Goal: Task Accomplishment & Management: Manage account settings

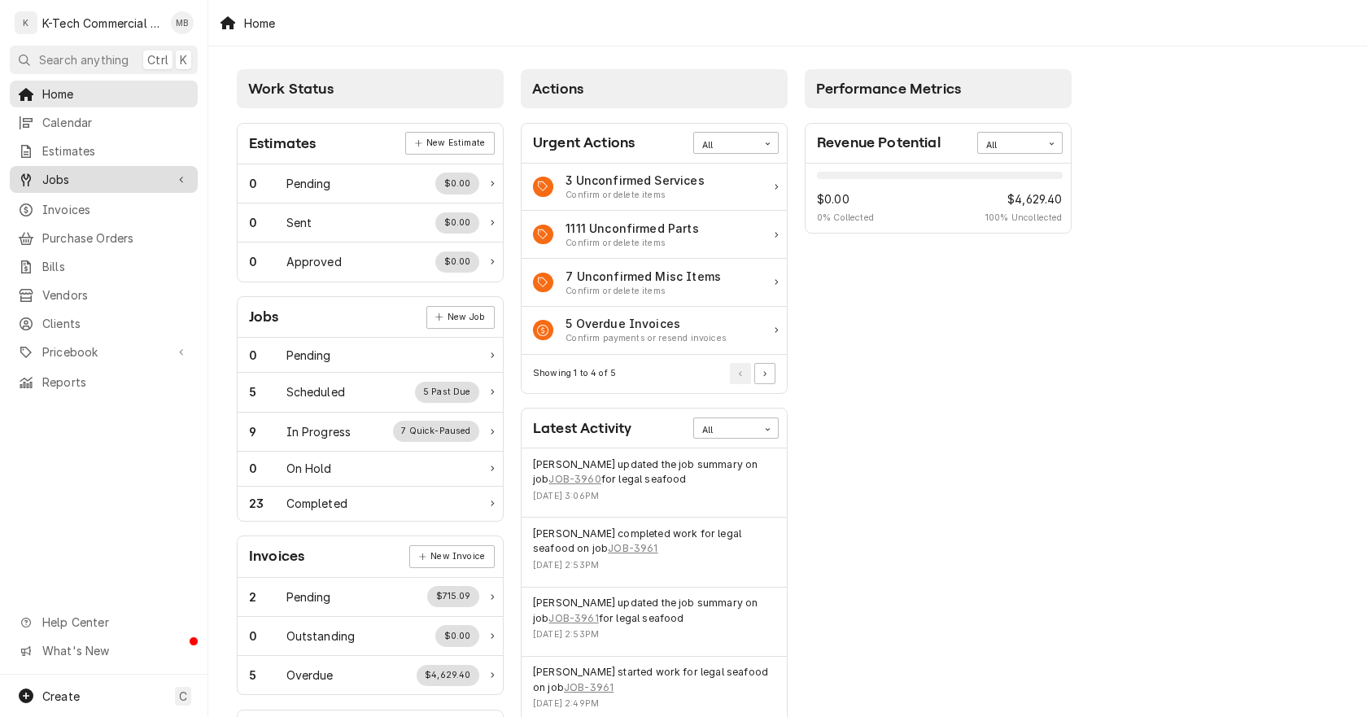
click at [80, 176] on span "Jobs" at bounding box center [103, 179] width 123 height 17
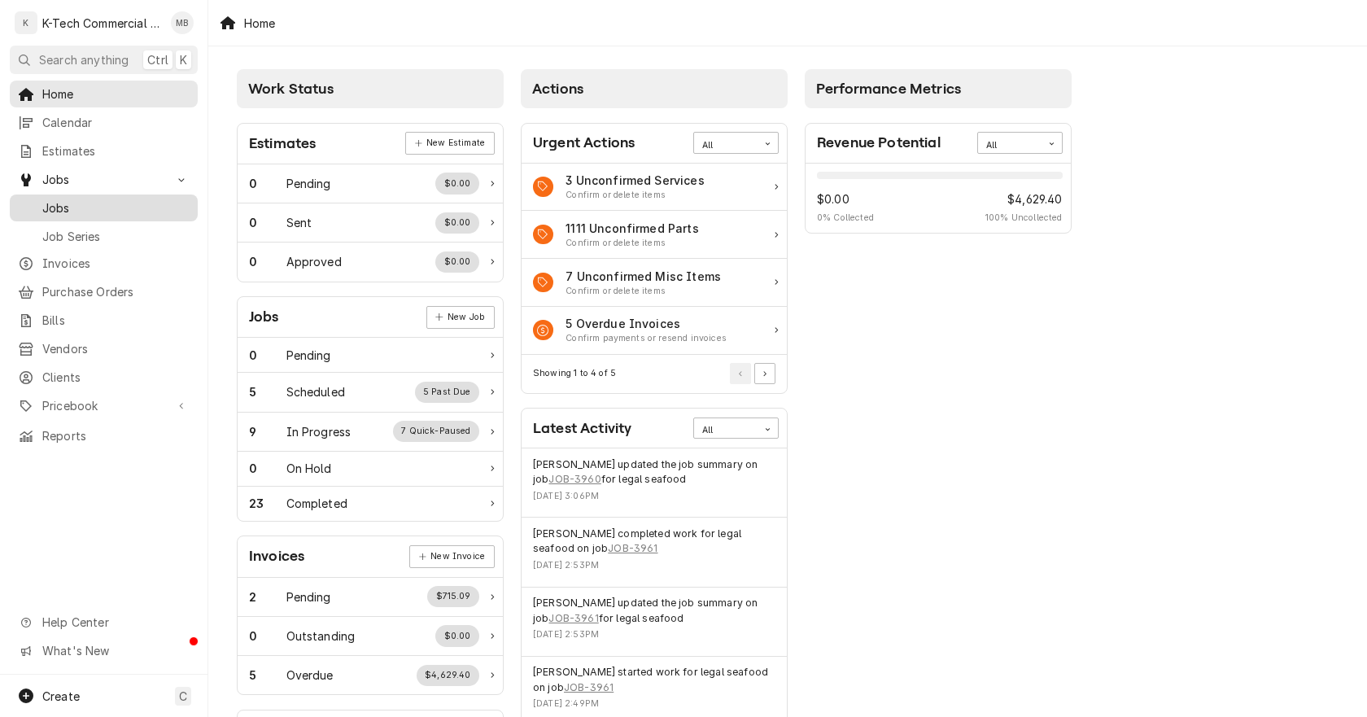
click at [82, 199] on span "Jobs" at bounding box center [115, 207] width 147 height 17
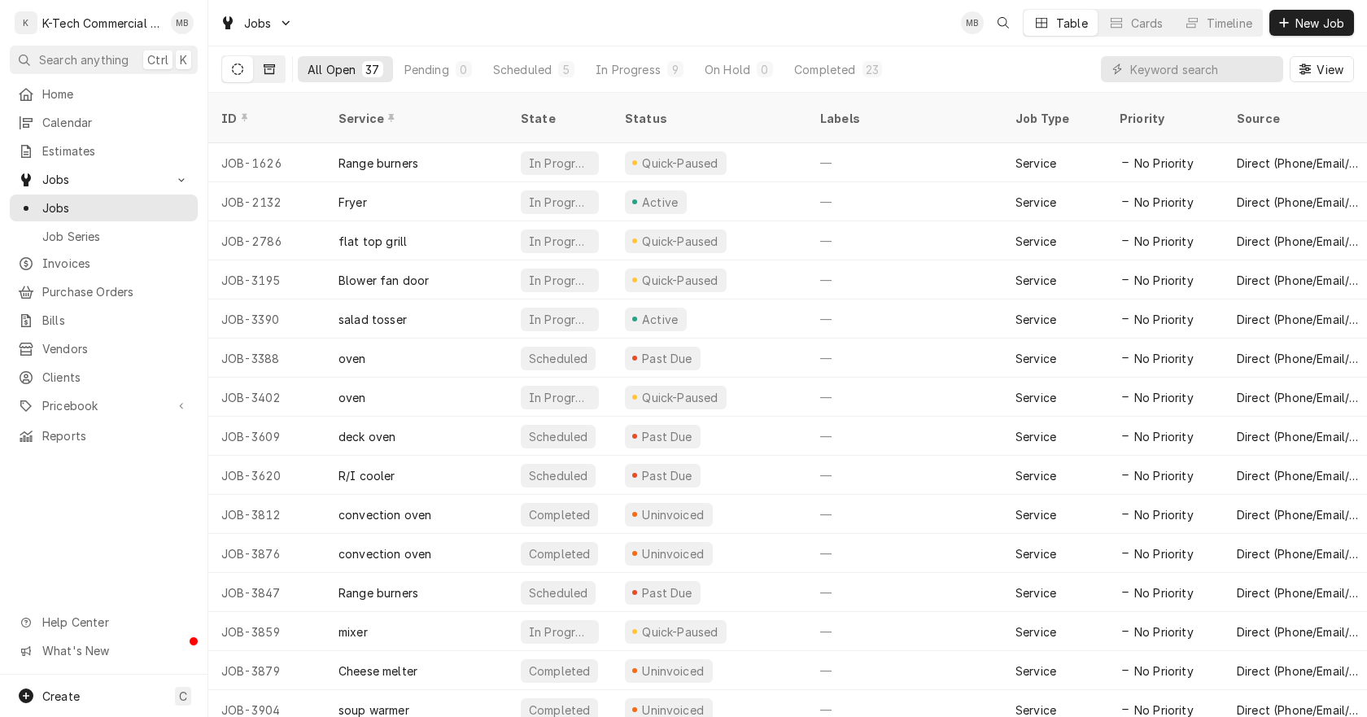
click at [267, 66] on icon "Dynamic Content Wrapper" at bounding box center [269, 68] width 11 height 11
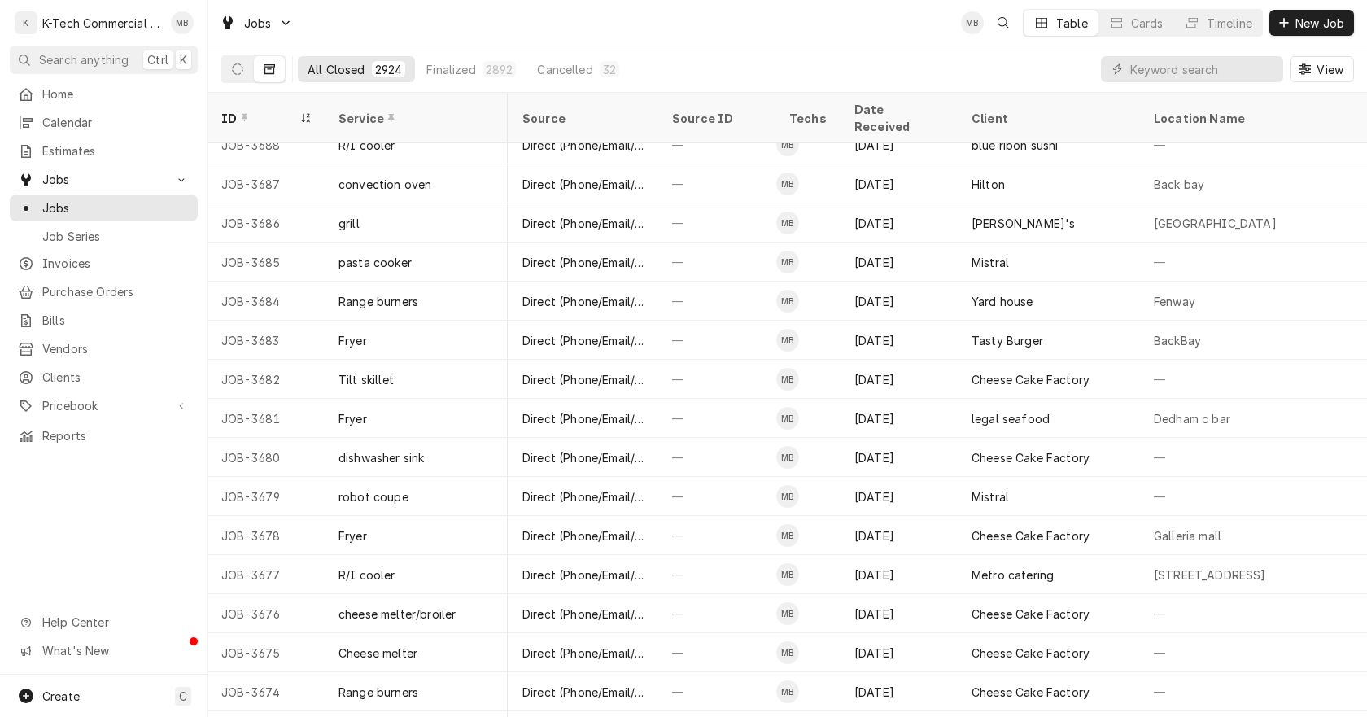
scroll to position [9671, 519]
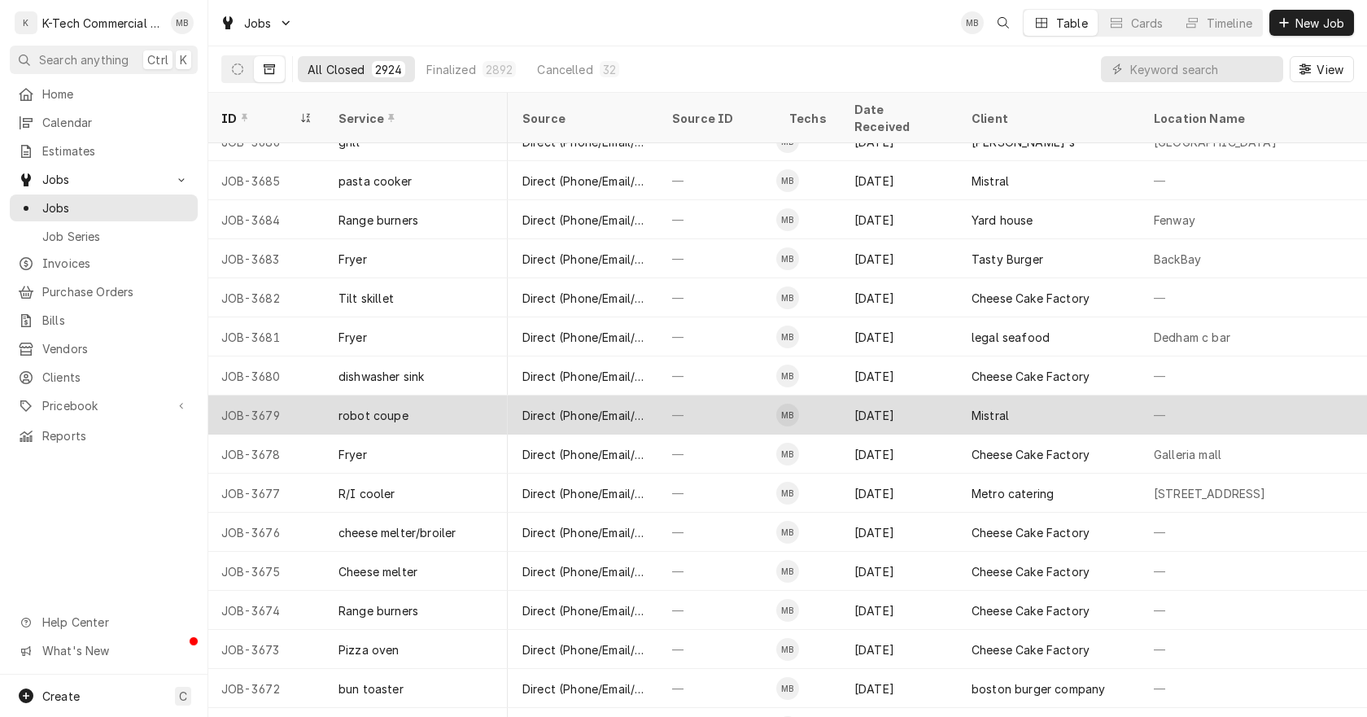
click at [942, 397] on div "Apr 10" at bounding box center [900, 415] width 117 height 39
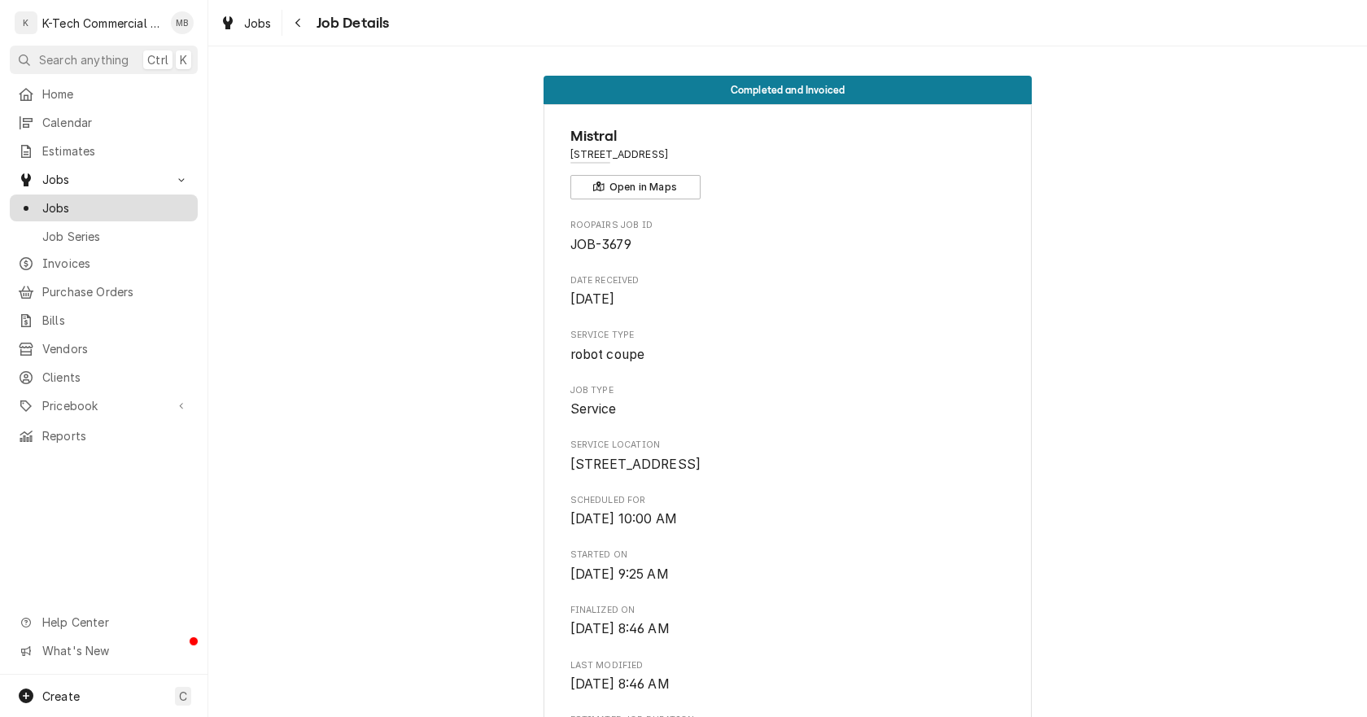
click at [66, 199] on span "Jobs" at bounding box center [115, 207] width 147 height 17
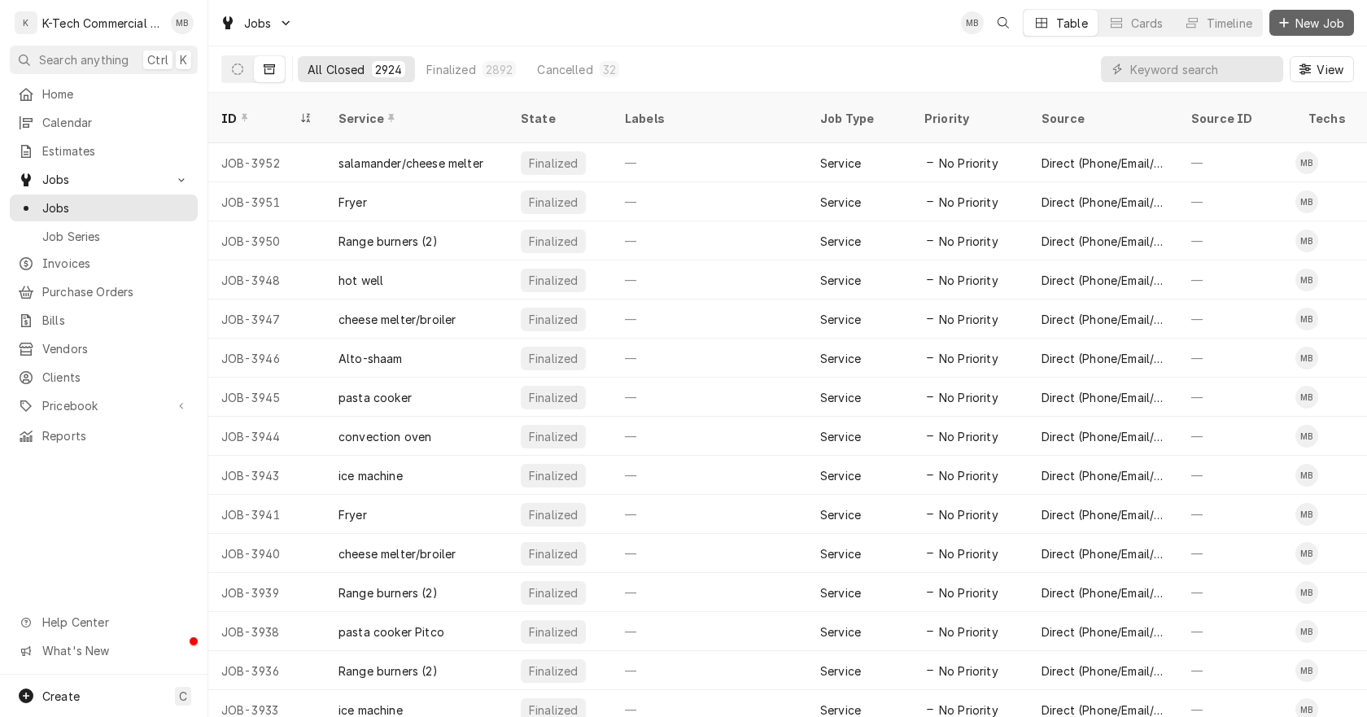
click at [1294, 25] on span "New Job" at bounding box center [1320, 23] width 55 height 17
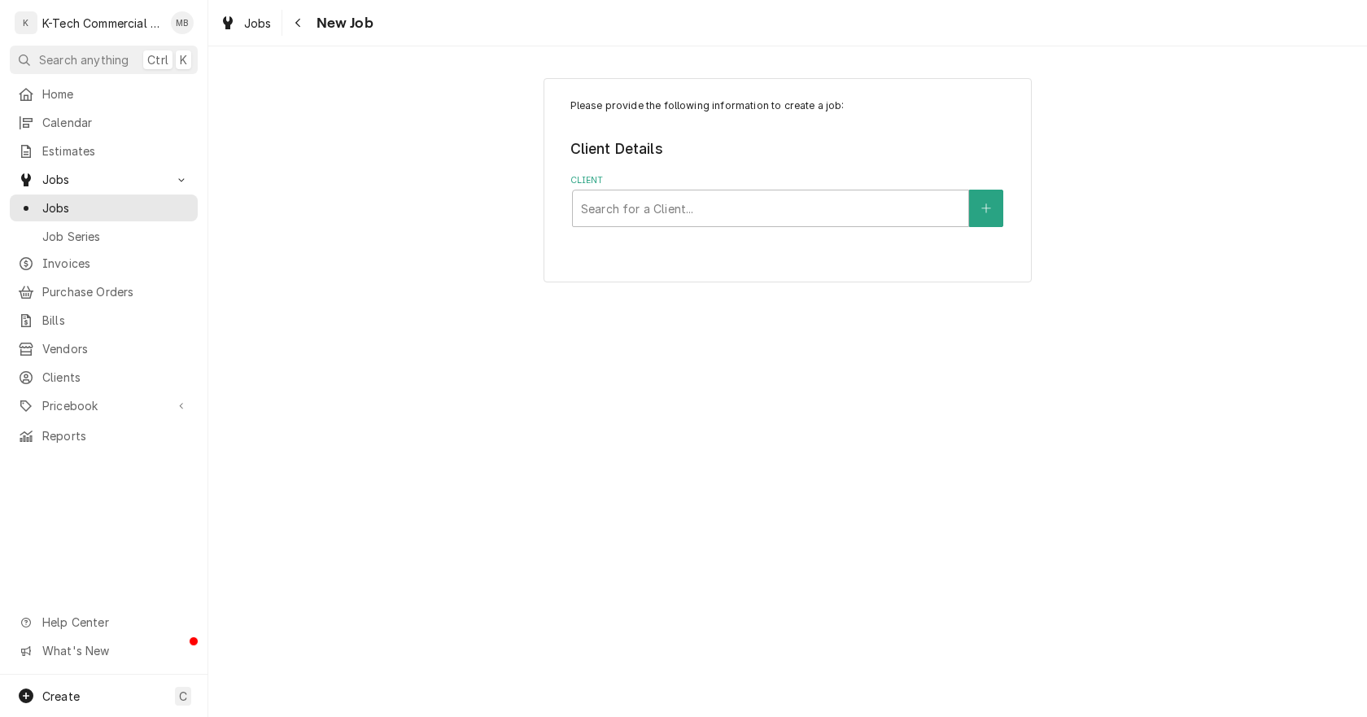
click at [791, 182] on label "Client" at bounding box center [788, 180] width 435 height 13
click at [793, 193] on div "Search for a Client..." at bounding box center [771, 208] width 396 height 36
type input "cheese"
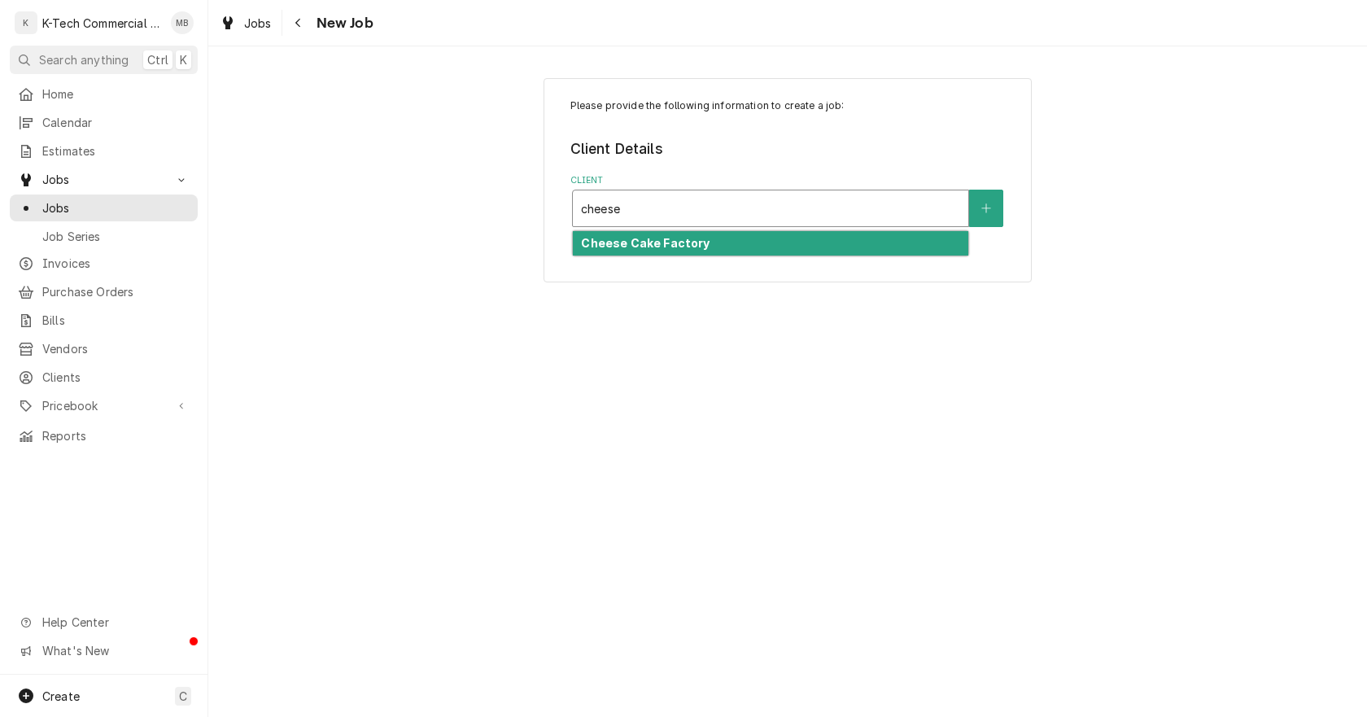
click at [667, 246] on strong "Cheese Cake Factory" at bounding box center [645, 243] width 129 height 14
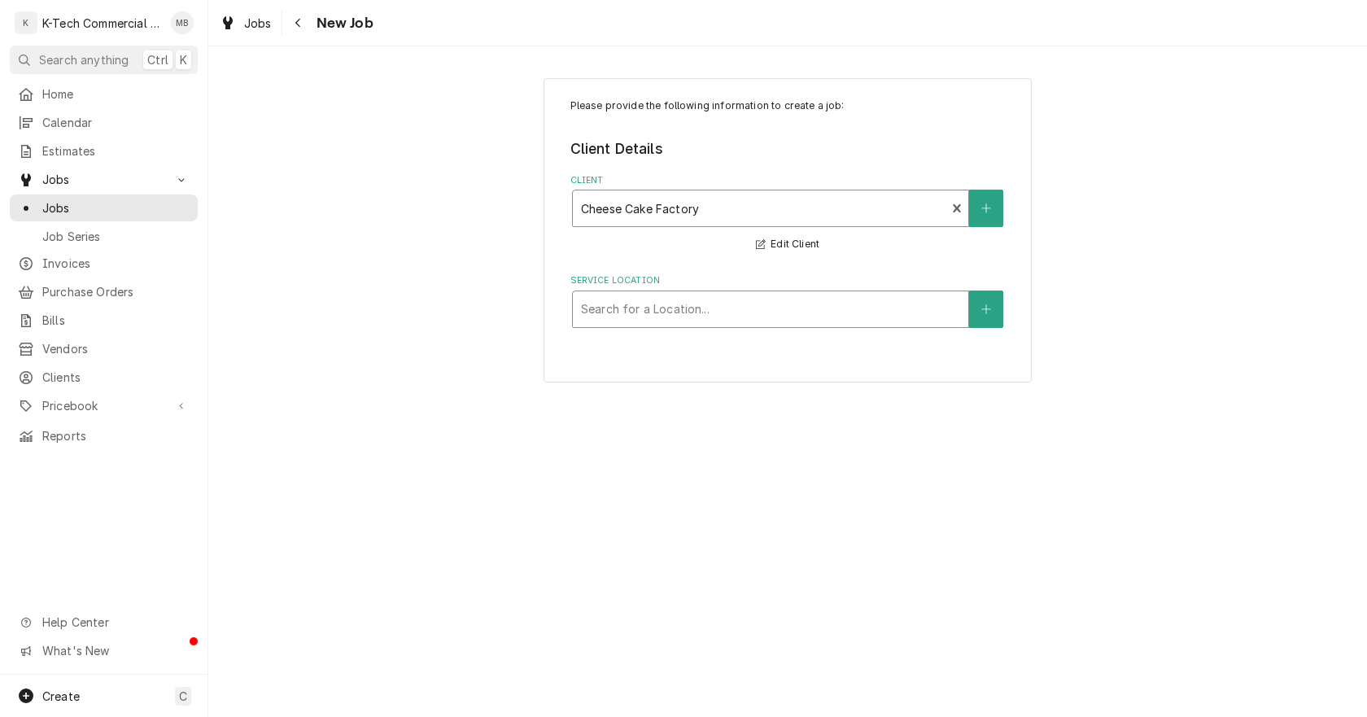
click at [660, 304] on div "Service Location" at bounding box center [770, 309] width 379 height 29
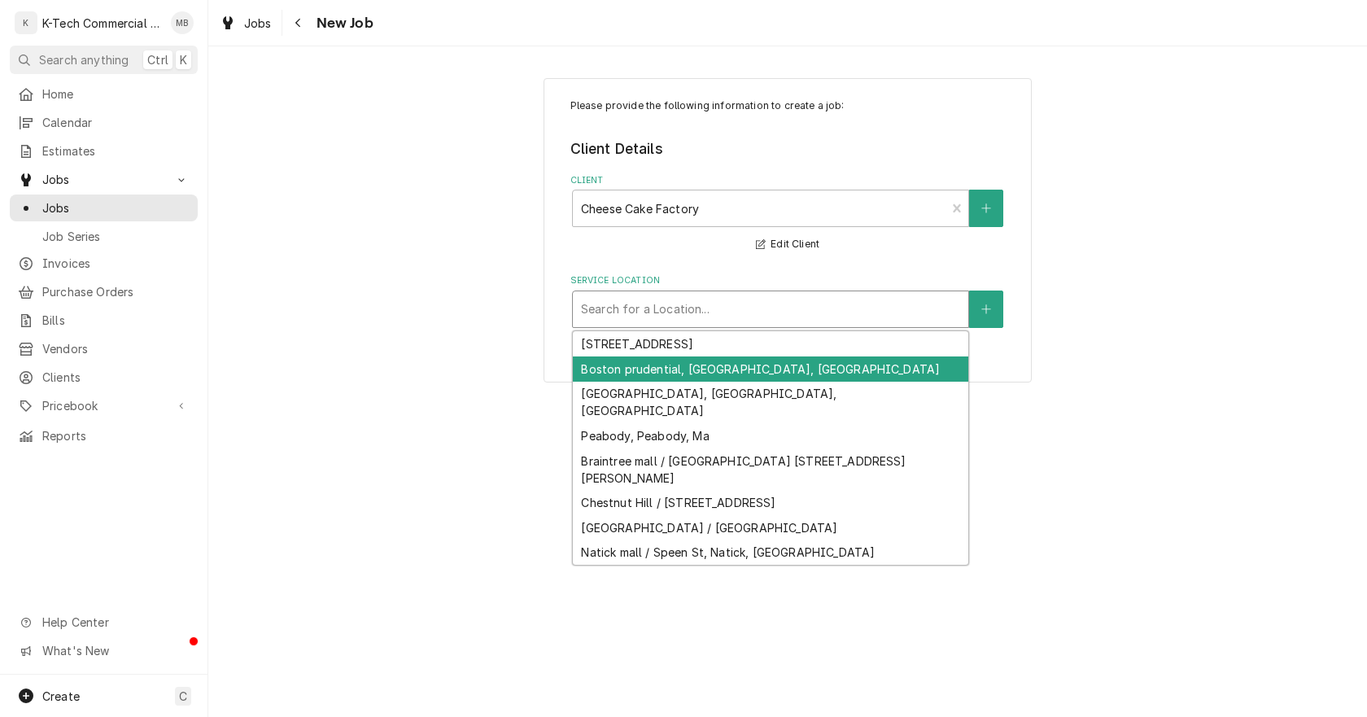
click at [663, 365] on div "Boston prudential, [GEOGRAPHIC_DATA], [GEOGRAPHIC_DATA]" at bounding box center [771, 369] width 396 height 25
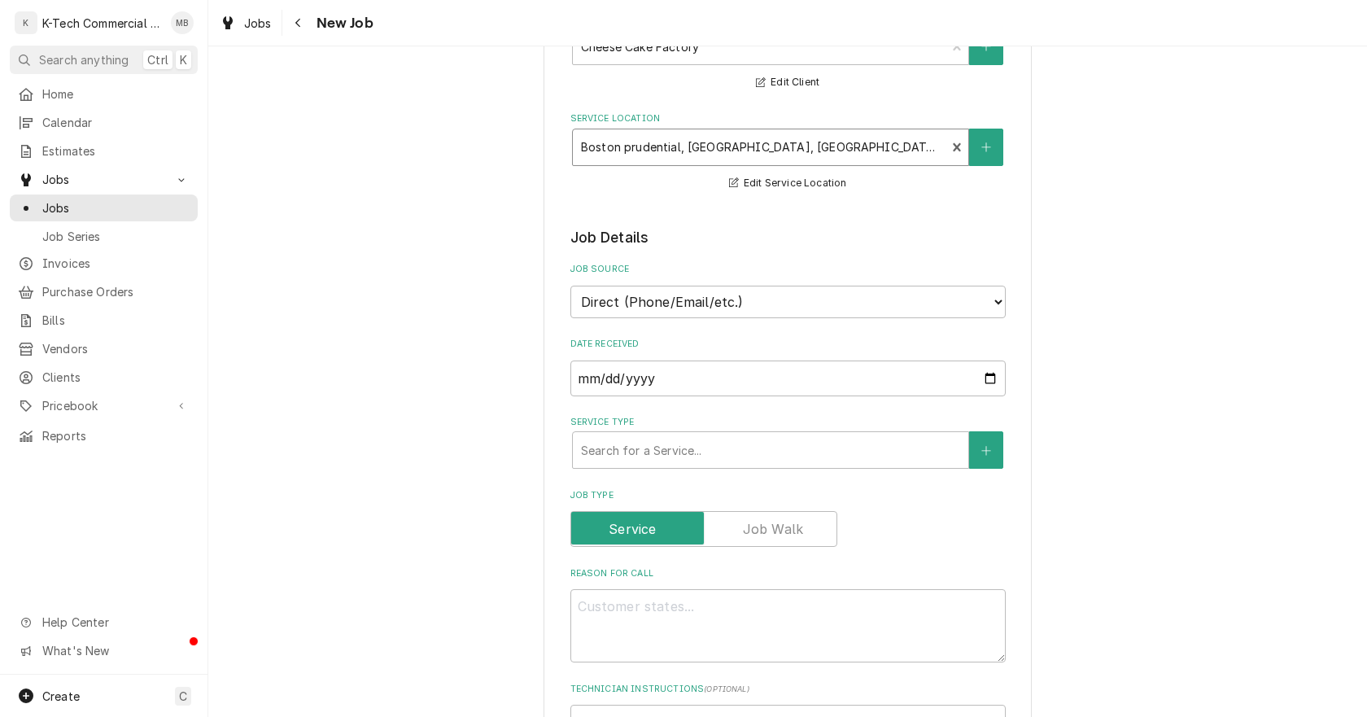
scroll to position [163, 0]
click at [982, 378] on input "[DATE]" at bounding box center [788, 378] width 435 height 36
type input "[DATE]"
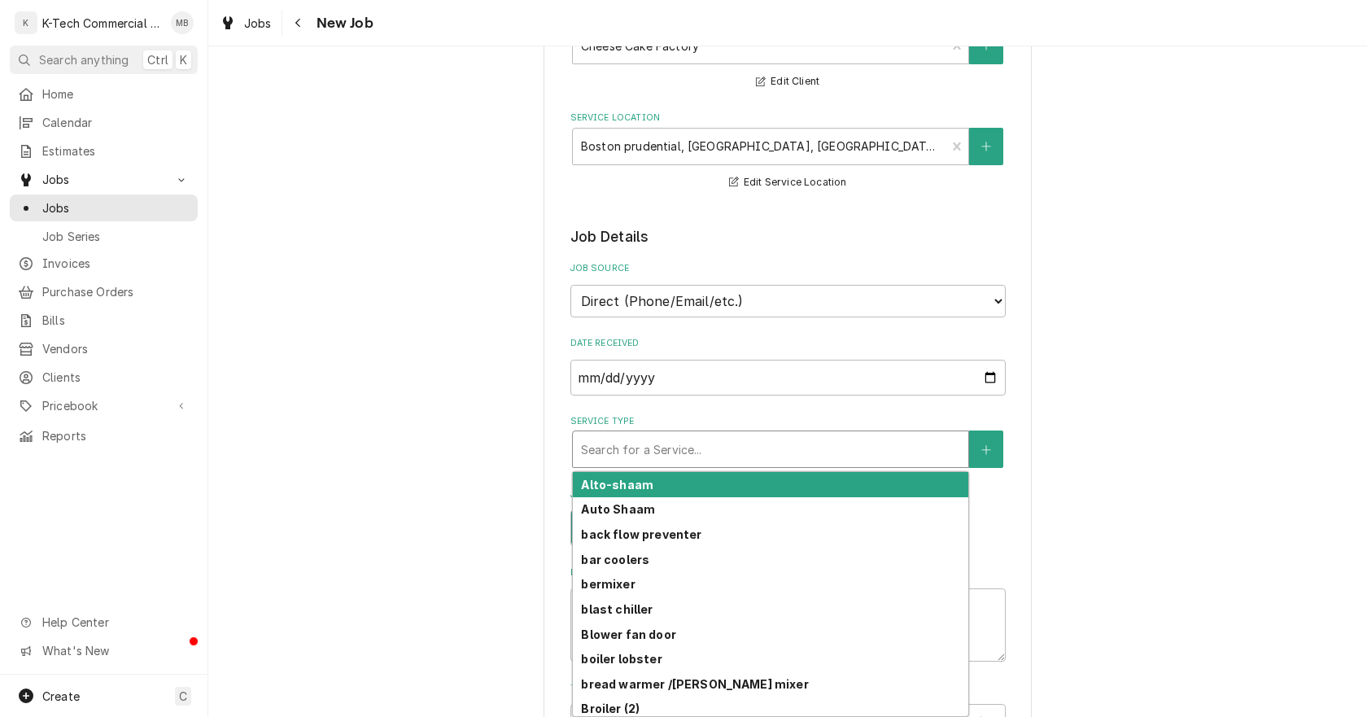
click at [721, 457] on div "Service Type" at bounding box center [770, 449] width 379 height 29
type textarea "x"
type input "p"
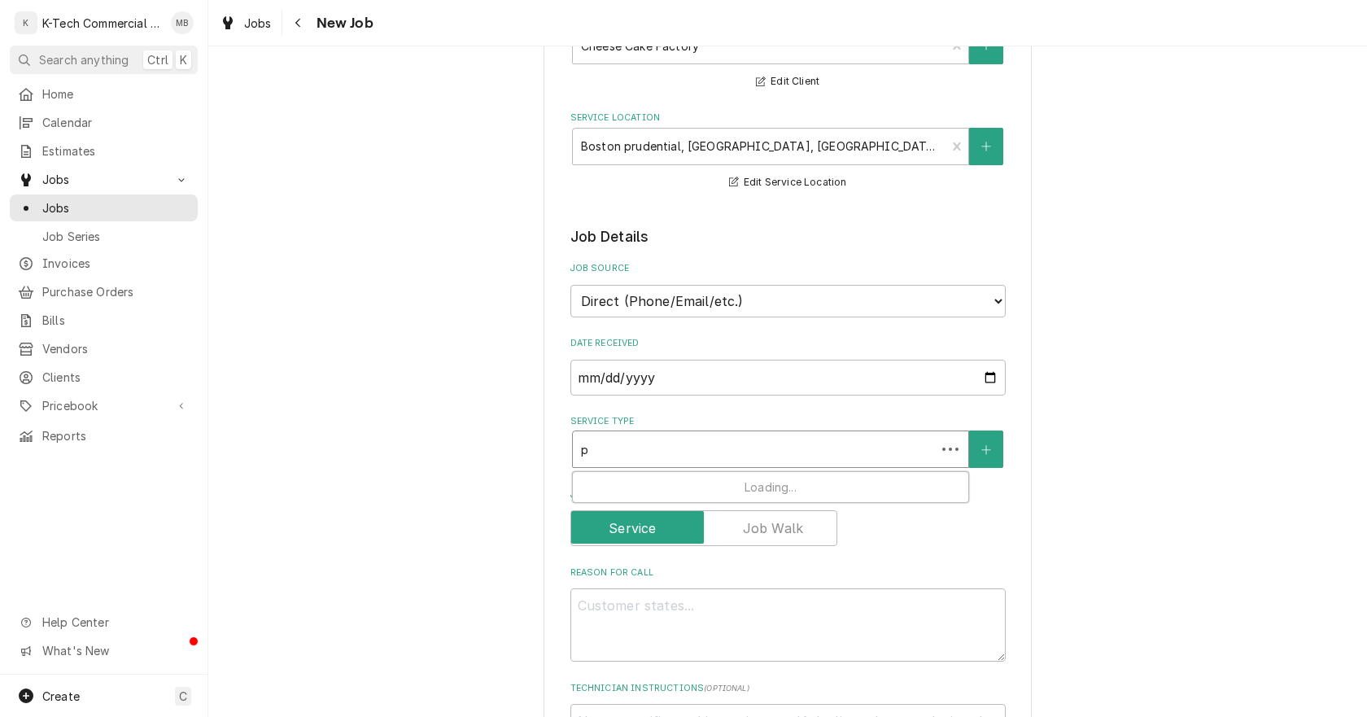
type textarea "x"
type input "pi"
type textarea "x"
type input "piz"
type textarea "x"
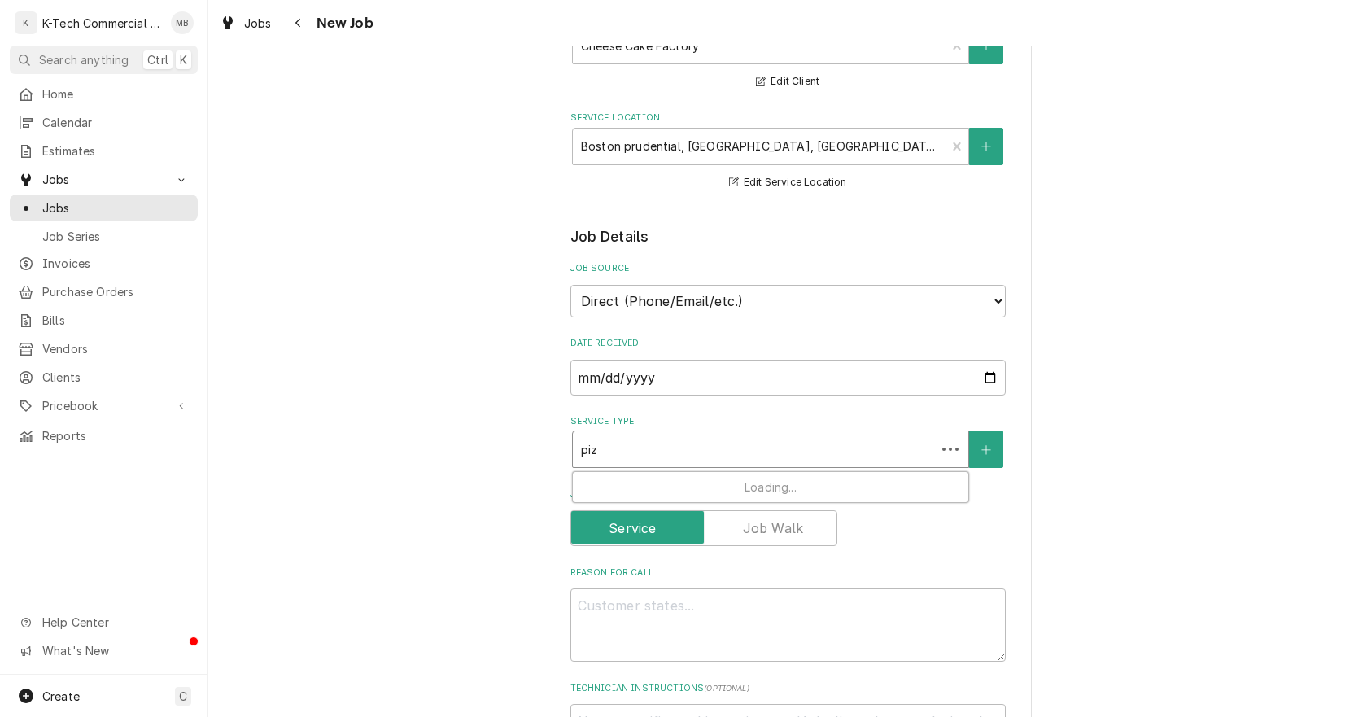
type input "pizz"
type textarea "x"
type input "pizza"
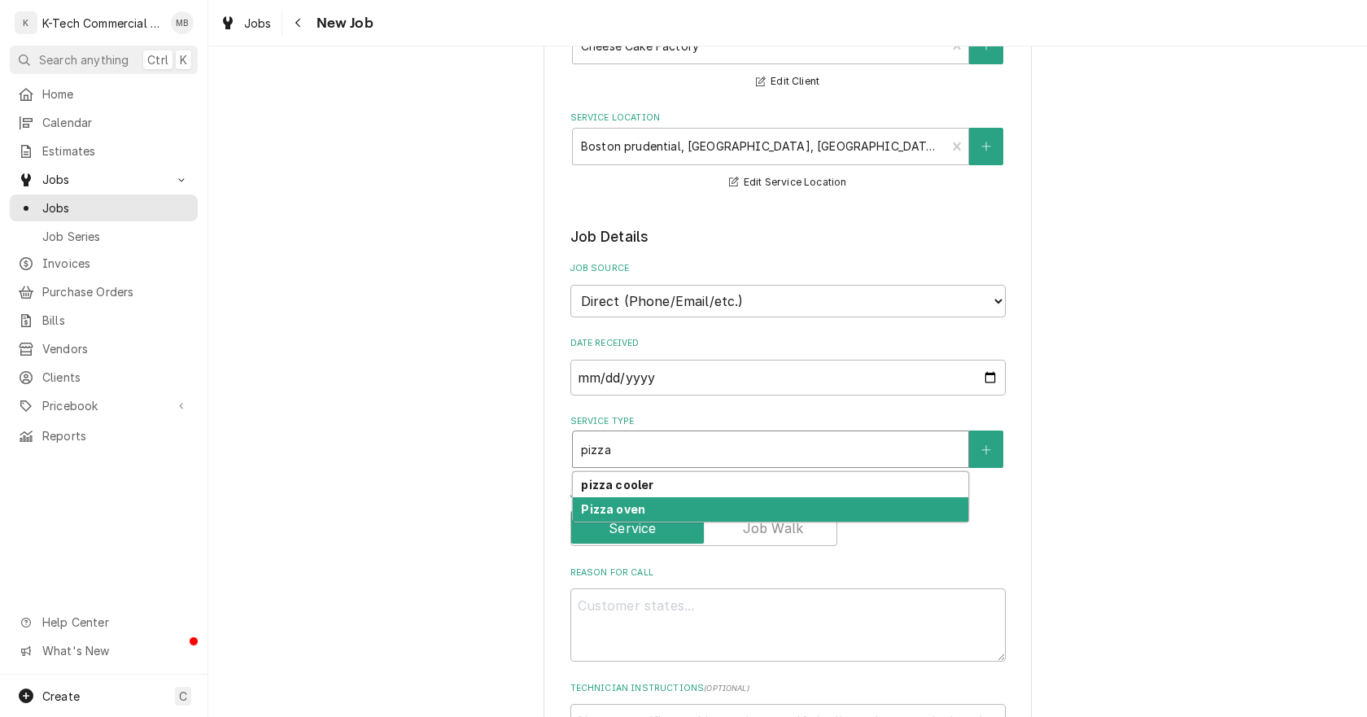
click at [649, 505] on div "Pizza oven" at bounding box center [771, 509] width 396 height 25
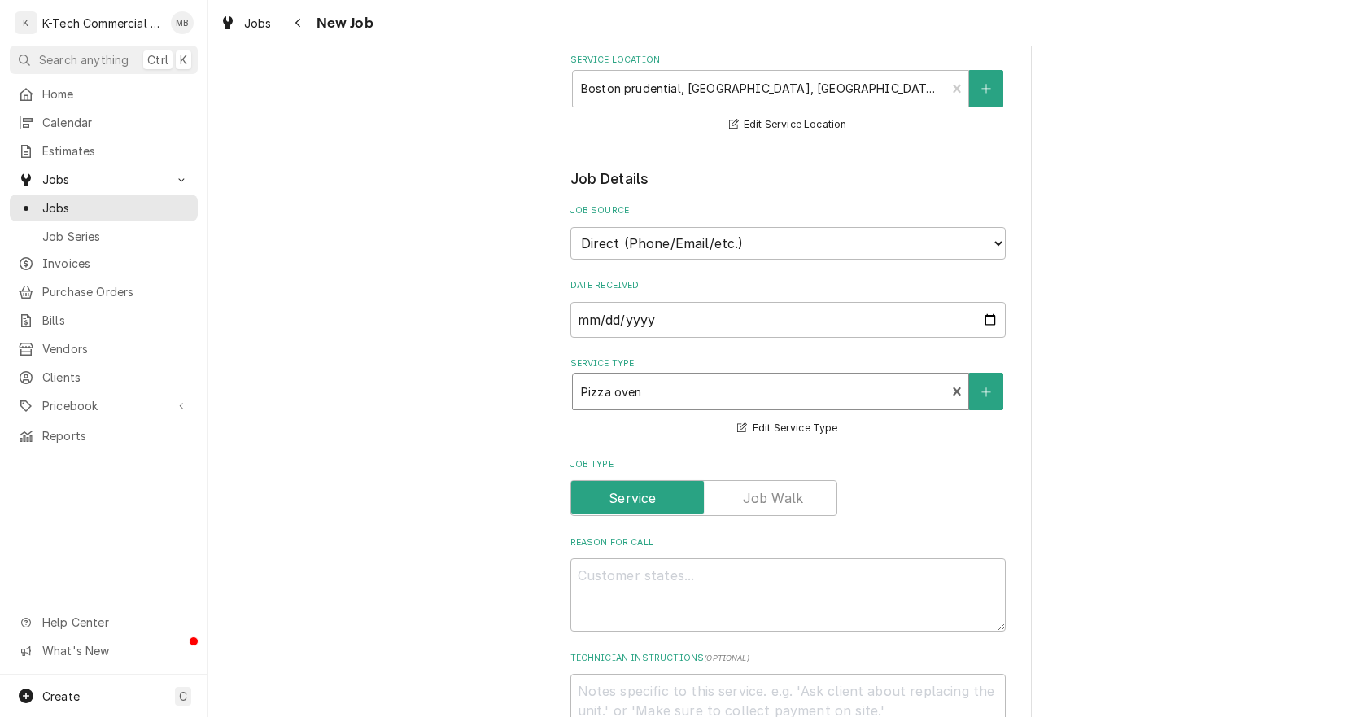
scroll to position [407, 0]
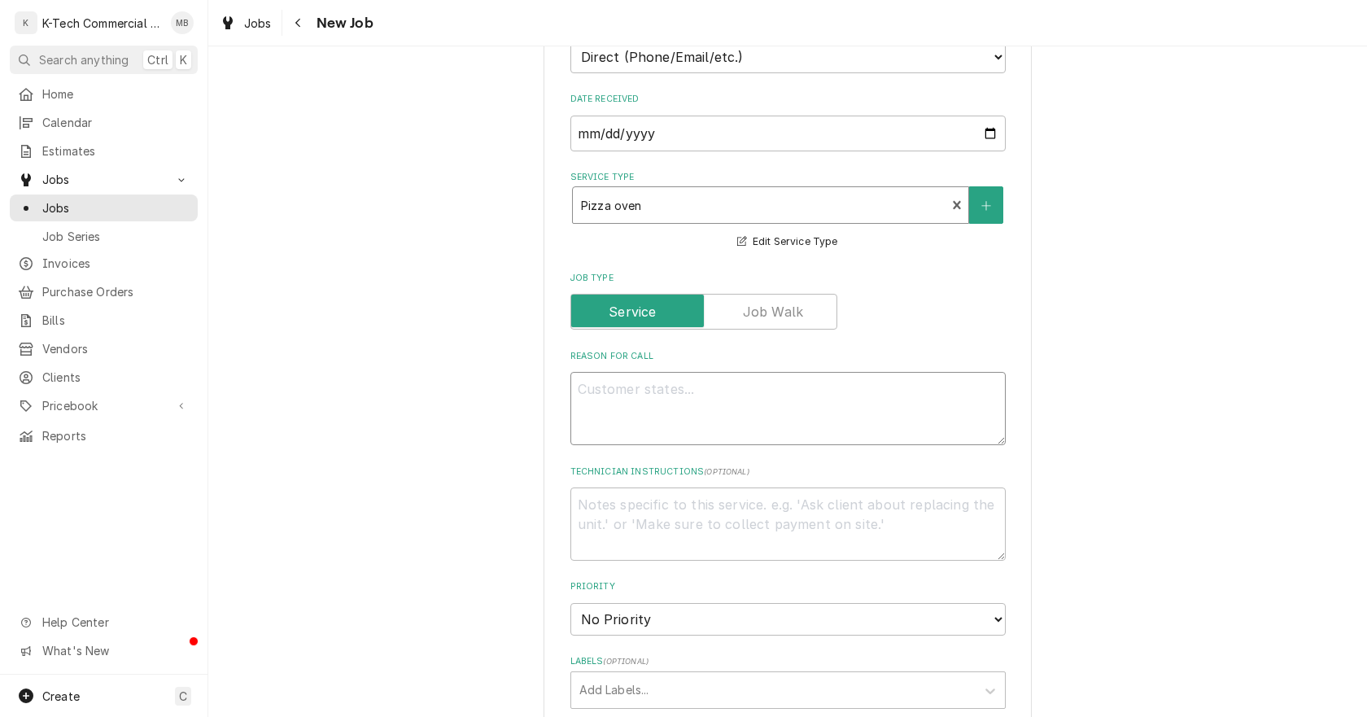
click at [676, 421] on textarea "Reason For Call" at bounding box center [788, 408] width 435 height 73
type textarea "x"
type textarea "B"
type textarea "x"
type textarea "Bo"
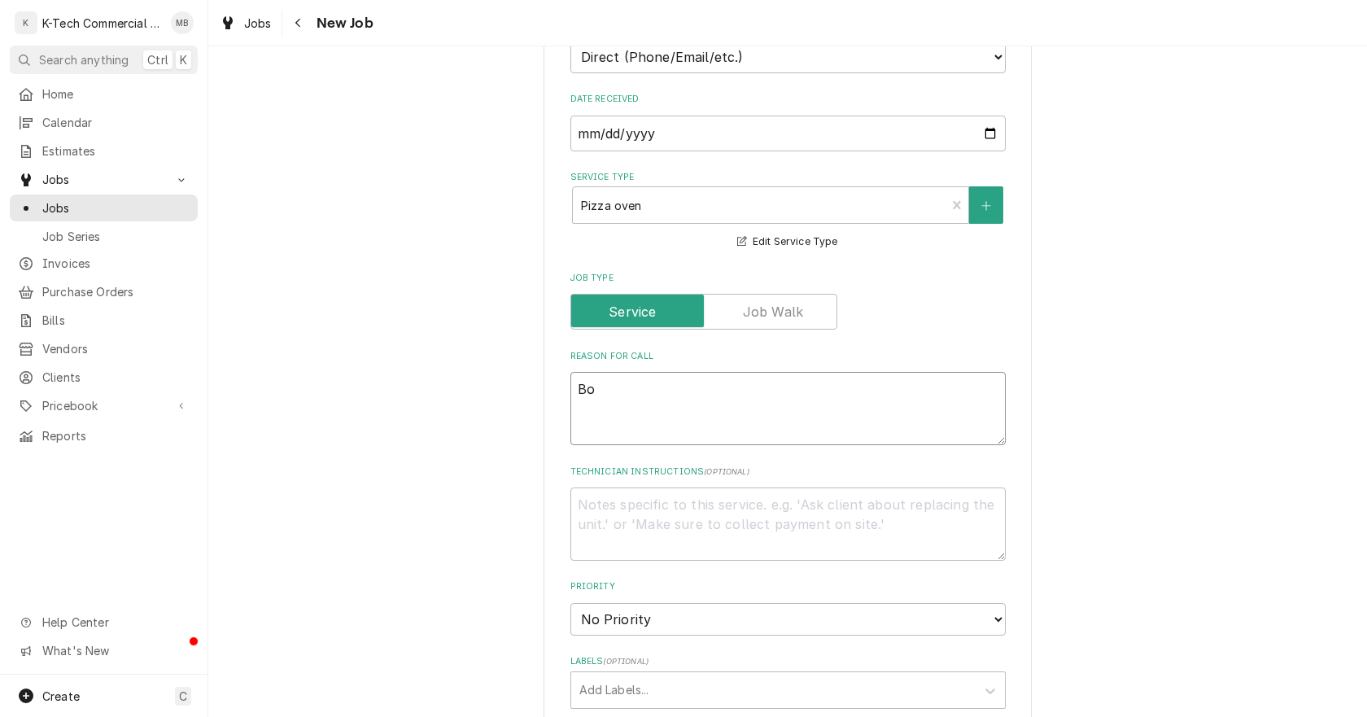
type textarea "x"
type textarea "Bot"
type textarea "x"
type textarea "[PERSON_NAME]"
type textarea "x"
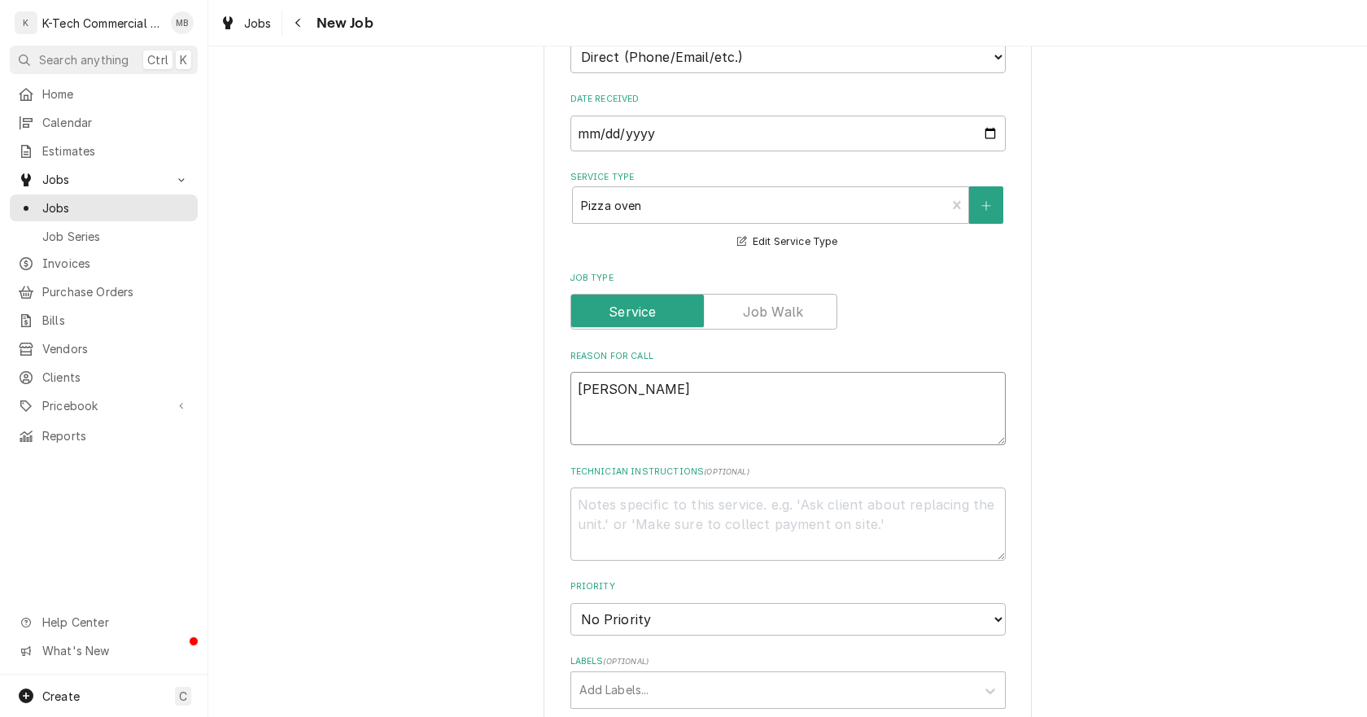
type textarea "[PERSON_NAME]"
type textarea "x"
type textarea "Bottom"
type textarea "x"
type textarea "Bottom"
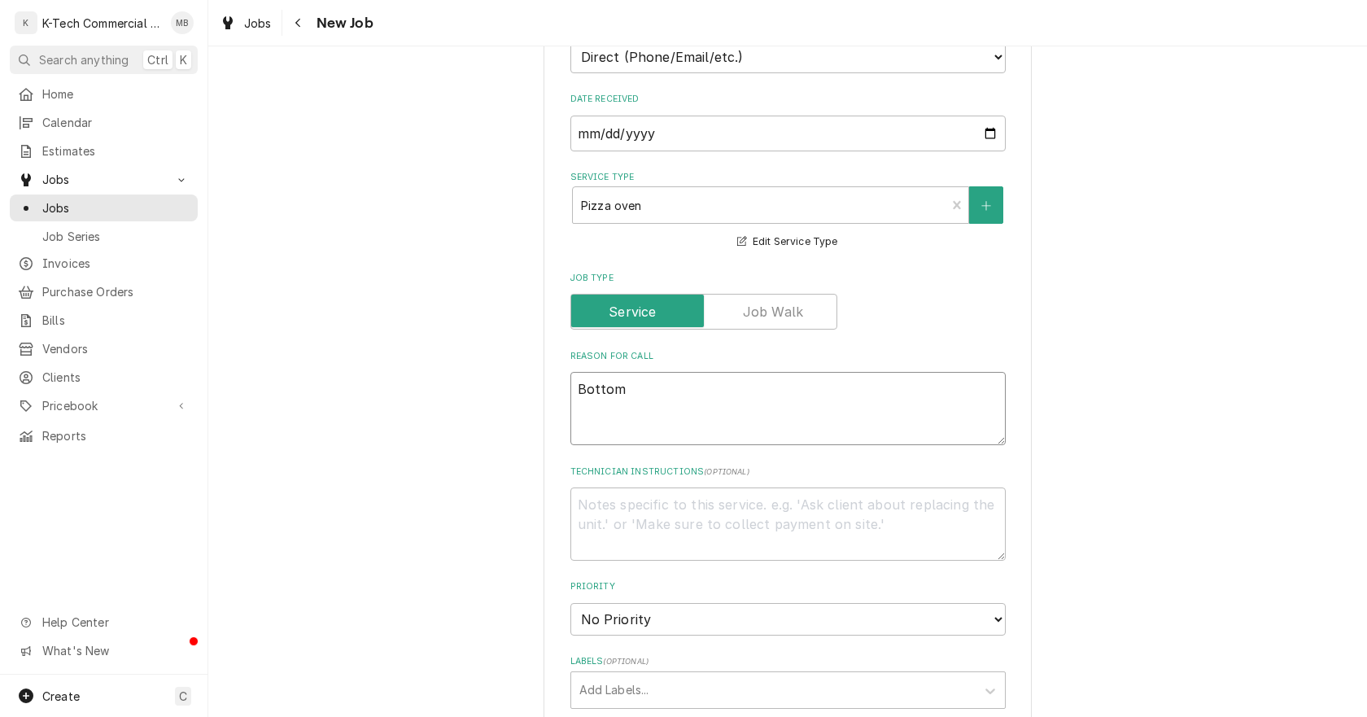
type textarea "x"
type textarea "Bottom p"
type textarea "x"
type textarea "Bottom pi"
type textarea "x"
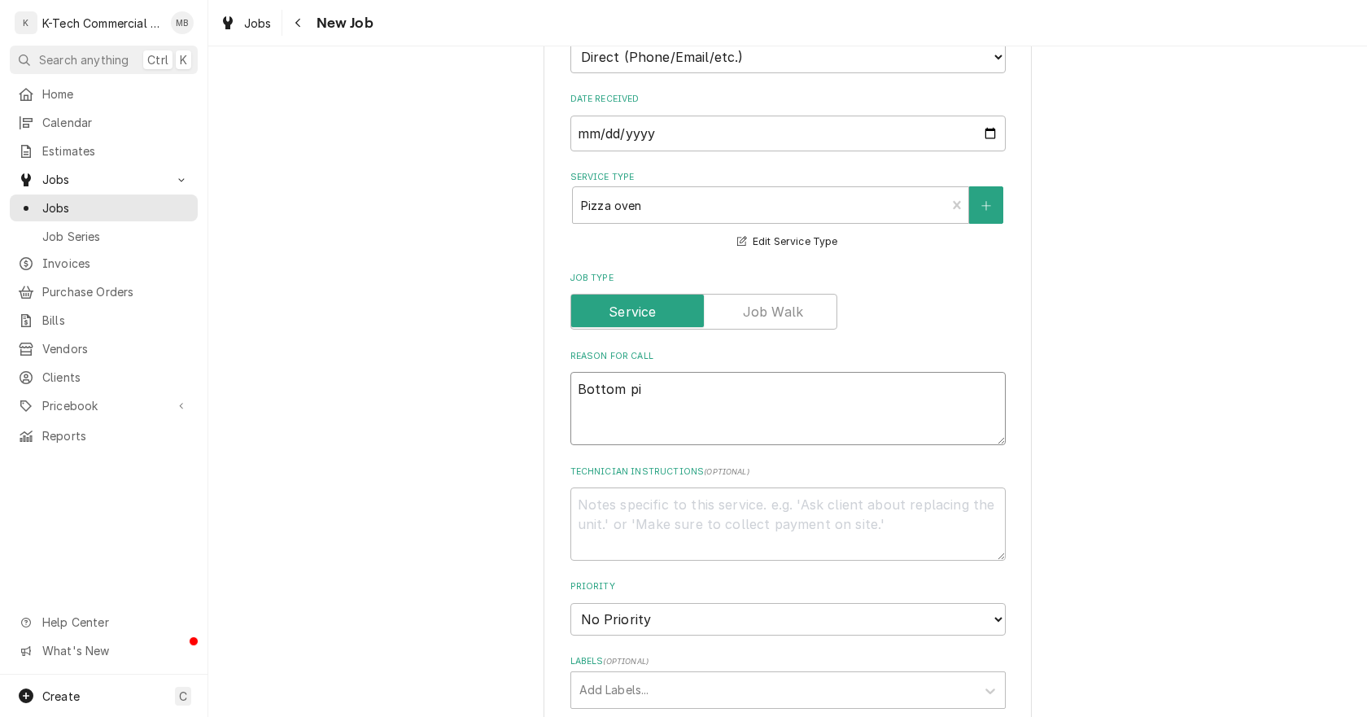
type textarea "Bottom piz"
type textarea "x"
type textarea "Bottom pizz"
type textarea "x"
type textarea "Bottom pizza"
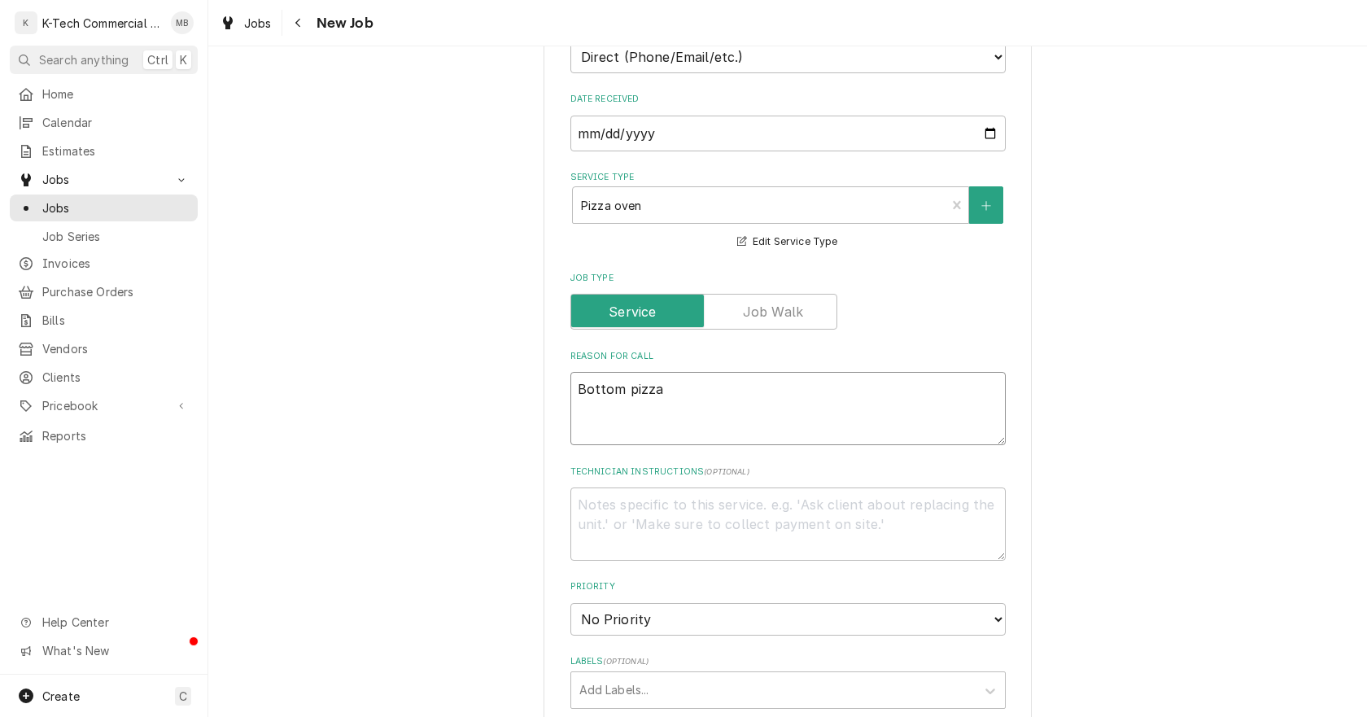
type textarea "x"
type textarea "Bottom pizza"
type textarea "x"
type textarea "Bottom pizza o"
type textarea "x"
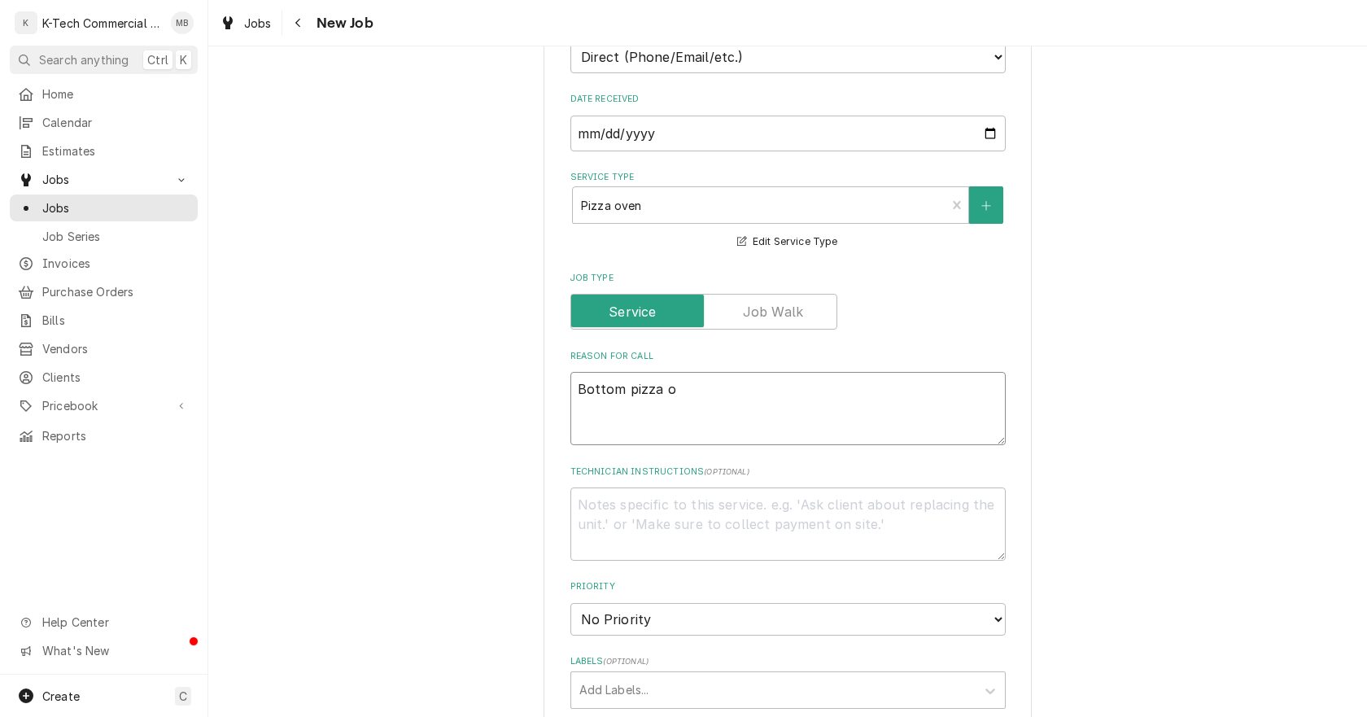
type textarea "Bottom pizza ov"
type textarea "x"
type textarea "Bottom pizza ove"
type textarea "x"
type textarea "Bottom pizza oven"
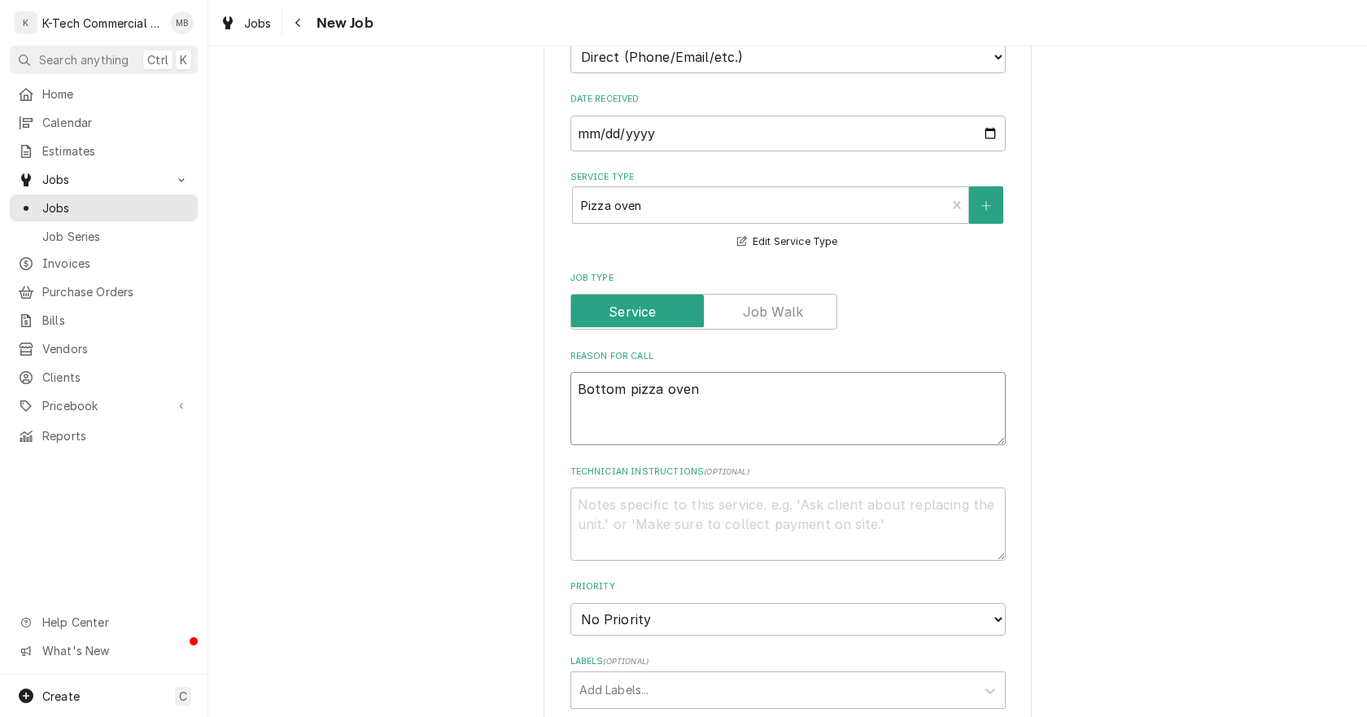
type textarea "x"
type textarea "Bottom pizza oven"
type textarea "x"
type textarea "Bottom pizza oven i"
type textarea "x"
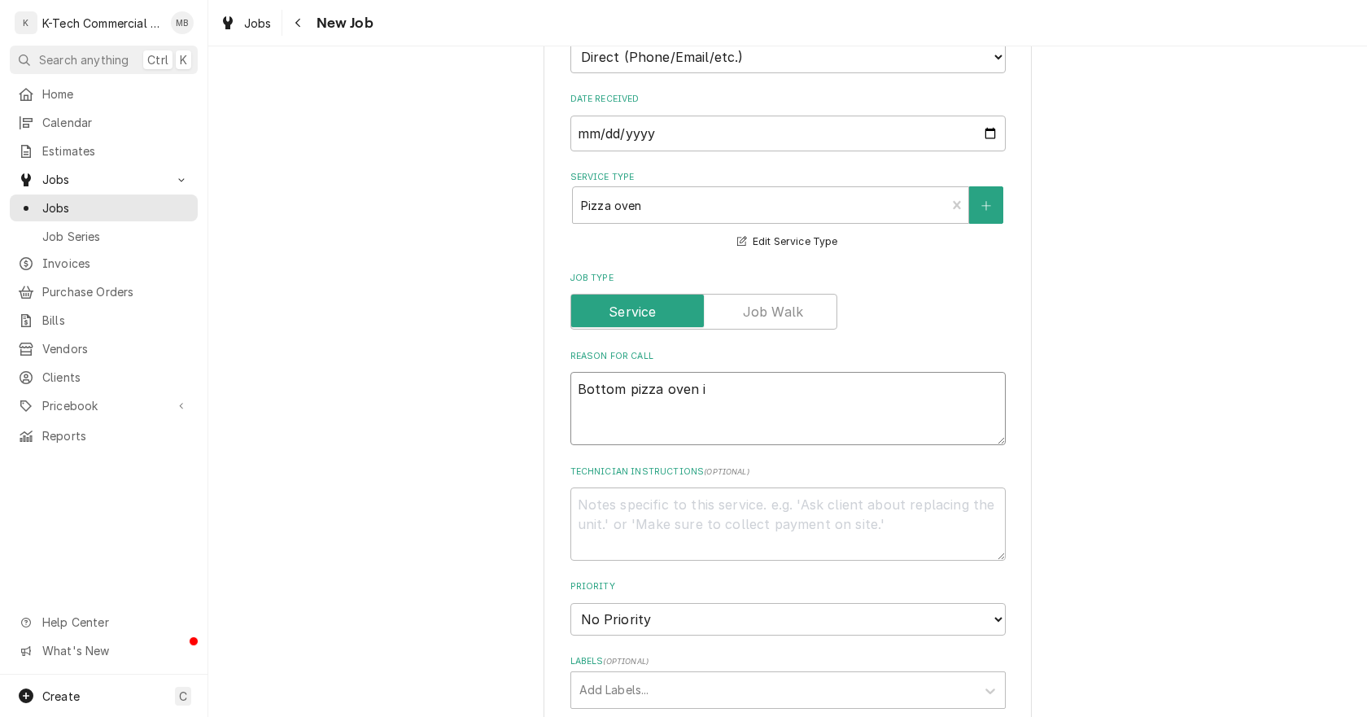
type textarea "Bottom pizza oven is"
type textarea "x"
type textarea "Bottom pizza oven is"
type textarea "x"
type textarea "Bottom pizza oven is o"
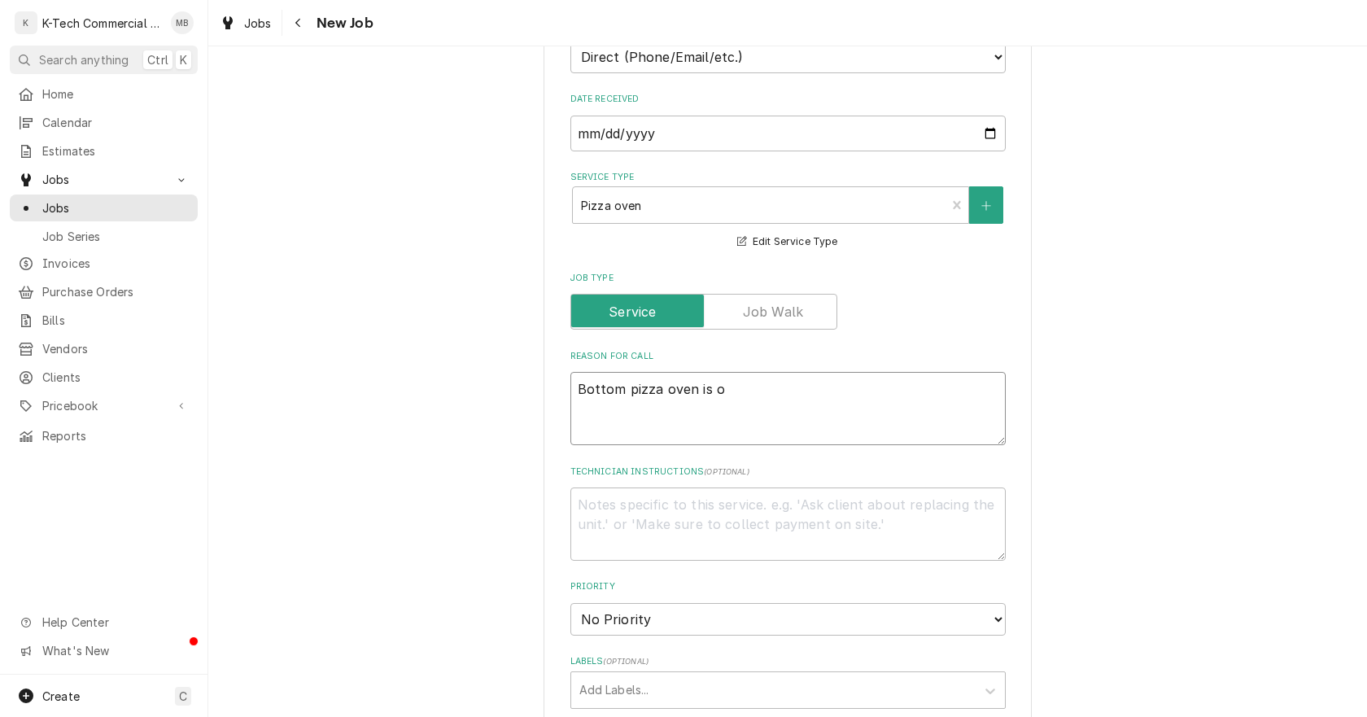
type textarea "x"
type textarea "Bottom pizza oven is ov"
type textarea "x"
type textarea "Bottom pizza oven is ove"
type textarea "x"
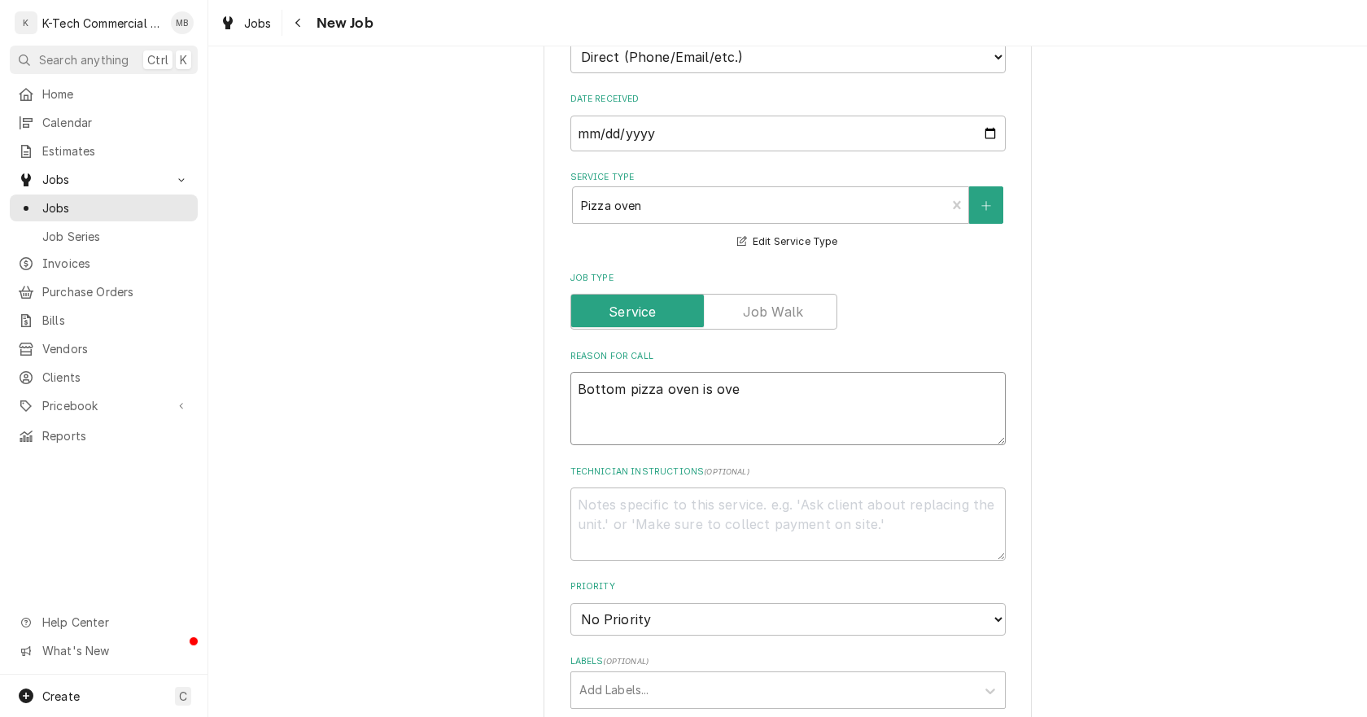
type textarea "Bottom pizza oven is over"
type textarea "x"
type textarea "Bottom pizza oven is over"
type textarea "x"
type textarea "Bottom pizza oven is over h"
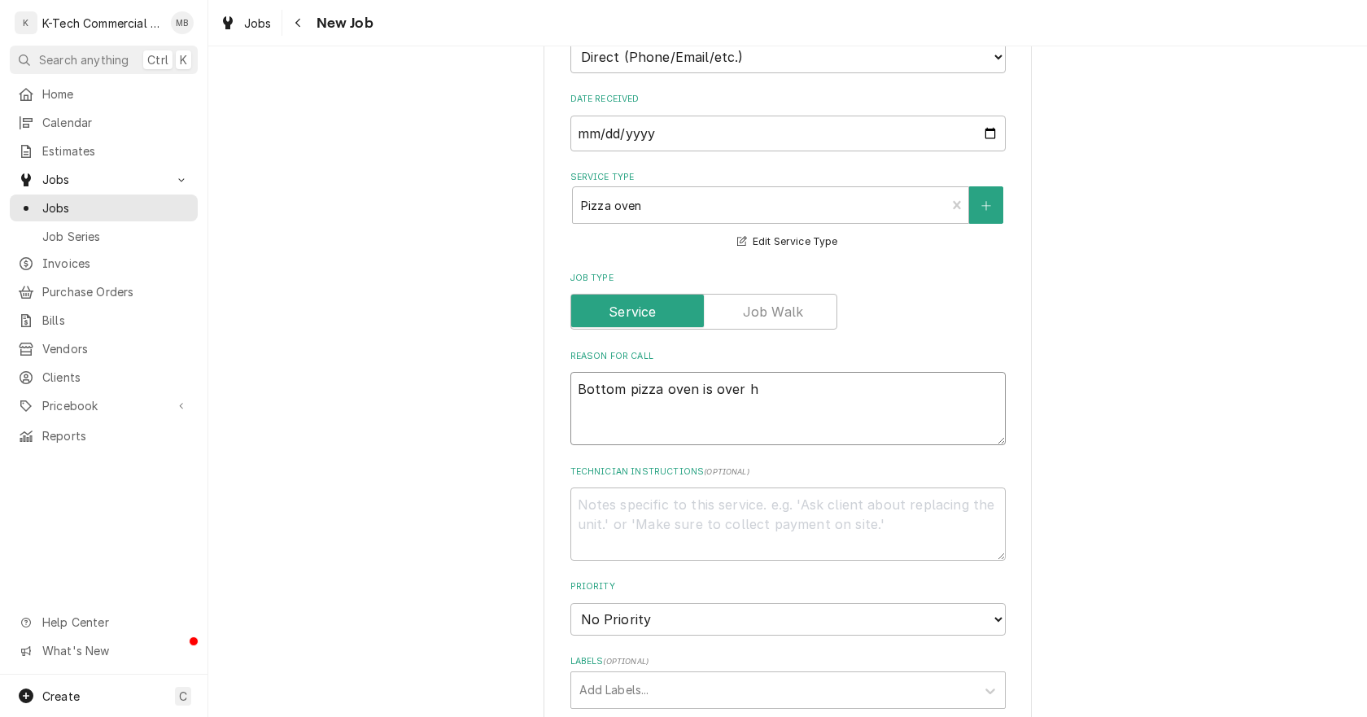
type textarea "x"
type textarea "Bottom pizza oven is over he"
type textarea "x"
type textarea "Bottom pizza oven is over hea"
type textarea "x"
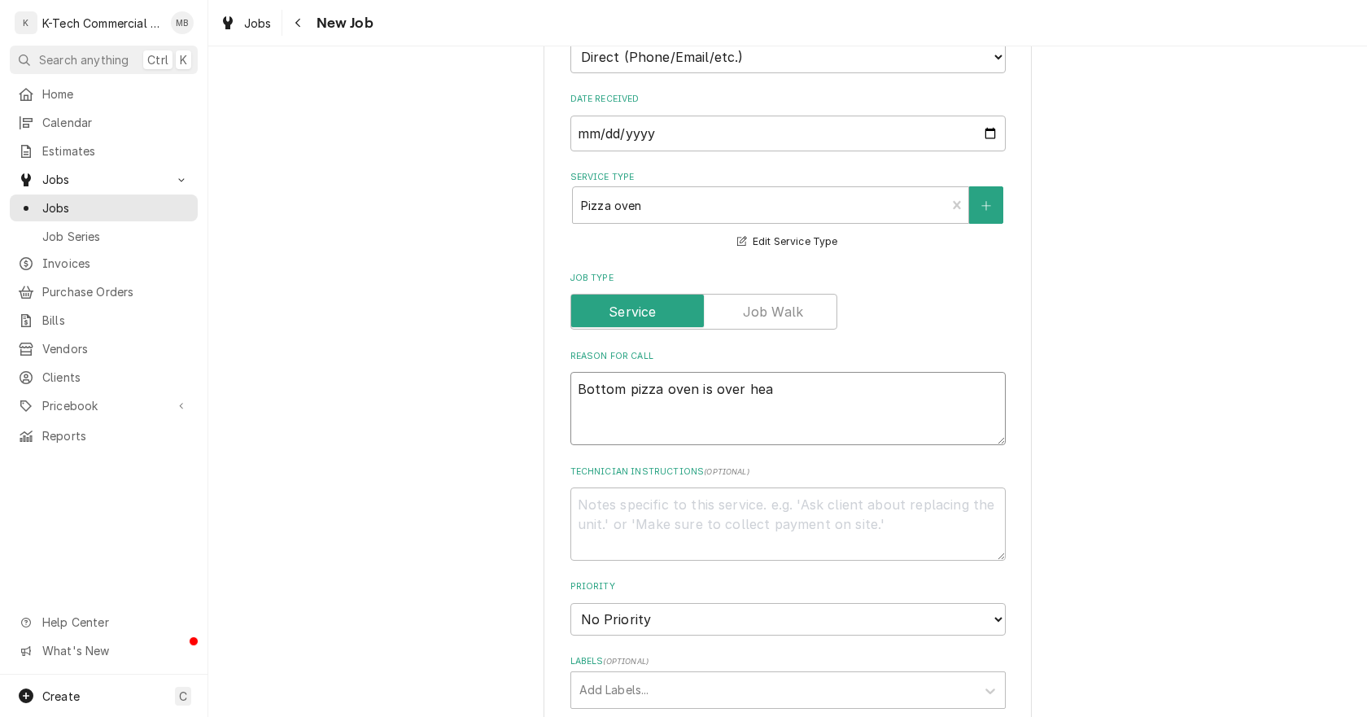
type textarea "Bottom pizza oven is over heat"
type textarea "x"
type textarea "Bottom pizza oven is over heati"
type textarea "x"
type textarea "Bottom pizza oven is over heatin"
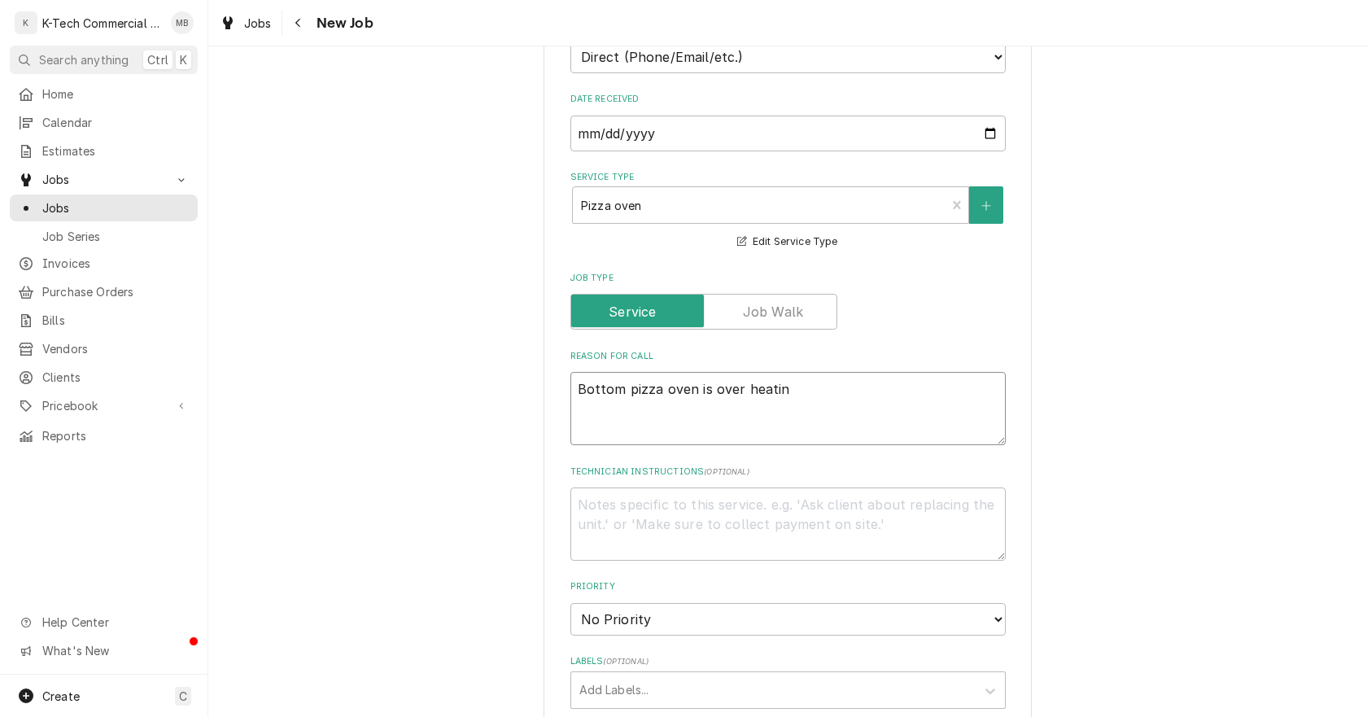
type textarea "x"
type textarea "Bottom pizza oven is over heating"
type textarea "x"
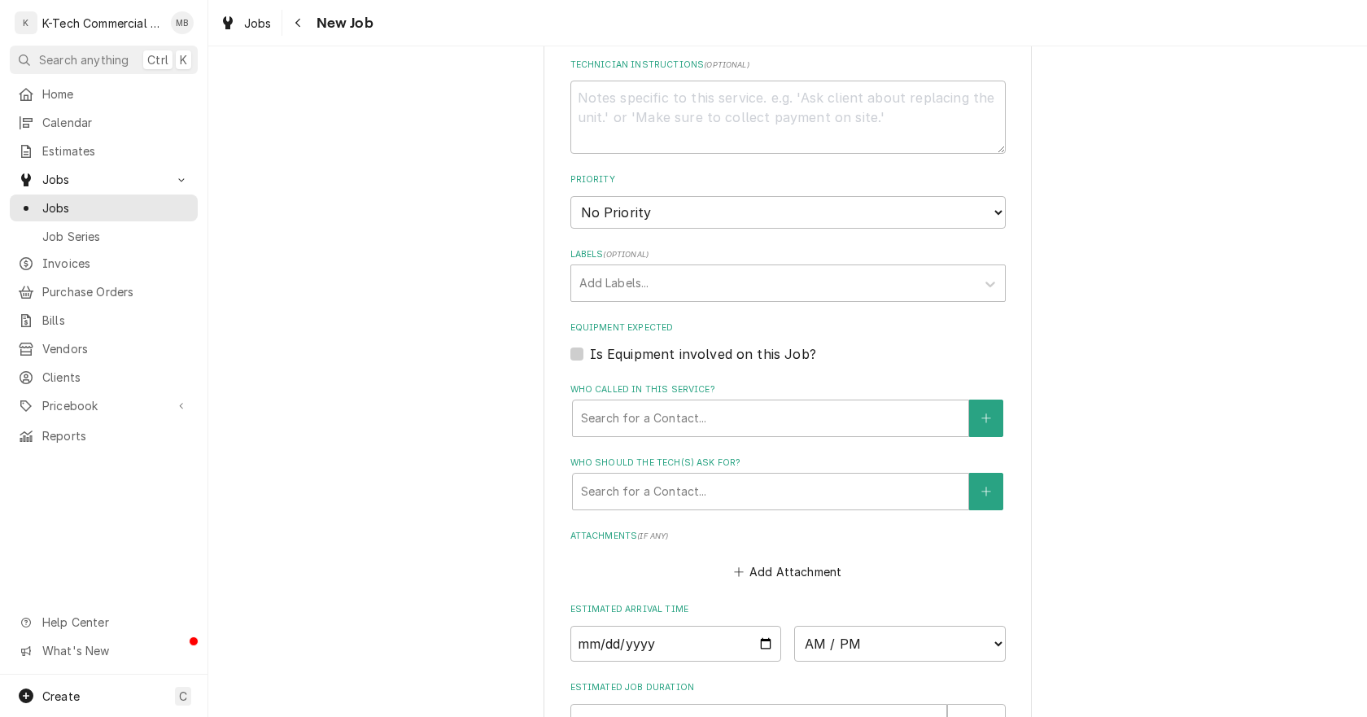
scroll to position [1051, 0]
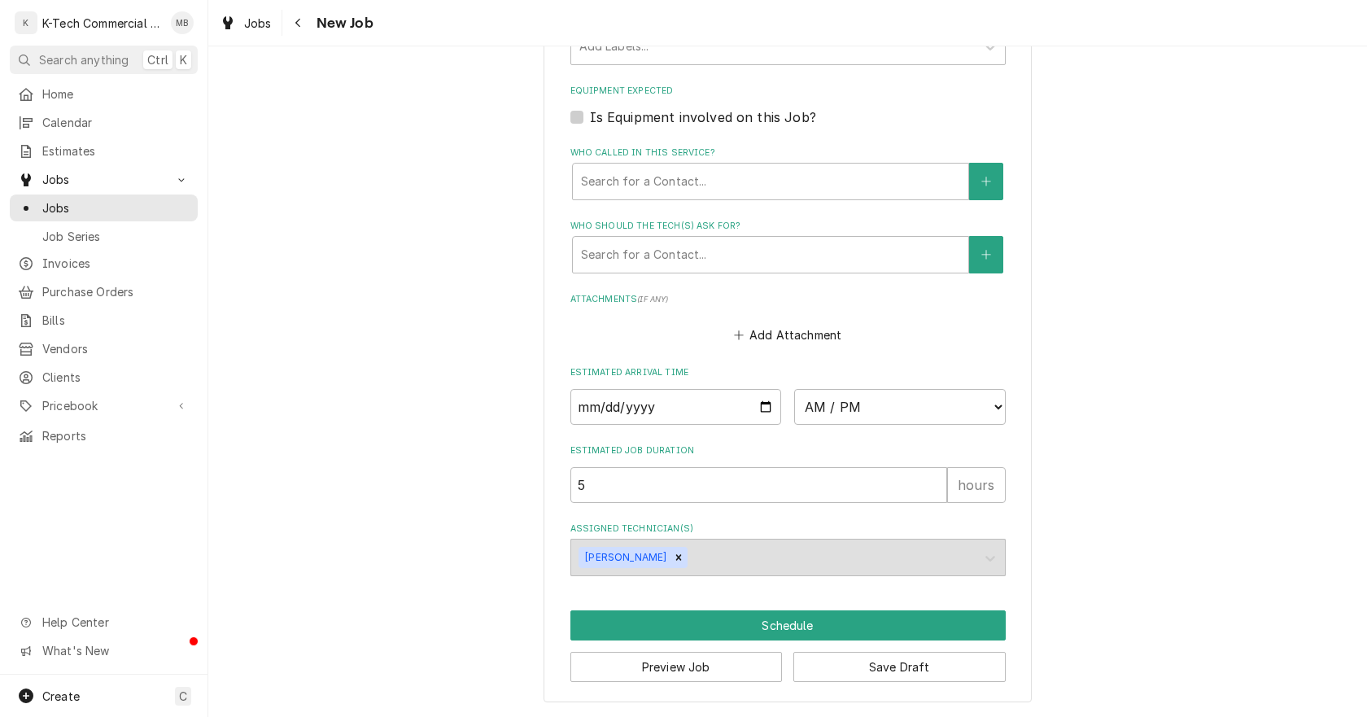
type textarea "Bottom pizza oven is over heating"
click at [759, 407] on input "Date" at bounding box center [677, 407] width 212 height 36
type input "2025-08-13"
click at [855, 412] on select "AM / PM 6:00 AM 6:15 AM 6:30 AM 6:45 AM 7:00 AM 7:15 AM 7:30 AM 7:45 AM 8:00 AM…" at bounding box center [900, 407] width 212 height 36
type textarea "x"
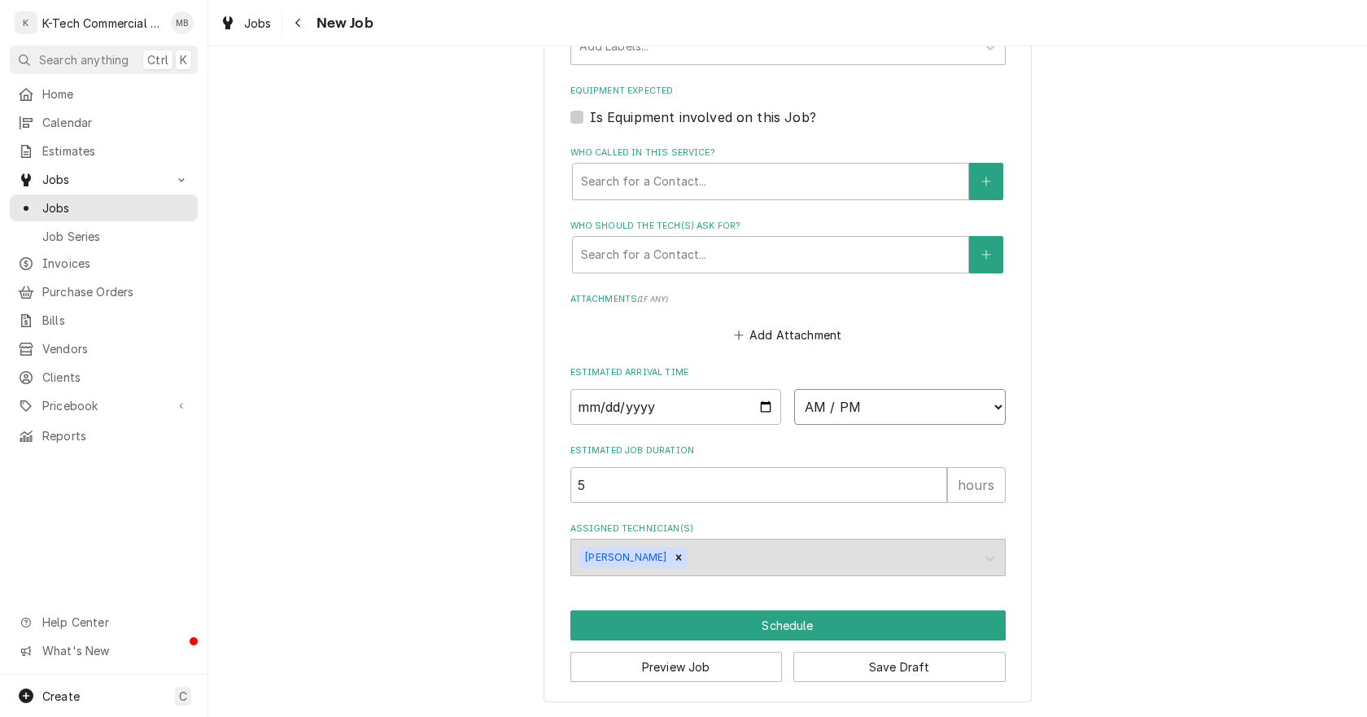
select select "06:00:00"
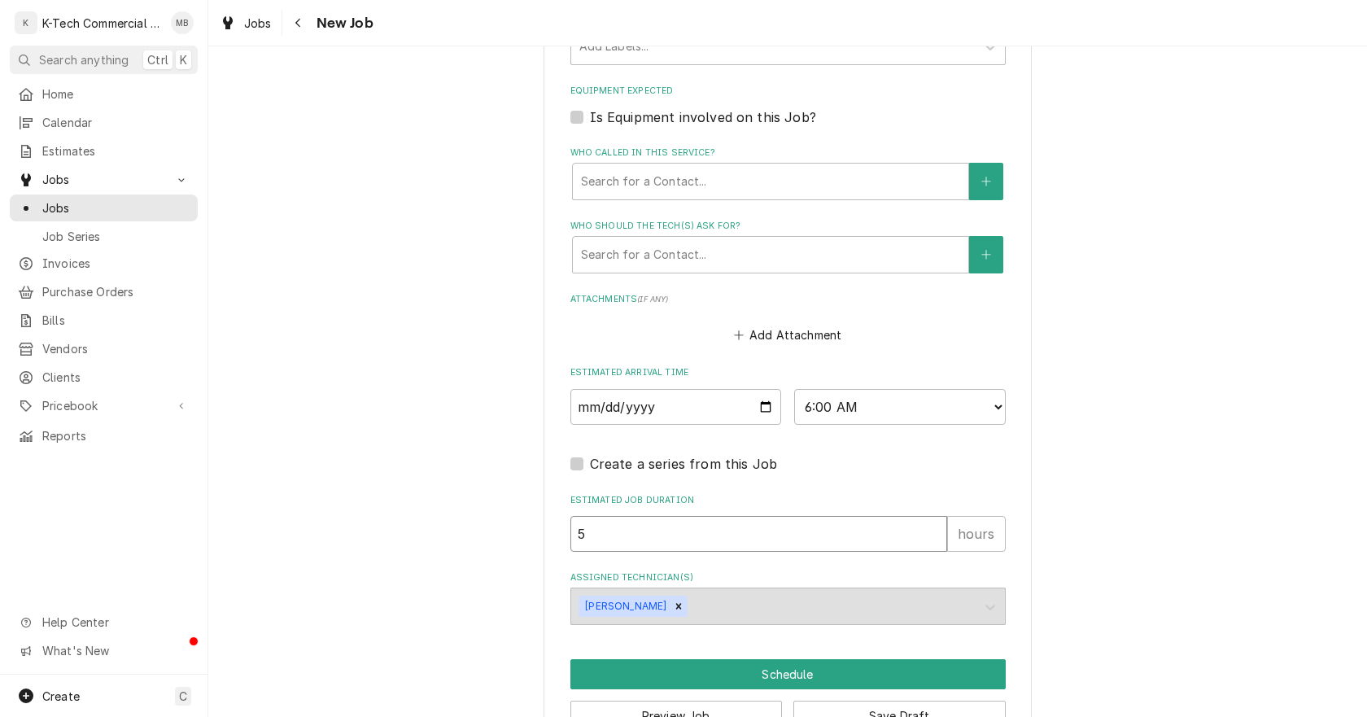
drag, startPoint x: 619, startPoint y: 543, endPoint x: 462, endPoint y: 575, distance: 159.5
type textarea "x"
type input "3"
type textarea "x"
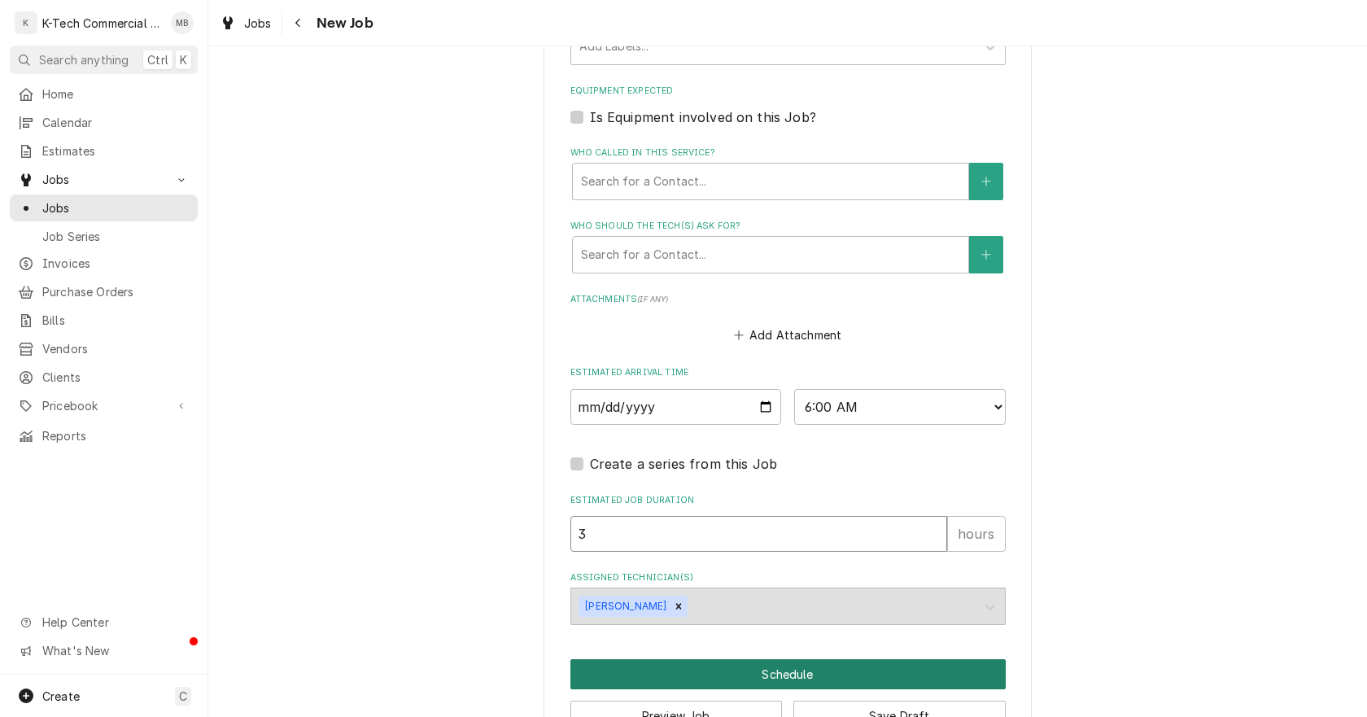
type input "3"
click at [873, 681] on button "Schedule" at bounding box center [788, 674] width 435 height 30
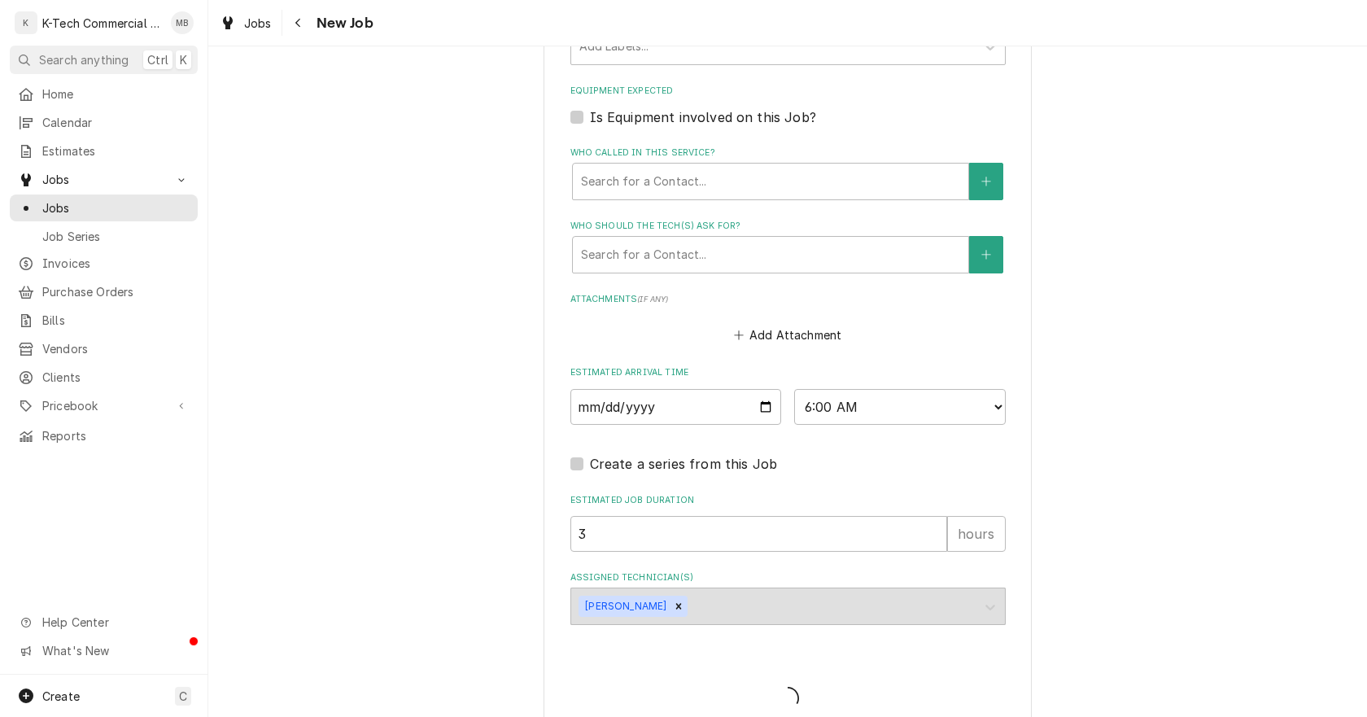
type textarea "x"
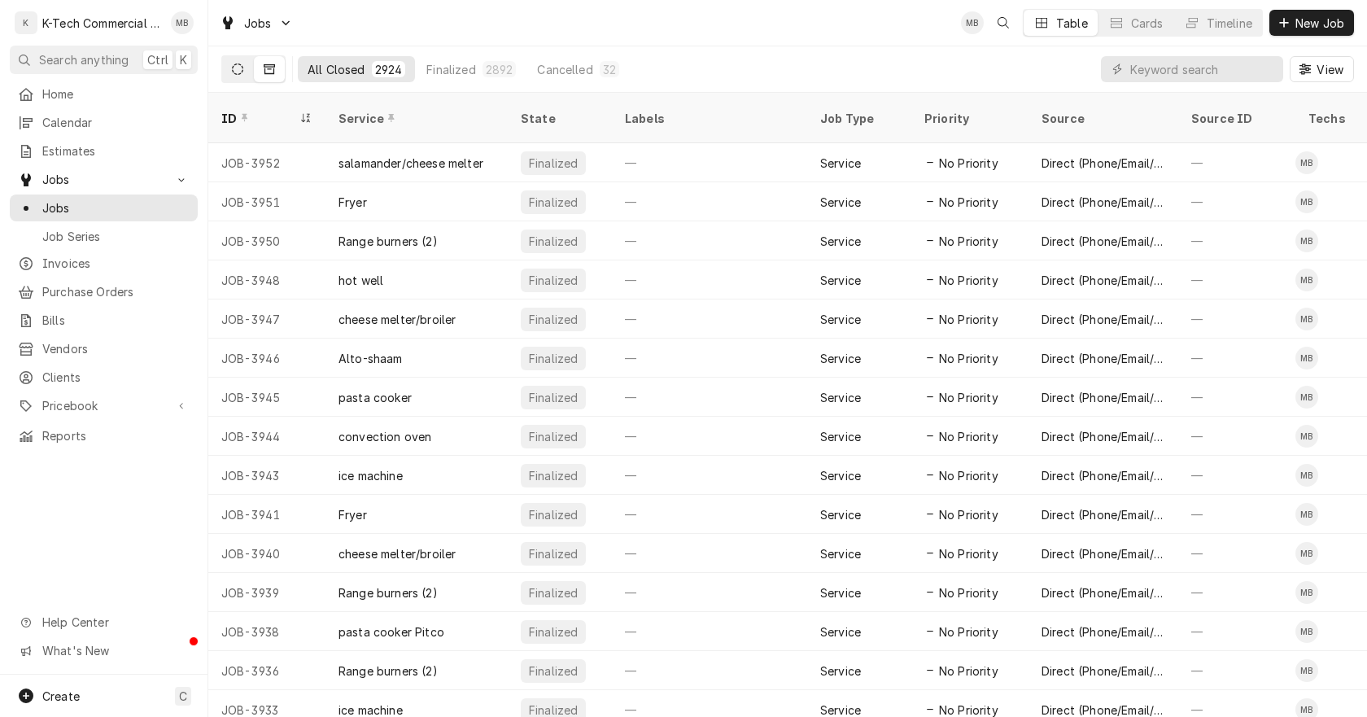
click at [233, 68] on icon "Dynamic Content Wrapper" at bounding box center [237, 68] width 11 height 11
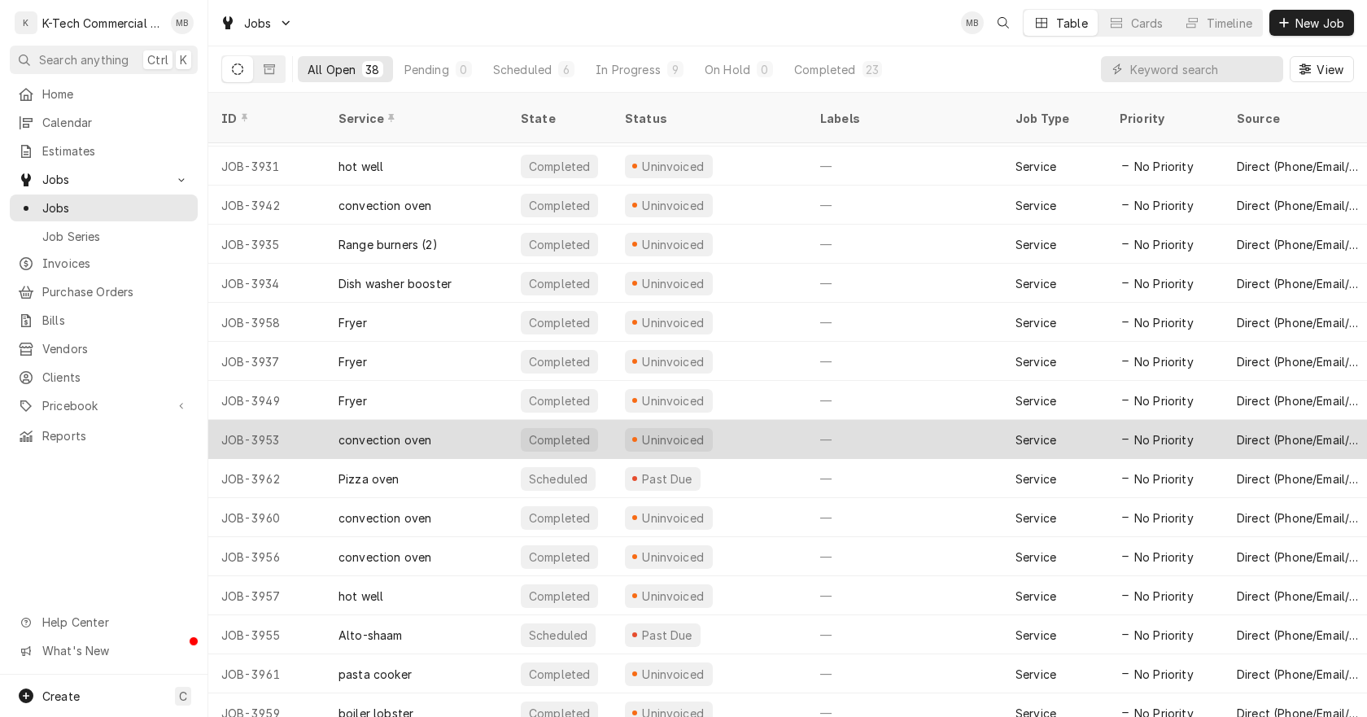
scroll to position [903, 0]
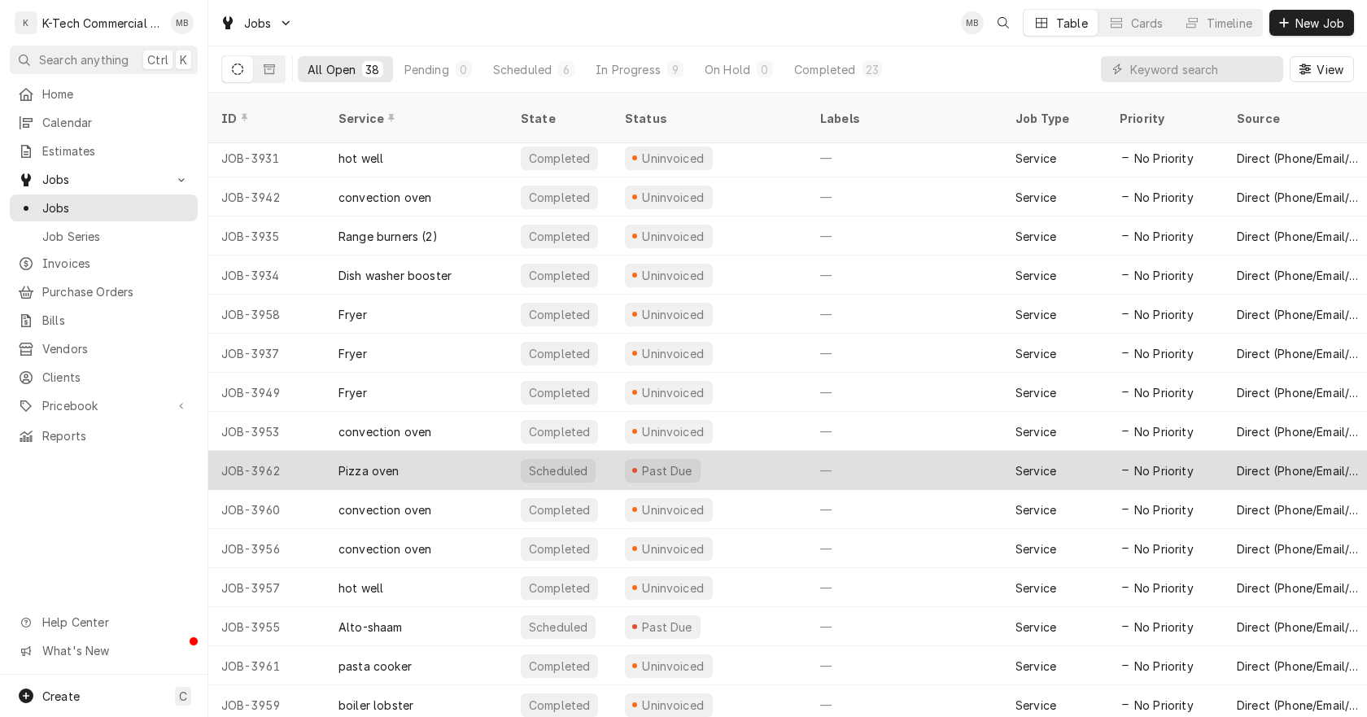
click at [747, 457] on div "Past Due" at bounding box center [709, 470] width 195 height 39
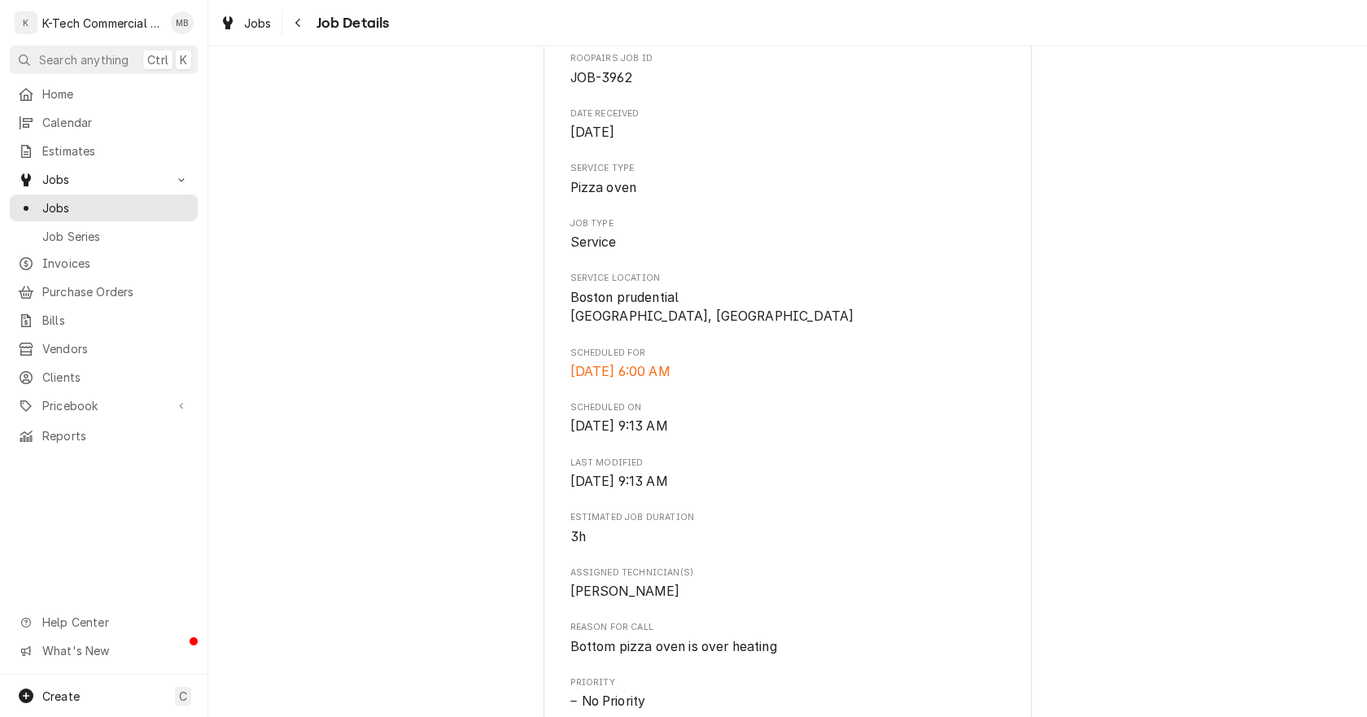
scroll to position [407, 0]
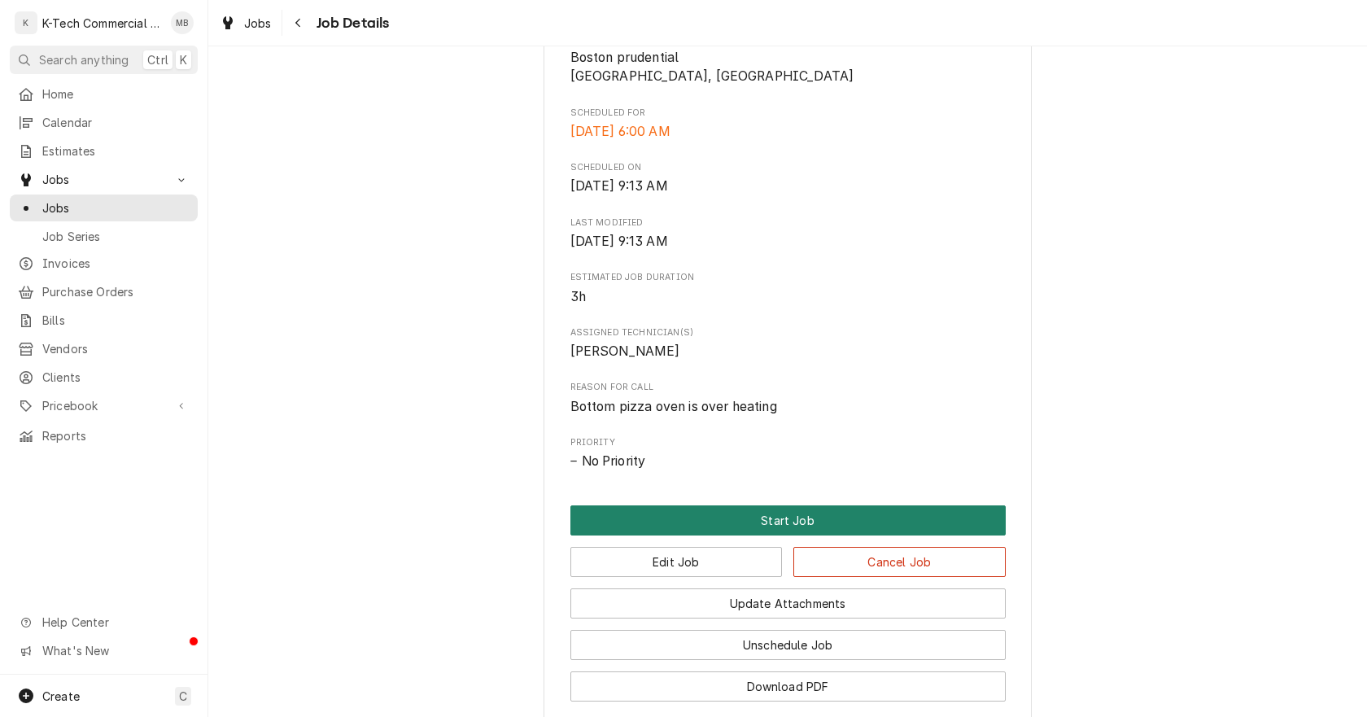
click at [779, 523] on button "Start Job" at bounding box center [788, 520] width 435 height 30
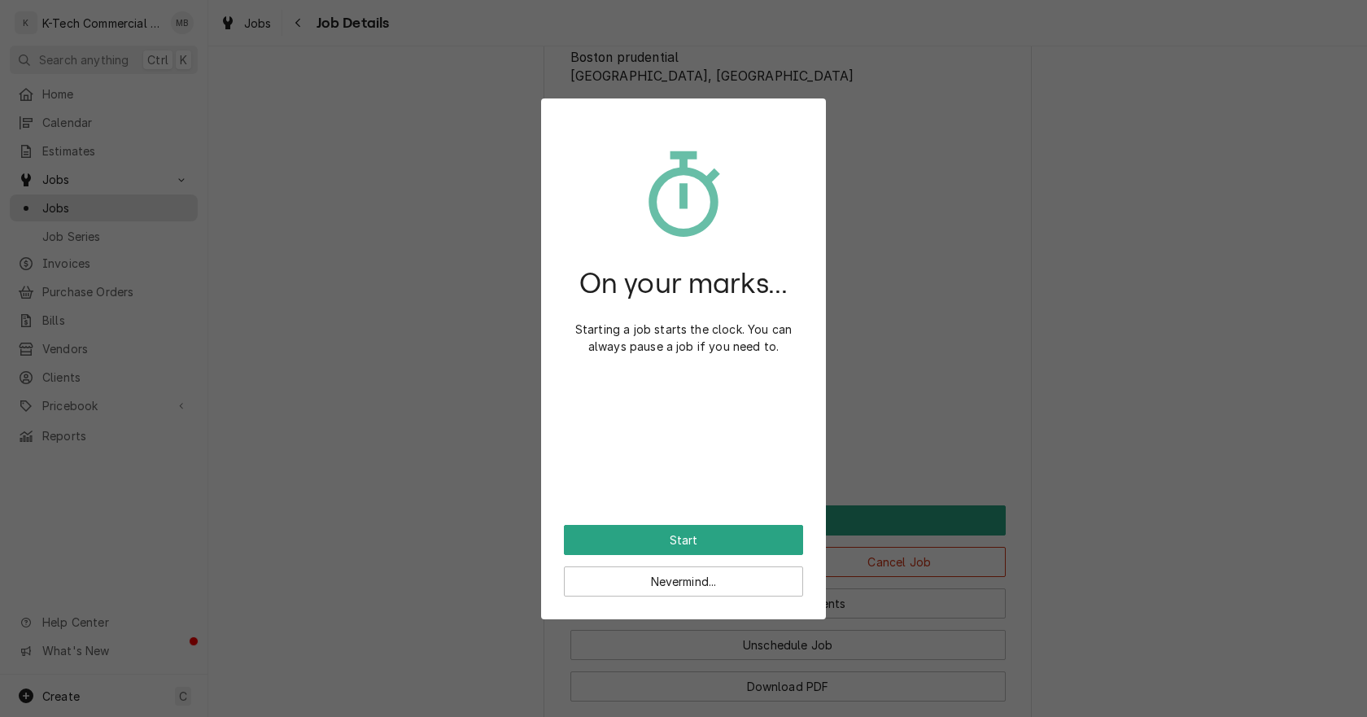
click at [779, 523] on div "On your marks... Starting a job starts the clock. You can always pause a job if…" at bounding box center [683, 323] width 239 height 404
click at [779, 525] on div "On your marks... Starting a job starts the clock. You can always pause a job if…" at bounding box center [683, 358] width 285 height 521
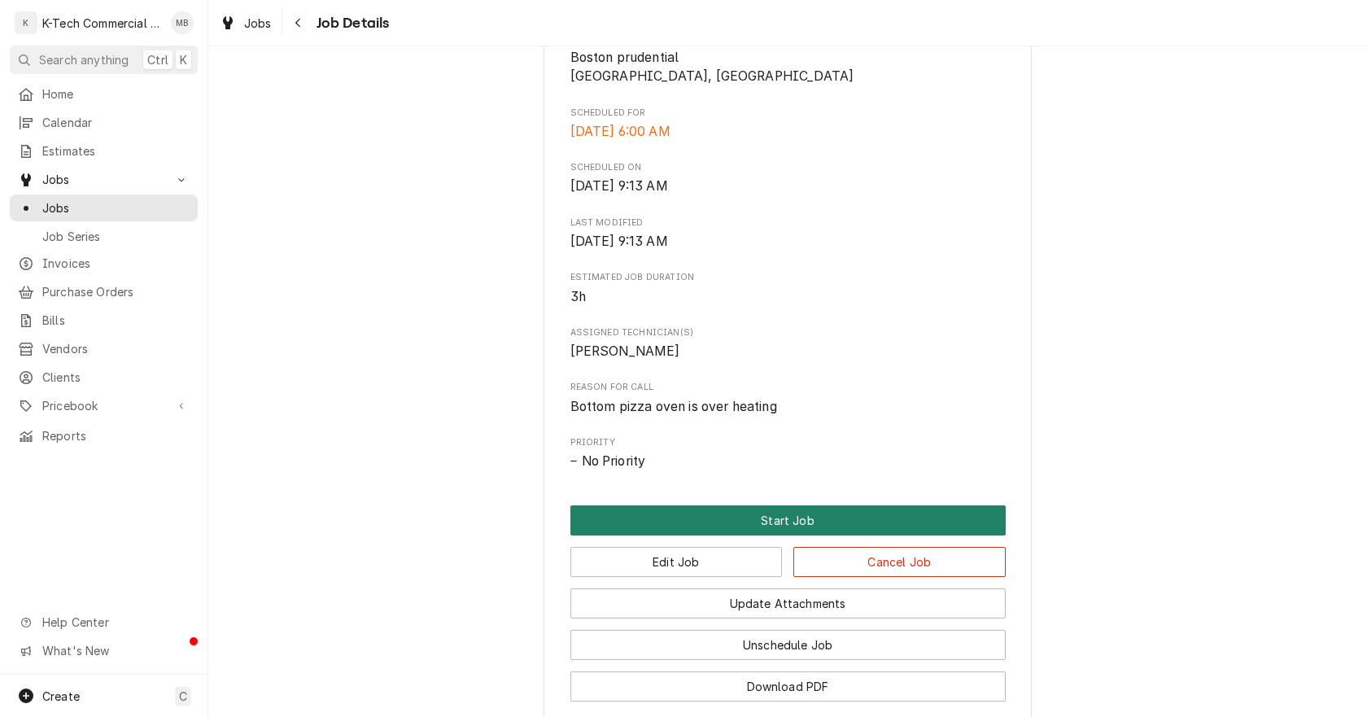
click at [774, 517] on button "Start Job" at bounding box center [788, 520] width 435 height 30
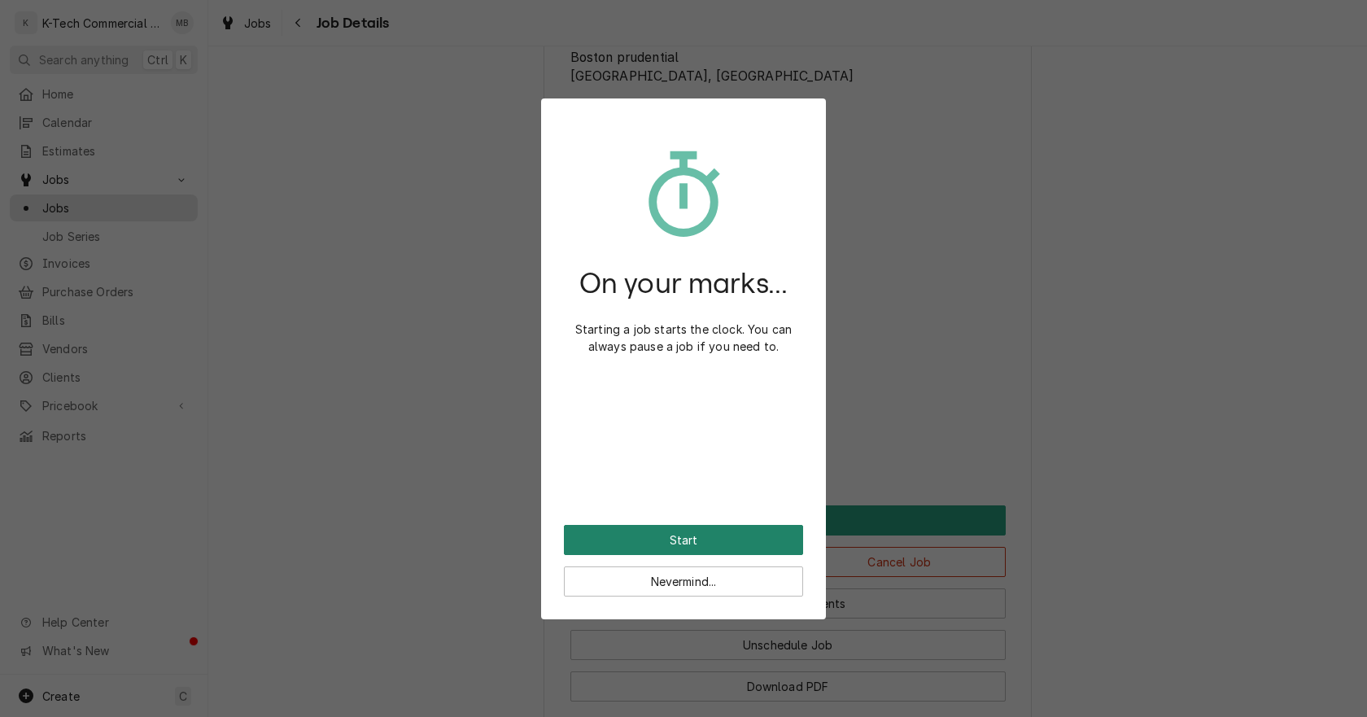
click at [628, 532] on button "Start" at bounding box center [683, 540] width 239 height 30
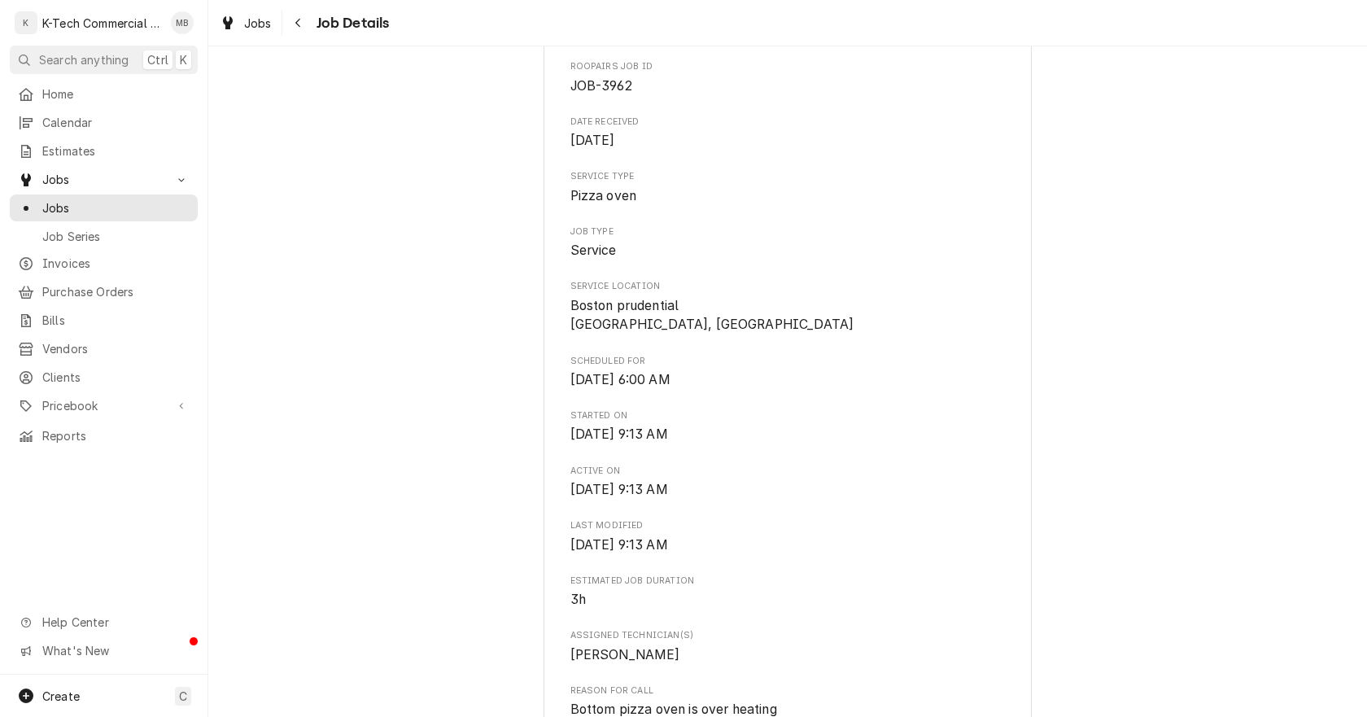
scroll to position [407, 0]
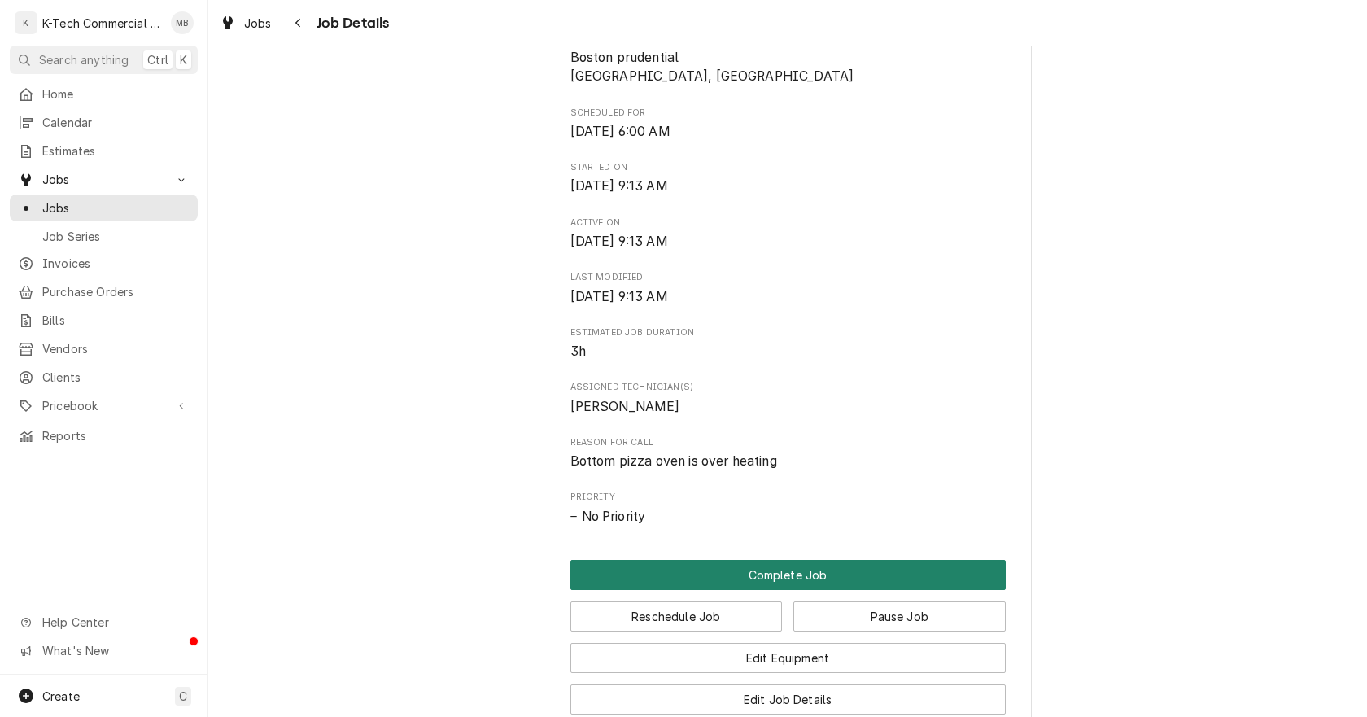
click at [756, 570] on button "Complete Job" at bounding box center [788, 575] width 435 height 30
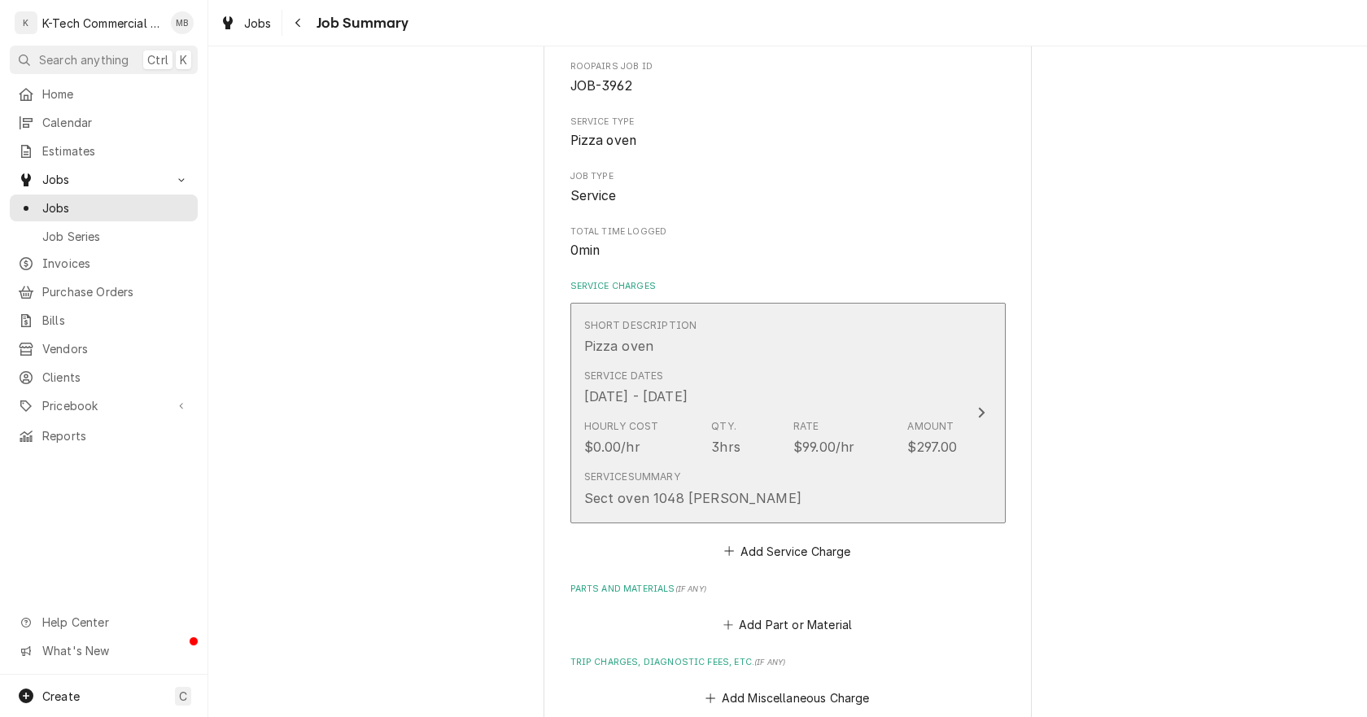
click at [773, 396] on div "Service Dates [DATE] - [DATE]" at bounding box center [771, 387] width 374 height 50
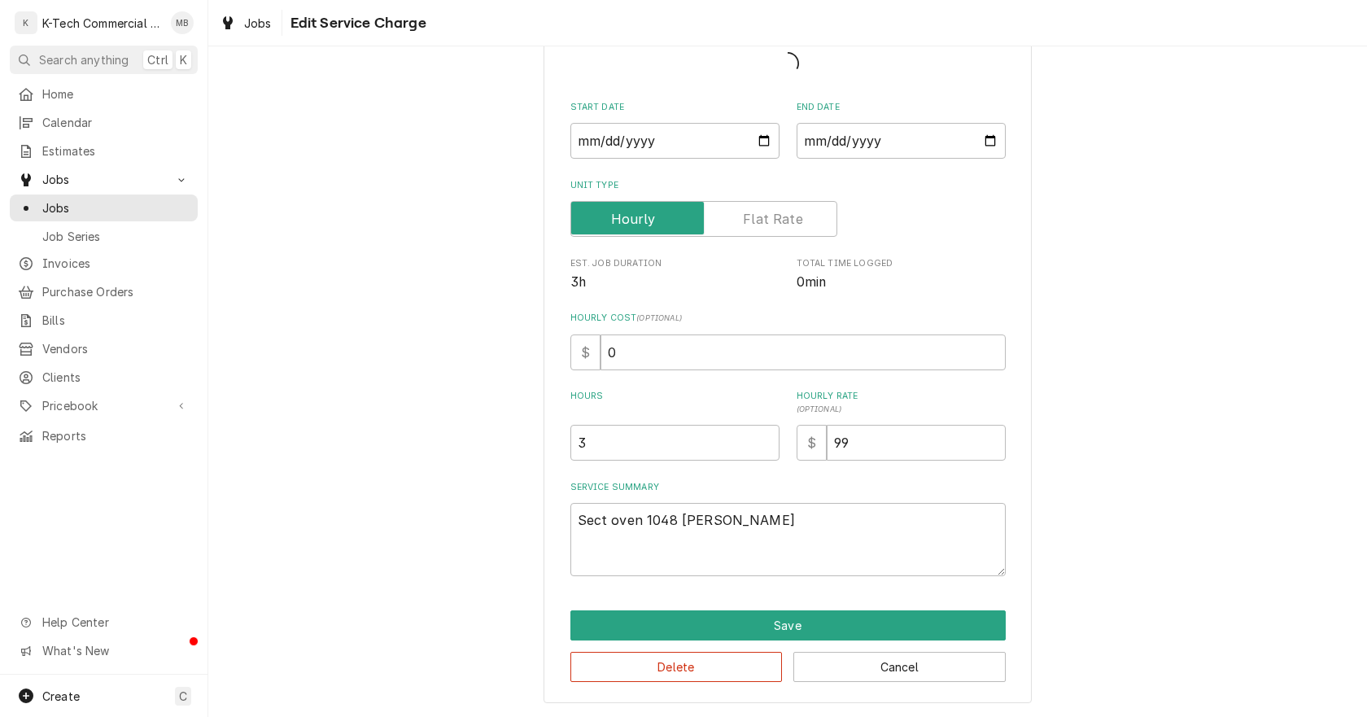
scroll to position [107, 0]
type textarea "x"
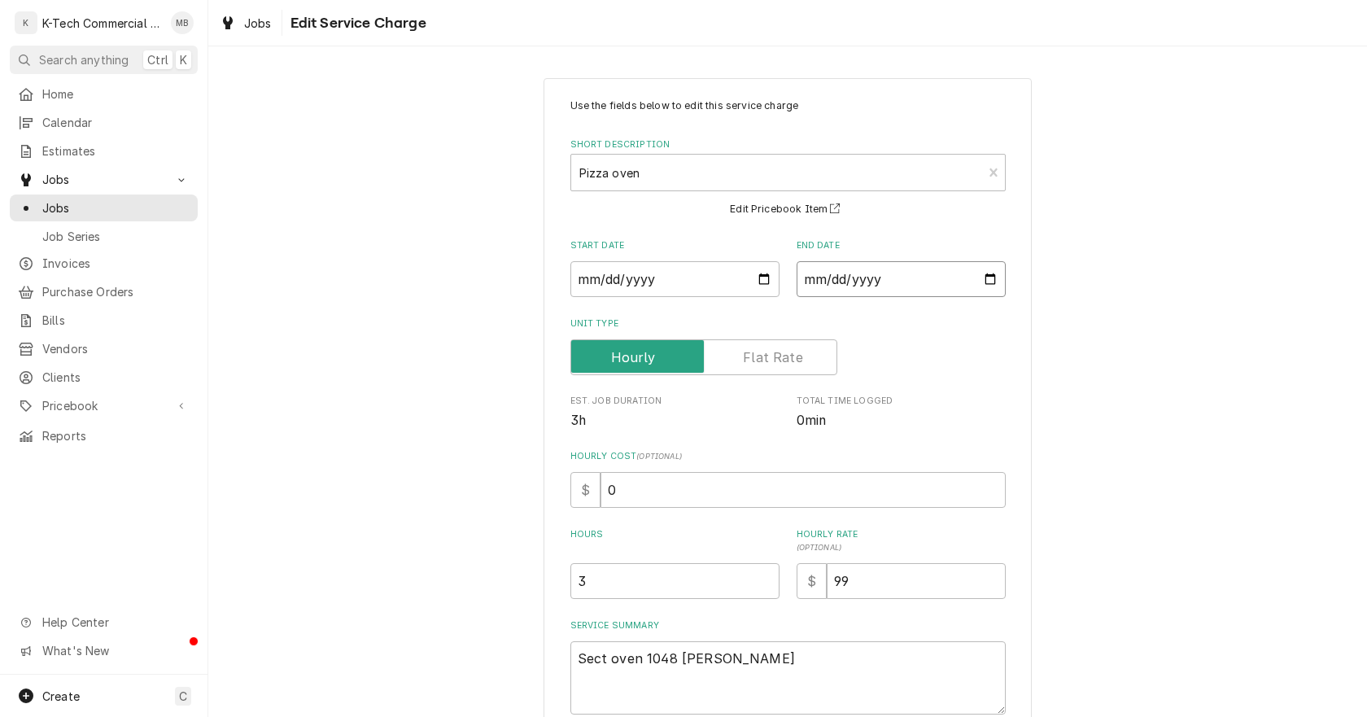
click at [986, 279] on input "[DATE]" at bounding box center [901, 279] width 209 height 36
type input "[DATE]"
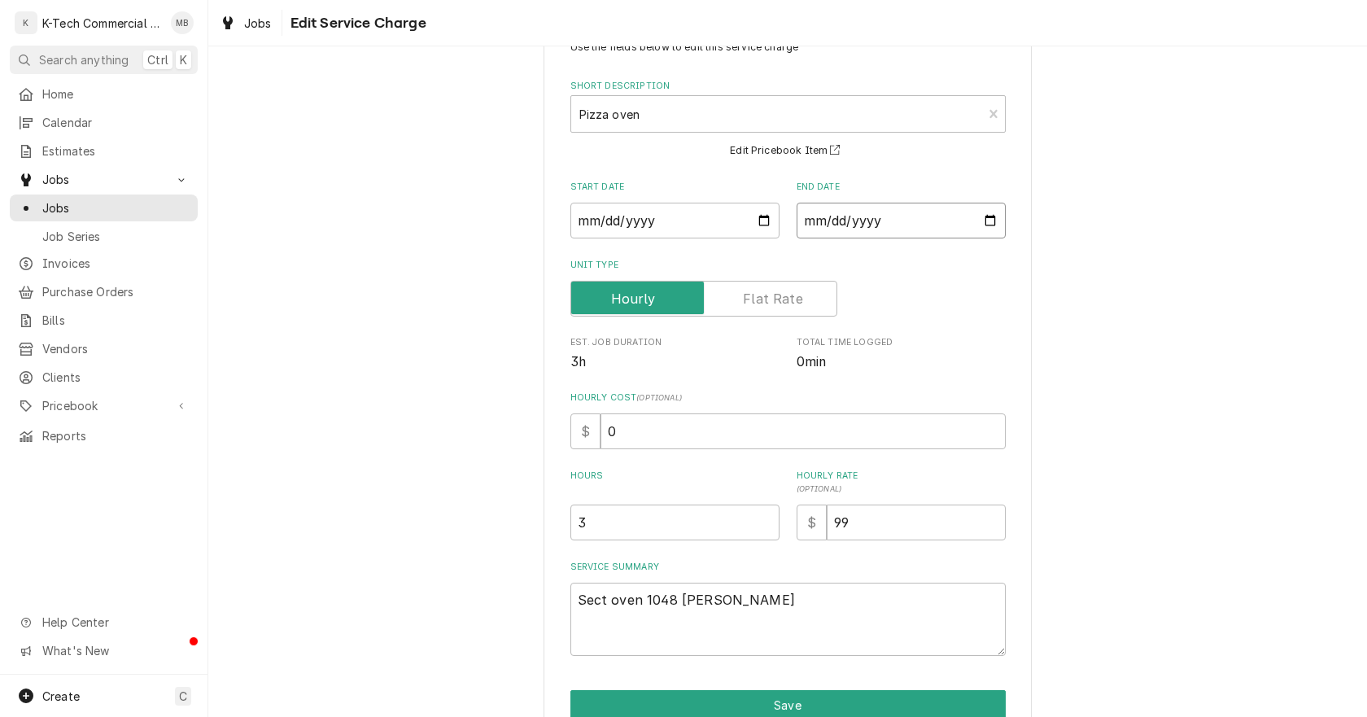
scroll to position [138, 0]
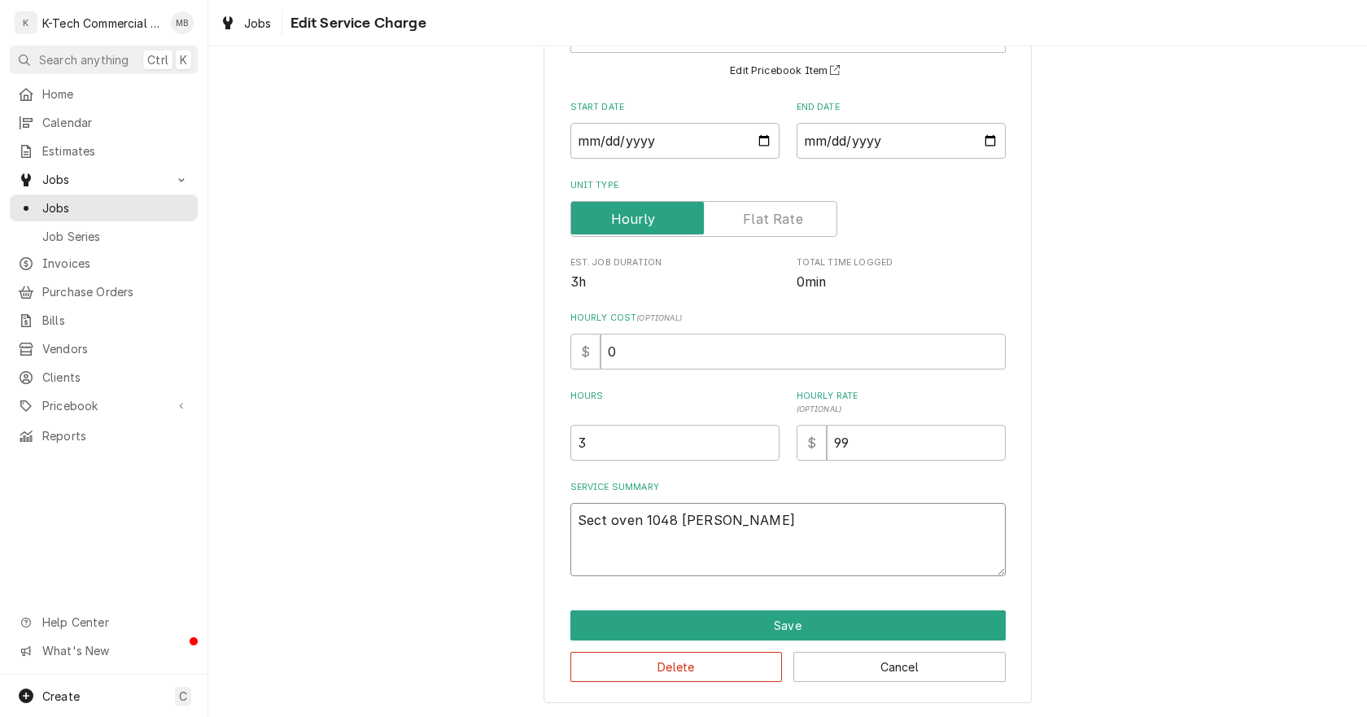
drag, startPoint x: 795, startPoint y: 540, endPoint x: 401, endPoint y: 514, distance: 394.8
click at [401, 514] on div "Use the fields below to edit this service charge Short Description Pizza oven E…" at bounding box center [787, 321] width 1159 height 792
type textarea "x"
type textarea "B"
type textarea "x"
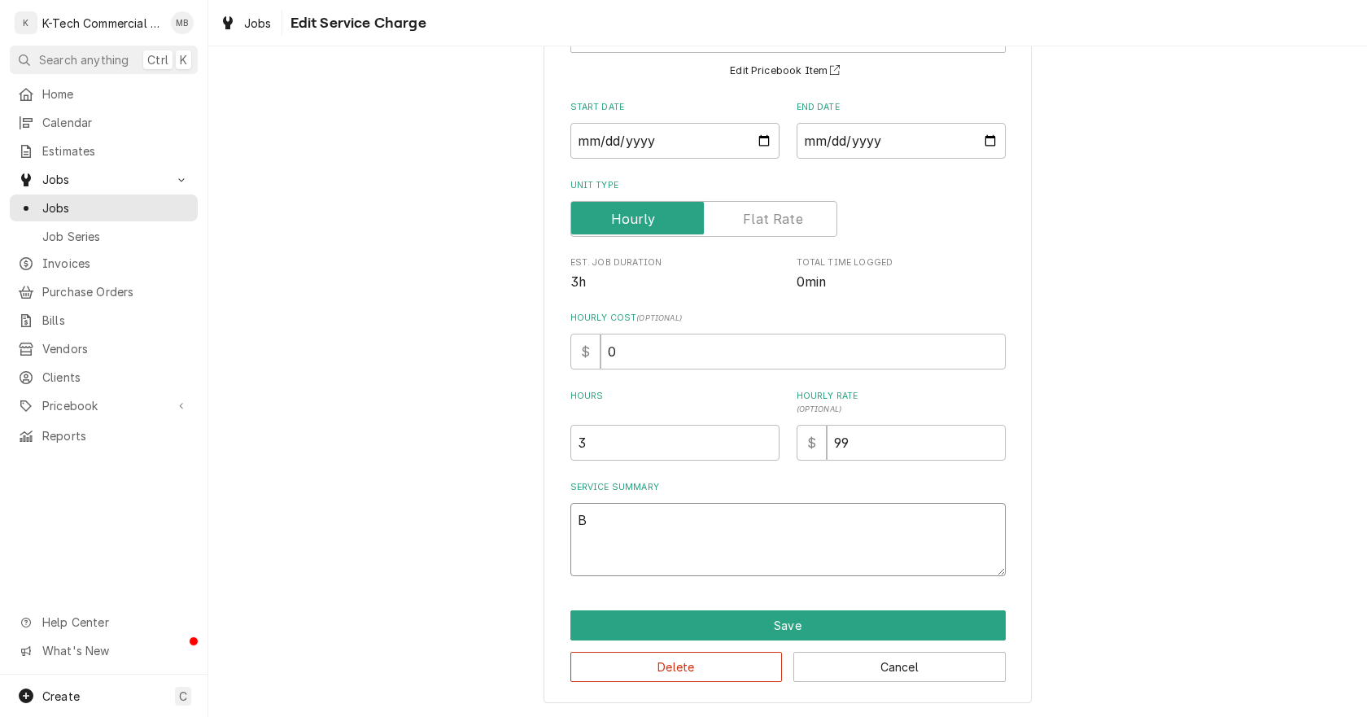
type textarea "Bo"
type textarea "x"
type textarea "Bor"
type textarea "x"
type textarea "[PERSON_NAME]"
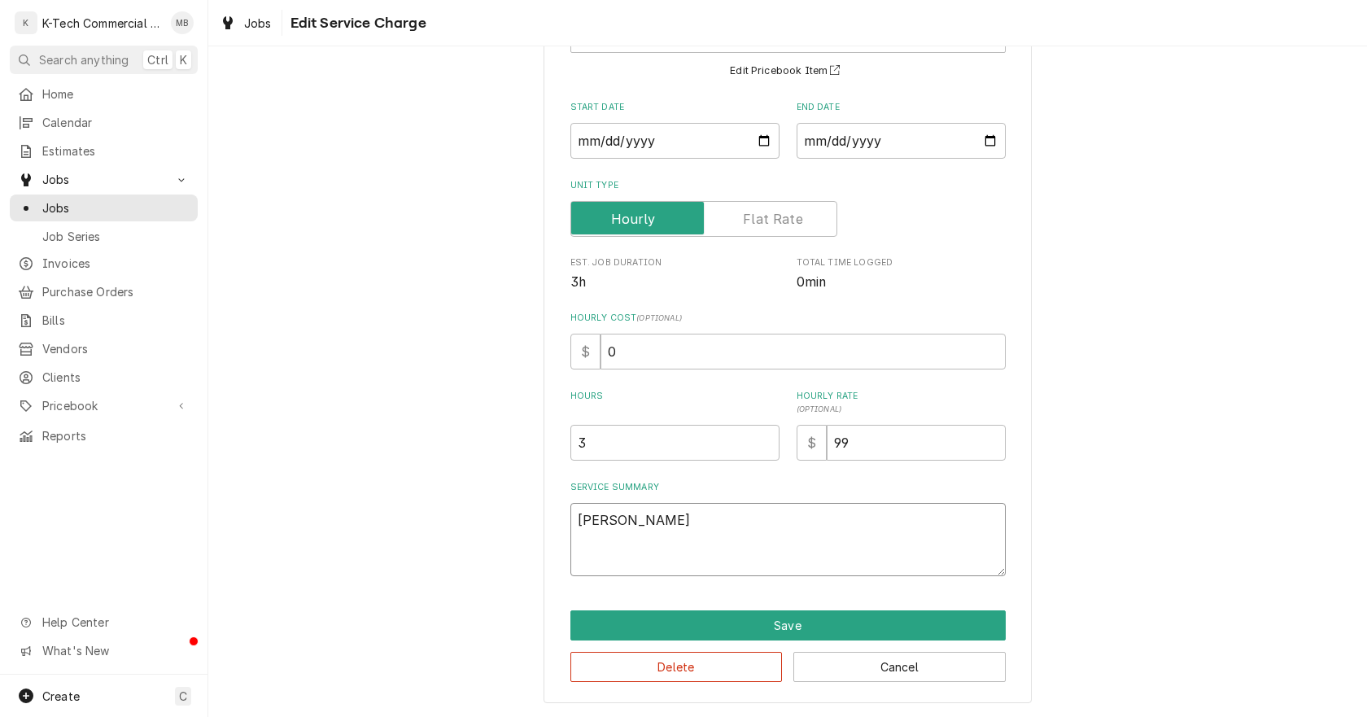
type textarea "x"
type textarea "Borro"
type textarea "x"
type textarea "[PERSON_NAME]"
type textarea "x"
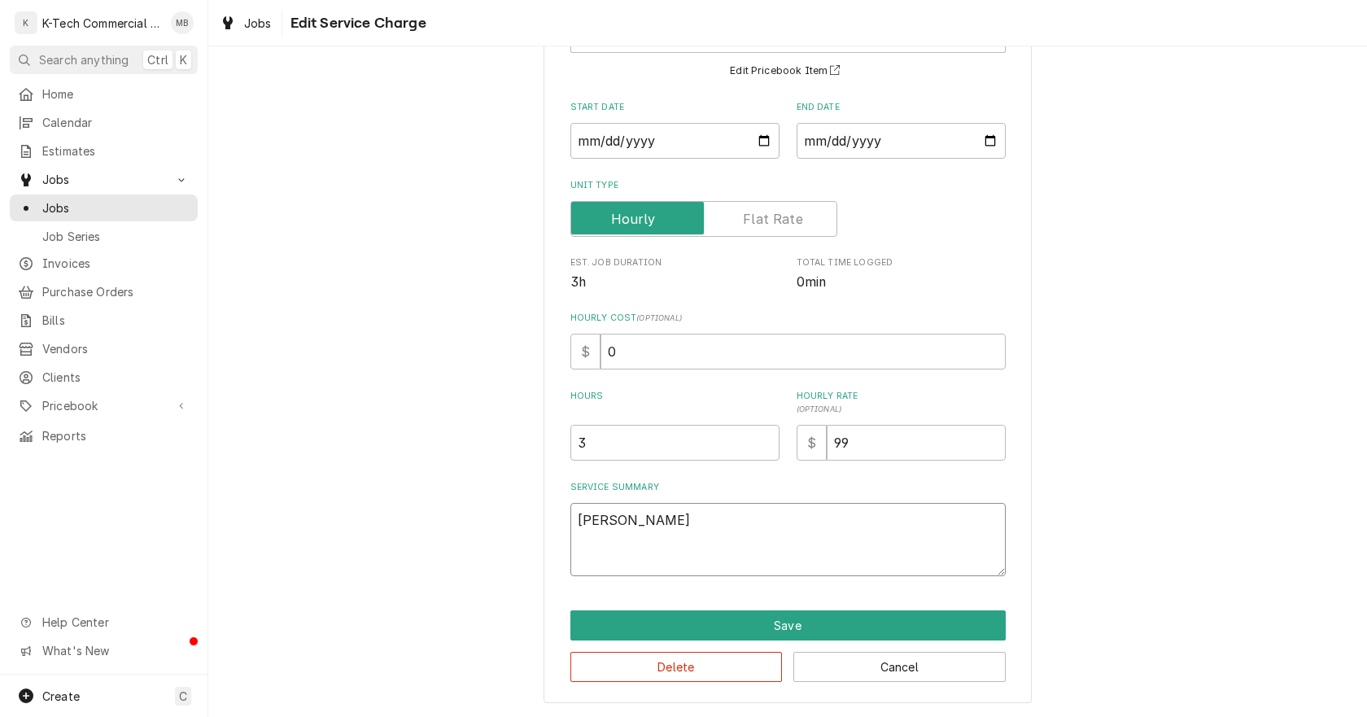
type textarea "Bor"
type textarea "x"
type textarea "Bo"
type textarea "x"
type textarea "B"
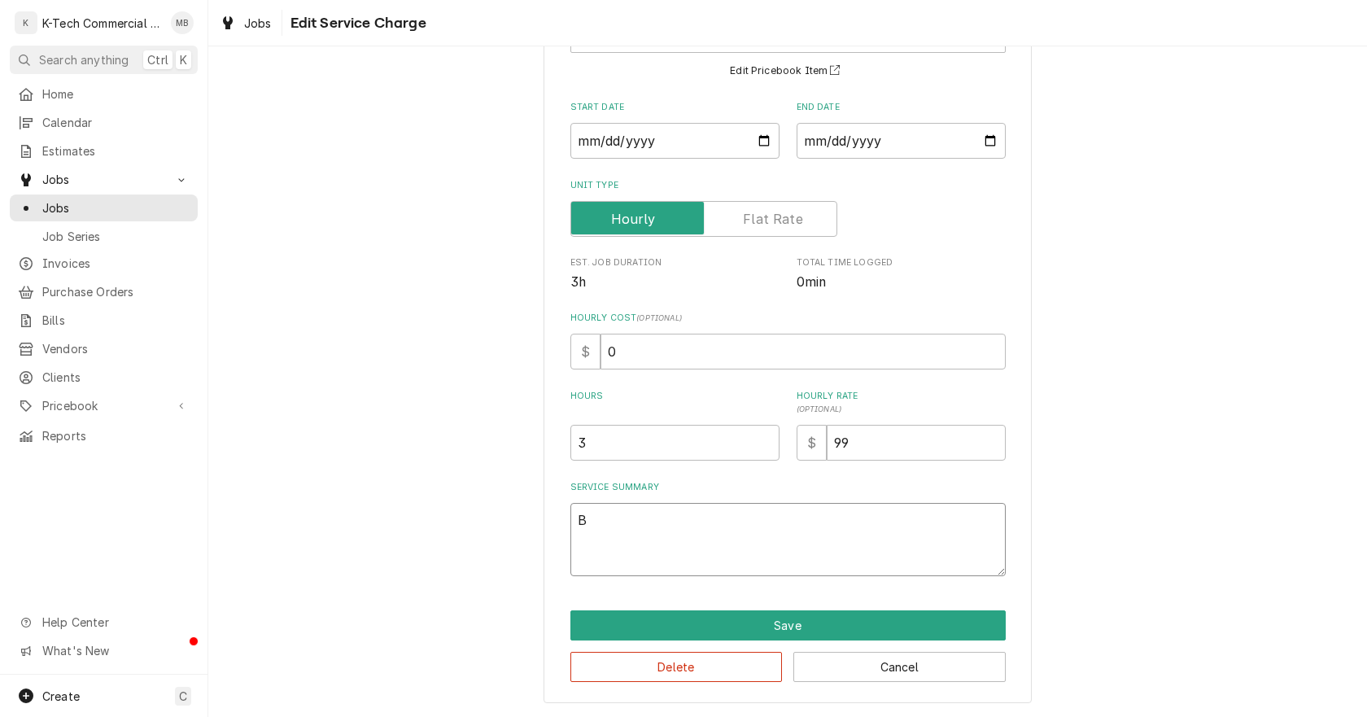
type textarea "x"
type textarea "Bt"
type textarea "x"
type textarea "B"
type textarea "x"
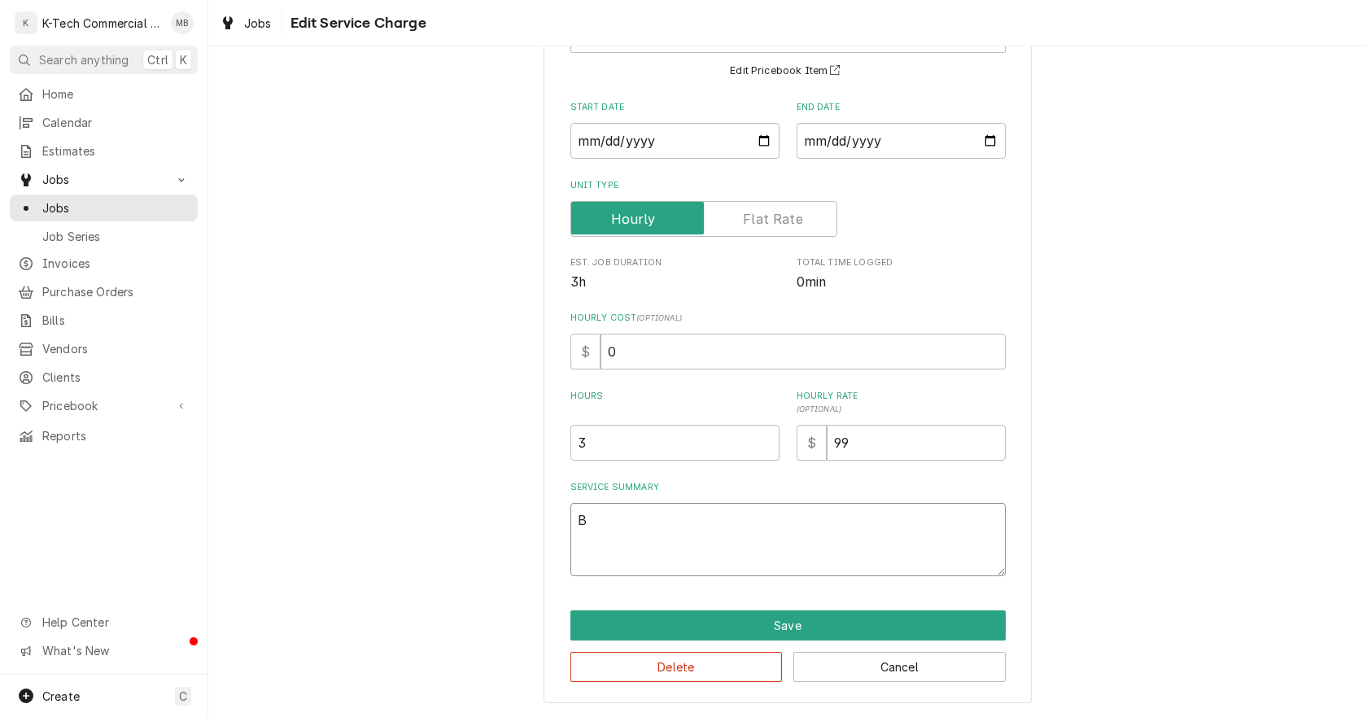
type textarea "Bo"
type textarea "x"
type textarea "Bot"
type textarea "x"
type textarea "[PERSON_NAME]"
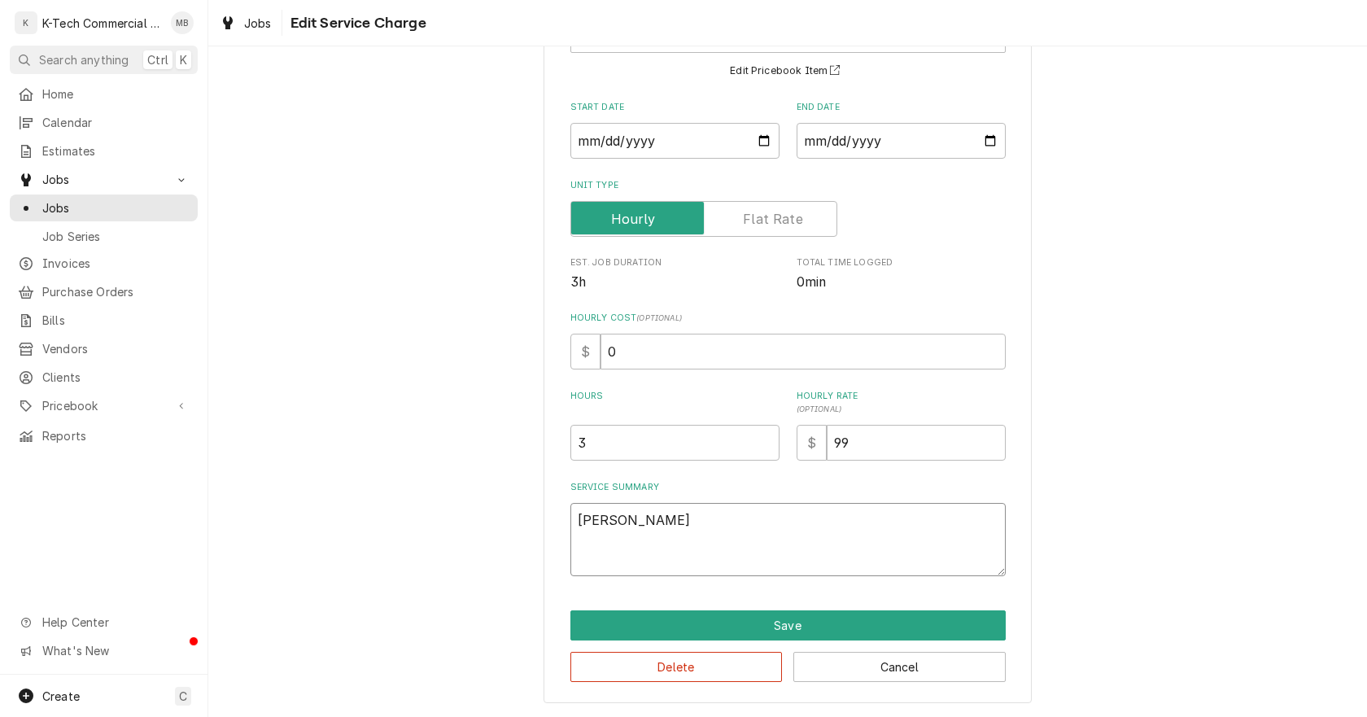
type textarea "x"
type textarea "[PERSON_NAME]"
type textarea "x"
type textarea "Bottom"
type textarea "x"
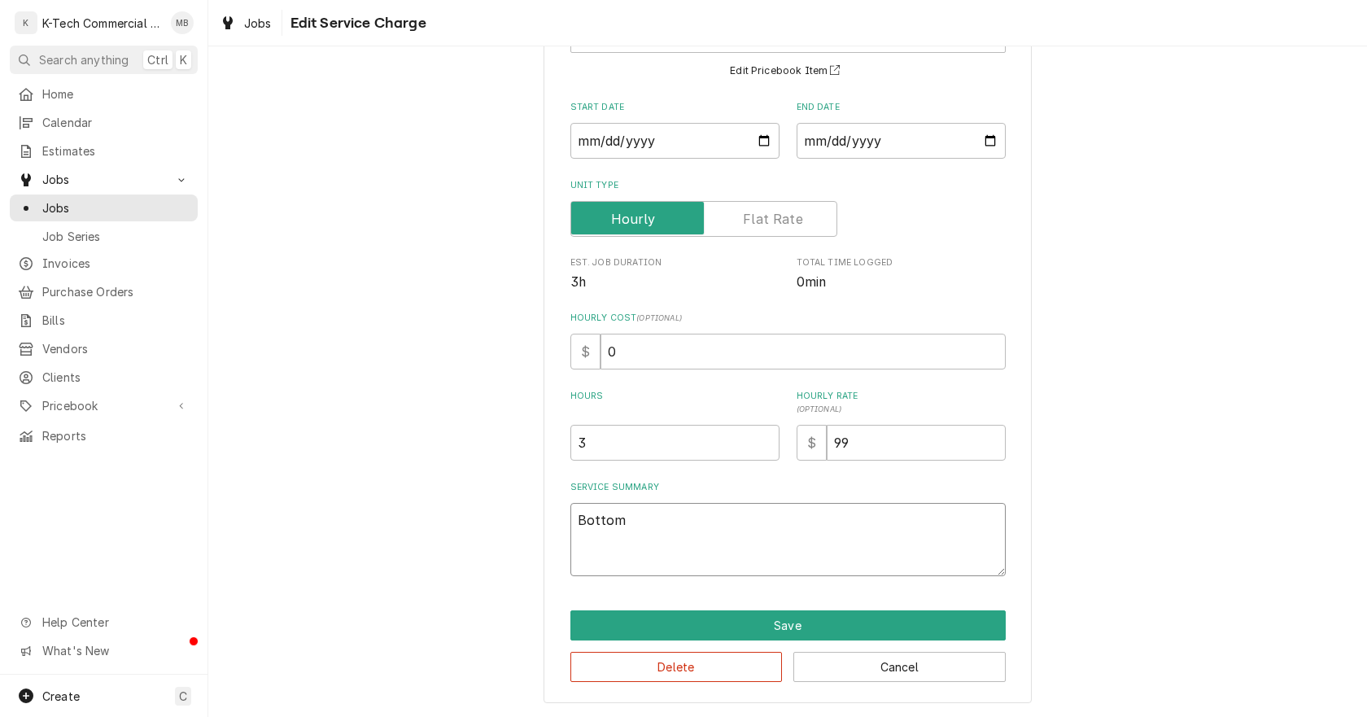
type textarea "Bottom"
type textarea "x"
type textarea "Bottom p"
type textarea "x"
type textarea "Bottom pi"
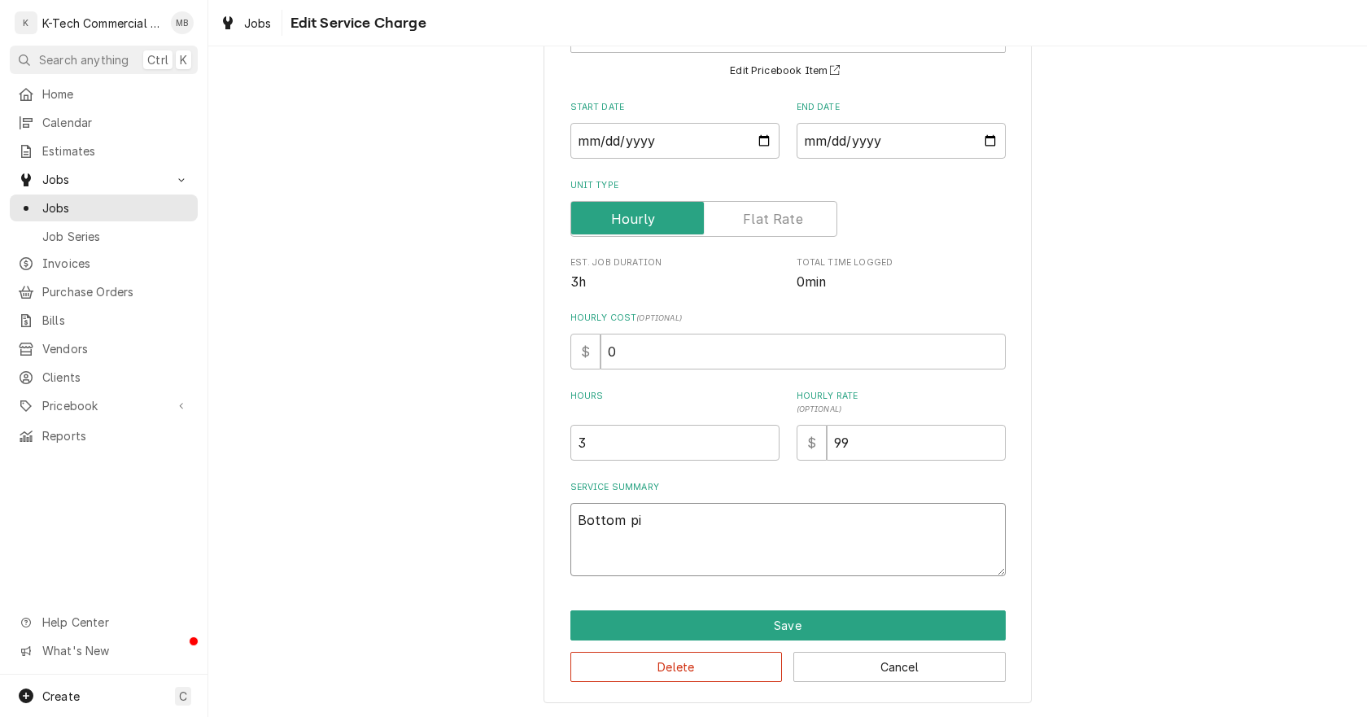
type textarea "x"
type textarea "Bottom piz"
type textarea "x"
type textarea "Bottom pizz"
type textarea "x"
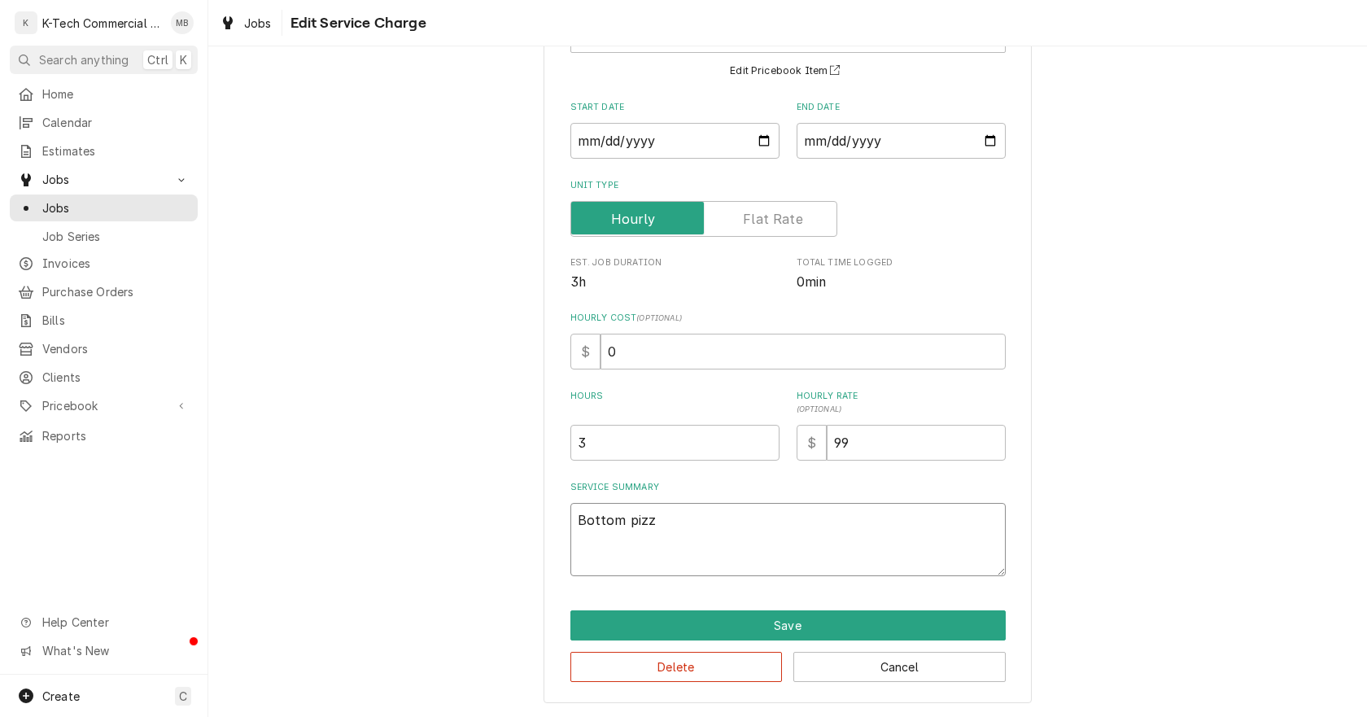
type textarea "Bottom pizza"
type textarea "x"
type textarea "Bottom pizza"
type textarea "x"
type textarea "Bottom pizza o"
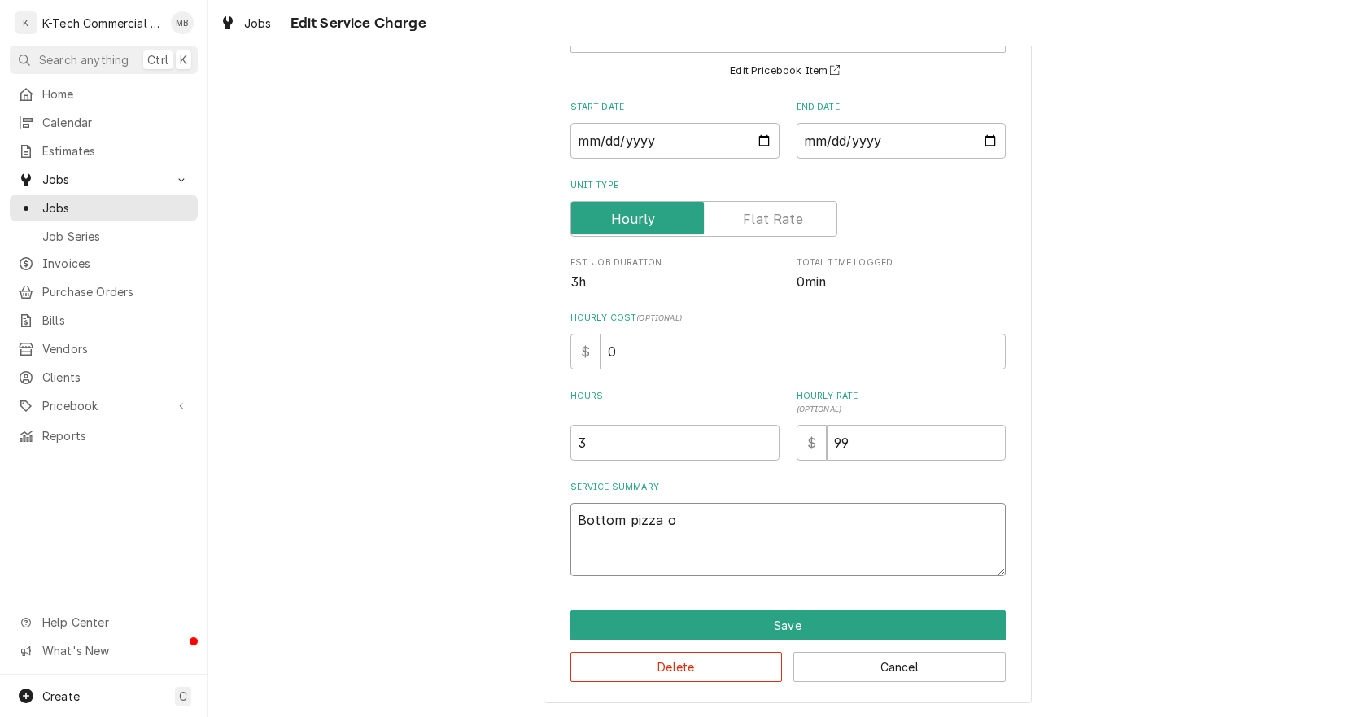
type textarea "x"
type textarea "Bottom pizza ov"
type textarea "x"
type textarea "Bottom pizza ove"
type textarea "x"
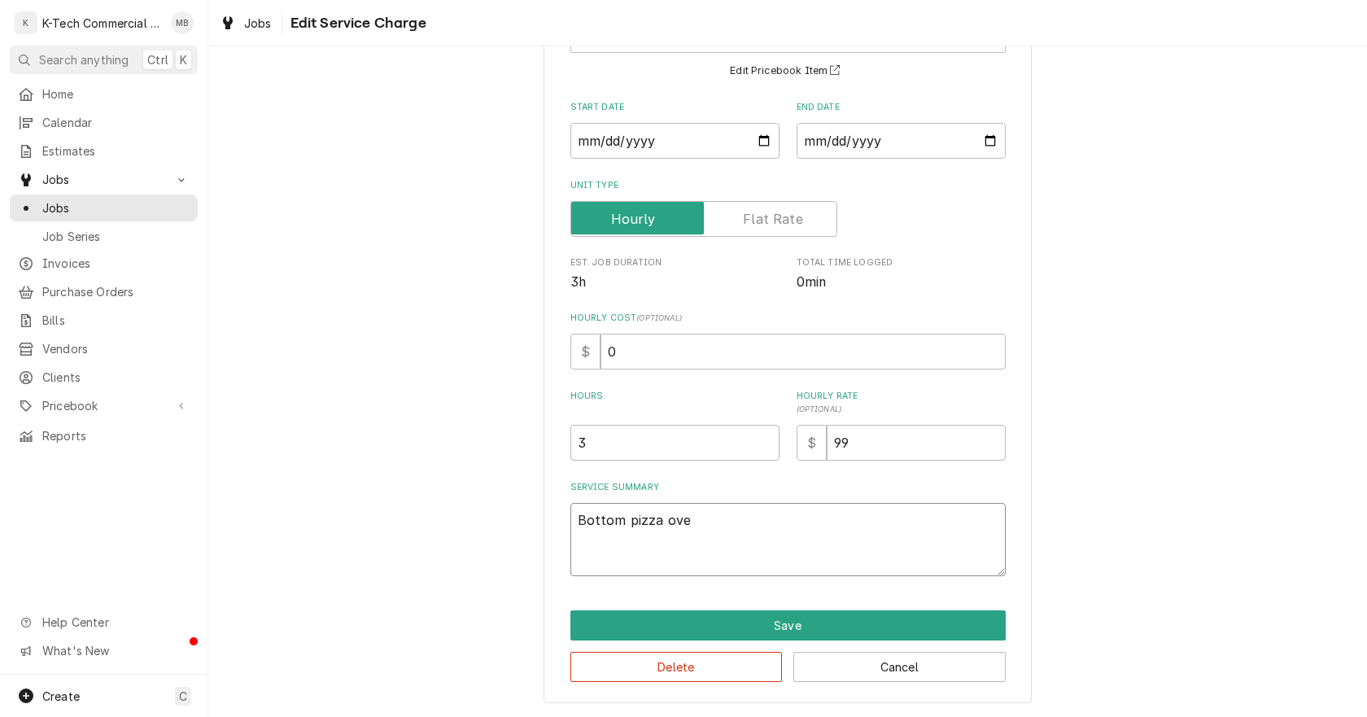
type textarea "Bottom pizza oven"
type textarea "x"
type textarea "Bottom pizza oven"
type textarea "x"
type textarea "Bottom pizza oven w"
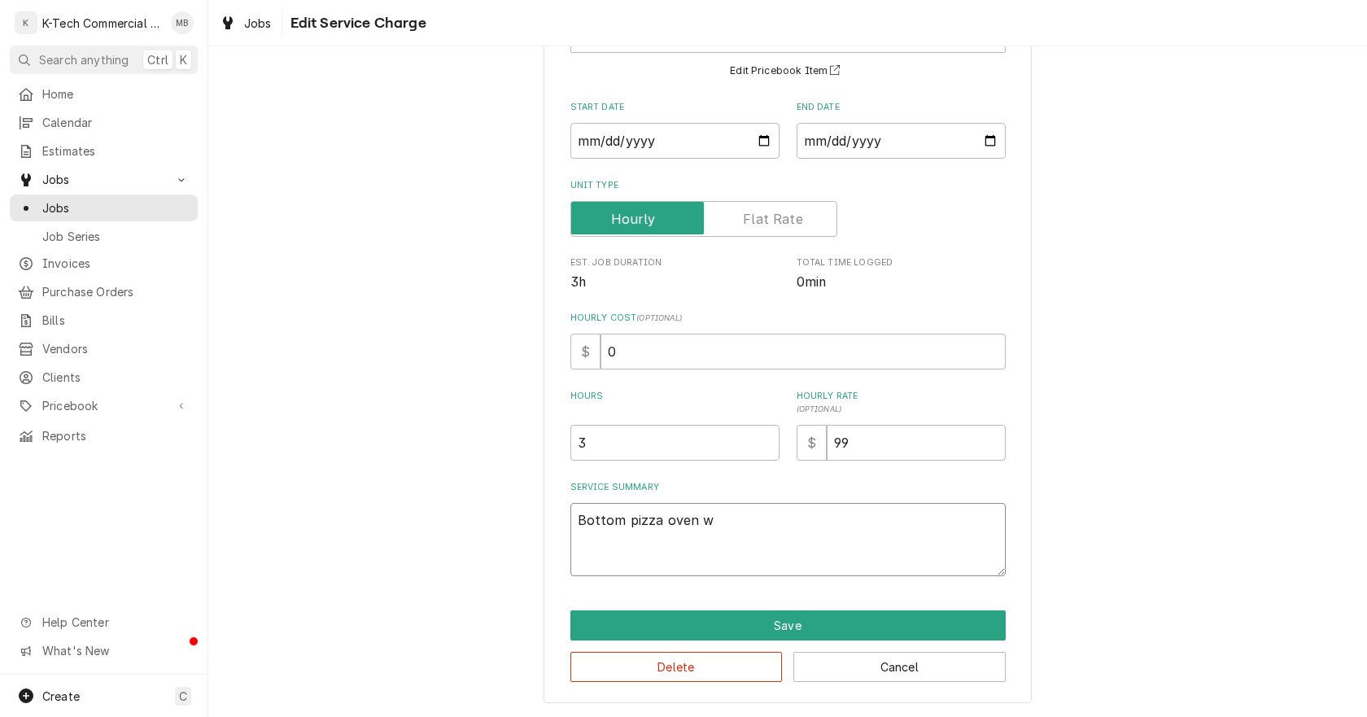
type textarea "x"
type textarea "Bottom pizza oven wa"
type textarea "x"
type textarea "Bottom pizza oven was"
type textarea "x"
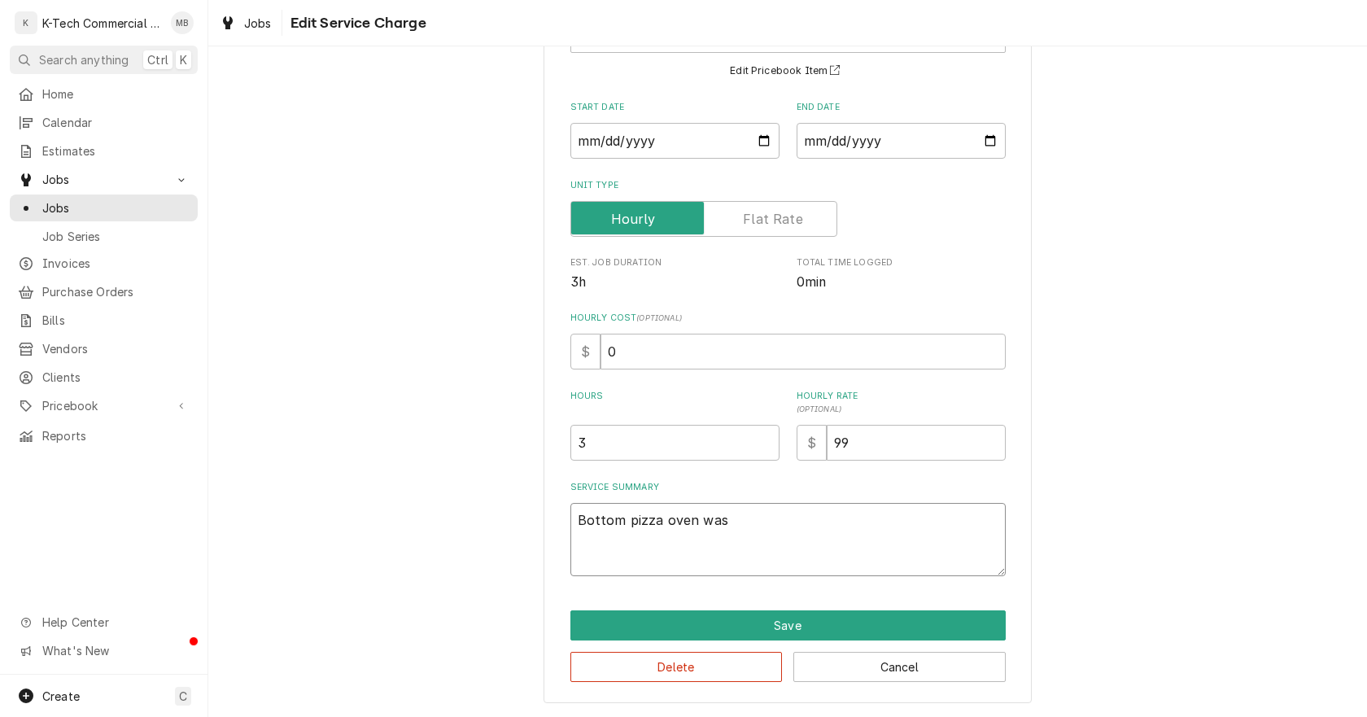
type textarea "Bottom pizza oven was"
type textarea "x"
type textarea "Bottom pizza oven was o"
type textarea "x"
type textarea "Bottom pizza oven was ov"
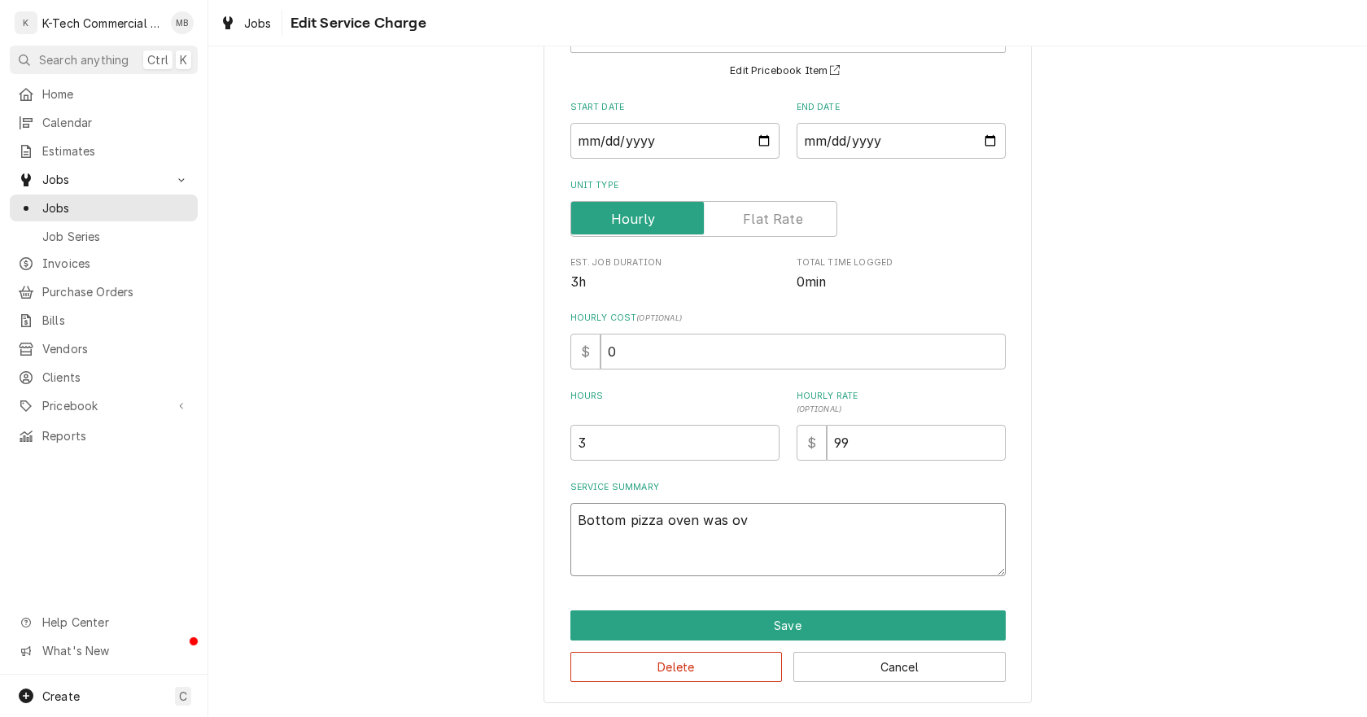
type textarea "x"
type textarea "Bottom pizza oven was ove"
type textarea "x"
type textarea "Bottom pizza oven was over"
type textarea "x"
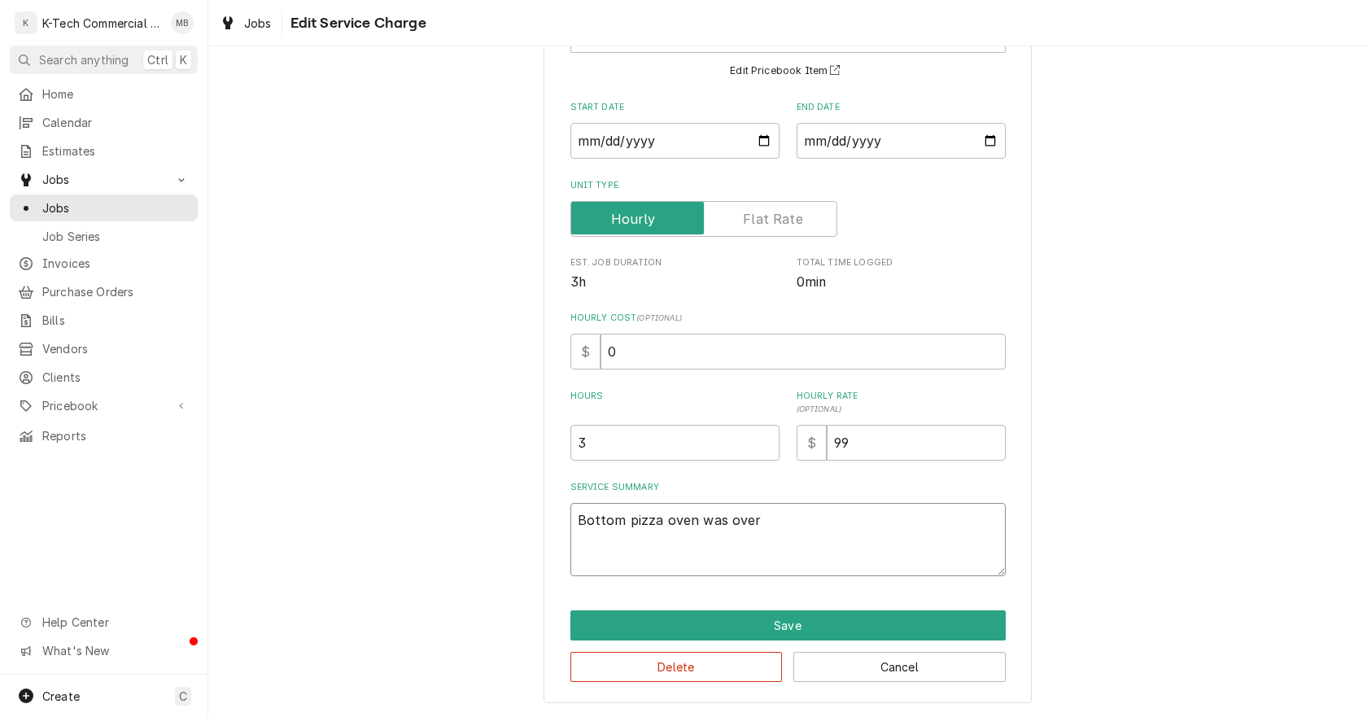
type textarea "Bottom pizza oven was over"
type textarea "x"
type textarea "Bottom pizza oven was over h"
type textarea "x"
type textarea "Bottom pizza oven was over he"
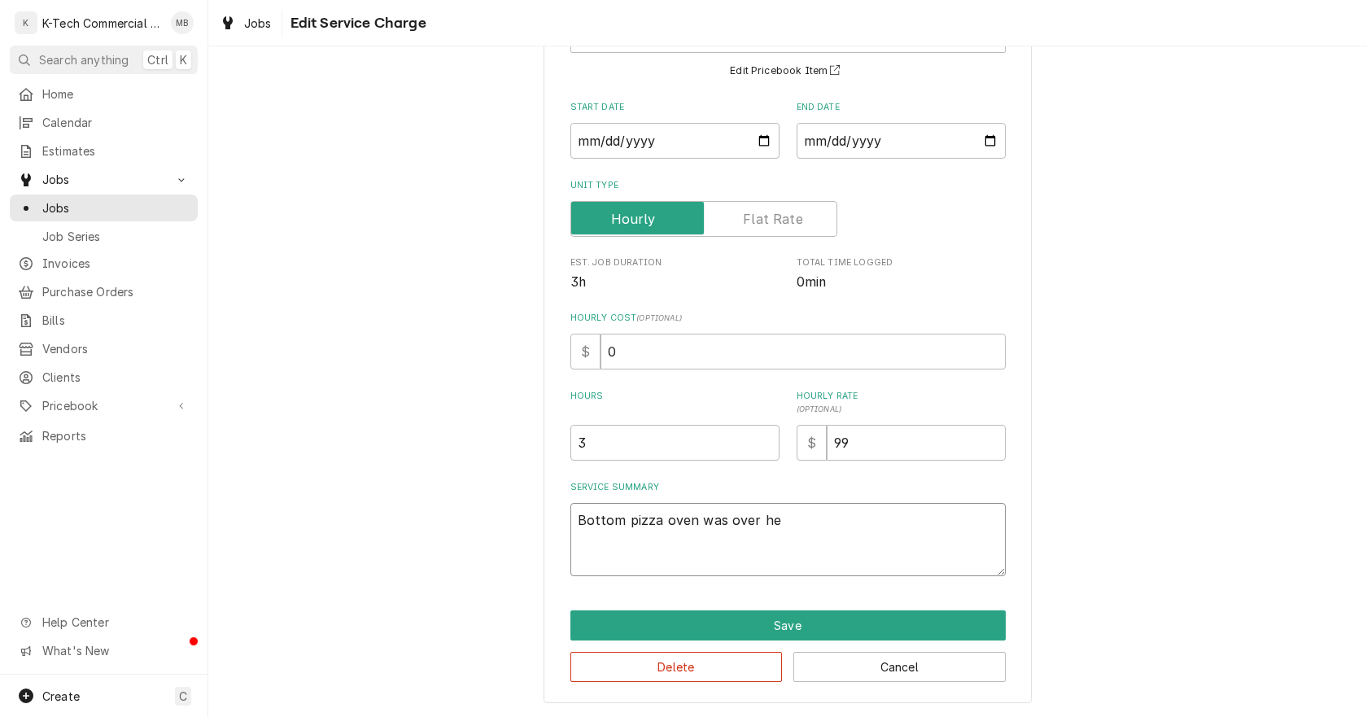
type textarea "x"
type textarea "Bottom pizza oven was over hea"
type textarea "x"
type textarea "Bottom pizza oven was over heat"
type textarea "x"
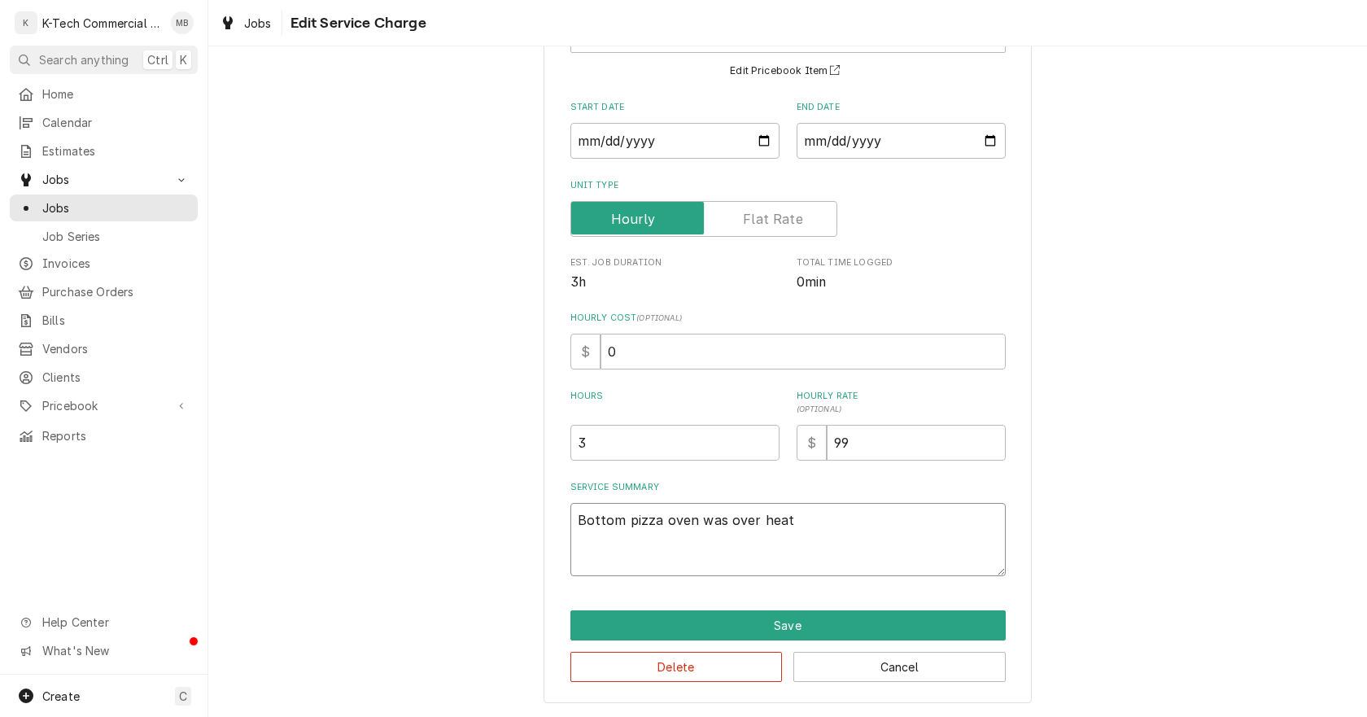
type textarea "Bottom pizza oven was over heati"
type textarea "x"
type textarea "Bottom pizza oven was over heatin"
type textarea "x"
type textarea "Bottom pizza oven was over heating"
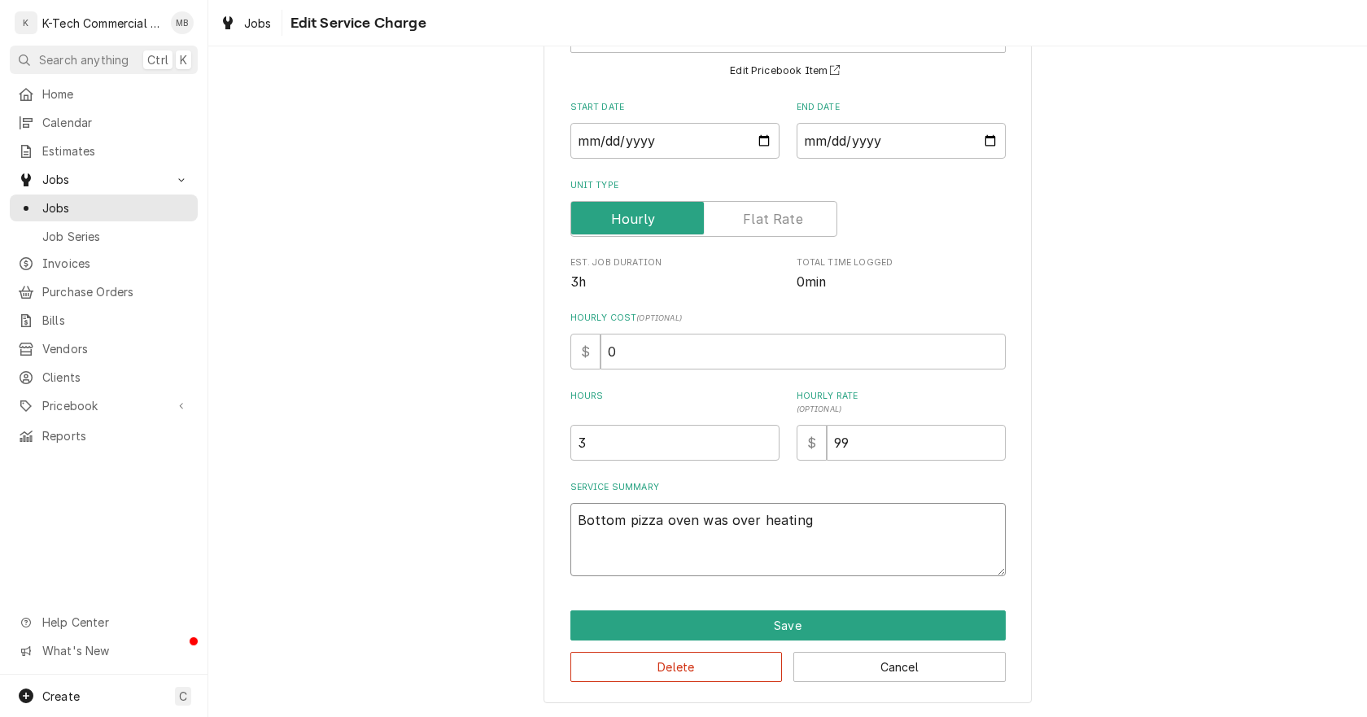
type textarea "x"
type textarea "Bottom pizza oven was over heating,"
type textarea "x"
type textarea "Bottom pizza oven was over heating,"
type textarea "x"
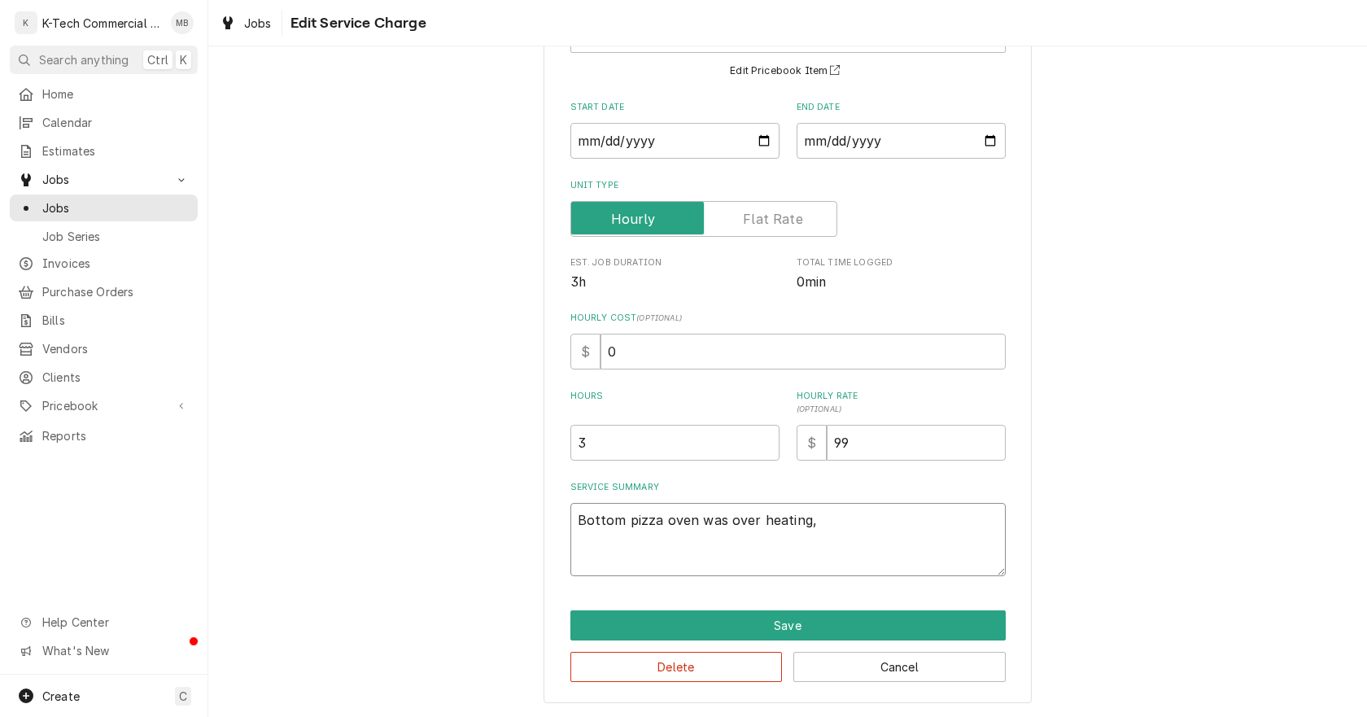
type textarea "Bottom pizza oven was over heating, i"
type textarea "x"
type textarea "Bottom pizza oven was over heating, in"
type textarea "x"
type textarea "Bottom pizza oven was over heating, ins"
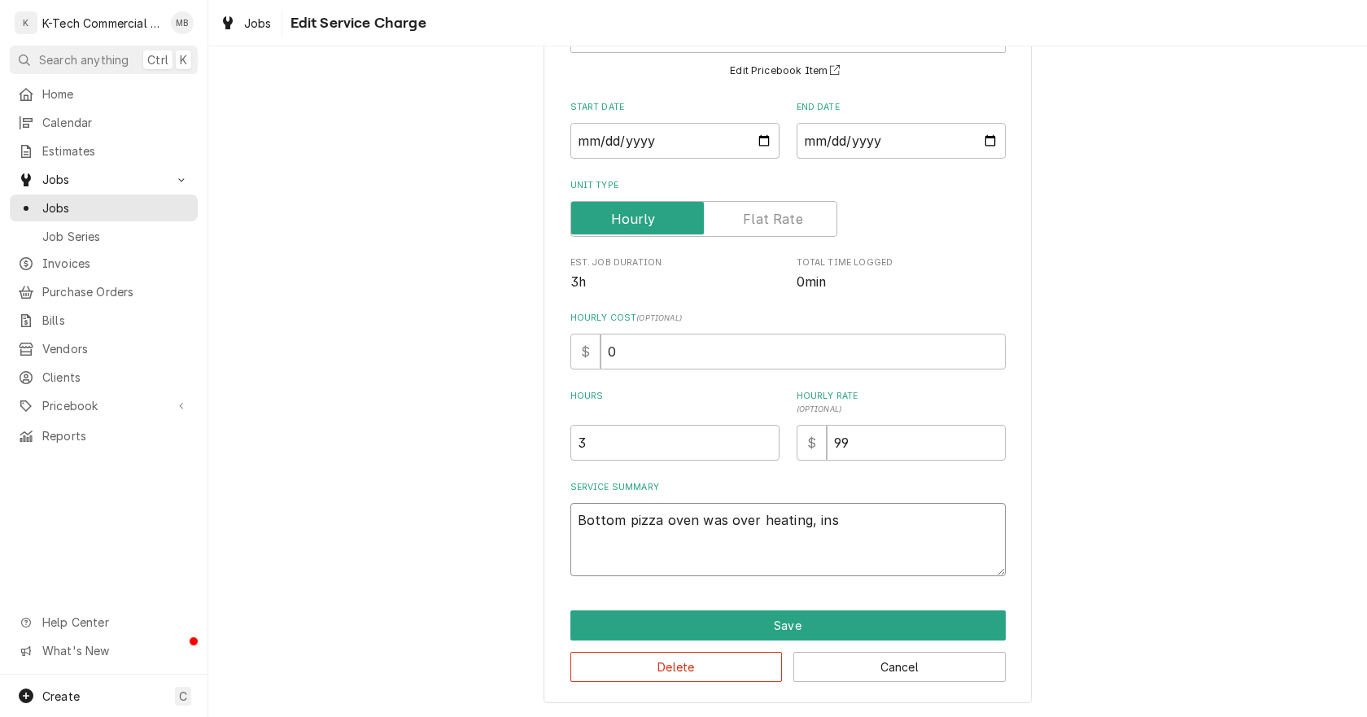
type textarea "x"
type textarea "Bottom pizza oven was over heating, insp"
type textarea "x"
type textarea "Bottom pizza oven was over heating, inspe"
type textarea "x"
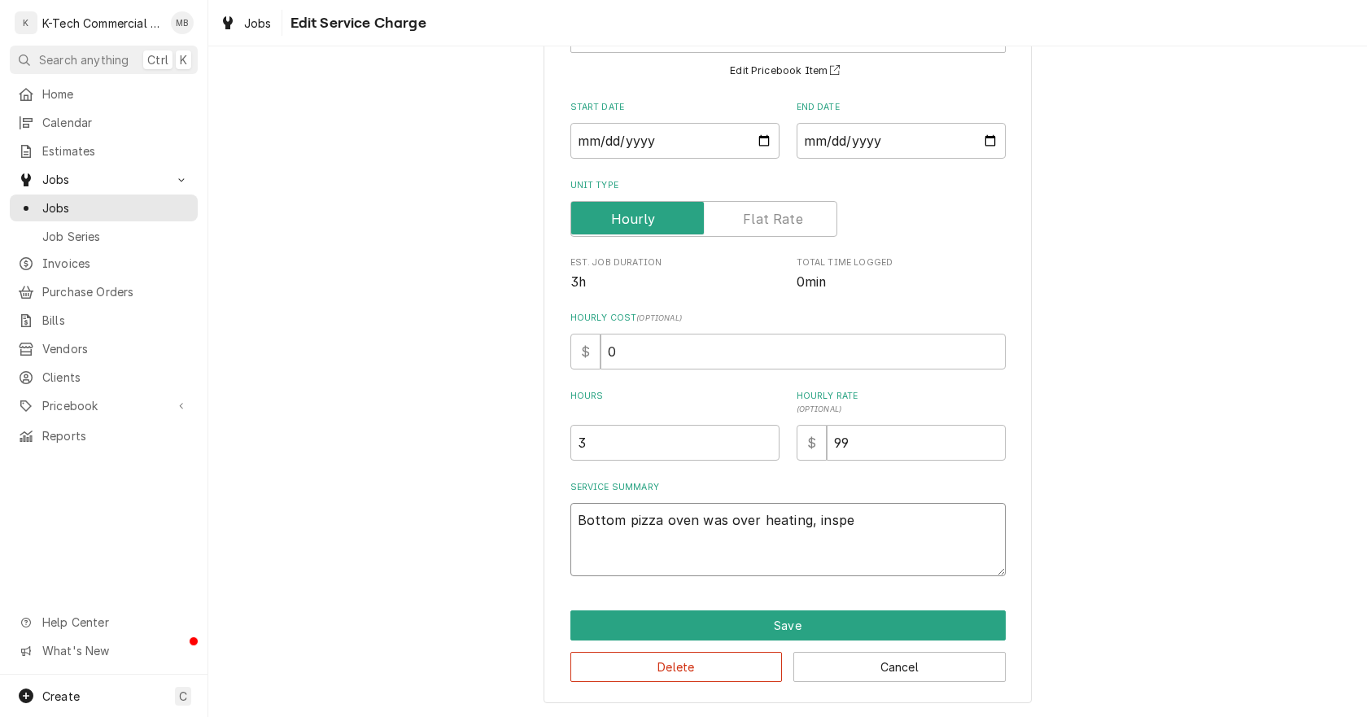
type textarea "Bottom pizza oven was over heating, inspec"
type textarea "x"
type textarea "Bottom pizza oven was over heating, inspect"
type textarea "x"
type textarea "Bottom pizza oven was over heating, inspect"
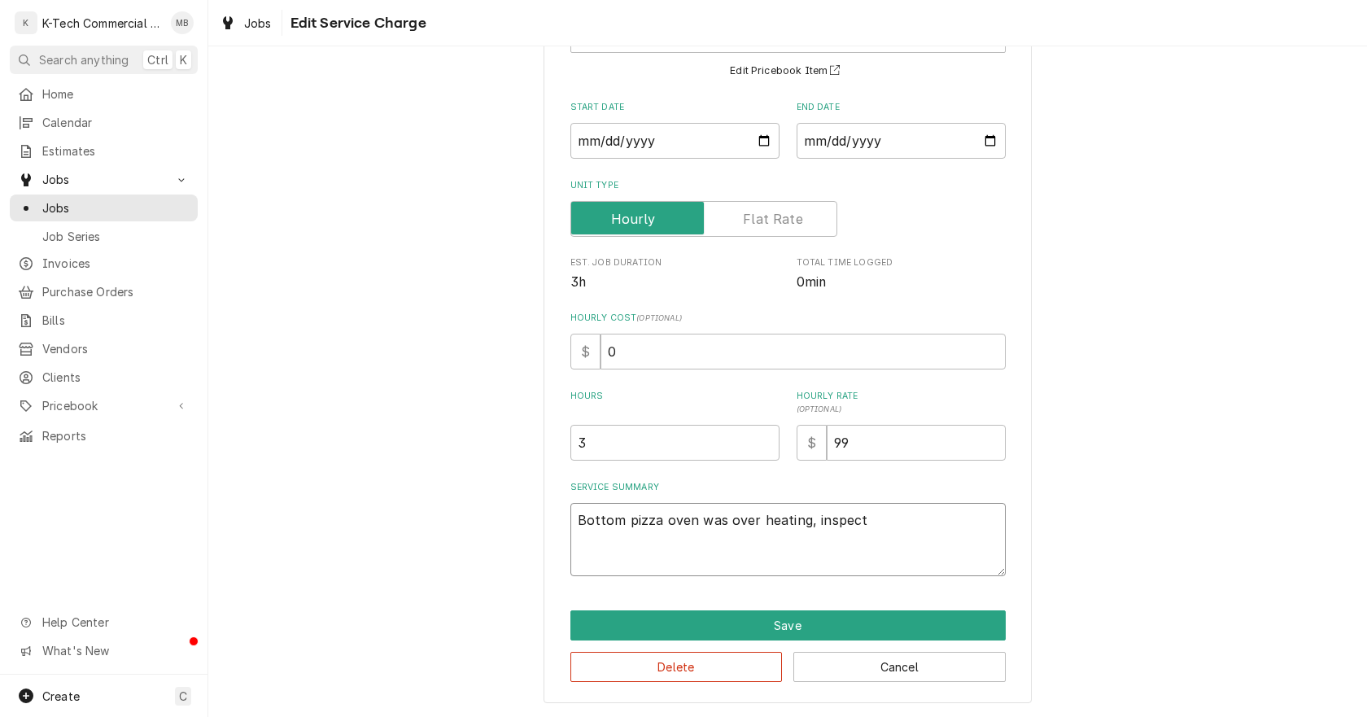
type textarea "x"
type textarea "Bottom pizza oven was over heating, inspect t"
type textarea "x"
type textarea "Bottom pizza oven was over heating, inspect th"
type textarea "x"
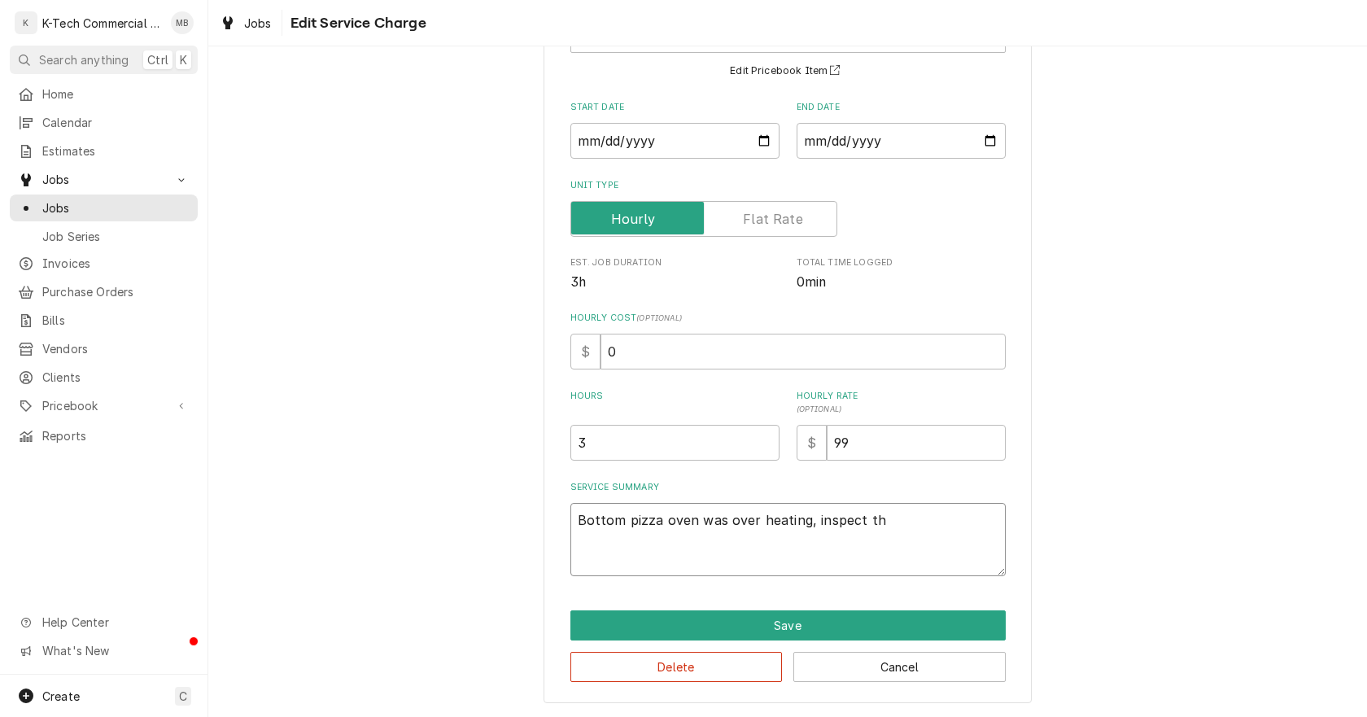
type textarea "Bottom pizza oven was over heating, inspect the"
type textarea "x"
type textarea "Bottom pizza oven was over heating, inspect the"
type textarea "x"
type textarea "Bottom pizza oven was over heating, inspect the u"
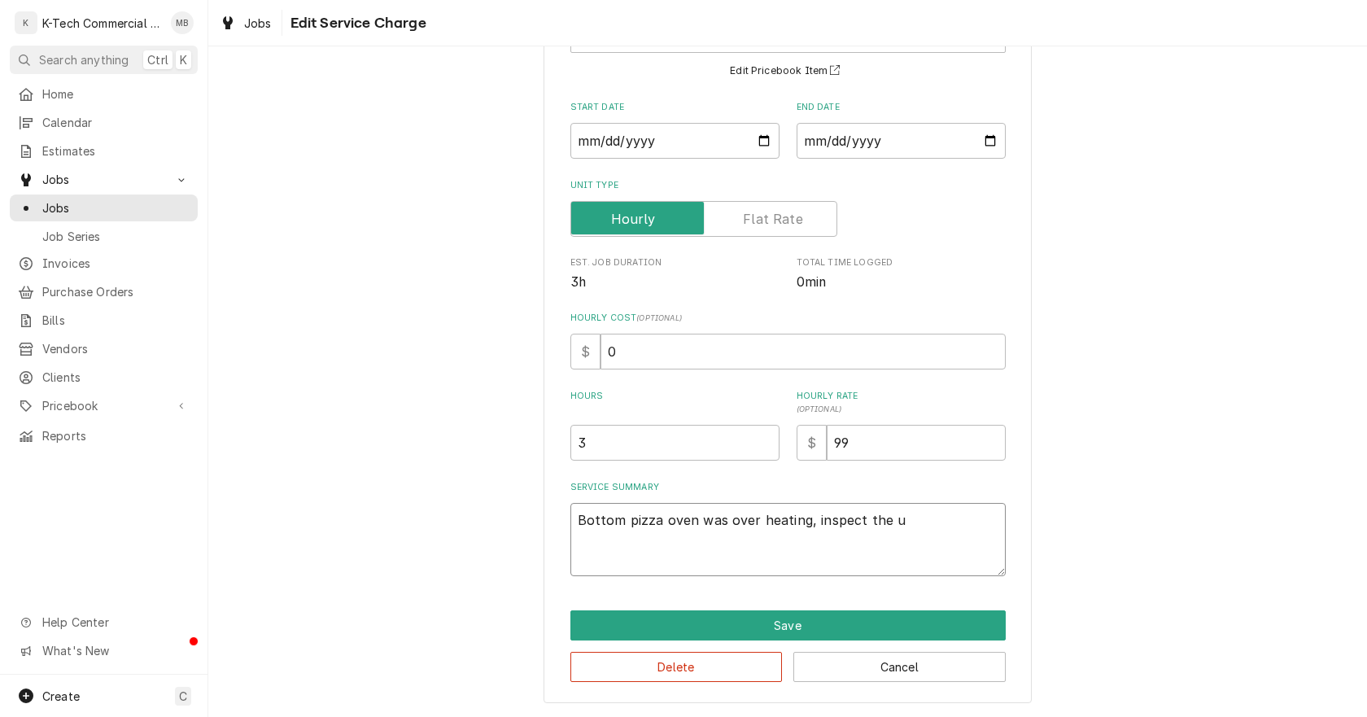
type textarea "x"
type textarea "Bottom pizza oven was over heating, inspect the un"
type textarea "x"
type textarea "Bottom pizza oven was over heating, inspect the uni"
type textarea "x"
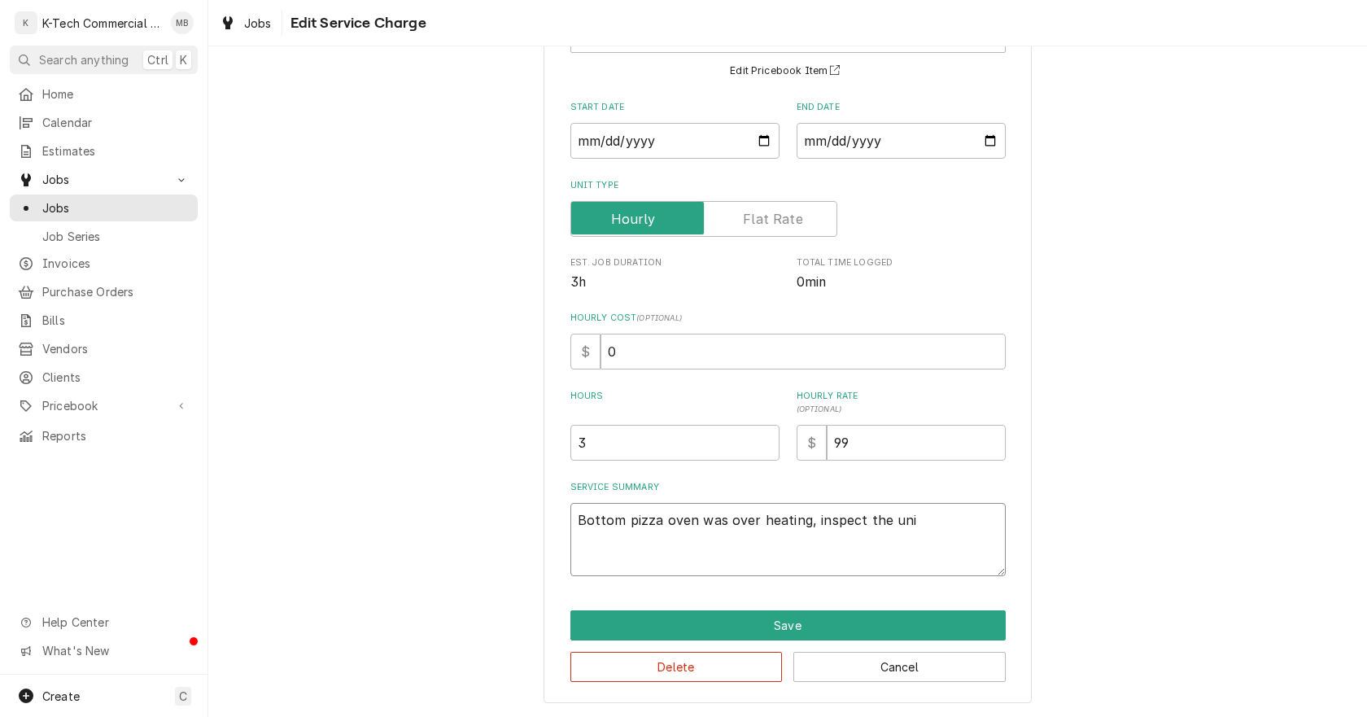
type textarea "Bottom pizza oven was over heating, inspect the unit"
type textarea "x"
type textarea "Bottom pizza oven was over heating, inspect the unit"
type textarea "x"
type textarea "Bottom pizza oven was over heating, inspect the unit a"
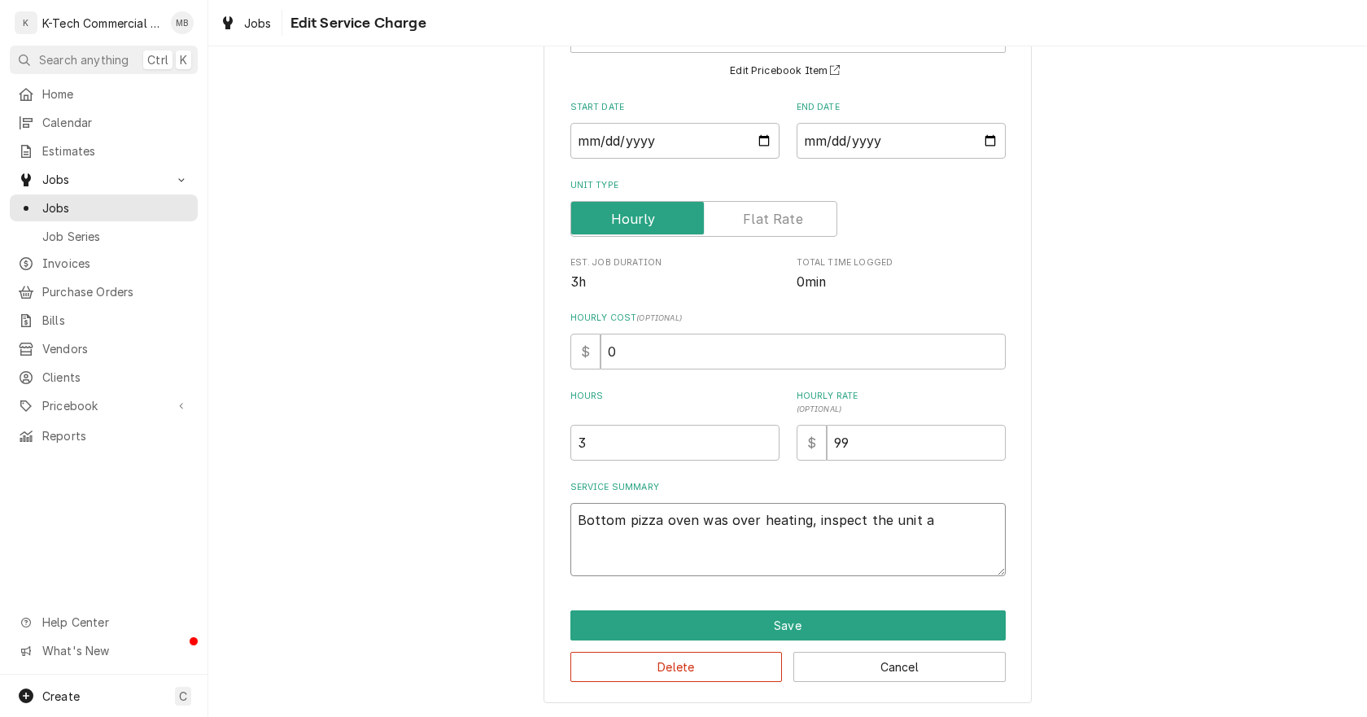
type textarea "x"
type textarea "Bottom pizza oven was over heating, inspect the unit a"
type textarea "x"
type textarea "Bottom pizza oven was over heating, inspect the unit a"
type textarea "x"
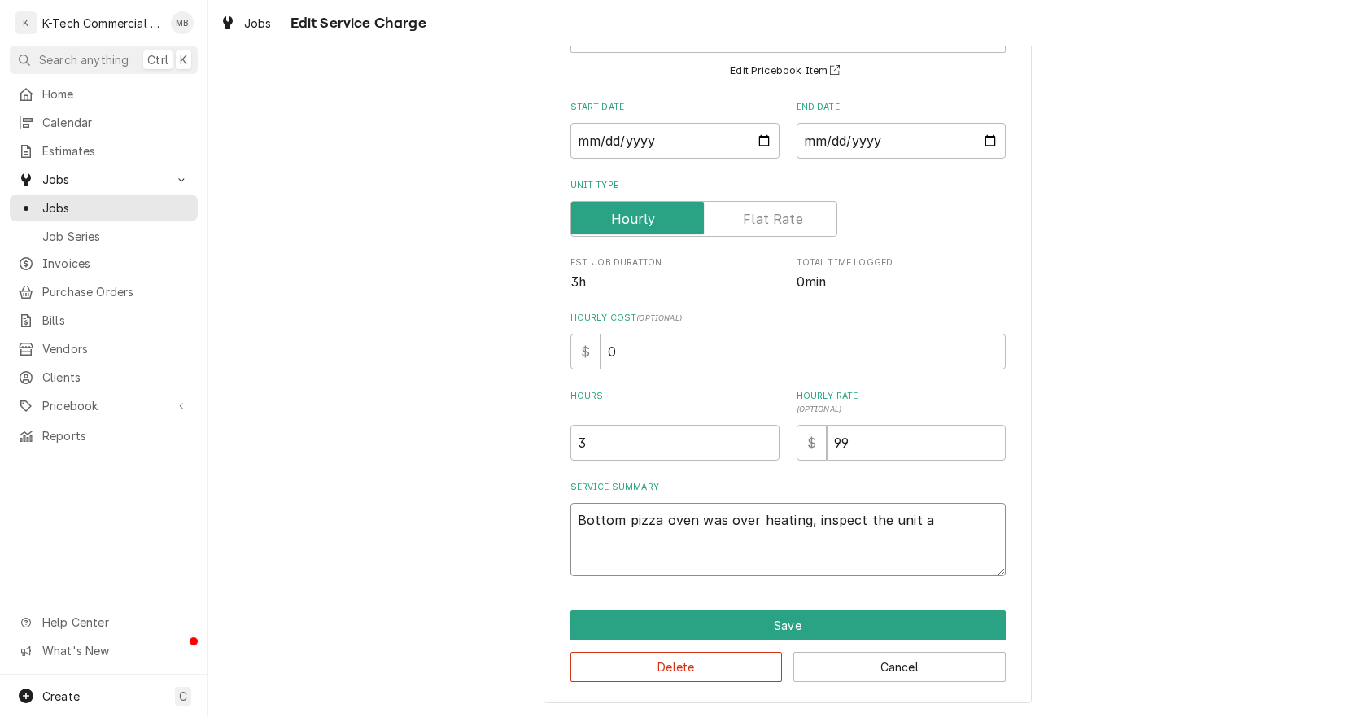
type textarea "Bottom pizza oven was over heating, inspect the unit an"
type textarea "x"
type textarea "Bottom pizza oven was over heating, inspect the unit and"
type textarea "x"
type textarea "Bottom pizza oven was over heating, inspect the unit and"
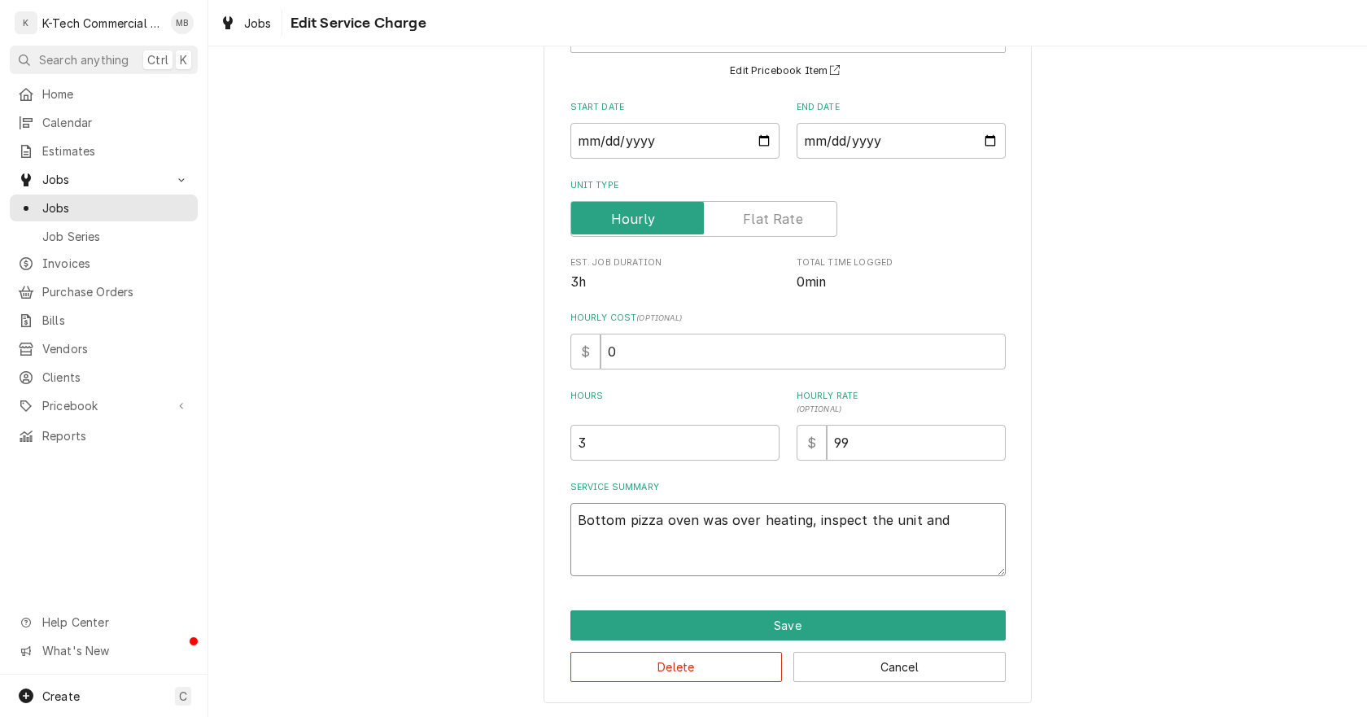
type textarea "x"
type textarea "Bottom pizza oven was over heating, inspect the unit and f"
type textarea "x"
type textarea "Bottom pizza oven was over heating, inspect the unit and fo"
type textarea "x"
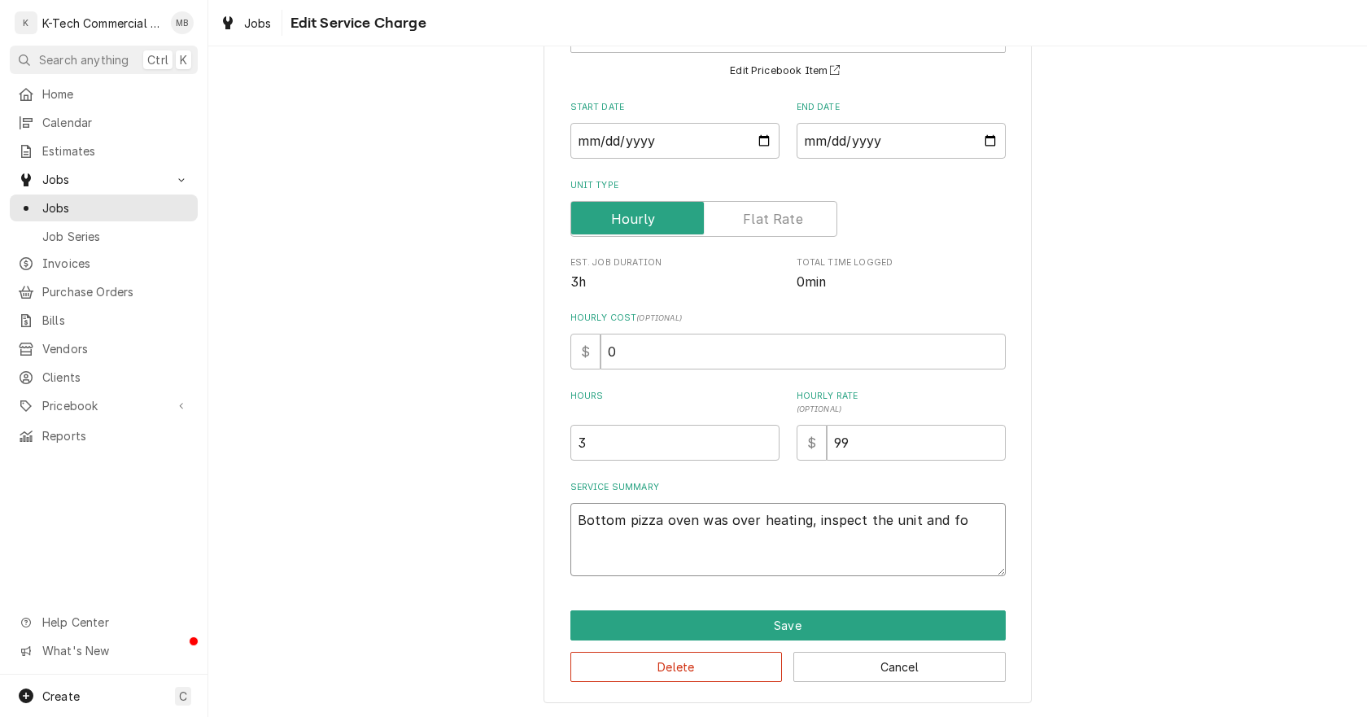
type textarea "Bottom pizza oven was over heating, inspect the unit and fou"
type textarea "x"
type textarea "Bottom pizza oven was over heating, inspect the unit and foun"
type textarea "x"
type textarea "Bottom pizza oven was over heating, inspect the unit and found"
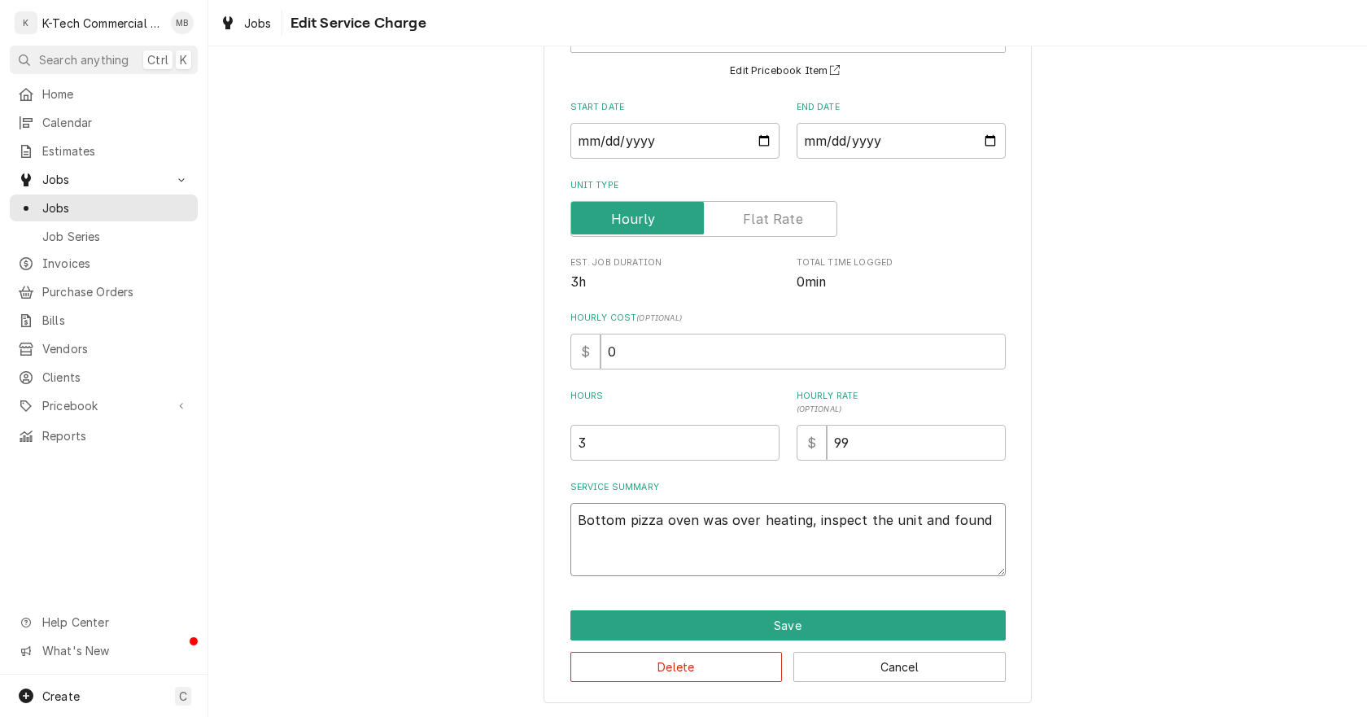
type textarea "x"
type textarea "Bottom pizza oven was over heating, inspect the unit and found"
type textarea "x"
type textarea "Bottom pizza oven was over heating, inspect the unit and found t"
type textarea "x"
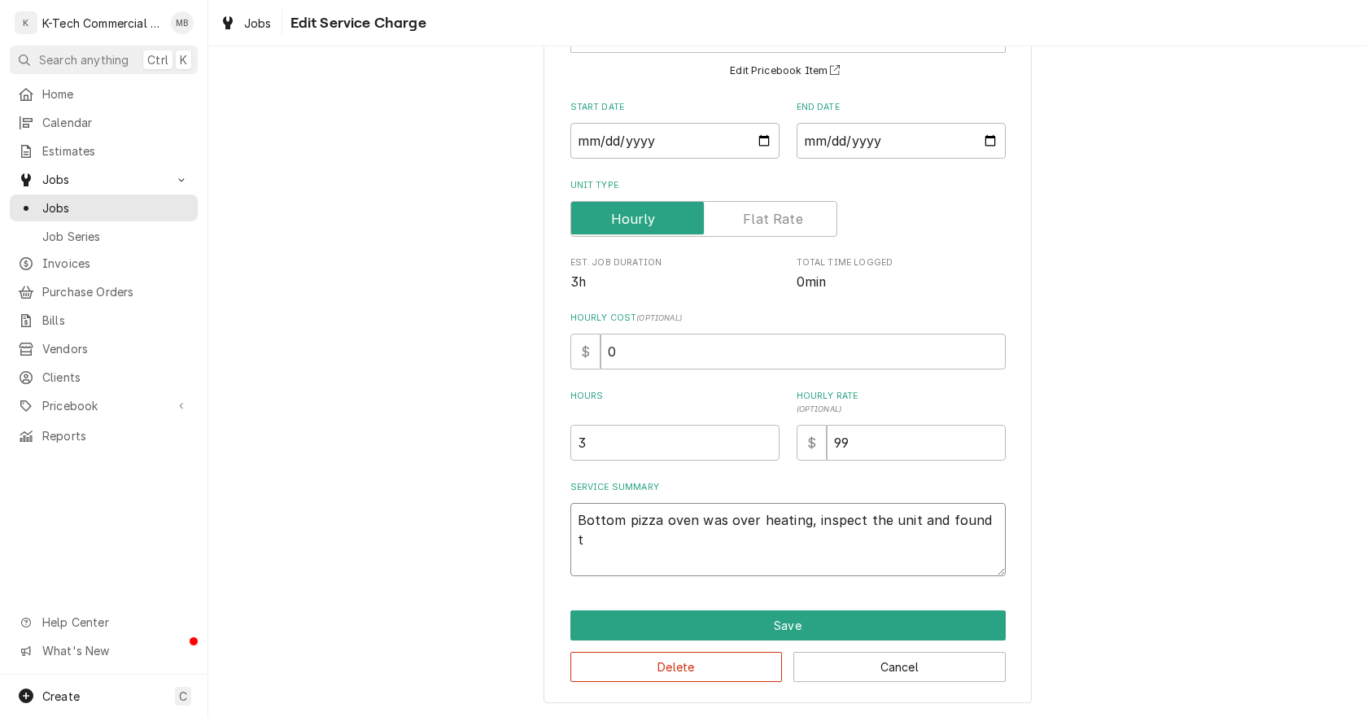
type textarea "Bottom pizza oven was over heating, inspect the unit and found th"
type textarea "x"
type textarea "Bottom pizza oven was over heating, inspect the unit and found the"
type textarea "x"
type textarea "Bottom pizza oven was over heating, inspect the unit and found ther"
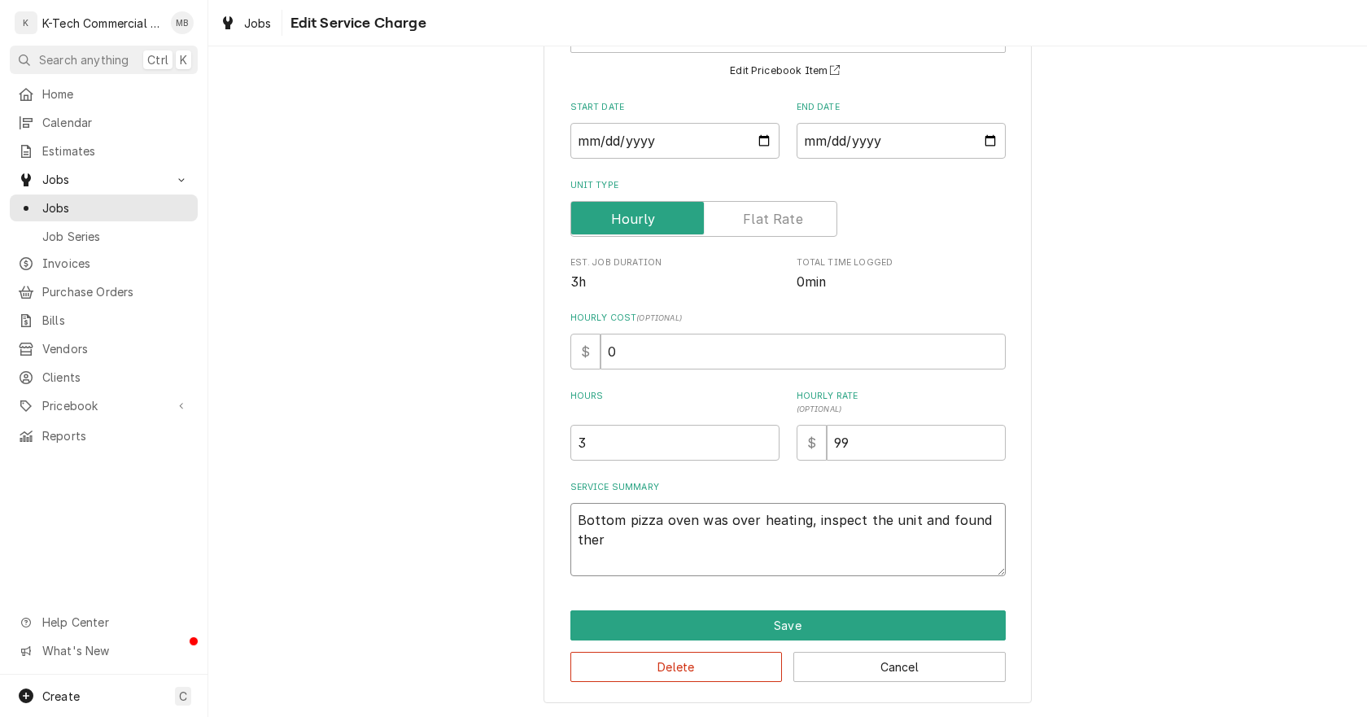
type textarea "x"
type textarea "Bottom pizza oven was over heating, inspect the unit and found therm"
type textarea "x"
type textarea "Bottom pizza oven was over heating, inspect the unit and found thermo"
type textarea "x"
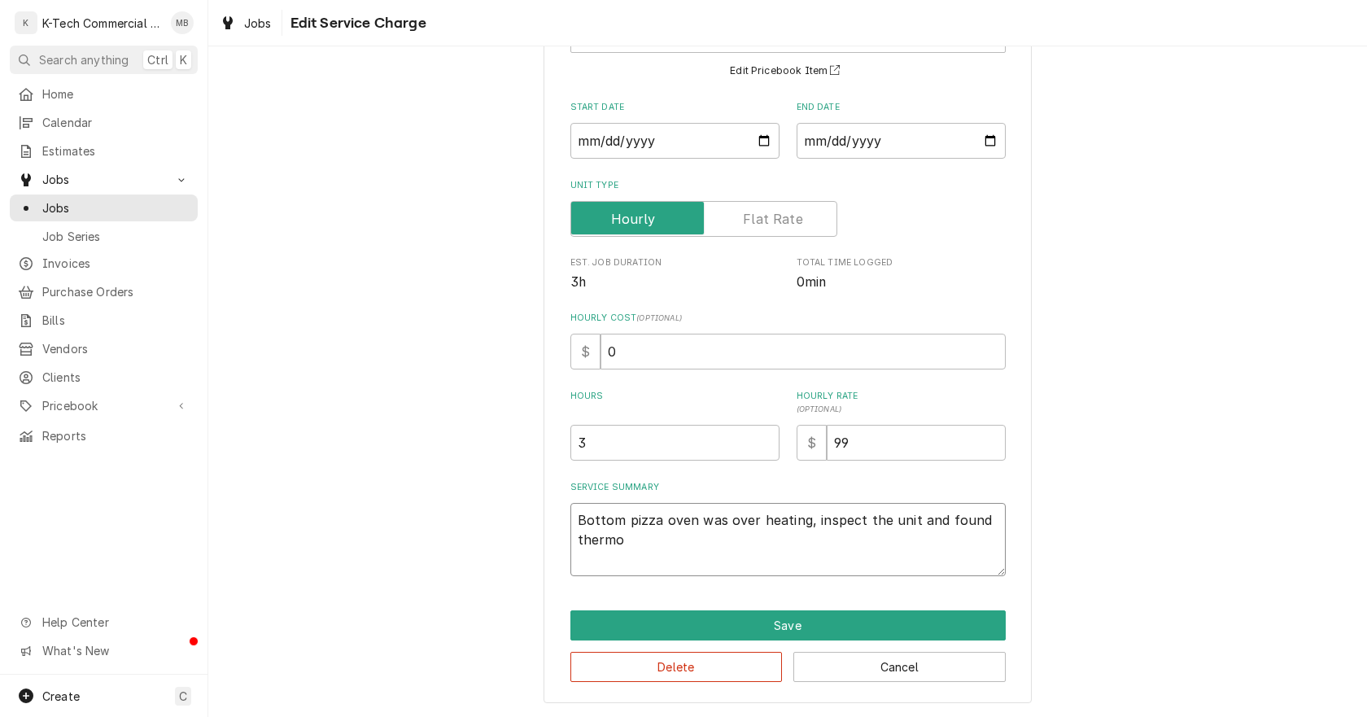
type textarea "Bottom pizza oven was over heating, inspect the unit and found thermos"
type textarea "x"
type textarea "Bottom pizza oven was over heating, inspect the unit and found thermost"
type textarea "x"
type textarea "Bottom pizza oven was over heating, inspect the unit and found thermosta"
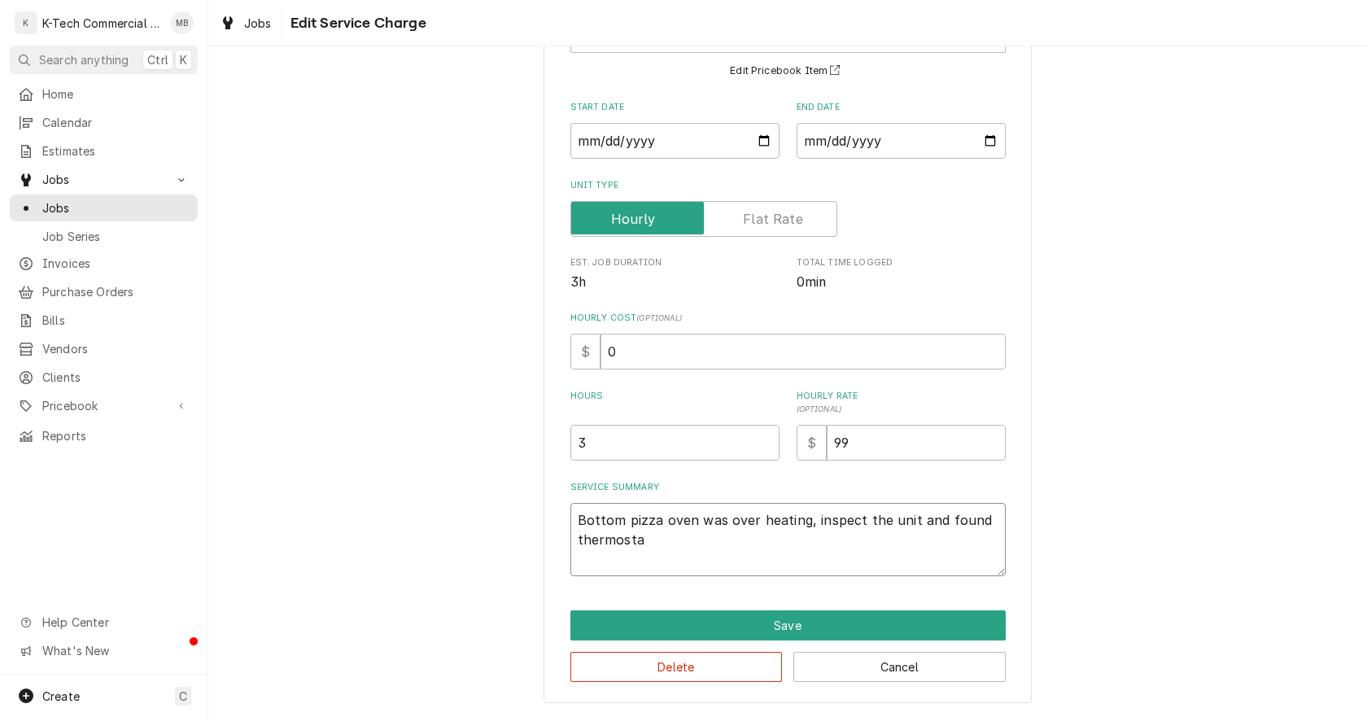
type textarea "x"
type textarea "Bottom pizza oven was over heating, inspect the unit and found thermostat"
type textarea "x"
type textarea "Bottom pizza oven was over heating, inspect the unit and found thermostat"
type textarea "x"
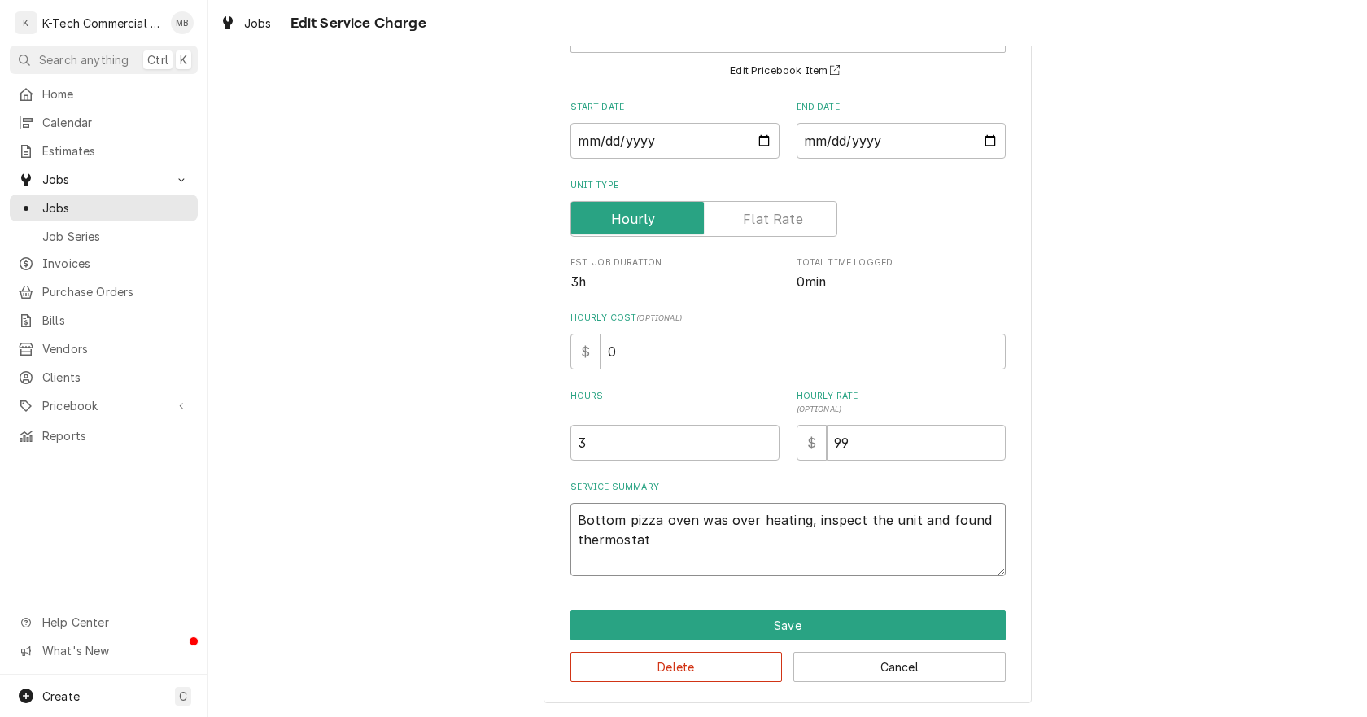
type textarea "Bottom pizza oven was over heating, inspect the unit and found thermostat w"
type textarea "x"
type textarea "Bottom pizza oven was over heating, inspect the unit and found thermostat wa"
type textarea "x"
type textarea "Bottom pizza oven was over heating, inspect the unit and found thermostat was"
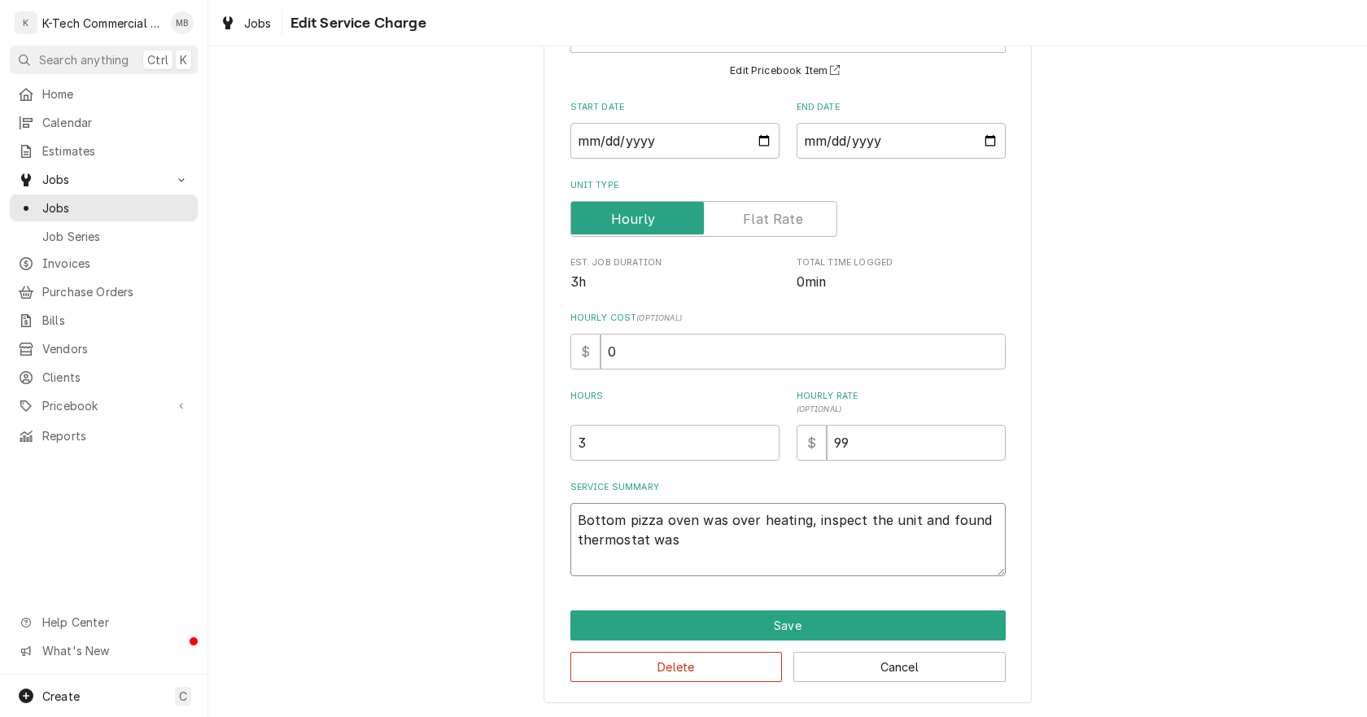
type textarea "x"
type textarea "Bottom pizza oven was over heating, inspect the unit and found thermostat was"
type textarea "x"
type textarea "Bottom pizza oven was over heating, inspect the unit and found thermostat was b"
type textarea "x"
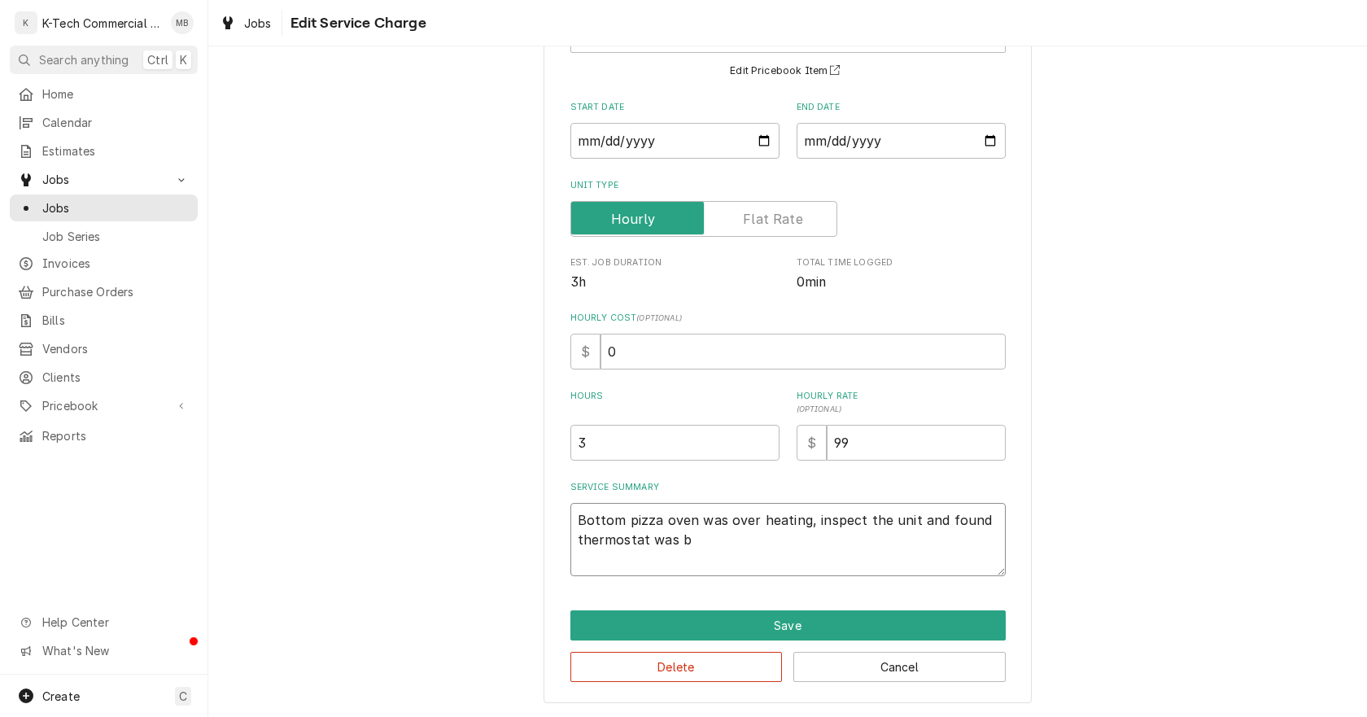
type textarea "Bottom pizza oven was over heating, inspect the unit and found thermostat was ba"
type textarea "x"
type textarea "Bottom pizza oven was over heating, inspect the unit and found thermostat was b…"
type textarea "x"
type textarea "Bottom pizza oven was over heating, inspect the unit and found thermostat was b…"
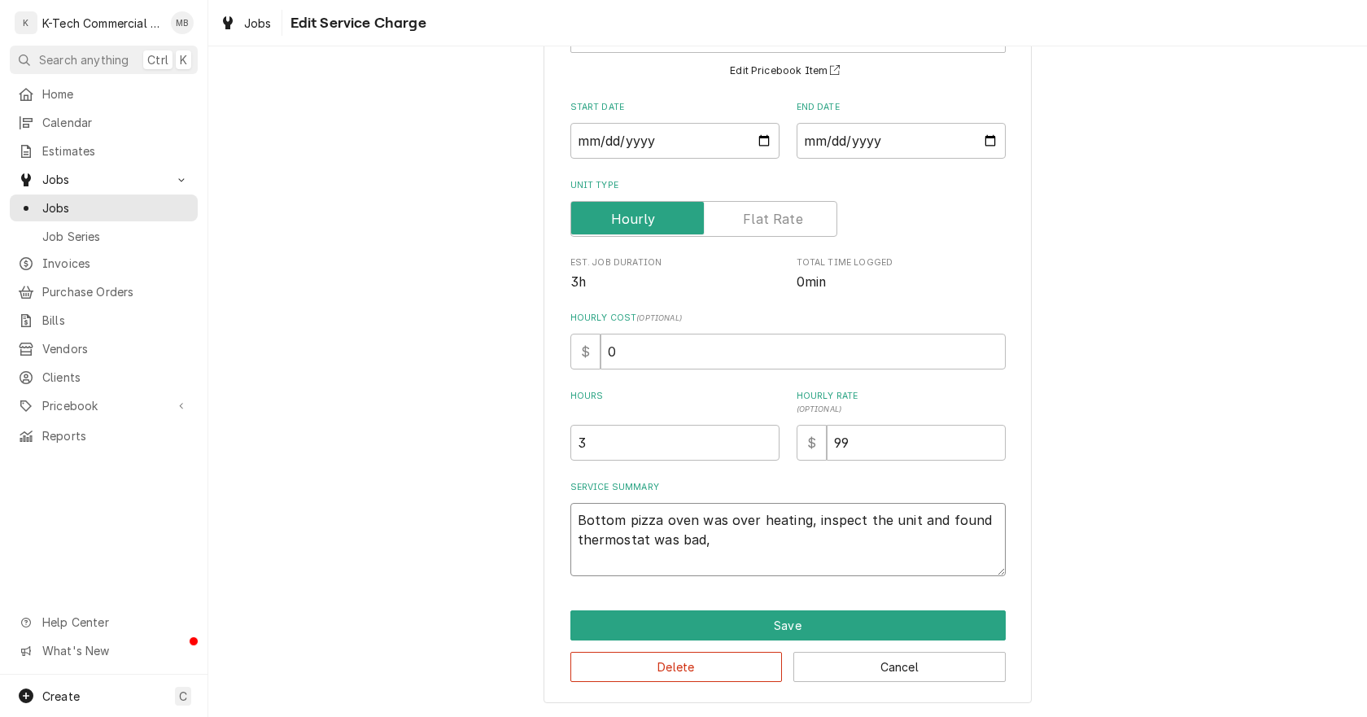
type textarea "x"
type textarea "Bottom pizza oven was over heating, inspect the unit and found thermostat was b…"
type textarea "x"
type textarea "Bottom pizza oven was over heating, inspect the unit and found thermostat was b…"
type textarea "x"
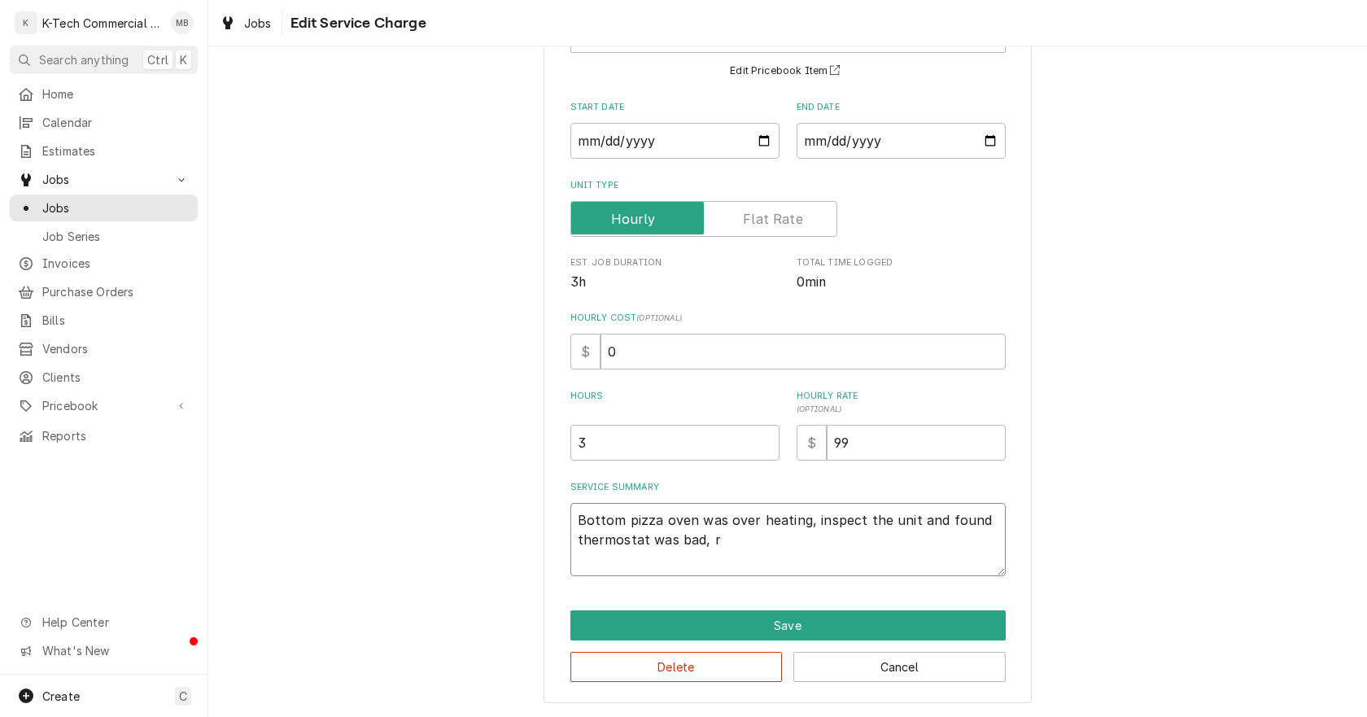
type textarea "Bottom pizza oven was over heating, inspect the unit and found thermostat was b…"
type textarea "x"
type textarea "Bottom pizza oven was over heating, inspect the unit and found thermostat was b…"
type textarea "x"
type textarea "Bottom pizza oven was over heating, inspect the unit and found thermostat was b…"
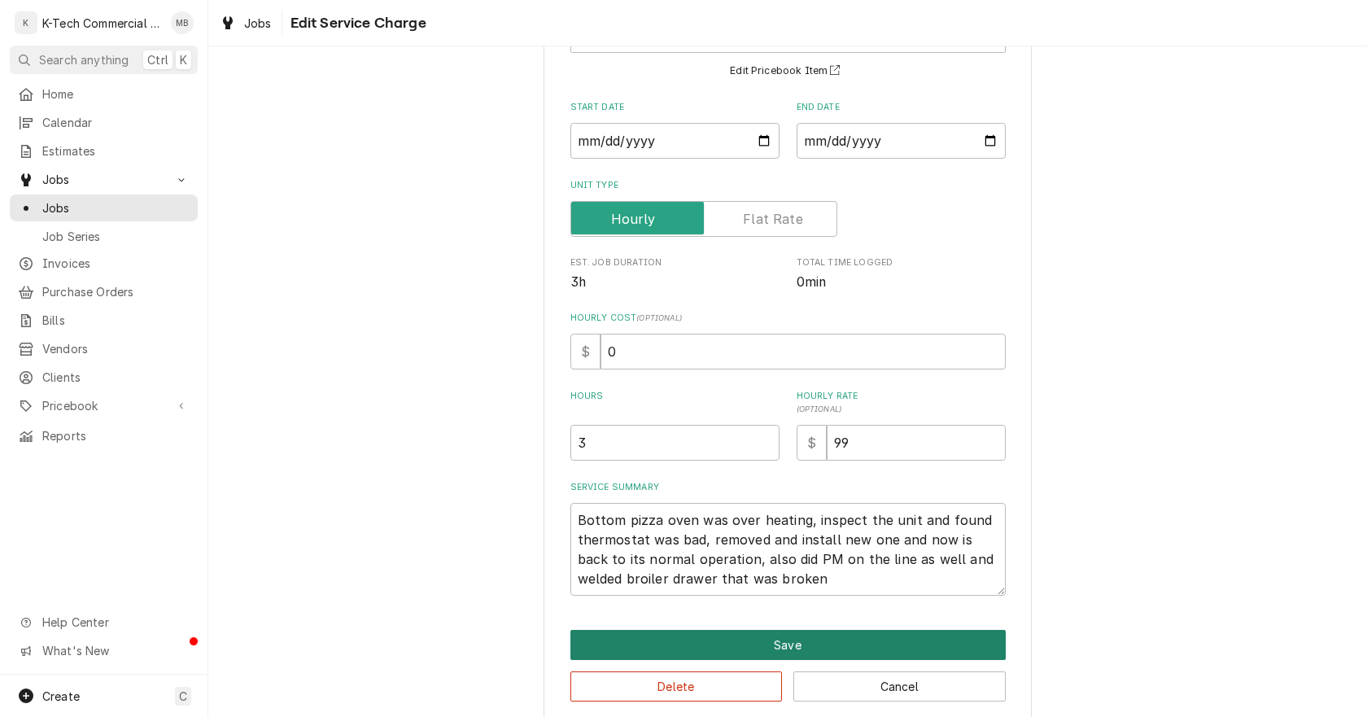
click at [884, 648] on button "Save" at bounding box center [788, 645] width 435 height 30
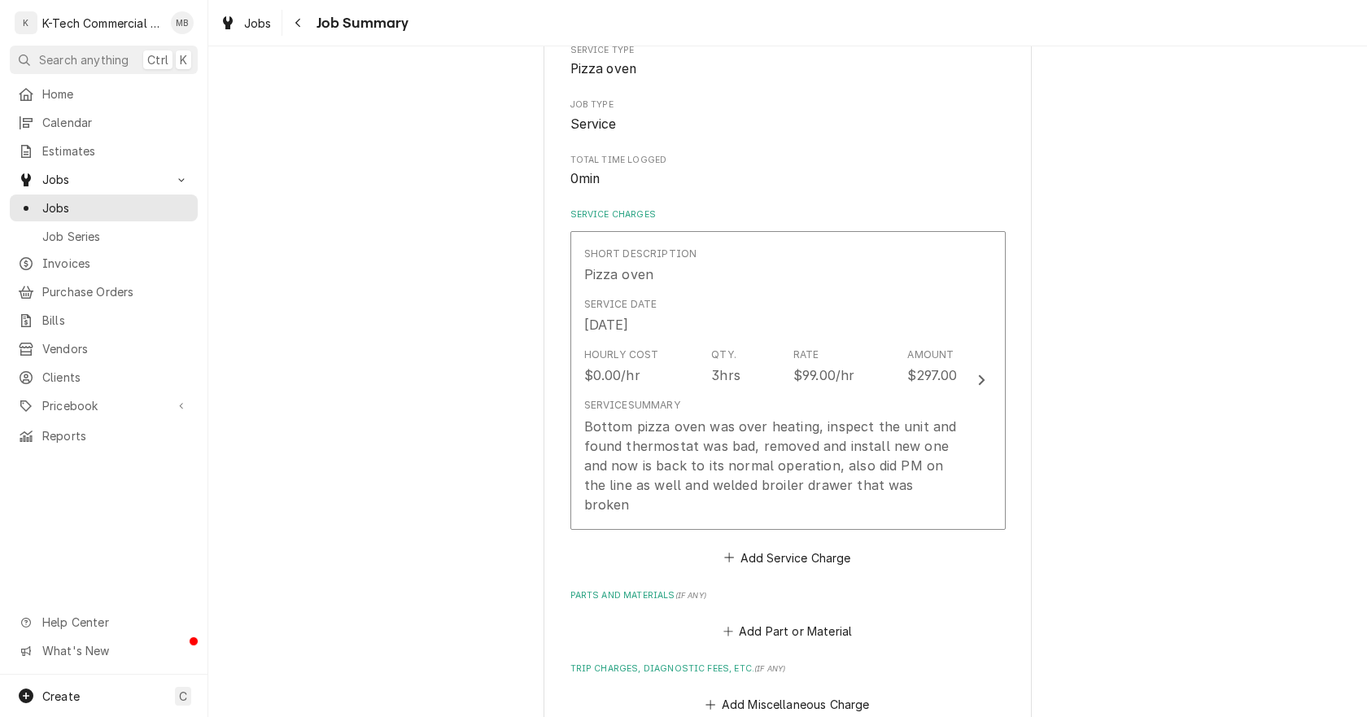
scroll to position [326, 0]
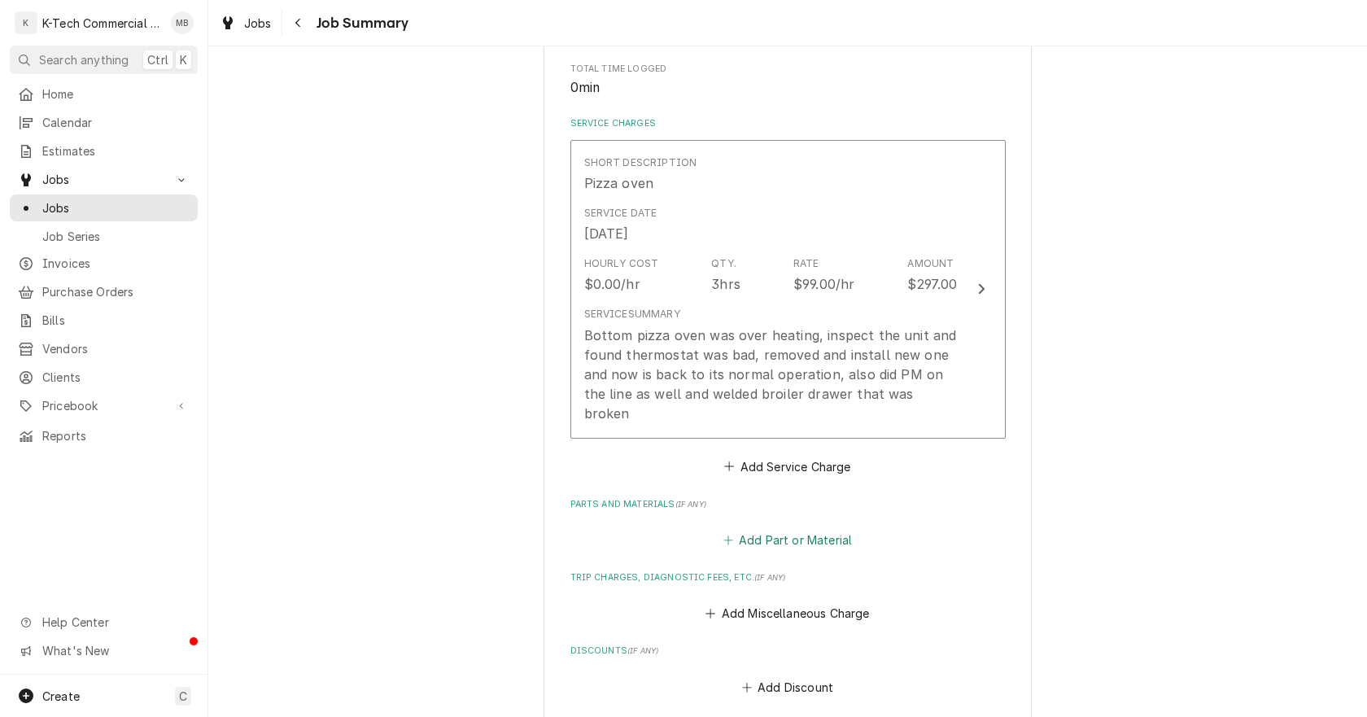
click at [816, 529] on button "Add Part or Material" at bounding box center [787, 540] width 134 height 23
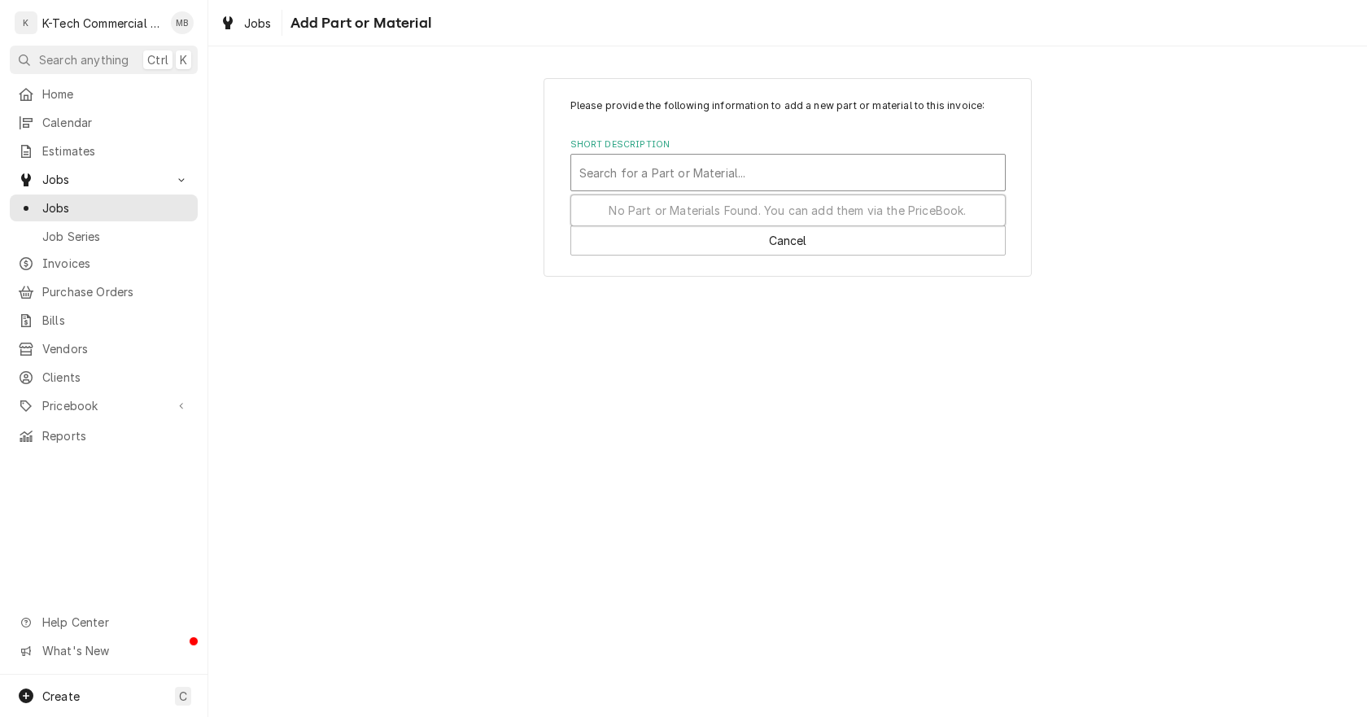
click at [685, 177] on div "Short Description" at bounding box center [789, 172] width 418 height 29
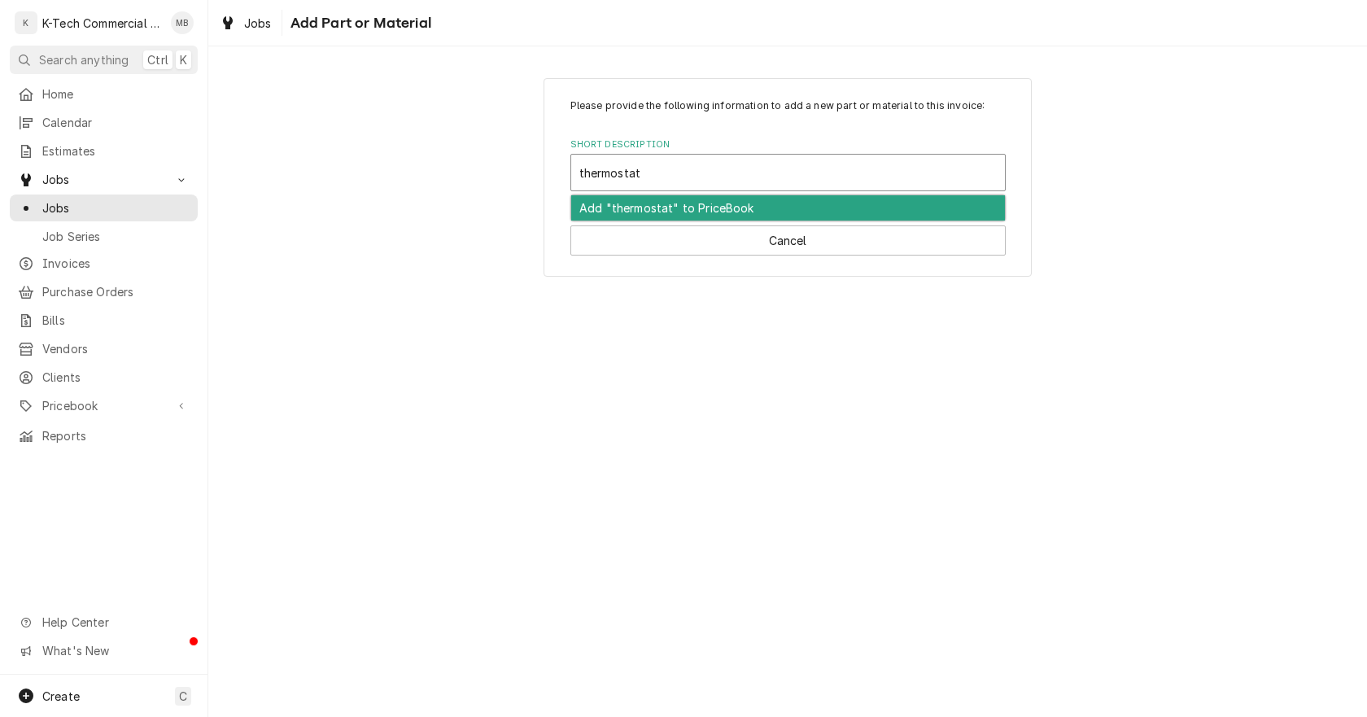
click at [623, 206] on div "Add "thermostat" to PriceBook" at bounding box center [788, 207] width 434 height 25
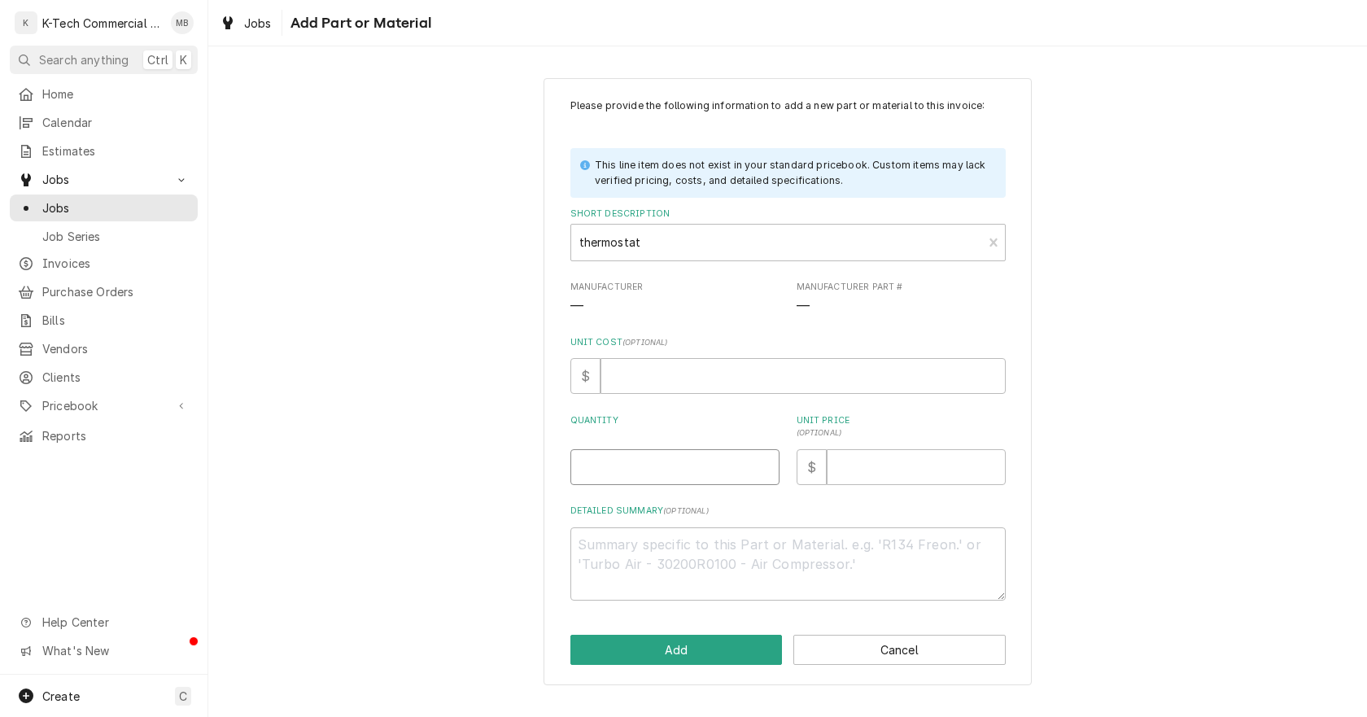
click at [697, 469] on input "Quantity" at bounding box center [675, 467] width 209 height 36
click at [952, 466] on input "Unit Price ( optional )" at bounding box center [916, 467] width 179 height 36
click at [703, 645] on button "Add" at bounding box center [677, 650] width 212 height 30
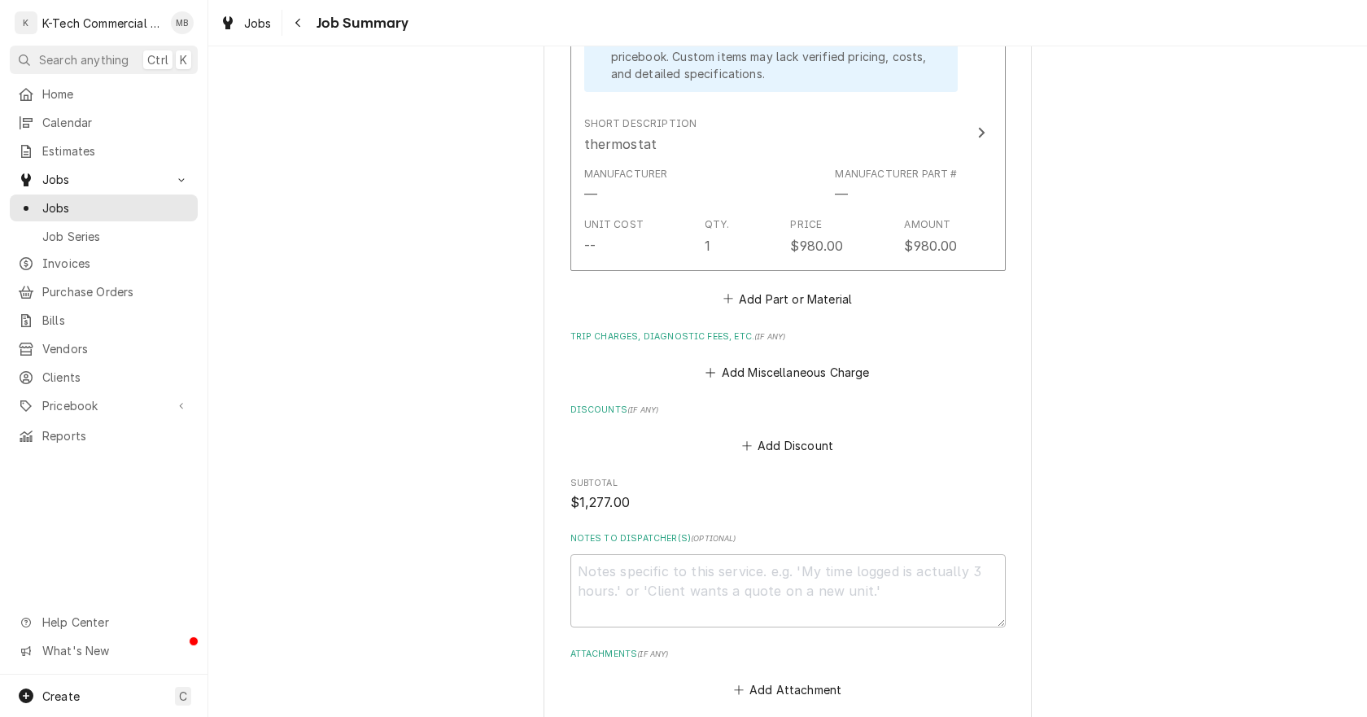
scroll to position [895, 0]
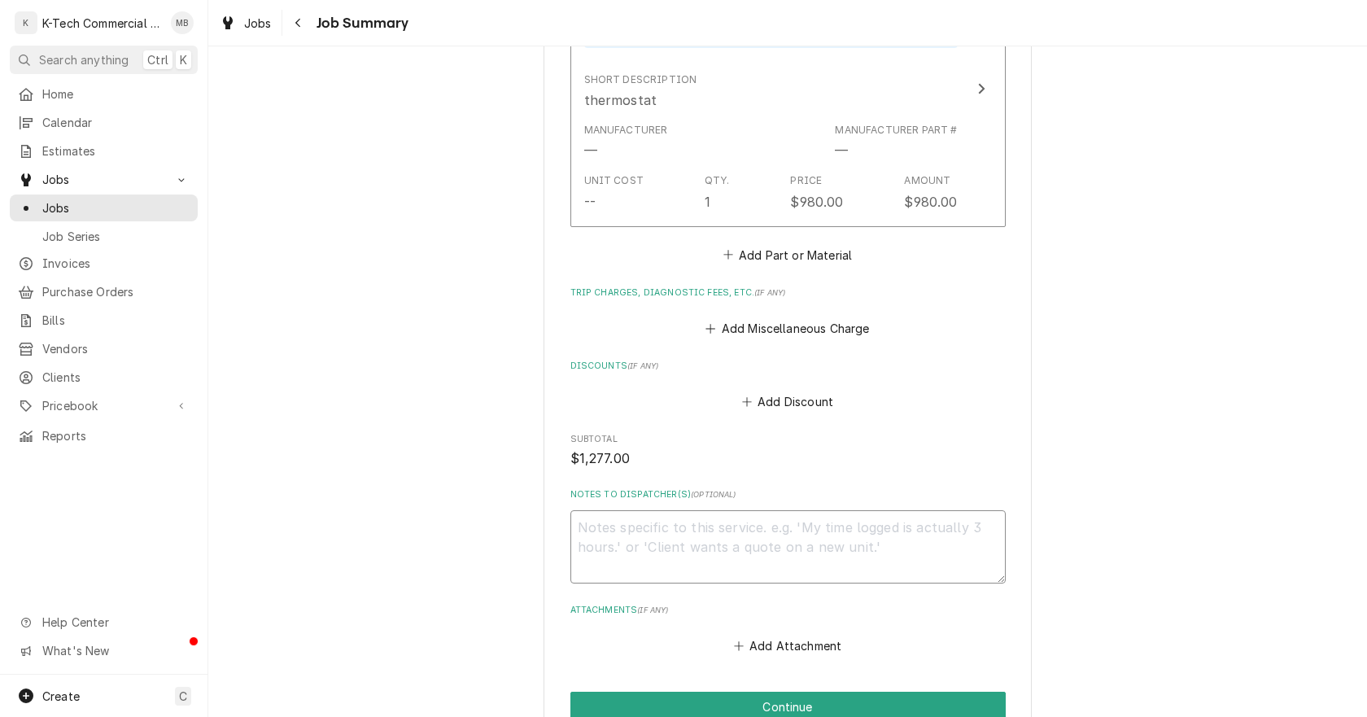
click at [759, 525] on textarea "Notes to Dispatcher(s) ( optional )" at bounding box center [788, 546] width 435 height 73
drag, startPoint x: 1364, startPoint y: 391, endPoint x: 1090, endPoint y: 558, distance: 321.1
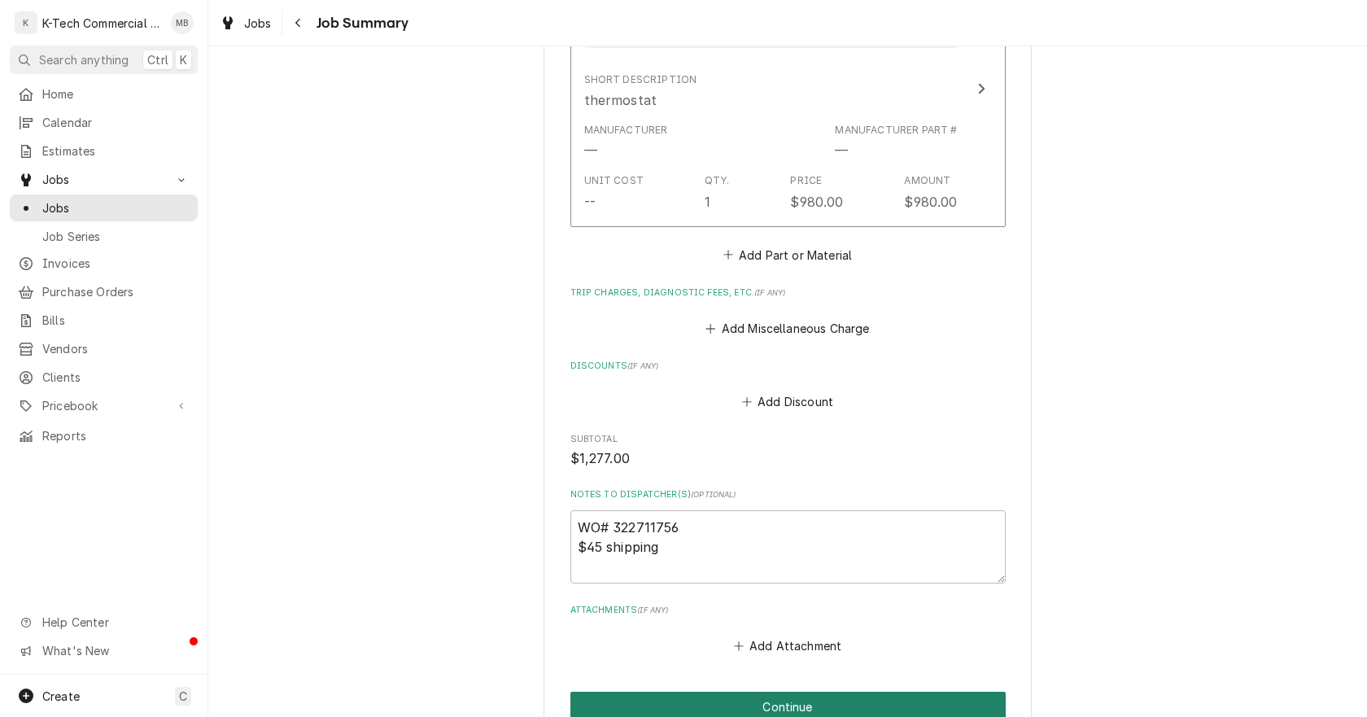
click at [904, 692] on button "Continue" at bounding box center [788, 707] width 435 height 30
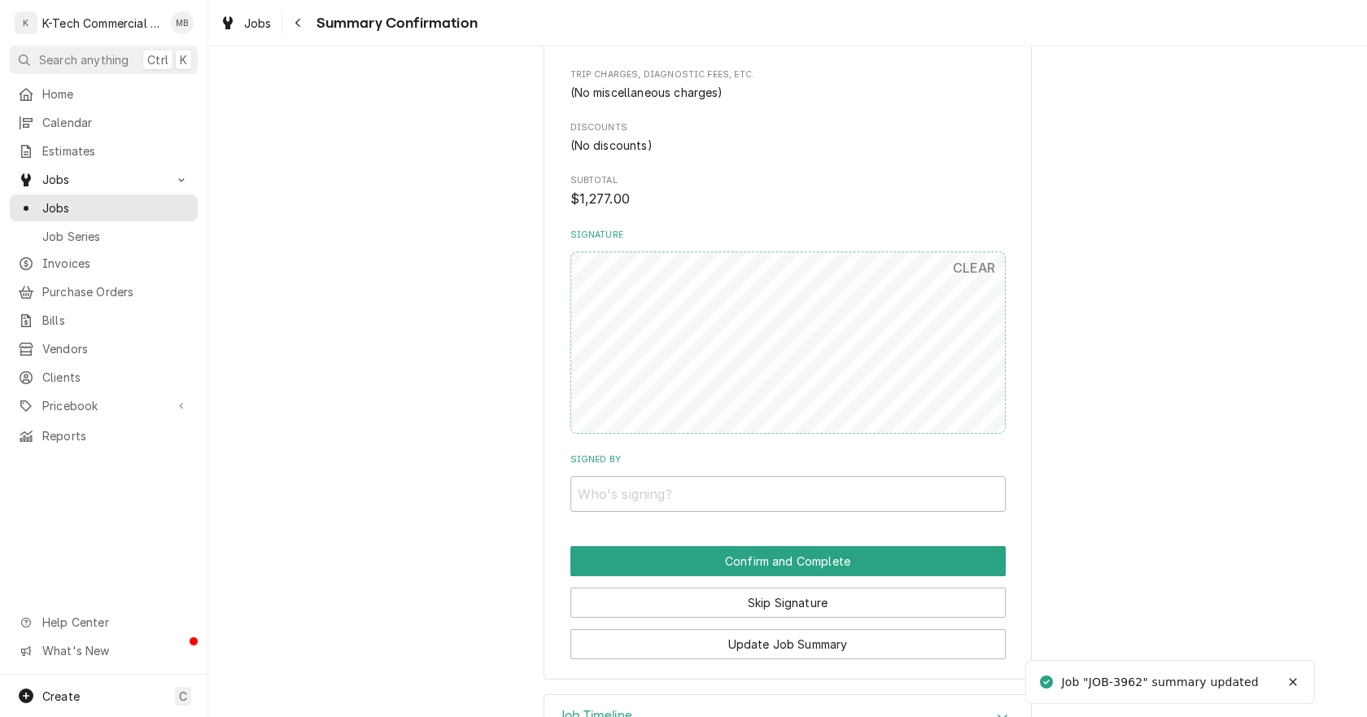
scroll to position [892, 0]
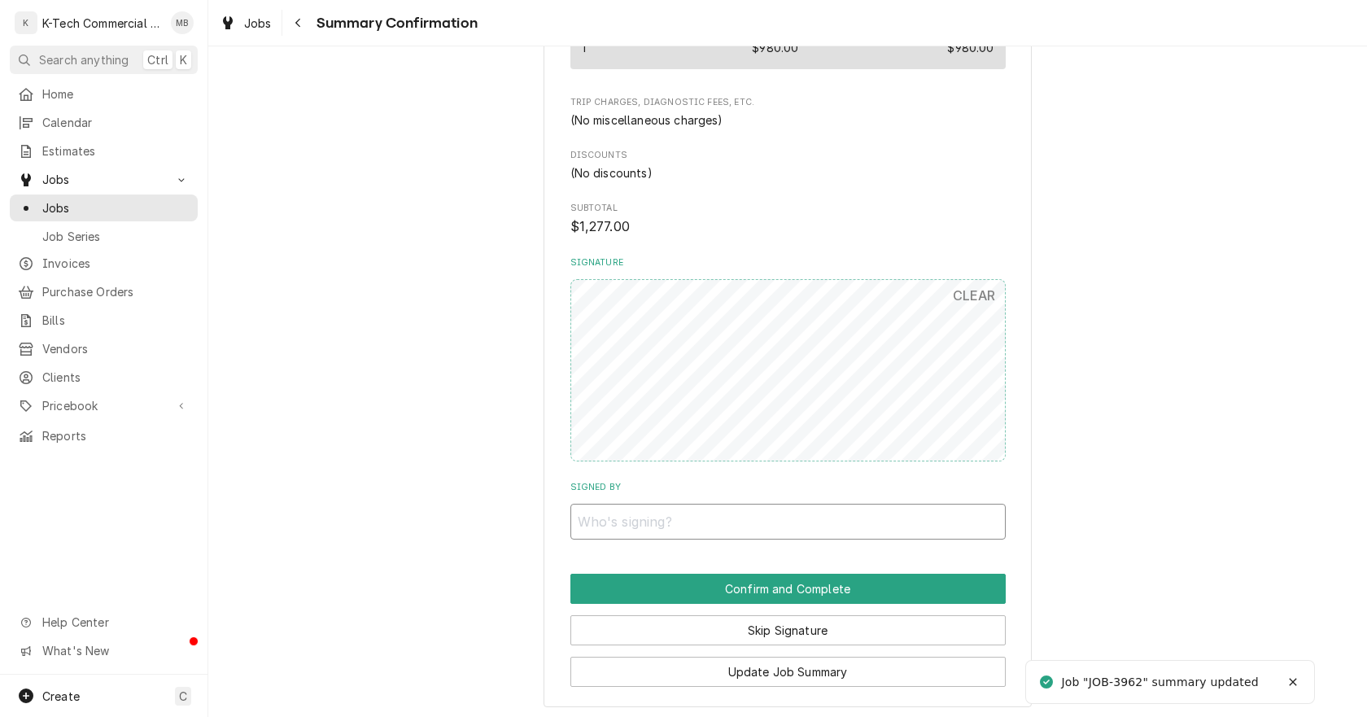
click at [676, 525] on input "Signed By" at bounding box center [788, 522] width 435 height 36
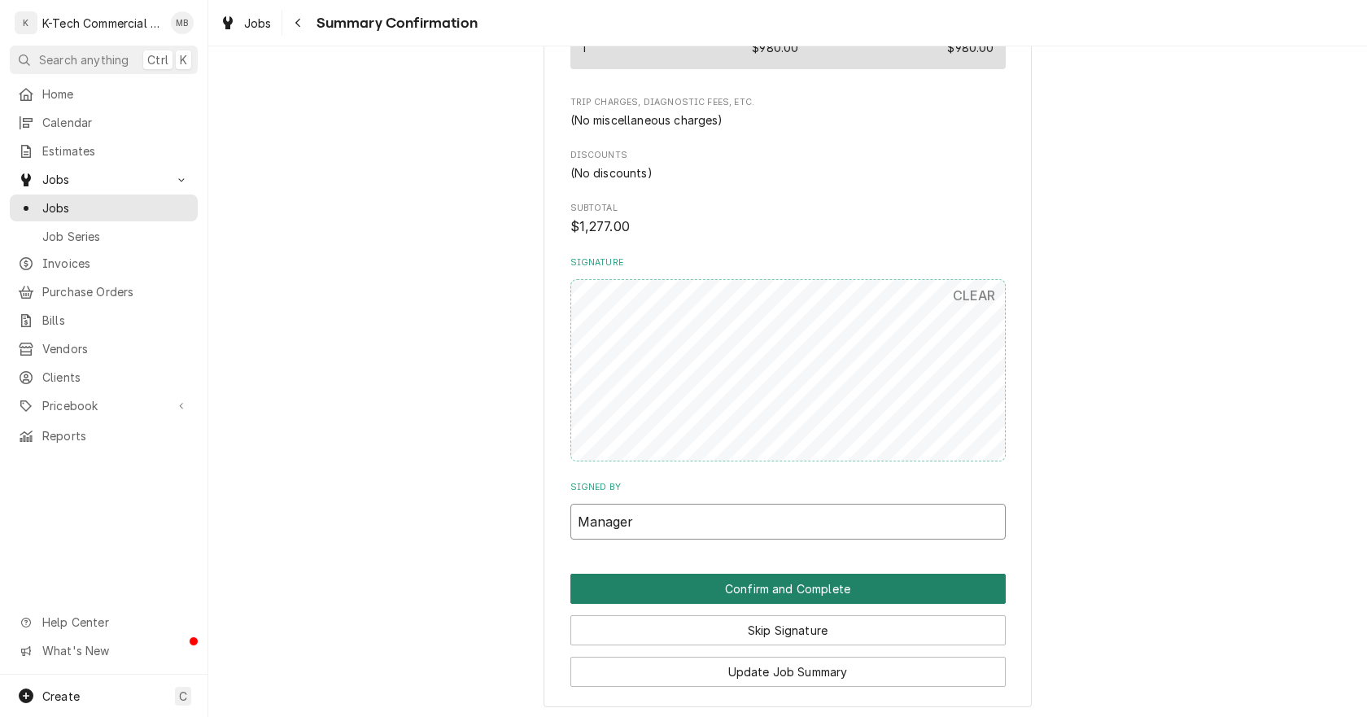
type input "Manager"
click at [667, 583] on button "Confirm and Complete" at bounding box center [788, 589] width 435 height 30
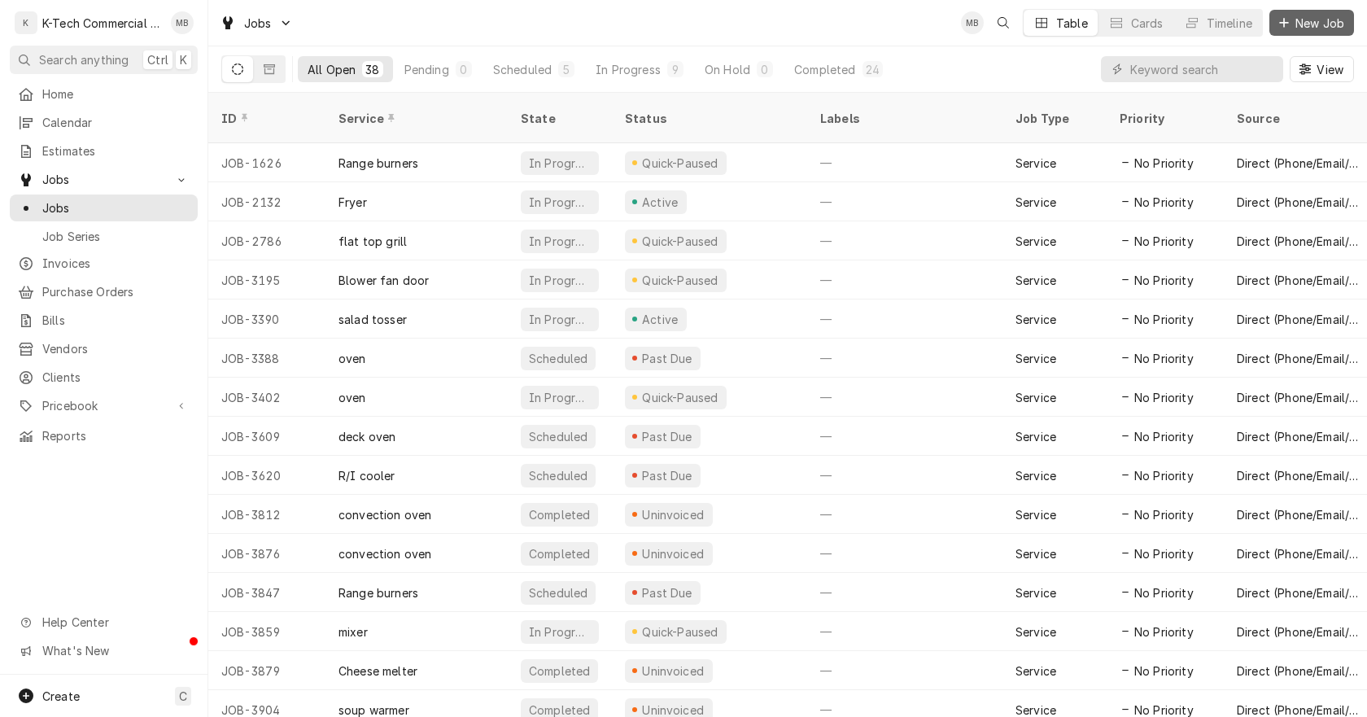
click at [1299, 21] on span "New Job" at bounding box center [1320, 23] width 55 height 17
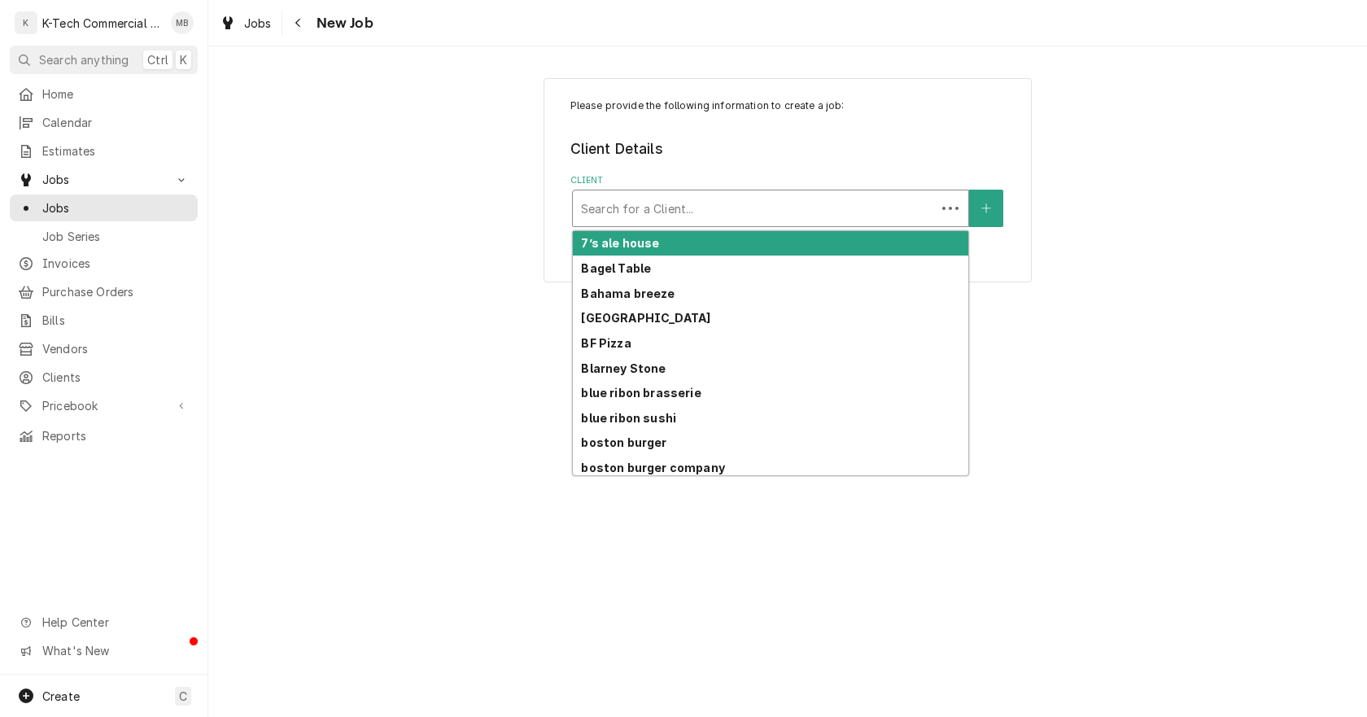
click at [686, 202] on div "Client" at bounding box center [754, 208] width 347 height 29
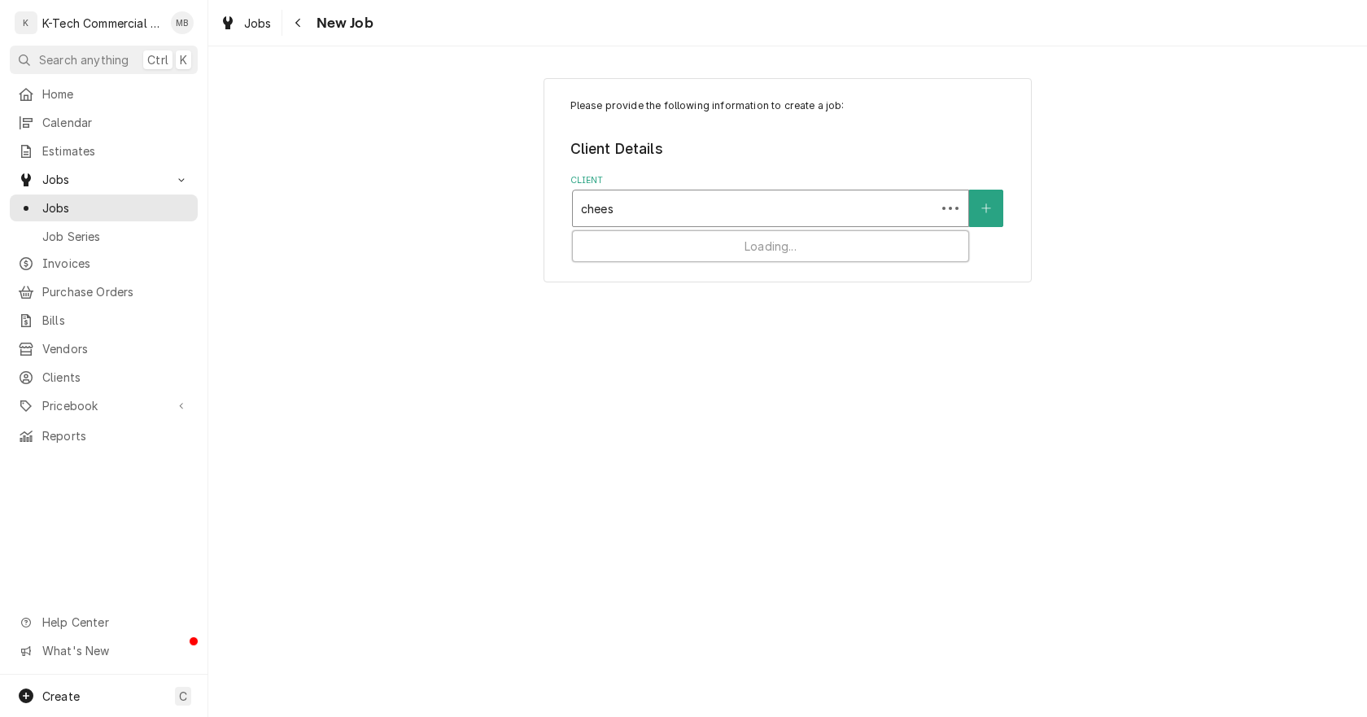
type input "cheese"
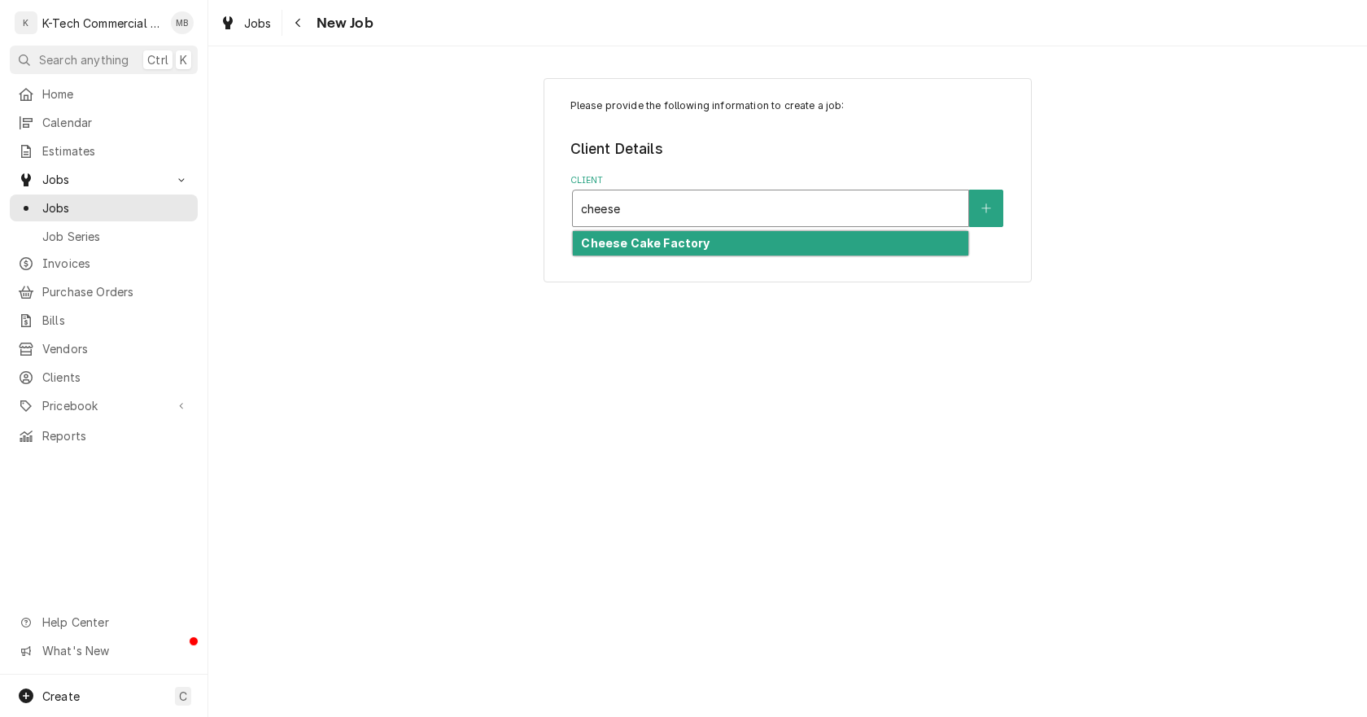
click at [593, 241] on strong "Cheese Cake Factory" at bounding box center [645, 243] width 129 height 14
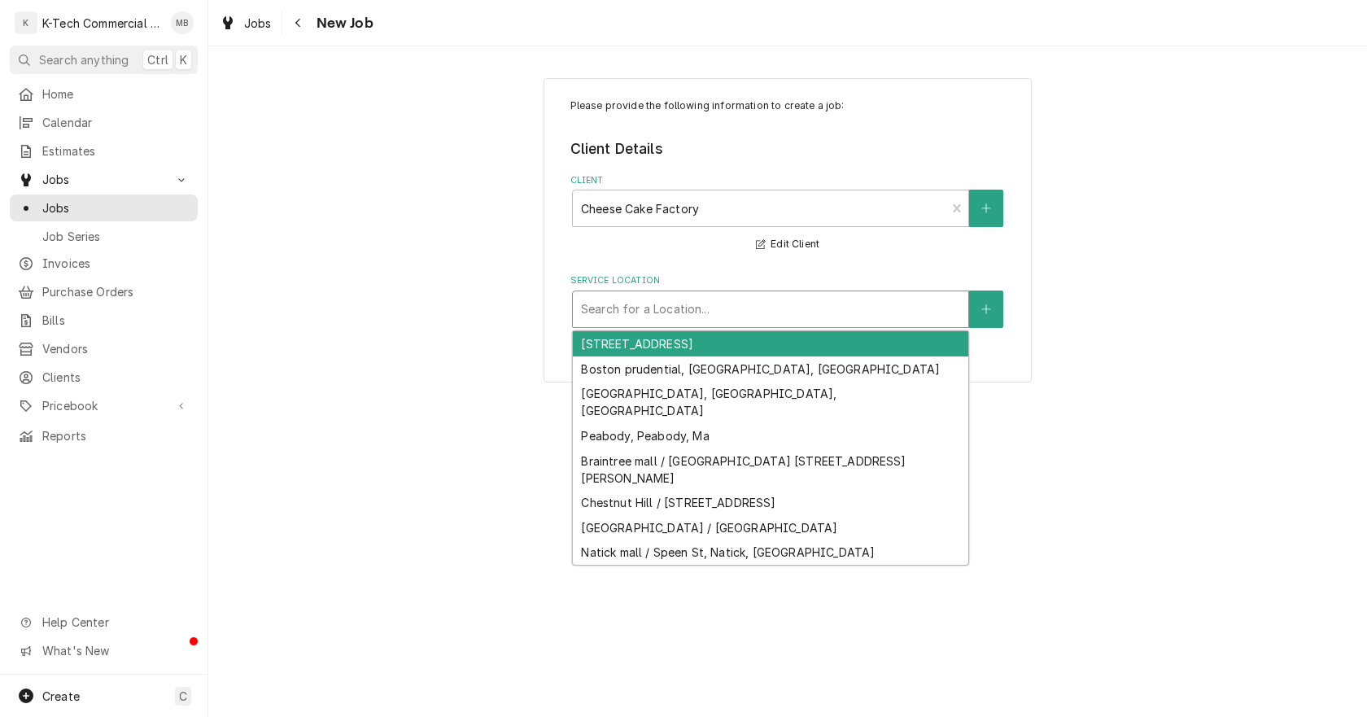
click at [661, 308] on div "Service Location" at bounding box center [770, 309] width 379 height 29
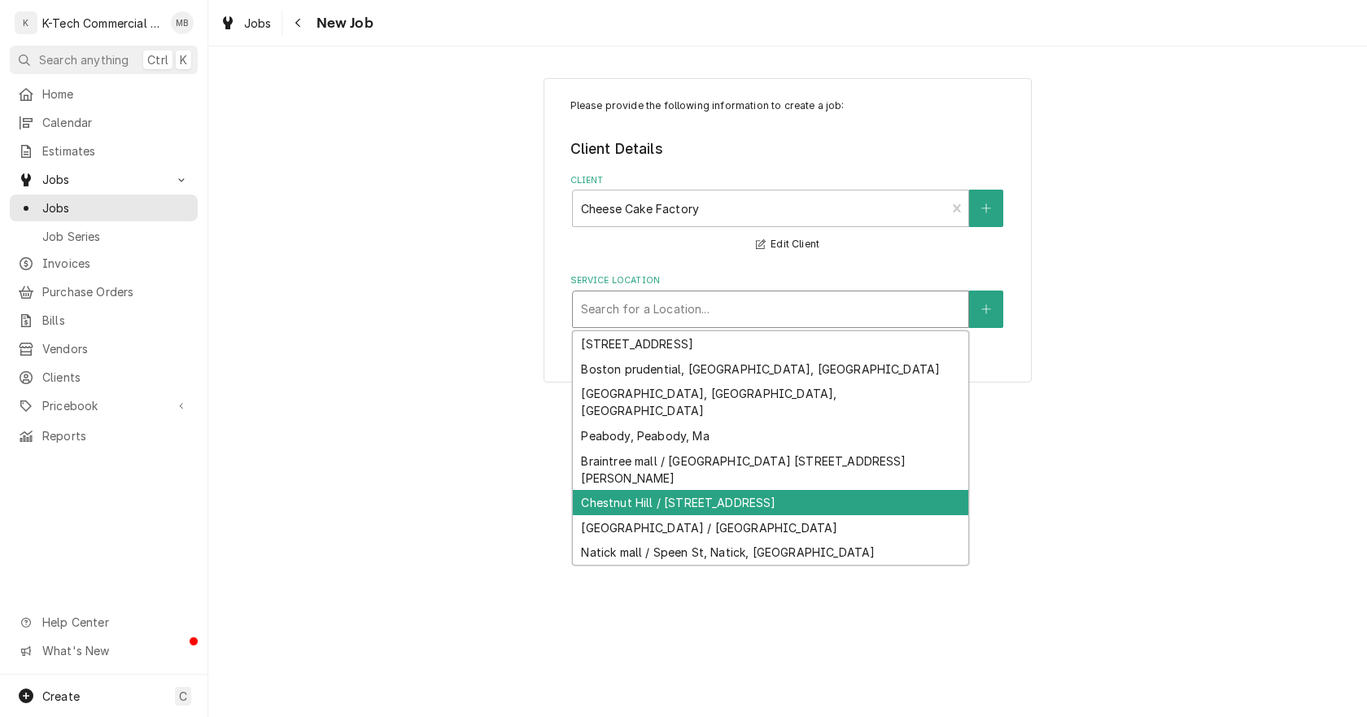
click at [701, 490] on div "Chestnut Hill / [STREET_ADDRESS]" at bounding box center [771, 502] width 396 height 25
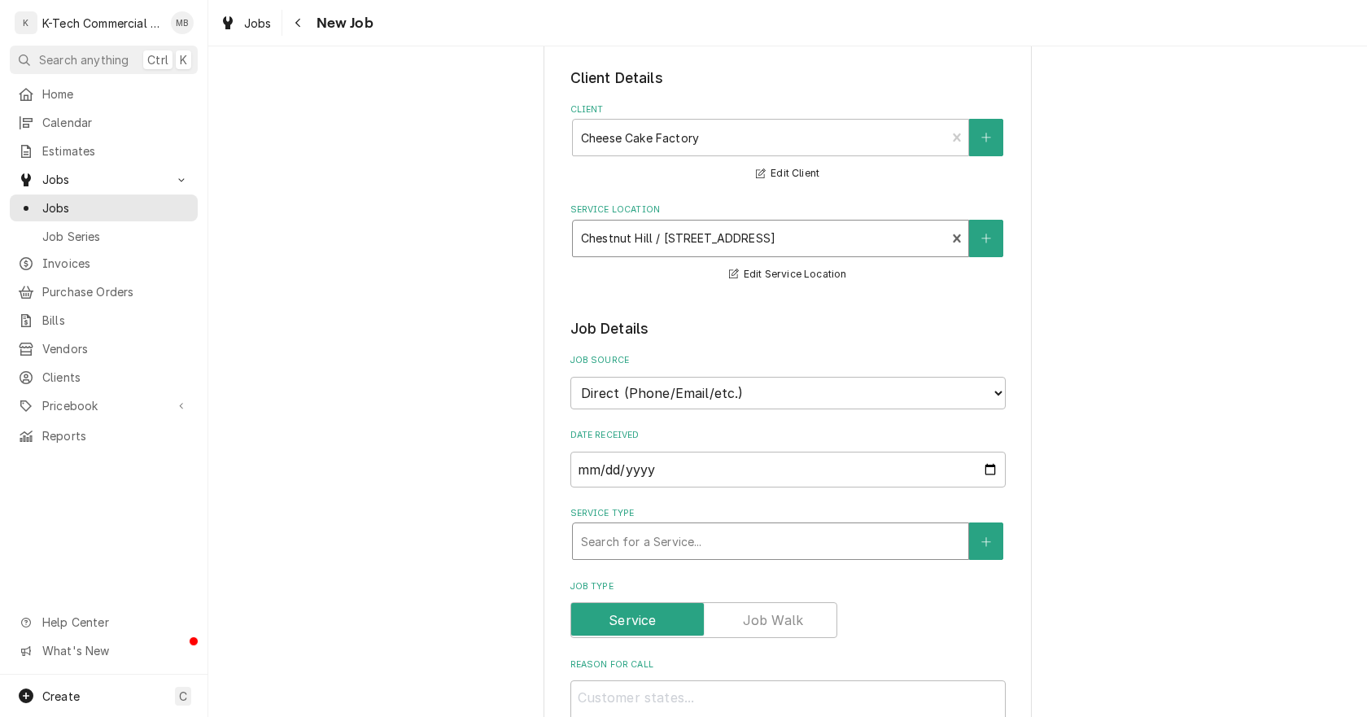
scroll to position [163, 0]
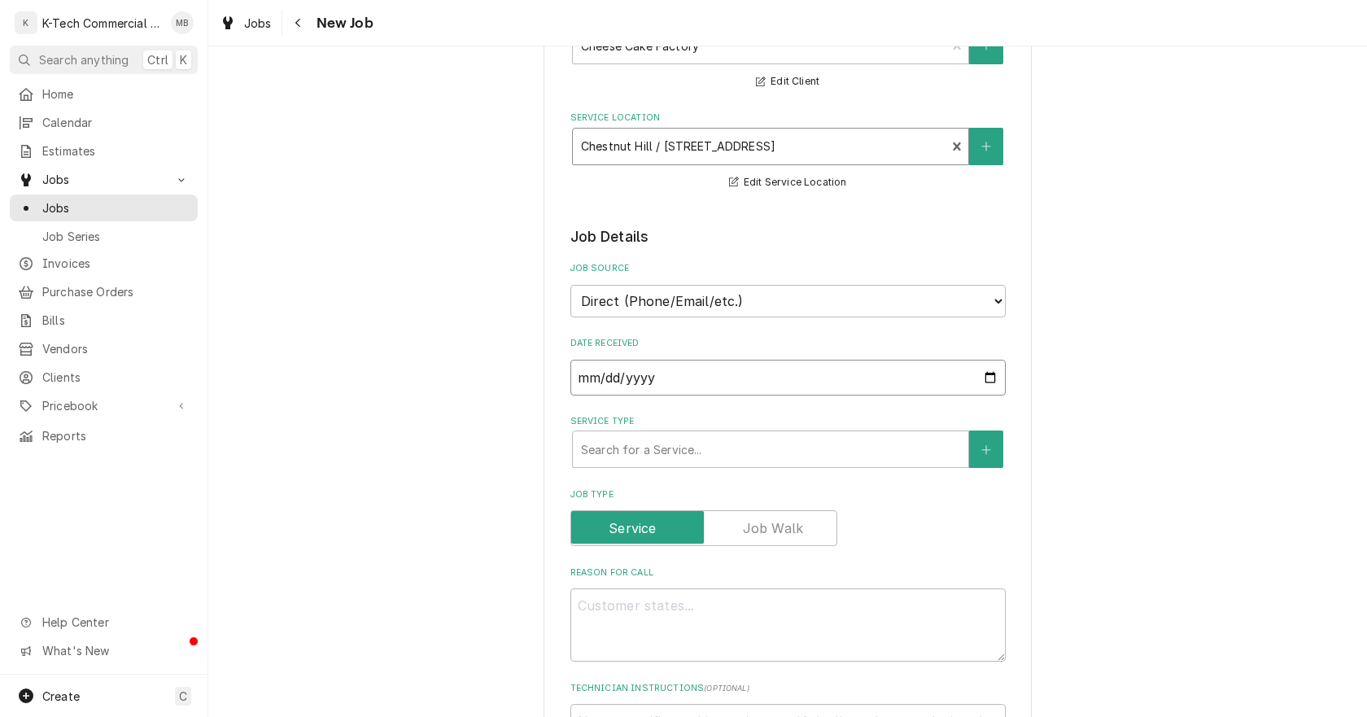
click at [980, 377] on input "[DATE]" at bounding box center [788, 378] width 435 height 36
type textarea "x"
type input "[DATE]"
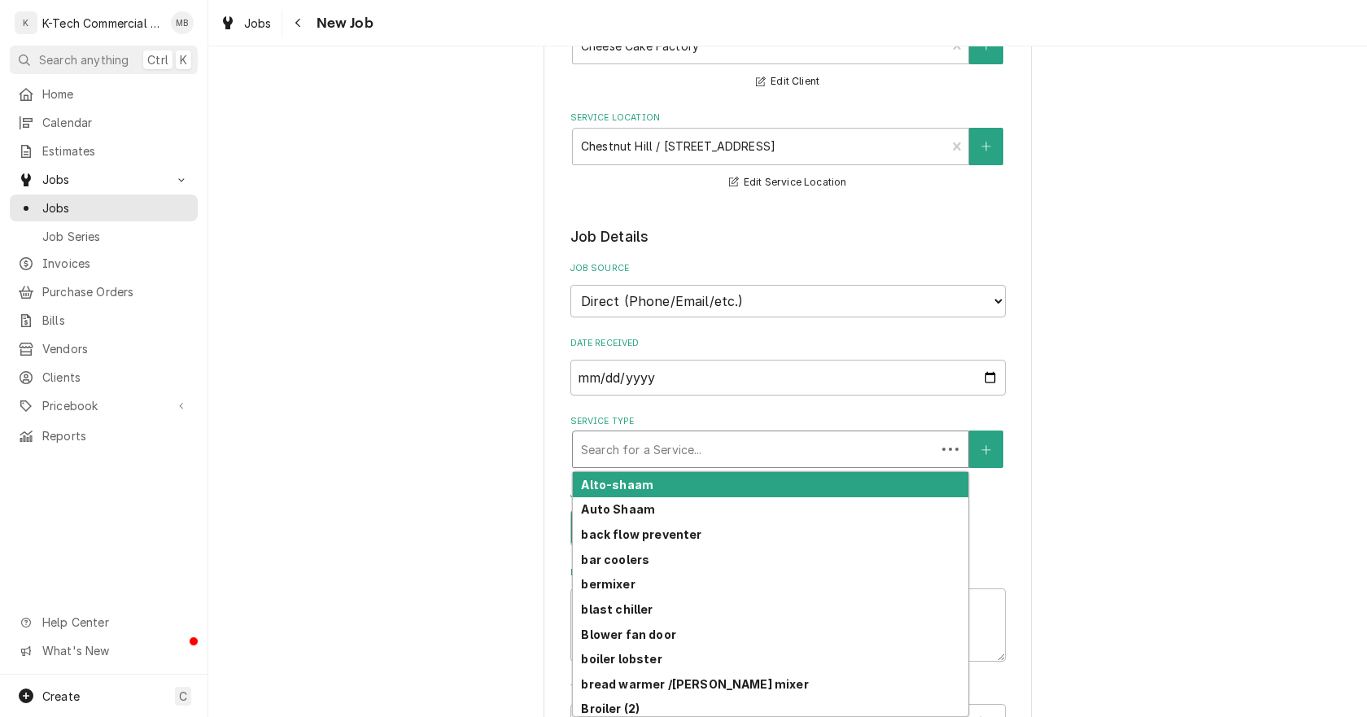
click at [729, 458] on div "Service Type" at bounding box center [754, 449] width 347 height 29
type textarea "x"
type input "b"
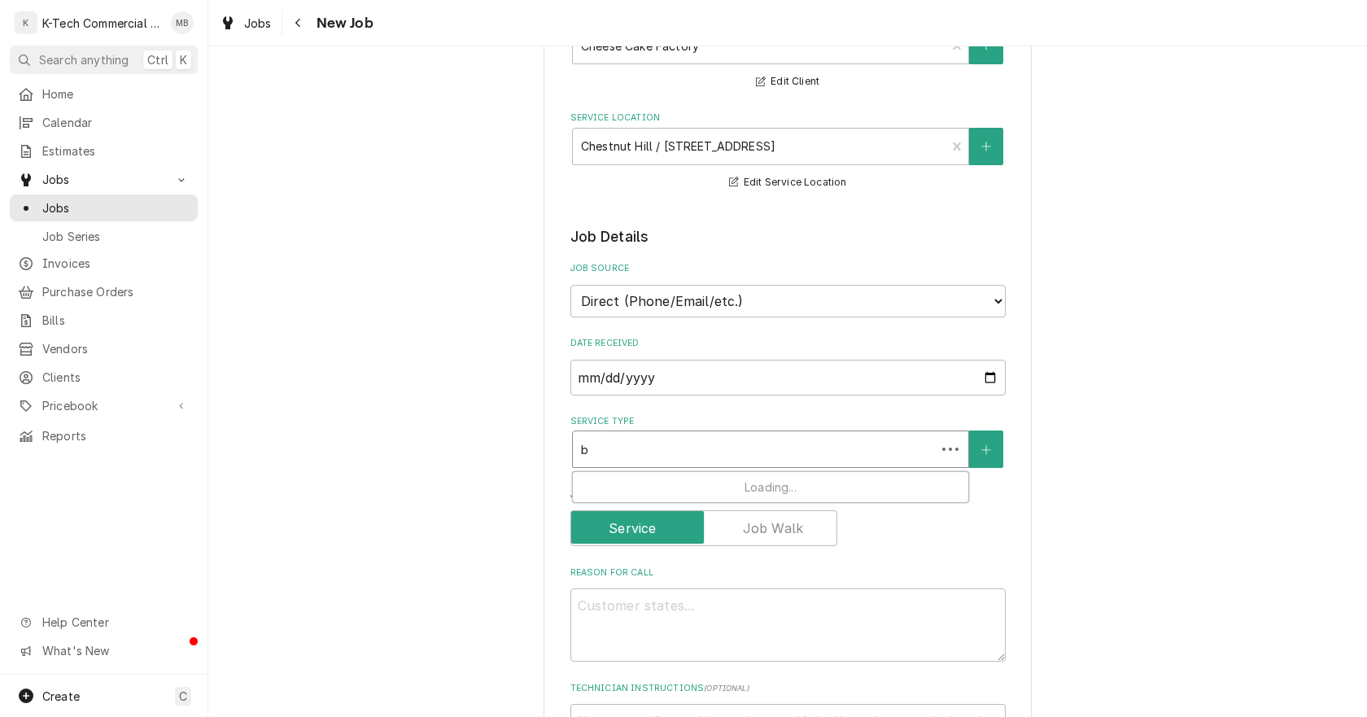
type textarea "x"
type input "br"
type textarea "x"
type input "bri"
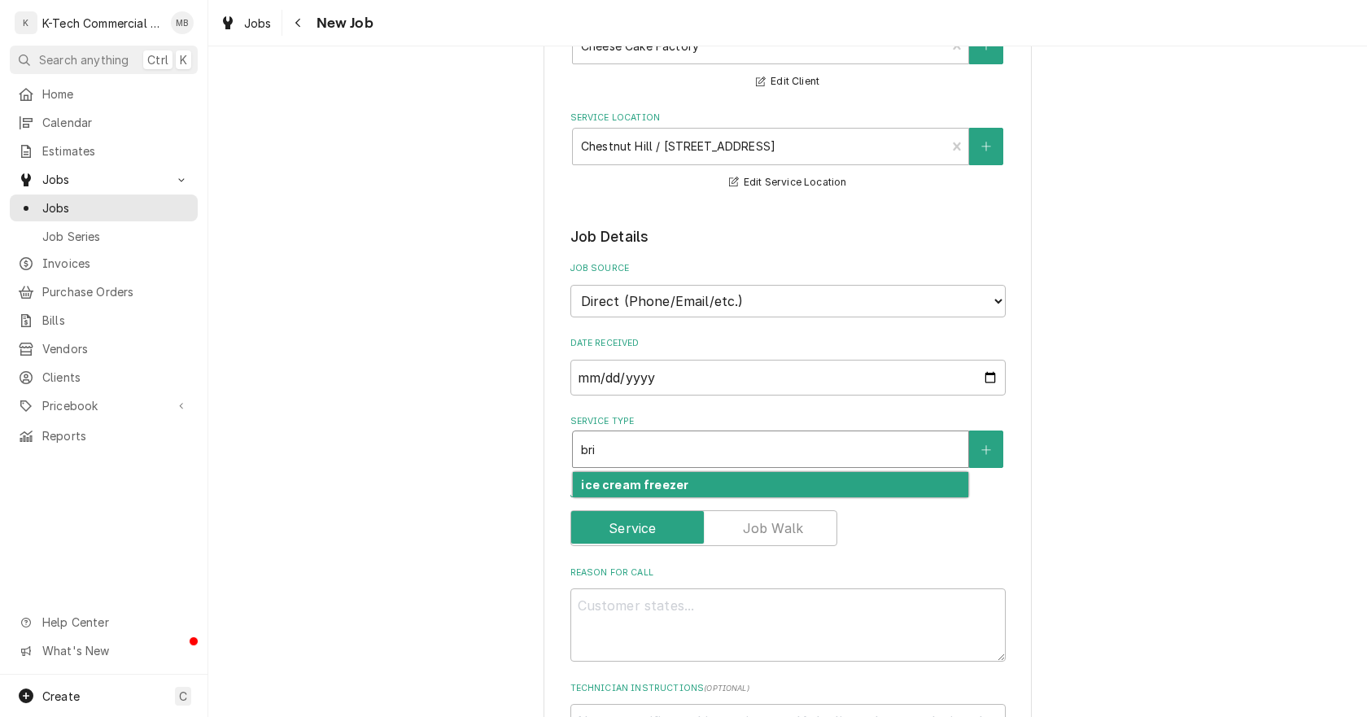
type textarea "x"
type input "br"
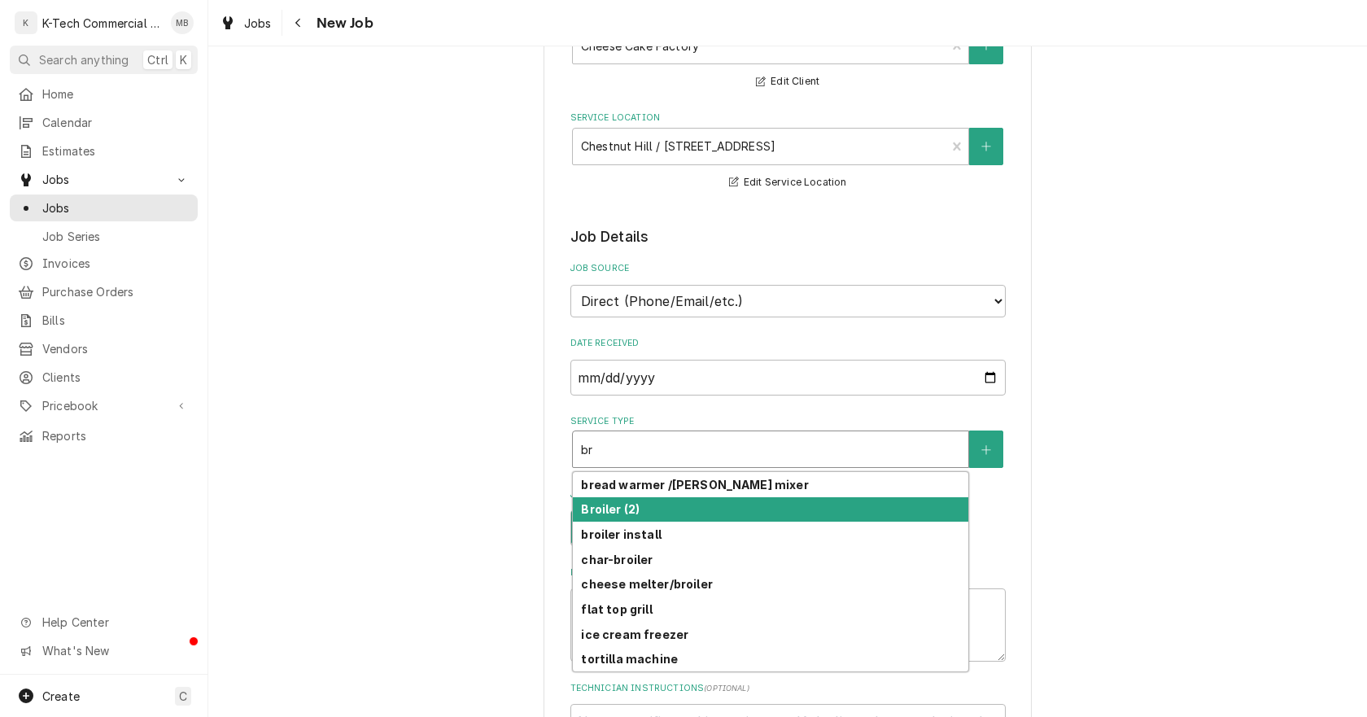
click at [658, 510] on div "Broiler (2)" at bounding box center [771, 509] width 396 height 25
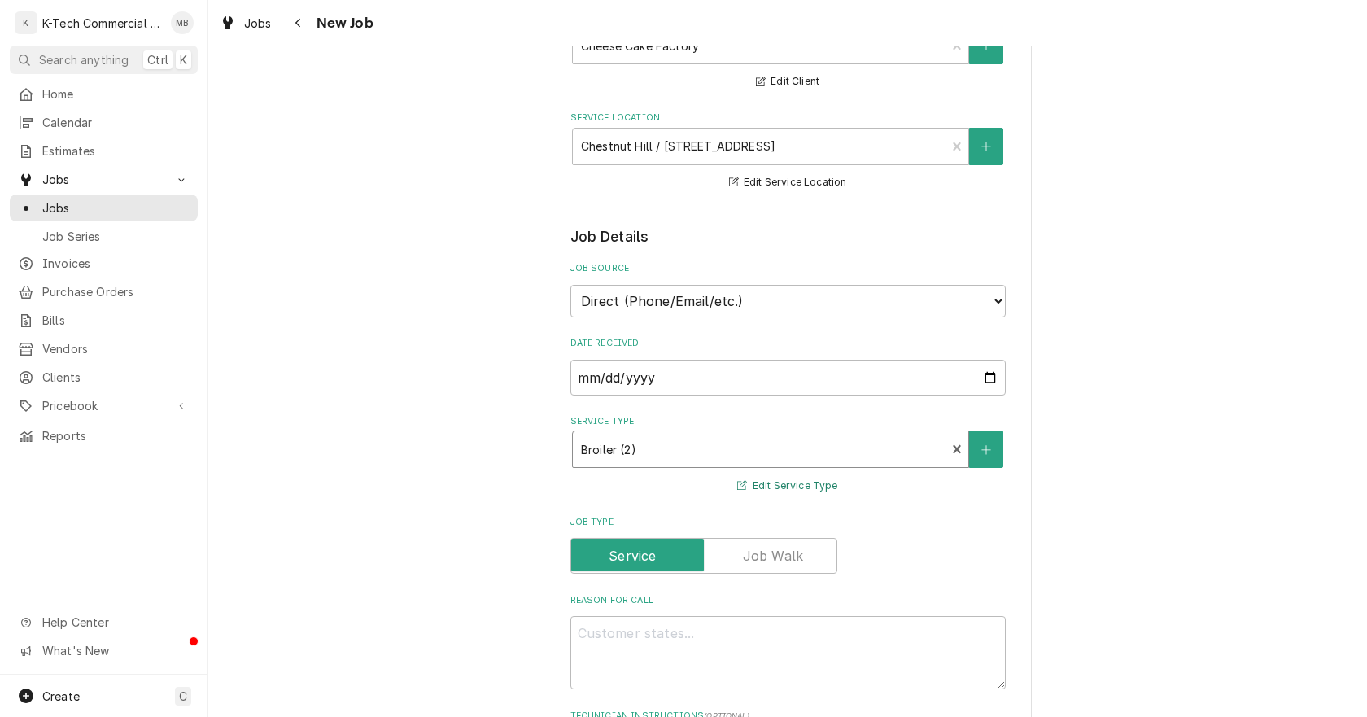
click at [800, 479] on button "Edit Service Type" at bounding box center [787, 486] width 105 height 20
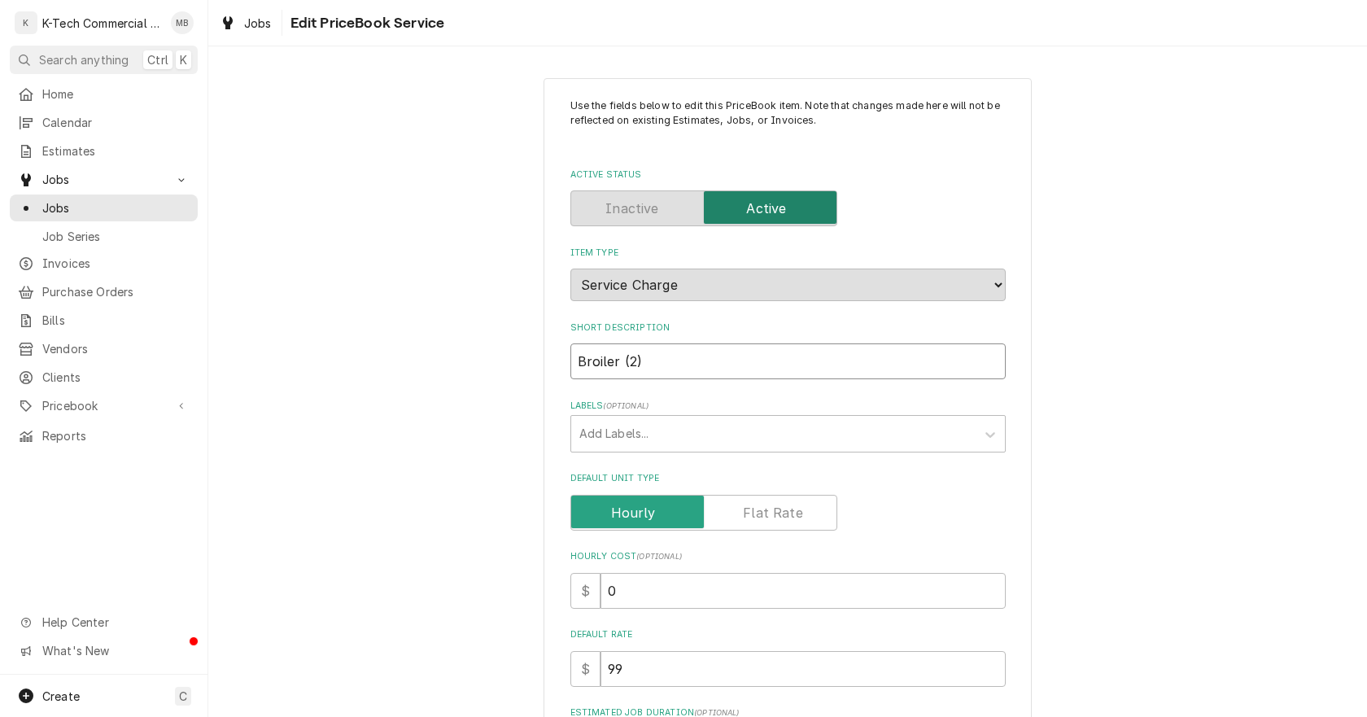
click at [661, 357] on input "Broiler (2)" at bounding box center [788, 361] width 435 height 36
type textarea "x"
type input "Broiler (2"
type textarea "x"
type input "Broiler ("
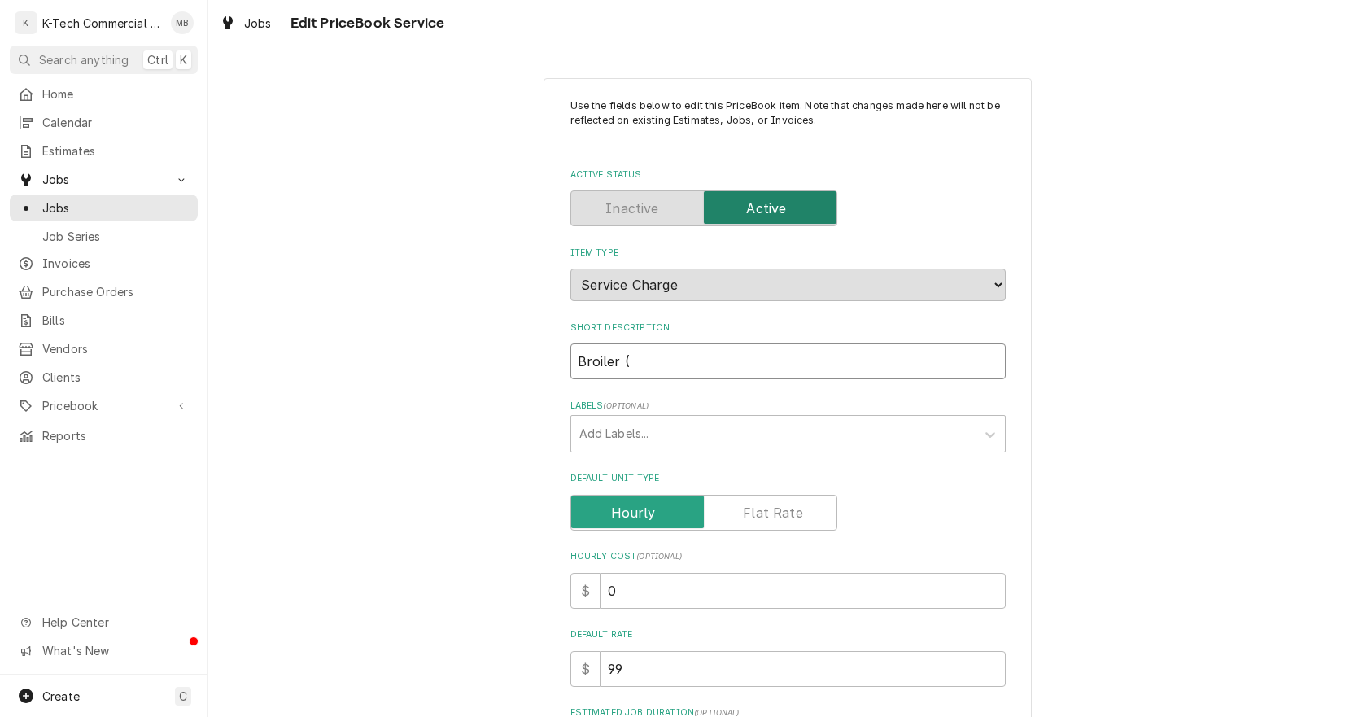
type textarea "x"
type input "Broiler"
type textarea "x"
type input "Broiler"
type textarea "x"
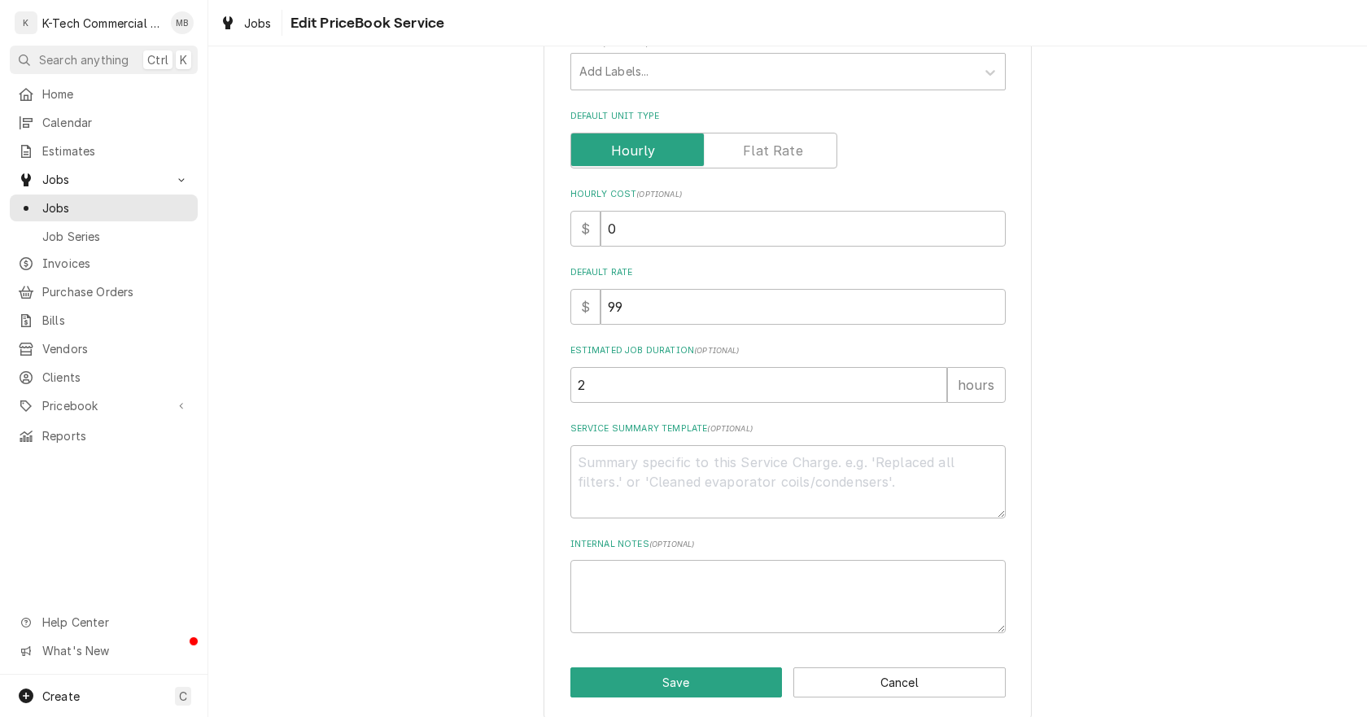
scroll to position [378, 0]
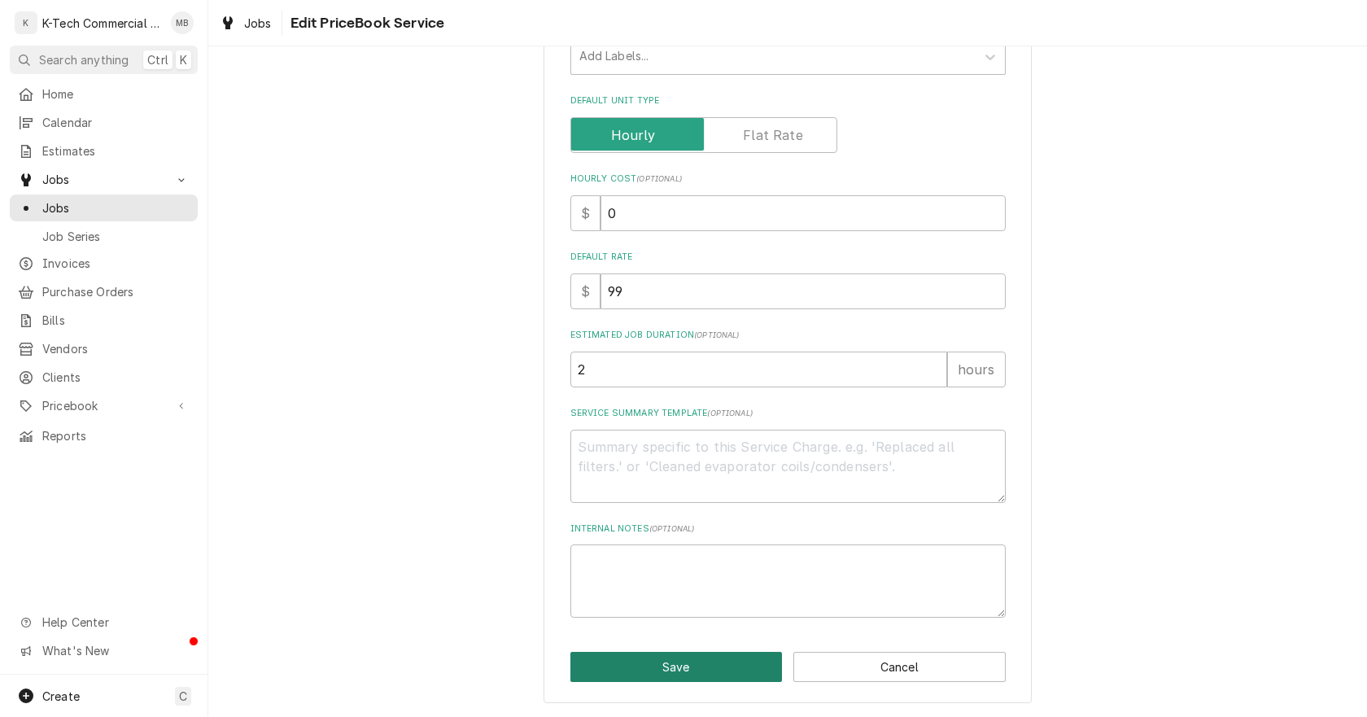
type input "Broiler"
click at [675, 661] on button "Save" at bounding box center [677, 667] width 212 height 30
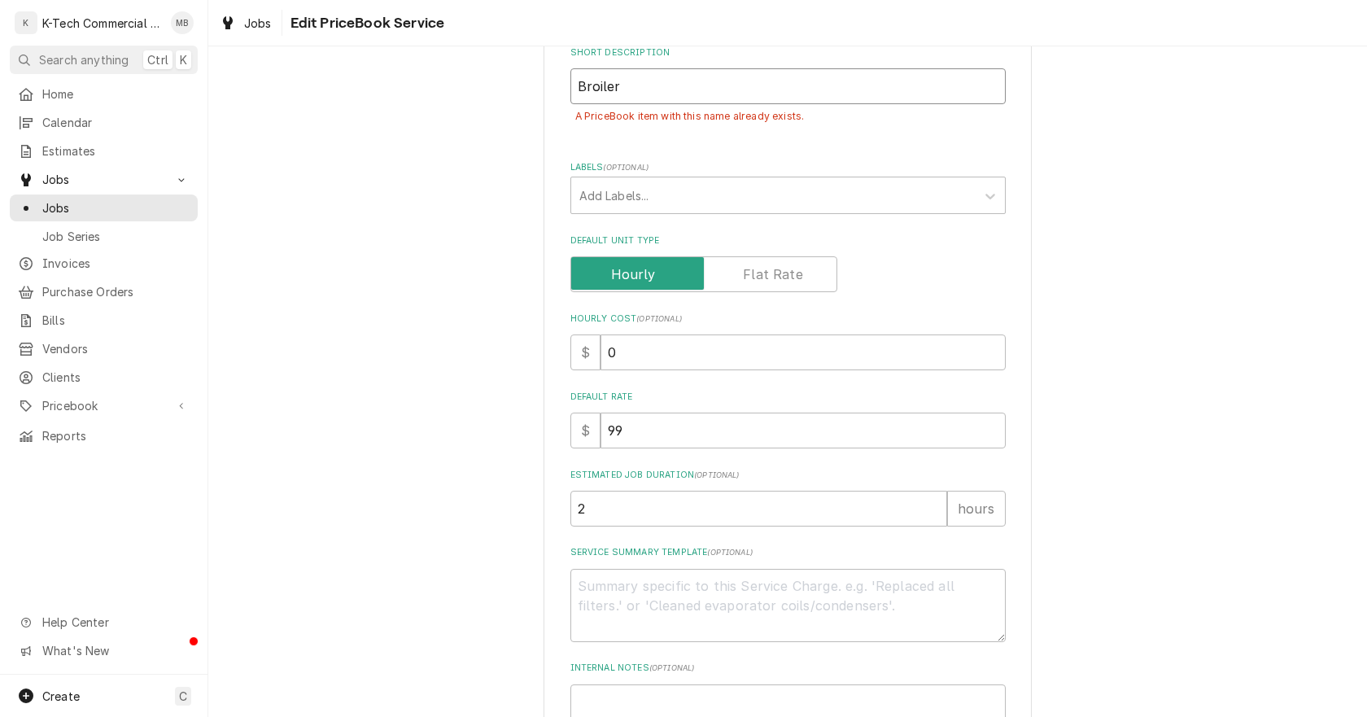
click at [658, 94] on input "Broiler" at bounding box center [788, 86] width 435 height 36
type textarea "x"
type input "Broiler"
type textarea "x"
type input "Broiler 1"
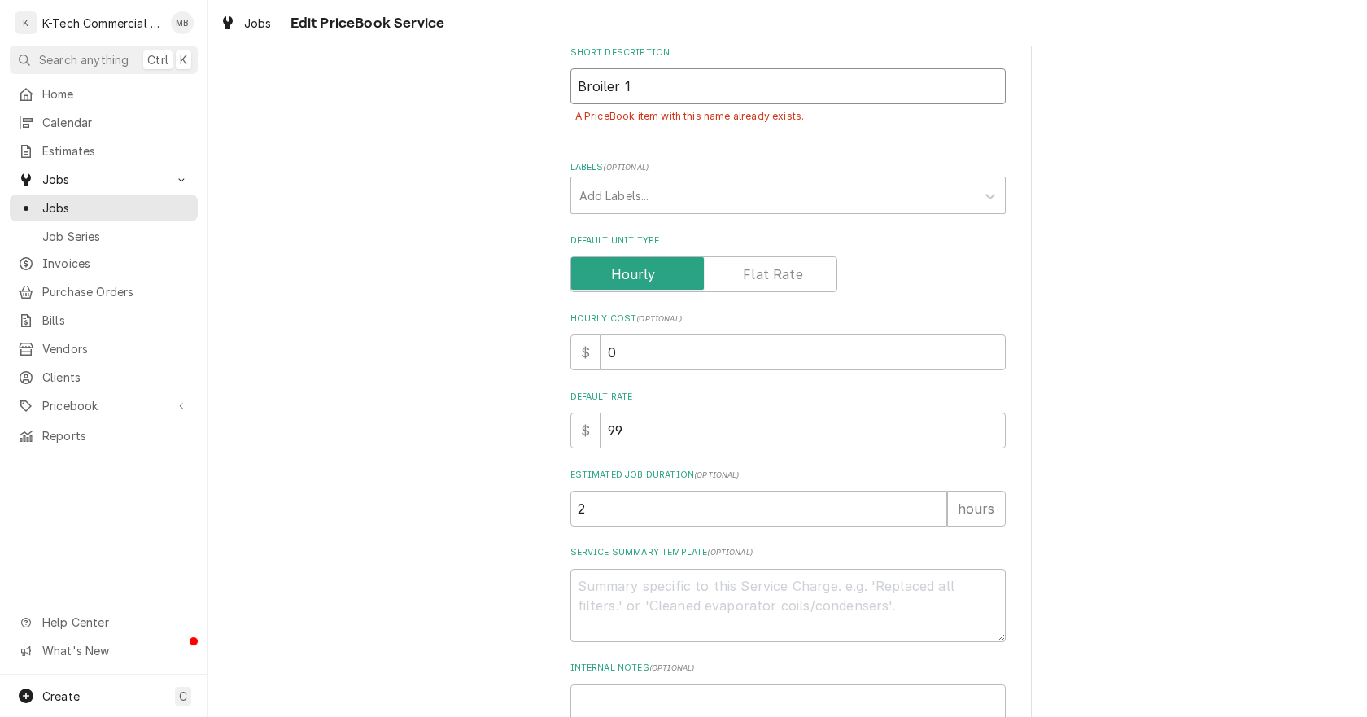
type textarea "x"
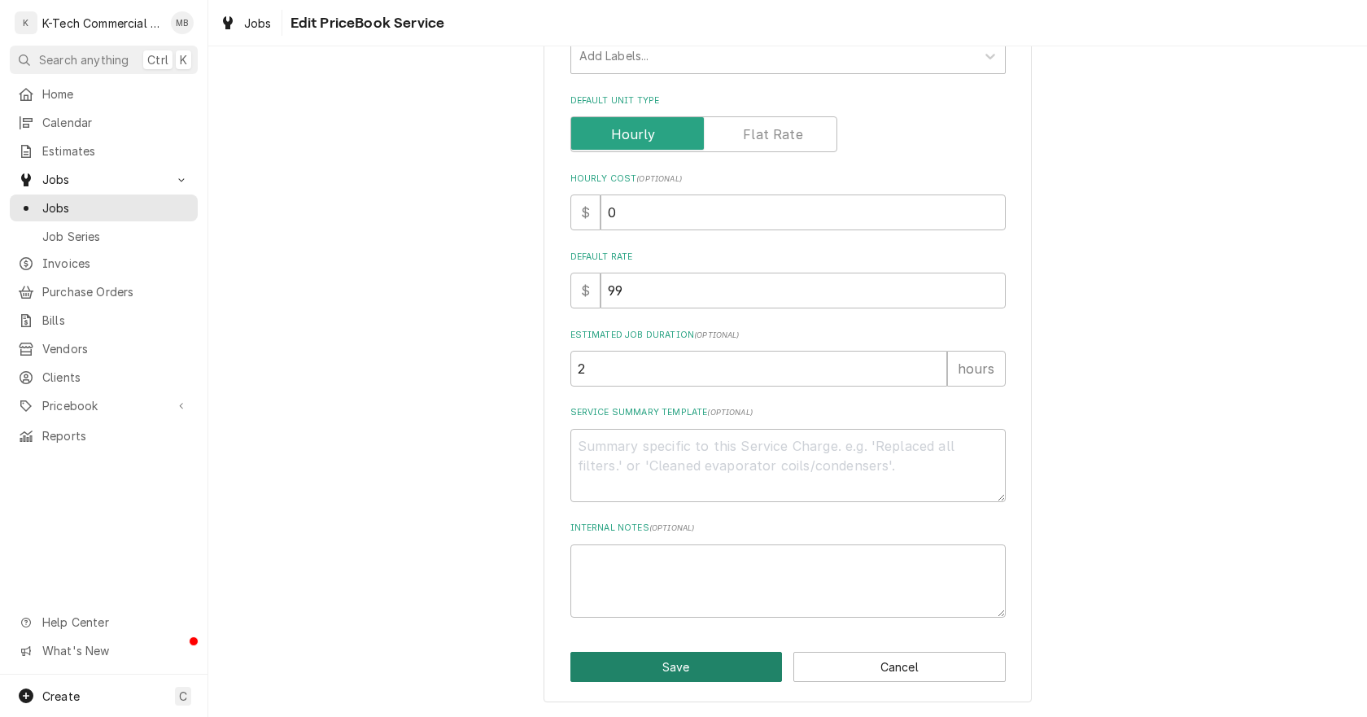
type input "Broiler 1"
click at [685, 665] on button "Save" at bounding box center [677, 667] width 212 height 30
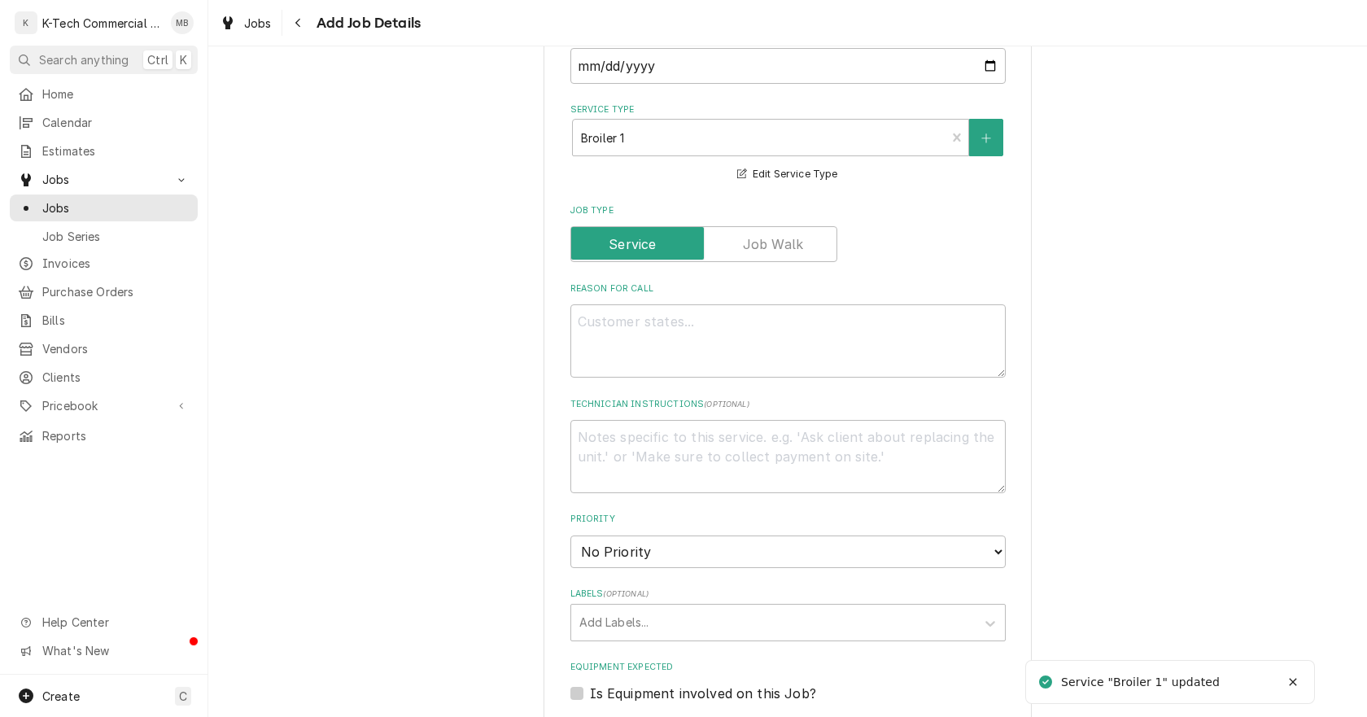
scroll to position [488, 0]
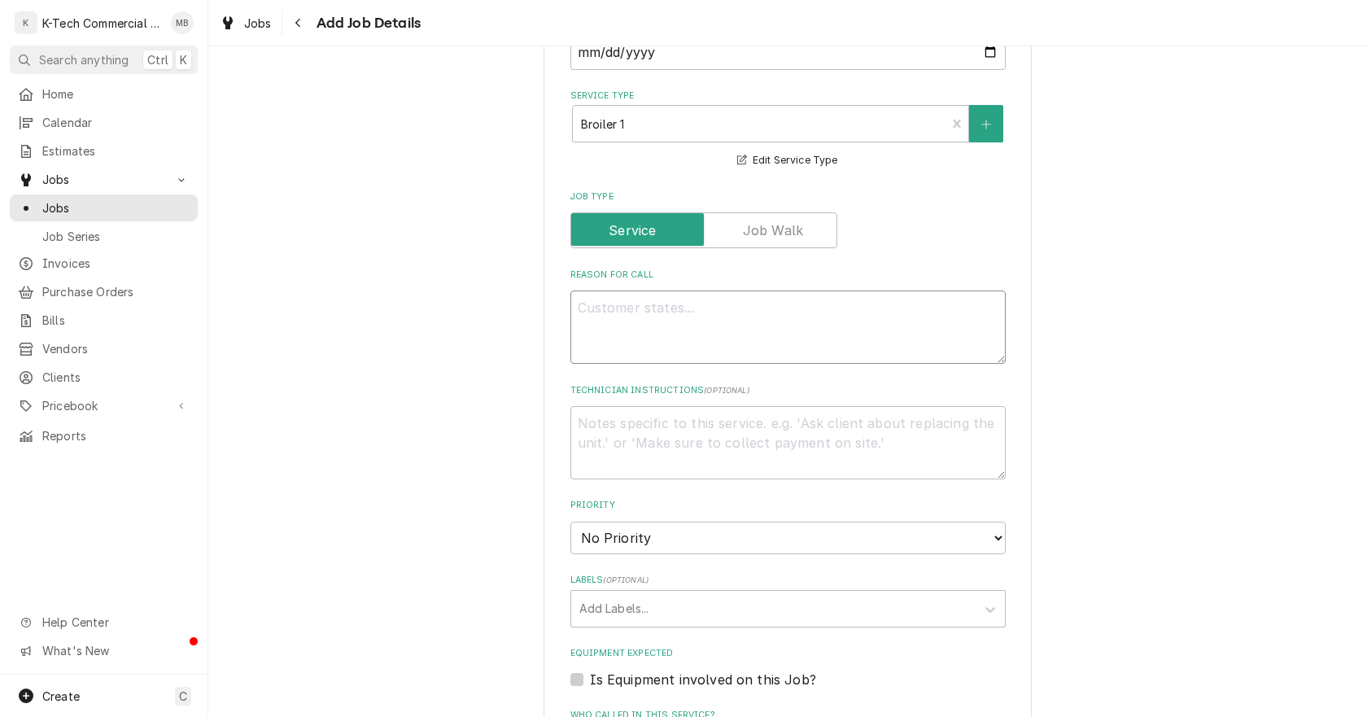
click at [726, 343] on textarea "Reason For Call" at bounding box center [788, 327] width 435 height 73
type textarea "x"
type textarea "b"
type textarea "x"
type textarea "br"
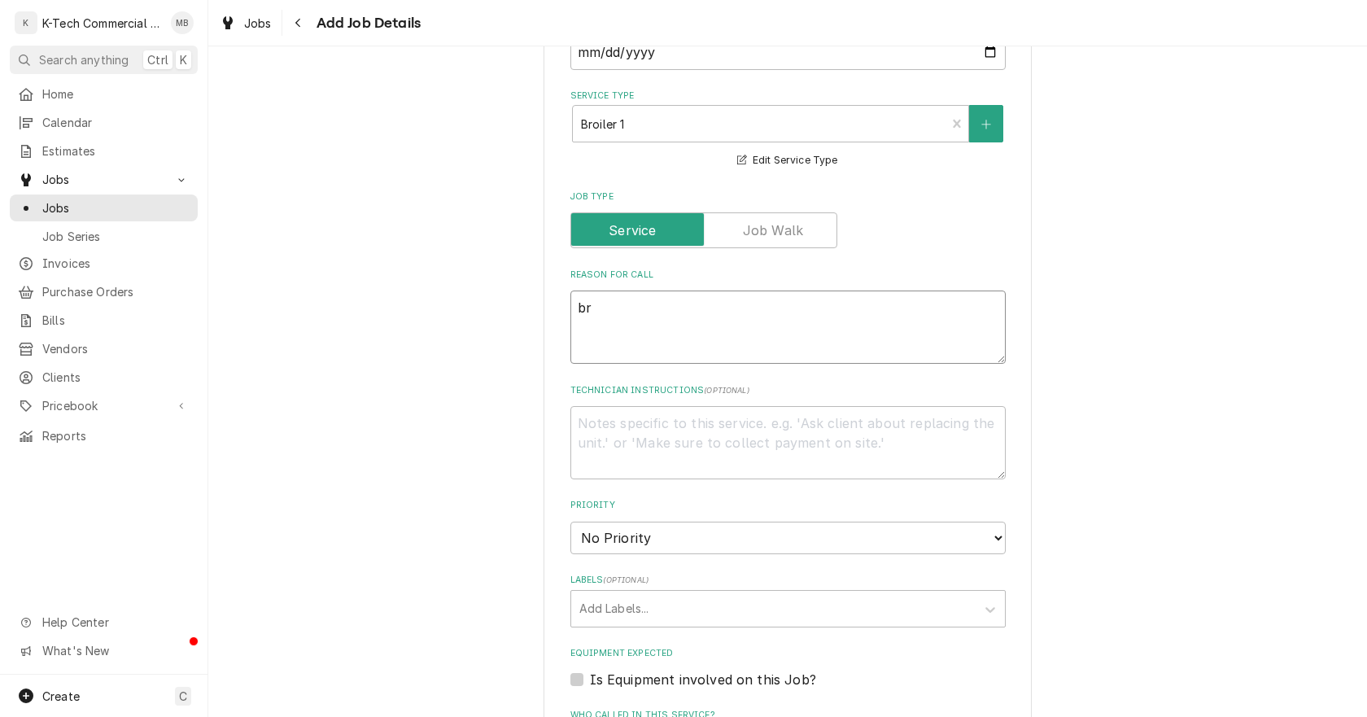
type textarea "x"
type textarea "bro"
type textarea "x"
type textarea "broi"
type textarea "x"
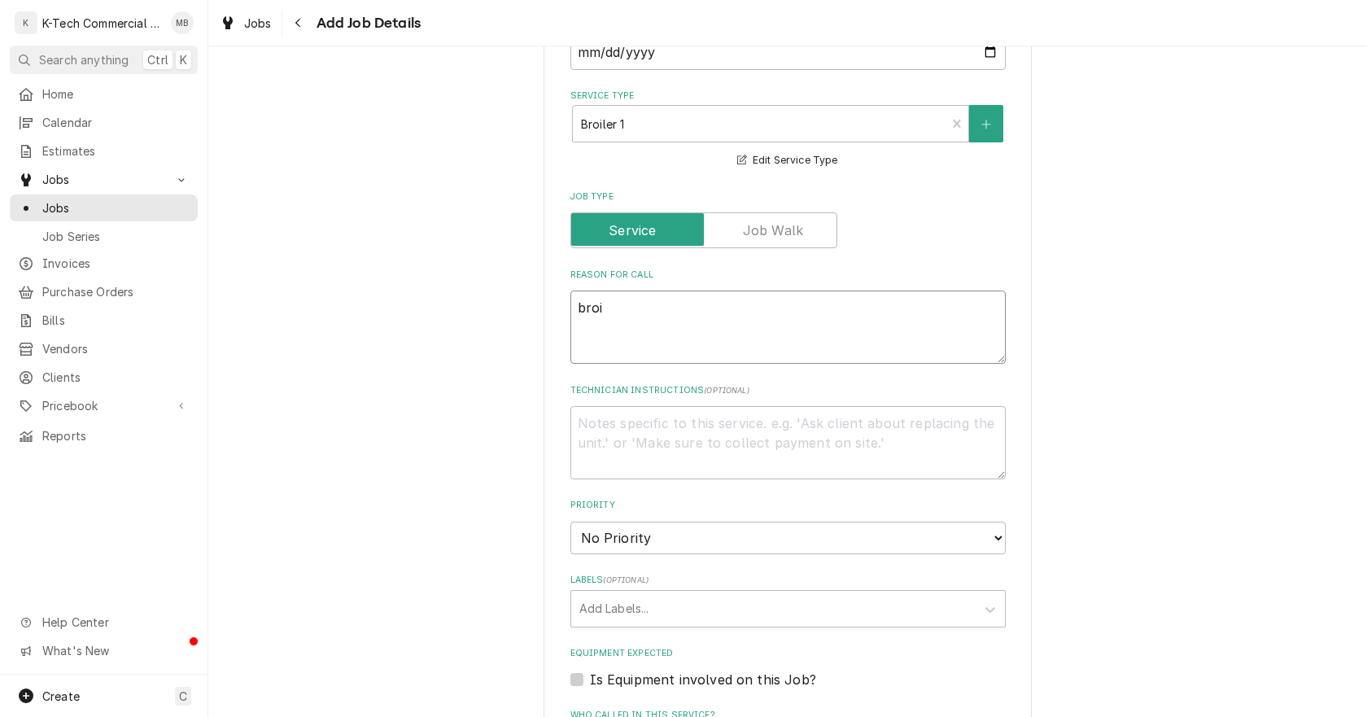
type textarea "broil"
type textarea "x"
type textarea "broile"
type textarea "x"
type textarea "broiler"
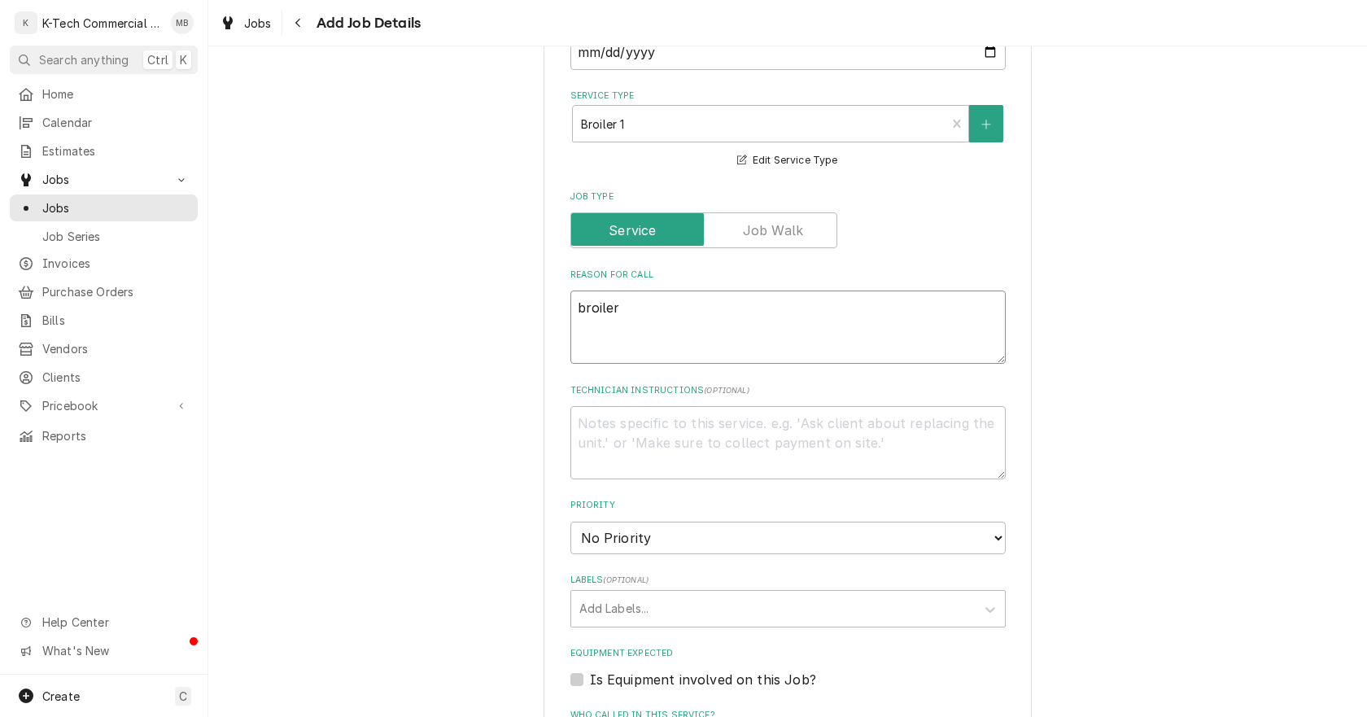
type textarea "x"
type textarea "broiler"
type textarea "x"
type textarea "broiler n"
type textarea "x"
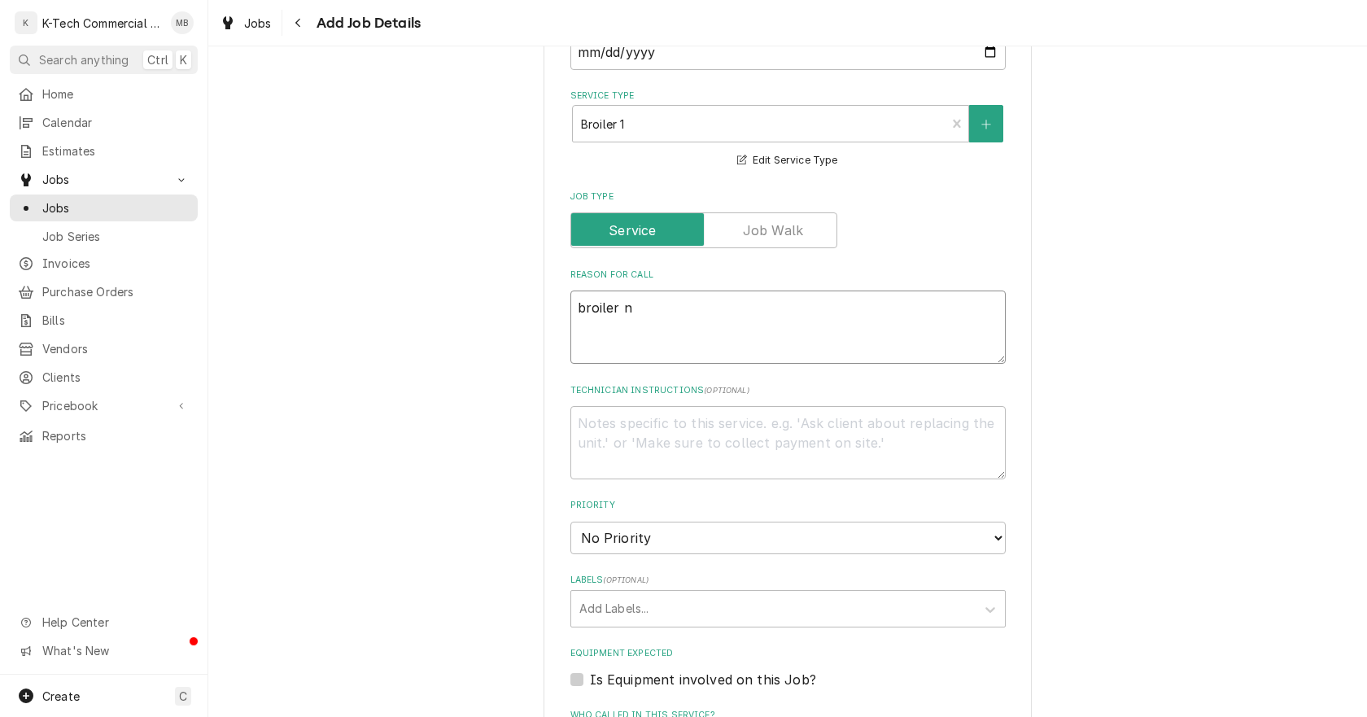
type textarea "broiler nn"
type textarea "x"
type textarea "broiler n"
type textarea "x"
type textarea "broiler"
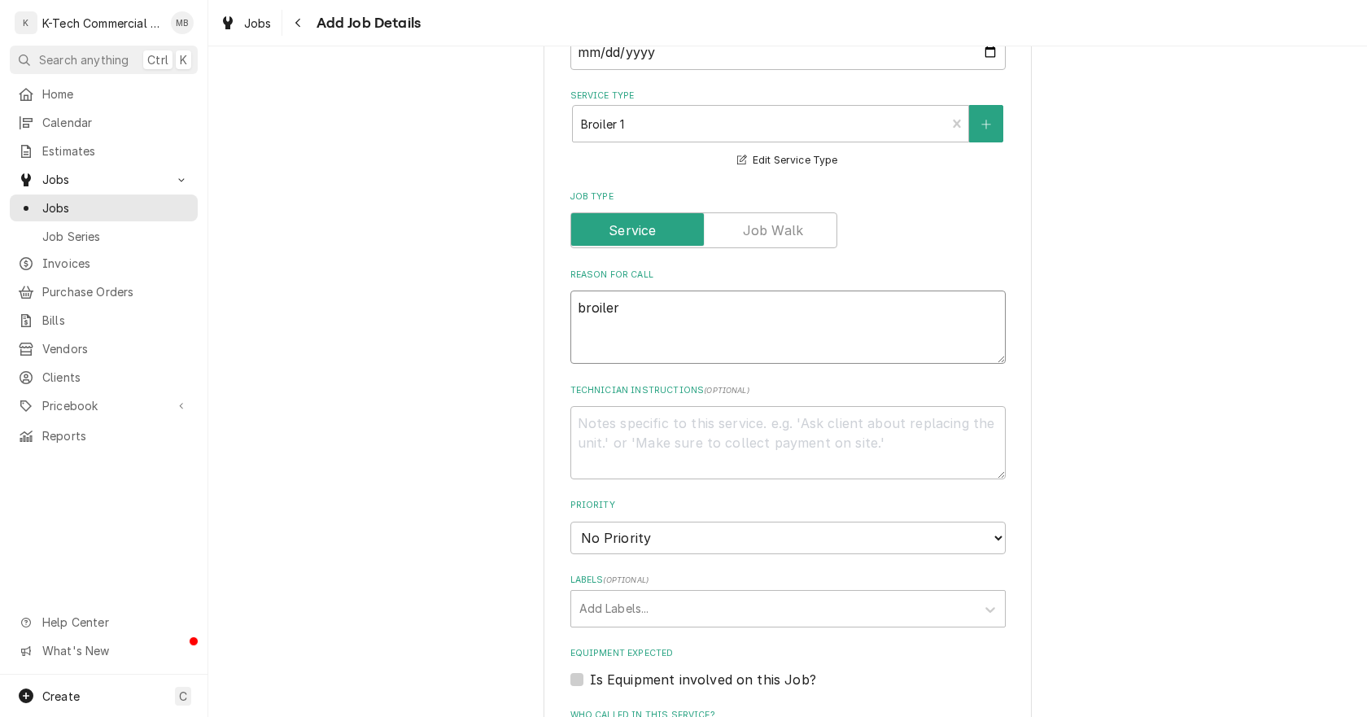
type textarea "x"
type textarea "broiler g"
type textarea "x"
type textarea "broiler ga"
type textarea "x"
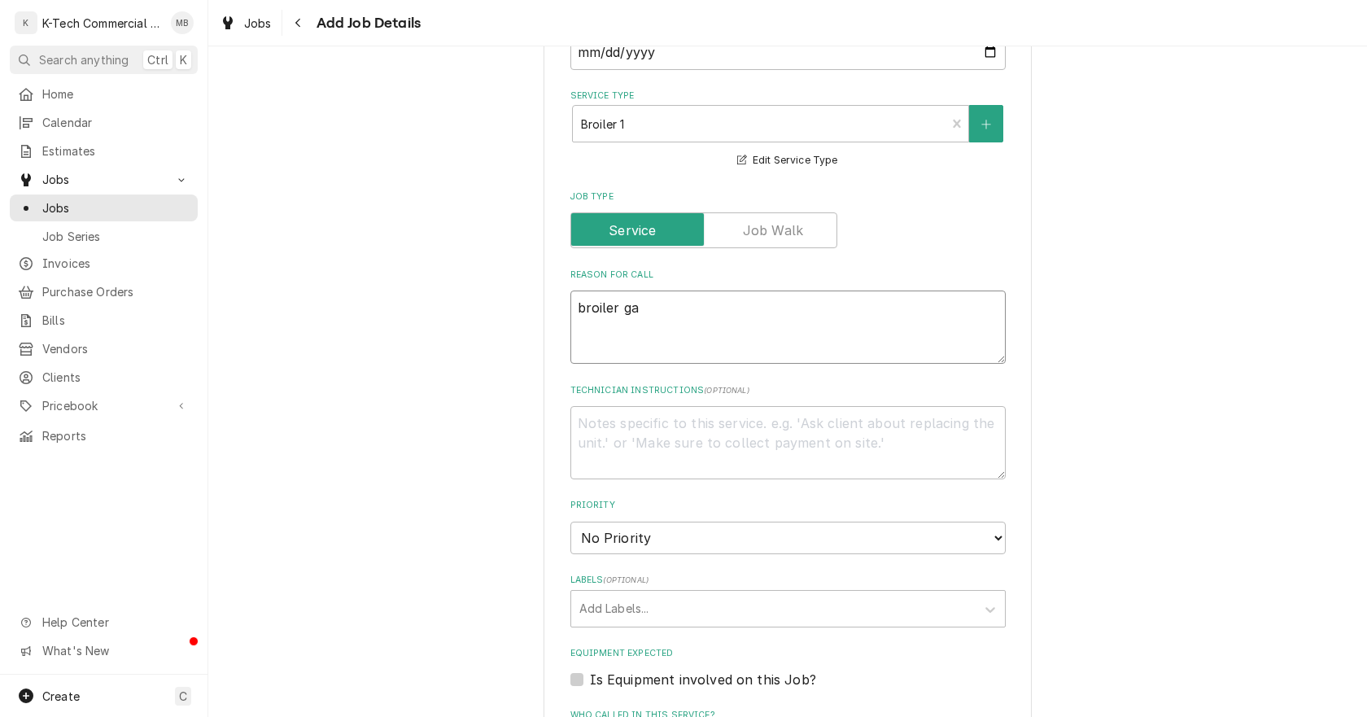
type textarea "broiler gas"
type textarea "x"
type textarea "broiler gas"
type textarea "x"
type textarea "broiler gas v"
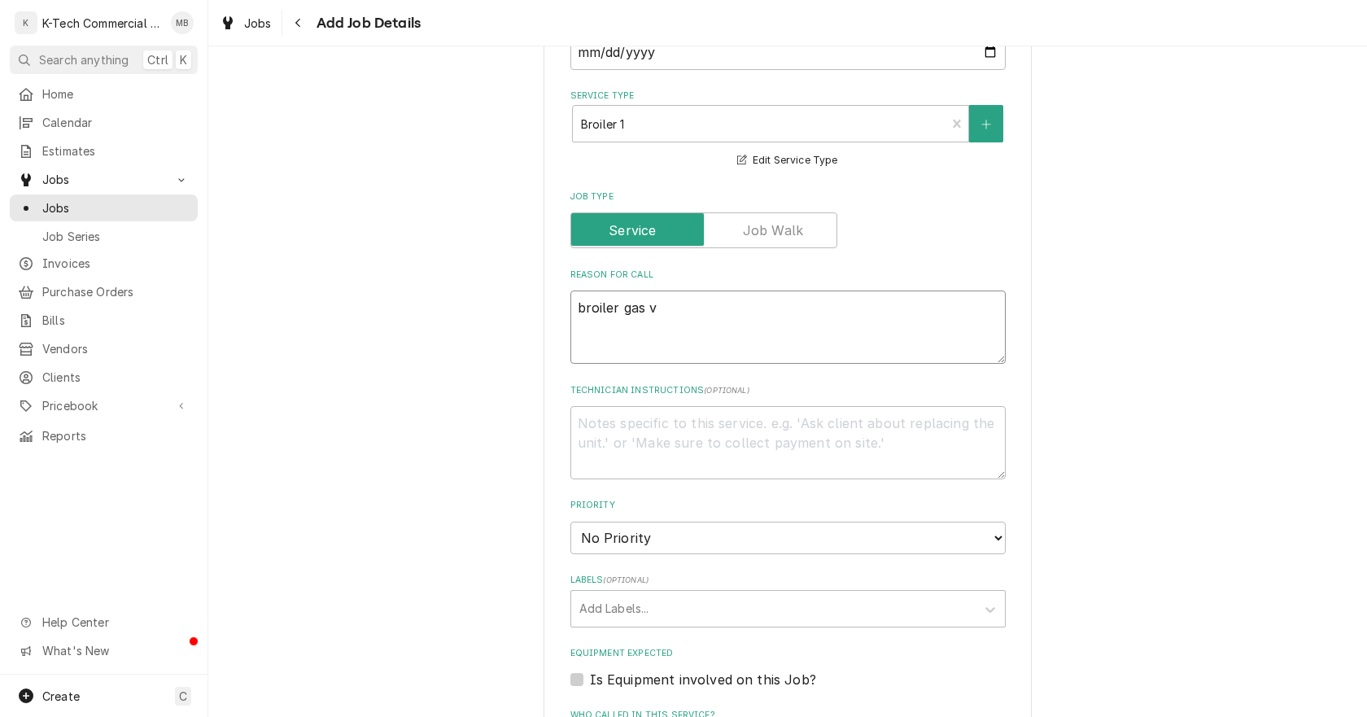
type textarea "x"
type textarea "broiler gas va"
type textarea "x"
type textarea "broiler gas val"
type textarea "x"
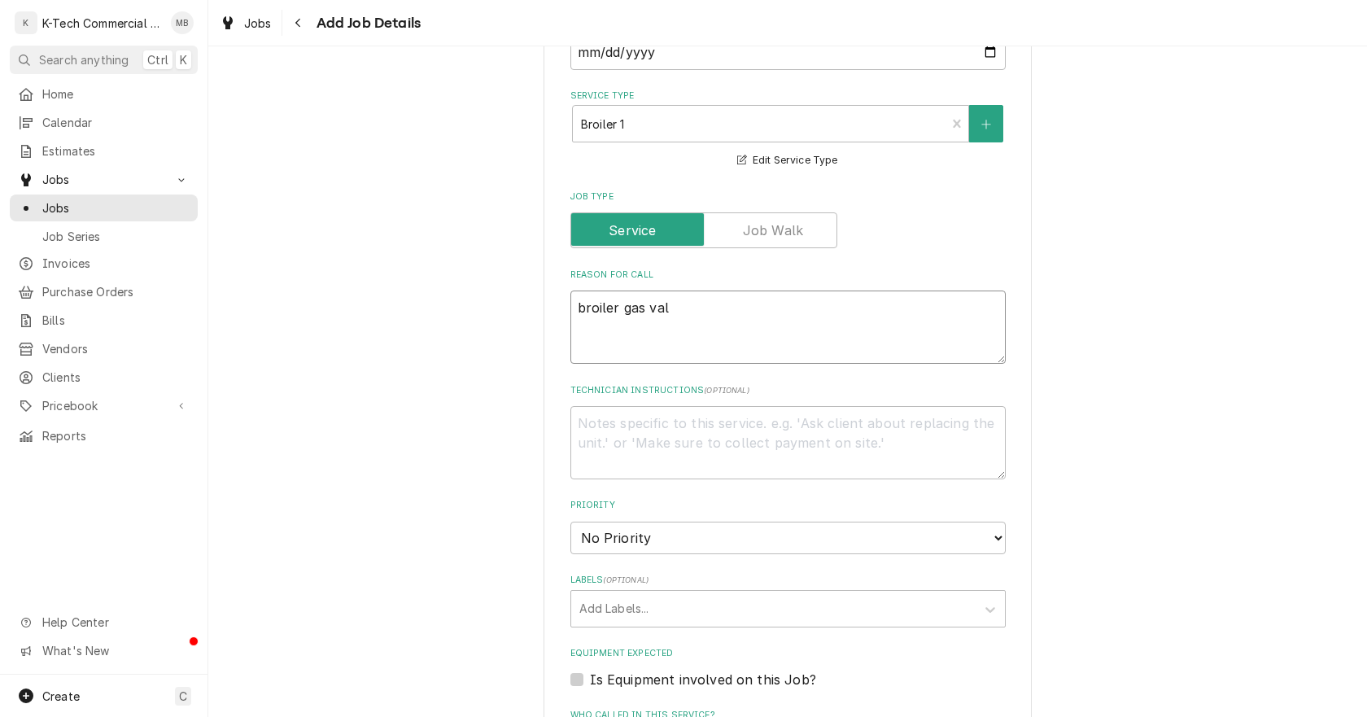
type textarea "broiler gas valv"
type textarea "x"
type textarea "broiler gas valve"
type textarea "x"
type textarea "broiler gas valves"
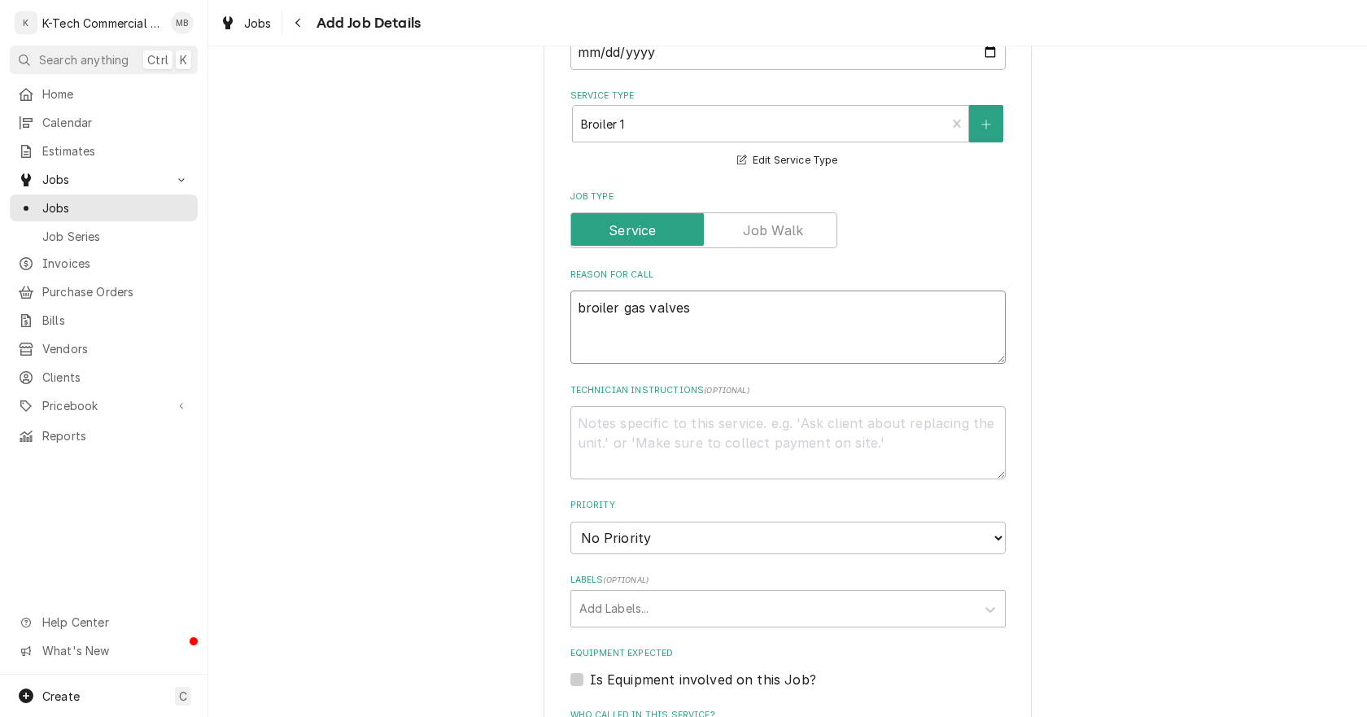
type textarea "x"
type textarea "broiler gas valves"
type textarea "x"
type textarea "broiler gas valves n"
type textarea "x"
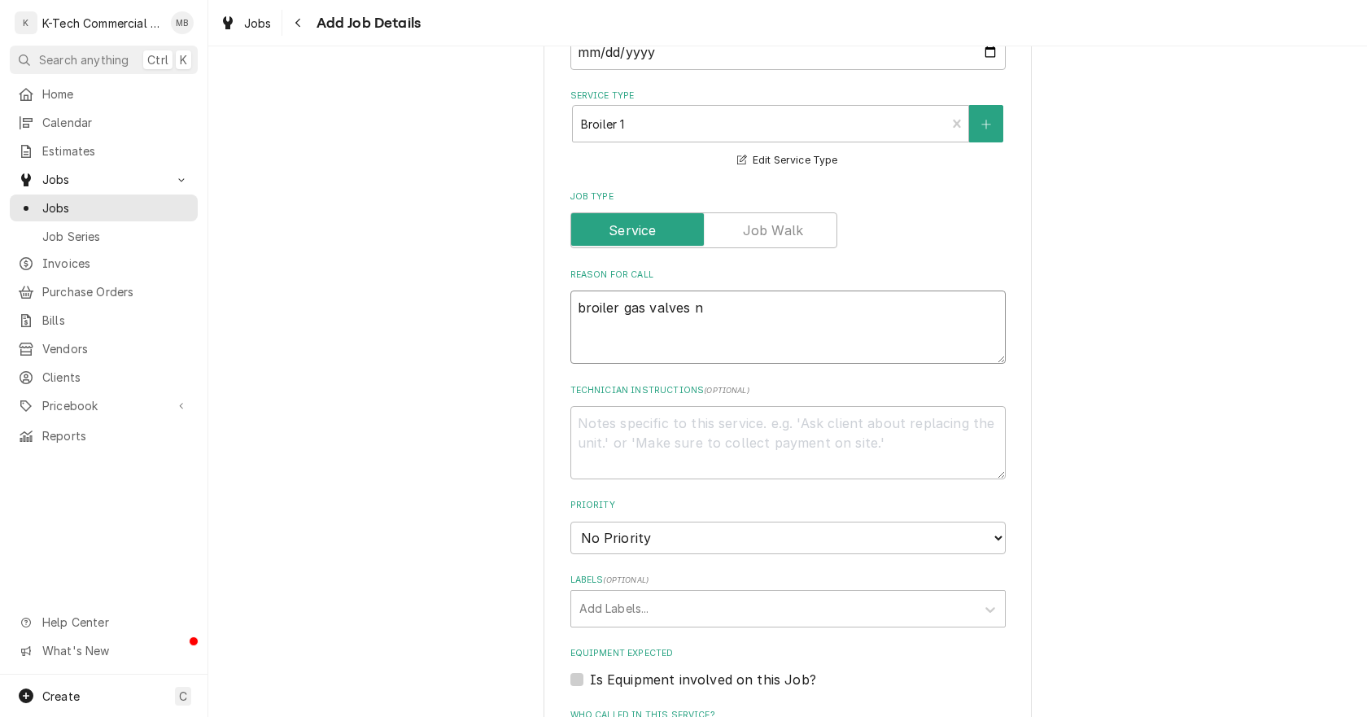
type textarea "broiler gas valves ne"
type textarea "x"
type textarea "broiler gas valves nee"
type textarea "x"
type textarea "broiler gas valves need"
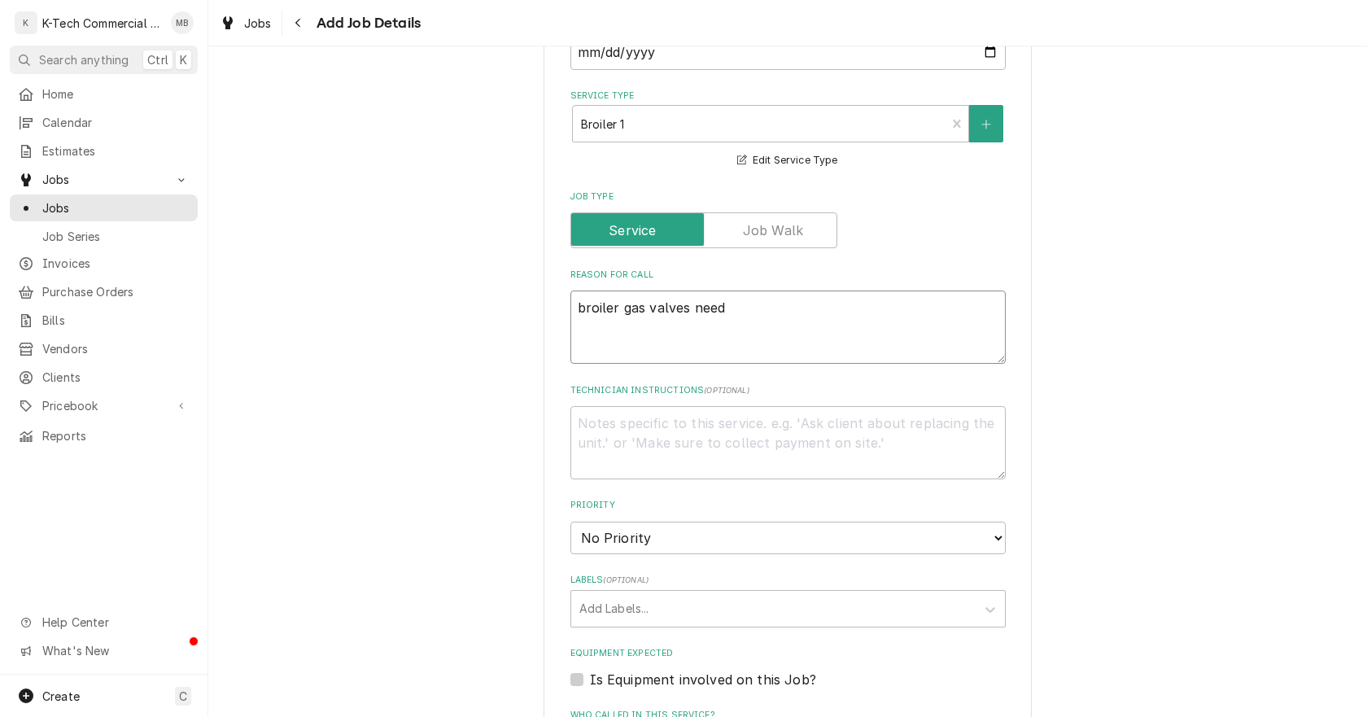
type textarea "x"
type textarea "broiler gas valves needs"
type textarea "x"
type textarea "broiler gas valves needs"
type textarea "x"
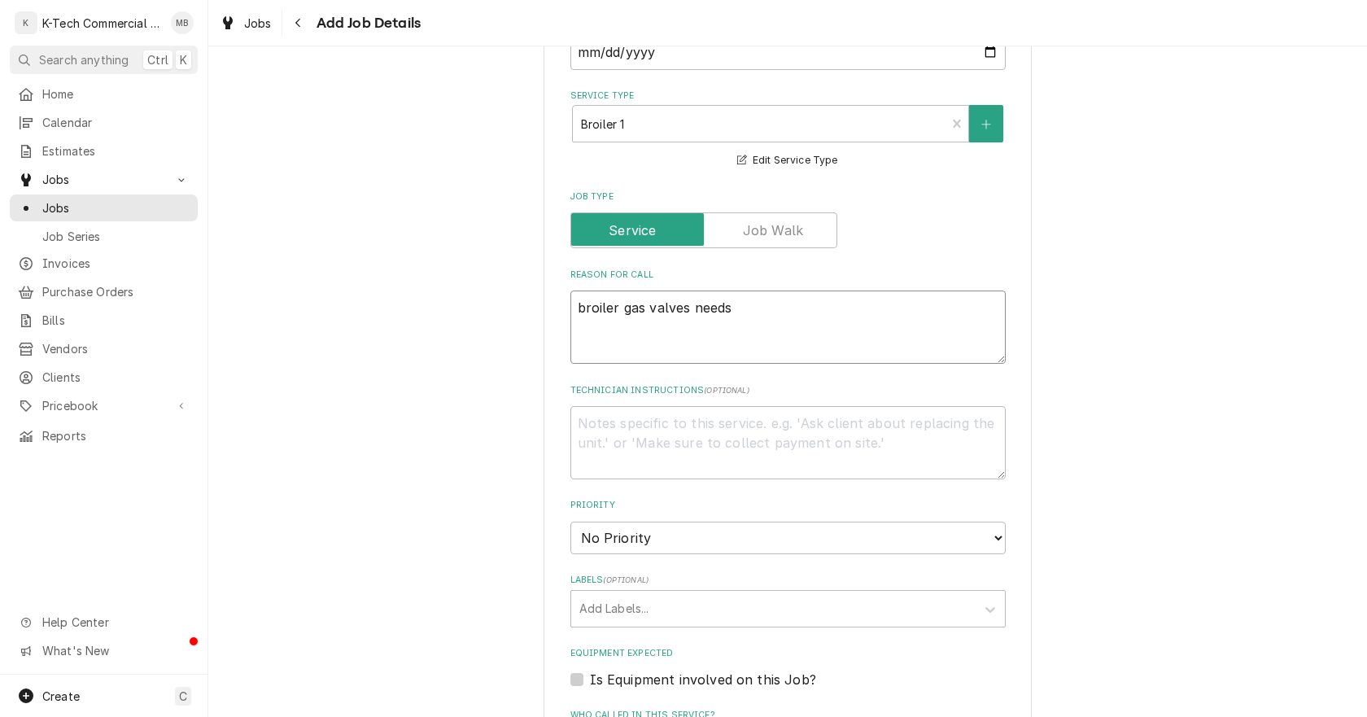
type textarea "broiler gas valves needs r"
type textarea "x"
type textarea "broiler gas valves needs re"
type textarea "x"
type textarea "broiler gas valves needs rep"
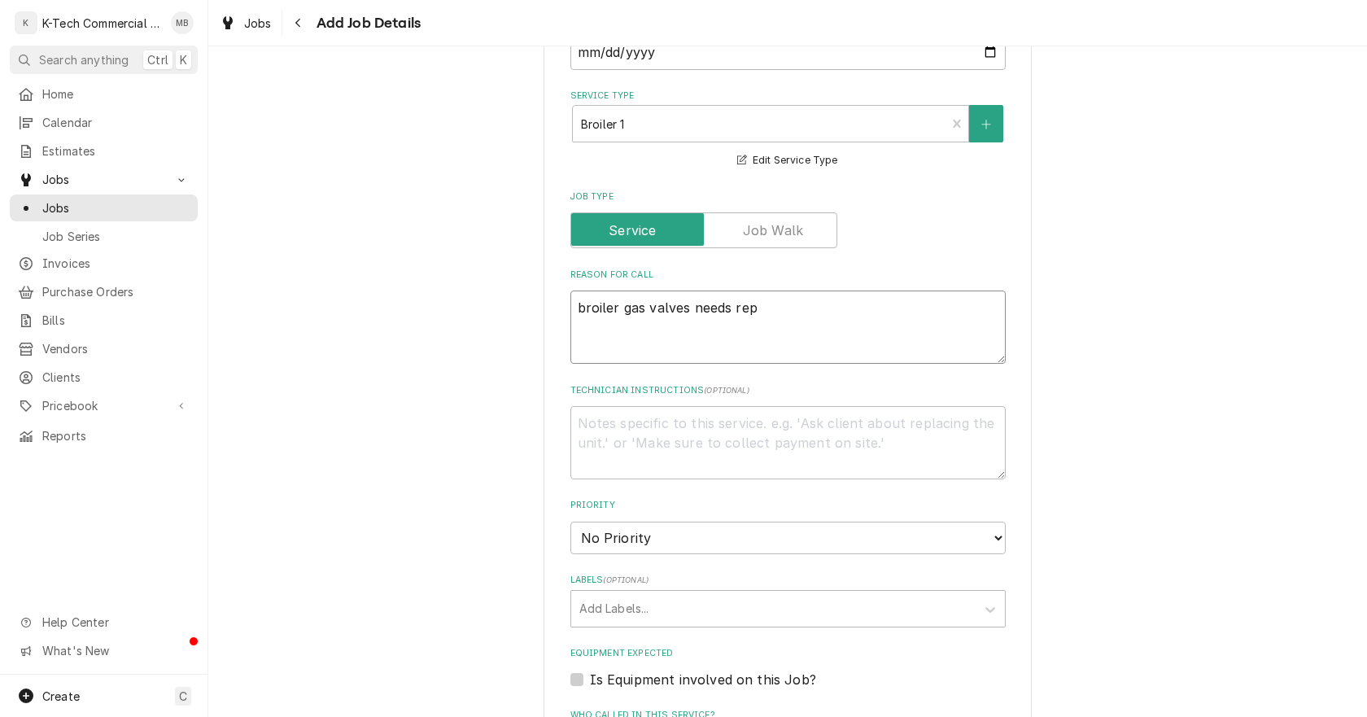
type textarea "x"
type textarea "broiler gas valves needs repa"
type textarea "x"
type textarea "broiler gas valves needs repai"
type textarea "x"
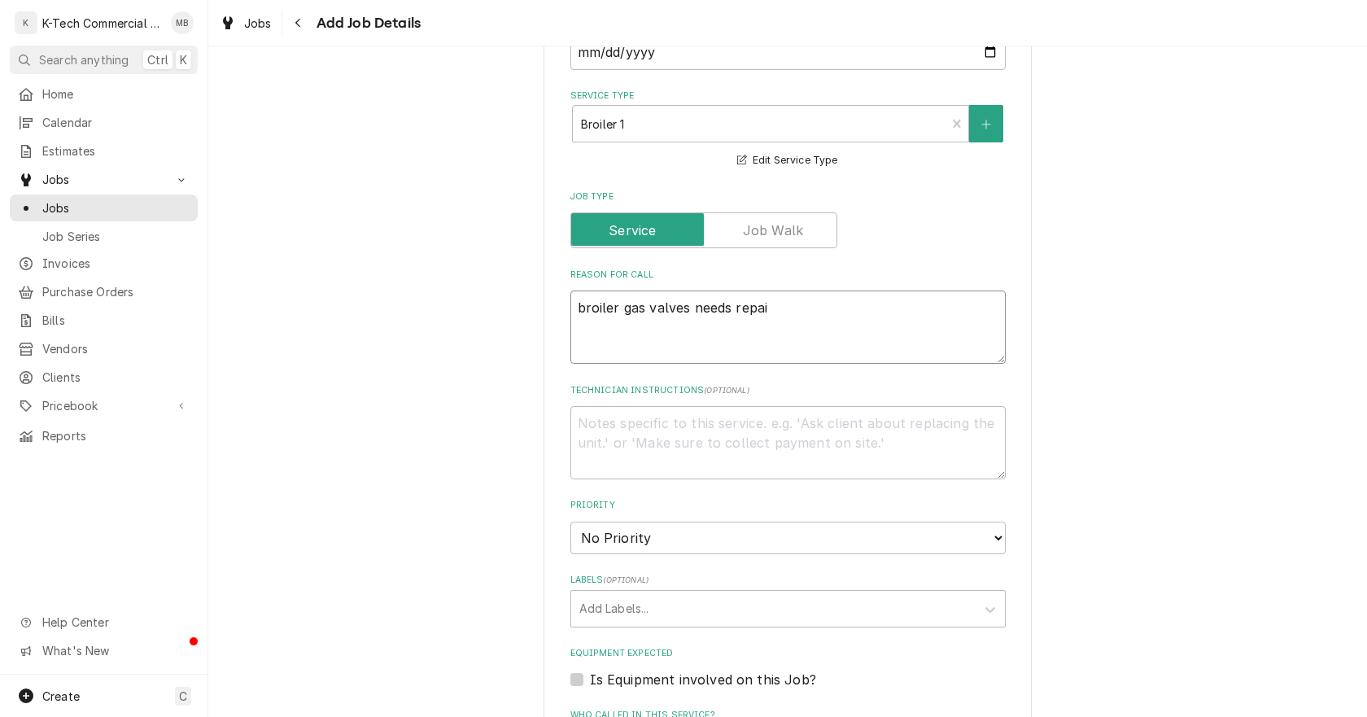
type textarea "broiler gas valves needs repair"
type textarea "x"
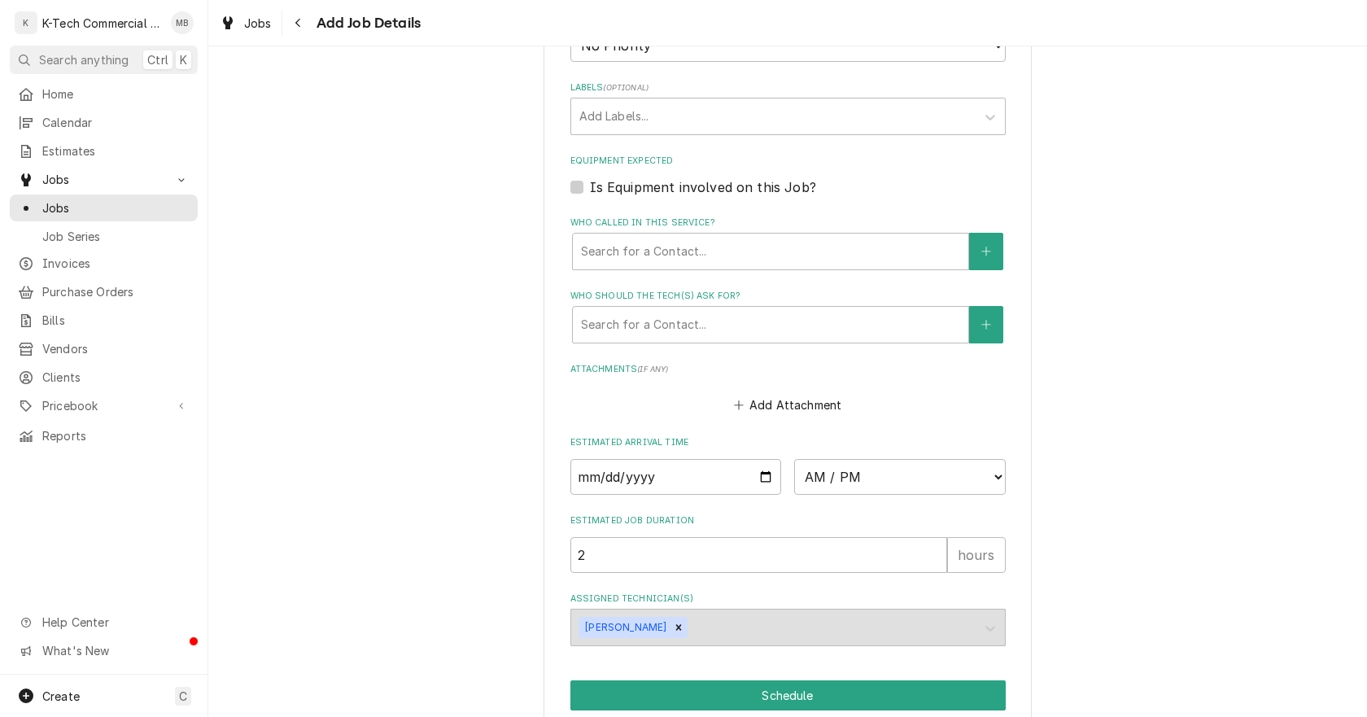
scroll to position [1051, 0]
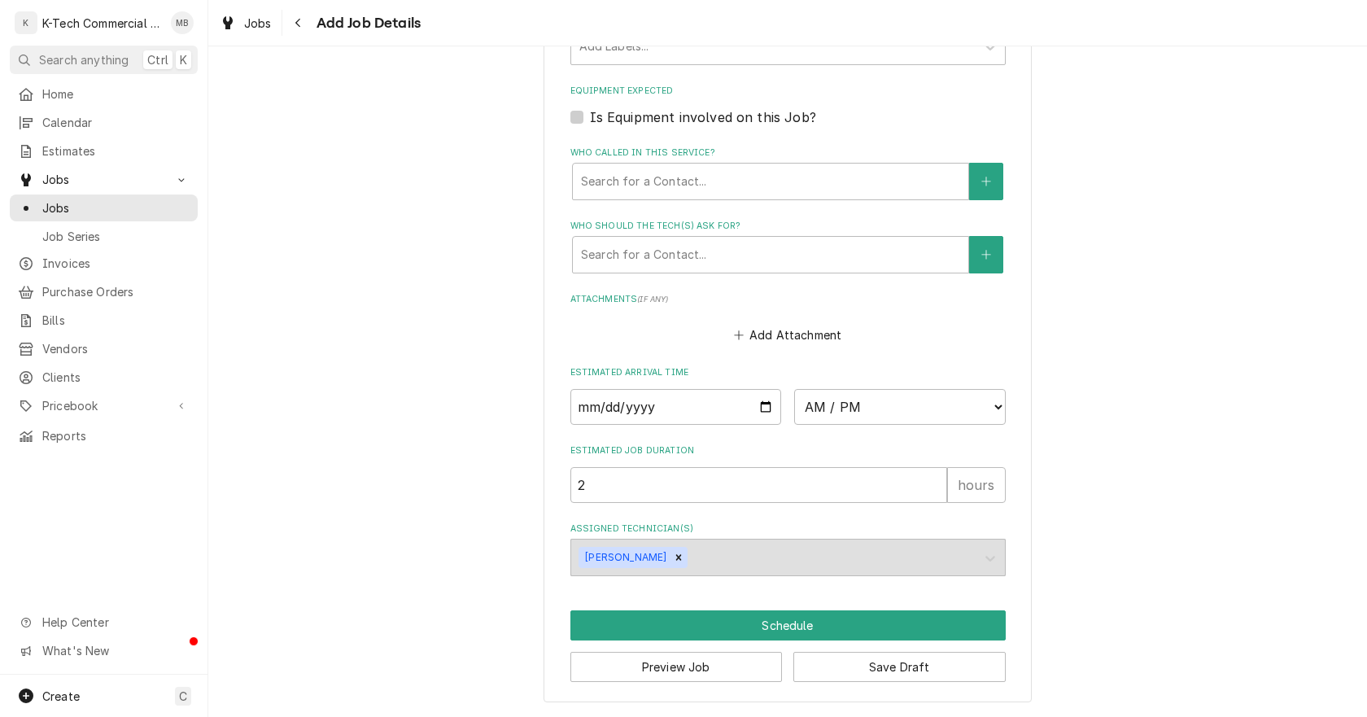
type textarea "broiler gas valves needs repair"
click at [759, 402] on input "Date" at bounding box center [677, 407] width 212 height 36
type textarea "x"
type input "2025-08-15"
click at [881, 405] on select "AM / PM 6:00 AM 6:15 AM 6:30 AM 6:45 AM 7:00 AM 7:15 AM 7:30 AM 7:45 AM 8:00 AM…" at bounding box center [900, 407] width 212 height 36
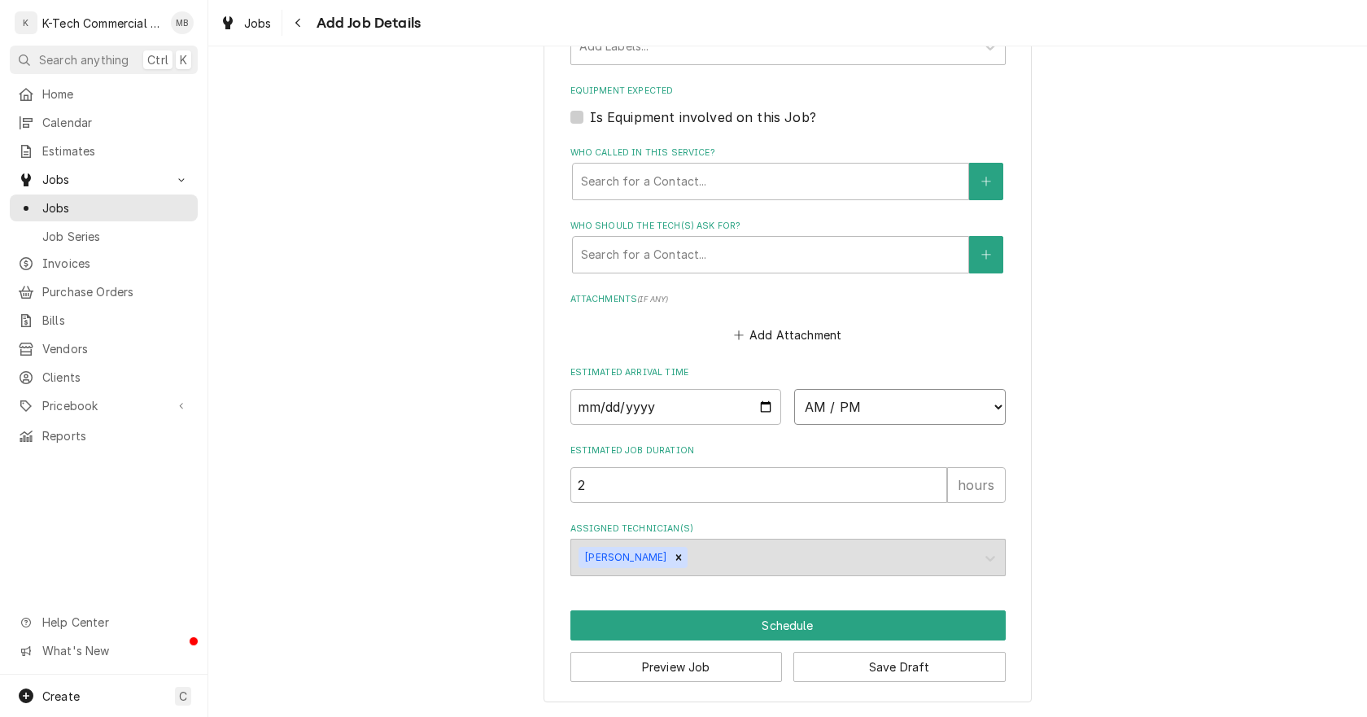
type textarea "x"
select select "06:00:00"
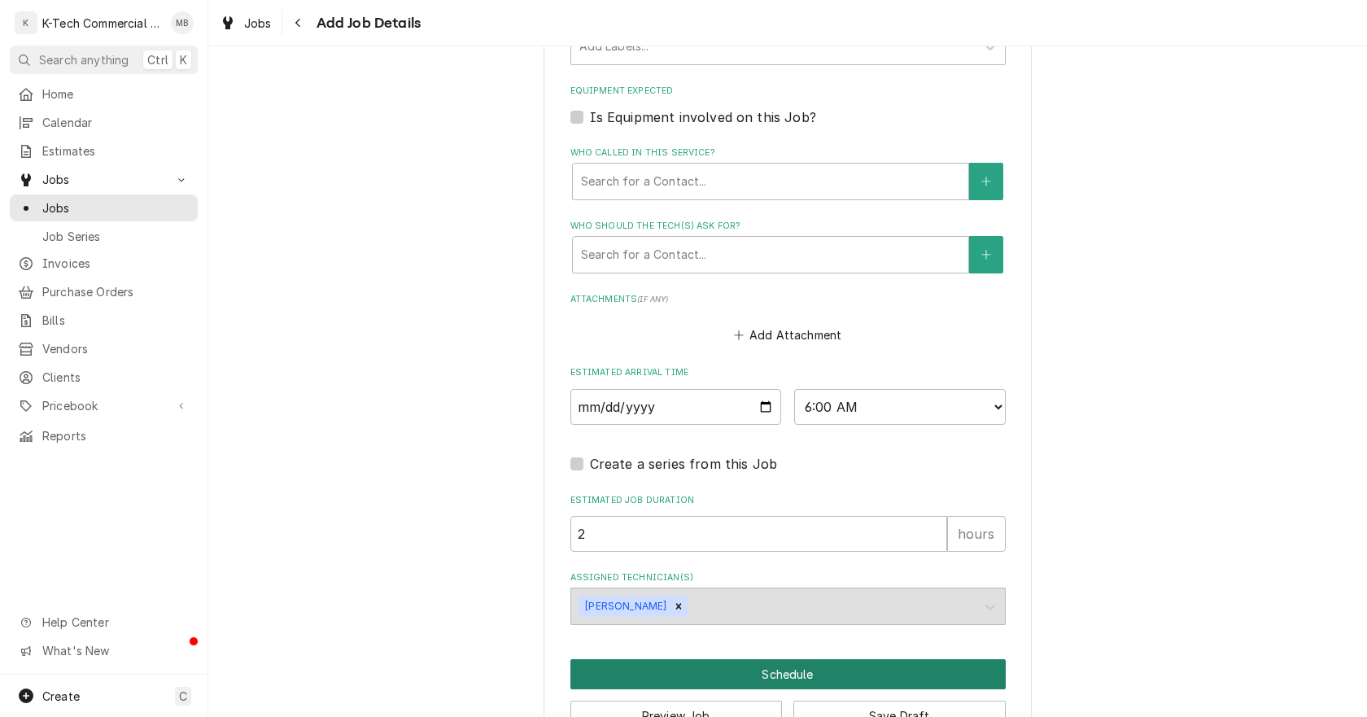
click at [805, 668] on button "Schedule" at bounding box center [788, 674] width 435 height 30
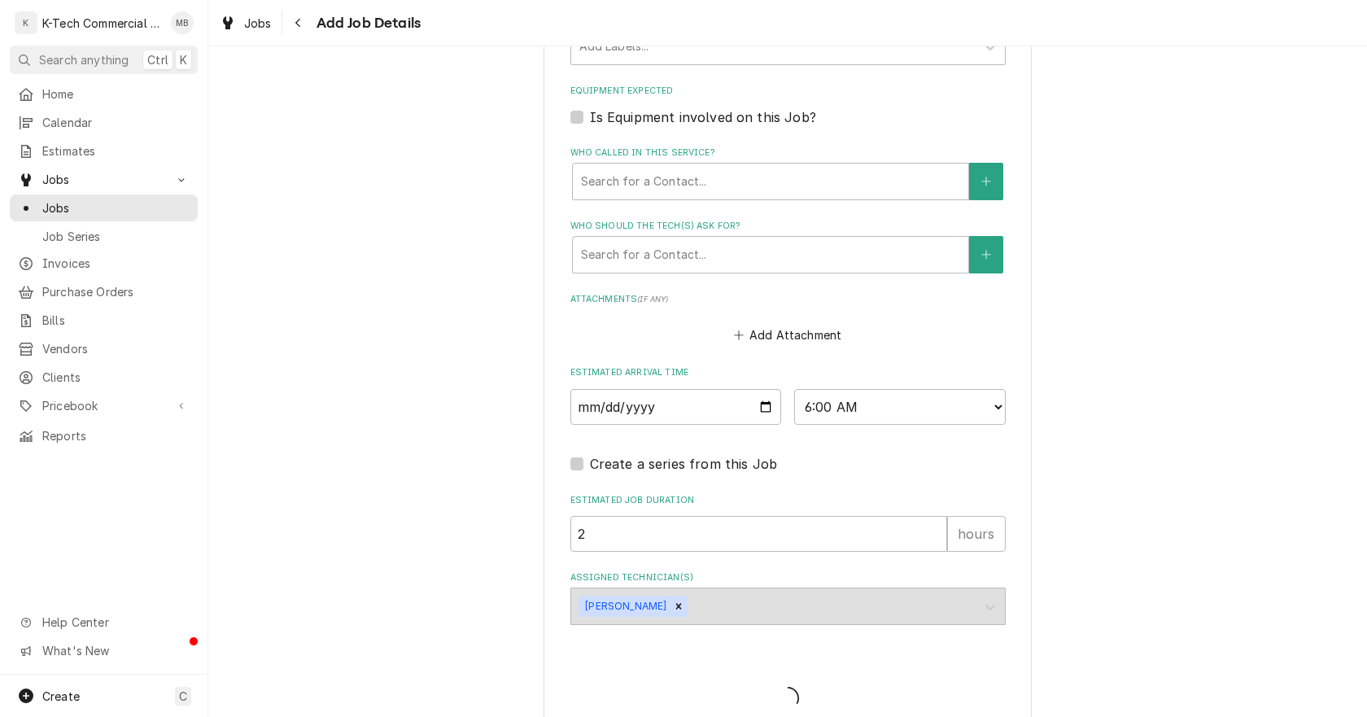
type textarea "x"
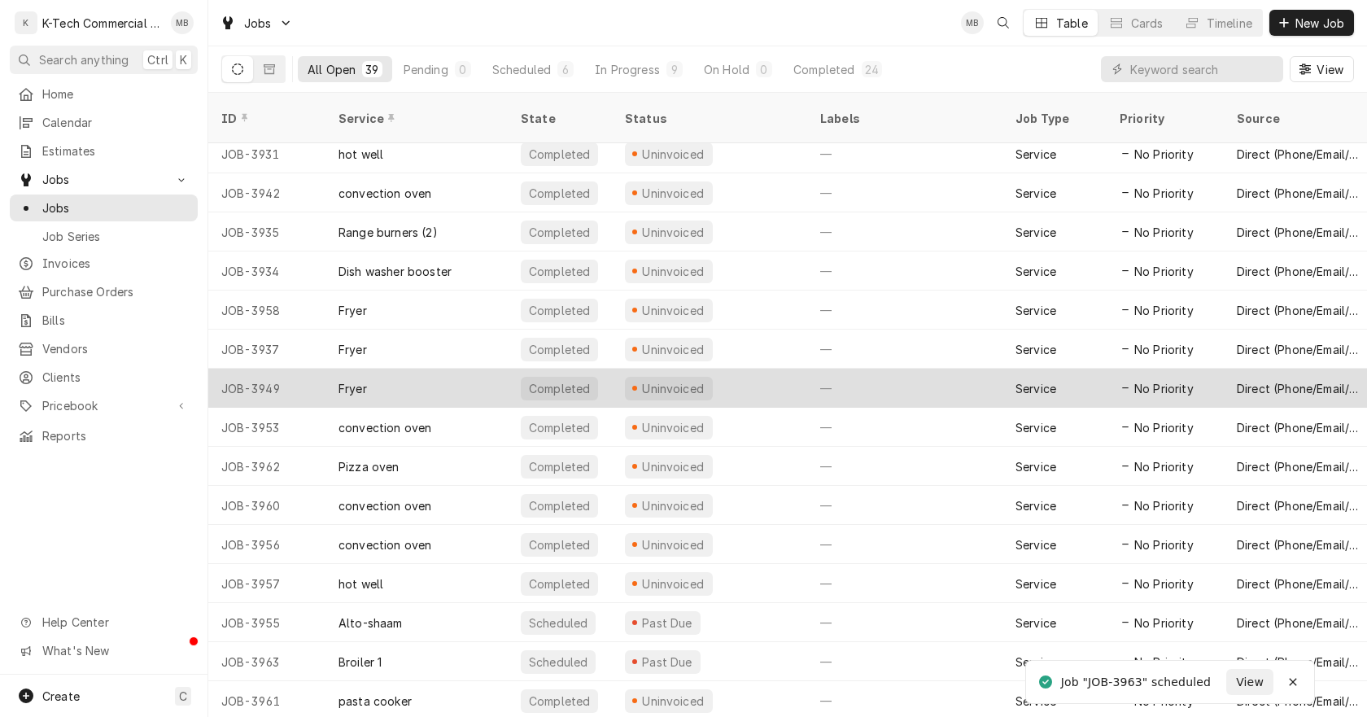
scroll to position [943, 0]
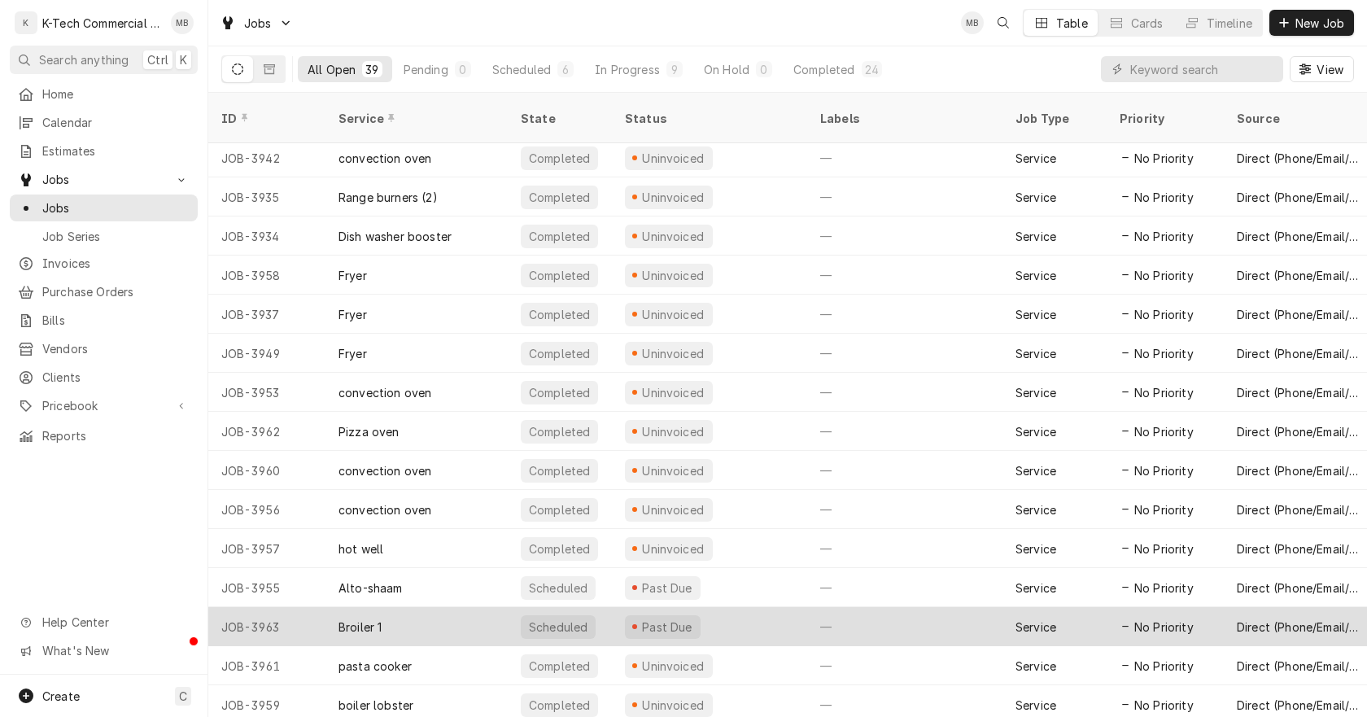
click at [739, 607] on div "Past Due" at bounding box center [709, 626] width 195 height 39
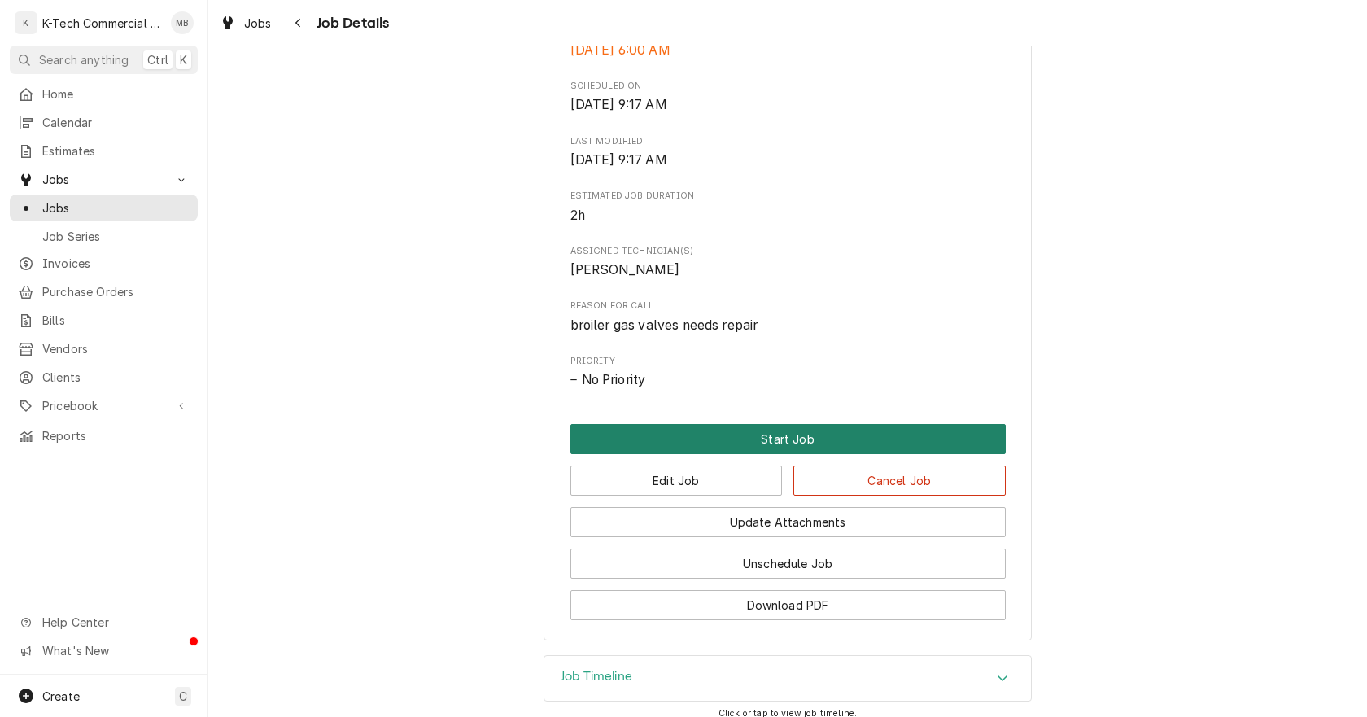
scroll to position [599, 0]
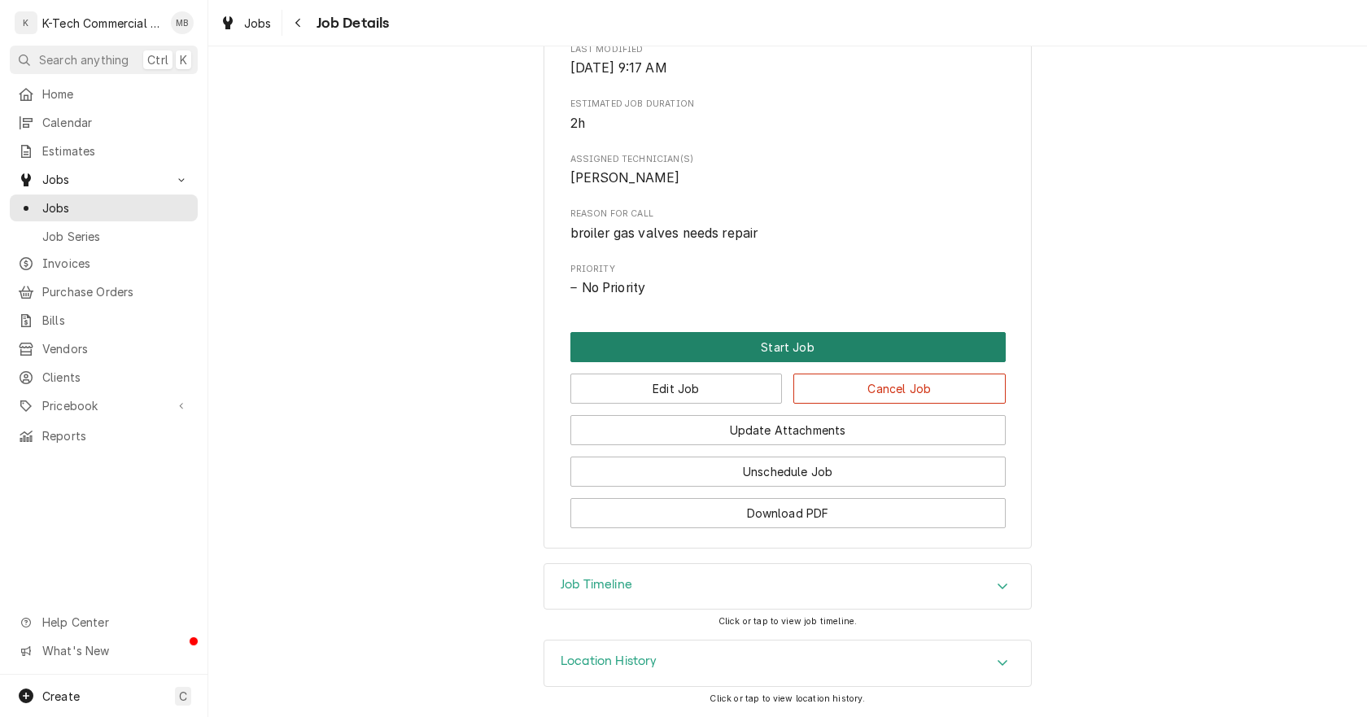
click at [798, 347] on button "Start Job" at bounding box center [788, 347] width 435 height 30
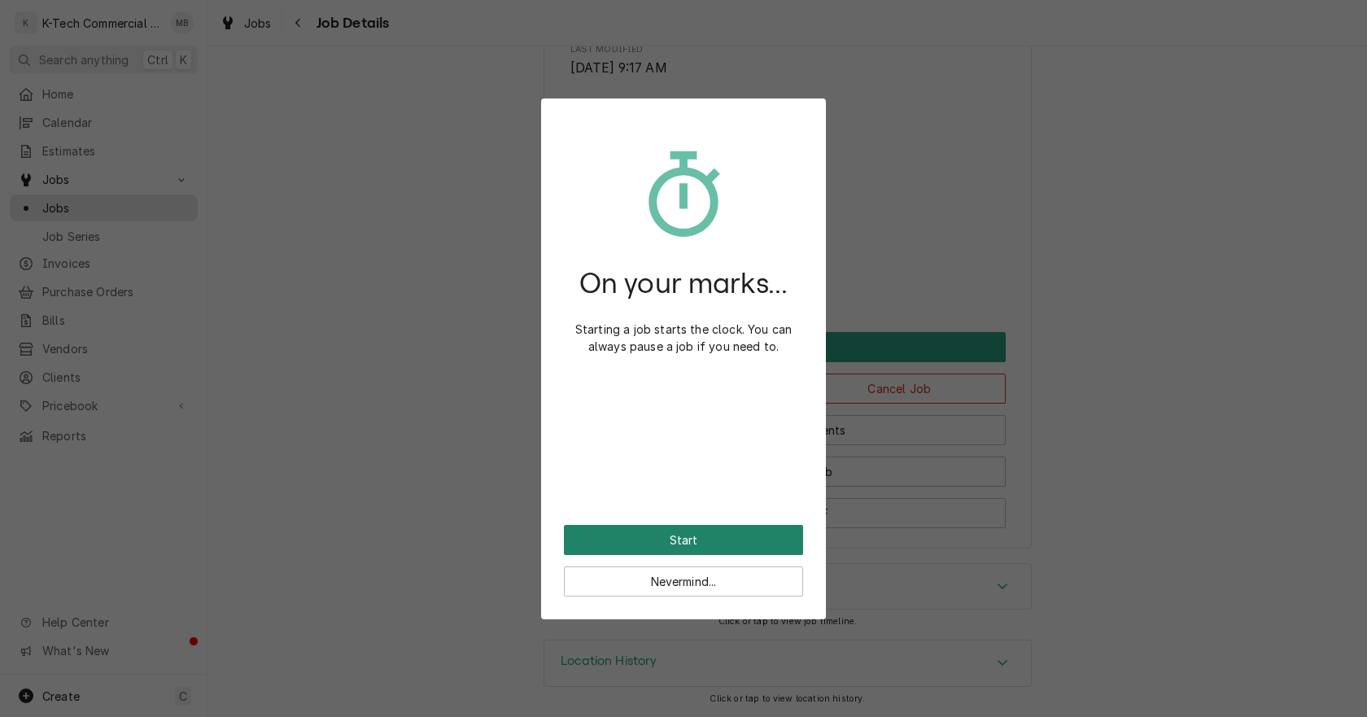
click at [681, 534] on button "Start" at bounding box center [683, 540] width 239 height 30
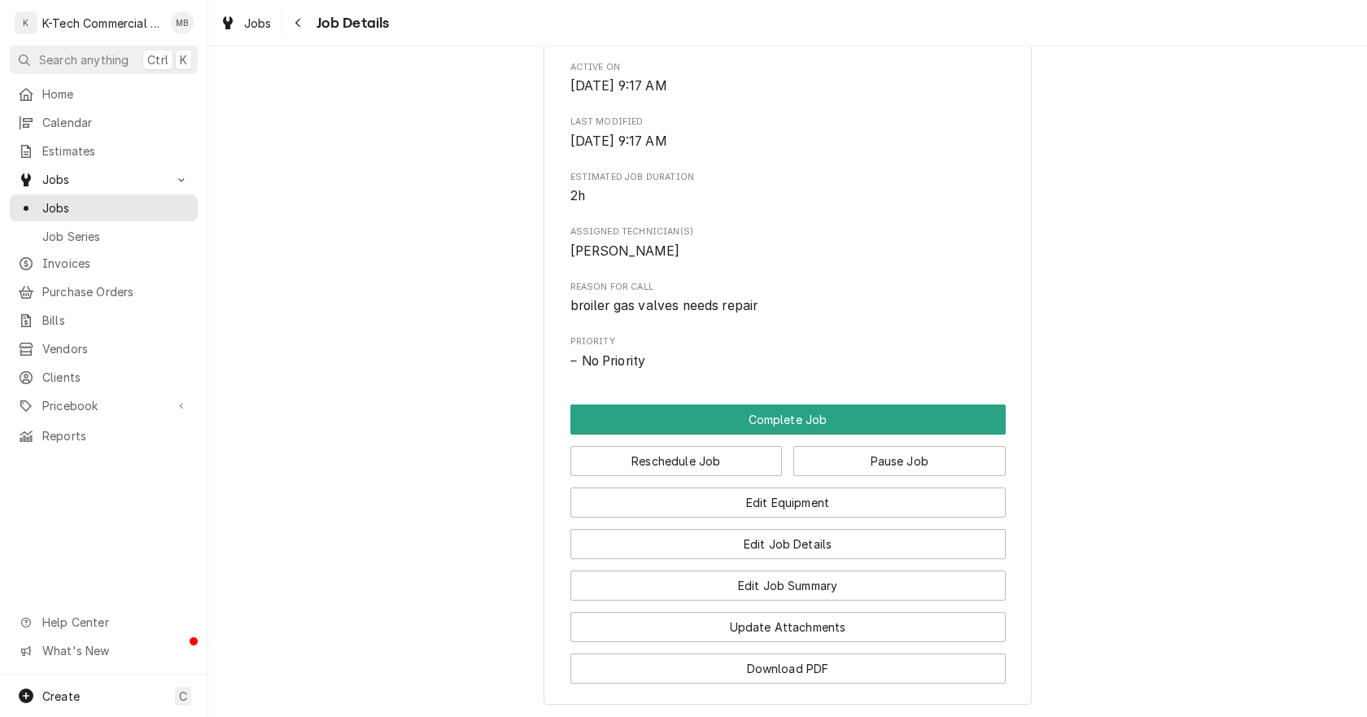
scroll to position [570, 0]
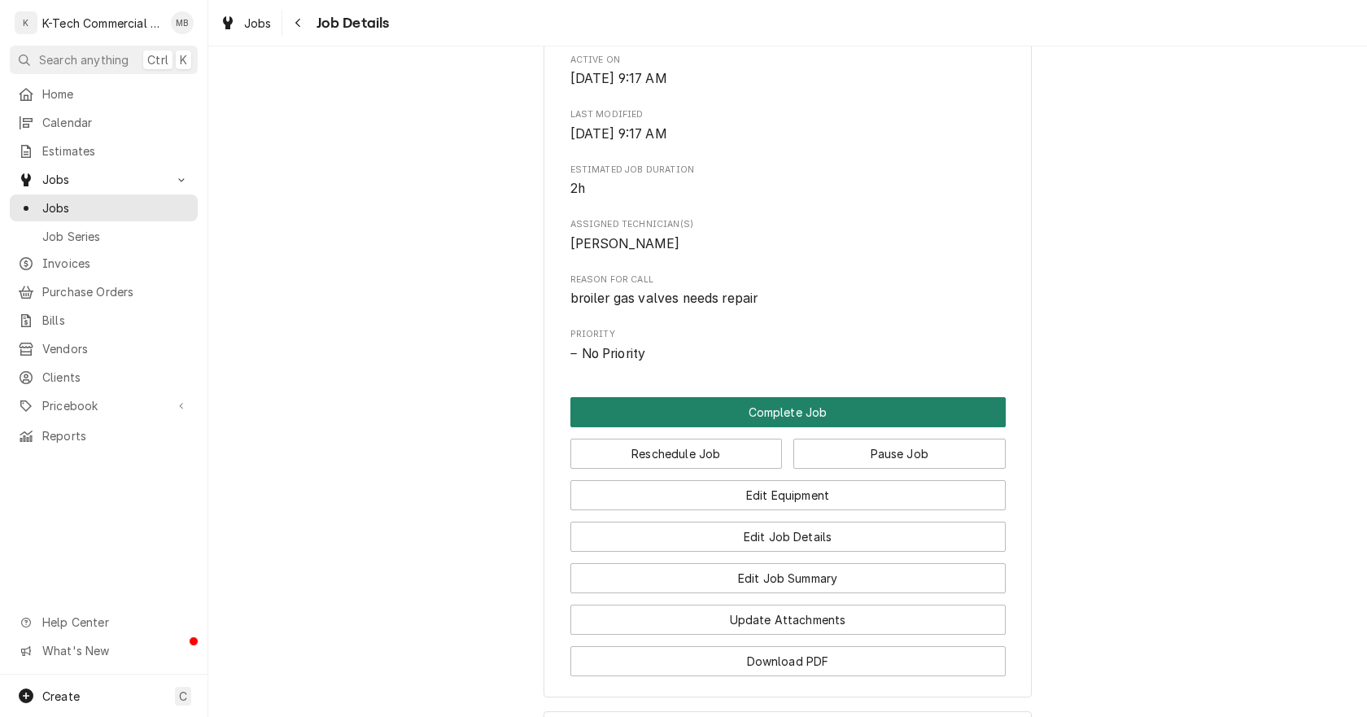
click at [695, 427] on button "Complete Job" at bounding box center [788, 412] width 435 height 30
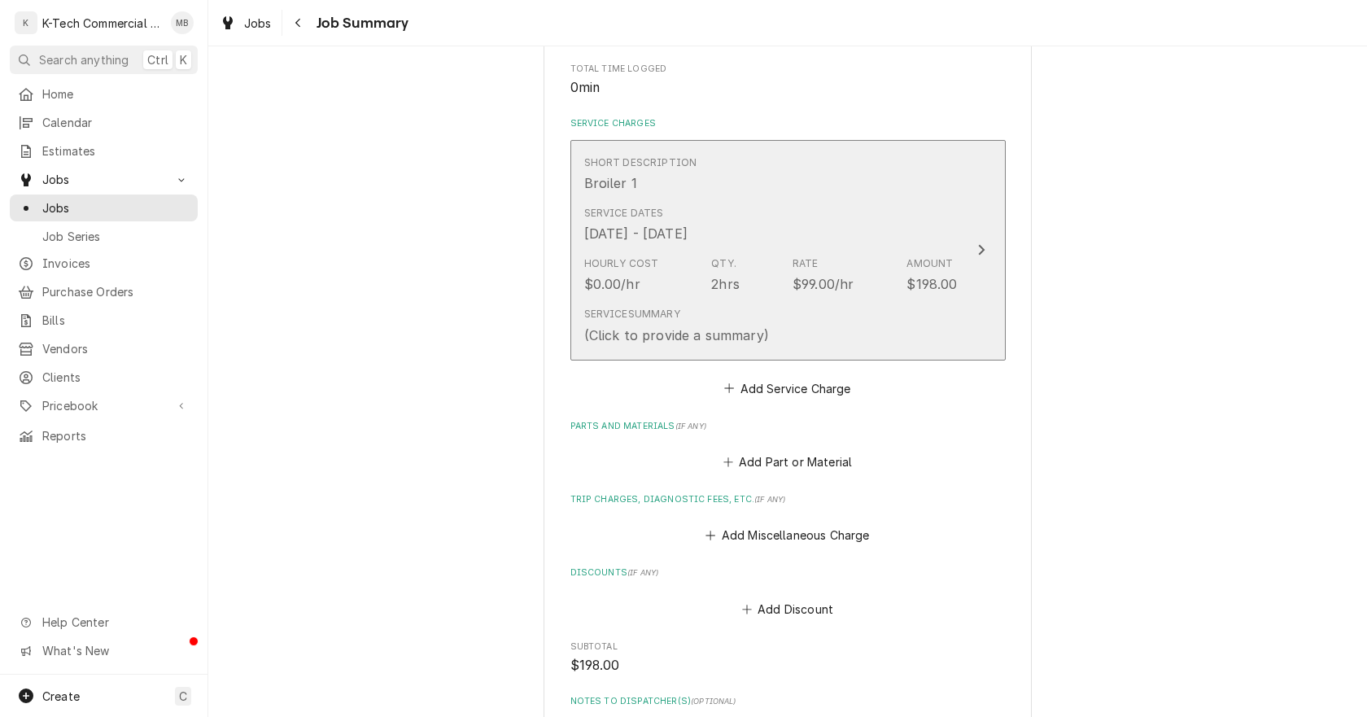
click at [711, 289] on div "2hrs" at bounding box center [725, 284] width 28 height 20
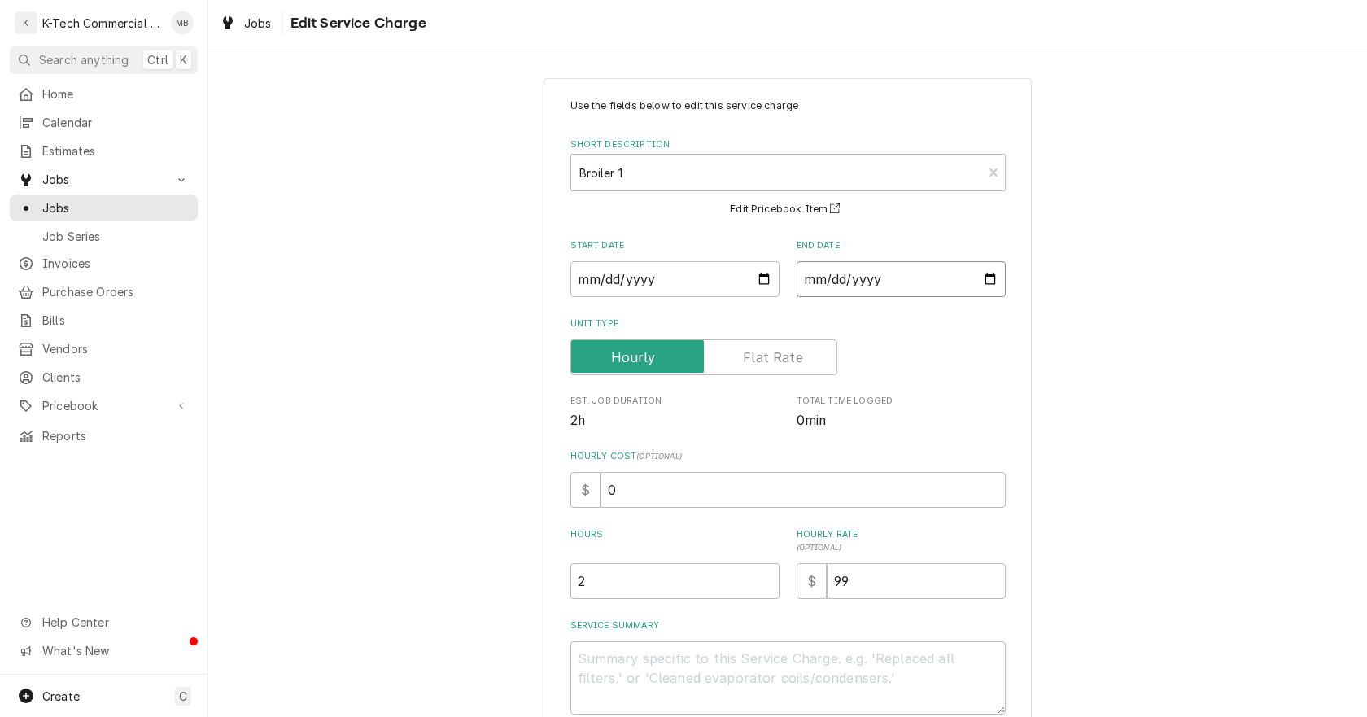
click at [983, 277] on input "[DATE]" at bounding box center [901, 279] width 209 height 36
type textarea "x"
type input "[DATE]"
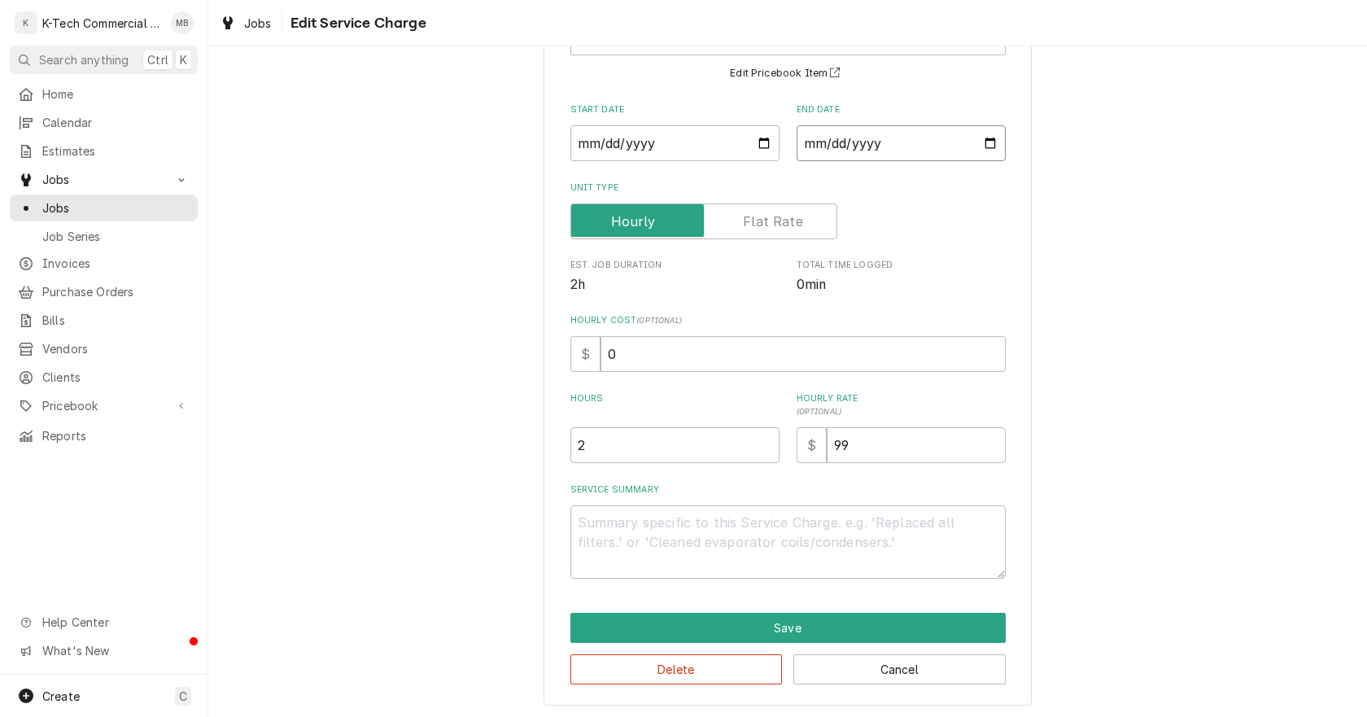
scroll to position [138, 0]
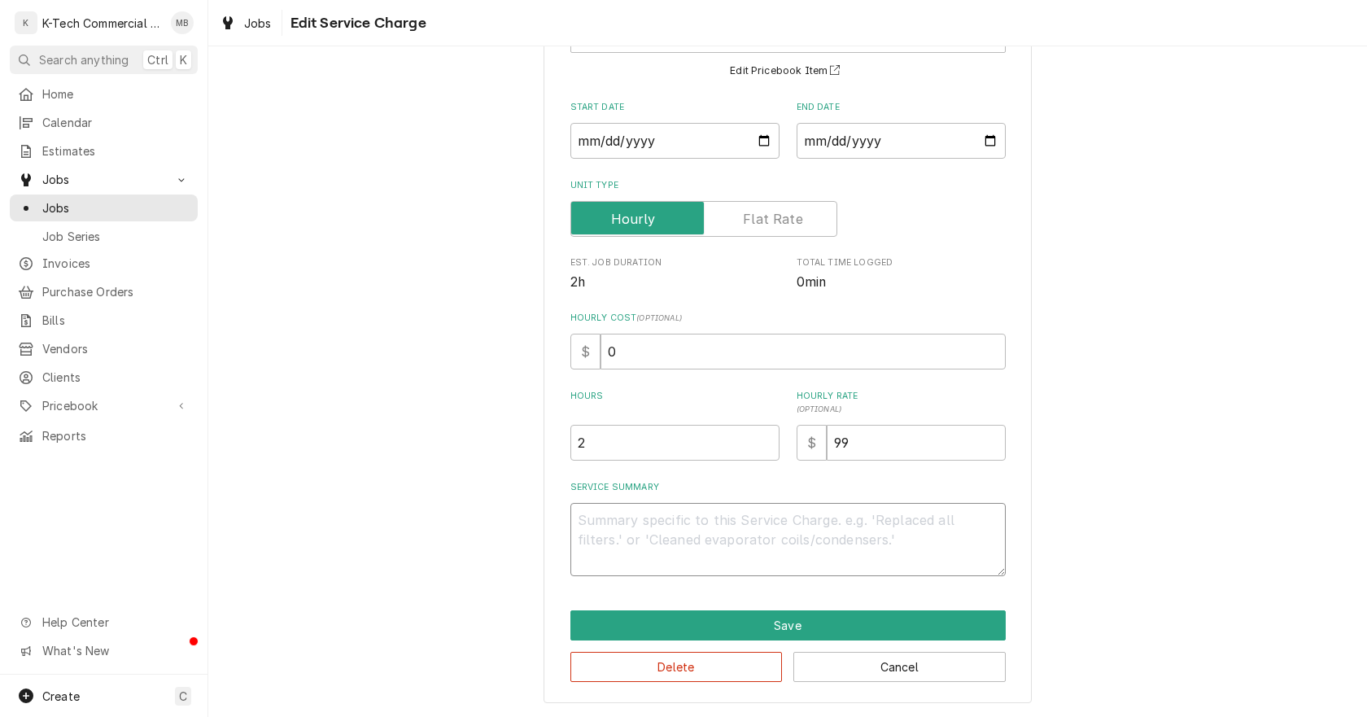
click at [639, 530] on textarea "Service Summary" at bounding box center [788, 539] width 435 height 73
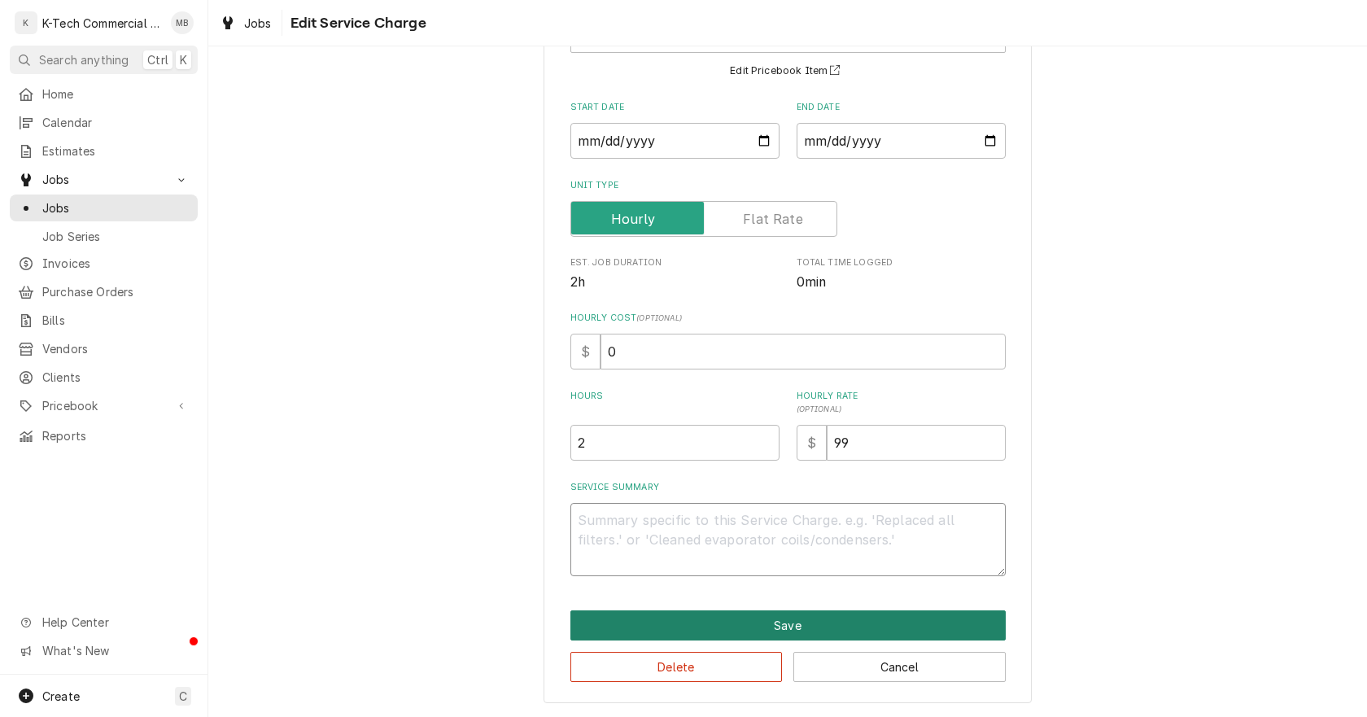
type textarea "x"
type textarea "B"
type textarea "x"
type textarea "Br"
type textarea "x"
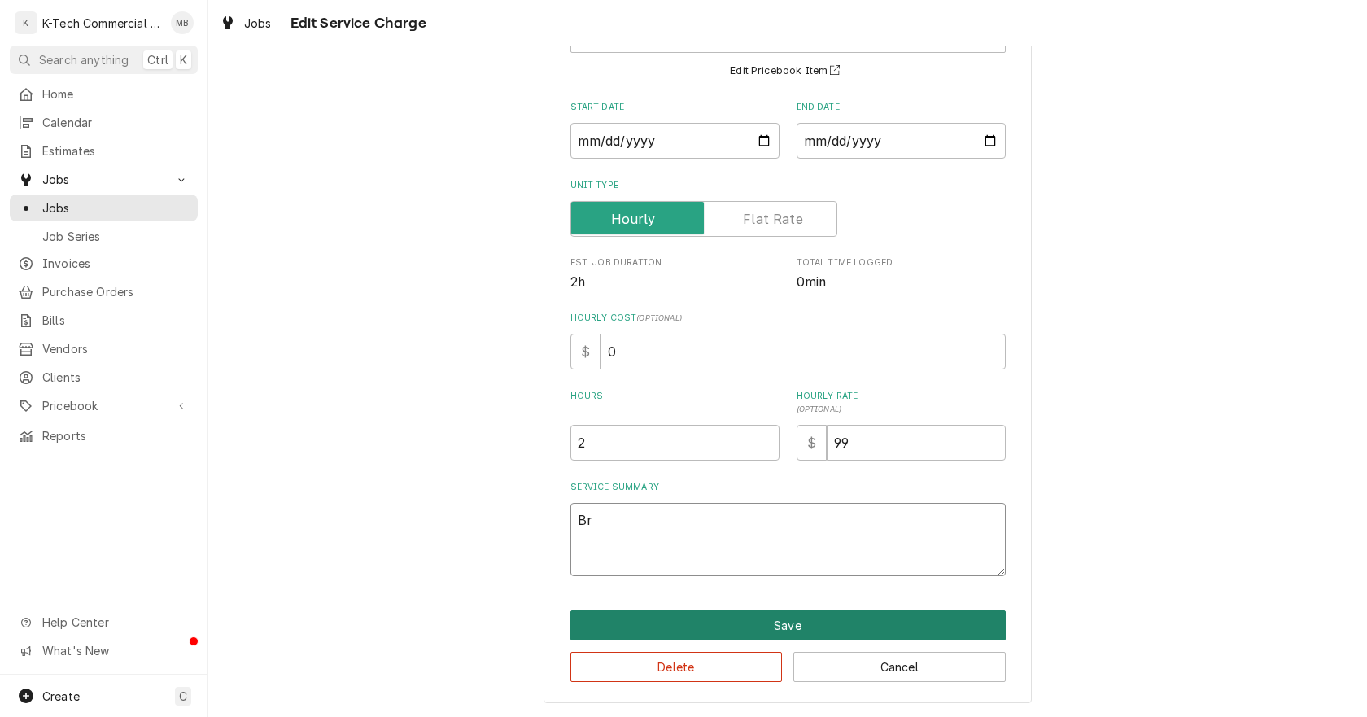
type textarea "Bro"
type textarea "x"
type textarea "Broi"
type textarea "x"
type textarea "Broil"
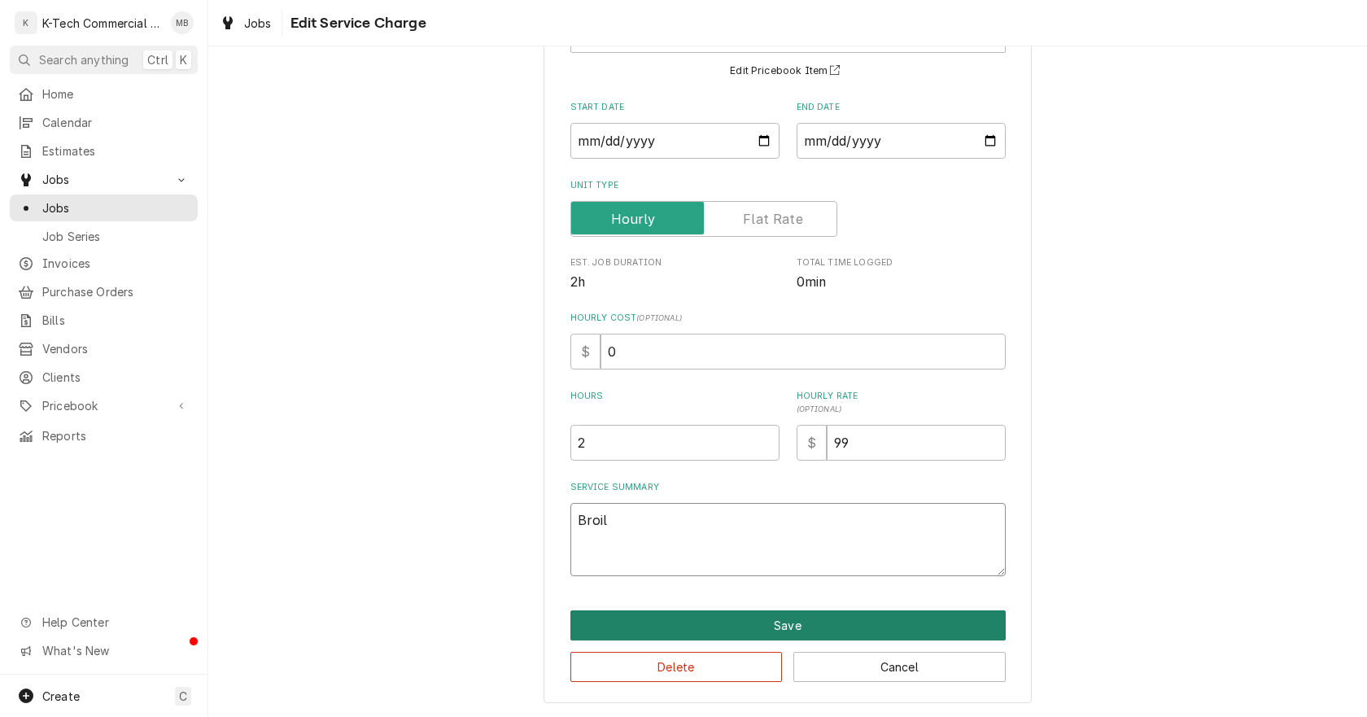
type textarea "x"
type textarea "Broile"
type textarea "x"
type textarea "Broiler"
type textarea "x"
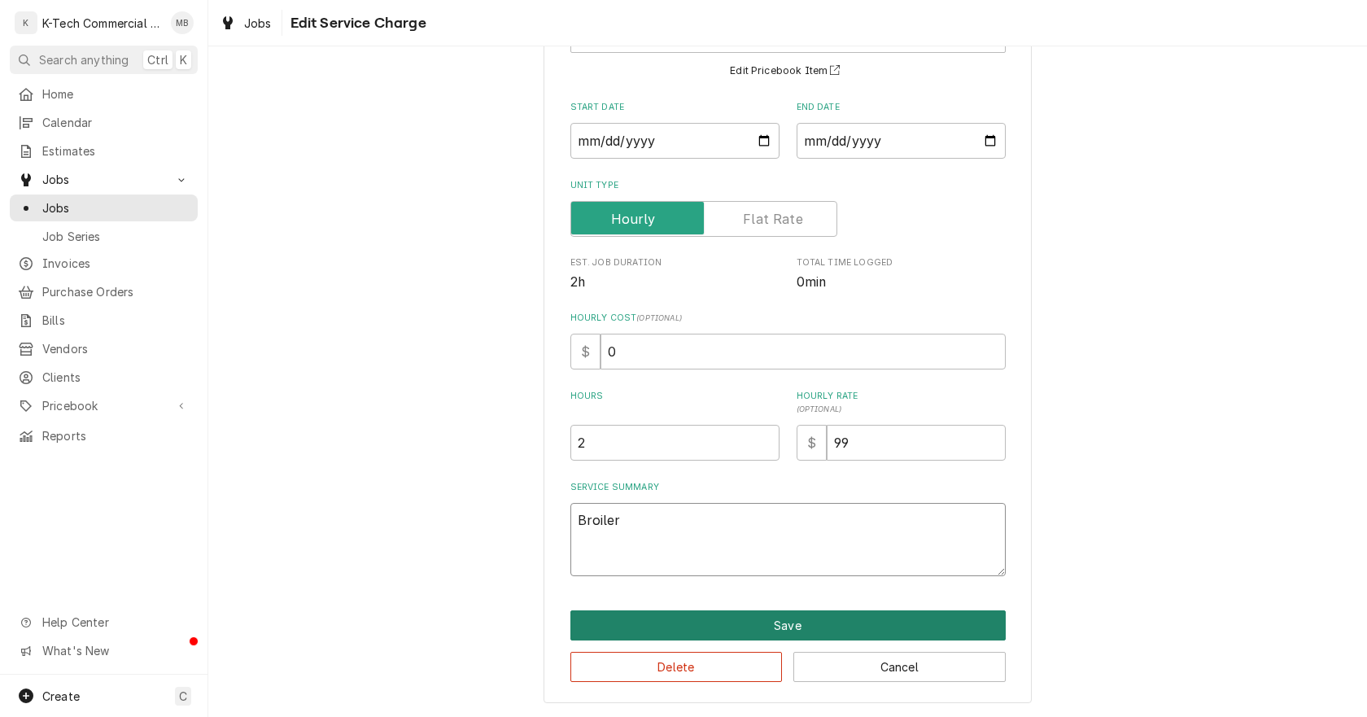
type textarea "Broiler"
type textarea "x"
type textarea "Broiler u"
type textarea "x"
type textarea "Broiler un"
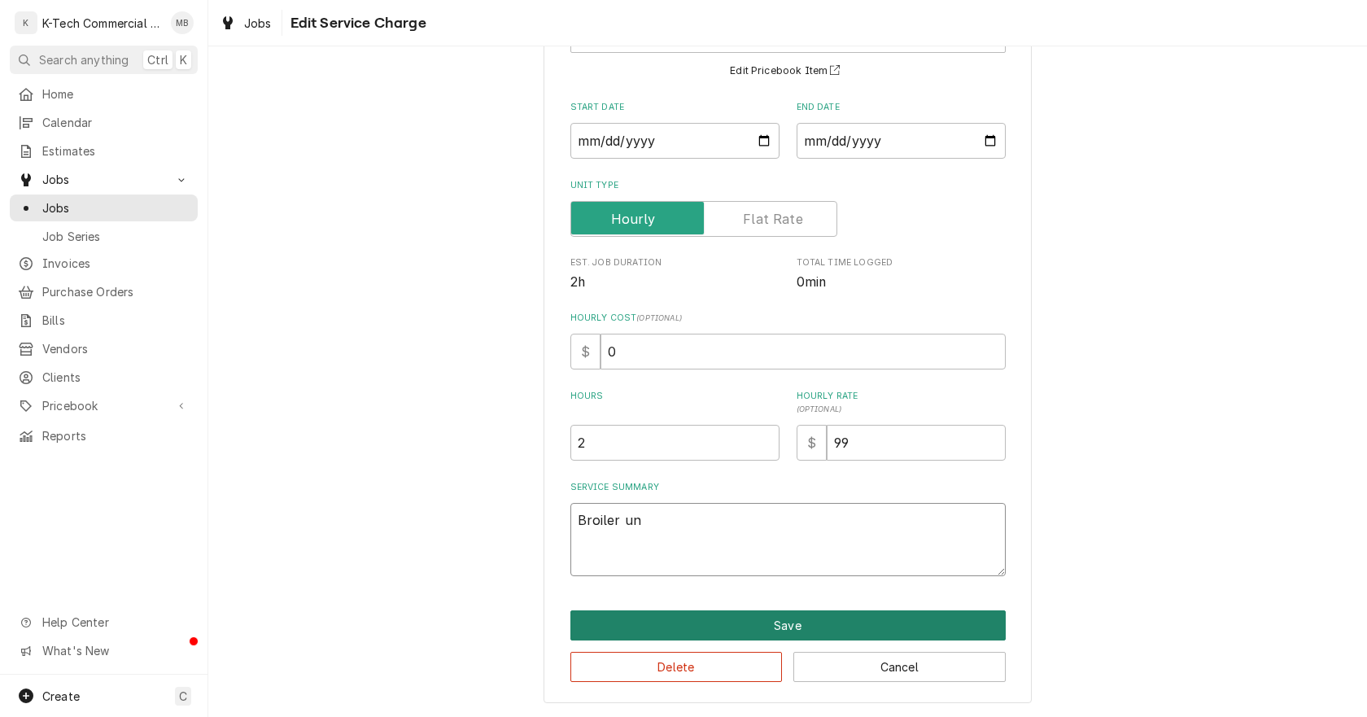
type textarea "x"
type textarea "Broiler uni"
type textarea "x"
type textarea "Broiler unit"
type textarea "x"
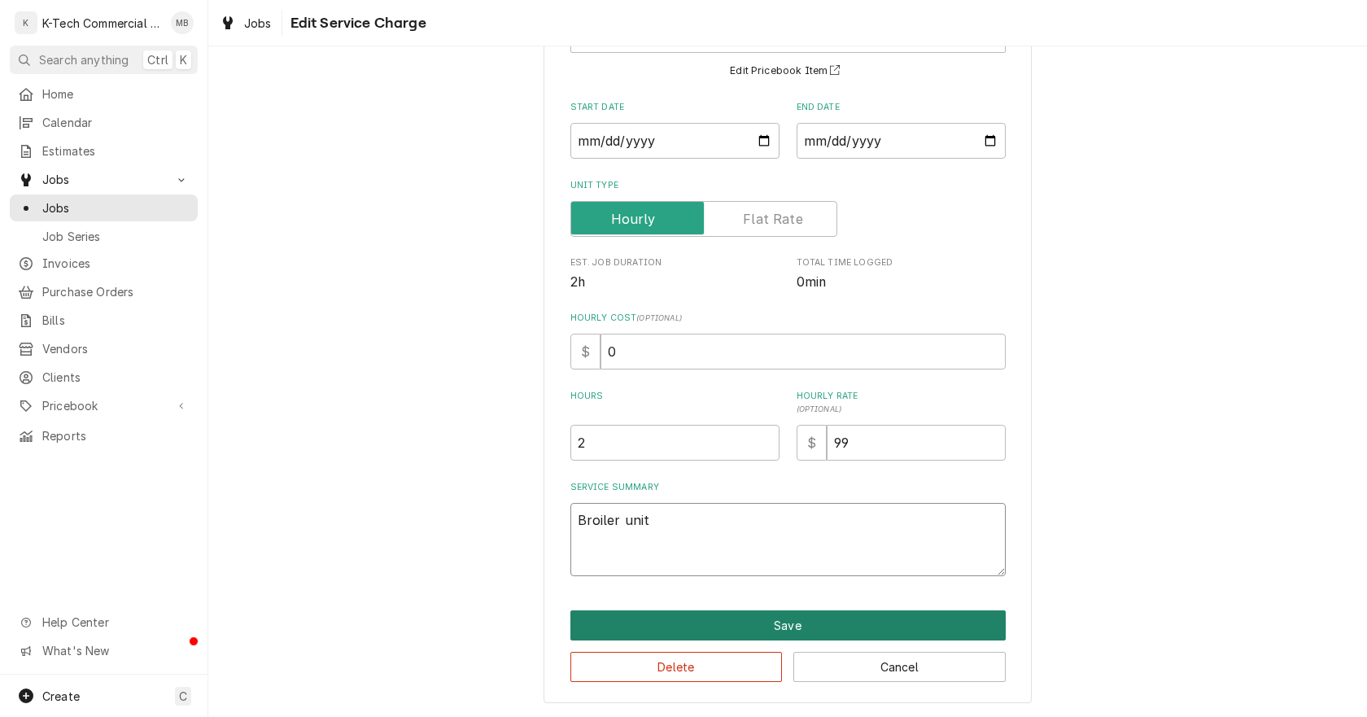
type textarea "Broiler unit"
type textarea "x"
type textarea "Broiler unit g"
type textarea "x"
type textarea "Broiler unit ga"
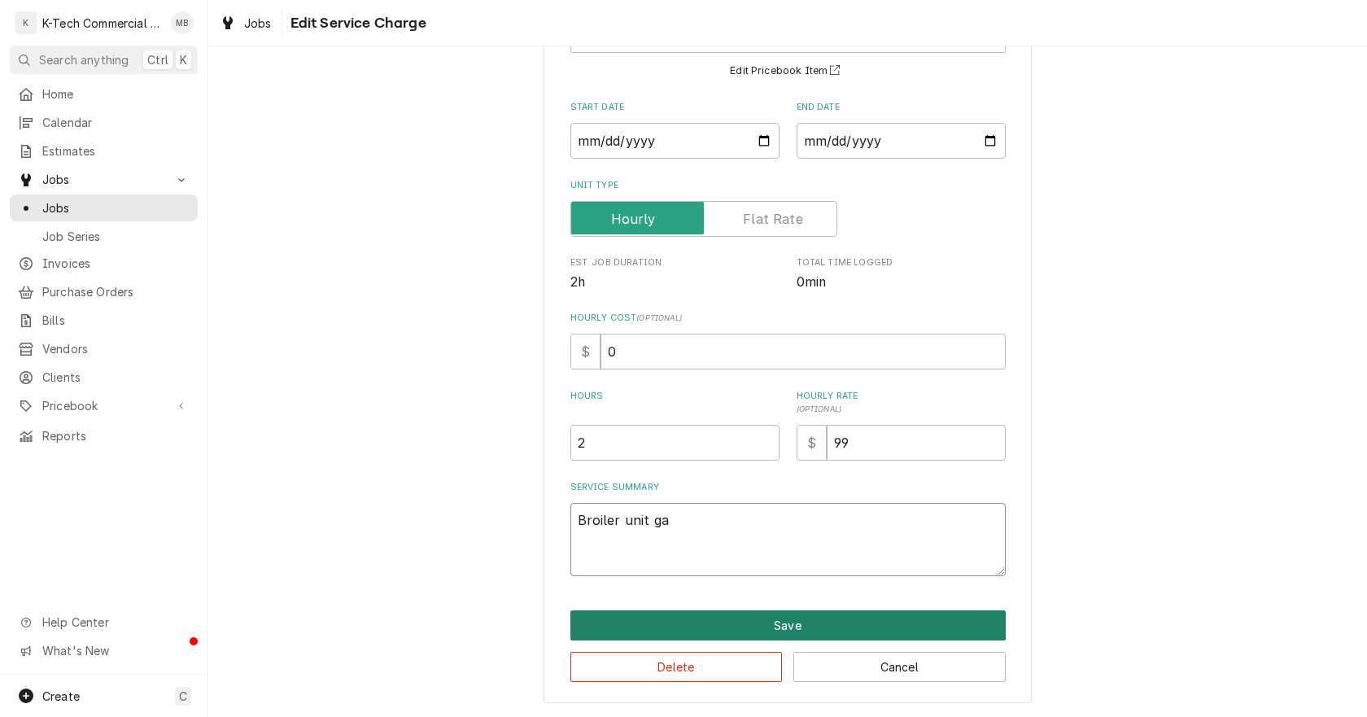
type textarea "x"
type textarea "Broiler unit gas"
type textarea "x"
type textarea "Broiler unit gas"
type textarea "x"
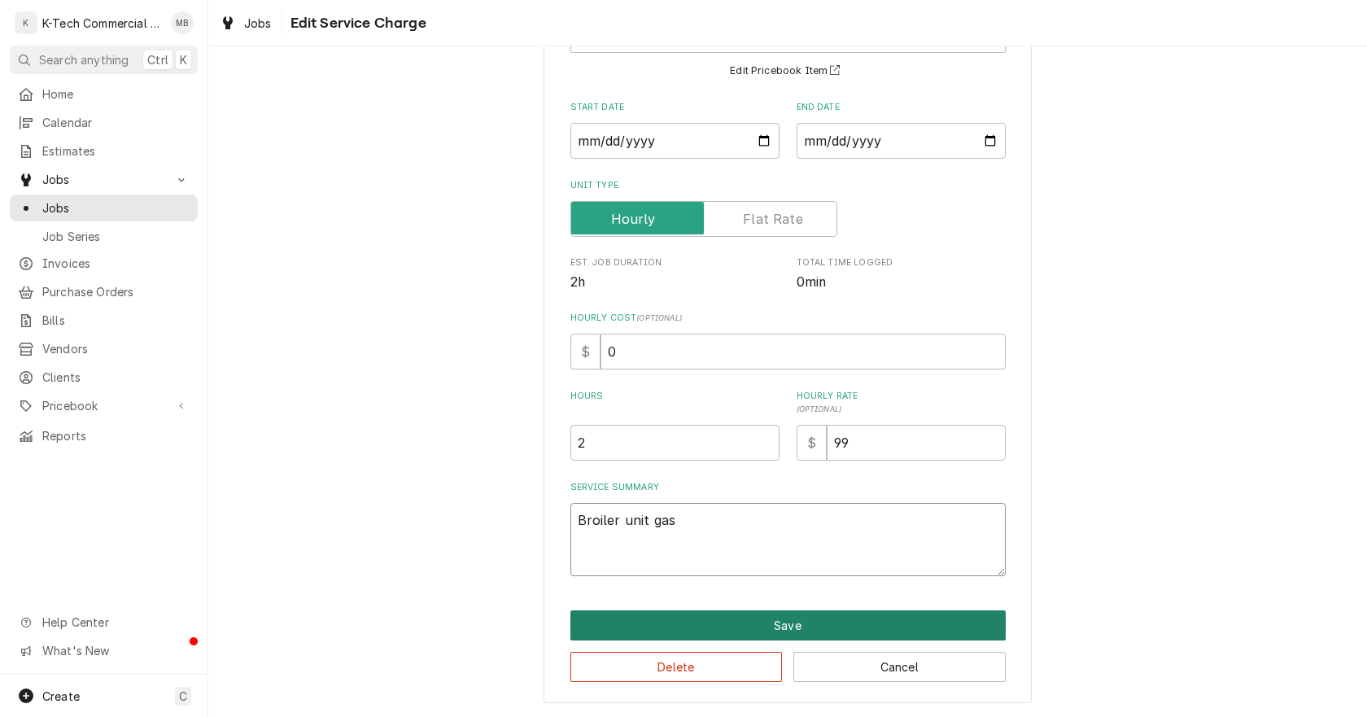
type textarea "Broiler unit gas v"
type textarea "x"
type textarea "Broiler unit gas vl"
type textarea "x"
type textarea "Broiler unit gas vla"
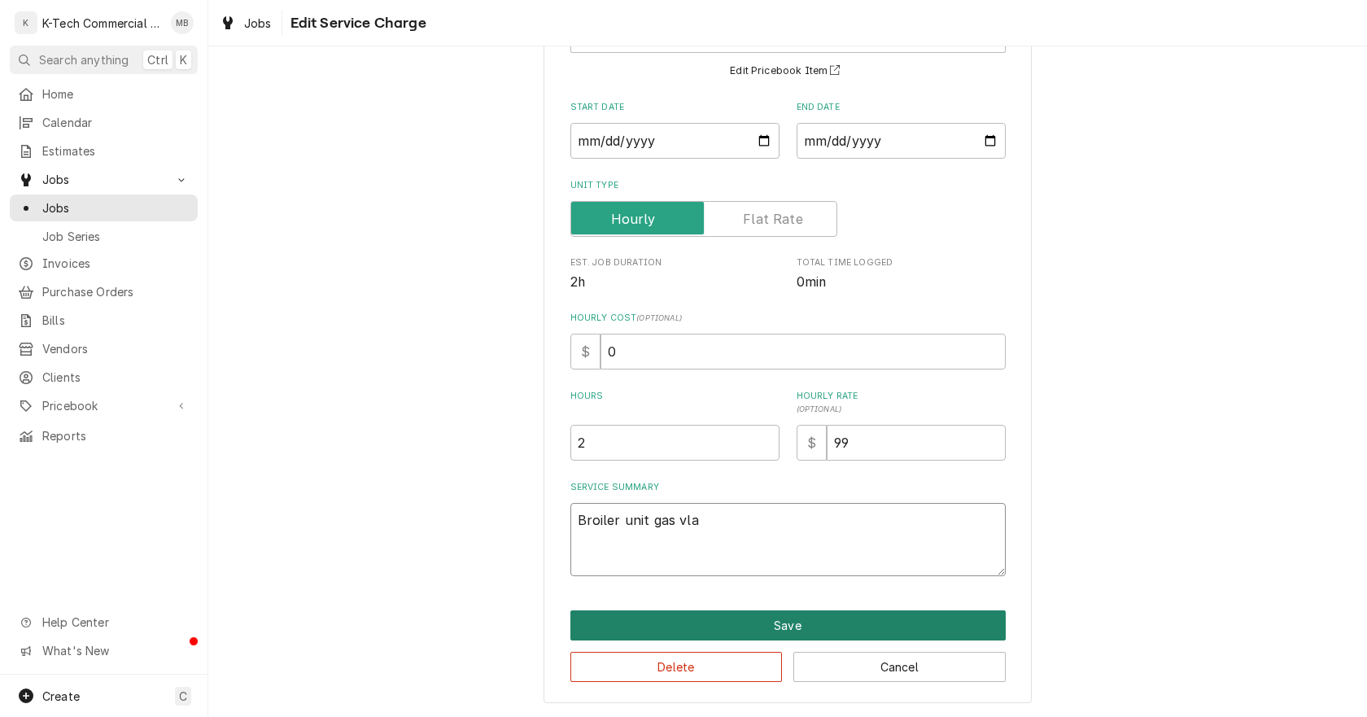
type textarea "x"
type textarea "Broiler unit gas vlav"
type textarea "x"
type textarea "Broiler unit gas vlave"
type textarea "x"
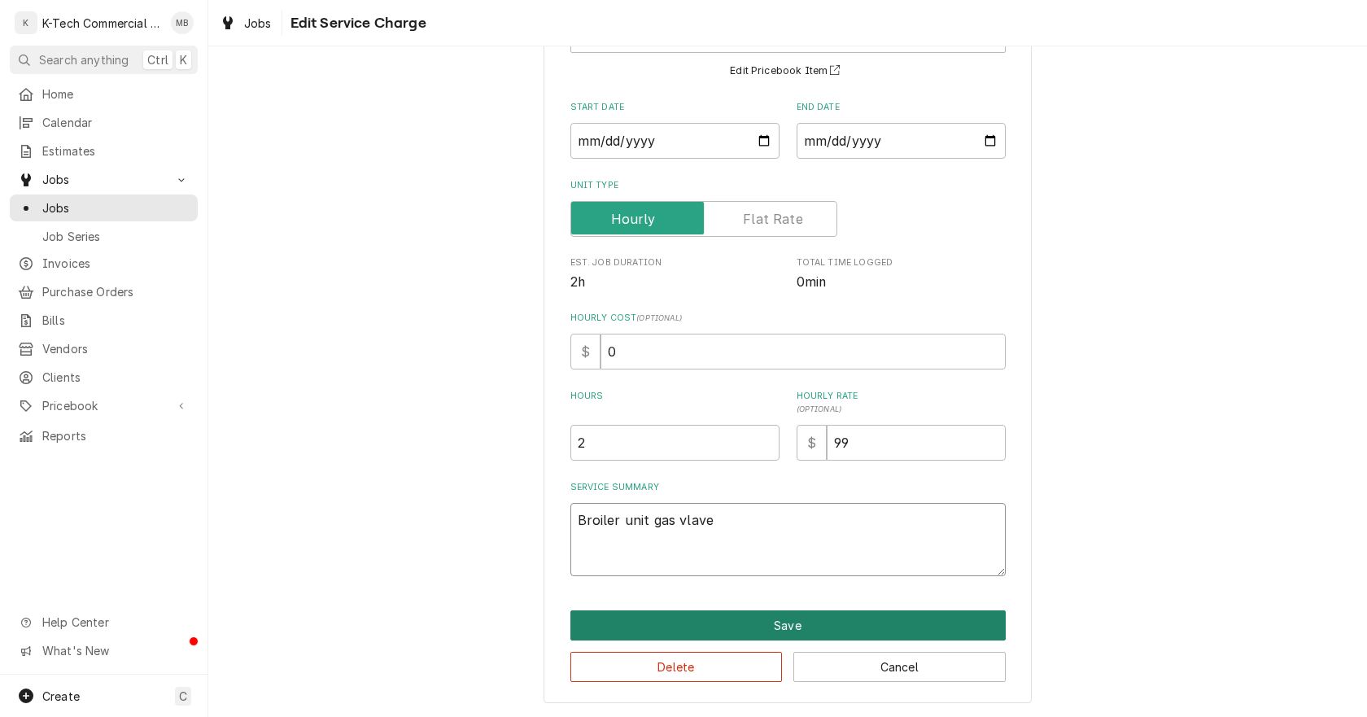
type textarea "Broiler unit gas vlaves"
type textarea "x"
type textarea "Broiler unit gas vlaves"
type textarea "x"
type textarea "Broiler unit gas vlaves w"
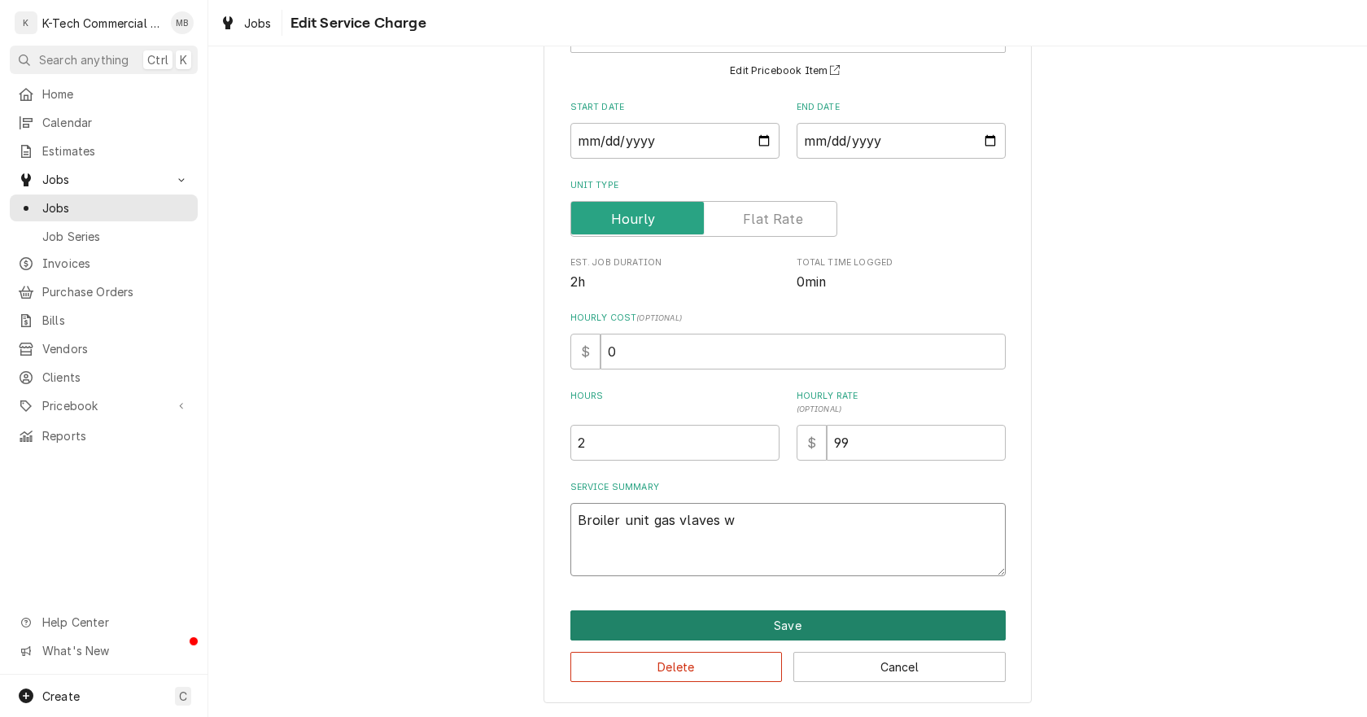
type textarea "x"
type textarea "Broiler unit gas vlaves we"
type textarea "x"
type textarea "Broiler unit gas vlaves wer"
type textarea "x"
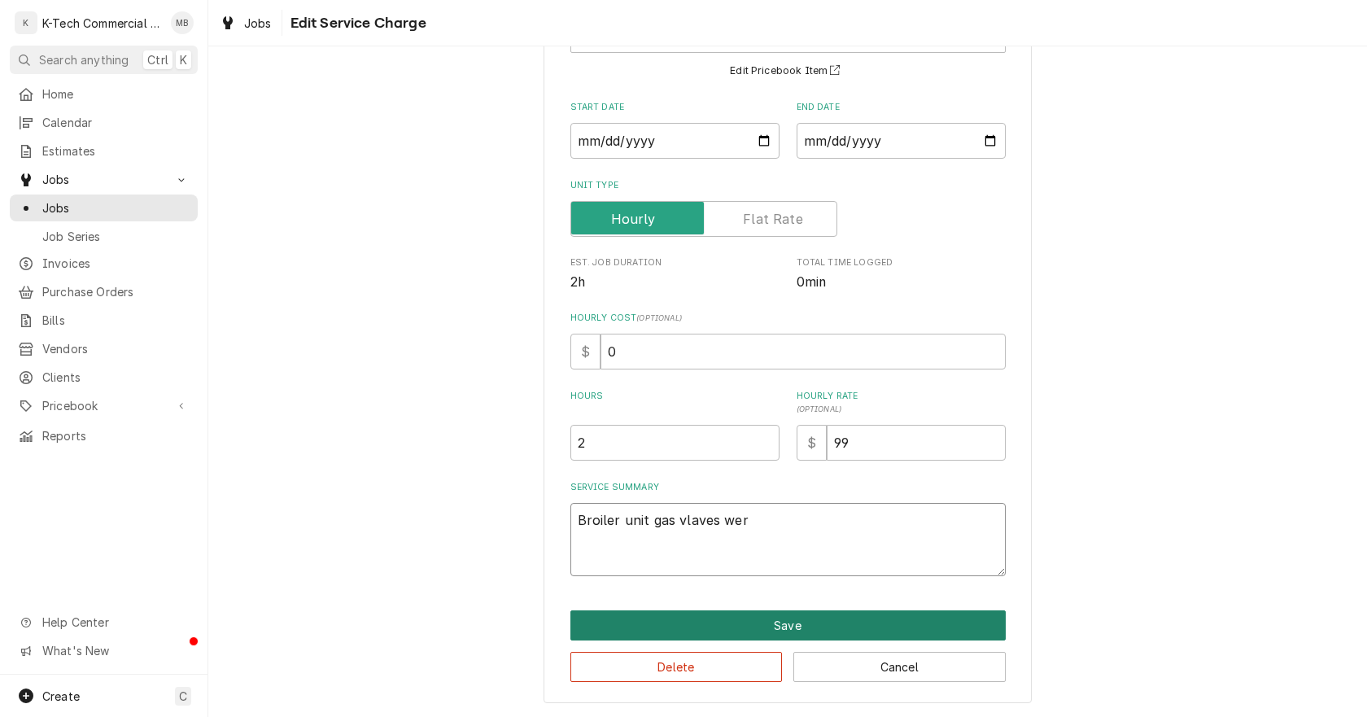
type textarea "Broiler unit gas vlaves were"
type textarea "x"
type textarea "Broiler unit gas vlaves were"
type textarea "x"
type textarea "Broiler unit gas vlaves were s"
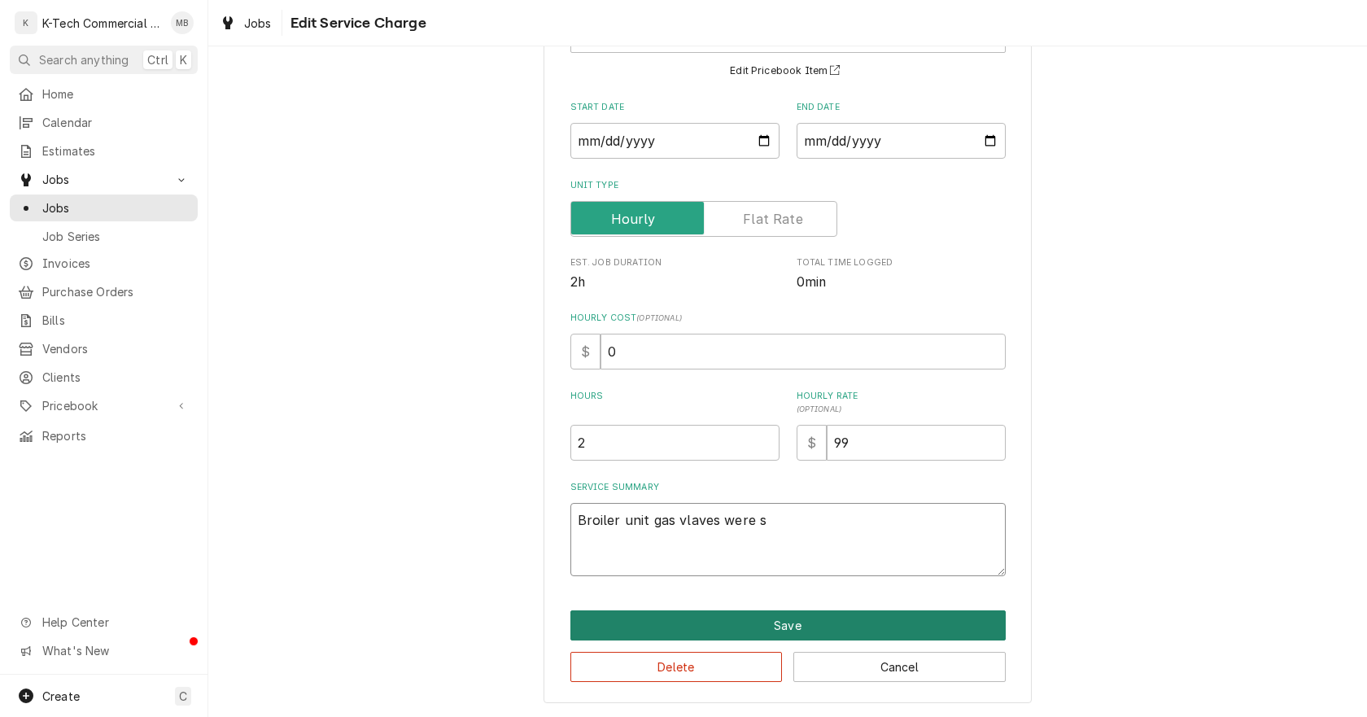
type textarea "x"
type textarea "Broiler unit gas vlaves were se"
type textarea "x"
type textarea "Broiler unit gas vlaves were sei"
type textarea "x"
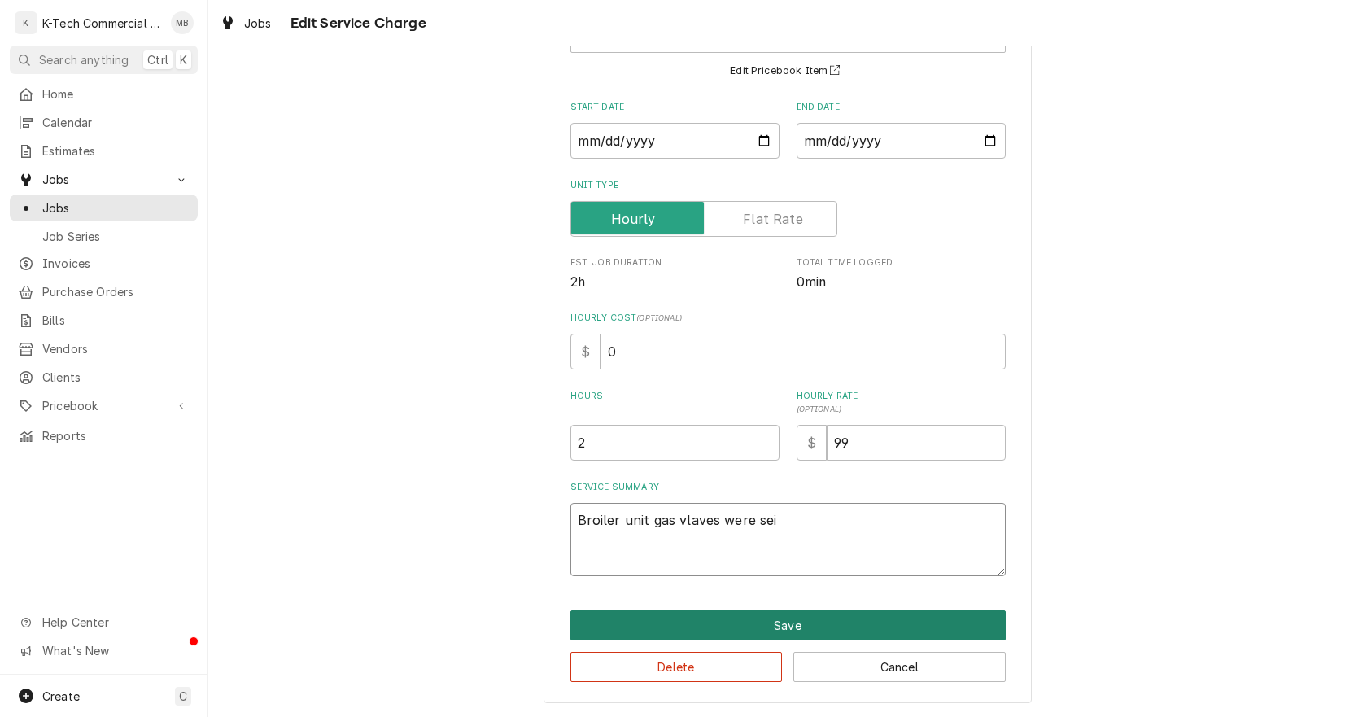
type textarea "Broiler unit gas vlaves were seiz"
type textarea "x"
type textarea "Broiler unit gas vlaves were seize"
type textarea "x"
type textarea "Broiler unit gas vlaves were seized"
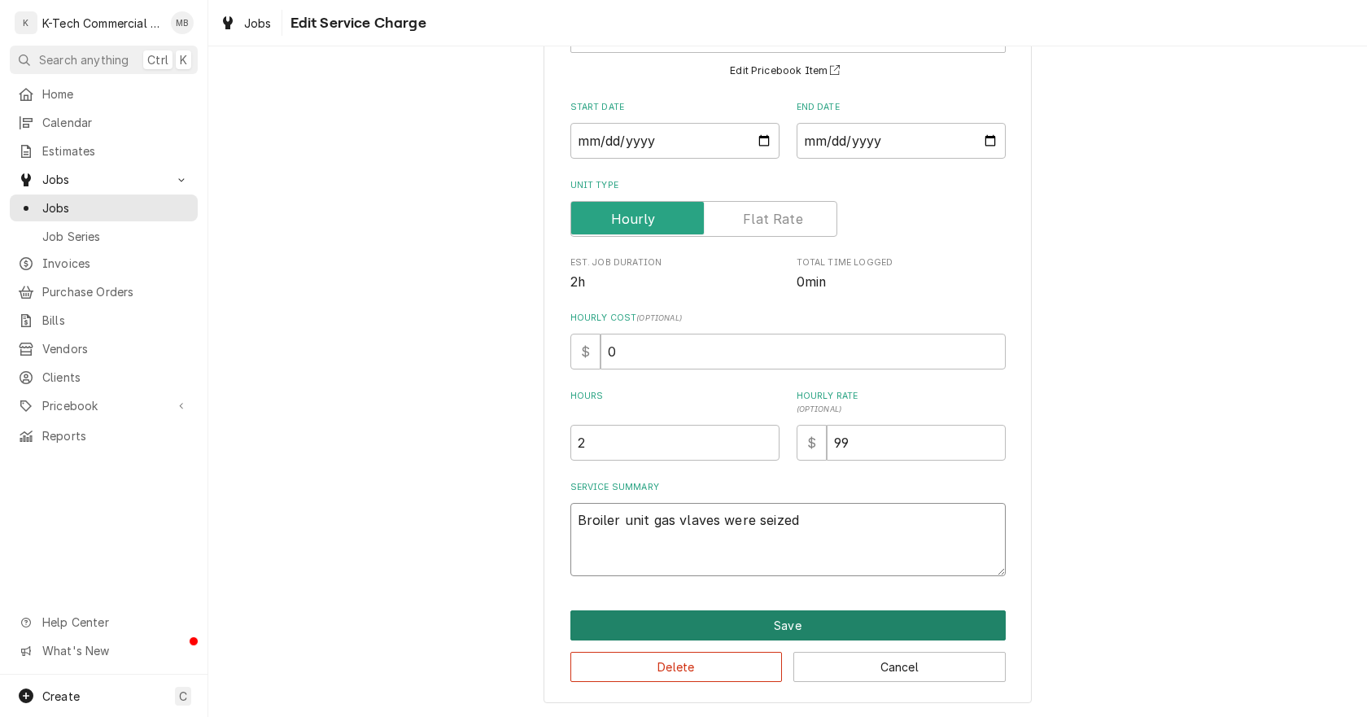
type textarea "x"
type textarea "Broiler unit gas vlaves were seized"
type textarea "x"
type textarea "Broiler unit gas vlaves were seized u"
type textarea "x"
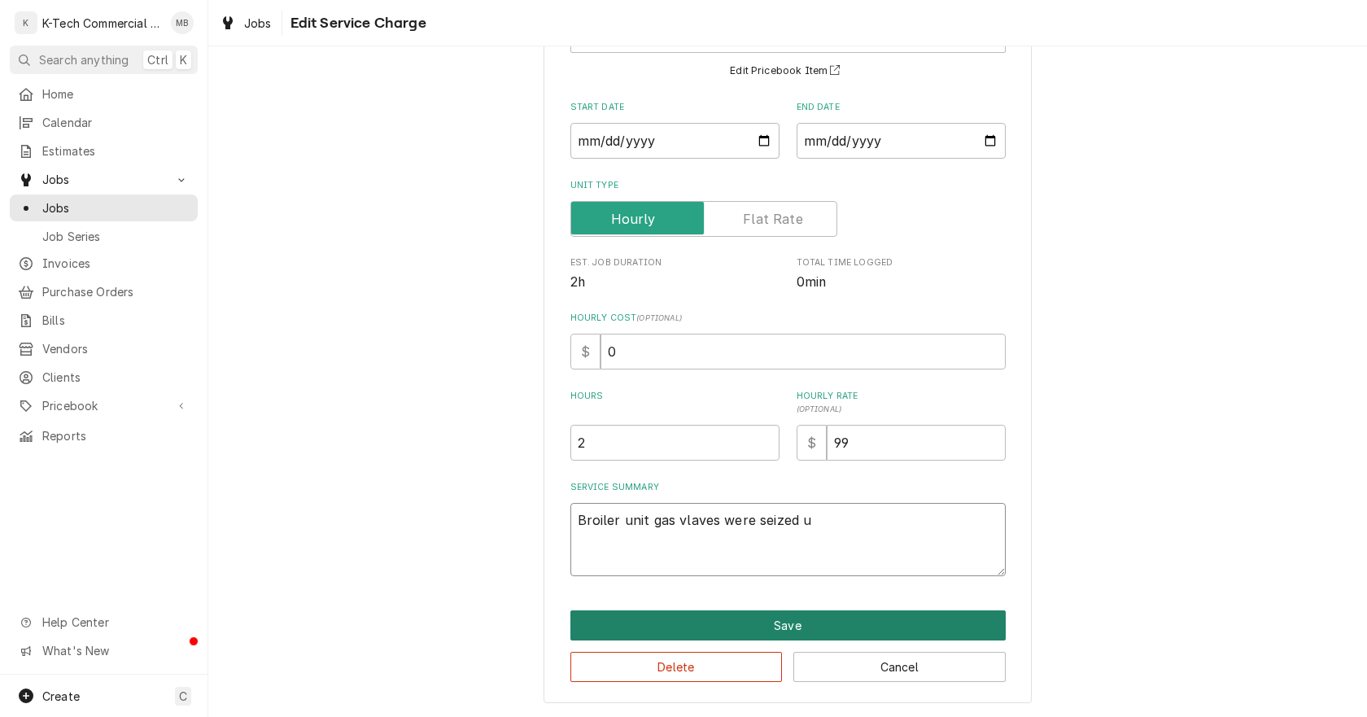
type textarea "Broiler unit gas vlaves were seized up"
type textarea "x"
type textarea "Broiler unit gas vlaves were seized up,"
type textarea "x"
type textarea "Broiler unit gas vlaves were seized up,"
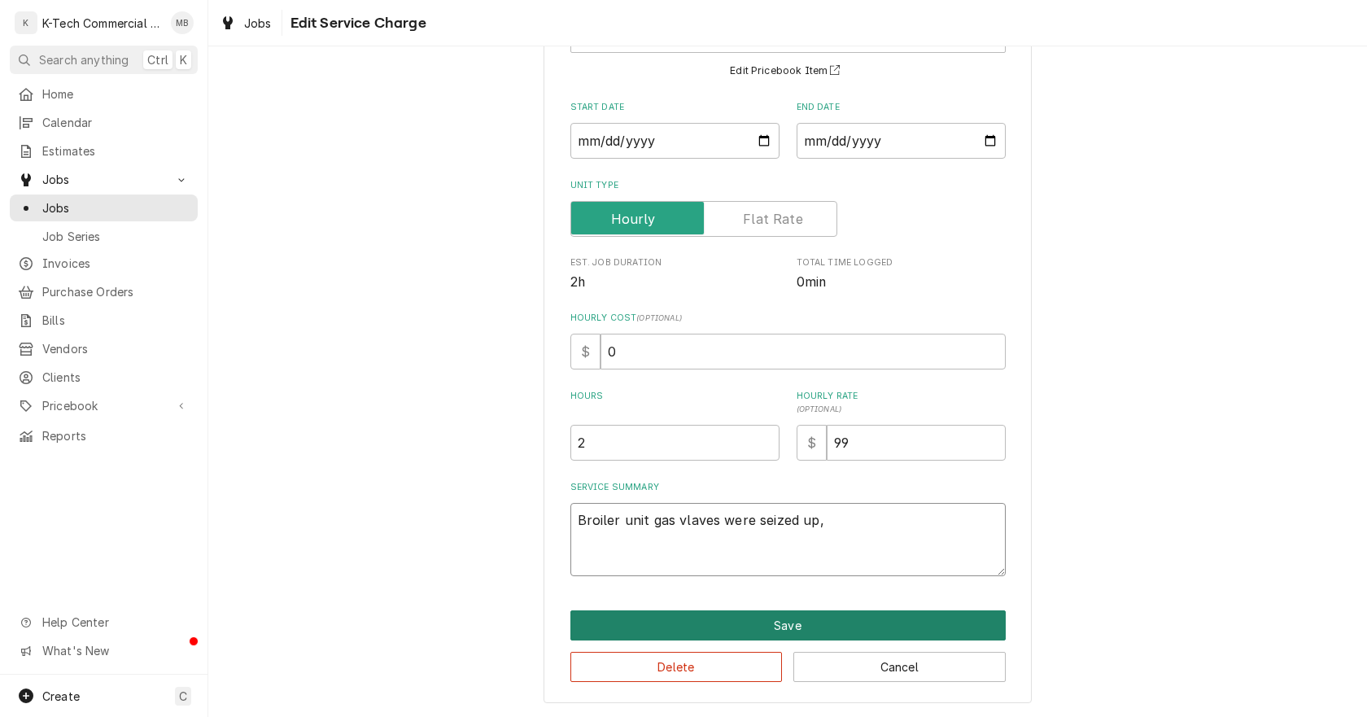
type textarea "x"
type textarea "Broiler unit gas vlaves were seized up, r"
type textarea "x"
type textarea "Broiler unit gas vlaves were seized up, re"
type textarea "x"
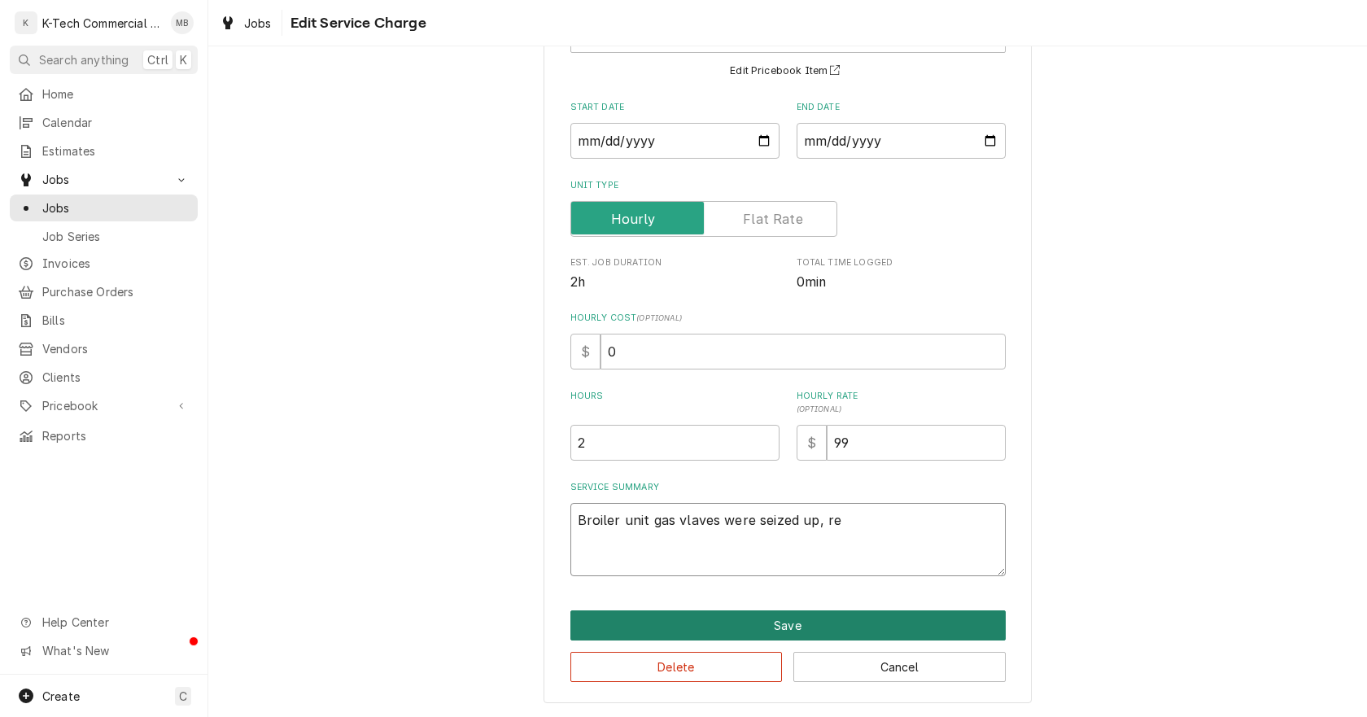
type textarea "Broiler unit gas vlaves were seized up, rem"
type textarea "x"
type textarea "Broiler unit gas vlaves were seized up, remo"
type textarea "x"
type textarea "Broiler unit gas vlaves were seized up, remov"
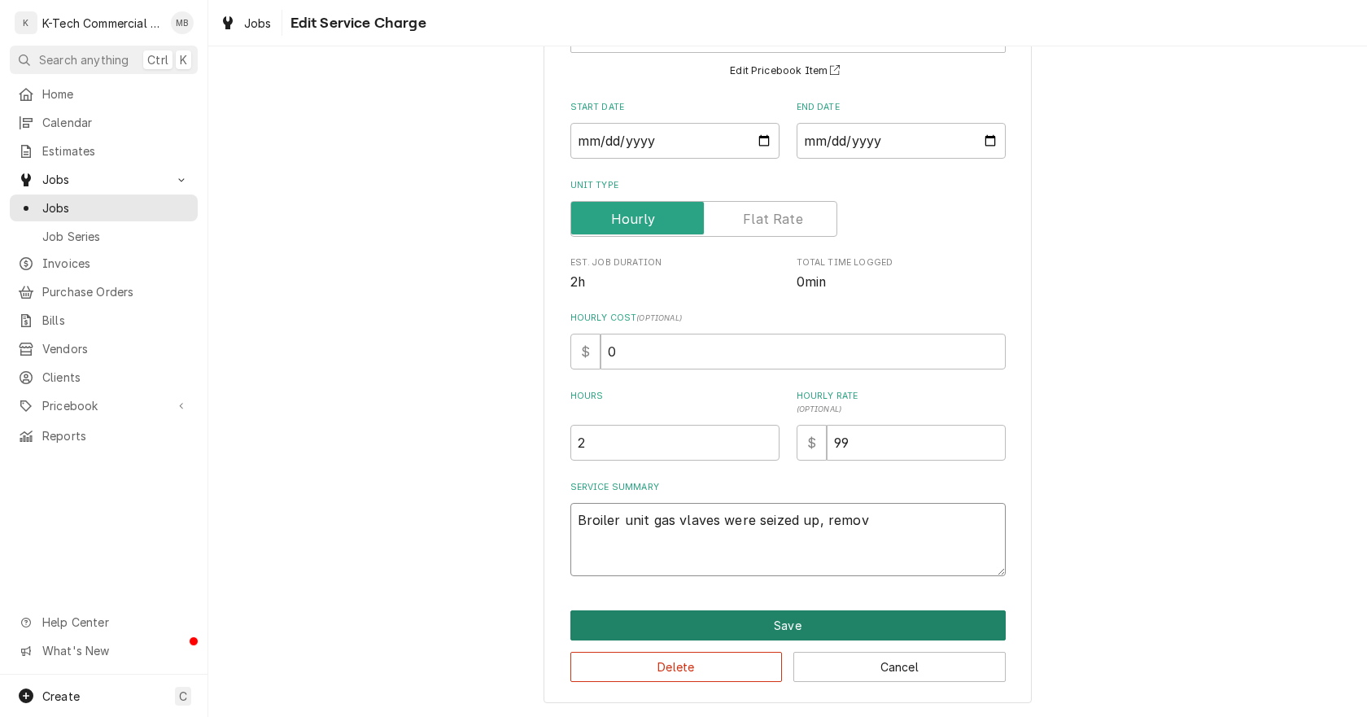
type textarea "x"
type textarea "Broiler unit gas vlaves were seized up, remove"
type textarea "x"
type textarea "Broiler unit gas vlaves were seized up, removed"
type textarea "x"
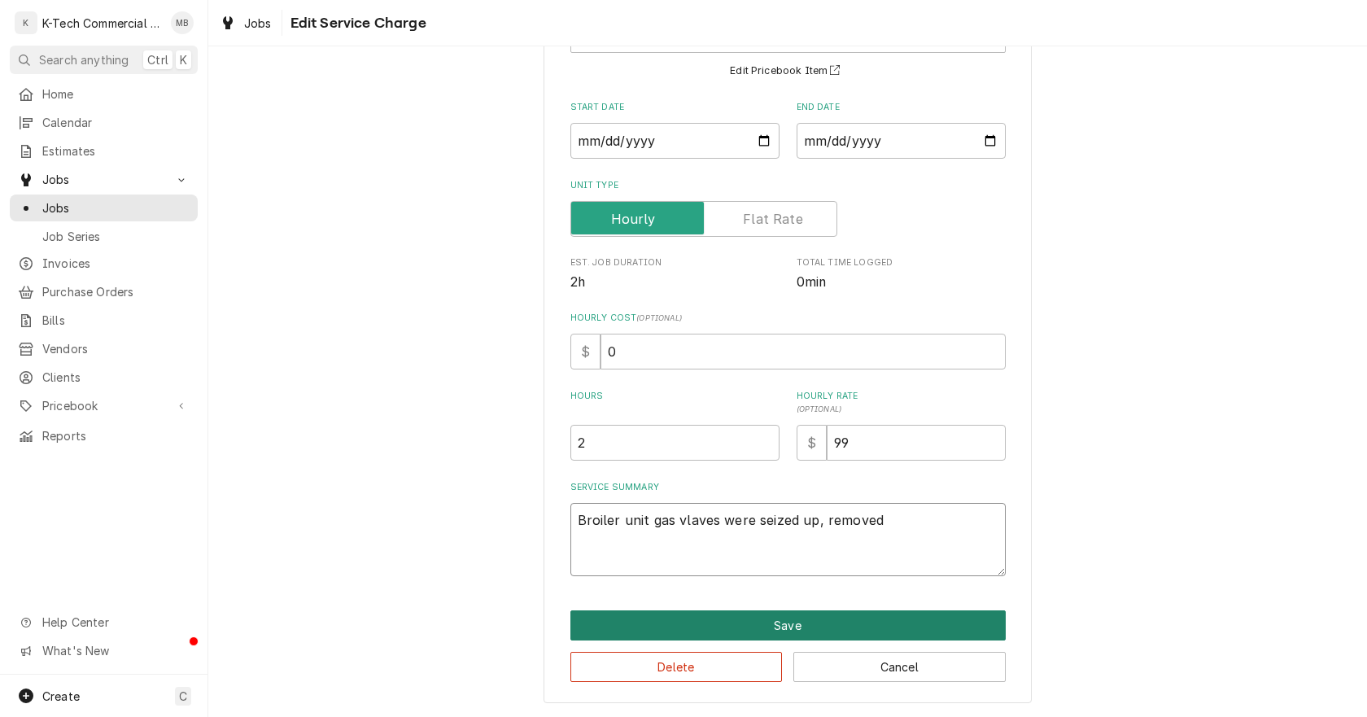
type textarea "Broiler unit gas vlaves were seized up, removed"
type textarea "x"
type textarea "Broiler unit gas vlaves were seized up, removed a"
type textarea "x"
type textarea "Broiler unit gas vlaves were seized up, removed an"
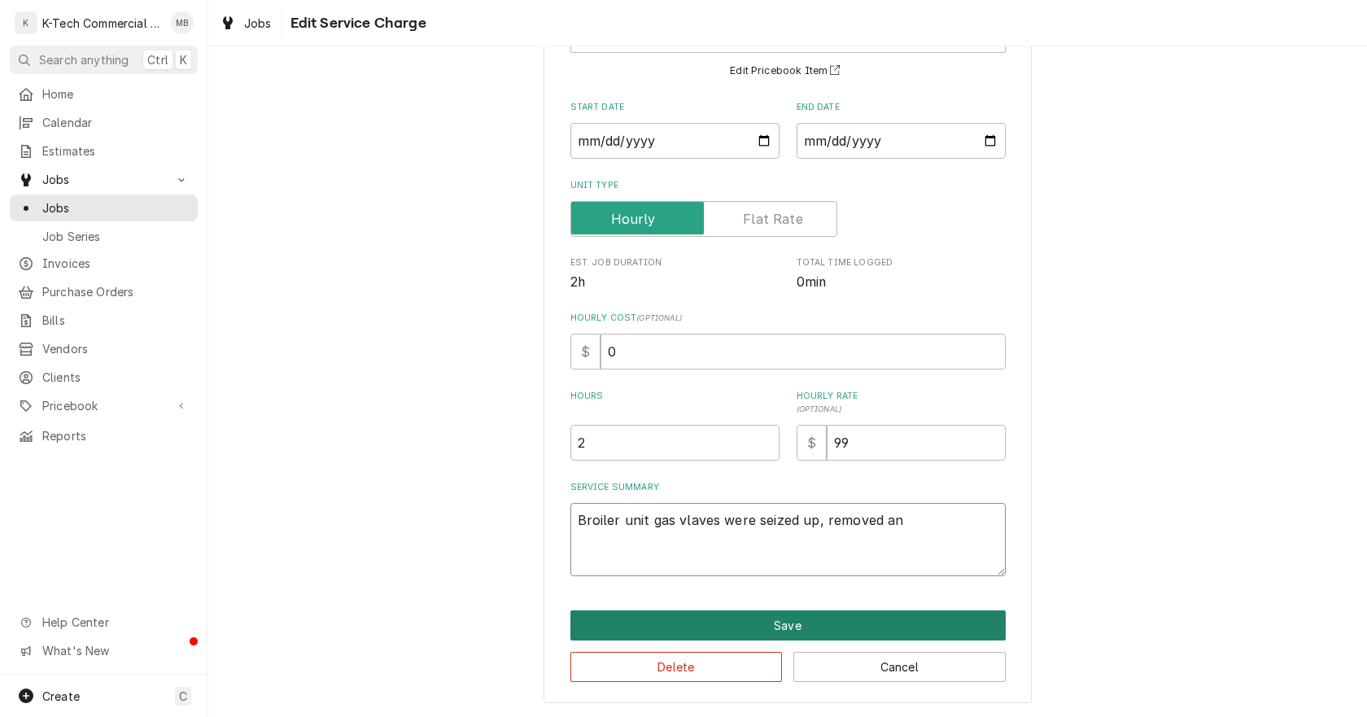
type textarea "x"
type textarea "Broiler unit gas vlaves were seized up, removed and"
type textarea "x"
type textarea "Broiler unit gas vlaves were seized up, removed and"
type textarea "x"
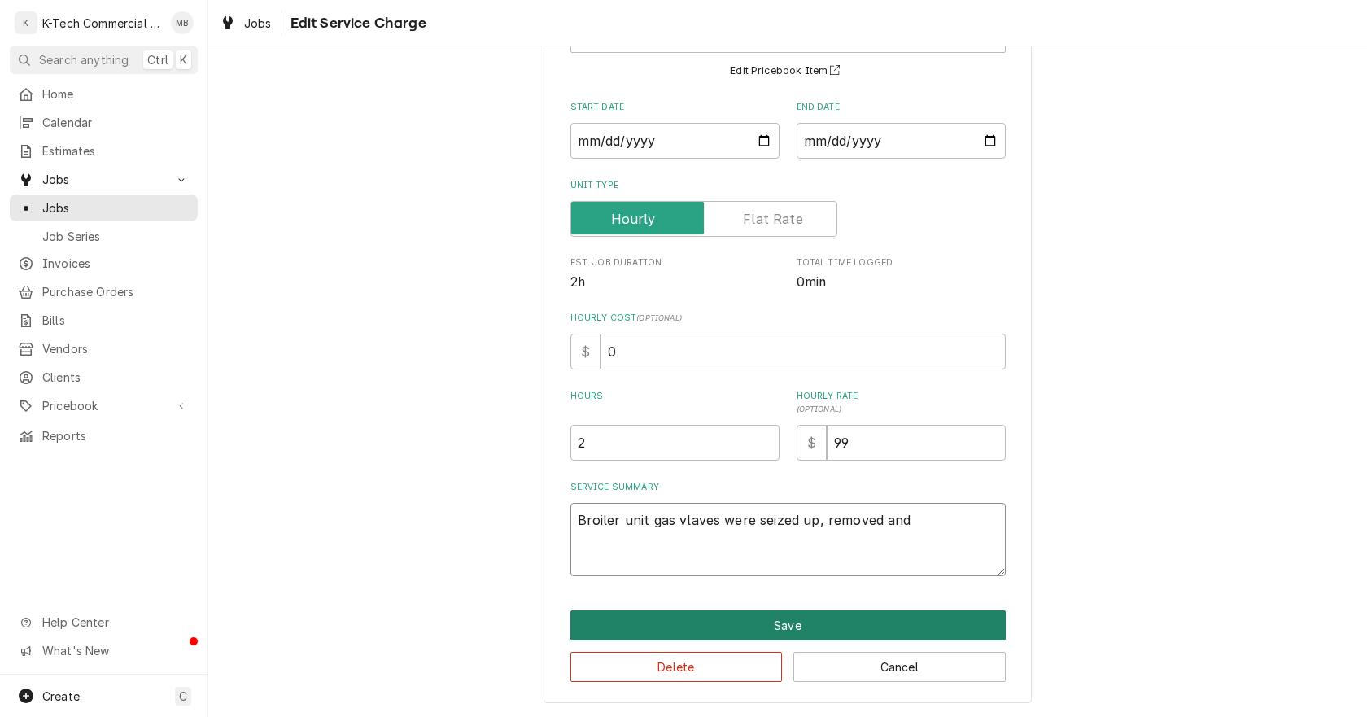
type textarea "Broiler unit gas vlaves were seized up, removed and i"
type textarea "x"
type textarea "Broiler unit gas vlaves were seized up, removed and in"
type textarea "x"
type textarea "Broiler unit gas vlaves were seized up, removed and ins"
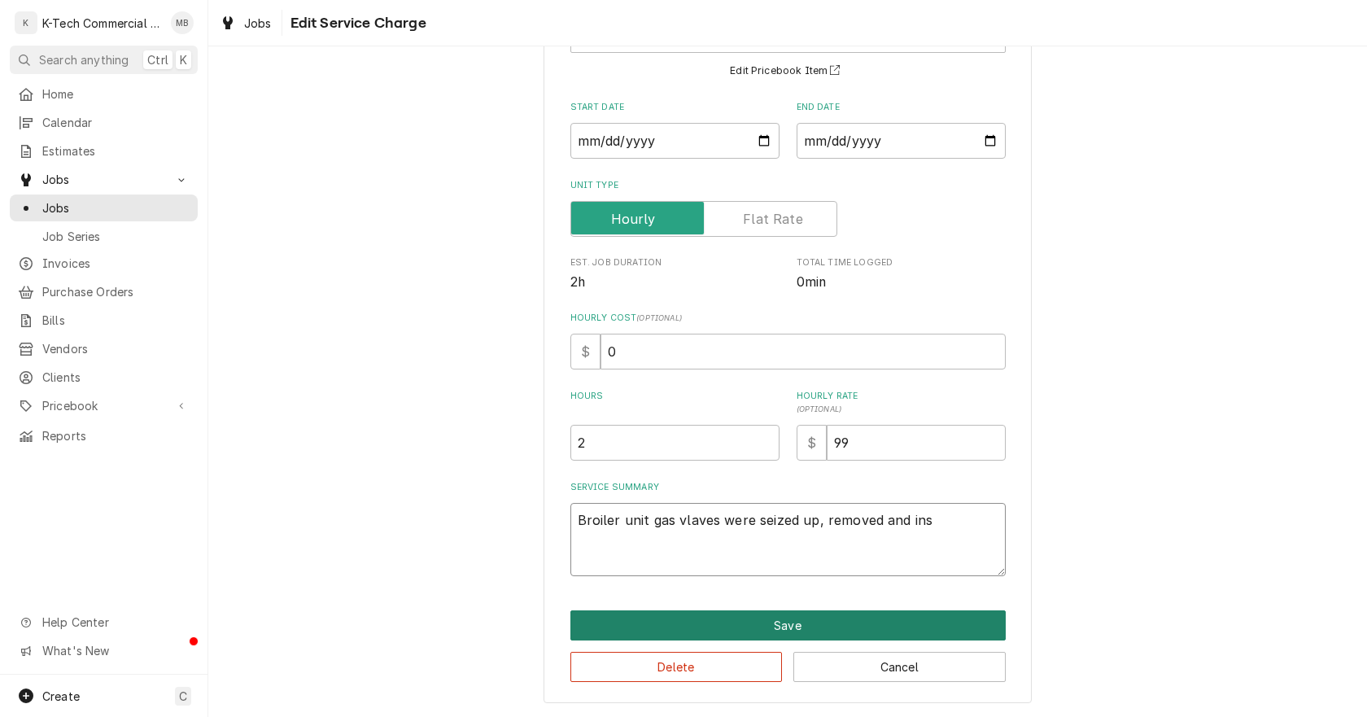
type textarea "x"
type textarea "Broiler unit gas vlaves were seized up, removed and inst"
type textarea "x"
type textarea "Broiler unit gas vlaves were seized up, removed and insta"
type textarea "x"
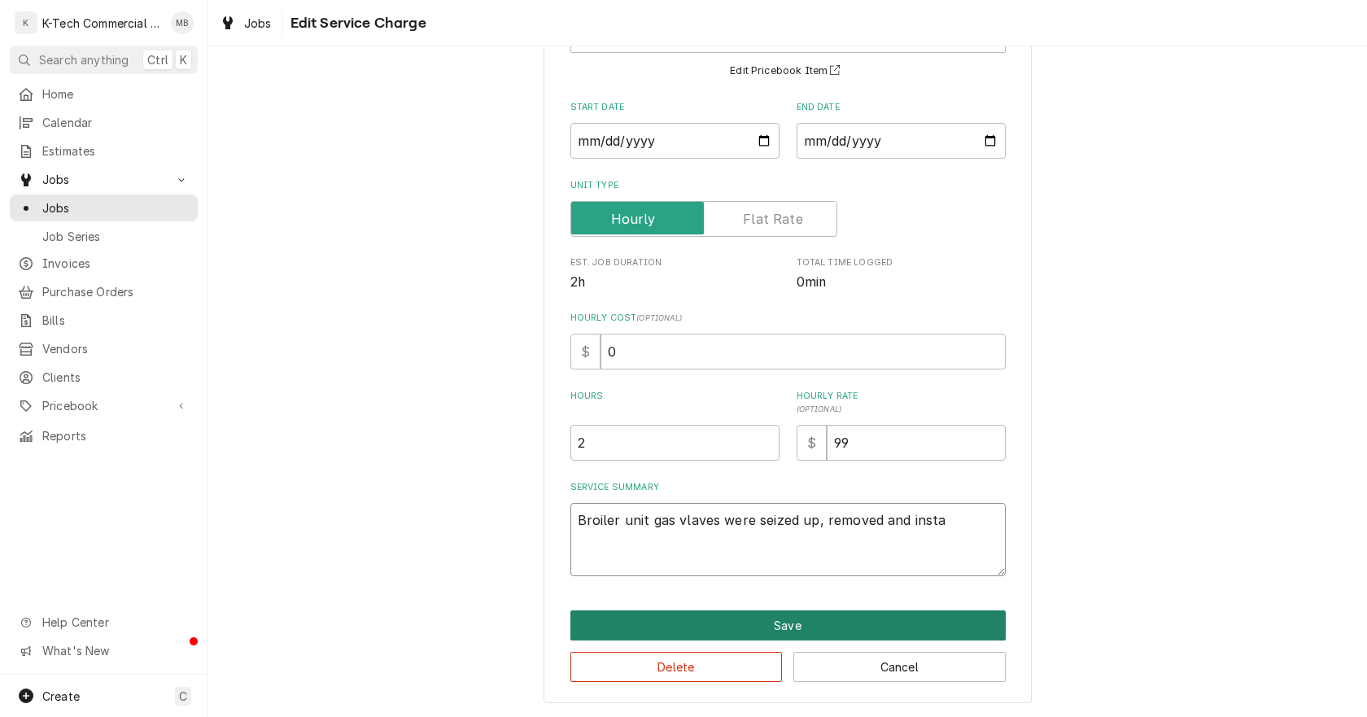
type textarea "Broiler unit gas vlaves were seized up, removed and instal"
type textarea "x"
type textarea "Broiler unit gas vlaves were seized up, removed and install"
type textarea "x"
type textarea "Broiler unit gas vlaves were seized up, removed and install"
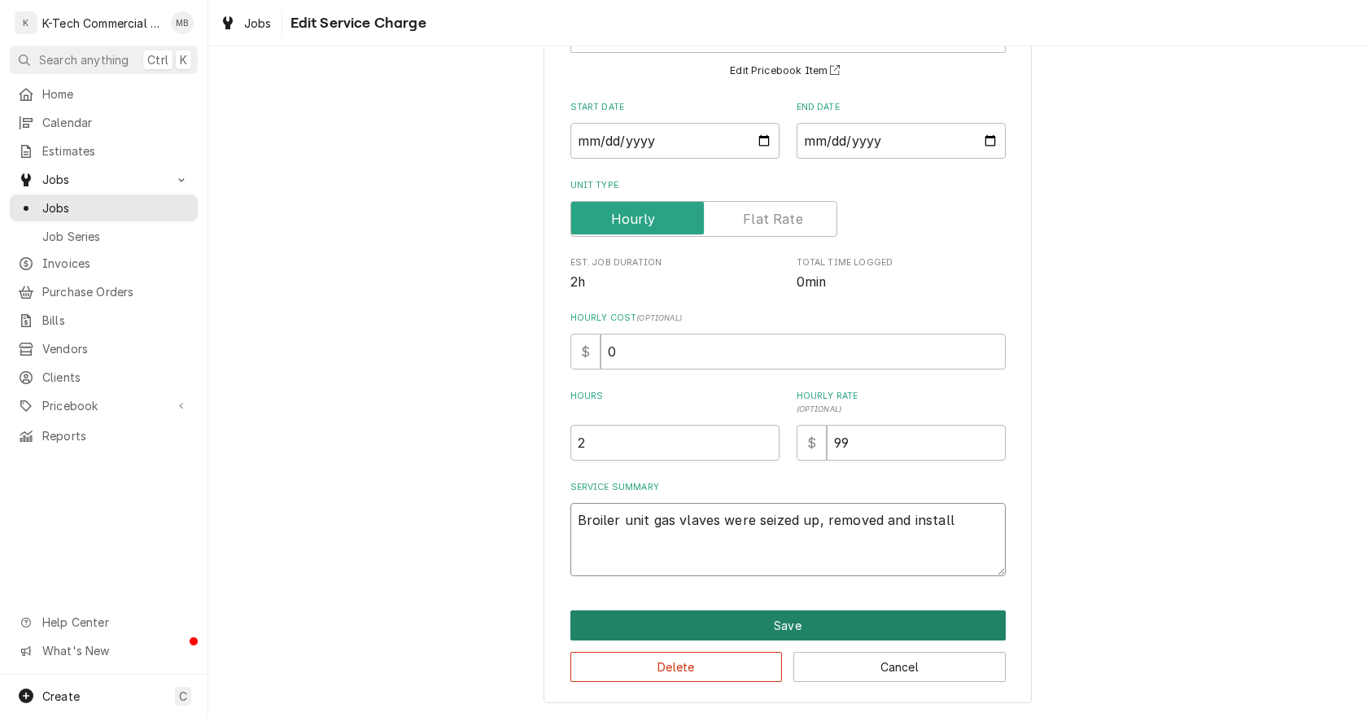
type textarea "x"
type textarea "Broiler unit gas vlaves were seized up, removed and install 7"
type textarea "x"
type textarea "Broiler unit gas vlaves were seized up, removed and install 7"
type textarea "x"
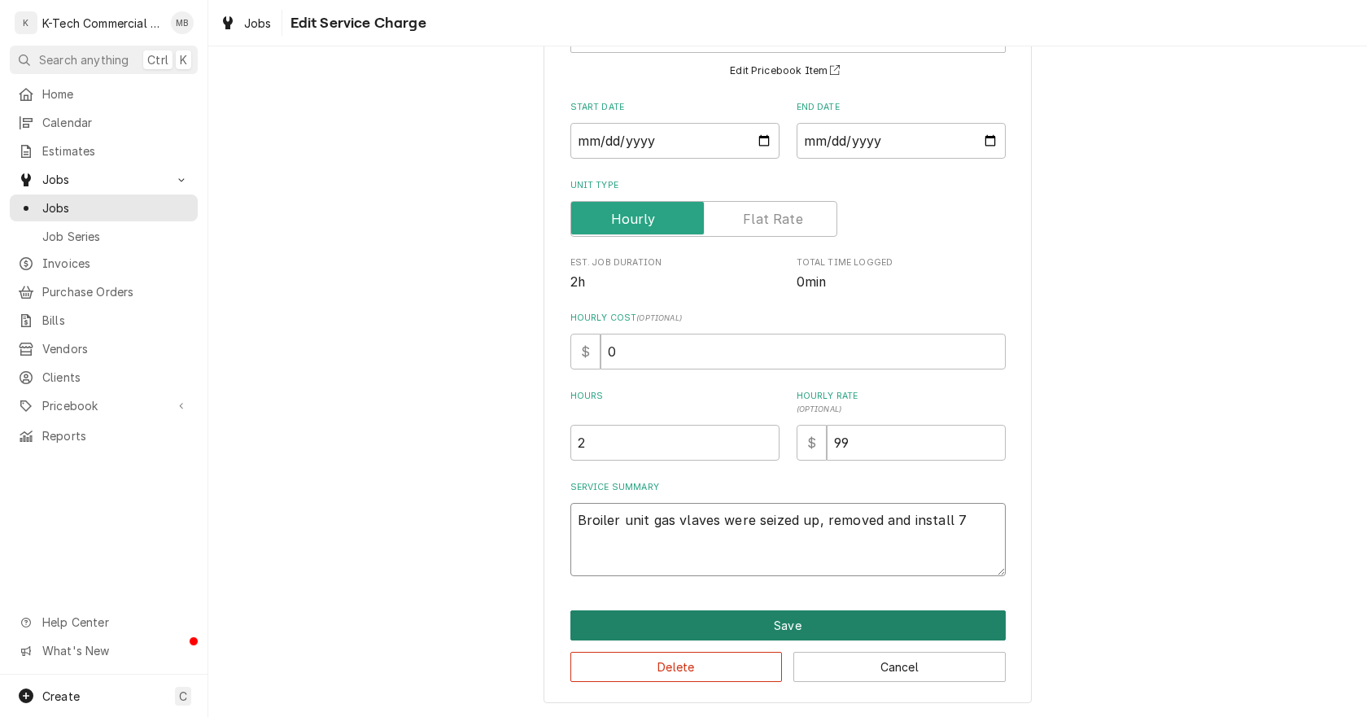
type textarea "Broiler unit gas vlaves were seized up, removed and install 7 b"
type textarea "x"
type textarea "Broiler unit gas vlaves were seized up, removed and install 7 be"
type textarea "x"
type textarea "Broiler unit gas vlaves were seized up, removed and install 7 bew"
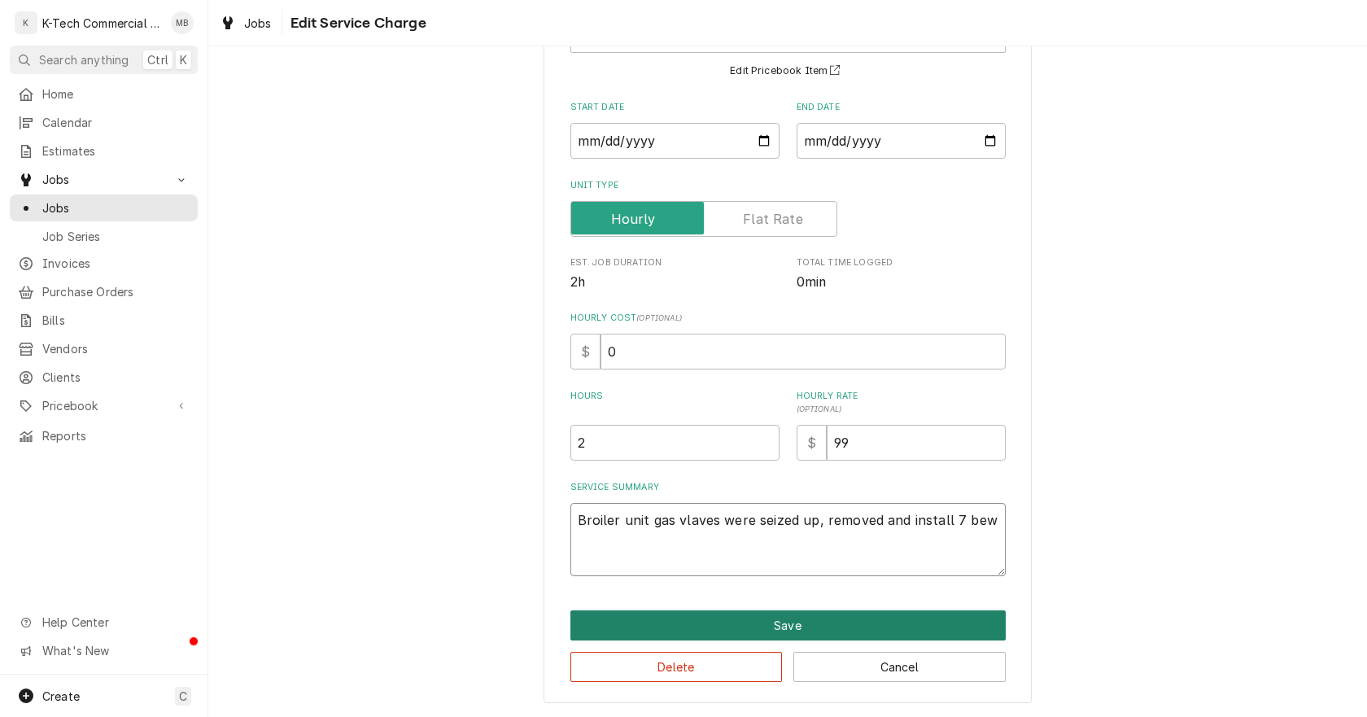
type textarea "x"
type textarea "Broiler unit gas vlaves were seized up, removed and install 7 bew"
type textarea "x"
type textarea "Broiler unit gas vlaves were seized up, removed and install 7 bew g"
type textarea "x"
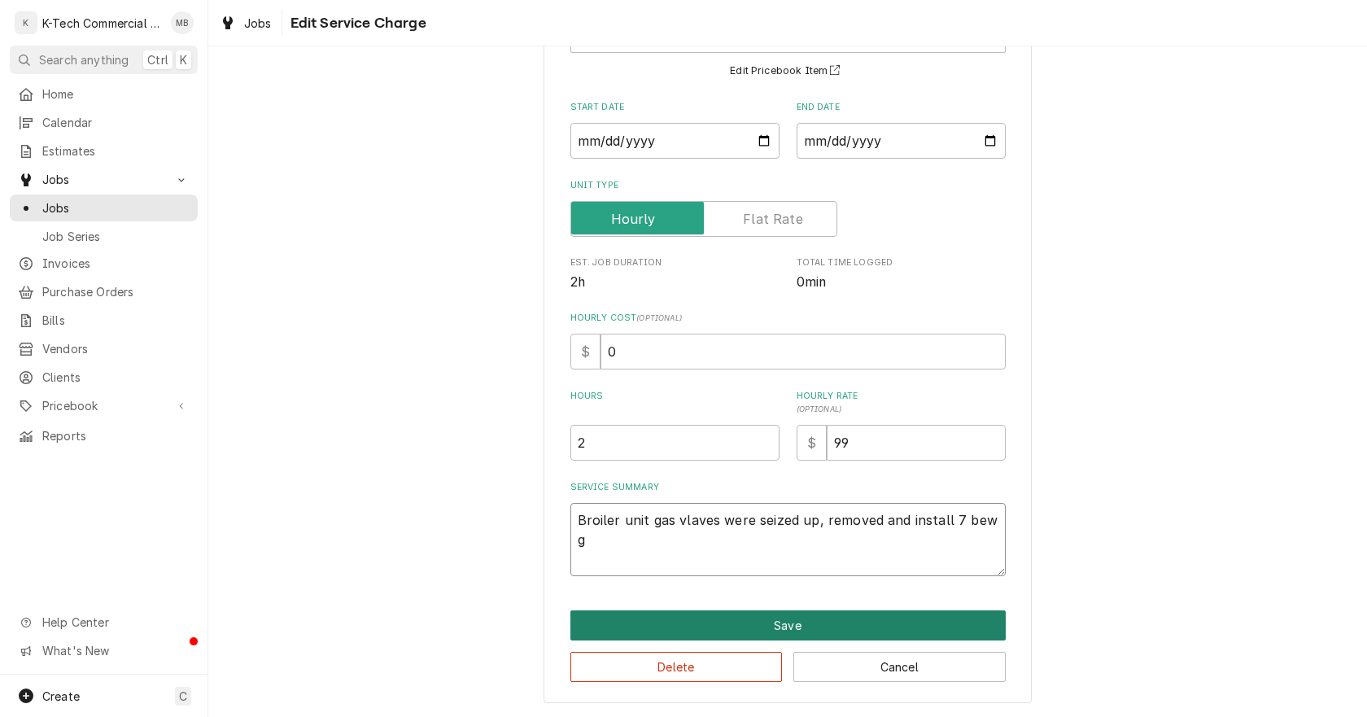
type textarea "Broiler unit gas vlaves were seized up, removed and install 7 bew ga"
type textarea "x"
type textarea "Broiler unit gas vlaves were seized up, removed and install 7 bew gas"
type textarea "x"
type textarea "Broiler unit gas vlaves were seized up, removed and install 7 bew gas"
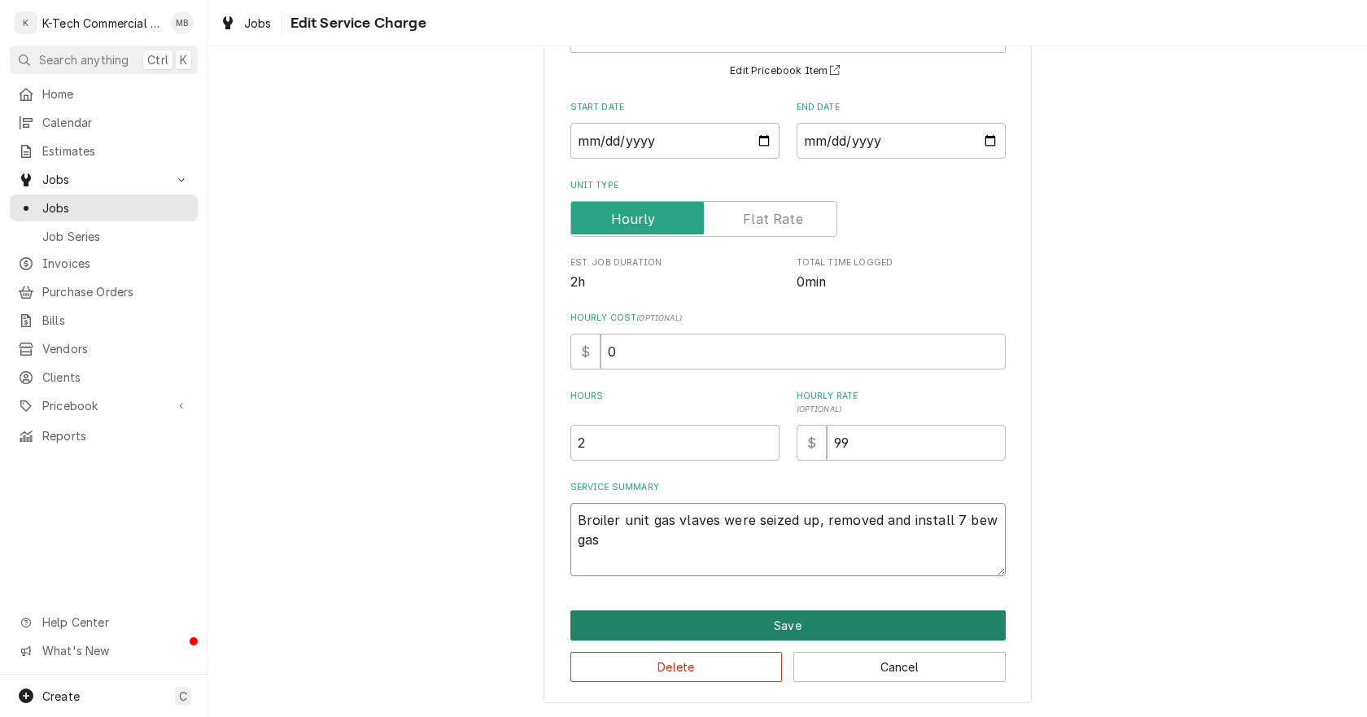
type textarea "x"
type textarea "Broiler unit gas vlaves were seized up, removed and install 7 bew gas v"
type textarea "x"
type textarea "Broiler unit gas vlaves were seized up, removed and install 7 bew gas va"
type textarea "x"
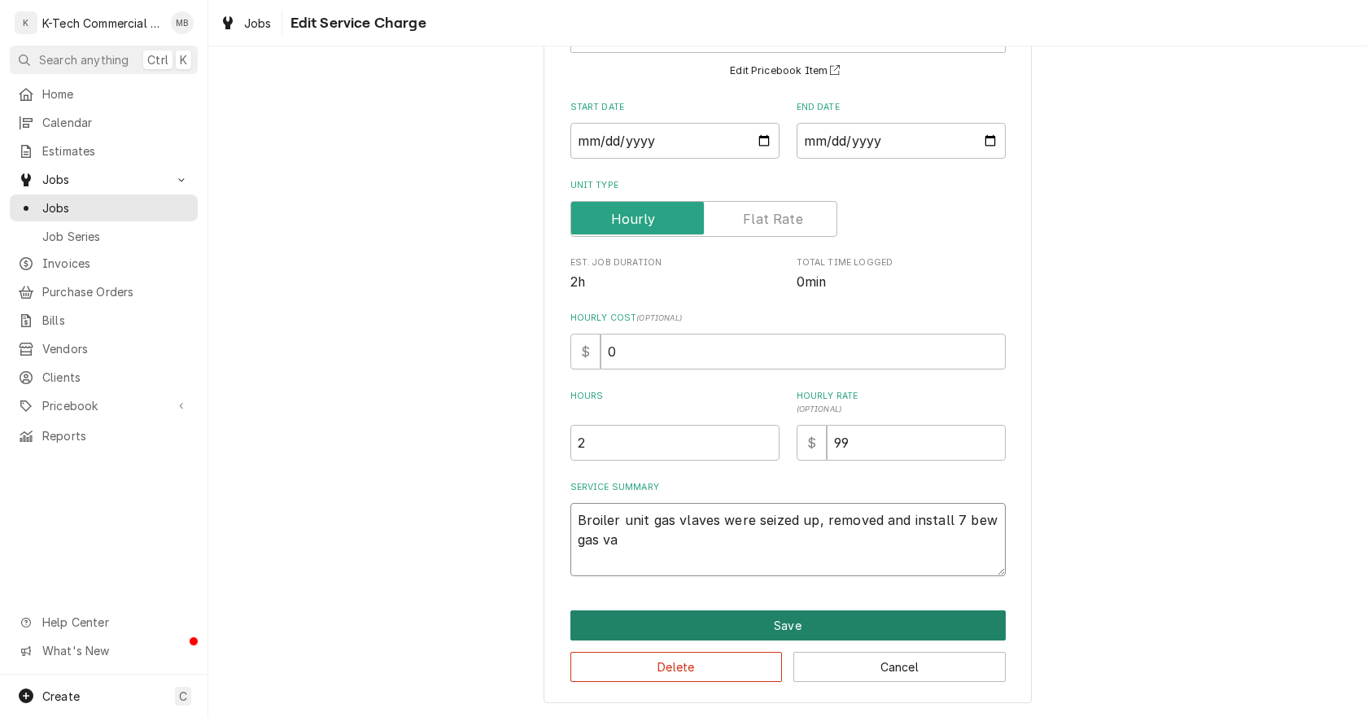
type textarea "Broiler unit gas vlaves were seized up, removed and install 7 bew gas vak"
type textarea "x"
type textarea "Broiler unit gas vlaves were seized up, removed and install 7 bew gas vakl"
type textarea "x"
type textarea "Broiler unit gas vlaves were seized up, removed and install 7 bew gas vak"
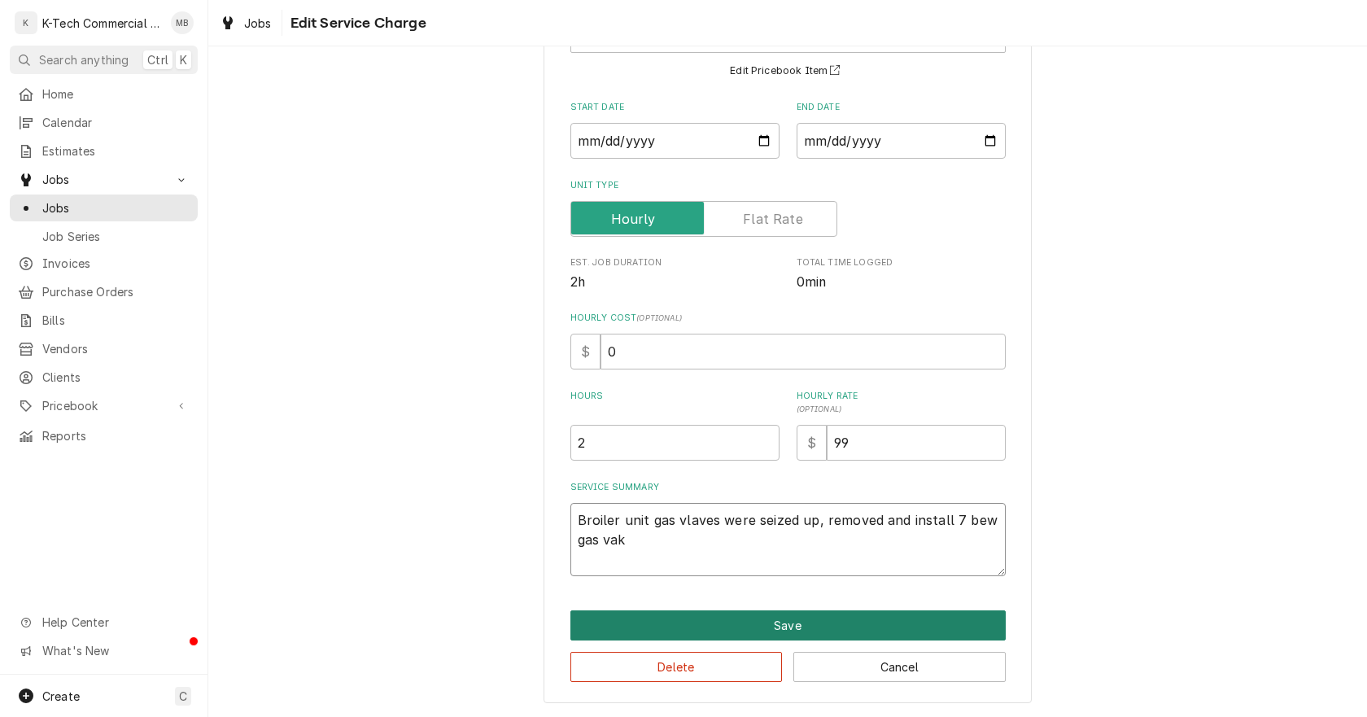
type textarea "x"
type textarea "Broiler unit gas vlaves were seized up, removed and install 7 bew gas va"
type textarea "x"
type textarea "Broiler unit gas vlaves were seized up, removed and install 7 bew gas val"
type textarea "x"
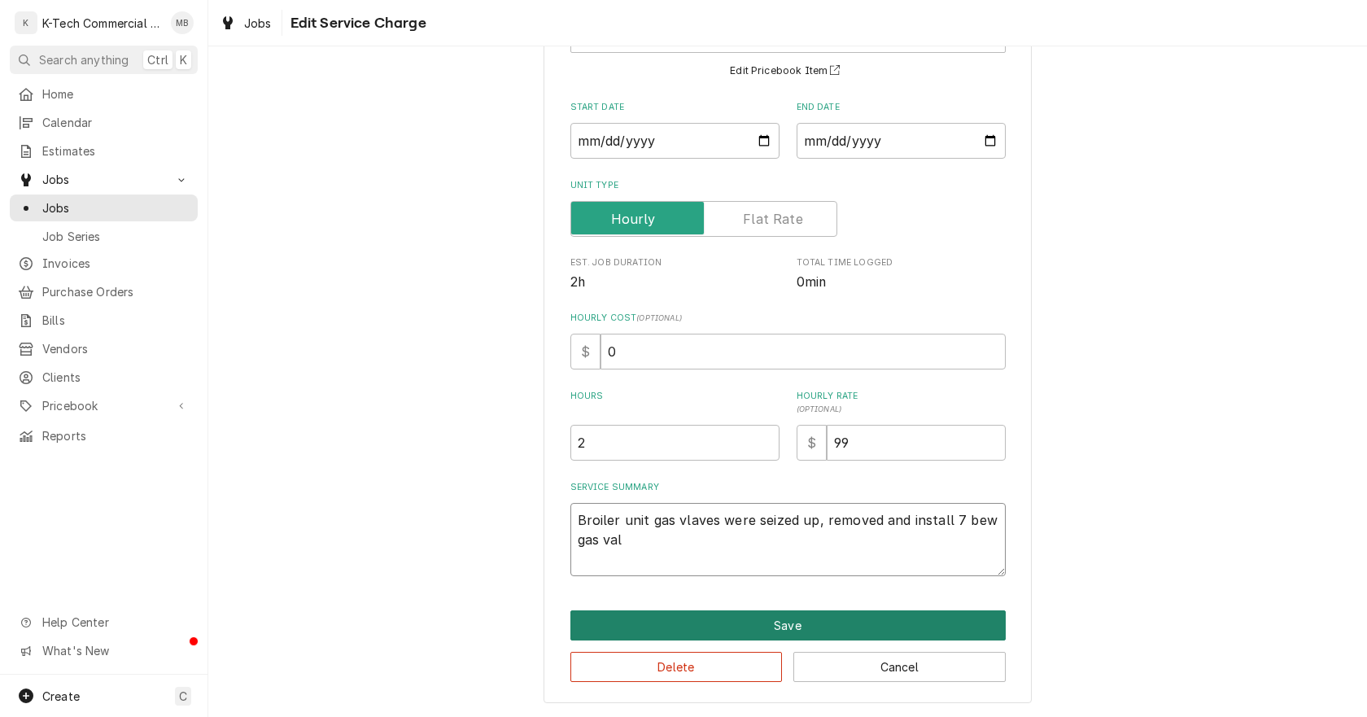
type textarea "Broiler unit gas vlaves were seized up, removed and install 7 bew gas valv"
type textarea "x"
type textarea "Broiler unit gas vlaves were seized up, removed and install 7 bew gas valve"
type textarea "x"
type textarea "Broiler unit gas vlaves were seized up, removed and install 7 bew gas valves"
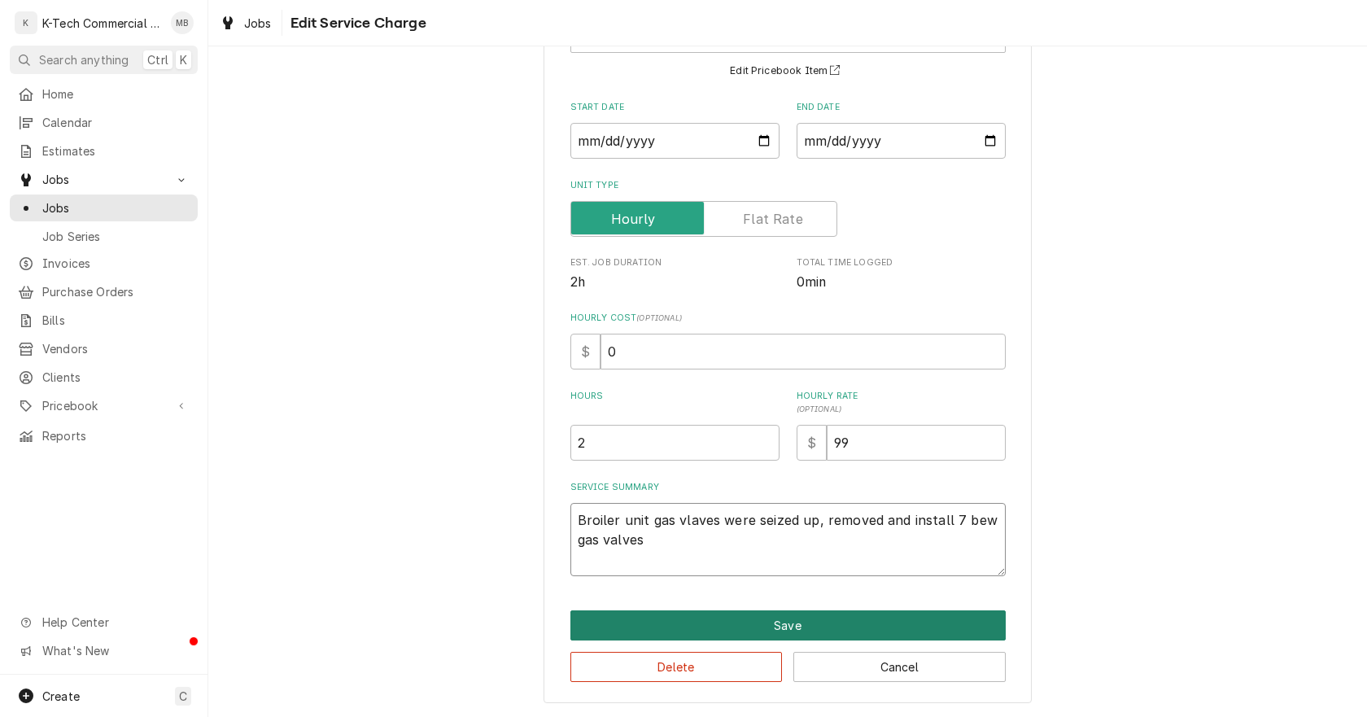
type textarea "x"
type textarea "Broiler unit gas vlaves were seized up, removed and install 7 bew gas valves"
type textarea "x"
type textarea "Broiler unit gas vlaves were seized up, removed and install 7 bew gas valves a"
type textarea "x"
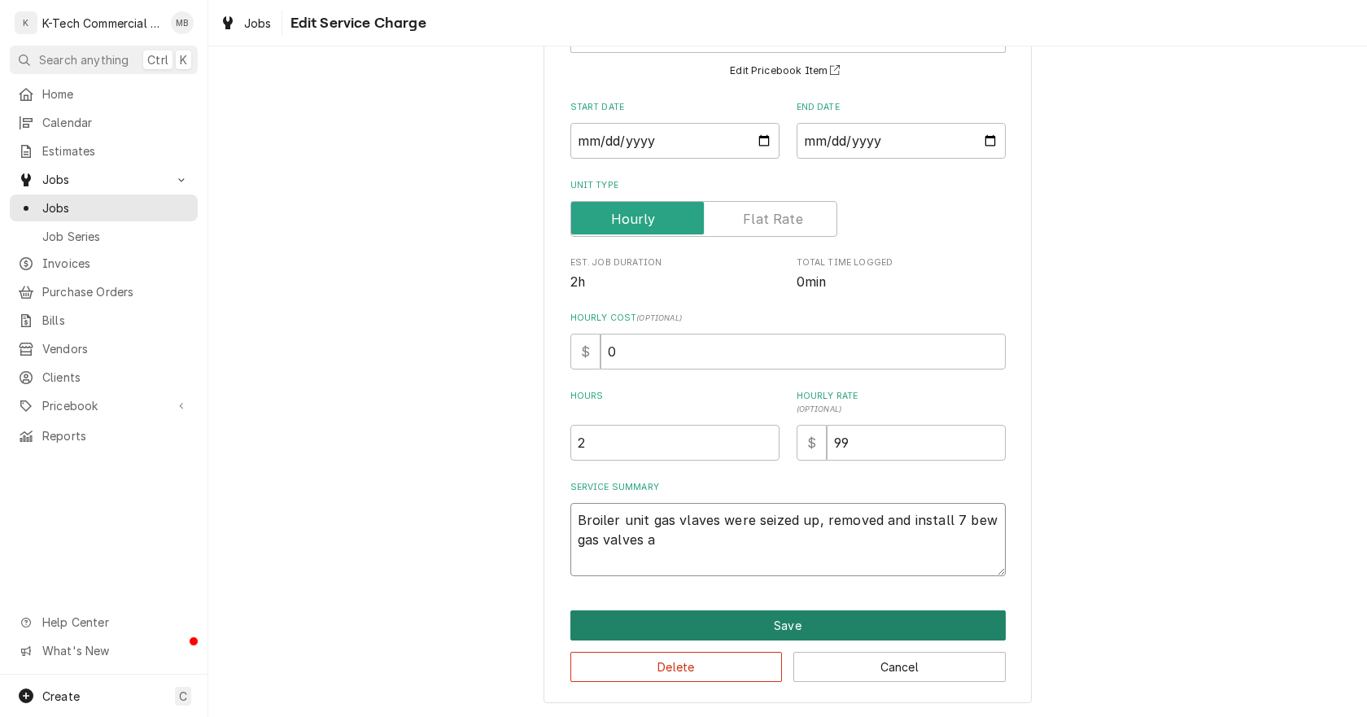
type textarea "Broiler unit gas vlaves were seized up, removed and install 7 bew gas valves an"
type textarea "x"
type textarea "Broiler unit gas vlaves were seized up, removed and install 7 bew gas valves and"
type textarea "x"
type textarea "Broiler unit gas vlaves were seized up, removed and install 7 bew gas valves and"
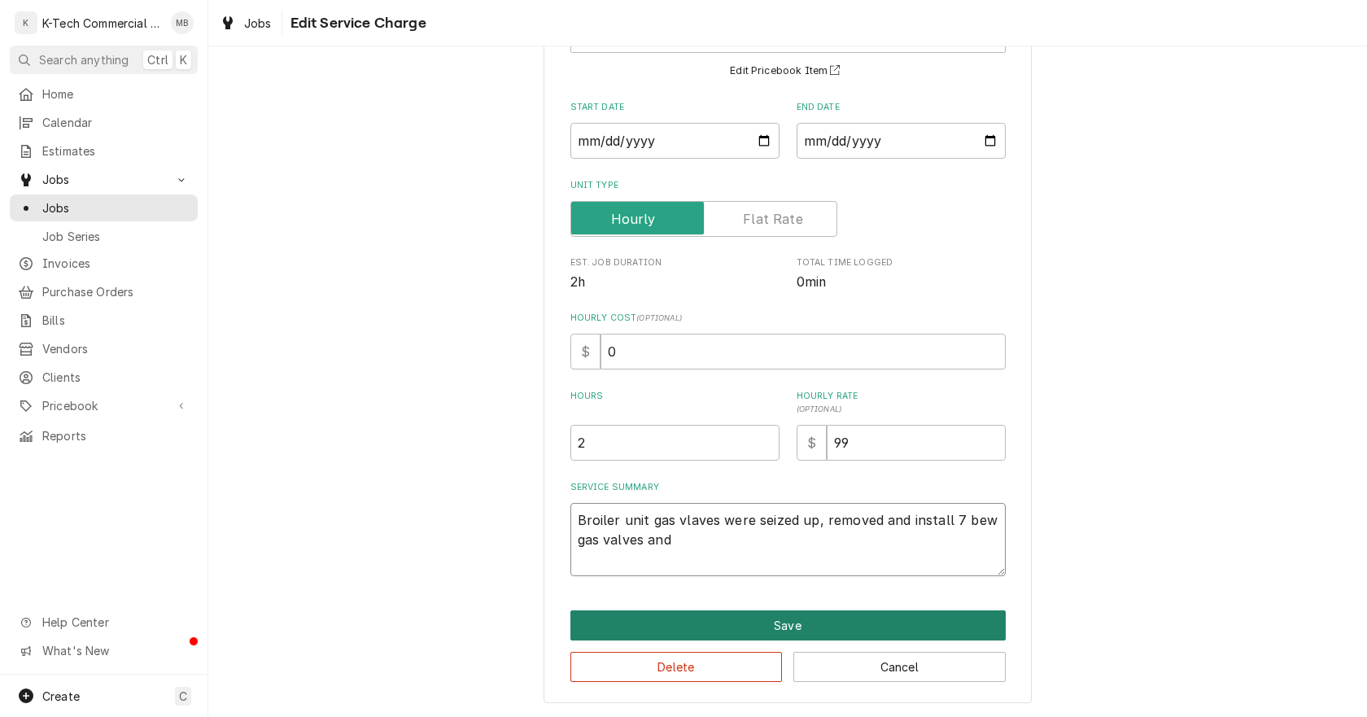
type textarea "x"
type textarea "Broiler unit gas vlaves were seized up, removed and install 7 bew gas valves an…"
type textarea "x"
type textarea "Broiler unit gas vlaves were seized up, removed and install 7 bew gas valves an…"
type textarea "x"
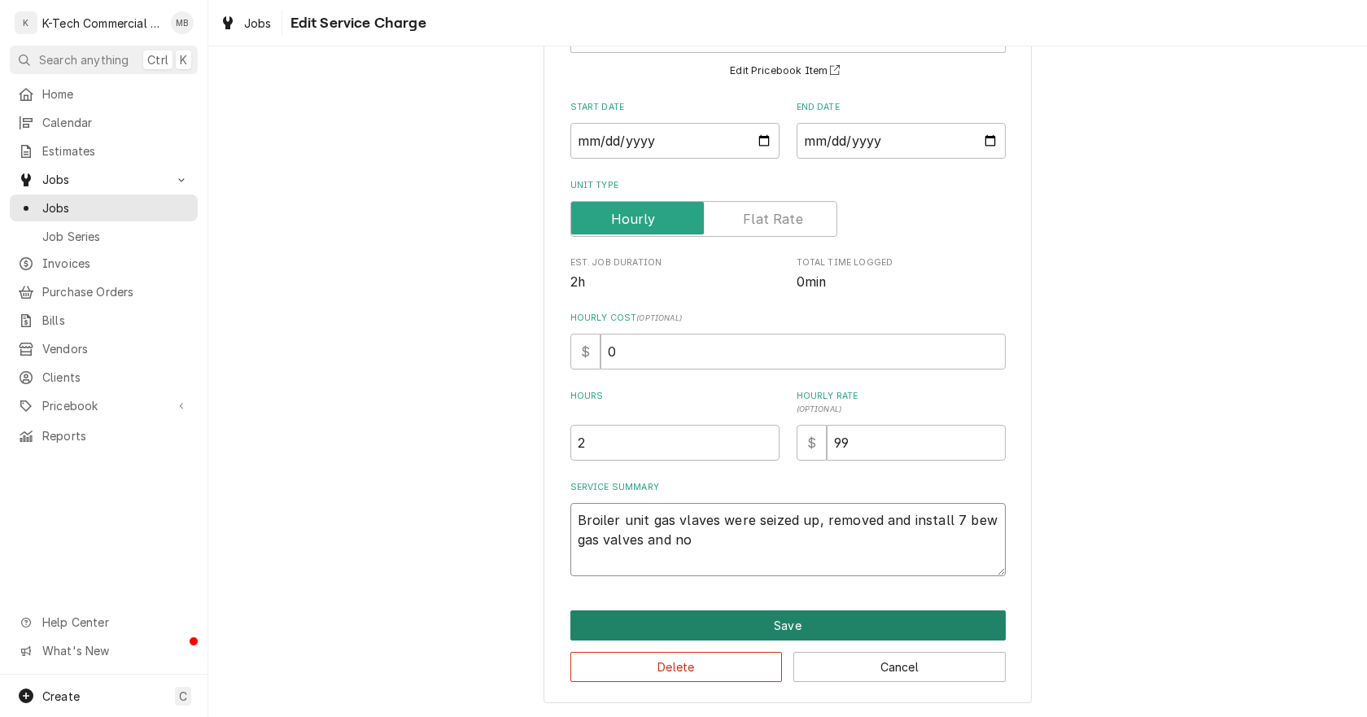
type textarea "Broiler unit gas vlaves were seized up, removed and install 7 bew gas valves an…"
type textarea "x"
type textarea "Broiler unit gas vlaves were seized up, removed and install 7 bew gas valves an…"
type textarea "x"
type textarea "Broiler unit gas vlaves were seized up, removed and install 7 bew gas valves an…"
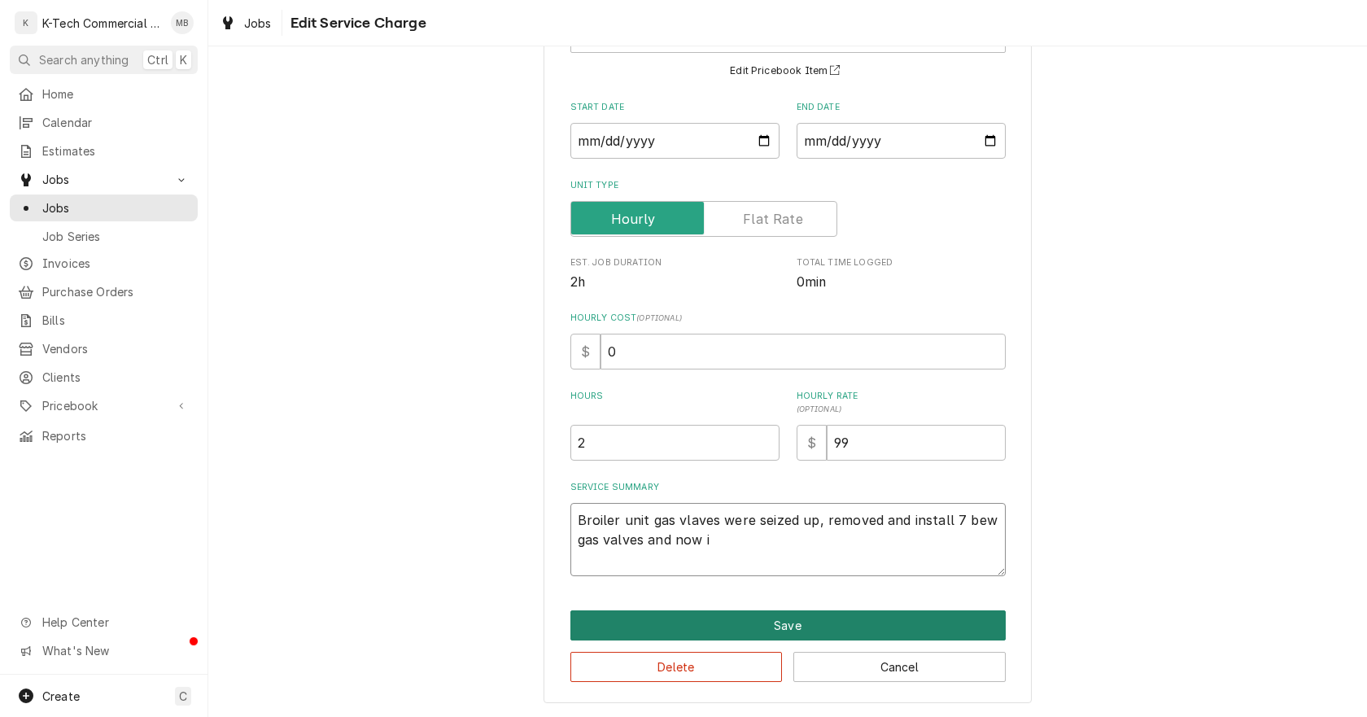
type textarea "x"
type textarea "Broiler unit gas vlaves were seized up, removed and install 7 bew gas valves an…"
type textarea "x"
type textarea "Broiler unit gas vlaves were seized up, removed and install 7 bew gas valves an…"
type textarea "x"
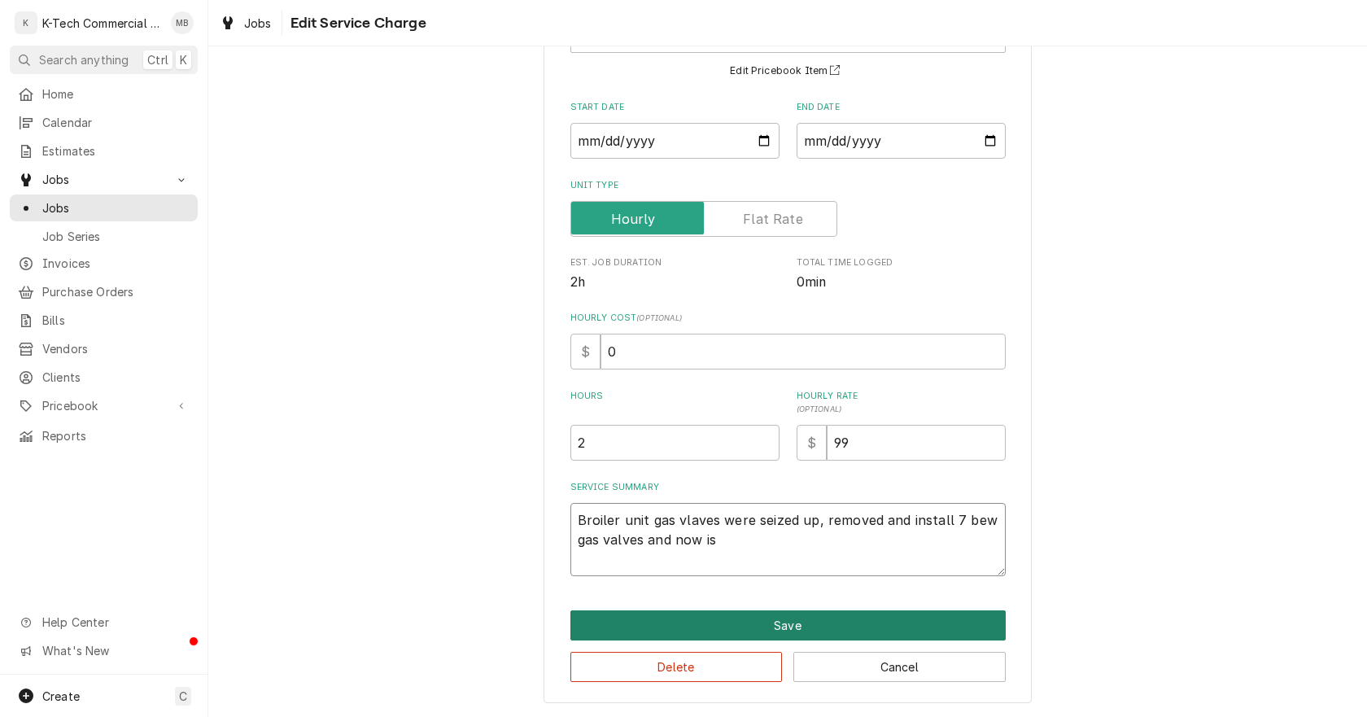
type textarea "Broiler unit gas vlaves were seized up, removed and install 7 bew gas valves an…"
type textarea "x"
type textarea "Broiler unit gas vlaves were seized up, removed and install 7 bew gas valves an…"
type textarea "x"
type textarea "Broiler unit gas vlaves were seized up, removed and install 7 bew gas valves an…"
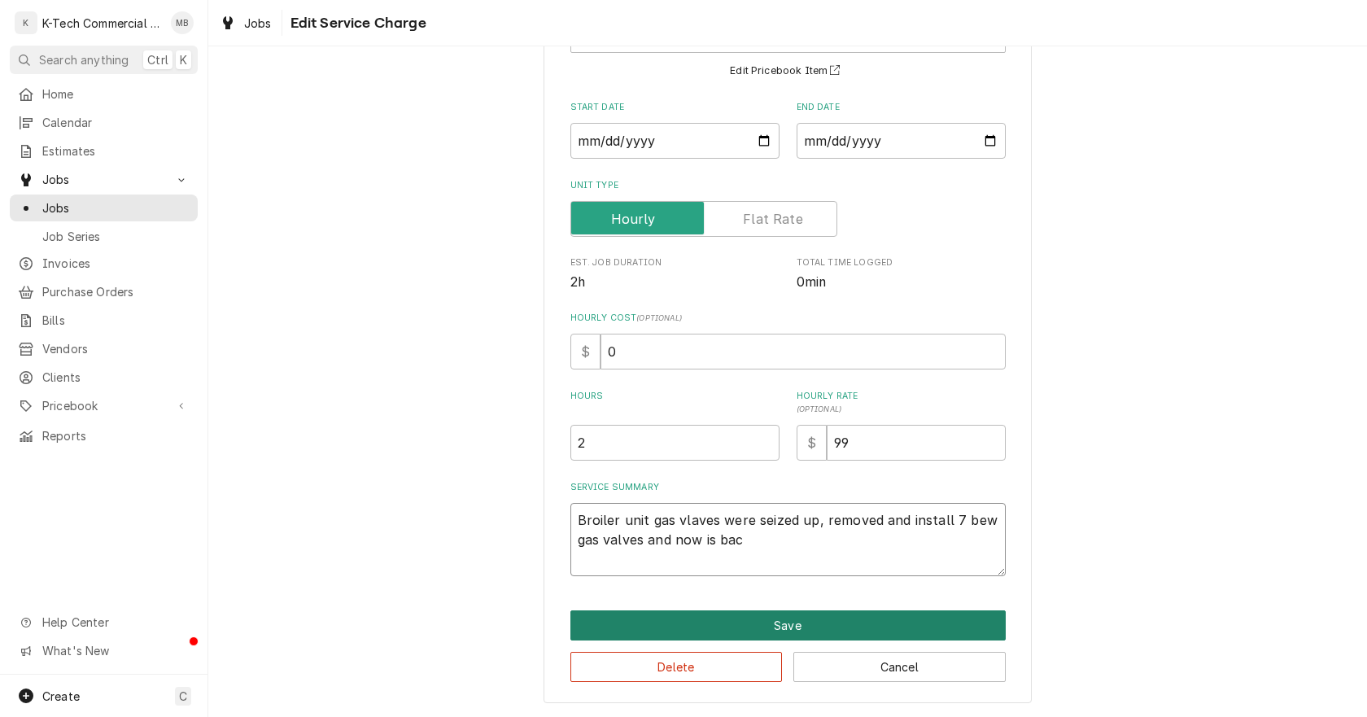
type textarea "x"
type textarea "Broiler unit gas vlaves were seized up, removed and install 7 bew gas valves an…"
type textarea "x"
type textarea "Broiler unit gas vlaves were seized up, removed and install 7 bew gas valves an…"
type textarea "x"
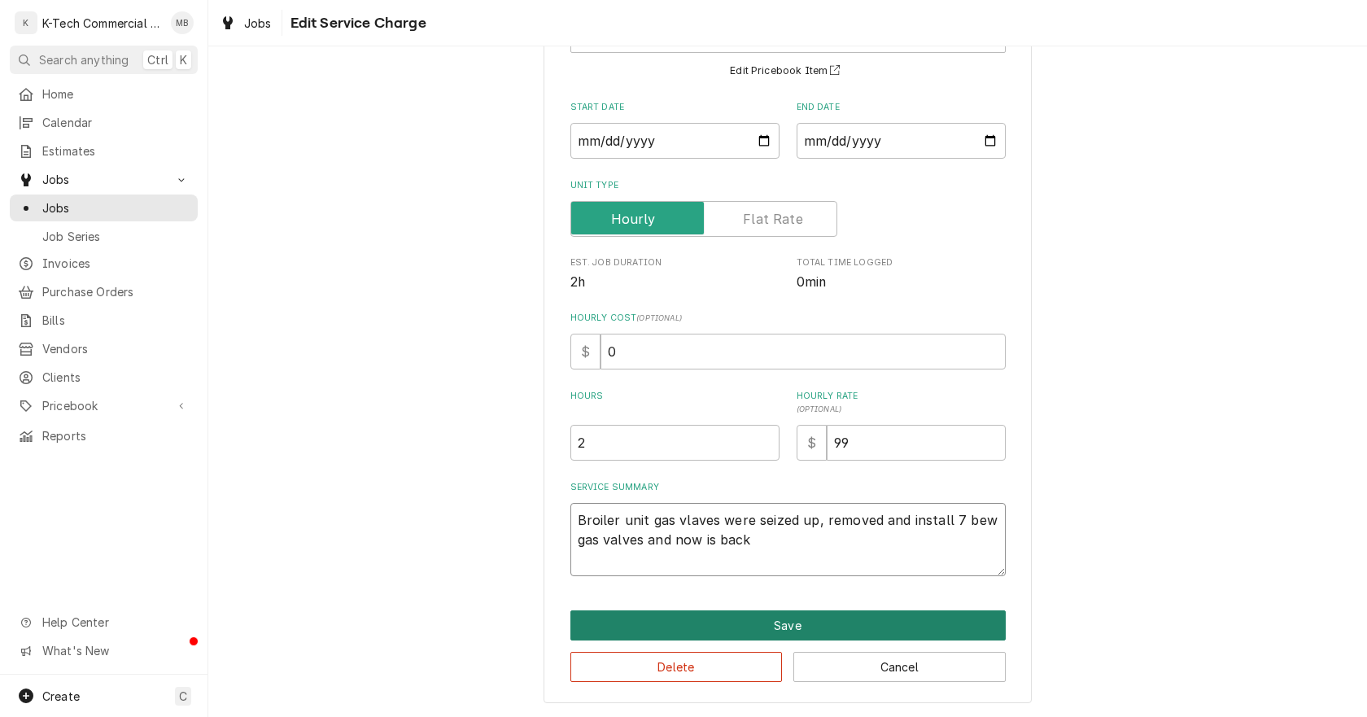
type textarea "Broiler unit gas vlaves were seized up, removed and install 7 bew gas valves an…"
type textarea "x"
type textarea "Broiler unit gas vlaves were seized up, removed and install 7 bew gas valves an…"
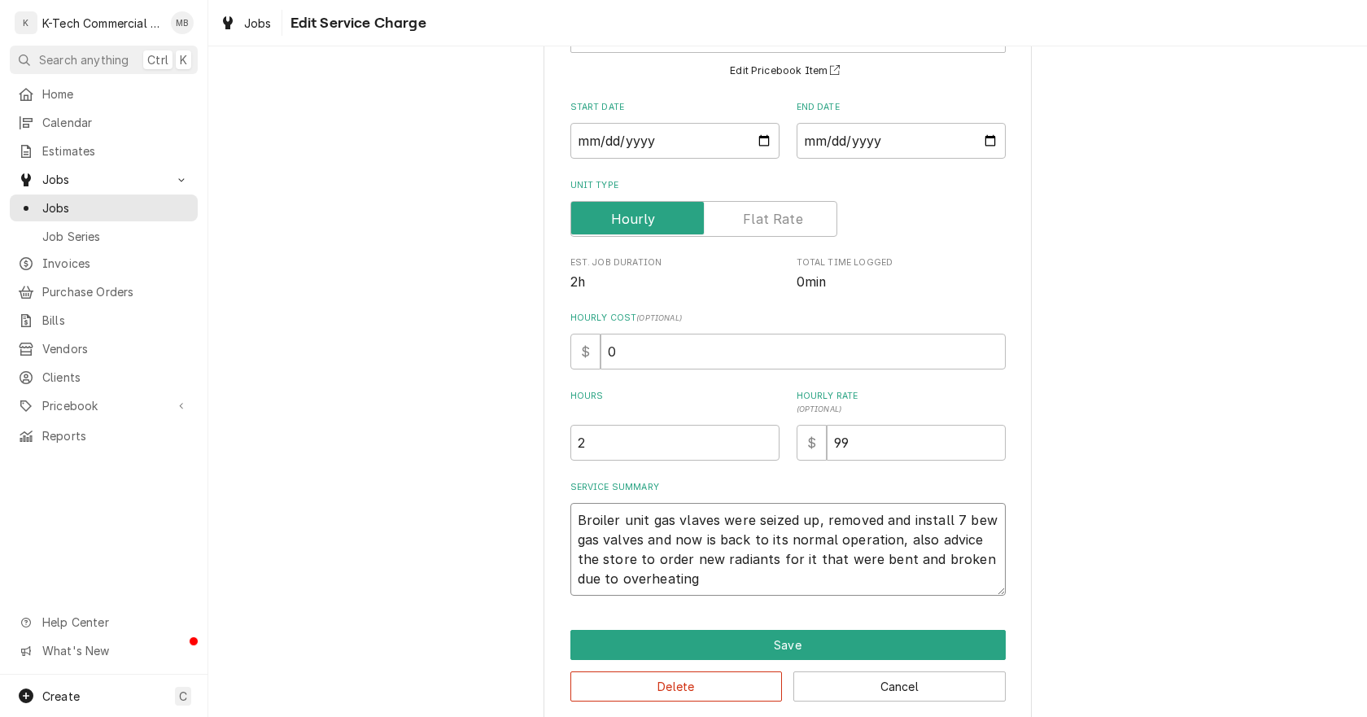
click at [687, 521] on textarea "Broiler unit gas vlaves were seized up, removed and install 7 bew gas valves an…" at bounding box center [788, 549] width 435 height 93
click at [963, 524] on textarea "Broiler unit gas valves were seized up, removed and install 7 bew gas valves an…" at bounding box center [788, 549] width 435 height 93
click at [859, 641] on button "Save" at bounding box center [788, 645] width 435 height 30
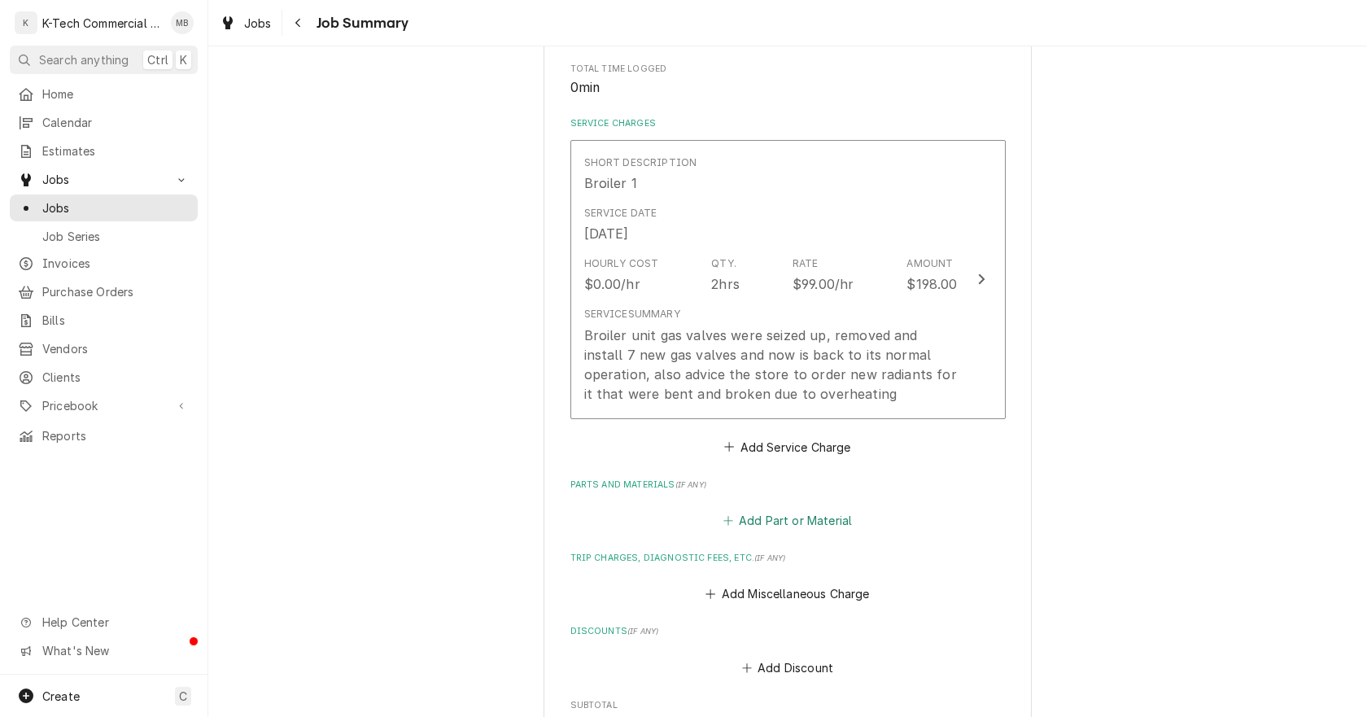
click at [804, 523] on button "Add Part or Material" at bounding box center [787, 521] width 134 height 23
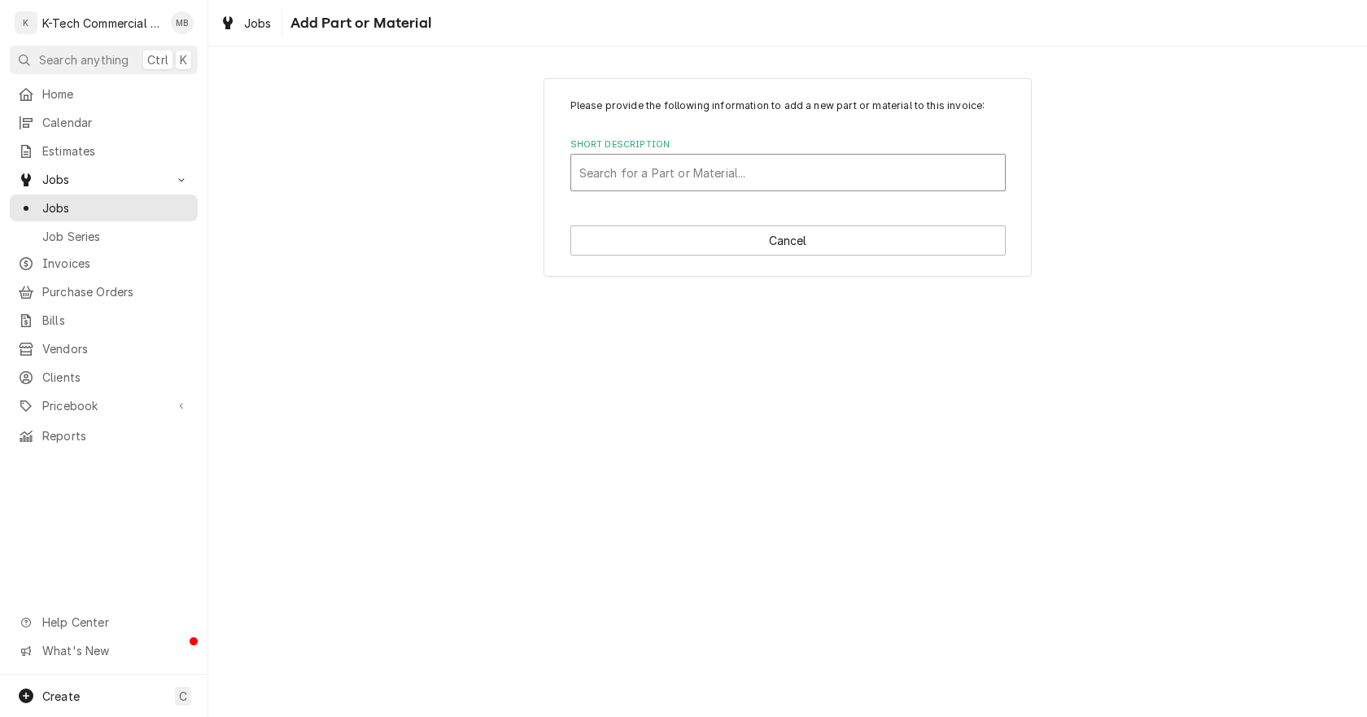
click at [721, 167] on div "Short Description" at bounding box center [789, 172] width 418 height 29
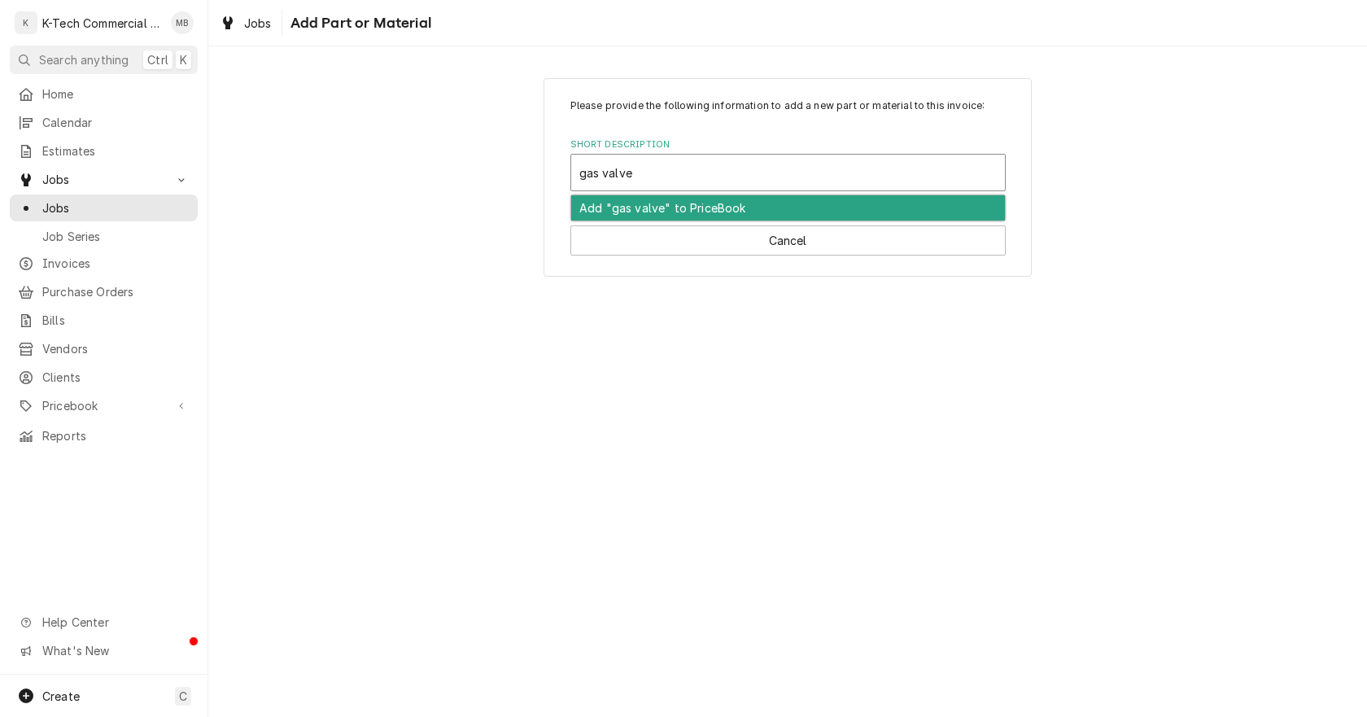
click at [638, 214] on div "Add "gas valve" to PriceBook" at bounding box center [788, 207] width 434 height 25
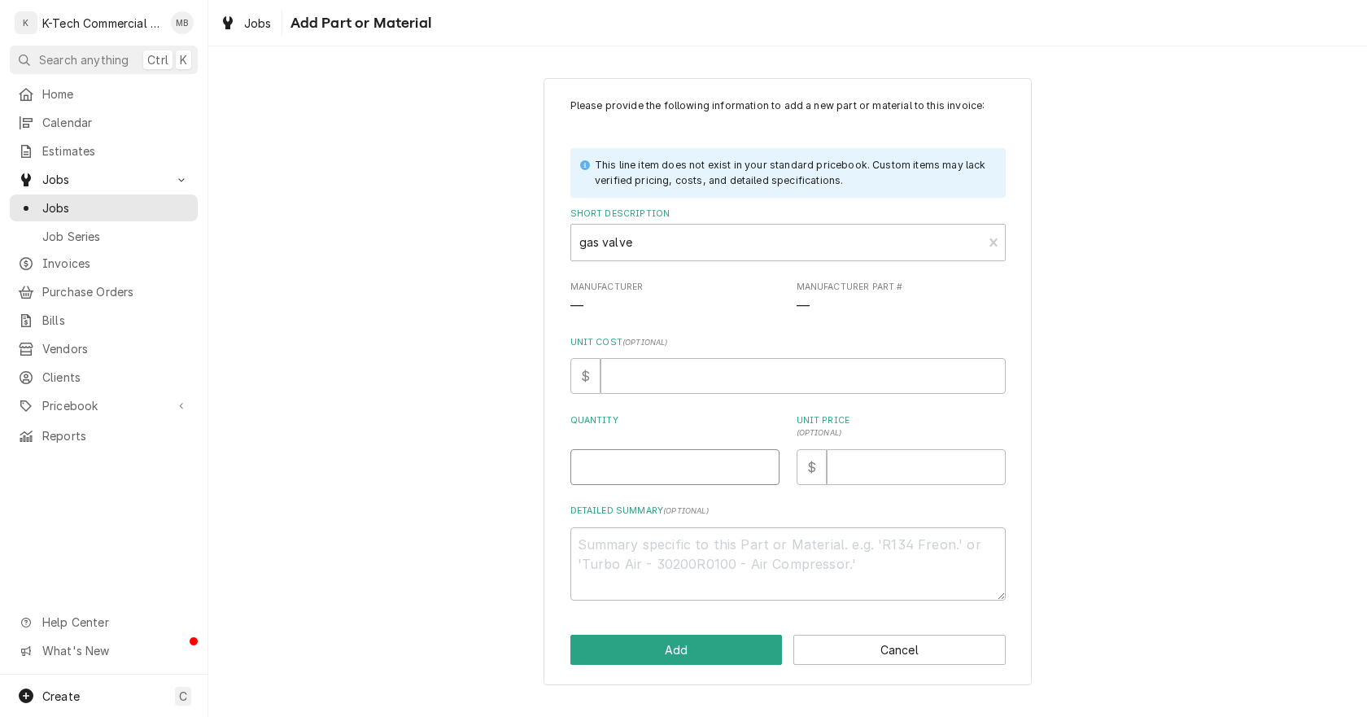
click at [674, 479] on input "Quantity" at bounding box center [675, 467] width 209 height 36
drag, startPoint x: 1127, startPoint y: 387, endPoint x: 1102, endPoint y: 107, distance: 281.1
click at [1125, 360] on div "Please provide the following information to add a new part or material to this …" at bounding box center [787, 381] width 1159 height 637
click at [888, 451] on input "Unit Price ( optional )" at bounding box center [916, 467] width 179 height 36
click at [689, 647] on button "Add" at bounding box center [677, 650] width 212 height 30
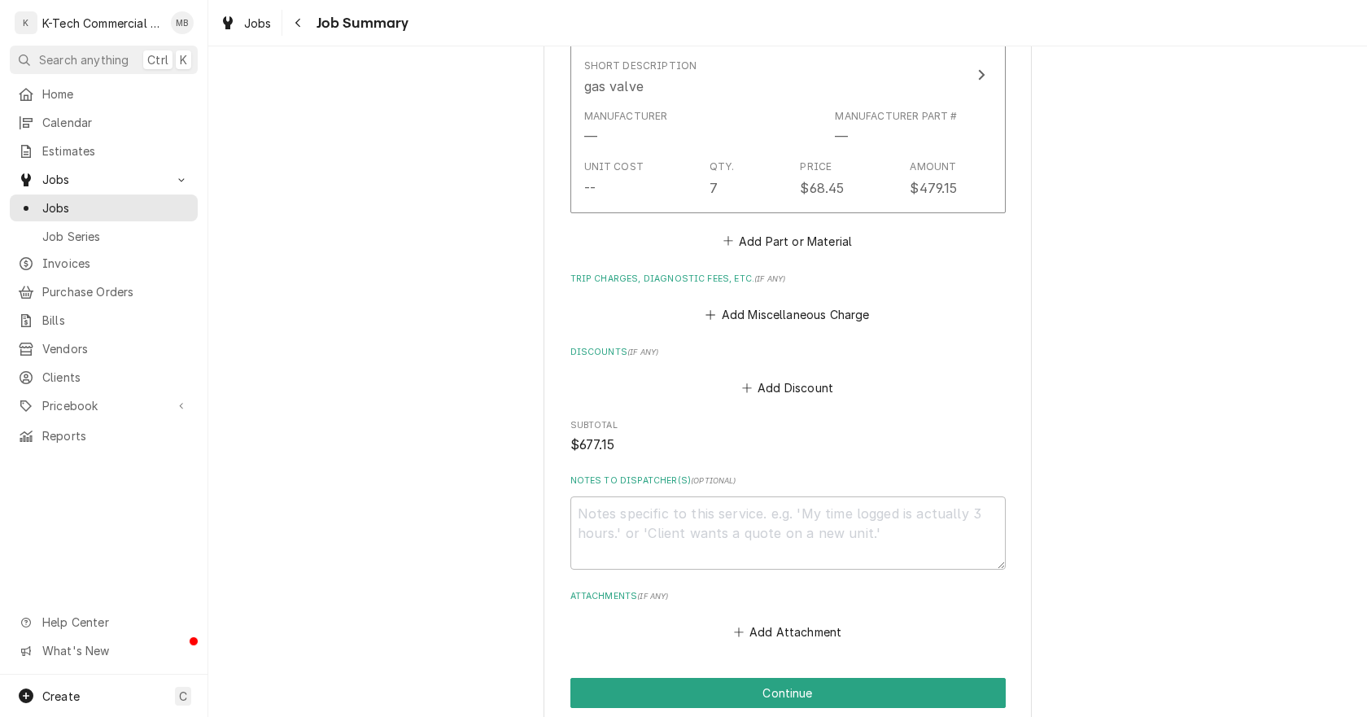
scroll to position [895, 0]
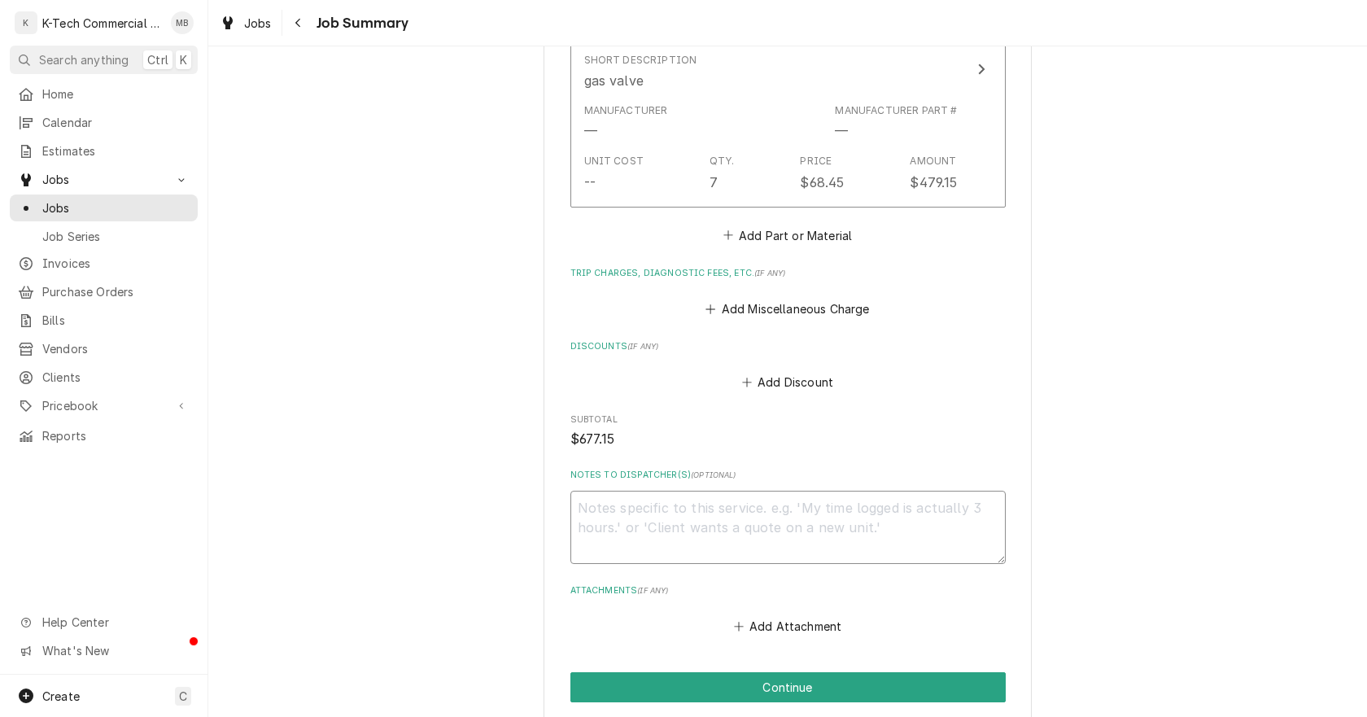
click at [768, 524] on textarea "Notes to Dispatcher(s) ( optional )" at bounding box center [788, 527] width 435 height 73
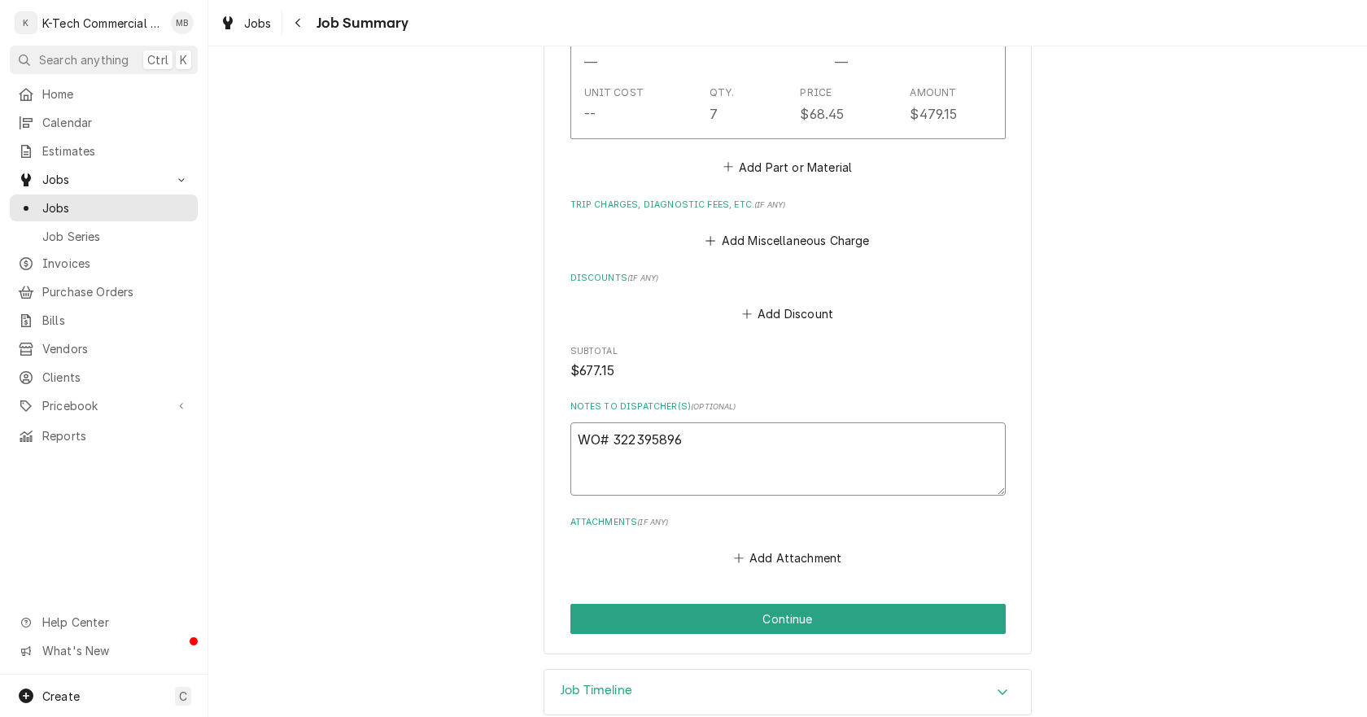
scroll to position [977, 0]
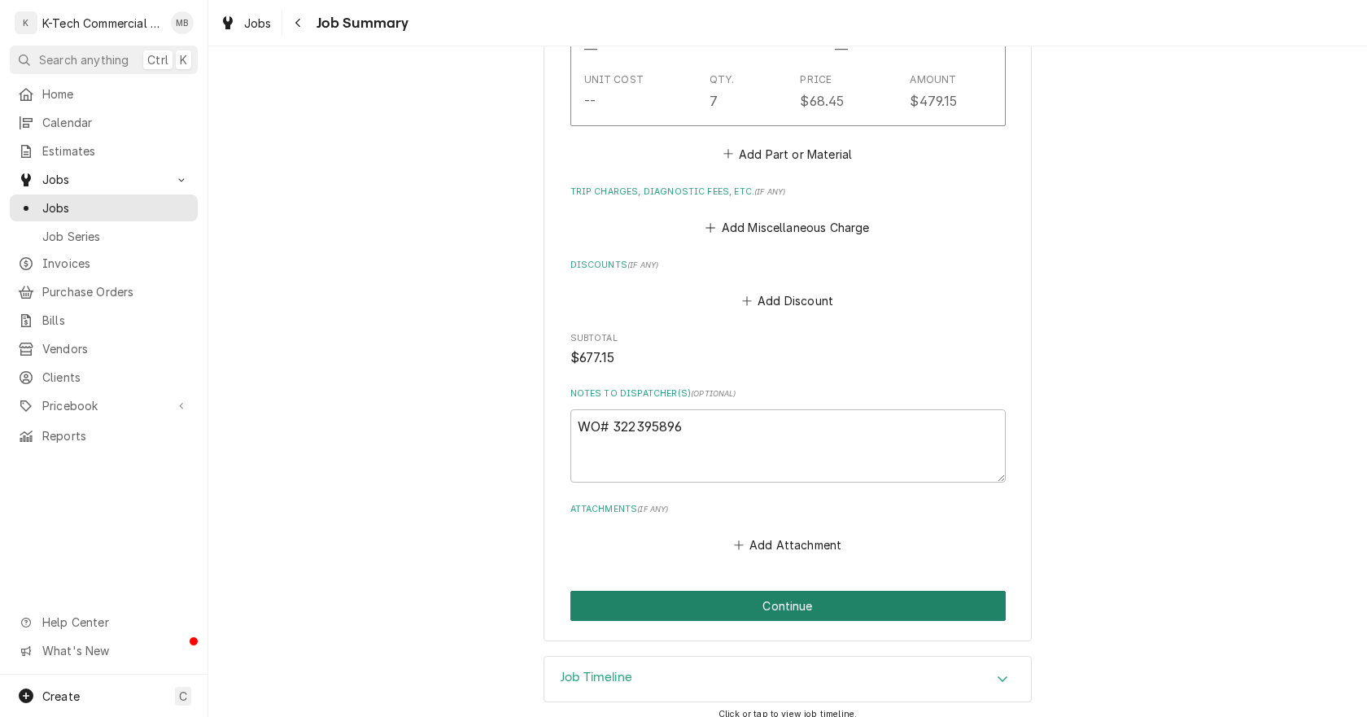
click at [882, 604] on button "Continue" at bounding box center [788, 606] width 435 height 30
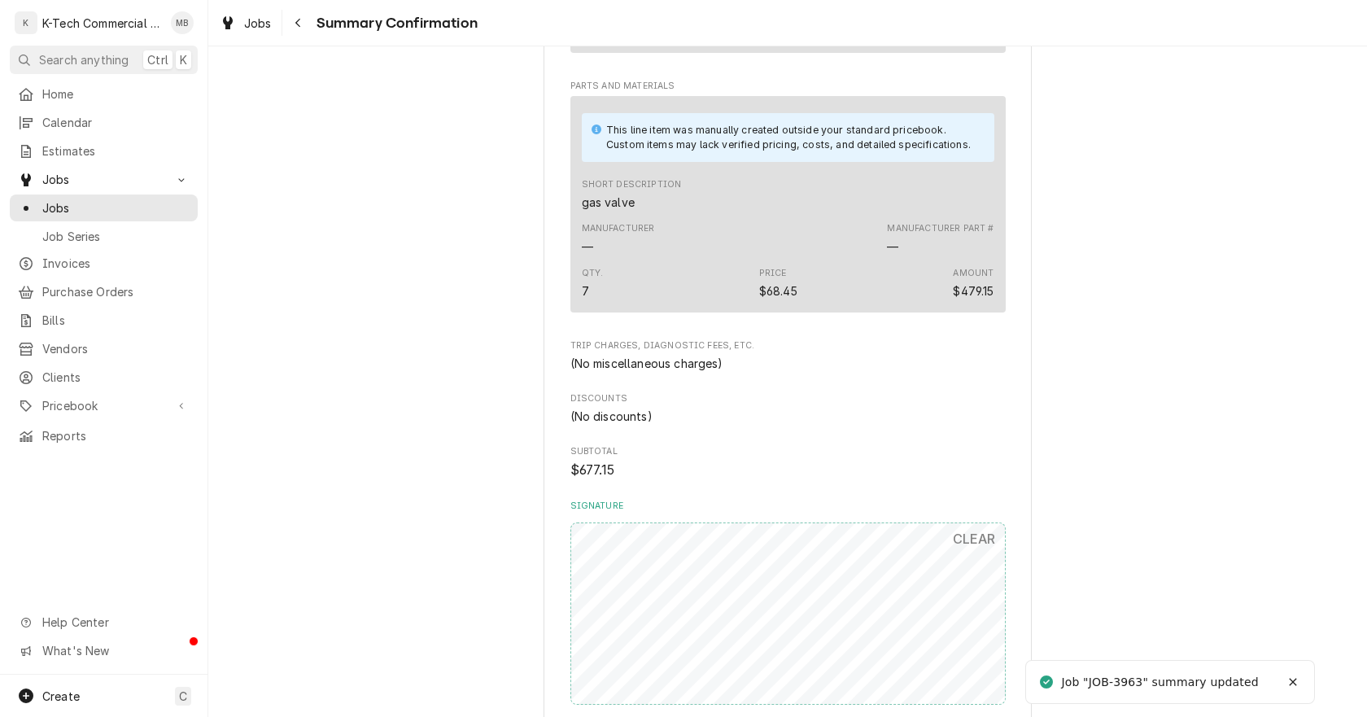
scroll to position [814, 0]
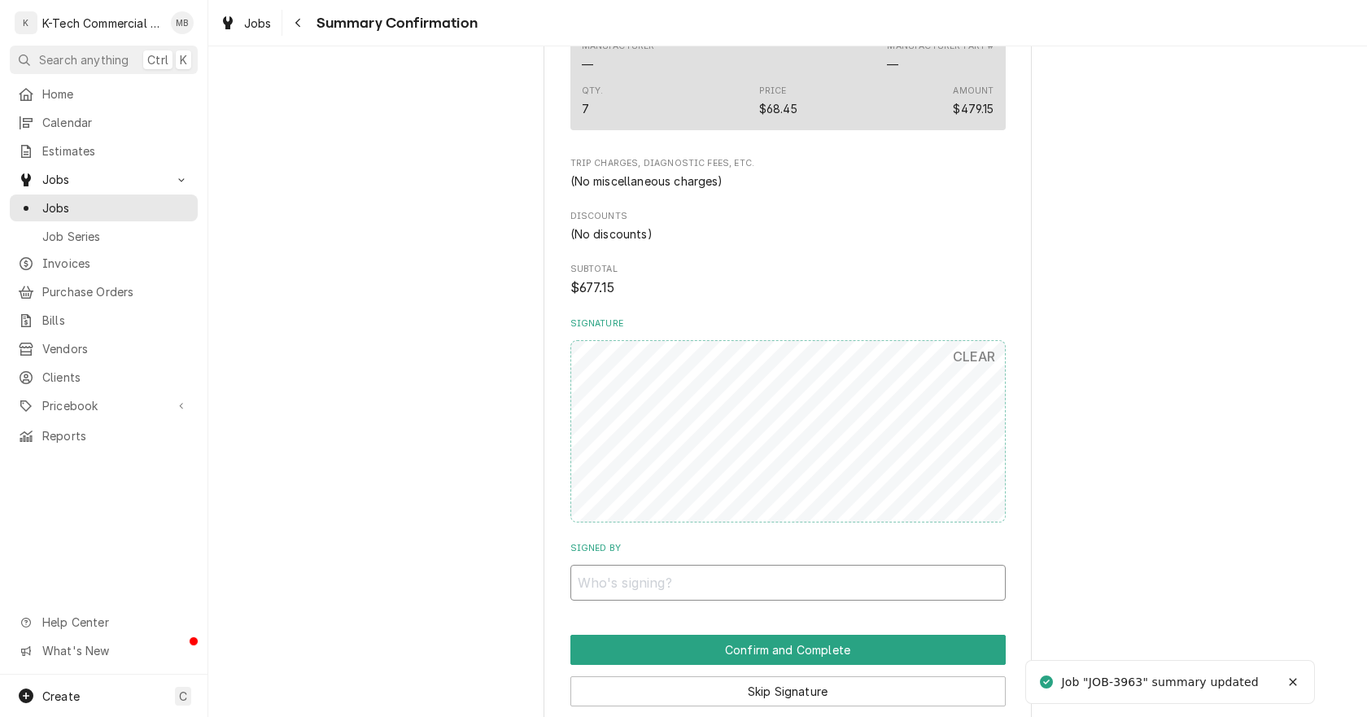
click at [726, 588] on input "Signed By" at bounding box center [788, 583] width 435 height 36
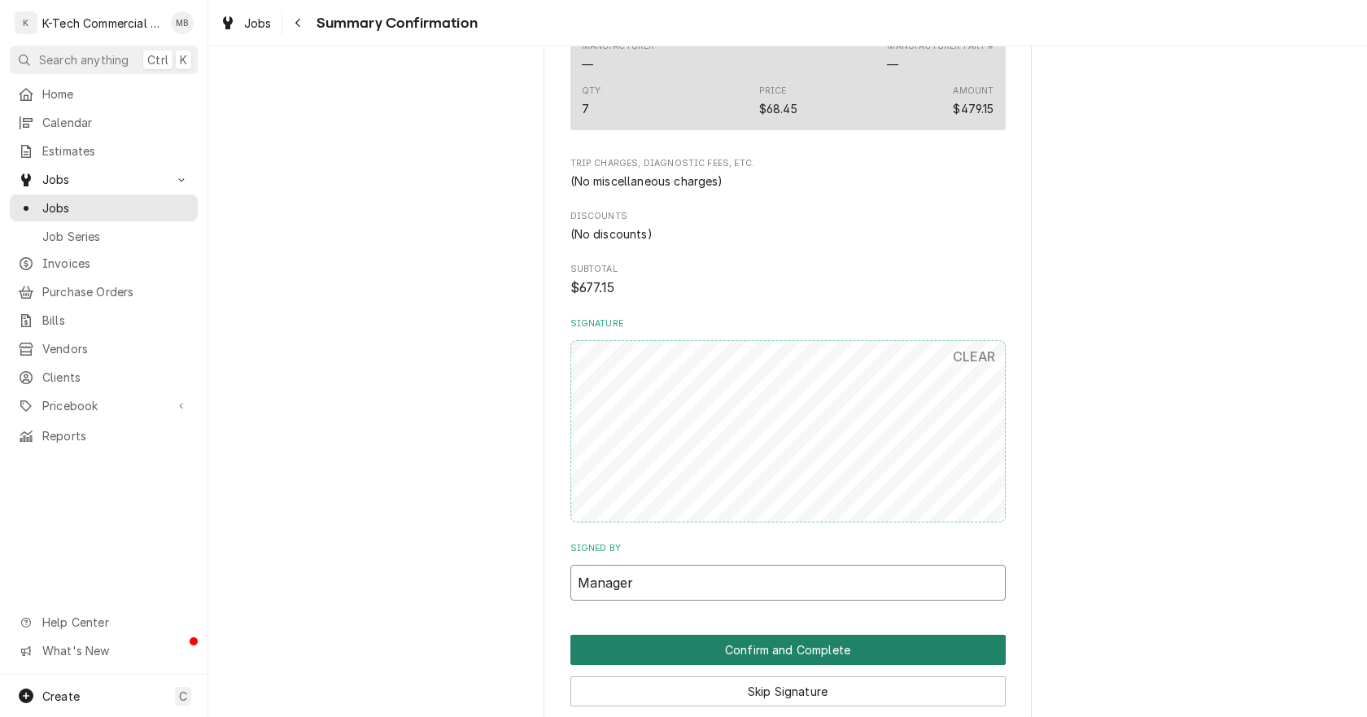
type input "Manager"
click at [734, 642] on button "Confirm and Complete" at bounding box center [788, 650] width 435 height 30
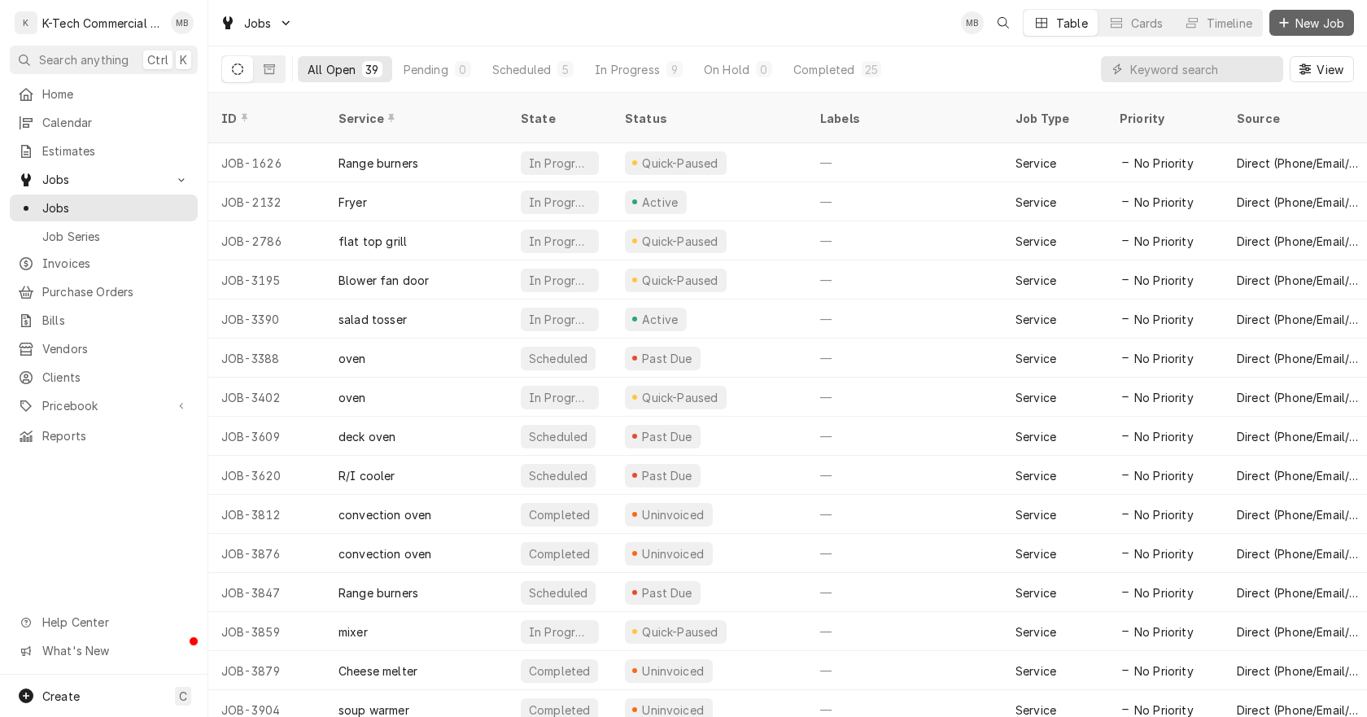
click at [1297, 24] on span "New Job" at bounding box center [1320, 23] width 55 height 17
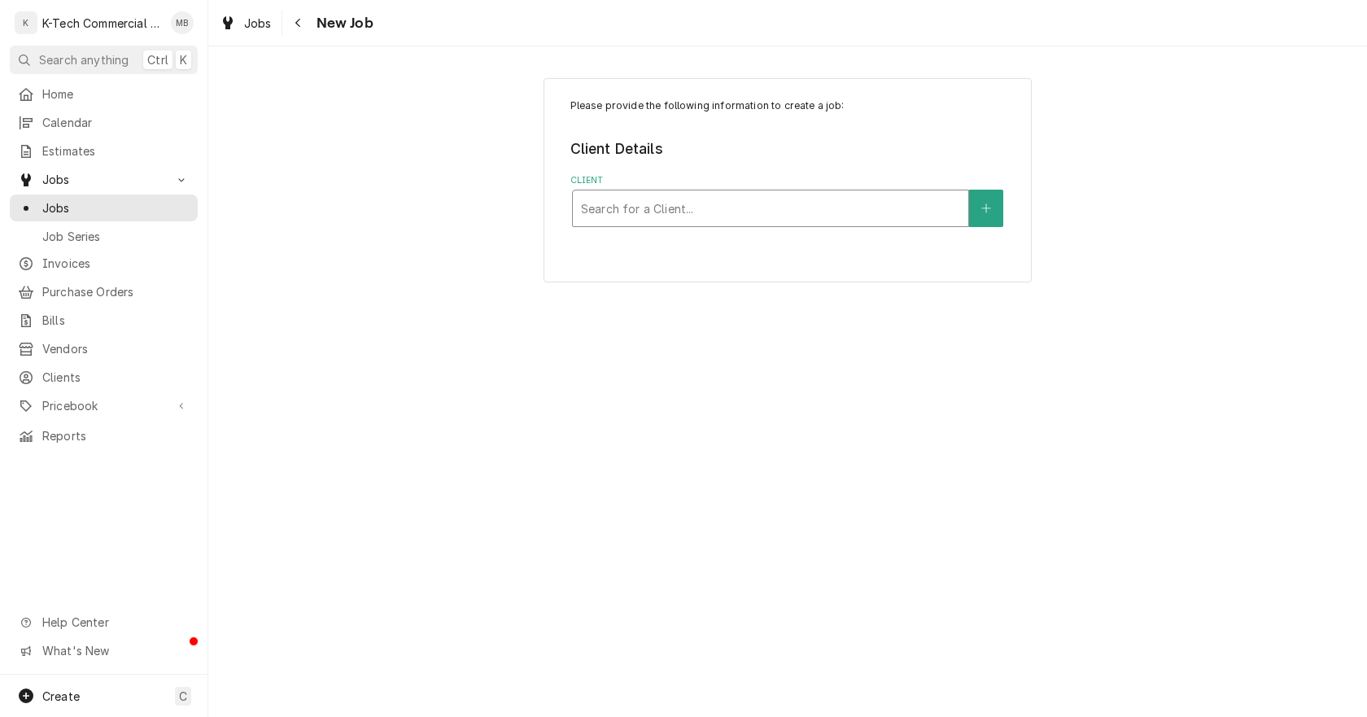
click at [839, 208] on div "Client" at bounding box center [770, 208] width 379 height 29
type input "chees"
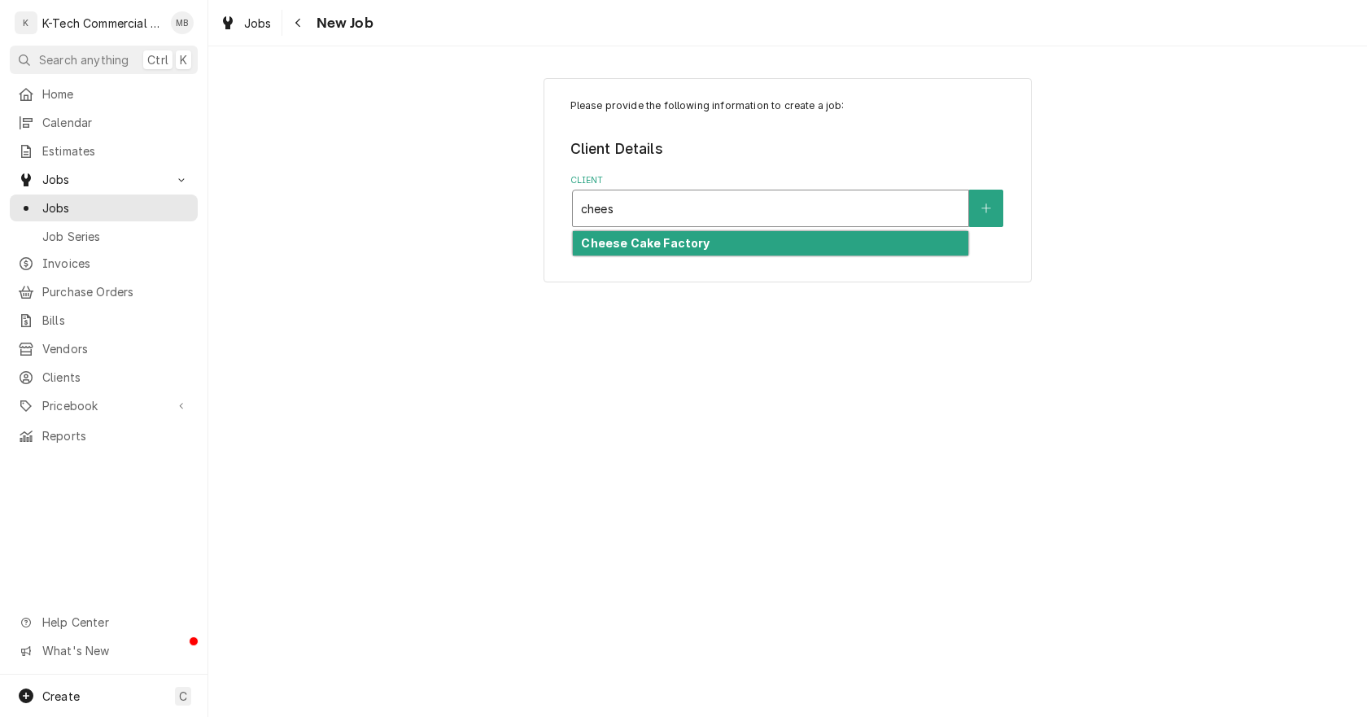
click at [666, 245] on strong "Cheese Cake Factory" at bounding box center [645, 243] width 129 height 14
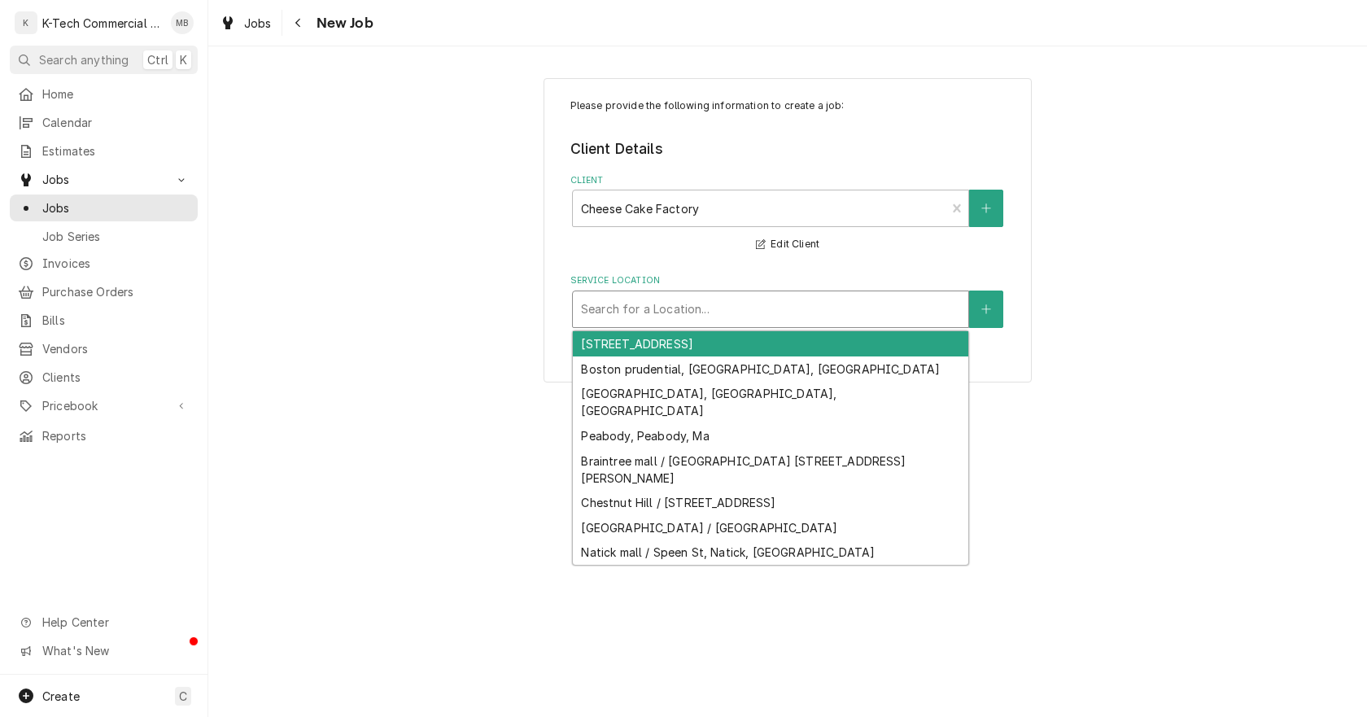
click at [717, 315] on div "Service Location" at bounding box center [770, 309] width 379 height 29
click at [701, 341] on div "94 Providence Pl, Providence, RI 02903" at bounding box center [771, 343] width 396 height 25
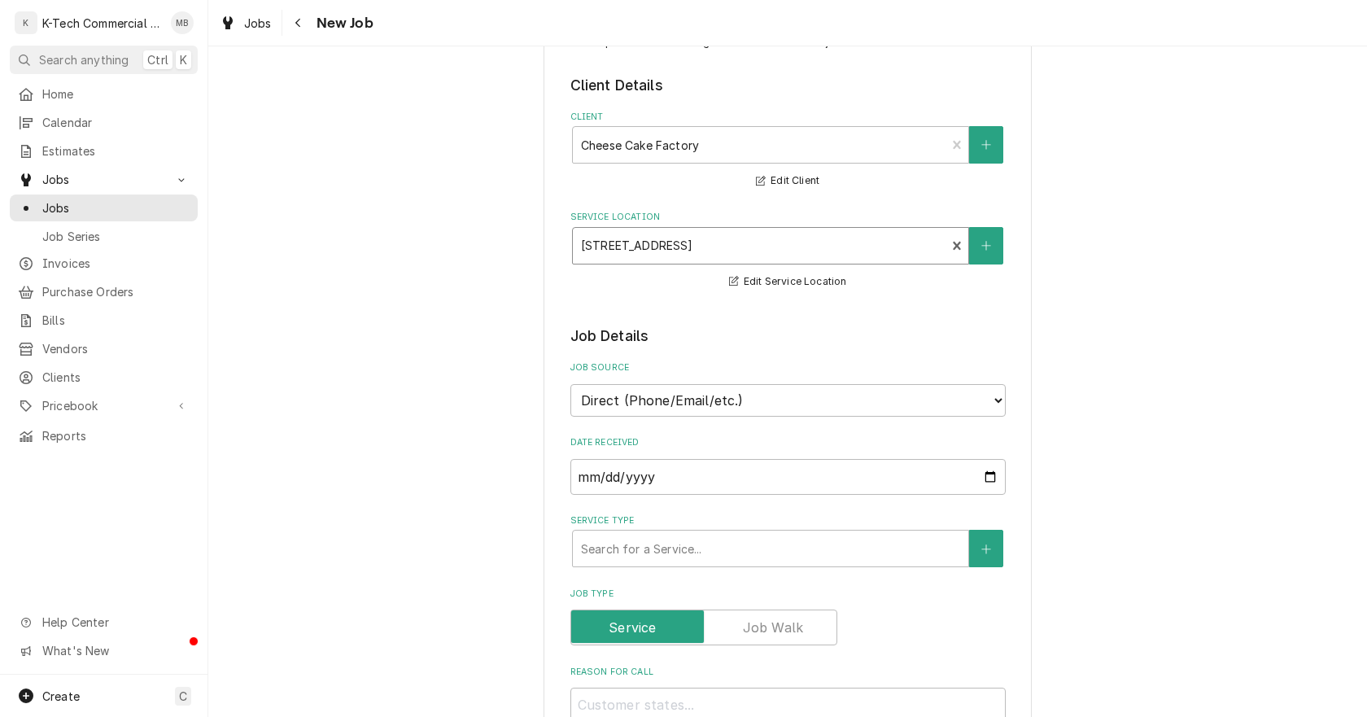
scroll to position [163, 0]
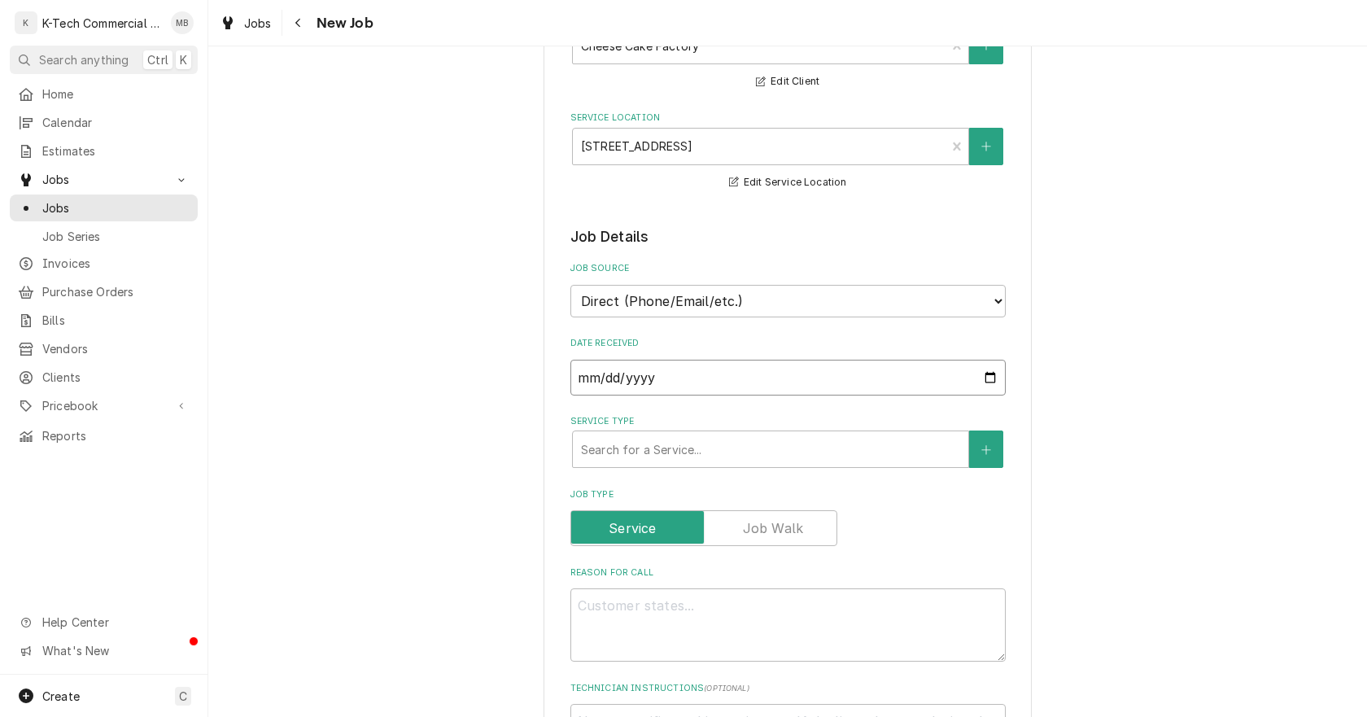
click at [989, 374] on input "2025-08-16" at bounding box center [788, 378] width 435 height 36
type input "2025-08-14"
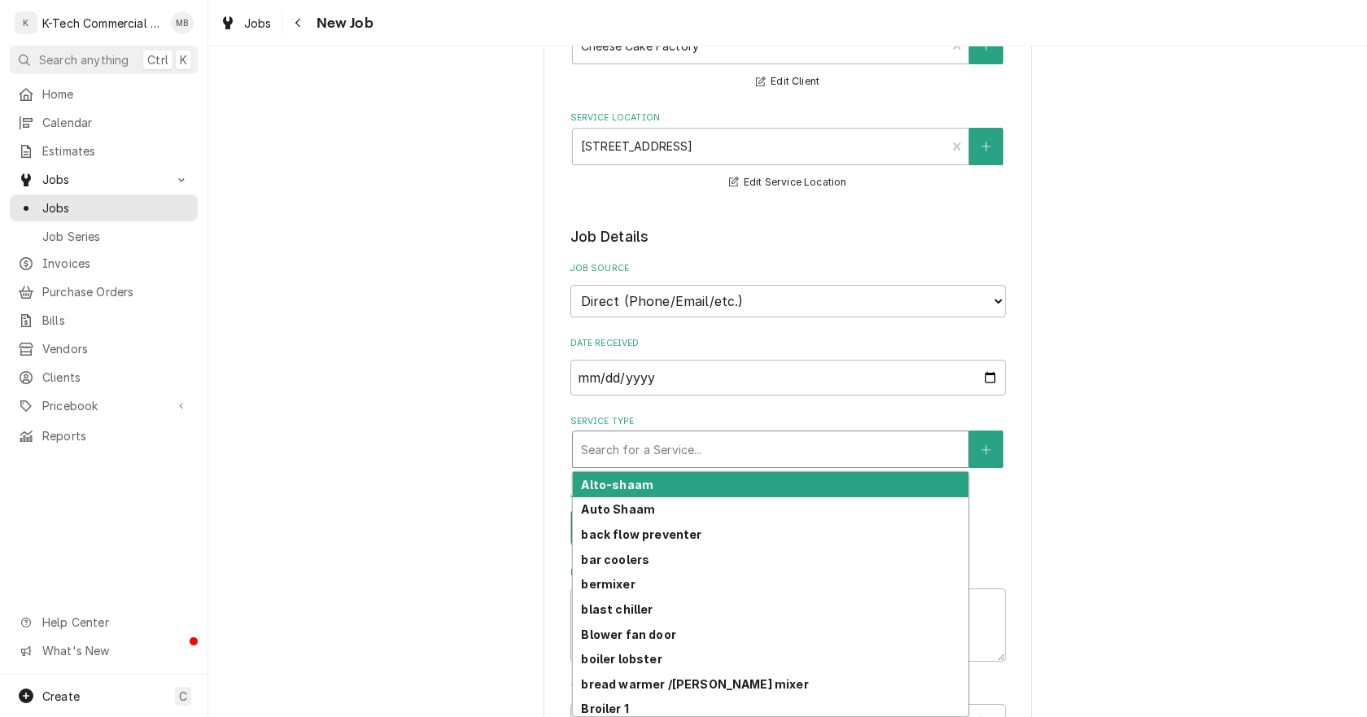
click at [696, 446] on div "Service Type" at bounding box center [770, 449] width 379 height 29
type textarea "x"
type input "h"
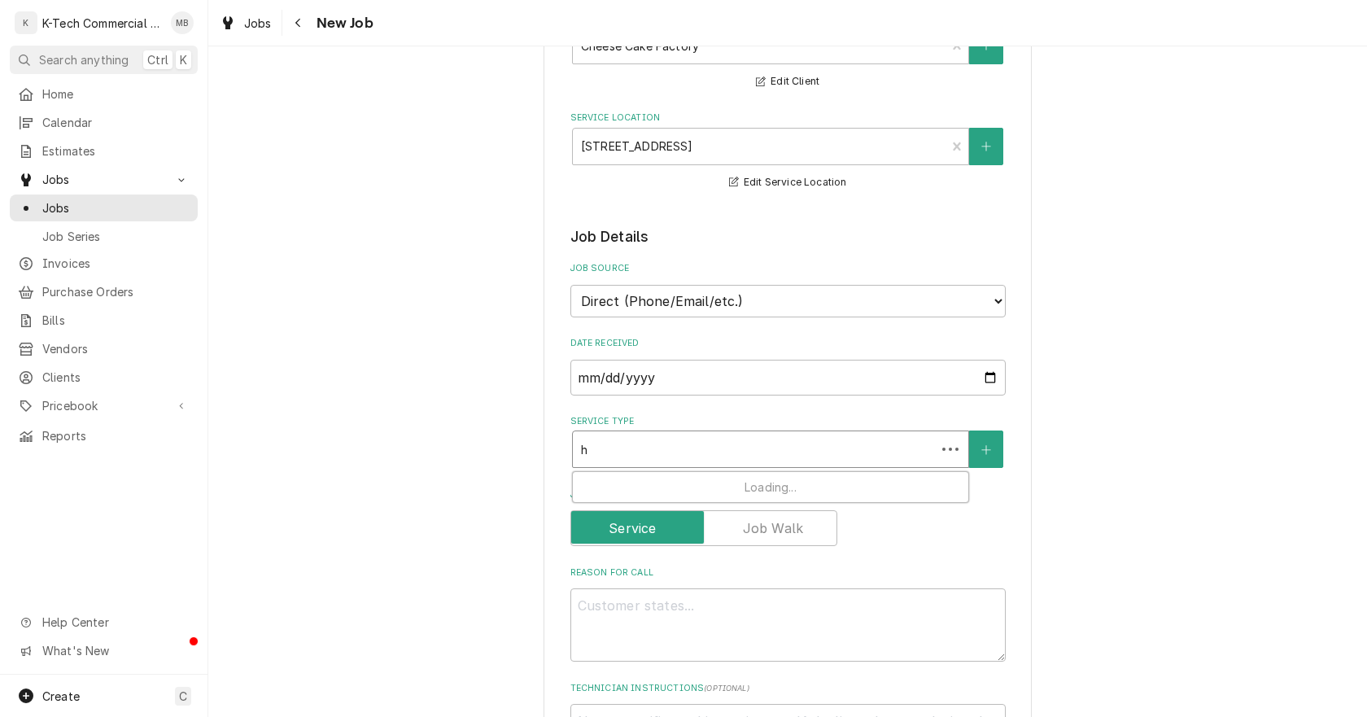
type textarea "x"
type input "ho"
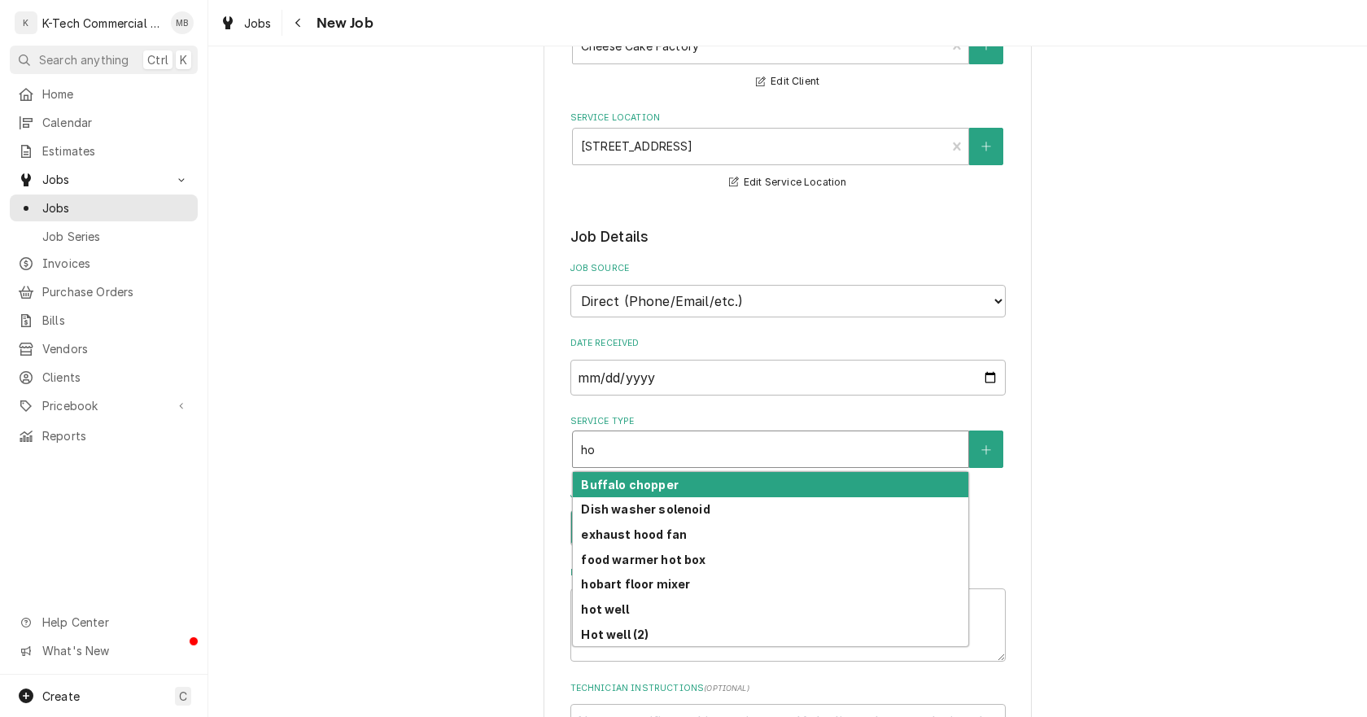
type textarea "x"
type input "hoy"
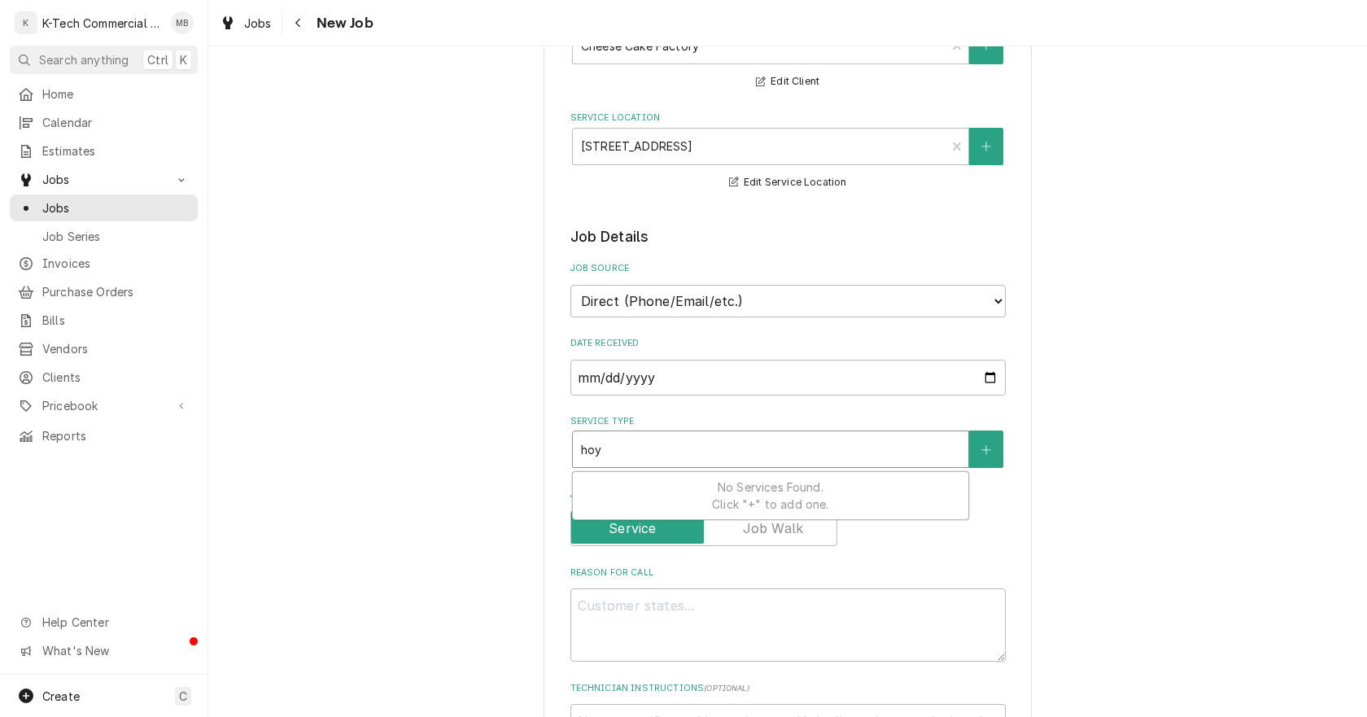
type textarea "x"
type input "ho"
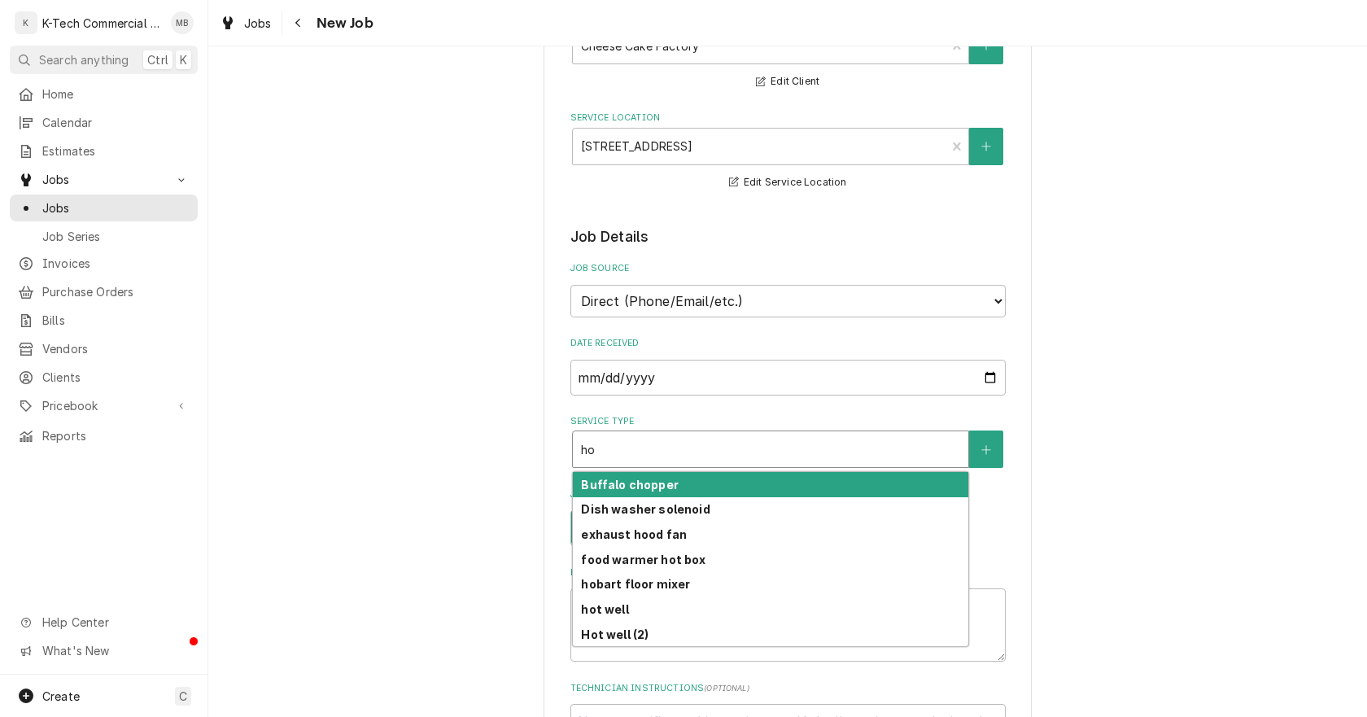
type textarea "x"
type input "hot"
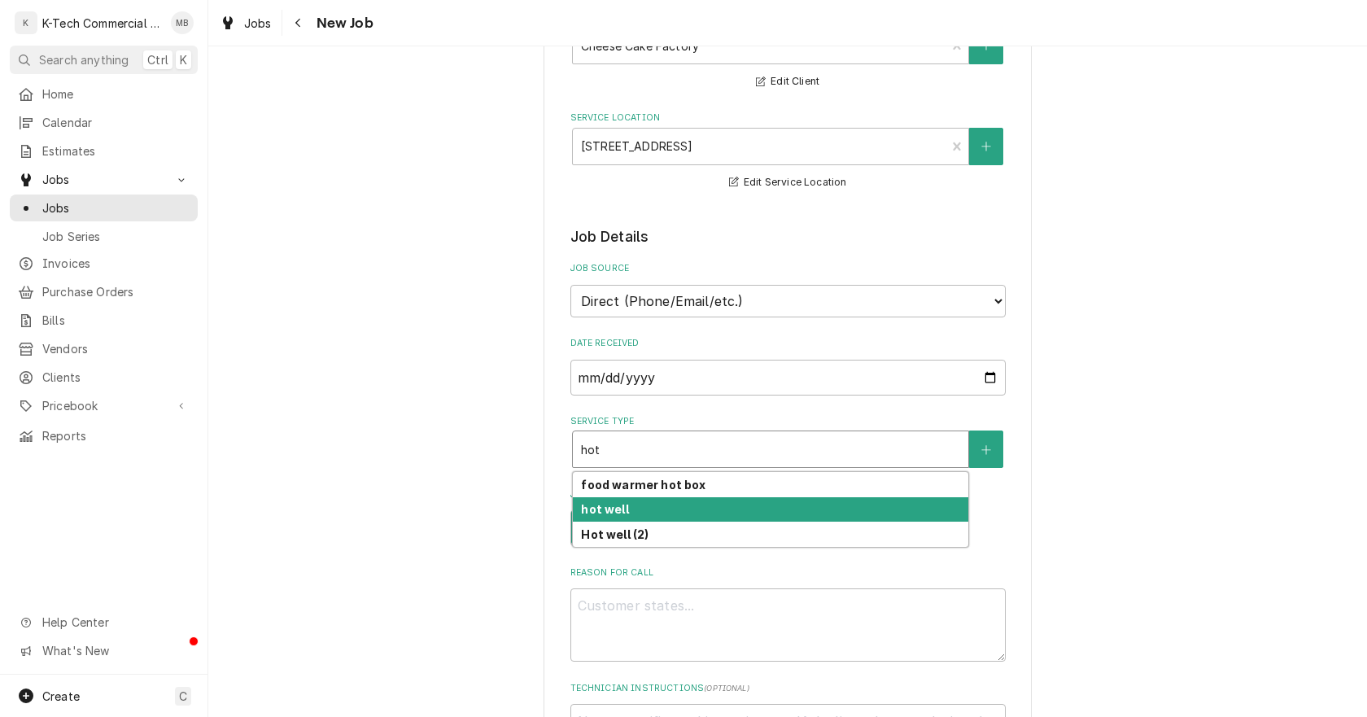
click at [658, 510] on div "hot well" at bounding box center [771, 509] width 396 height 25
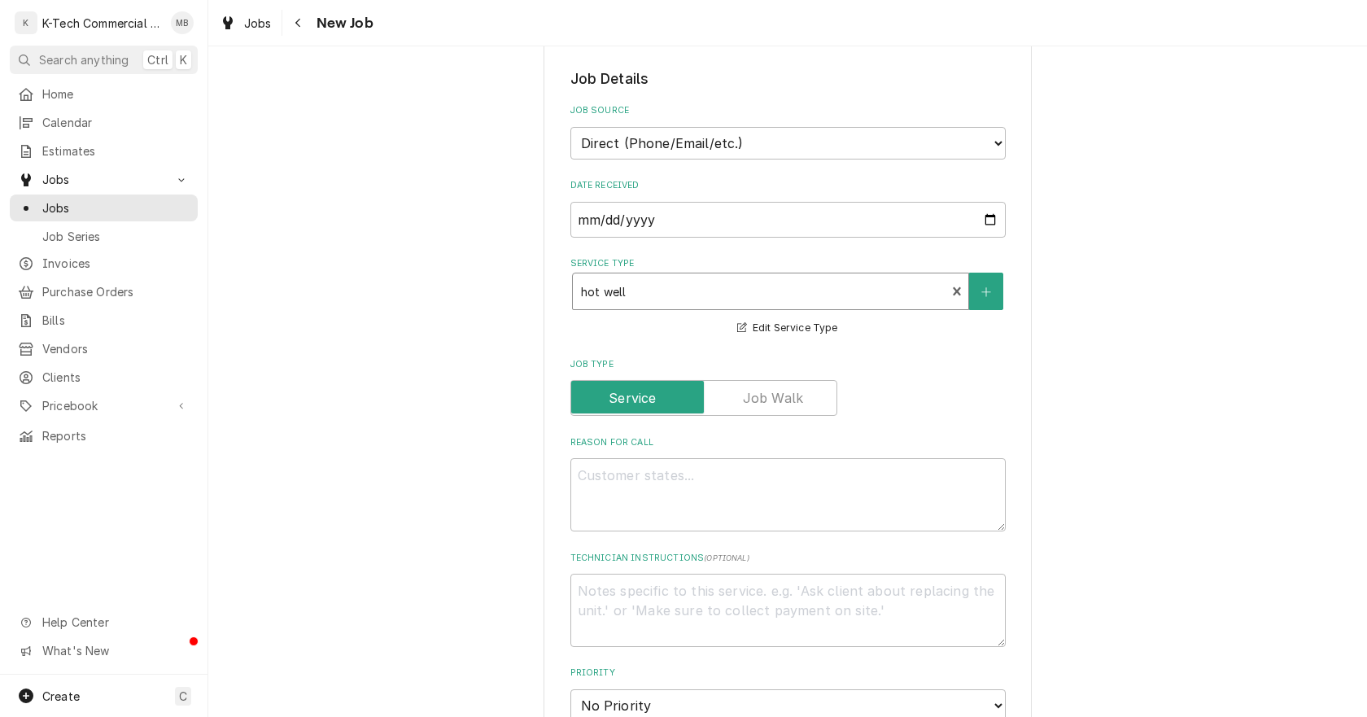
scroll to position [326, 0]
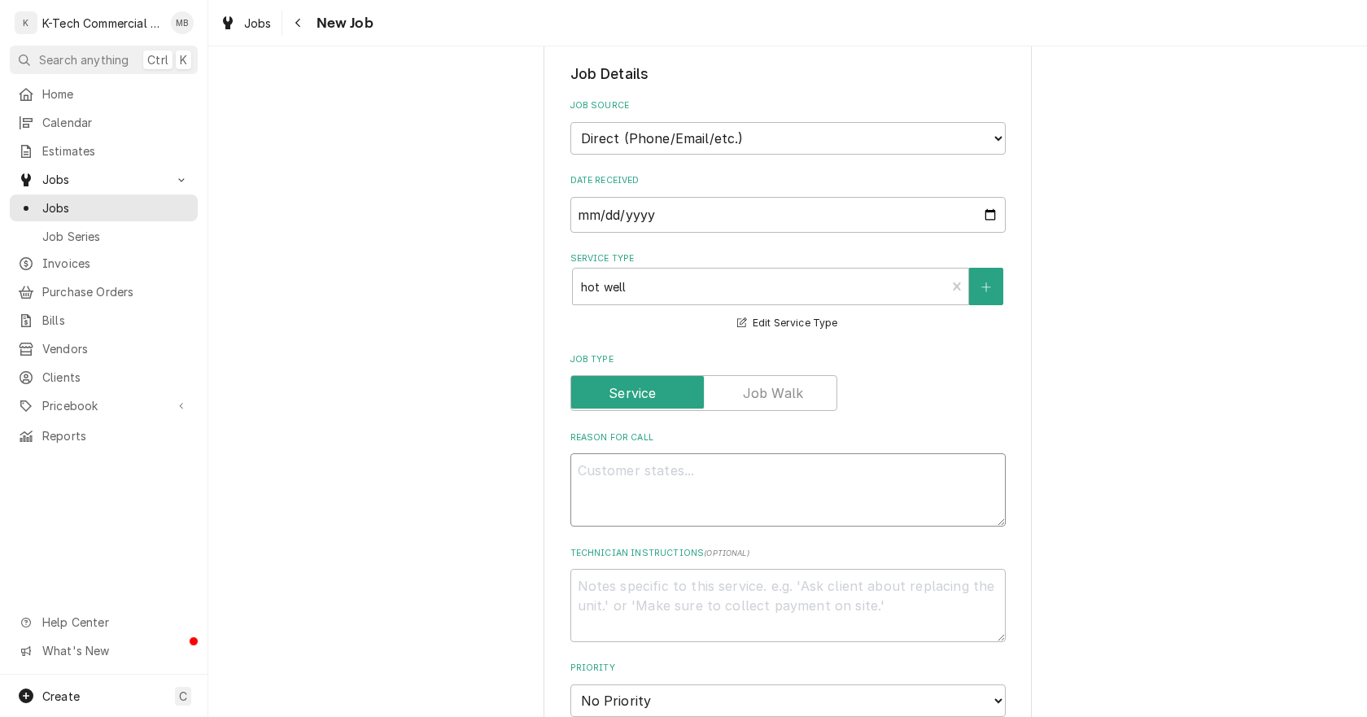
click at [676, 502] on textarea "Reason For Call" at bounding box center [788, 489] width 435 height 73
type textarea "x"
type textarea "S"
type textarea "x"
type textarea "St"
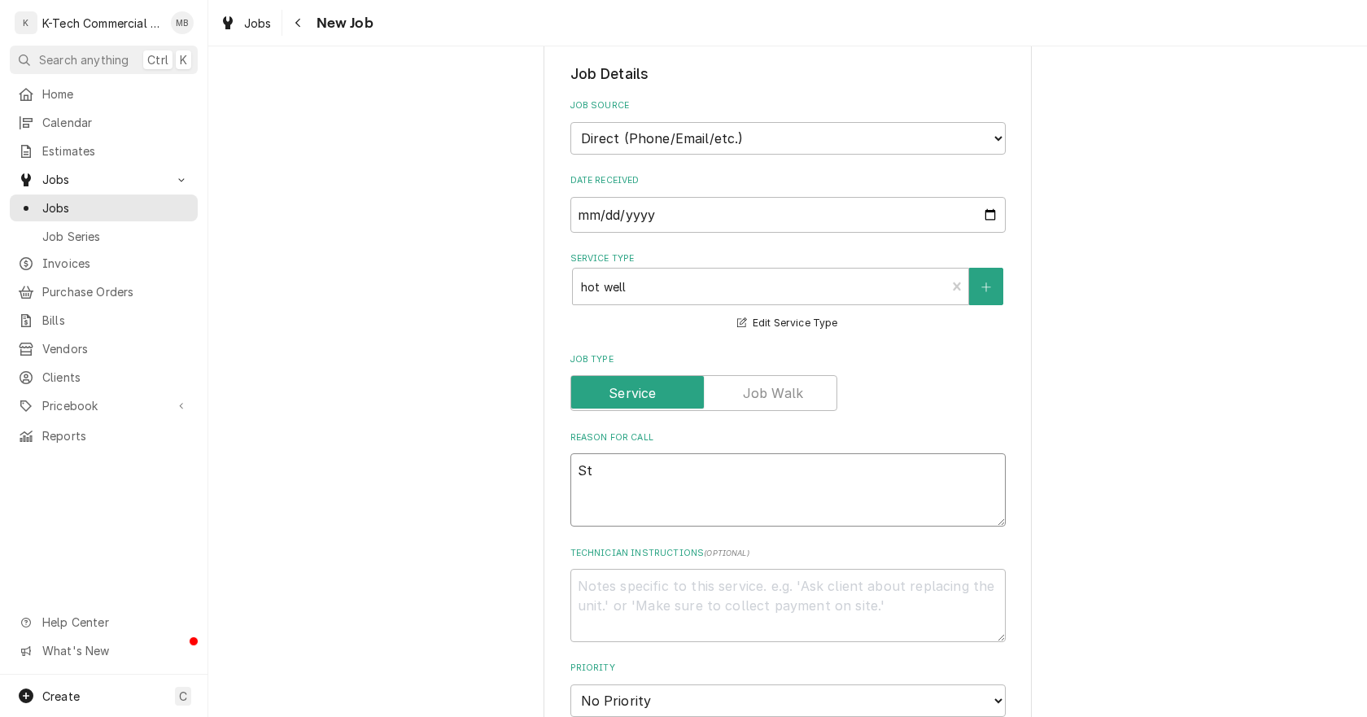
type textarea "x"
type textarea "Ste"
type textarea "x"
type textarea "Stea"
type textarea "x"
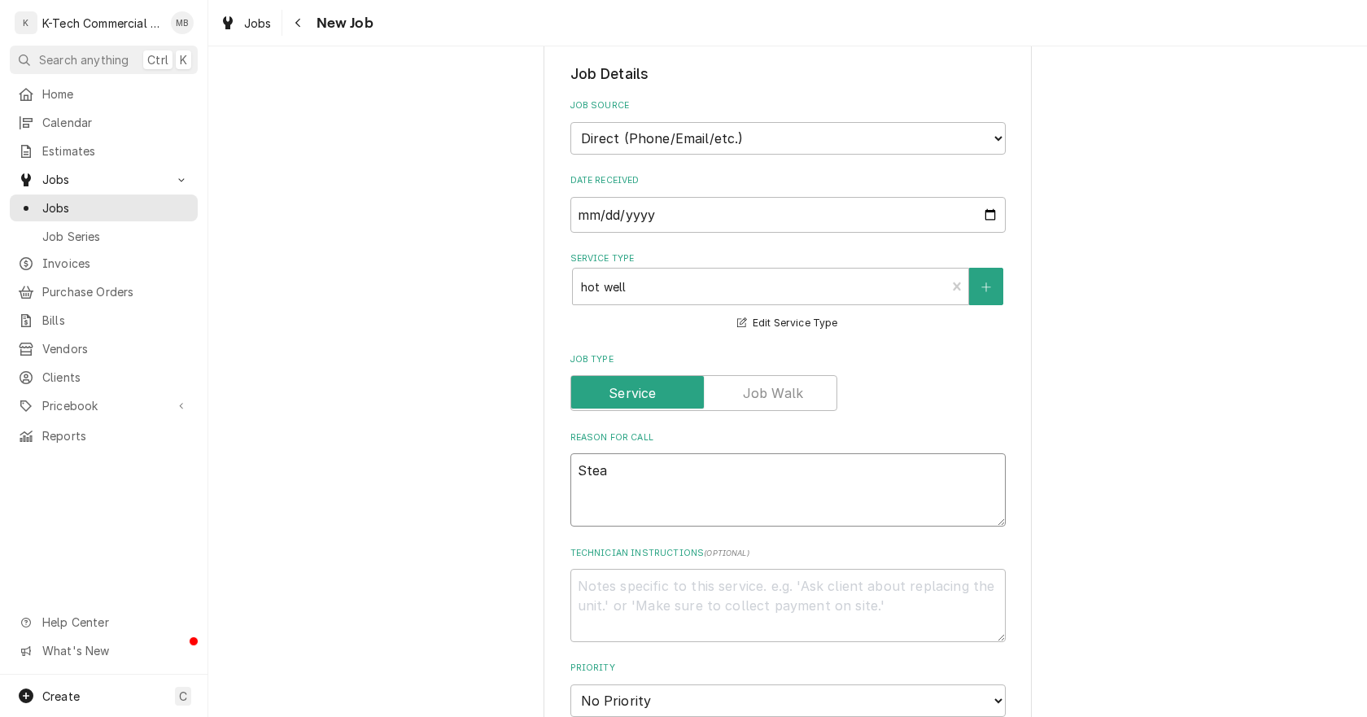
type textarea "Steam"
type textarea "x"
type textarea "Steam"
type textarea "x"
type textarea "Steam t"
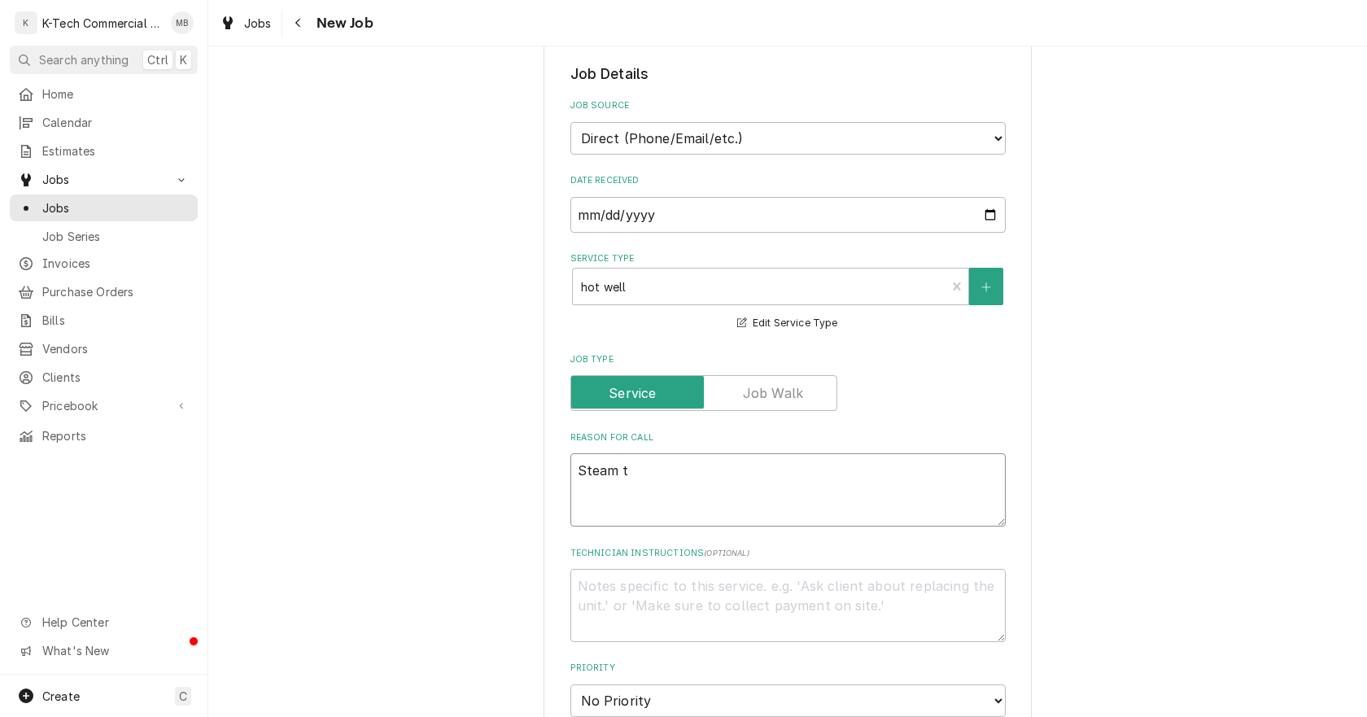
type textarea "x"
type textarea "Steam ta"
type textarea "x"
type textarea "Steam tab"
type textarea "x"
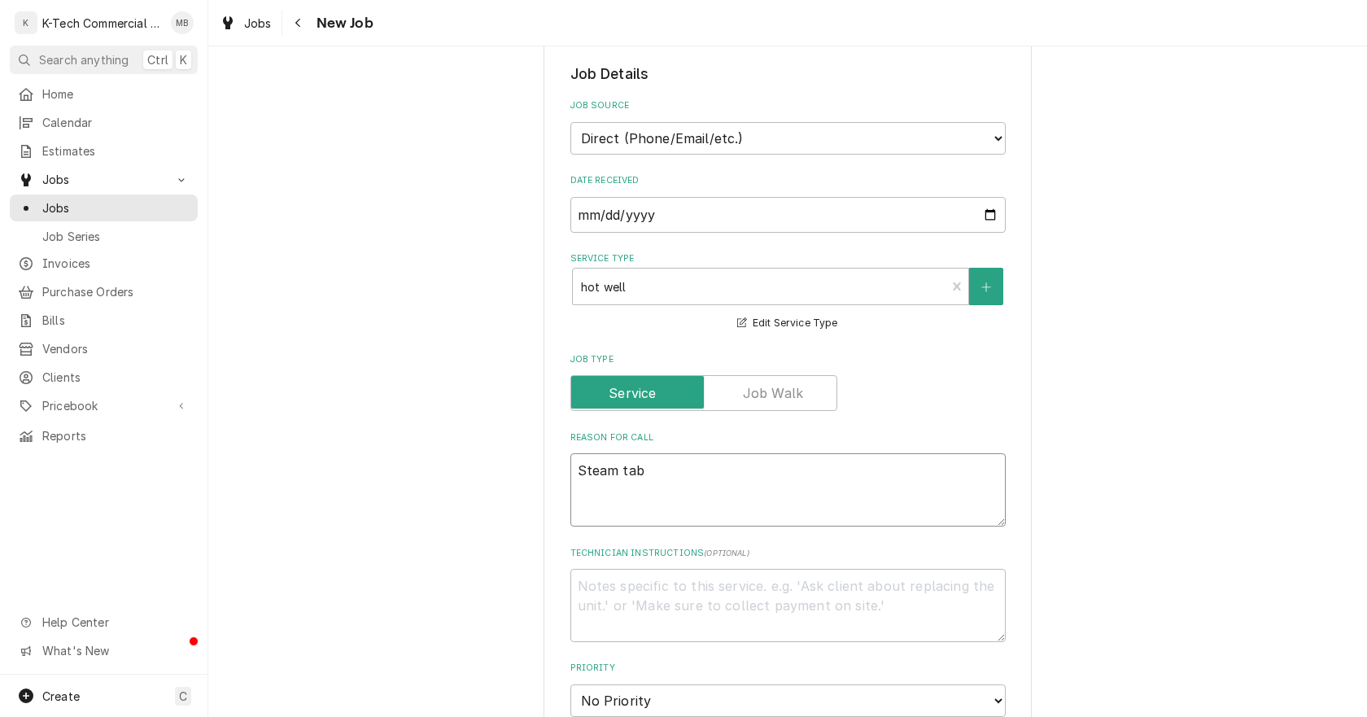
type textarea "Steam tabl"
type textarea "x"
type textarea "Steam table"
type textarea "x"
type textarea "Steam table"
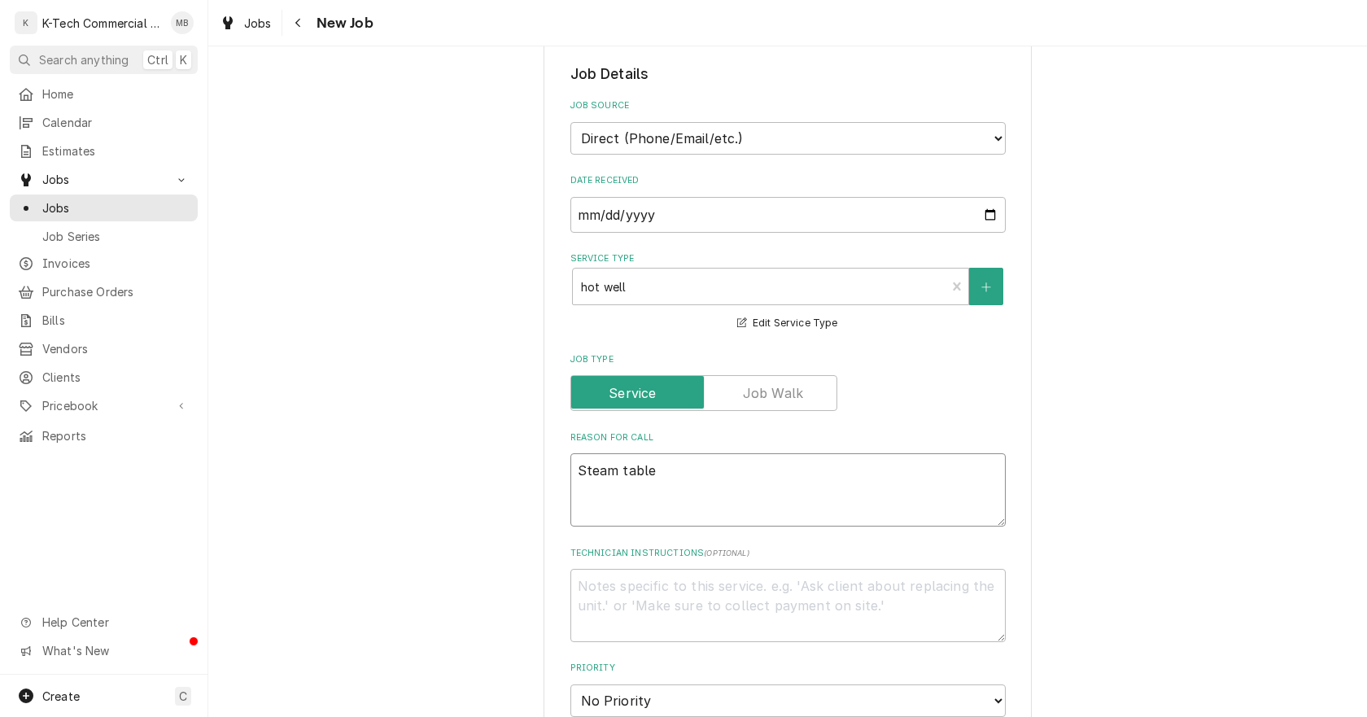
type textarea "x"
type textarea "Steam table o"
type textarea "x"
type textarea "Steam table on"
type textarea "x"
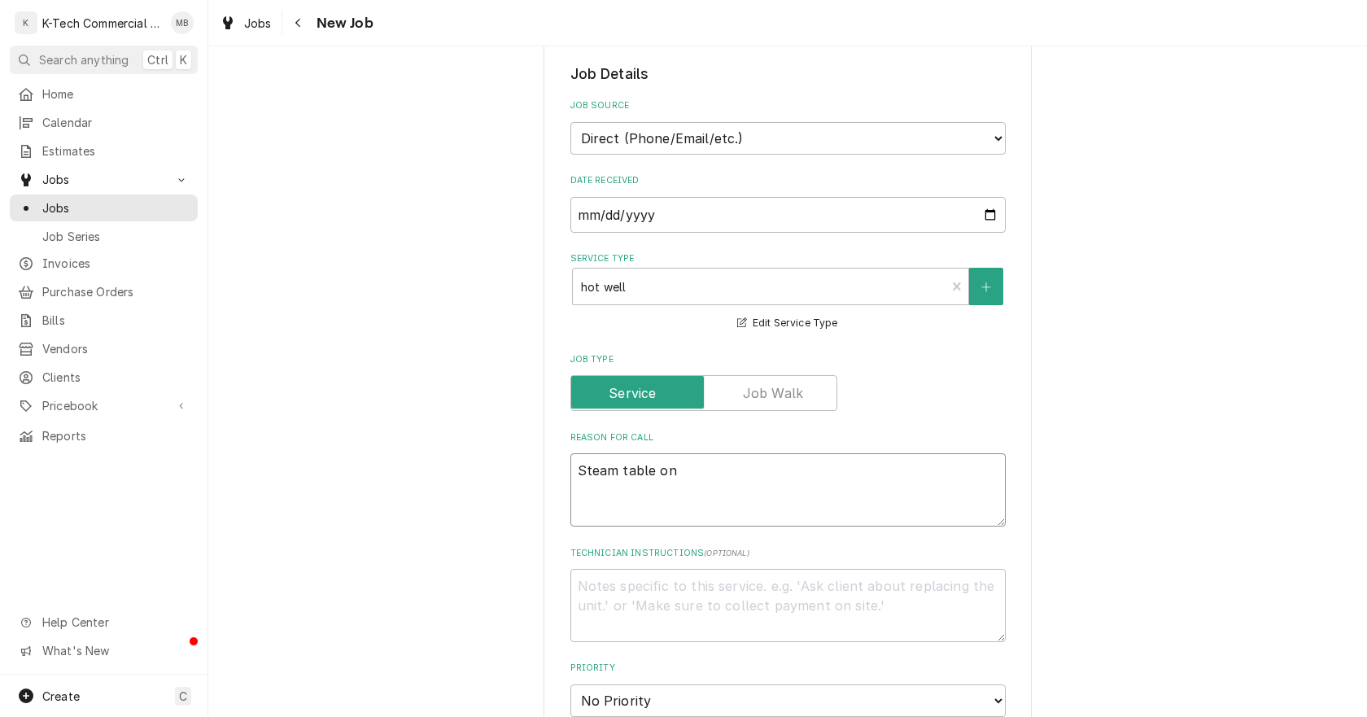
type textarea "Steam table on"
type textarea "x"
type textarea "Steam table on s"
type textarea "x"
type textarea "Steam table on sa"
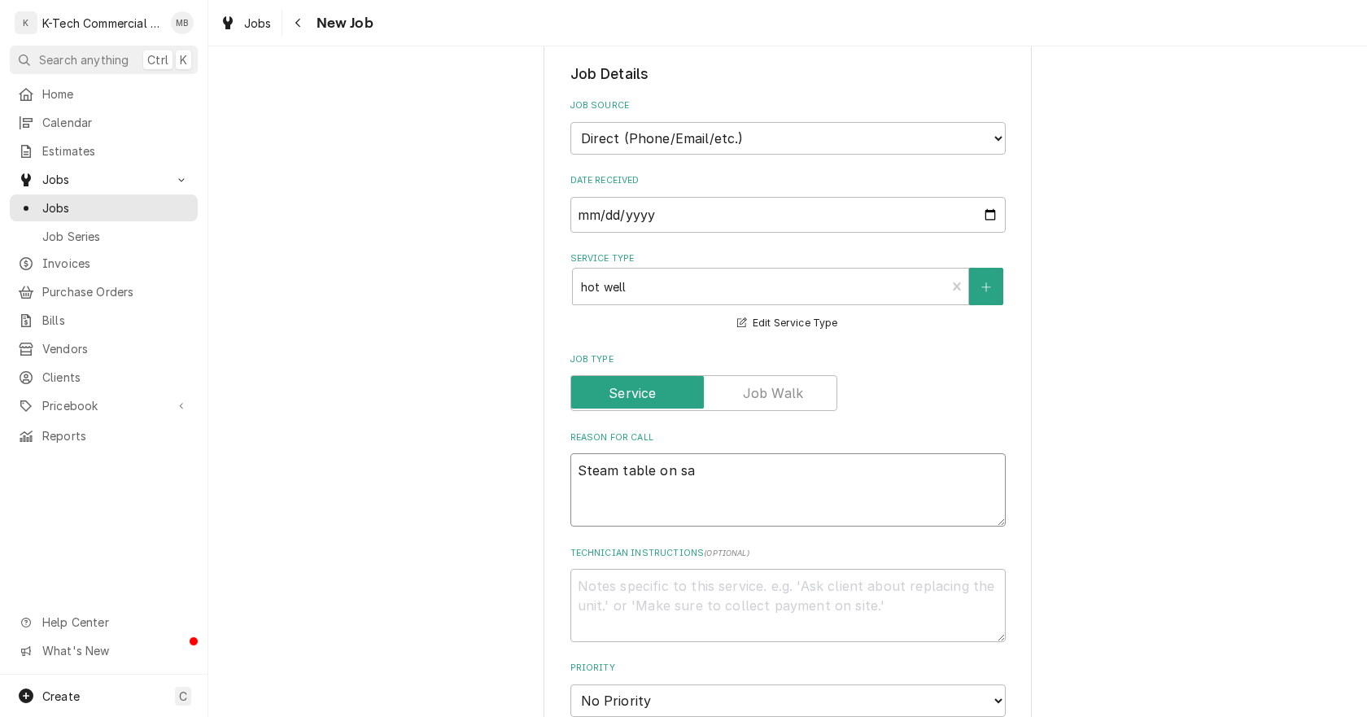
type textarea "x"
type textarea "Steam table on sau"
type textarea "x"
type textarea "Steam table on saut"
type textarea "x"
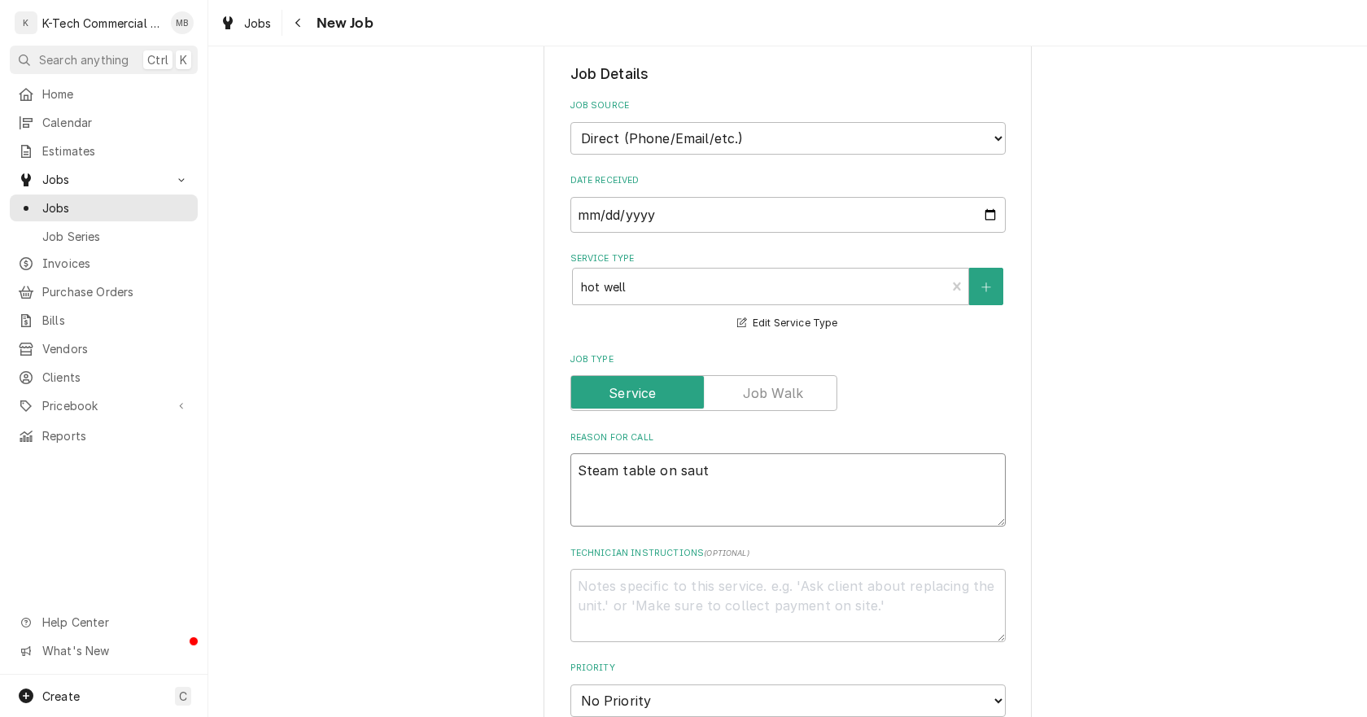
type textarea "Steam table on saute"
type textarea "x"
type textarea "Steam table on saute"
type textarea "x"
type textarea "Steam table on saute"
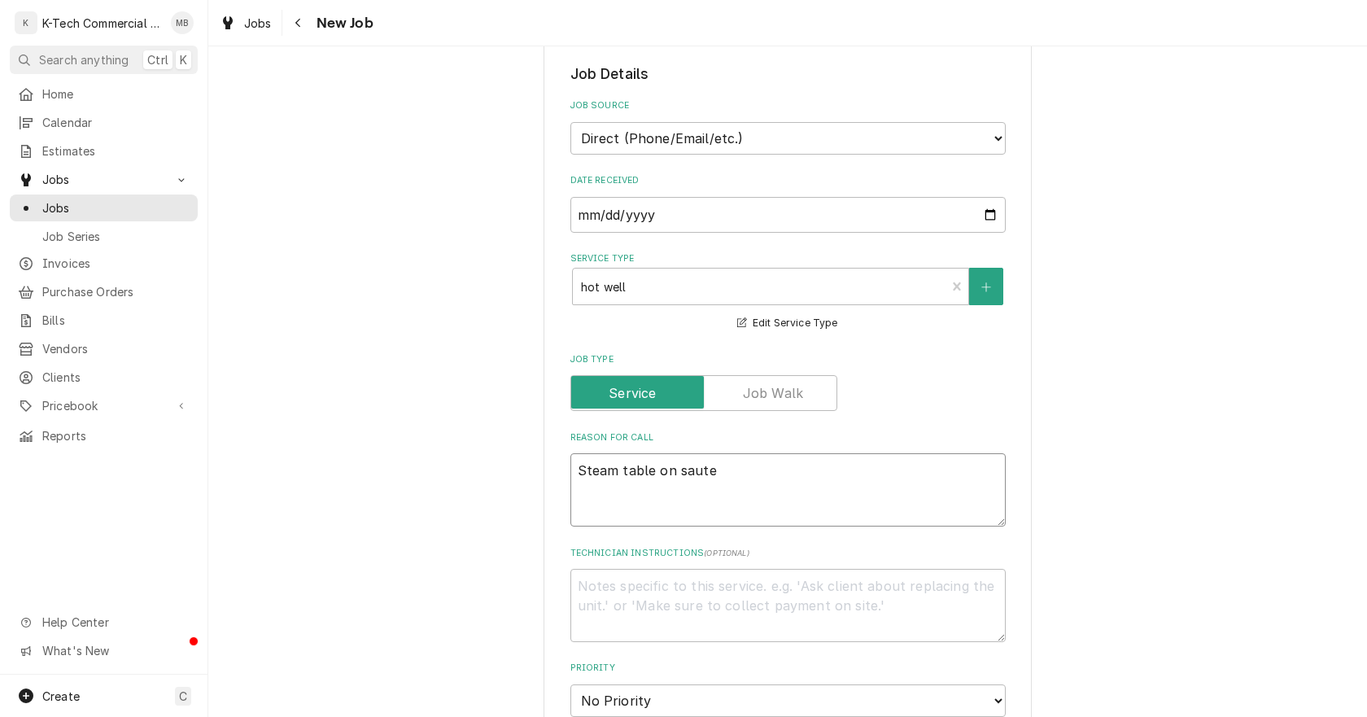
type textarea "x"
type textarea "Steam table on saute n"
type textarea "x"
type textarea "Steam table on saute no"
type textarea "x"
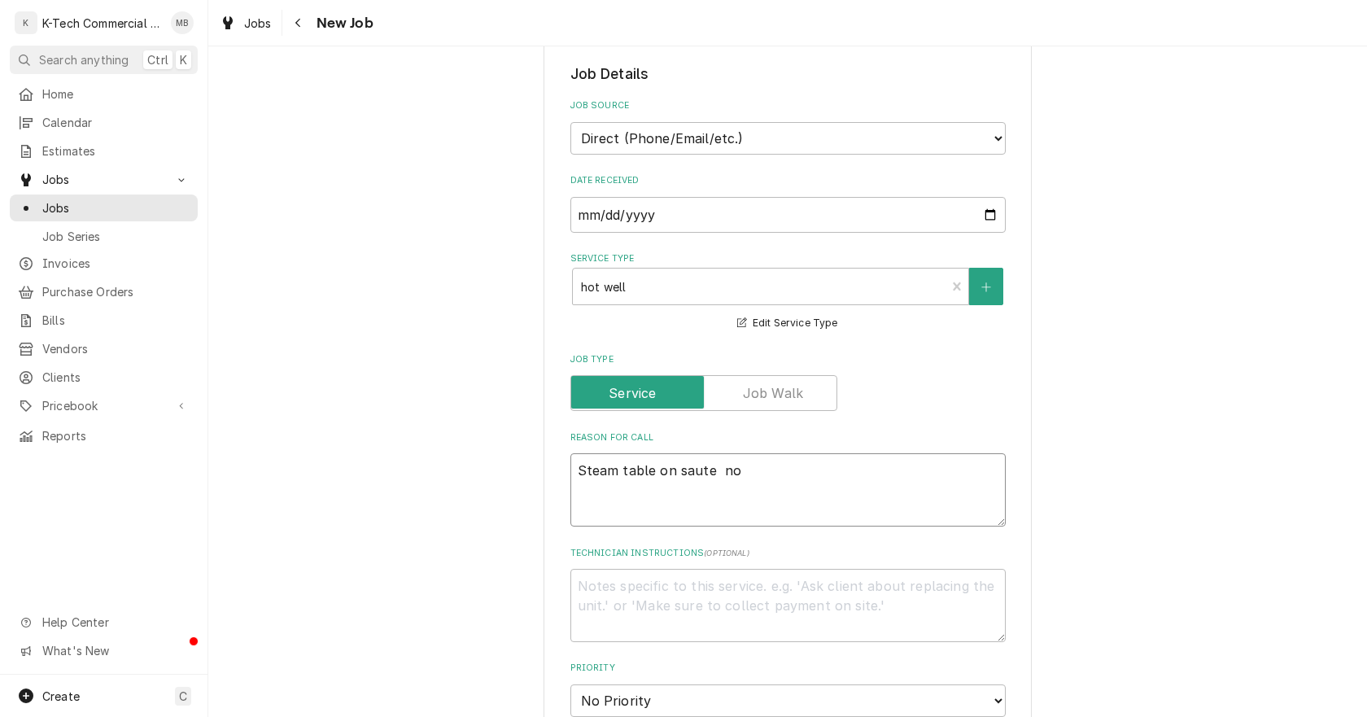
type textarea "Steam table on saute not"
type textarea "x"
type textarea "Steam table on saute not"
type textarea "x"
type textarea "Steam table on saute not w"
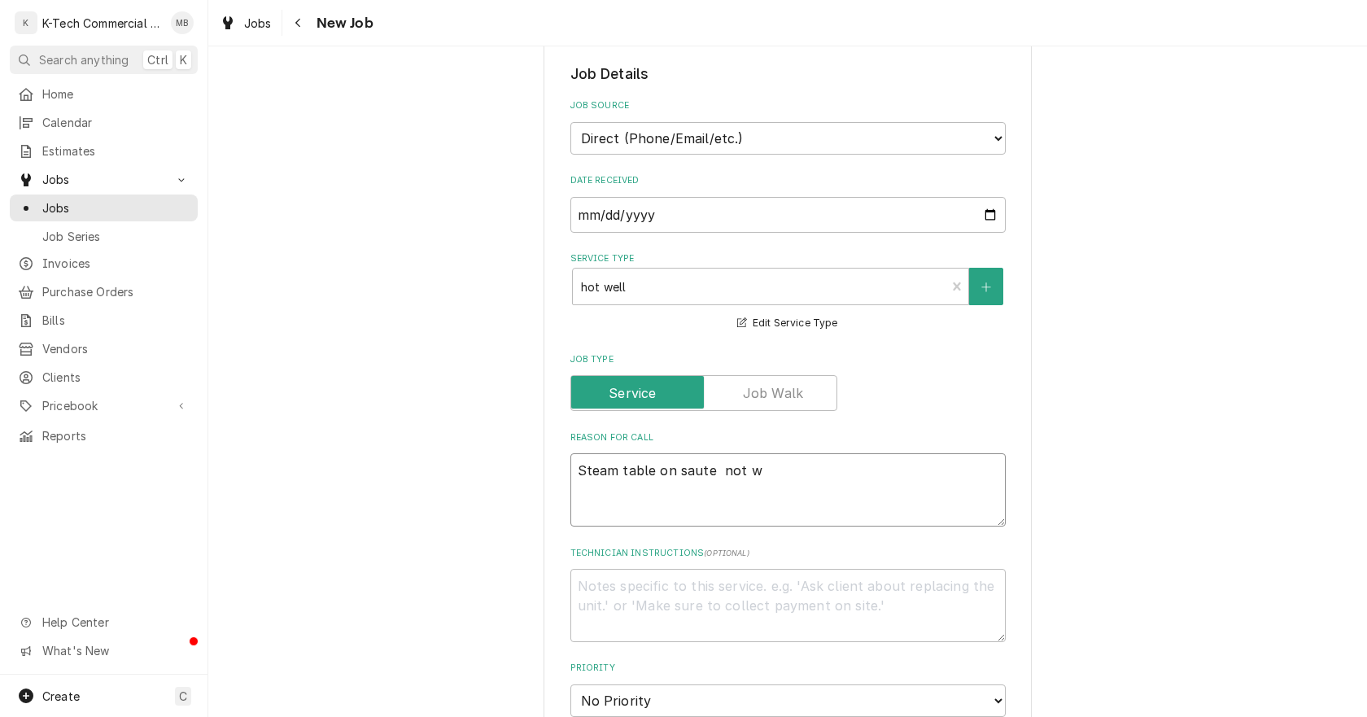
type textarea "x"
type textarea "Steam table on saute not wo"
type textarea "x"
type textarea "Steam table on saute not wor"
type textarea "x"
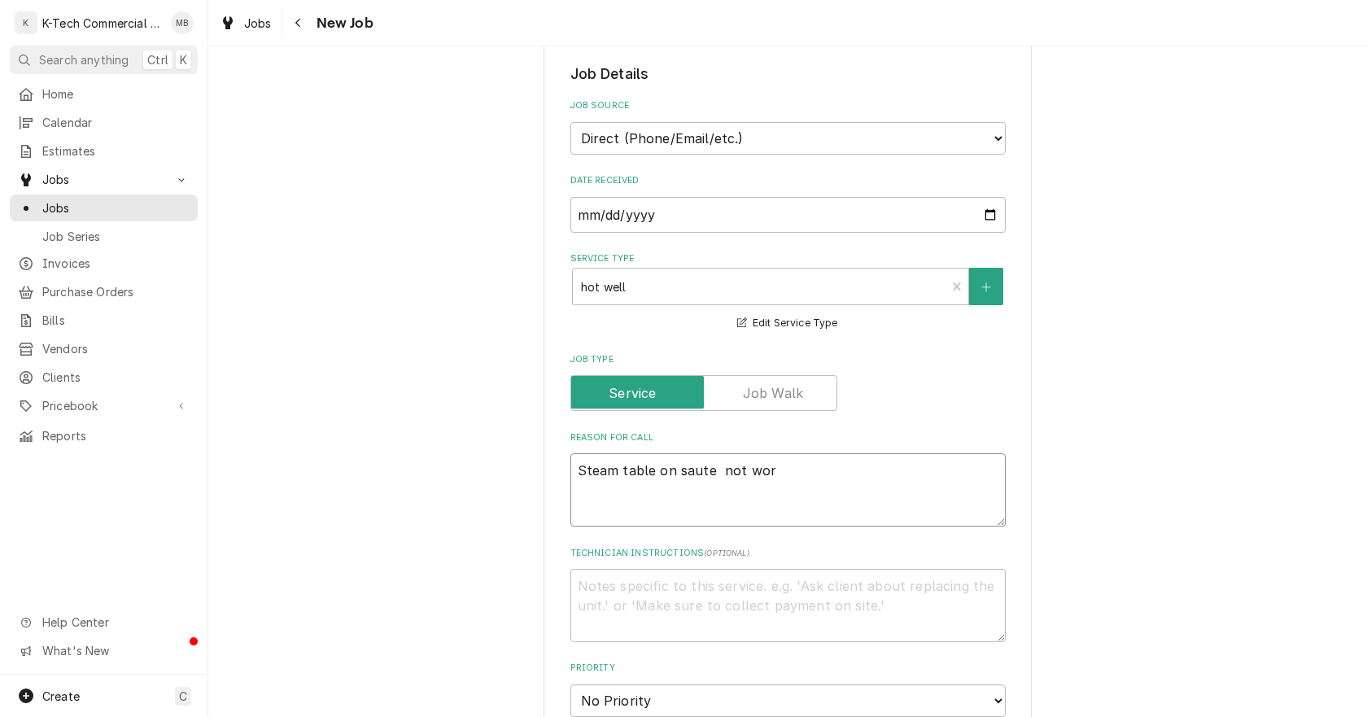
type textarea "Steam table on saute not work"
type textarea "x"
type textarea "Steam table on saute not worki"
type textarea "x"
type textarea "Steam table on saute not workin"
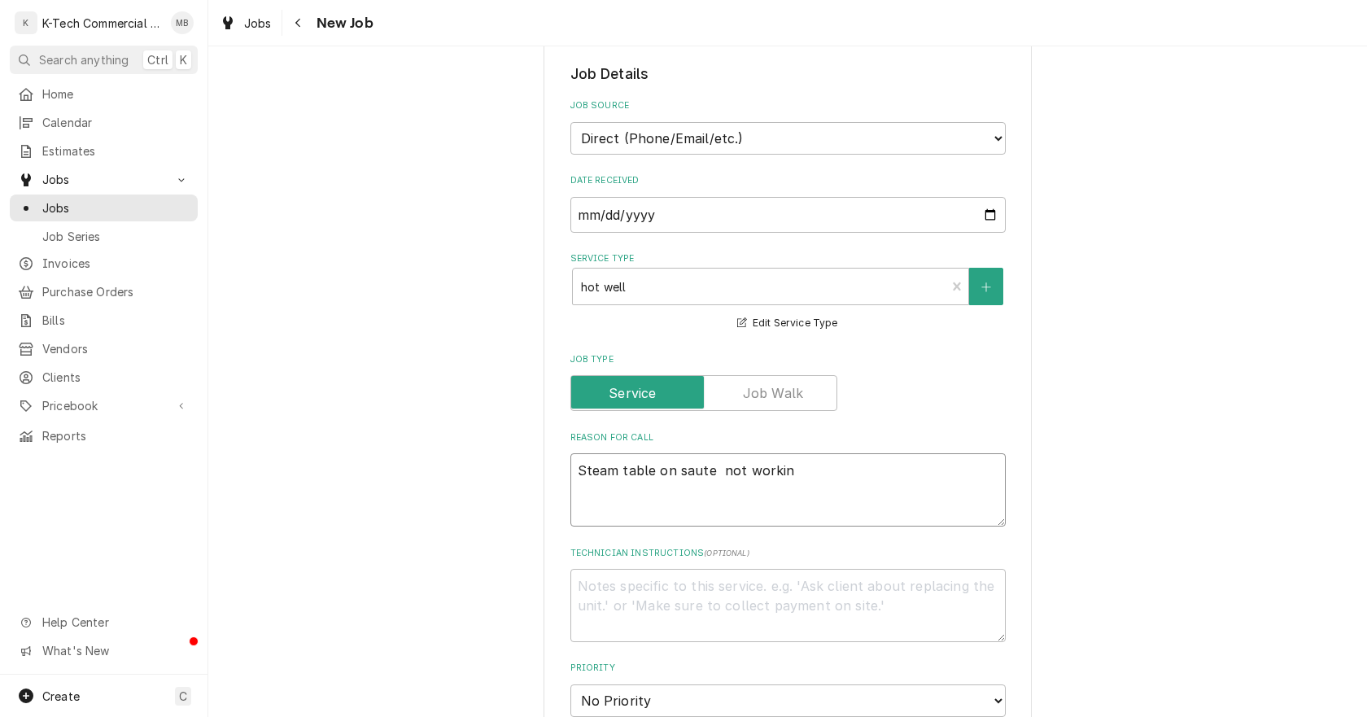
type textarea "x"
type textarea "Steam table on saute not working"
type textarea "x"
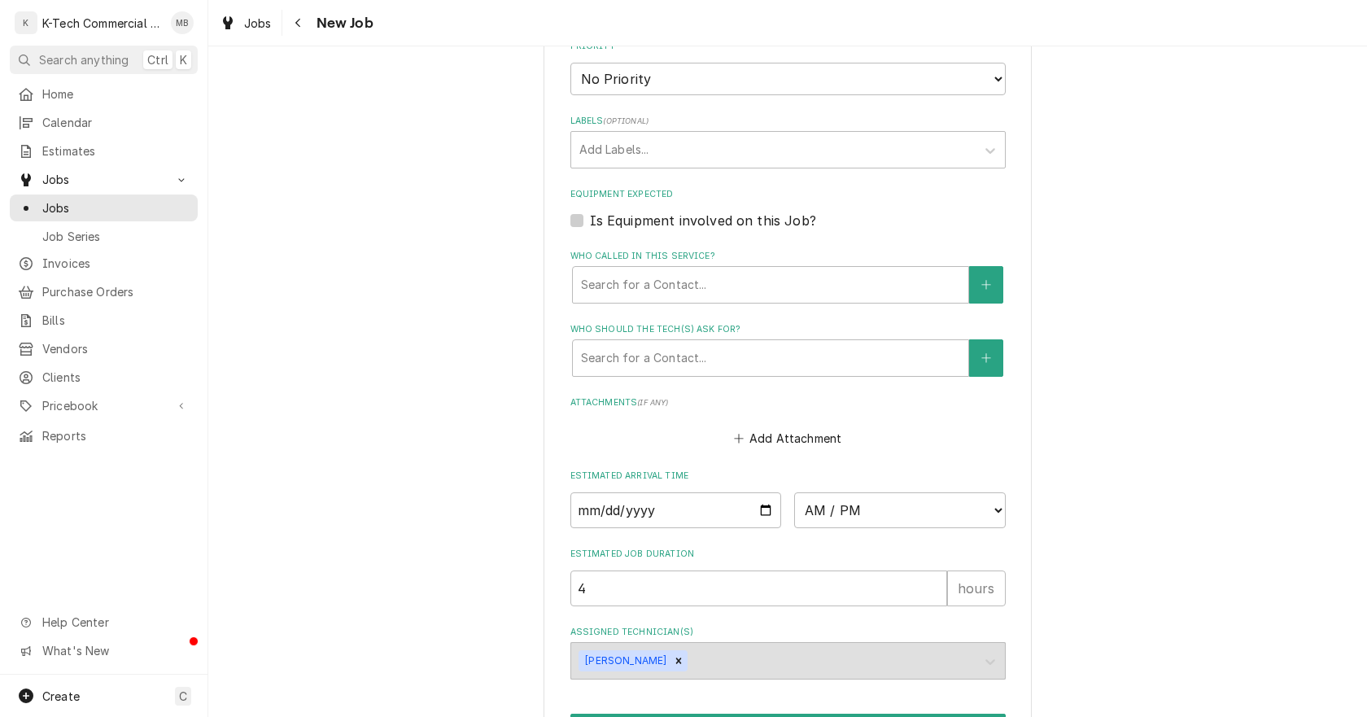
scroll to position [1051, 0]
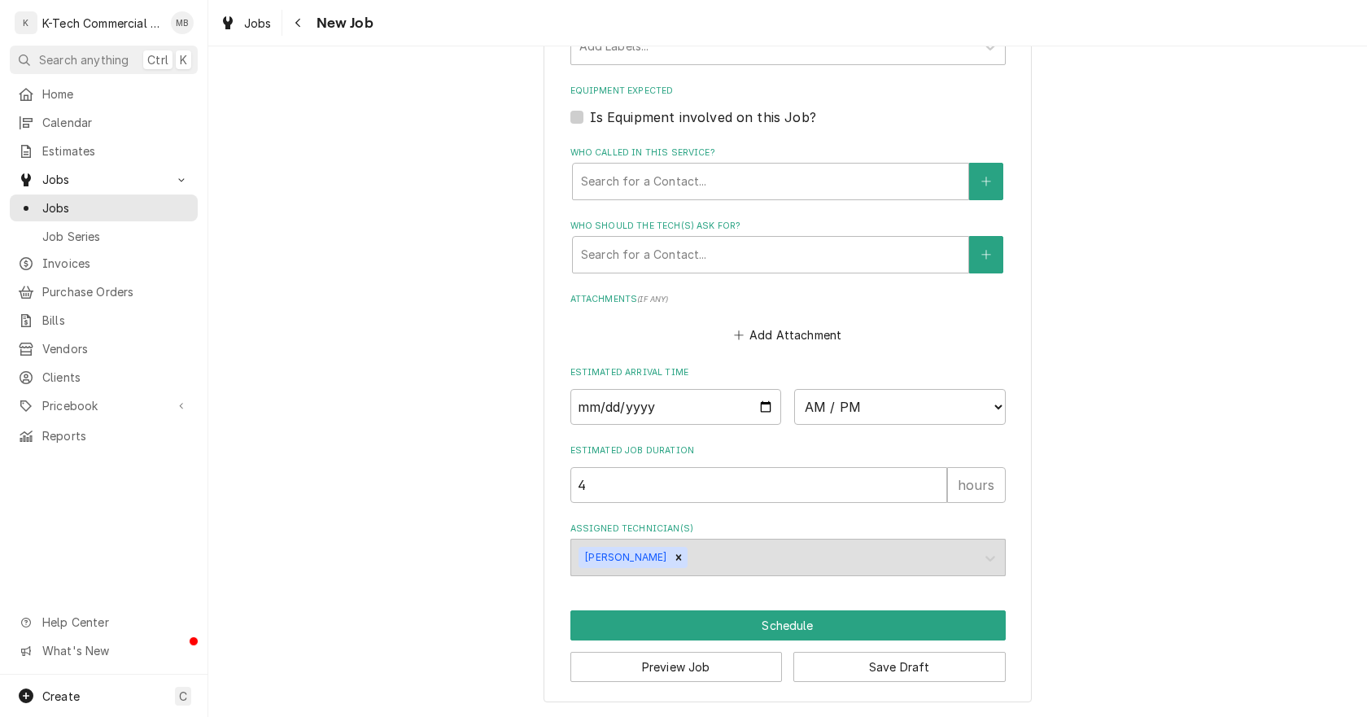
type textarea "Steam table on saute not working"
click at [755, 405] on input "Date" at bounding box center [677, 407] width 212 height 36
type input "2025-08-14"
type textarea "x"
click at [855, 411] on select "AM / PM 6:00 AM 6:15 AM 6:30 AM 6:45 AM 7:00 AM 7:15 AM 7:30 AM 7:45 AM 8:00 AM…" at bounding box center [900, 407] width 212 height 36
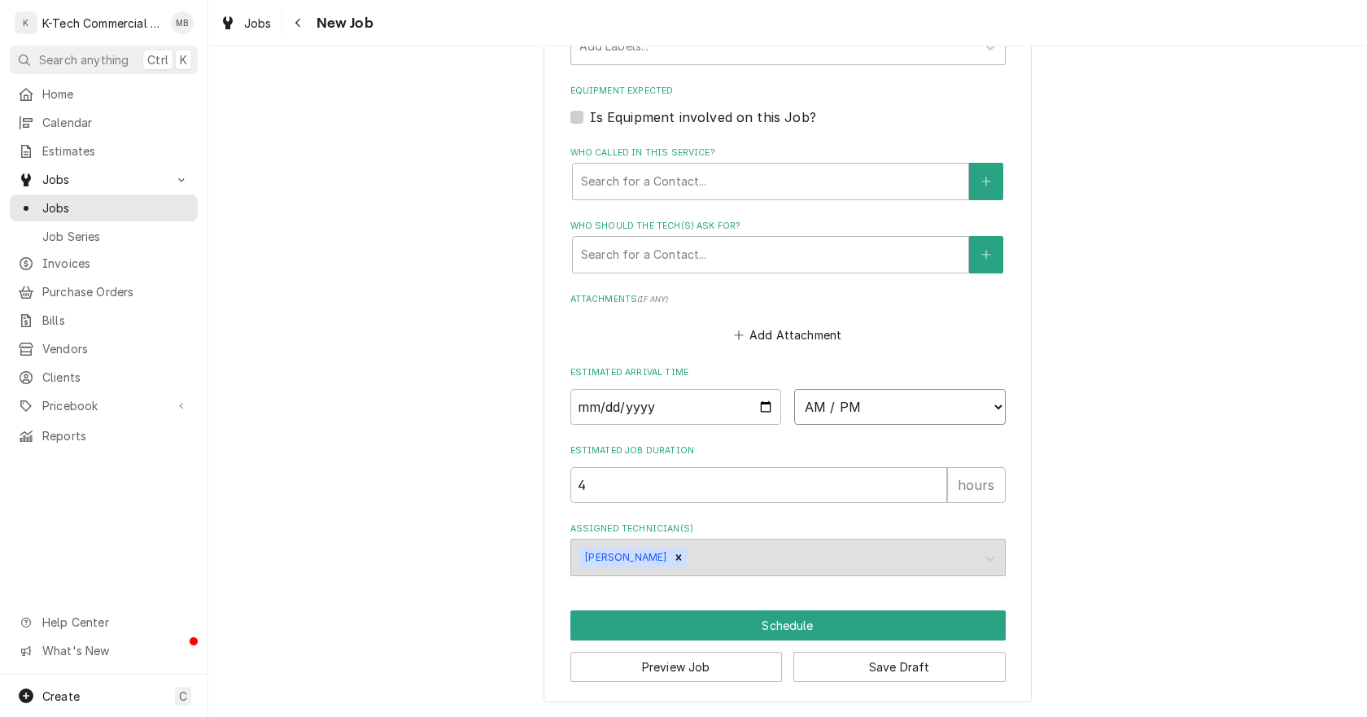
select select "06:00:00"
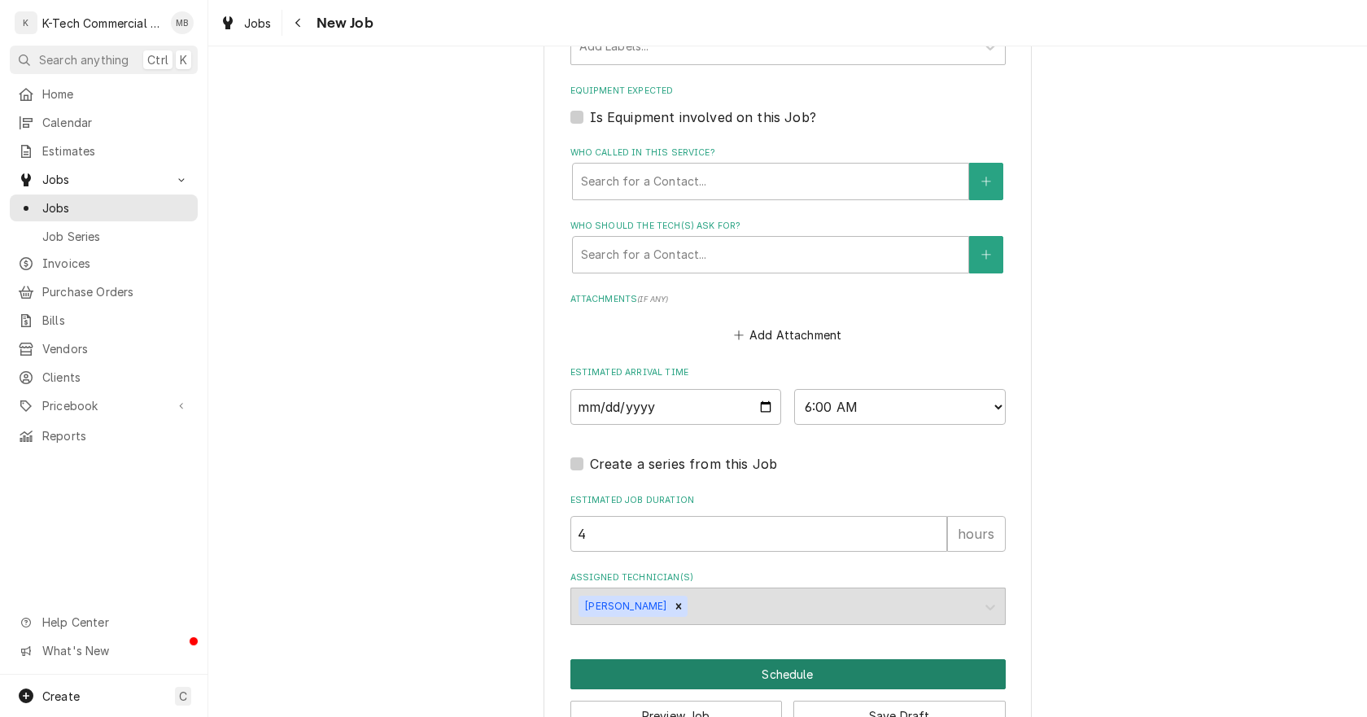
click at [767, 666] on button "Schedule" at bounding box center [788, 674] width 435 height 30
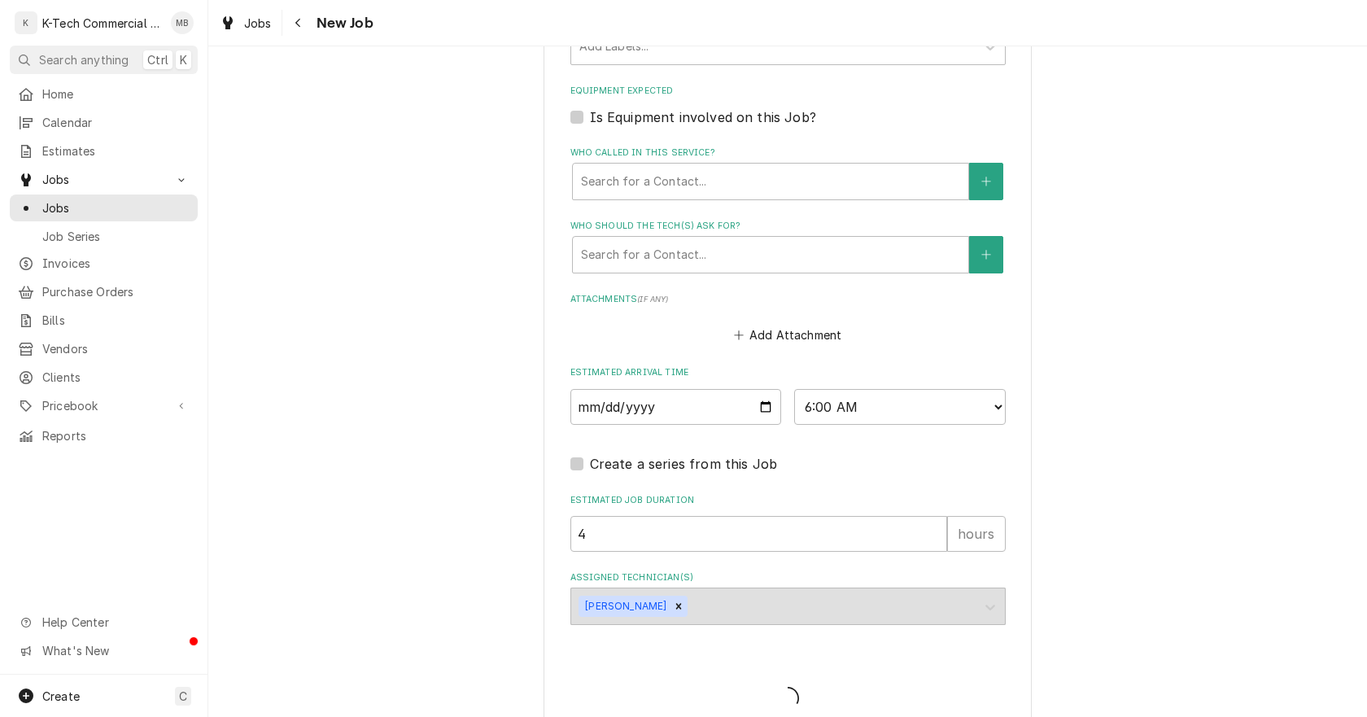
type textarea "x"
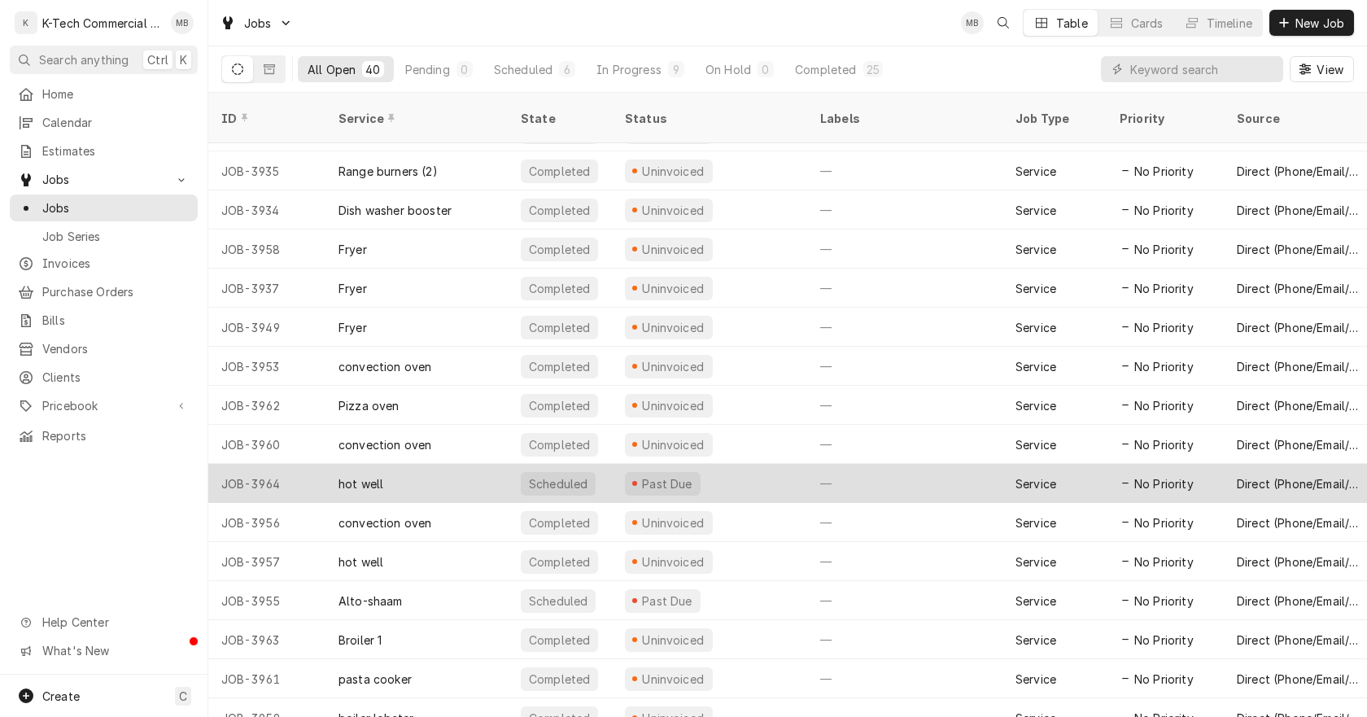
scroll to position [982, 0]
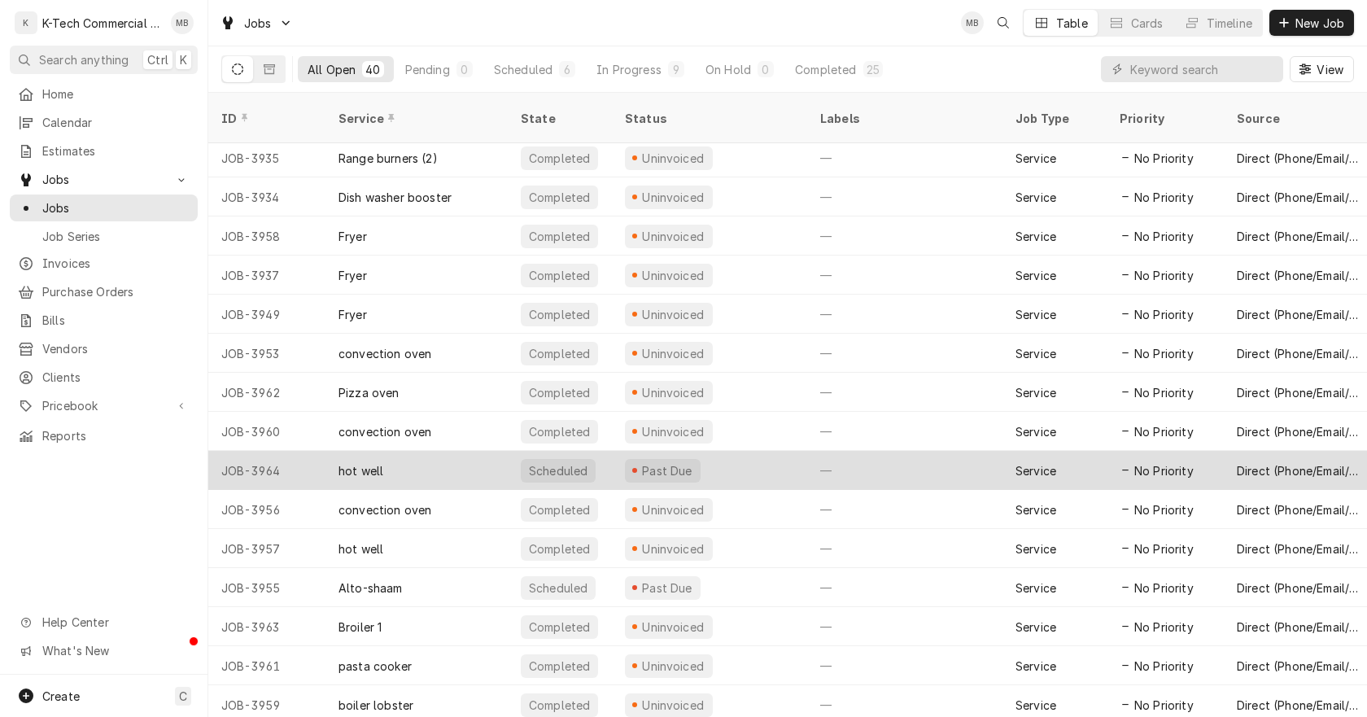
click at [744, 453] on div "Past Due" at bounding box center [709, 470] width 195 height 39
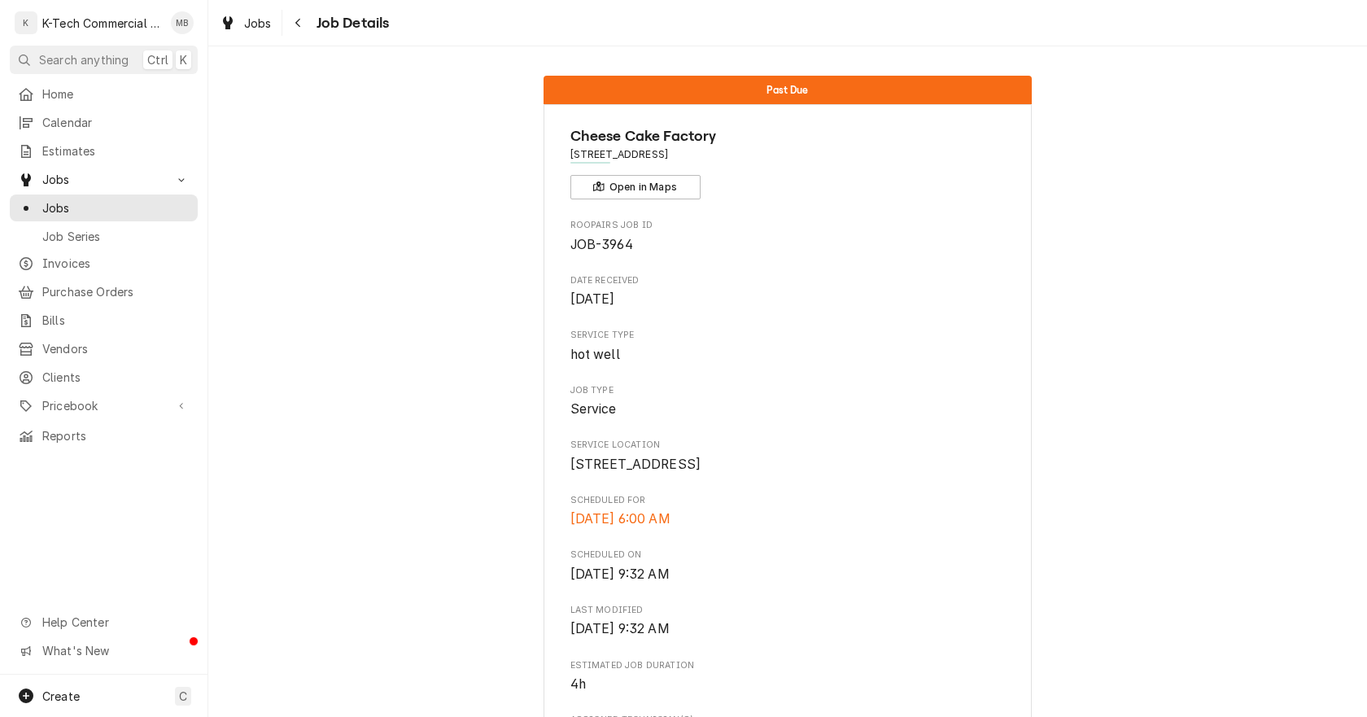
scroll to position [407, 0]
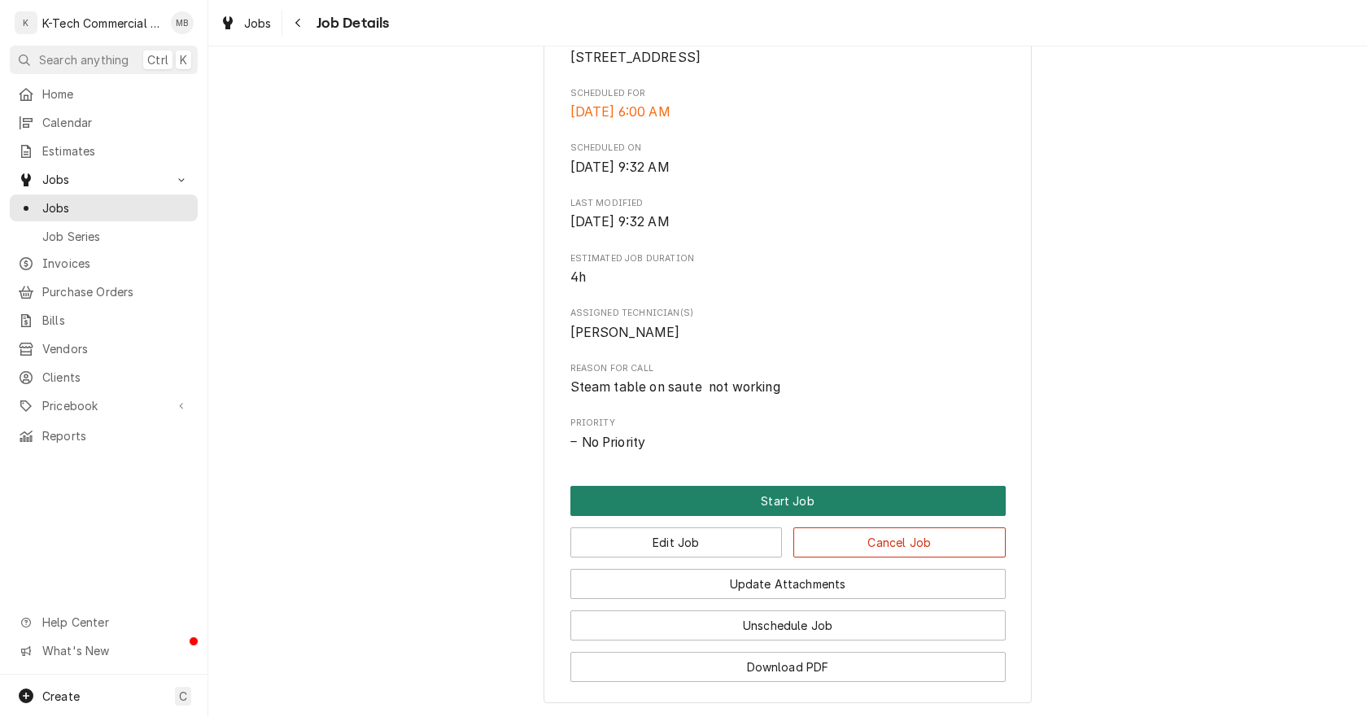
click at [724, 516] on button "Start Job" at bounding box center [788, 501] width 435 height 30
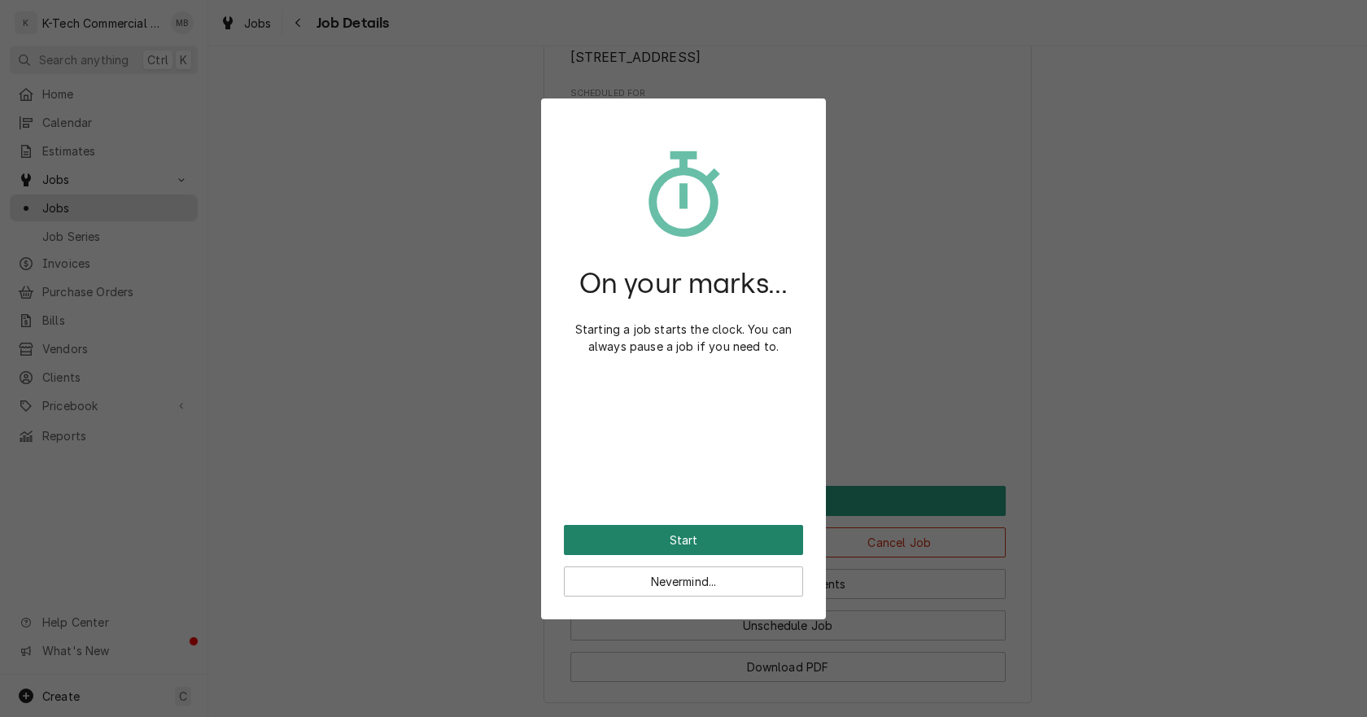
click at [724, 527] on button "Start" at bounding box center [683, 540] width 239 height 30
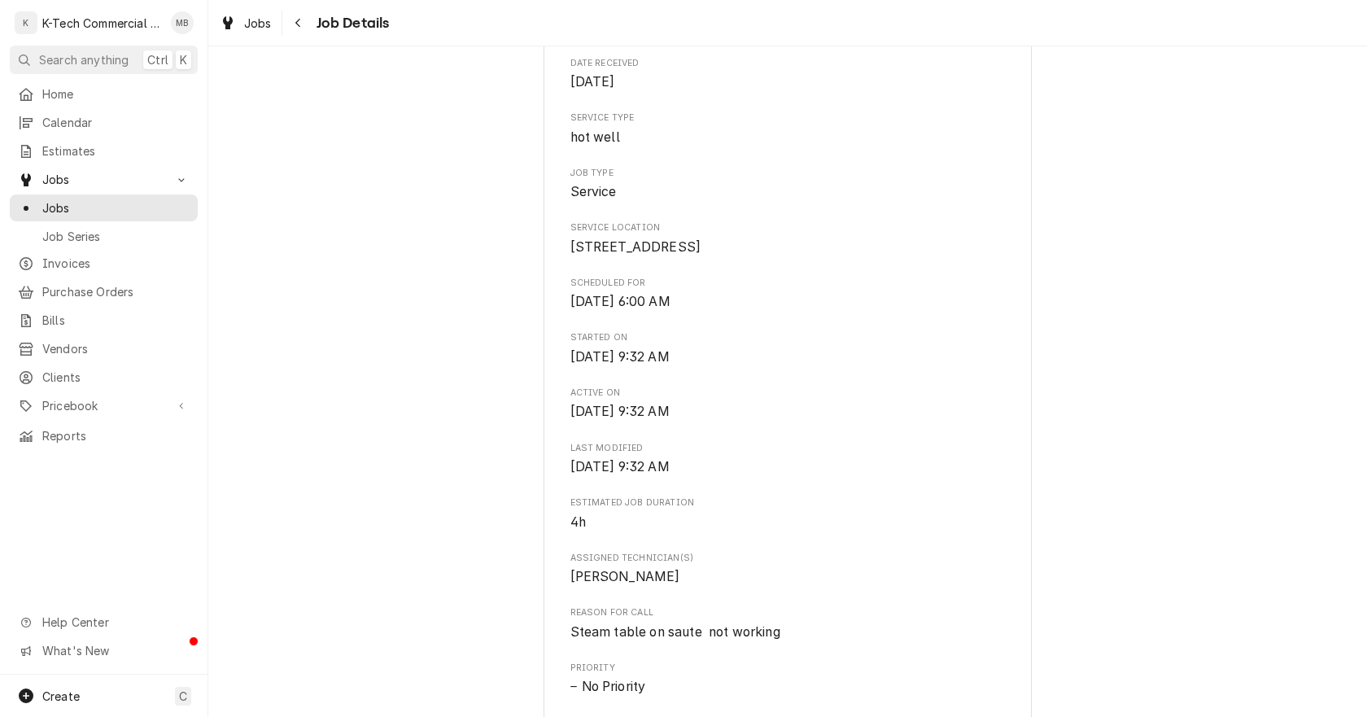
scroll to position [407, 0]
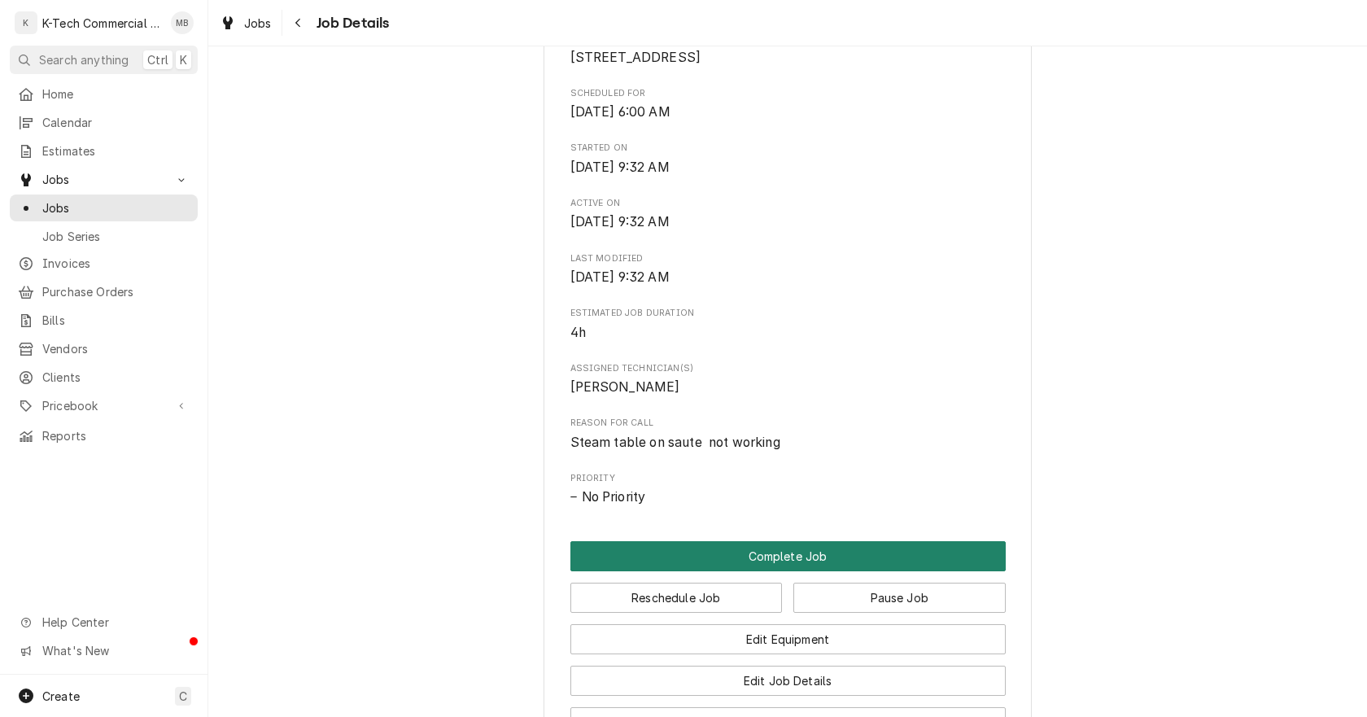
click at [818, 571] on button "Complete Job" at bounding box center [788, 556] width 435 height 30
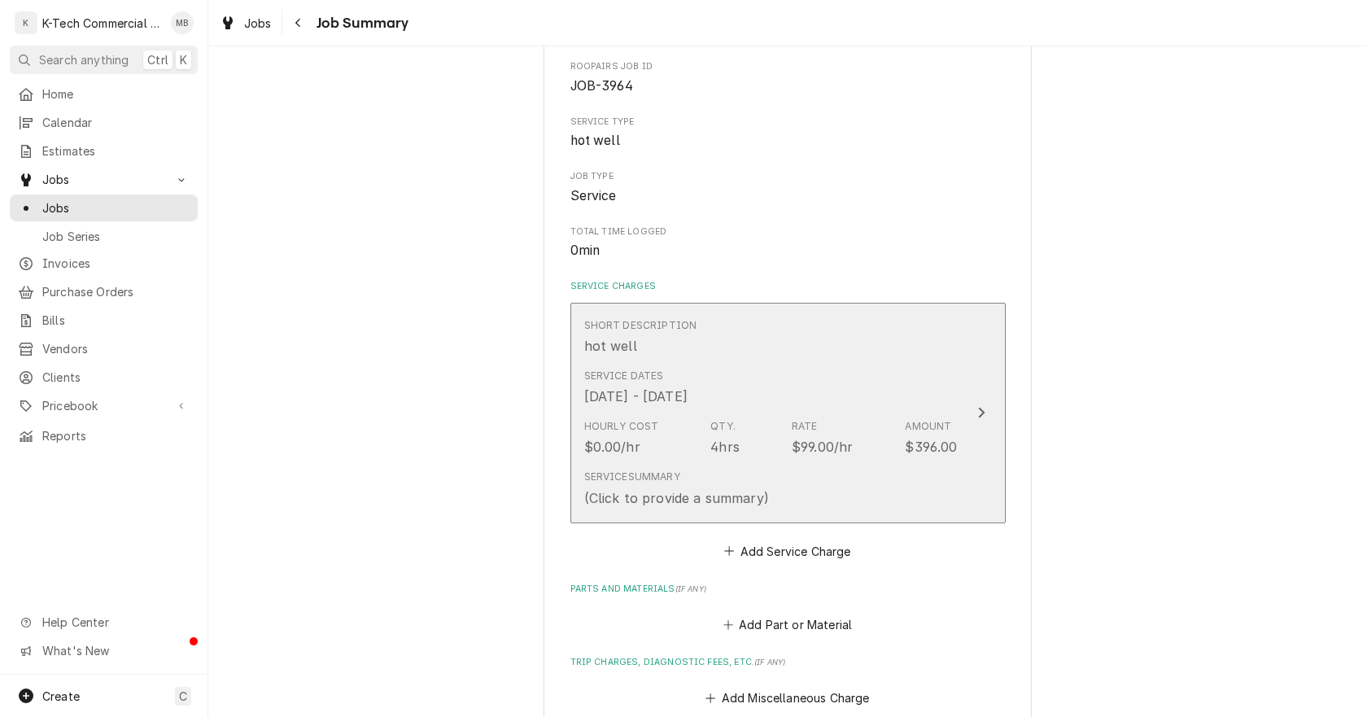
click at [688, 386] on div "Service Dates Aug 14, 2025 - Aug 16, 2025" at bounding box center [635, 387] width 103 height 37
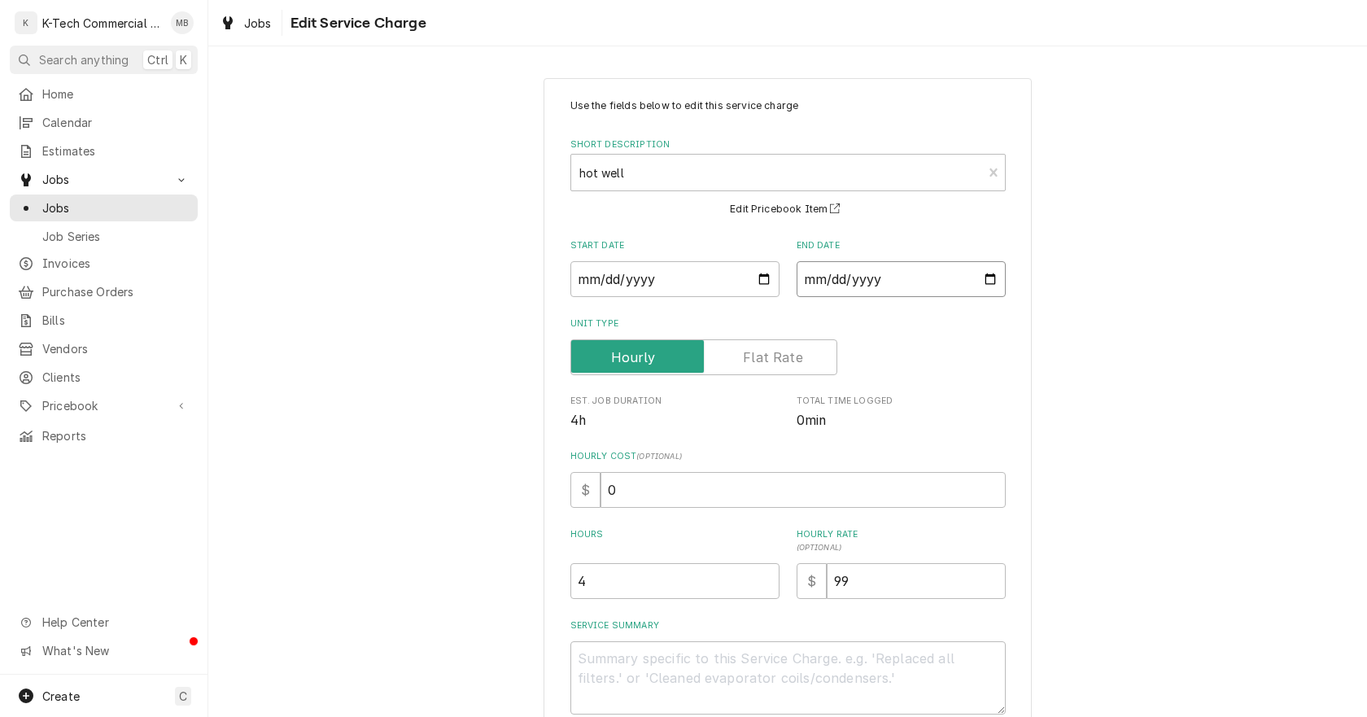
click at [981, 269] on input "2025-08-16" at bounding box center [901, 279] width 209 height 36
click at [987, 280] on input "2025-08-16" at bounding box center [901, 279] width 209 height 36
type textarea "x"
type input "2025-08-14"
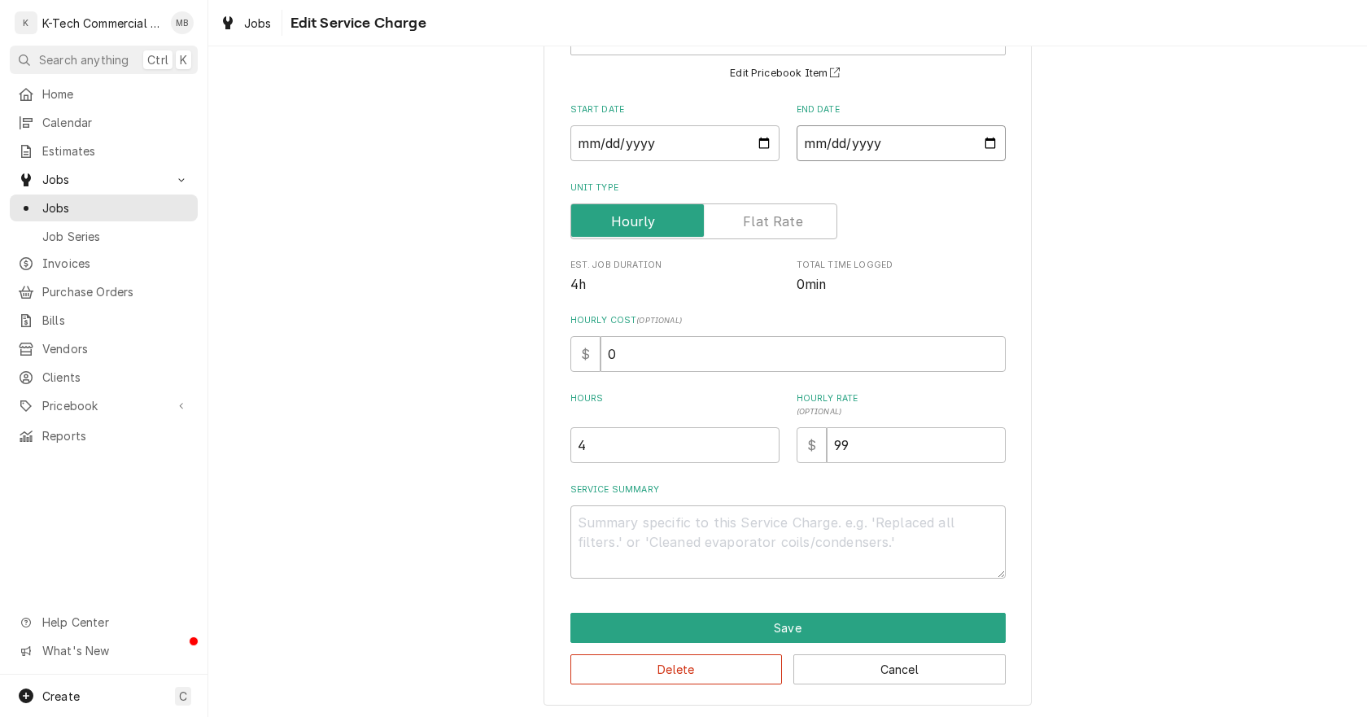
scroll to position [138, 0]
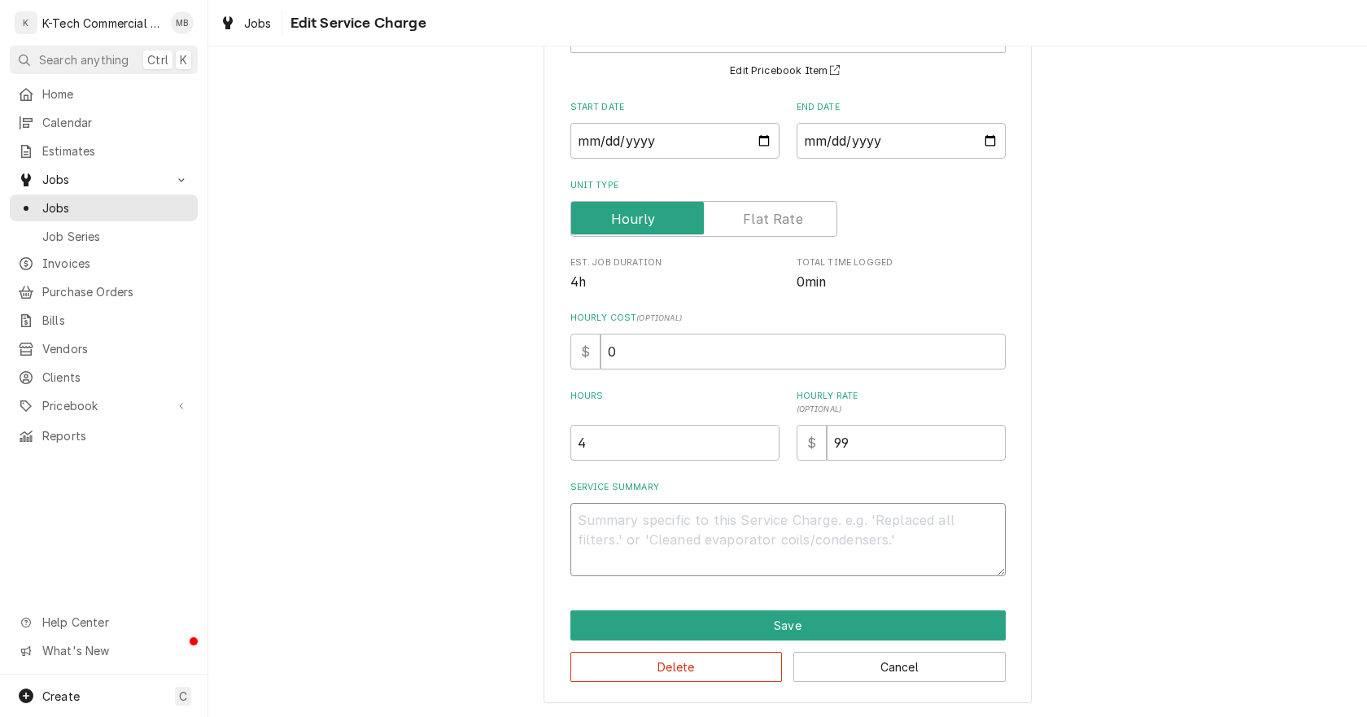
click at [687, 527] on textarea "Service Summary" at bounding box center [788, 539] width 435 height 73
click at [667, 544] on textarea "Service Summary" at bounding box center [788, 539] width 435 height 73
type textarea "x"
type textarea "S"
type textarea "x"
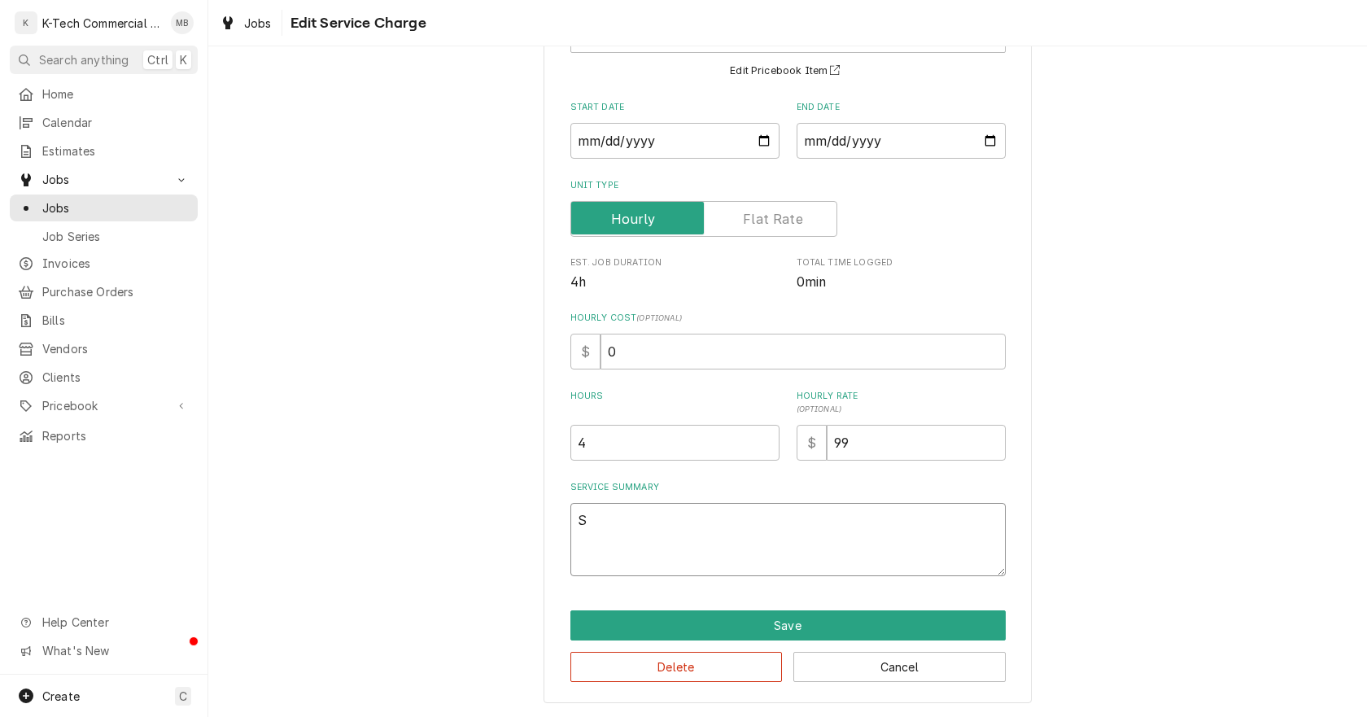
type textarea "St"
type textarea "x"
type textarea "Ste"
type textarea "x"
type textarea "Stea"
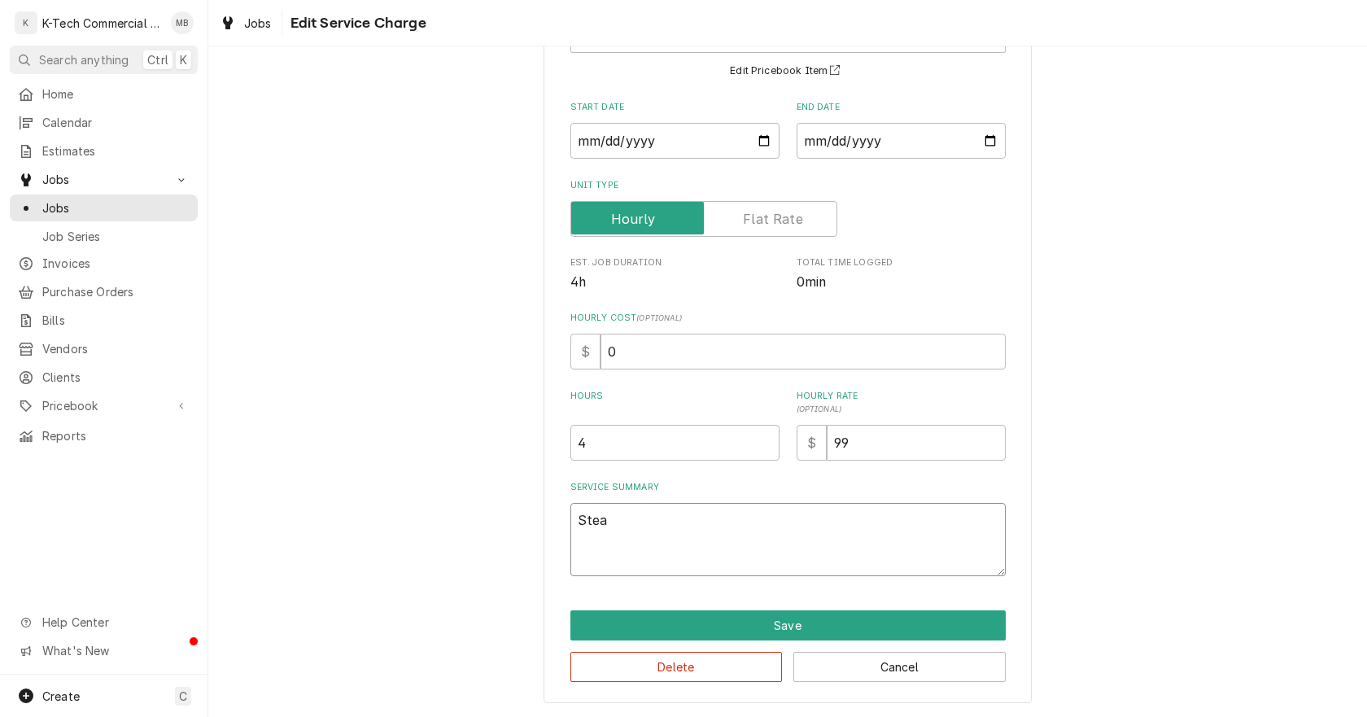
type textarea "x"
type textarea "Steam"
type textarea "x"
type textarea "Steam"
type textarea "x"
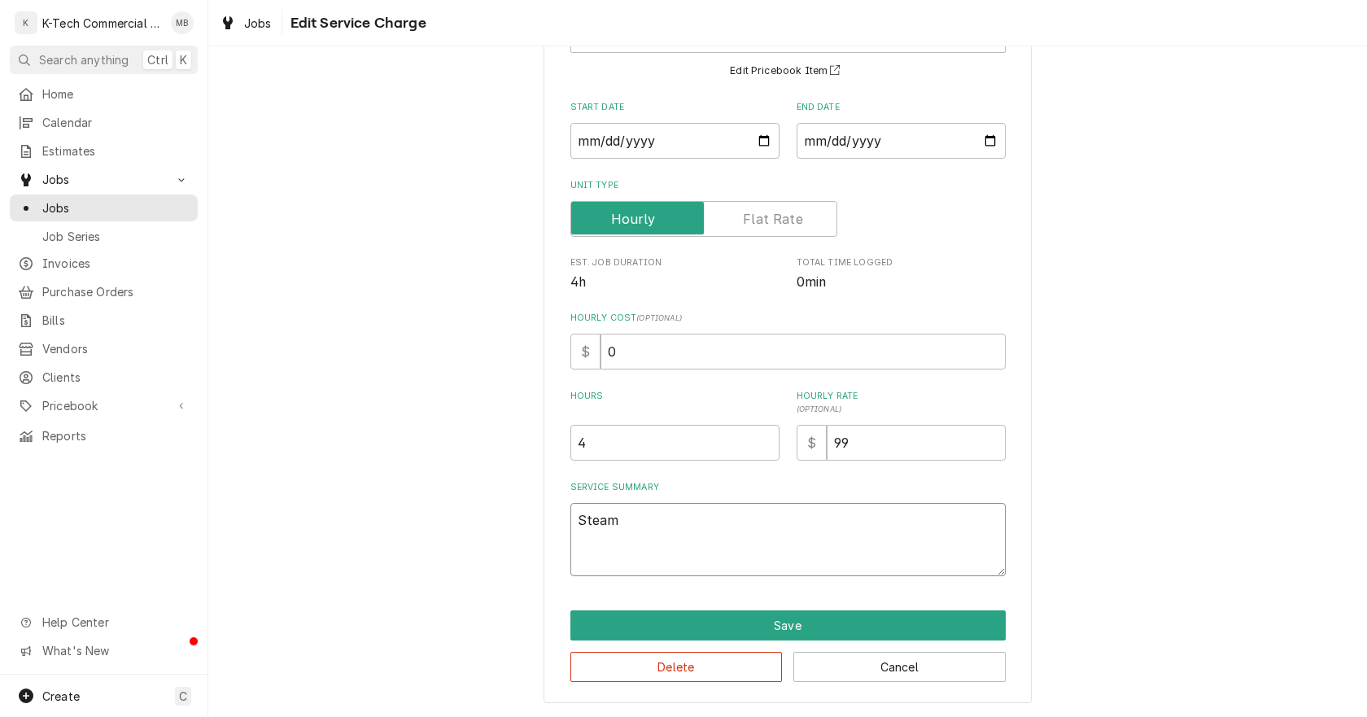
type textarea "Steam t"
type textarea "x"
type textarea "Steam ta"
type textarea "x"
type textarea "Steam taa"
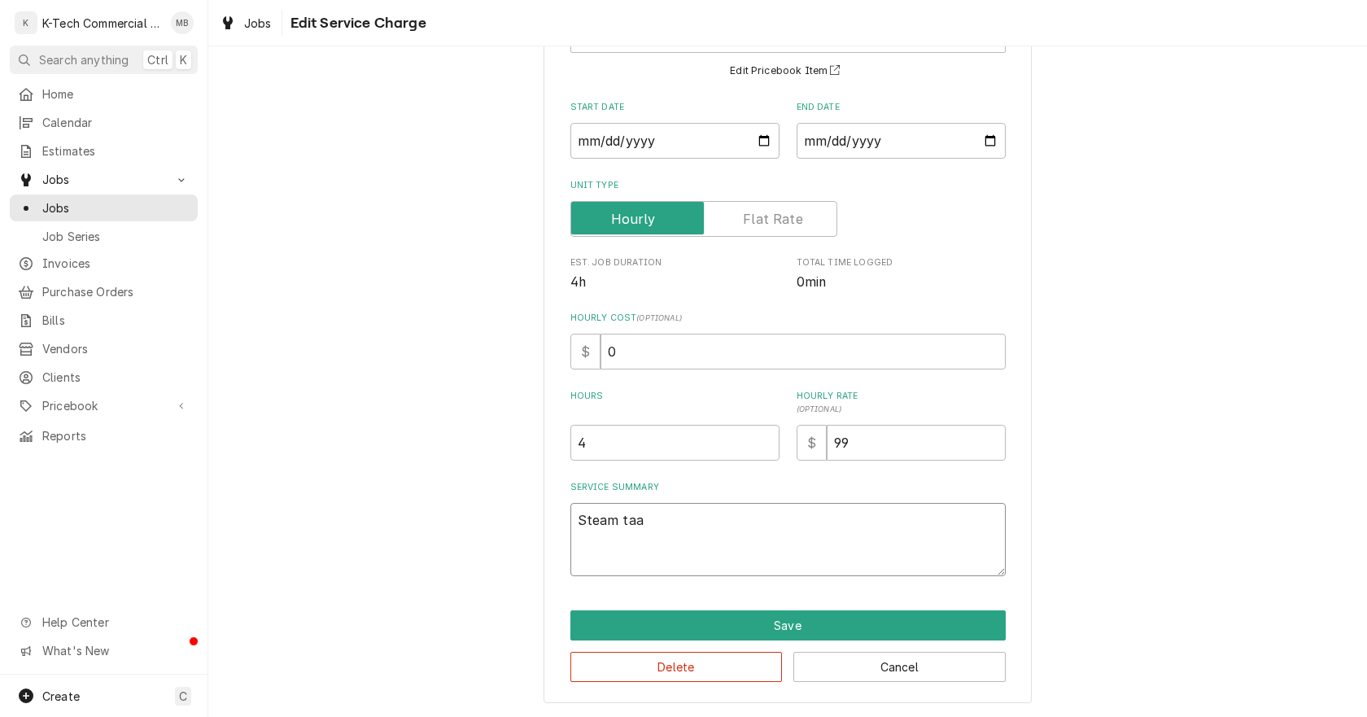
type textarea "x"
type textarea "Steam ta"
type textarea "x"
type textarea "Steam tab"
type textarea "x"
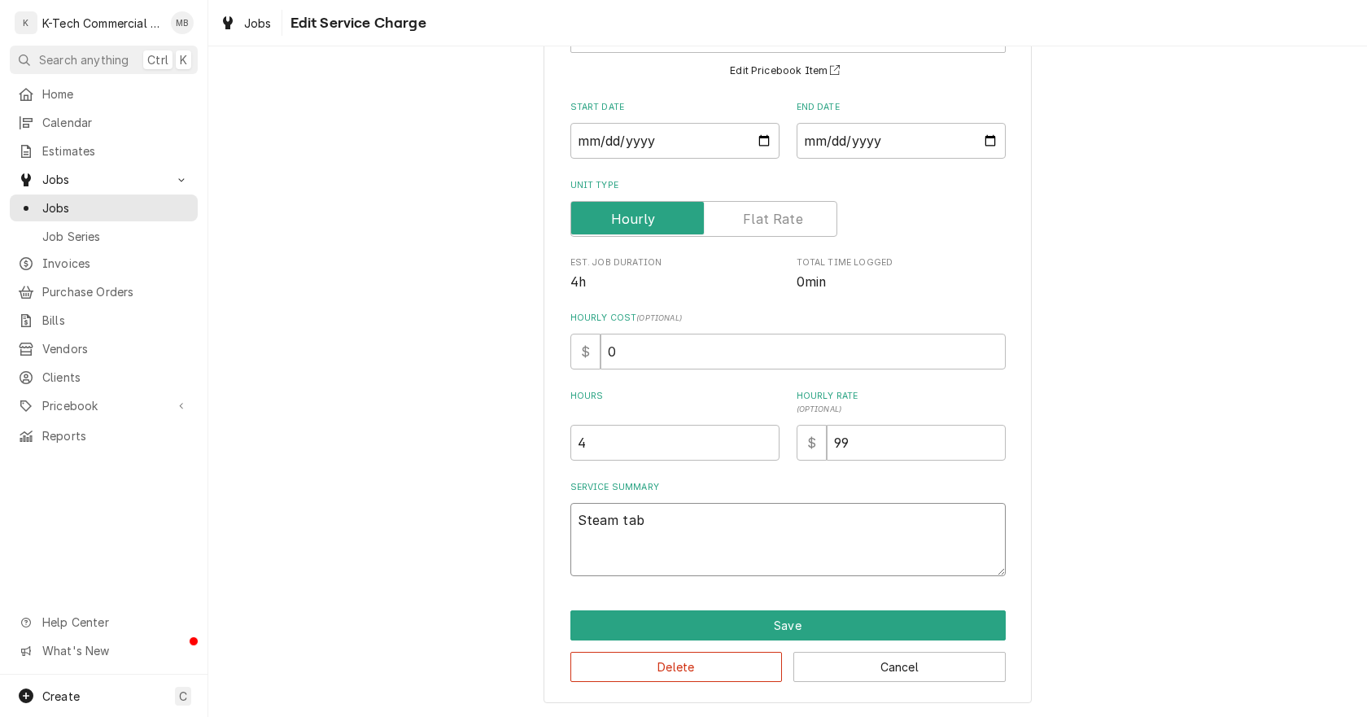
type textarea "Steam tabl"
type textarea "x"
type textarea "Steam table"
type textarea "x"
type textarea "Steam table"
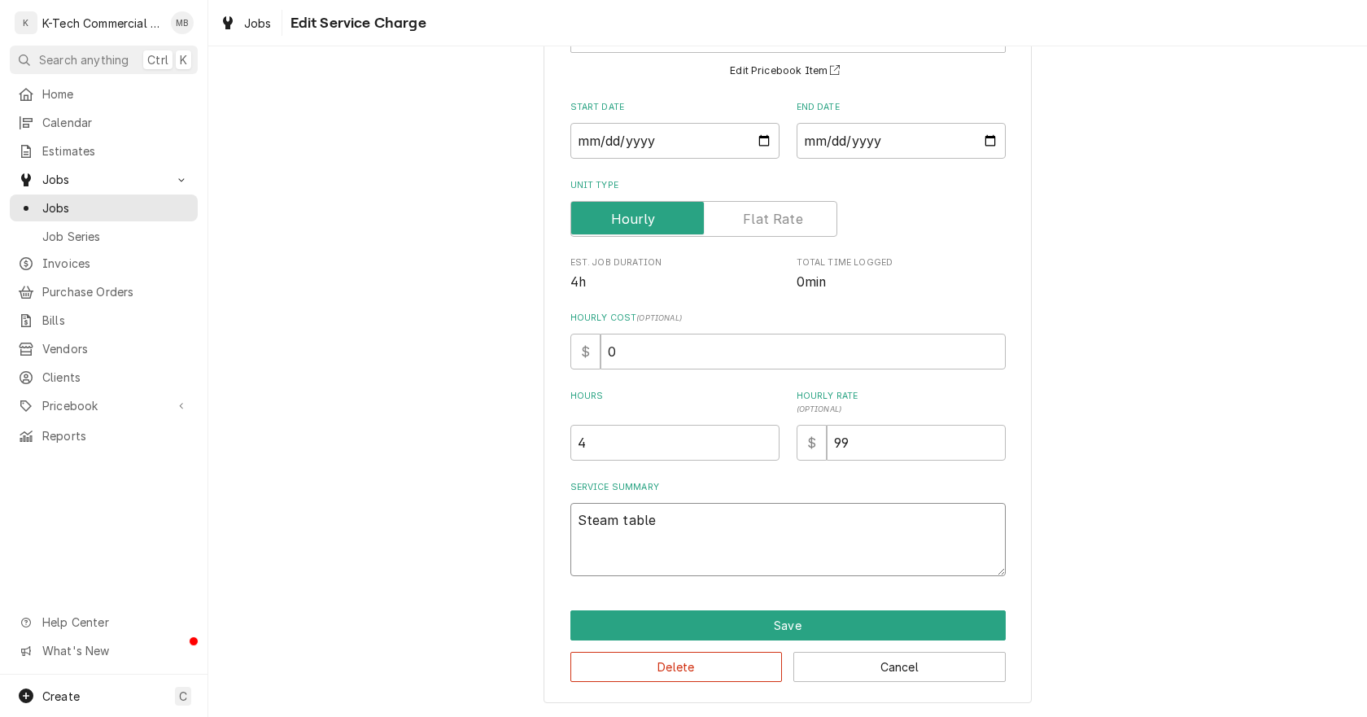
type textarea "x"
type textarea "Steam table o"
type textarea "x"
type textarea "Steam table on"
type textarea "x"
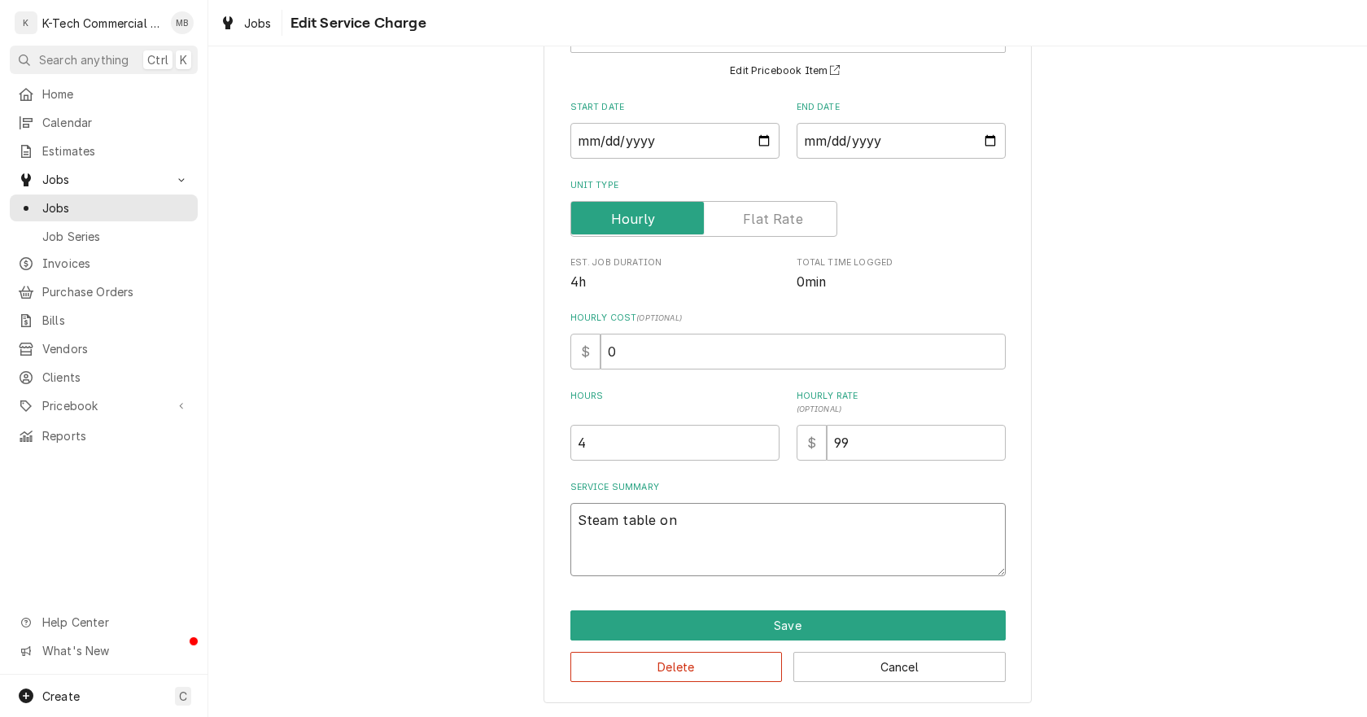
type textarea "Steam table on"
type textarea "x"
type textarea "Steam table on s"
type textarea "x"
type textarea "Steam table on su"
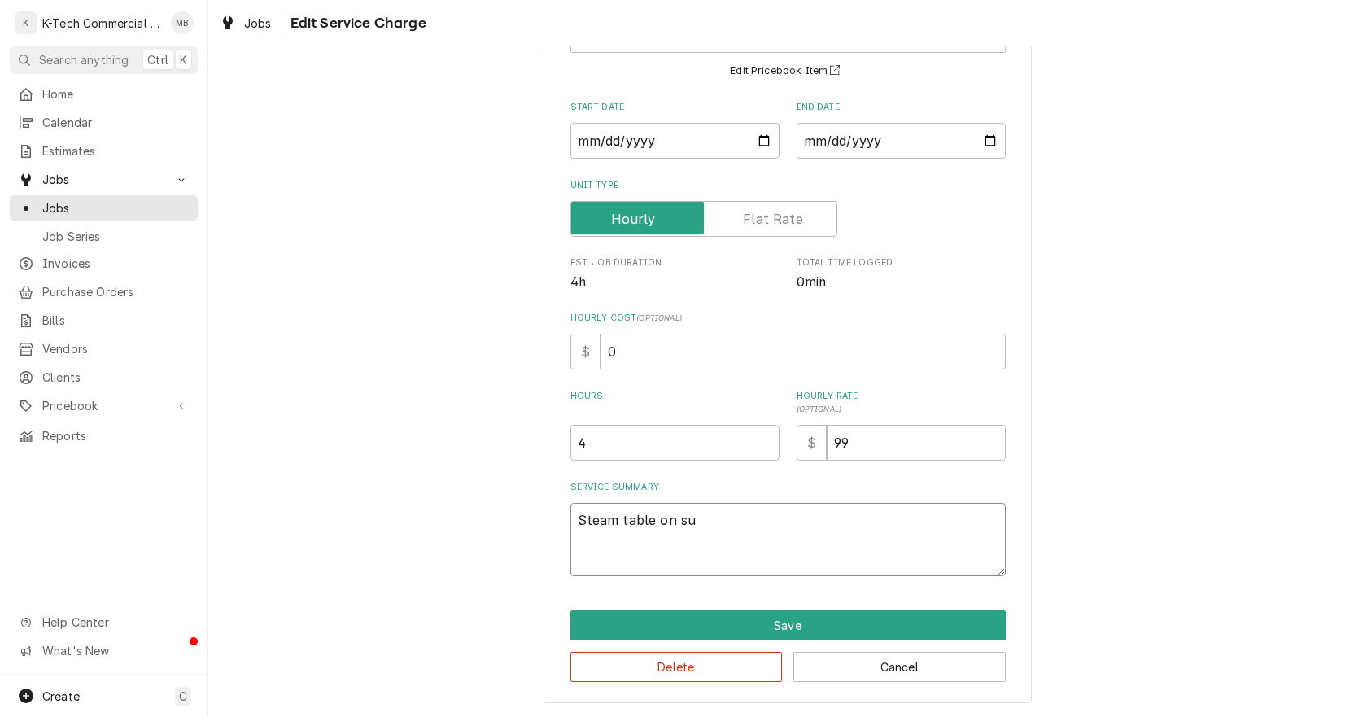
type textarea "x"
type textarea "Steam table on s"
type textarea "x"
type textarea "Steam table on sa"
type textarea "x"
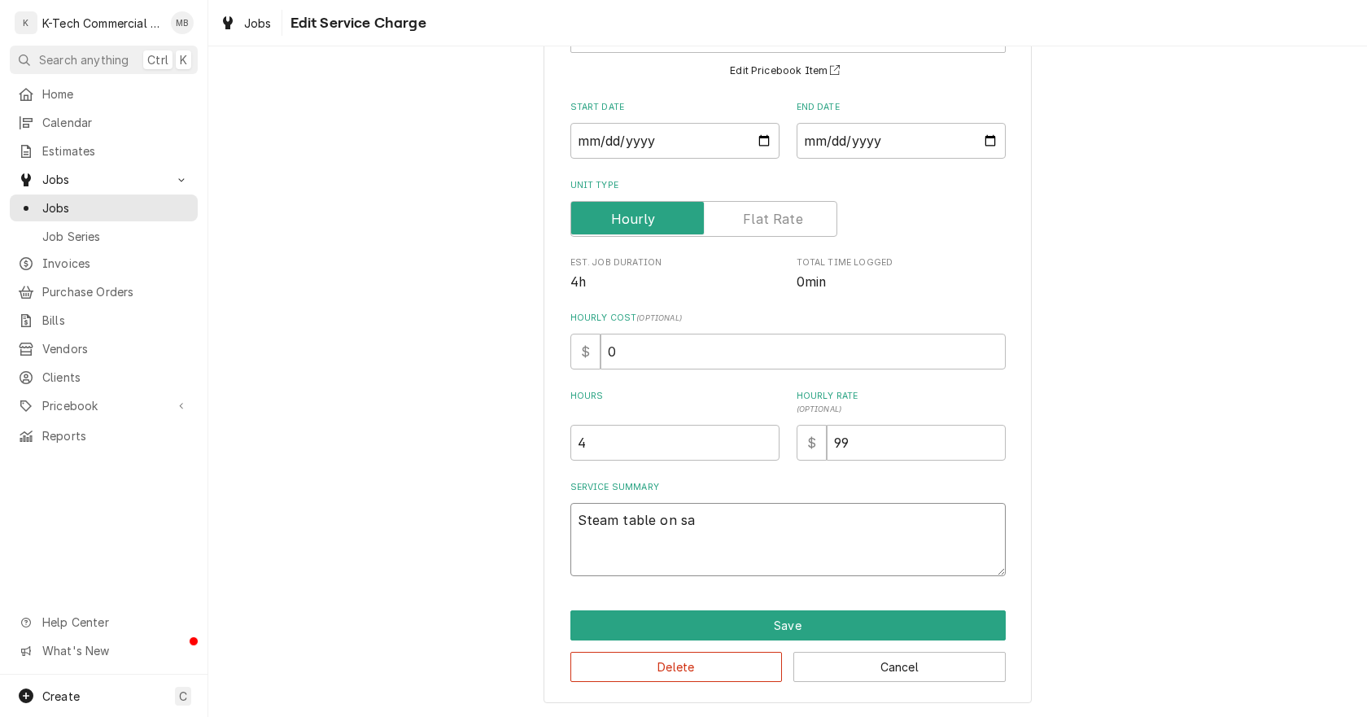
type textarea "Steam table on sau"
type textarea "x"
type textarea "Steam table on saut"
type textarea "x"
type textarea "Steam table on saute"
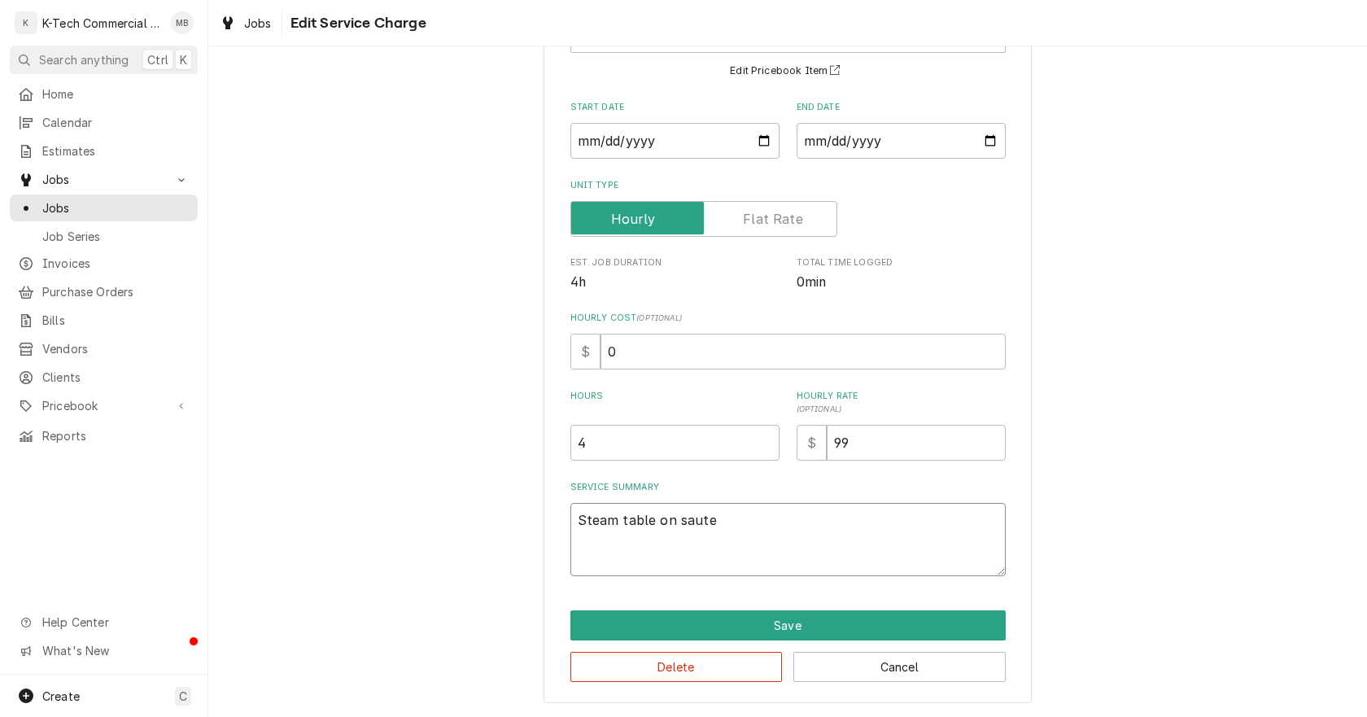
type textarea "x"
type textarea "Steam table on saute"
type textarea "x"
type textarea "Steam table on saute w"
type textarea "x"
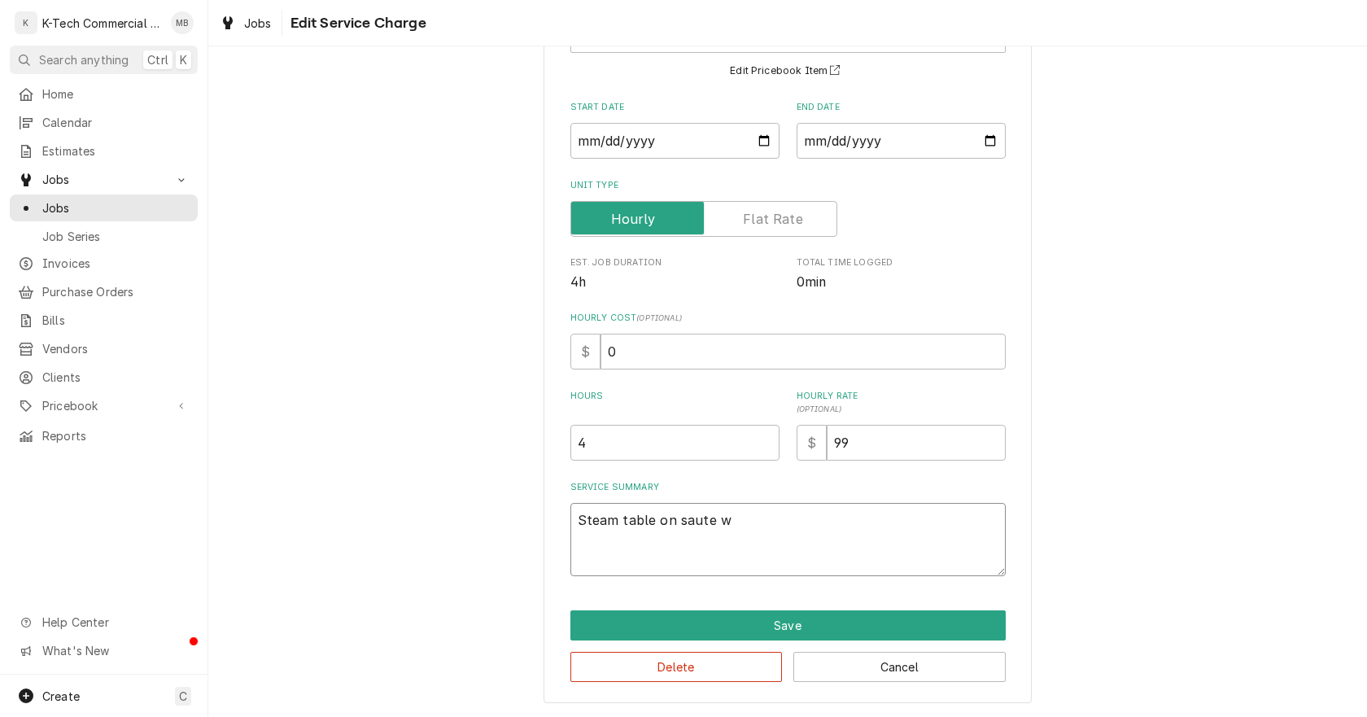
type textarea "Steam table on saute wa"
type textarea "x"
type textarea "Steam table on saute was"
type textarea "x"
type textarea "Steam table on saute was"
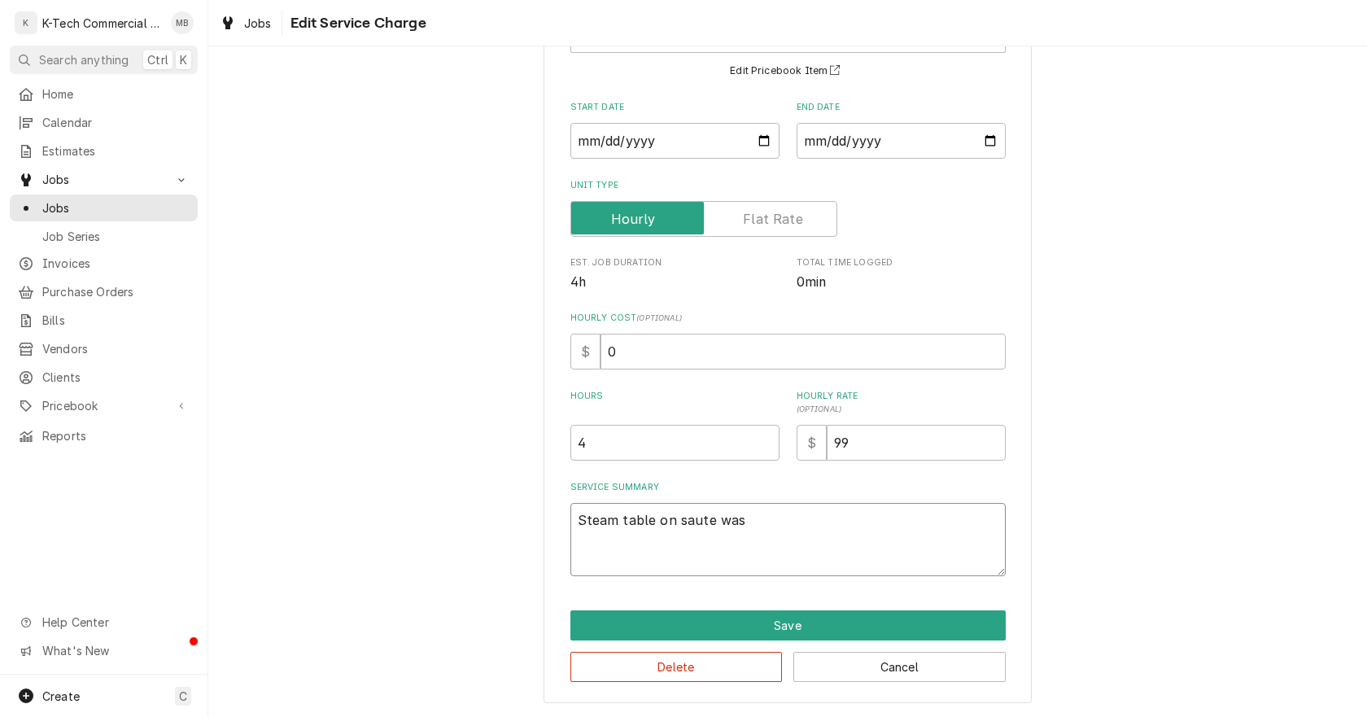
type textarea "x"
type textarea "Steam table on saute was n"
type textarea "x"
type textarea "Steam table on saute was no"
type textarea "x"
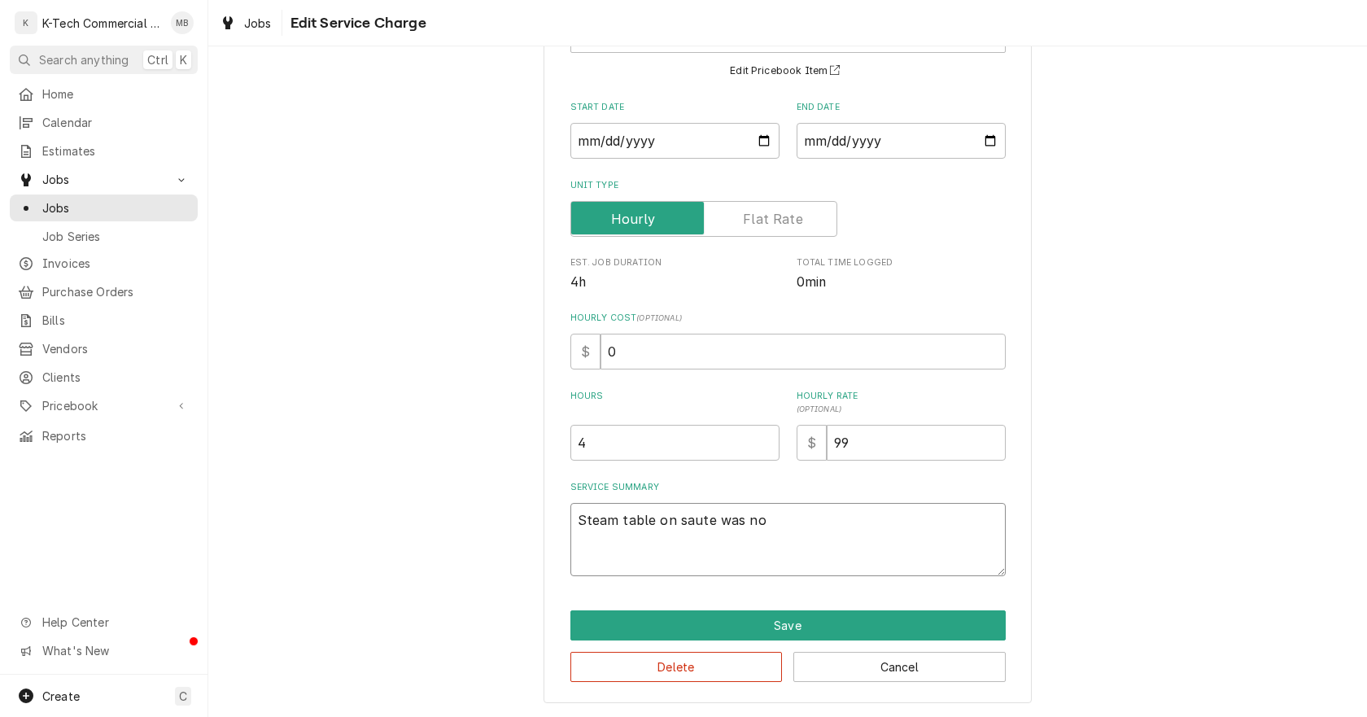
type textarea "Steam table on saute was not"
type textarea "x"
type textarea "Steam table on saute was not"
type textarea "x"
type textarea "Steam table on saute was not w"
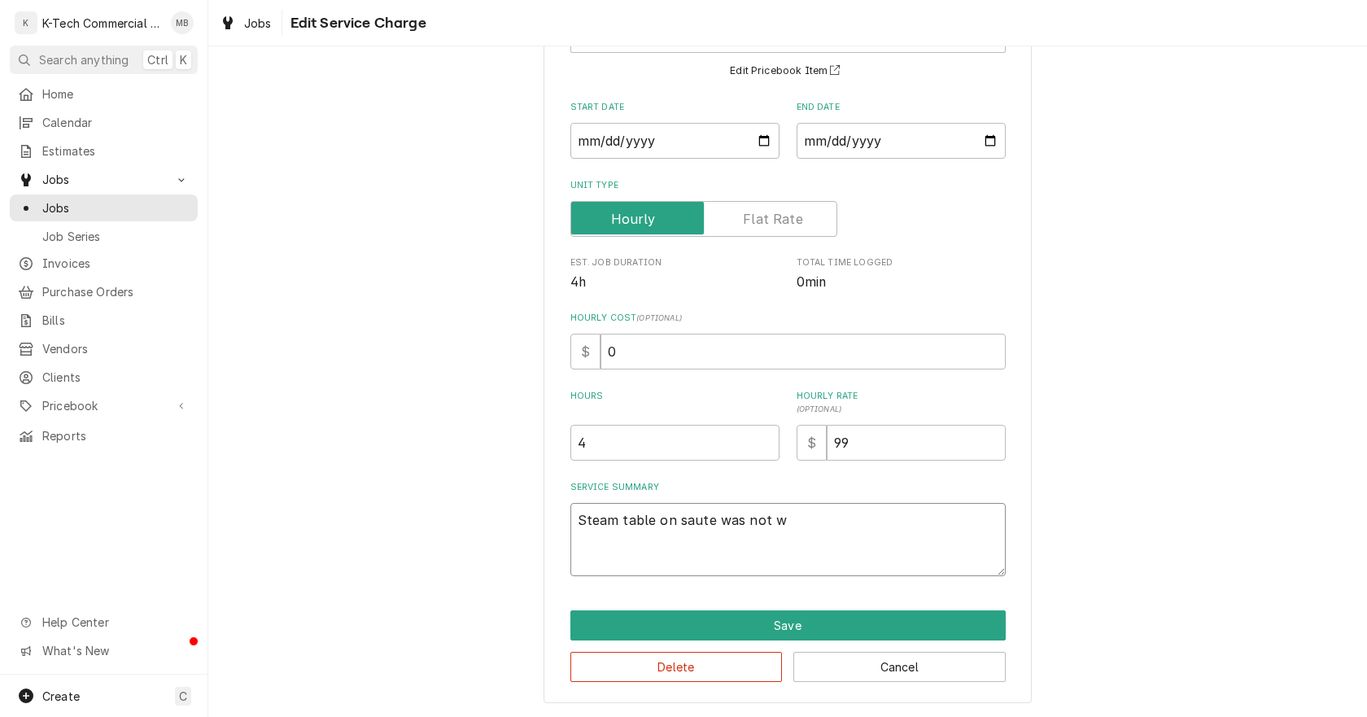
type textarea "x"
type textarea "Steam table on saute was not wo"
type textarea "x"
type textarea "Steam table on saute was not wor"
type textarea "x"
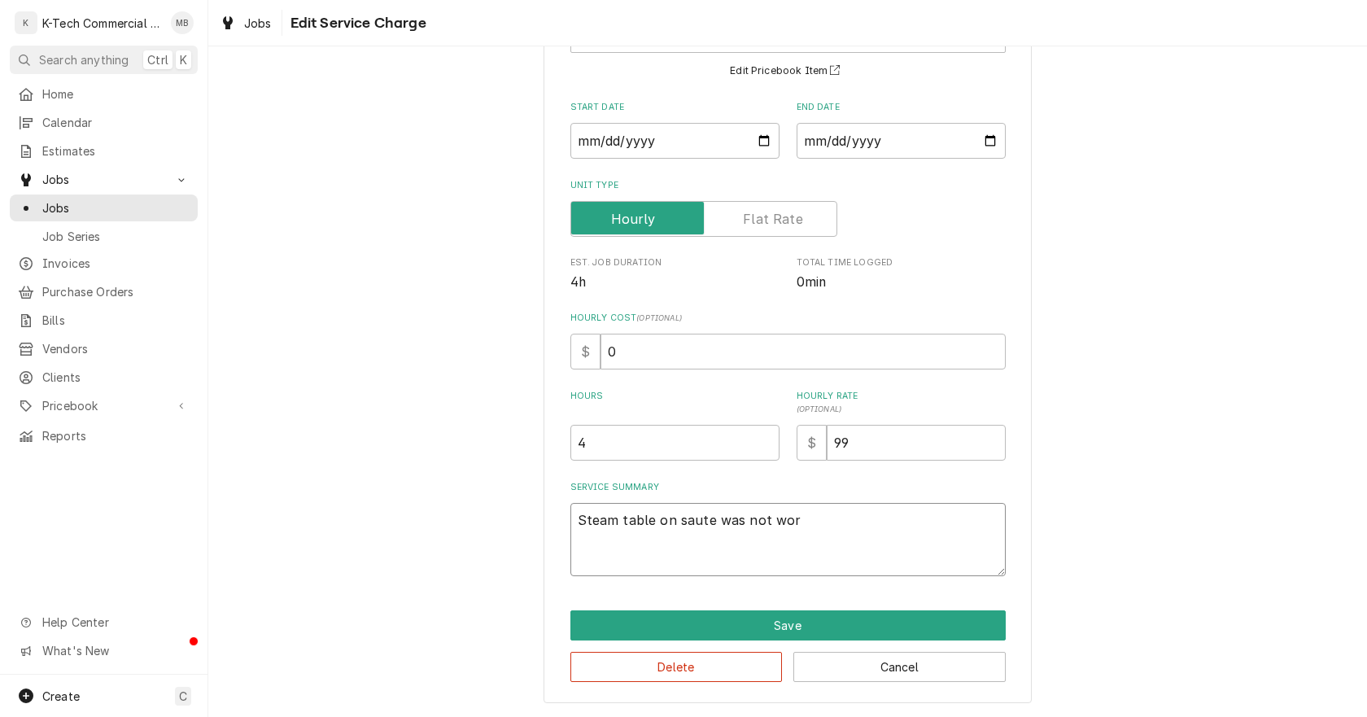
type textarea "Steam table on saute was not work"
type textarea "x"
type textarea "Steam table on saute was not worki"
type textarea "x"
type textarea "Steam table on saute was not workin"
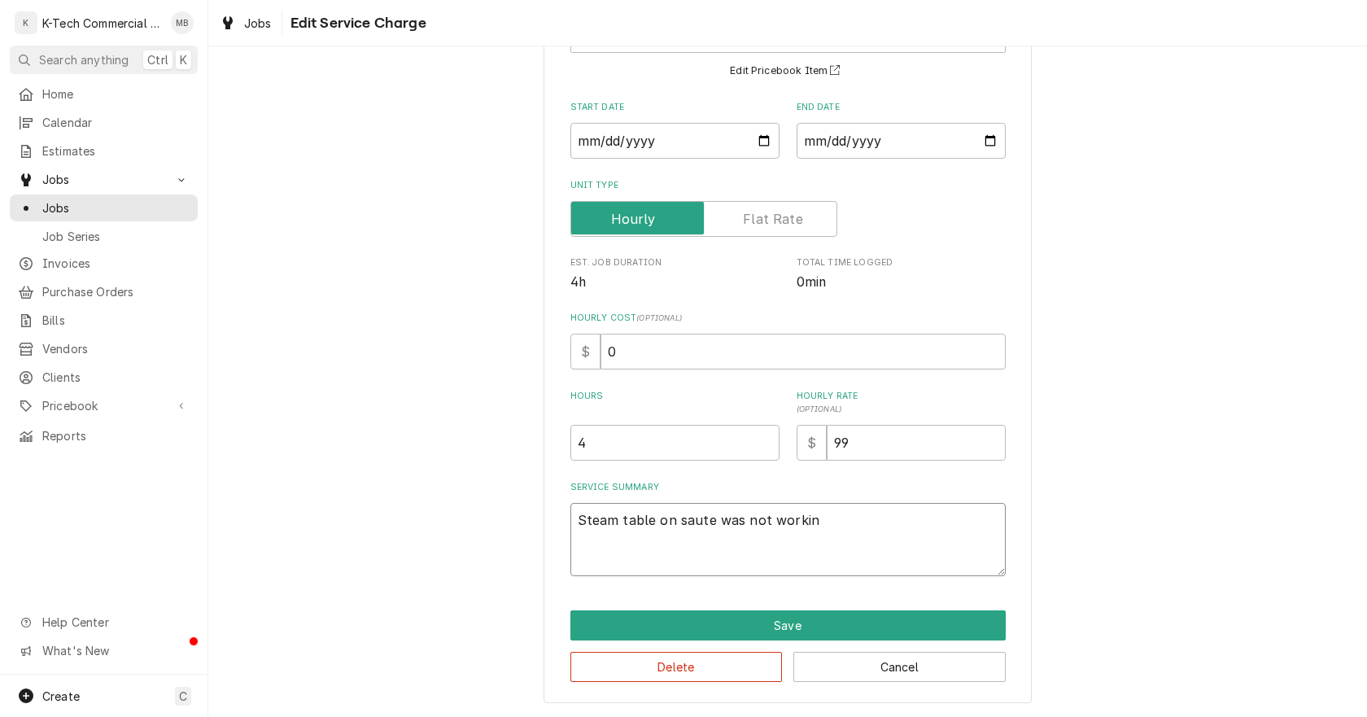
type textarea "x"
type textarea "Steam table on saute was not working"
type textarea "x"
type textarea "Steam table on saute was not working,"
type textarea "x"
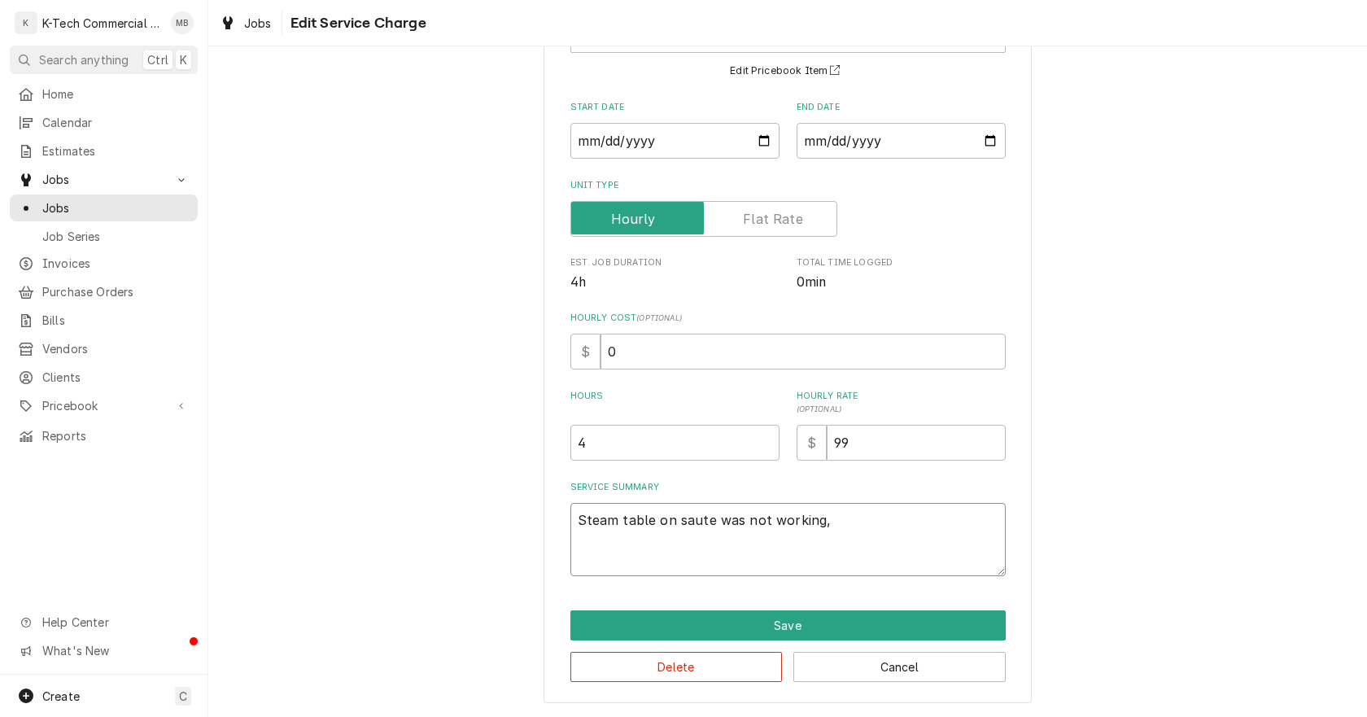
type textarea "Steam table on saute was not working,"
type textarea "x"
type textarea "Steam table on saute was not working, i"
type textarea "x"
type textarea "Steam table on saute was not working, in"
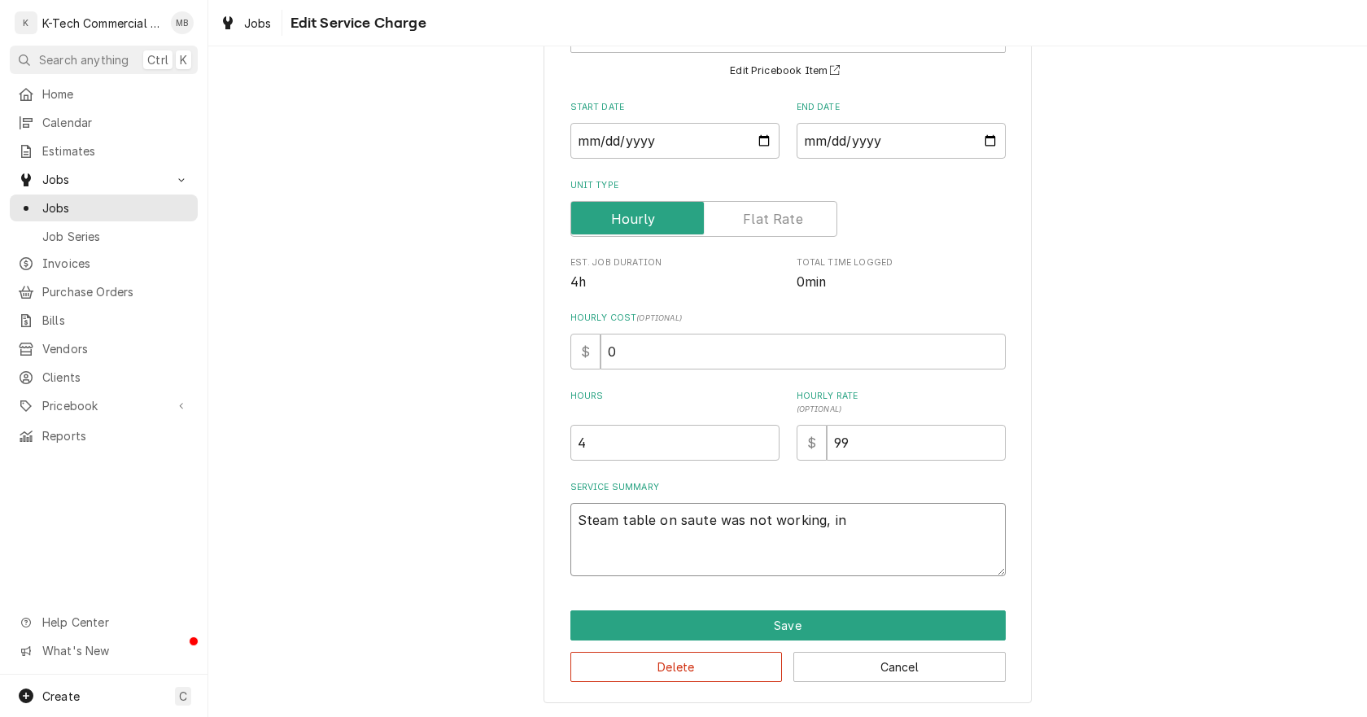
type textarea "x"
type textarea "Steam table on saute was not working, ins"
type textarea "x"
type textarea "Steam table on saute was not working, insp"
type textarea "x"
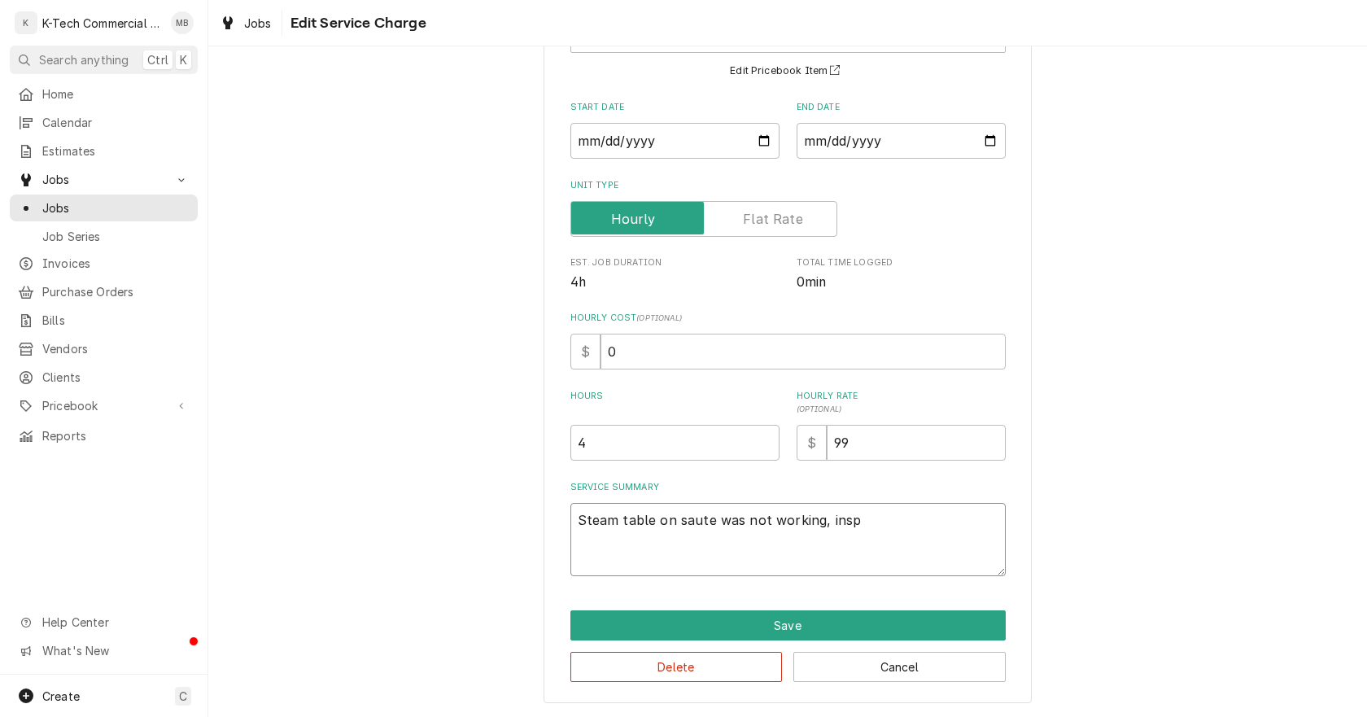
type textarea "Steam table on saute was not working, inspe"
type textarea "x"
type textarea "Steam table on saute was not working, inspec"
type textarea "x"
type textarea "Steam table on saute was not working, inspect"
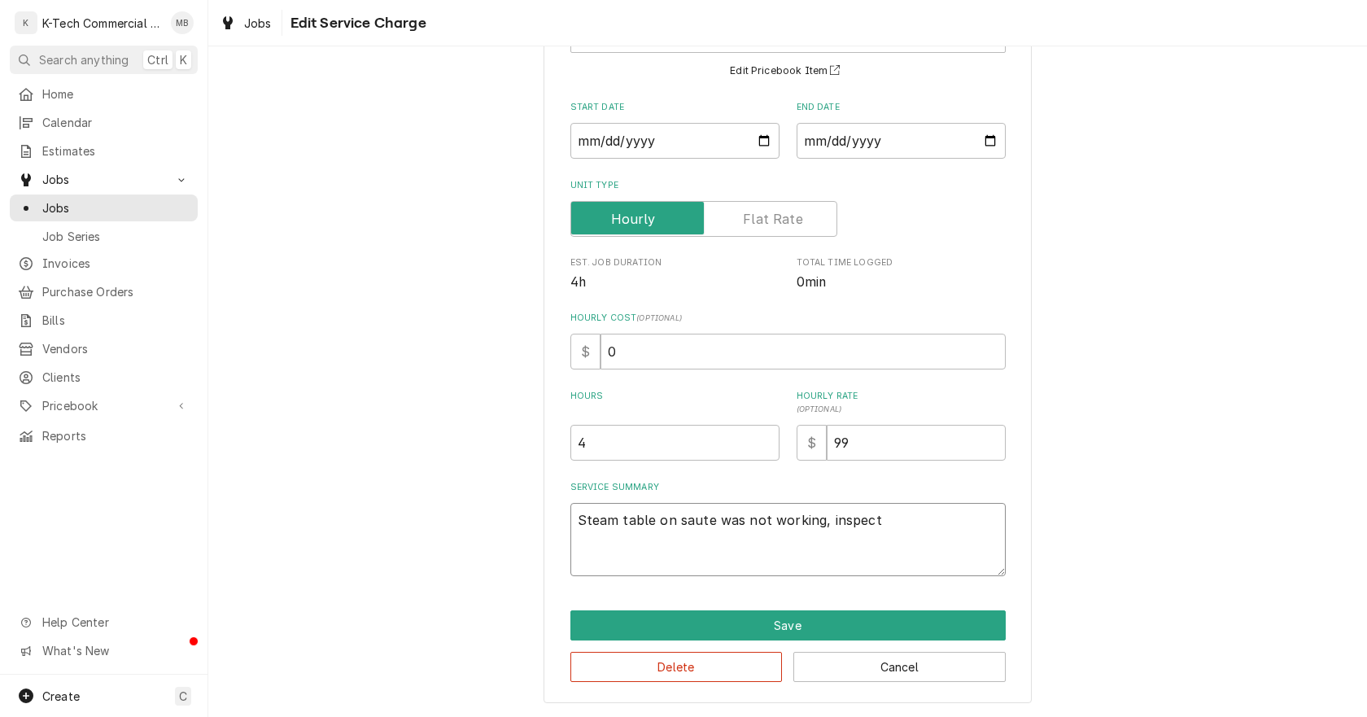
type textarea "x"
type textarea "Steam table on saute was not working, inspect"
type textarea "x"
type textarea "Steam table on saute was not working, inspect t"
type textarea "x"
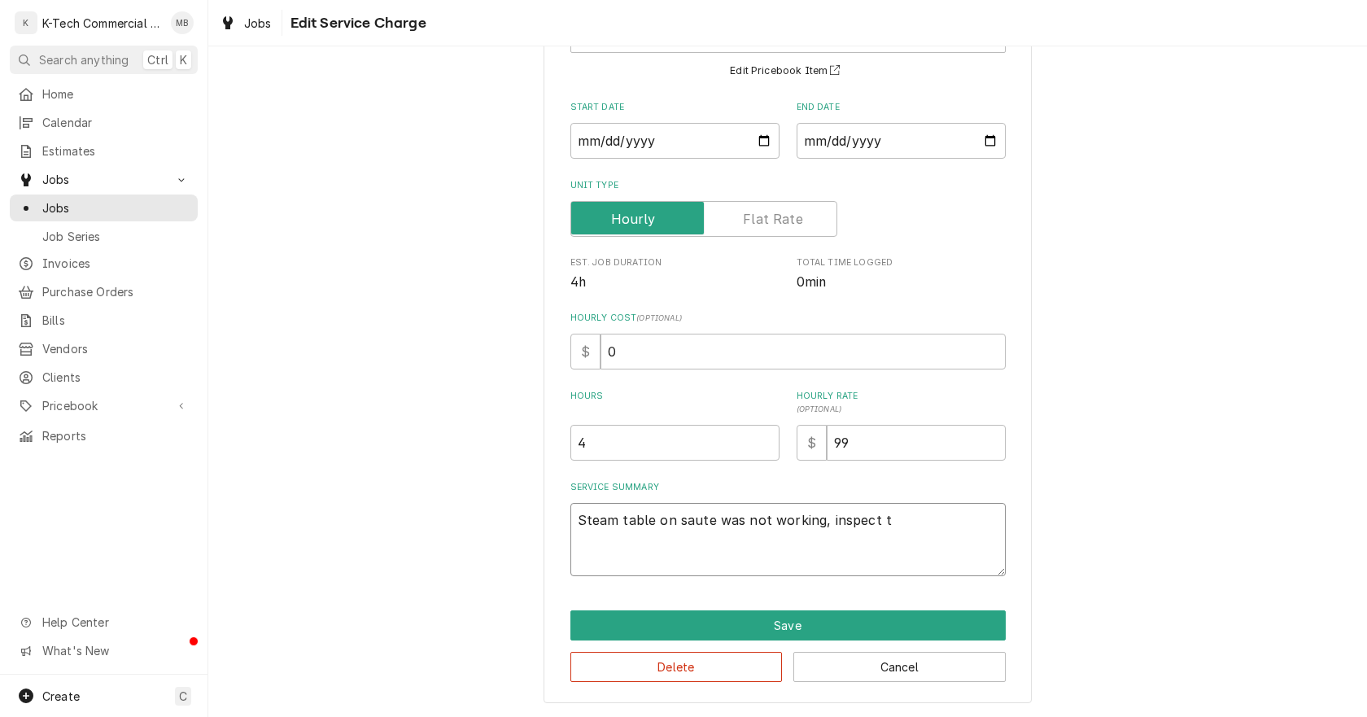
type textarea "Steam table on saute was not working, inspect th"
type textarea "x"
type textarea "Steam table on saute was not working, inspect the"
type textarea "x"
type textarea "Steam table on saute was not working, inspect the"
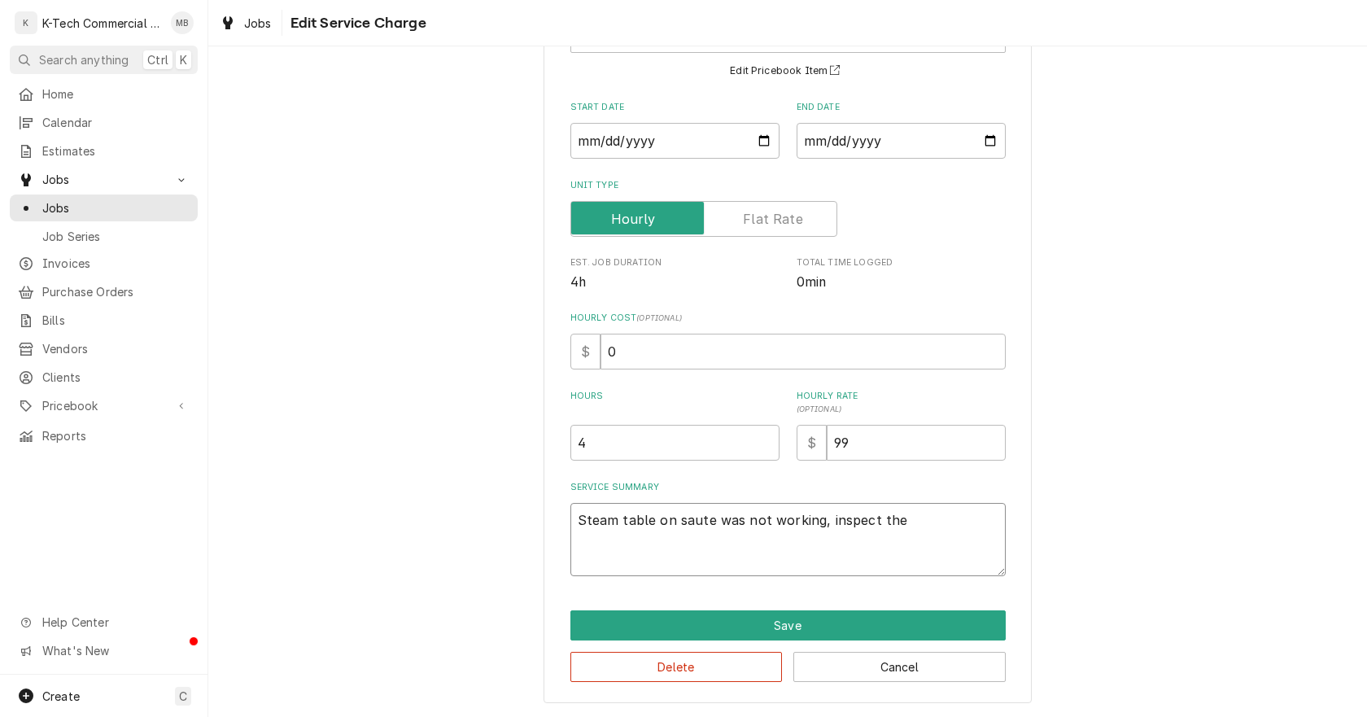
type textarea "x"
type textarea "Steam table on saute was not working, inspect the u"
type textarea "x"
type textarea "Steam table on saute was not working, inspect the un"
type textarea "x"
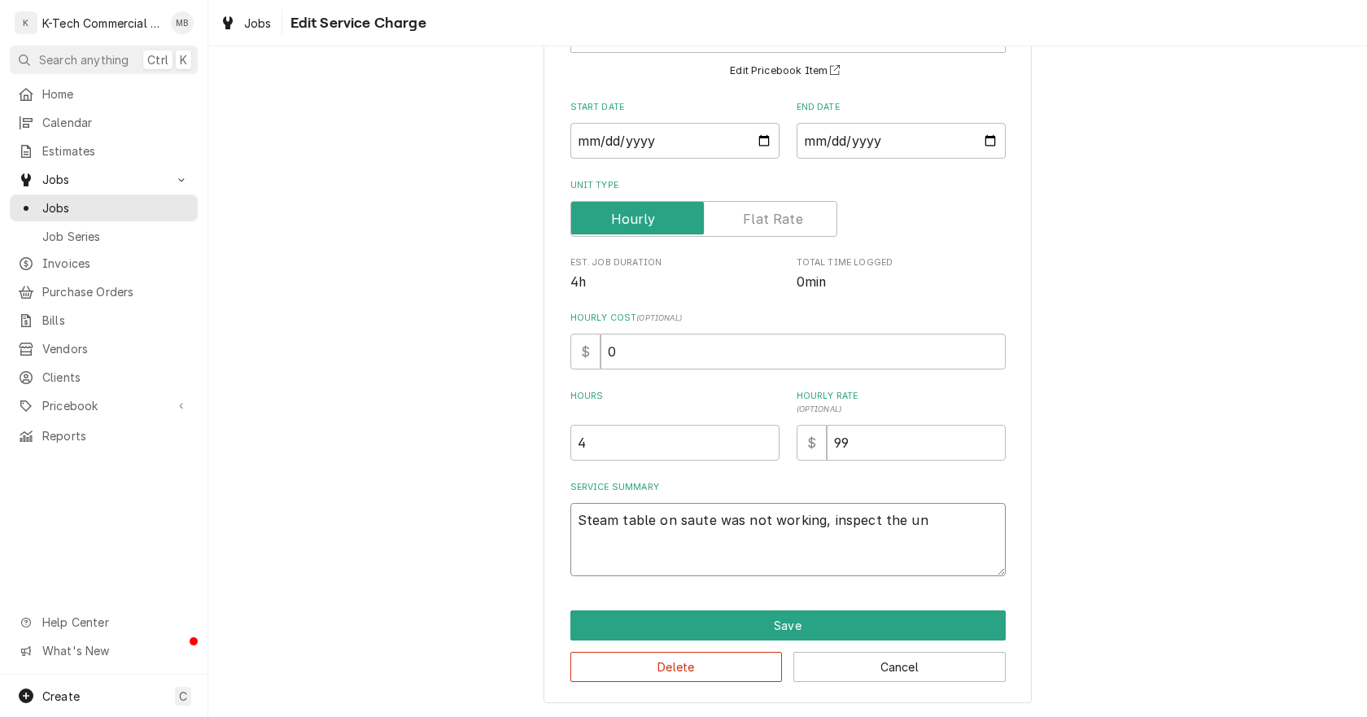
type textarea "Steam table on saute was not working, inspect the uni"
type textarea "x"
type textarea "Steam table on saute was not working, inspect the unit"
type textarea "x"
type textarea "Steam table on saute was not working, inspect the unit"
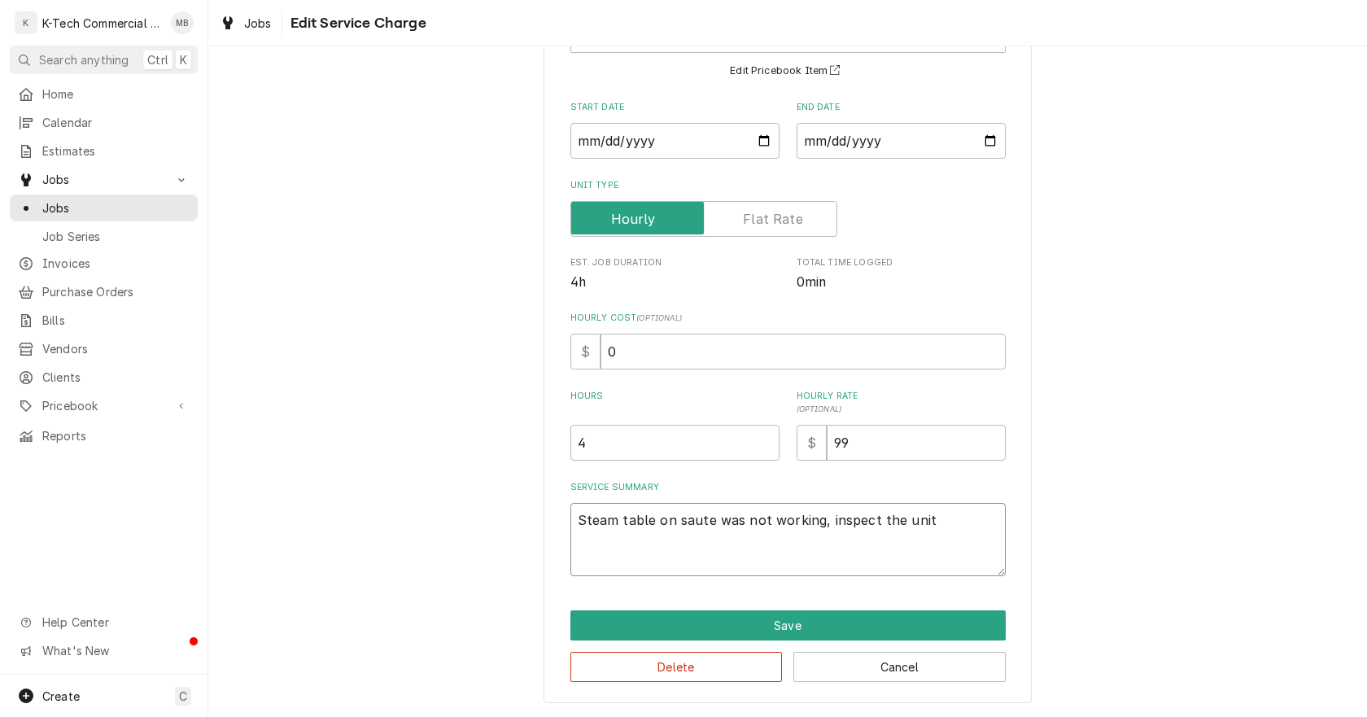
type textarea "x"
type textarea "Steam table on saute was not working, inspect the unit a"
type textarea "x"
type textarea "Steam table on saute was not working, inspect the unit an"
type textarea "x"
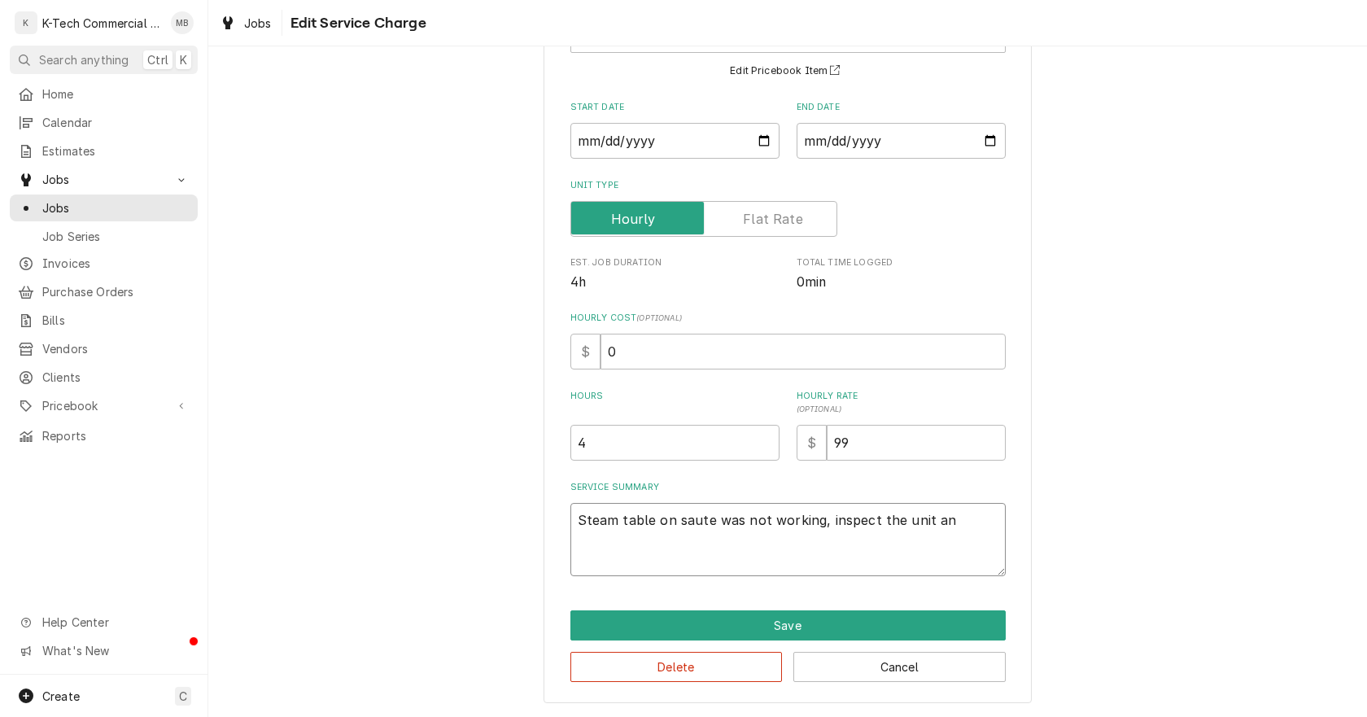
type textarea "Steam table on saute was not working, inspect the unit and"
type textarea "x"
type textarea "Steam table on saute was not working, inspect the unit and"
type textarea "x"
type textarea "Steam table on saute was not working, inspect the unit and f"
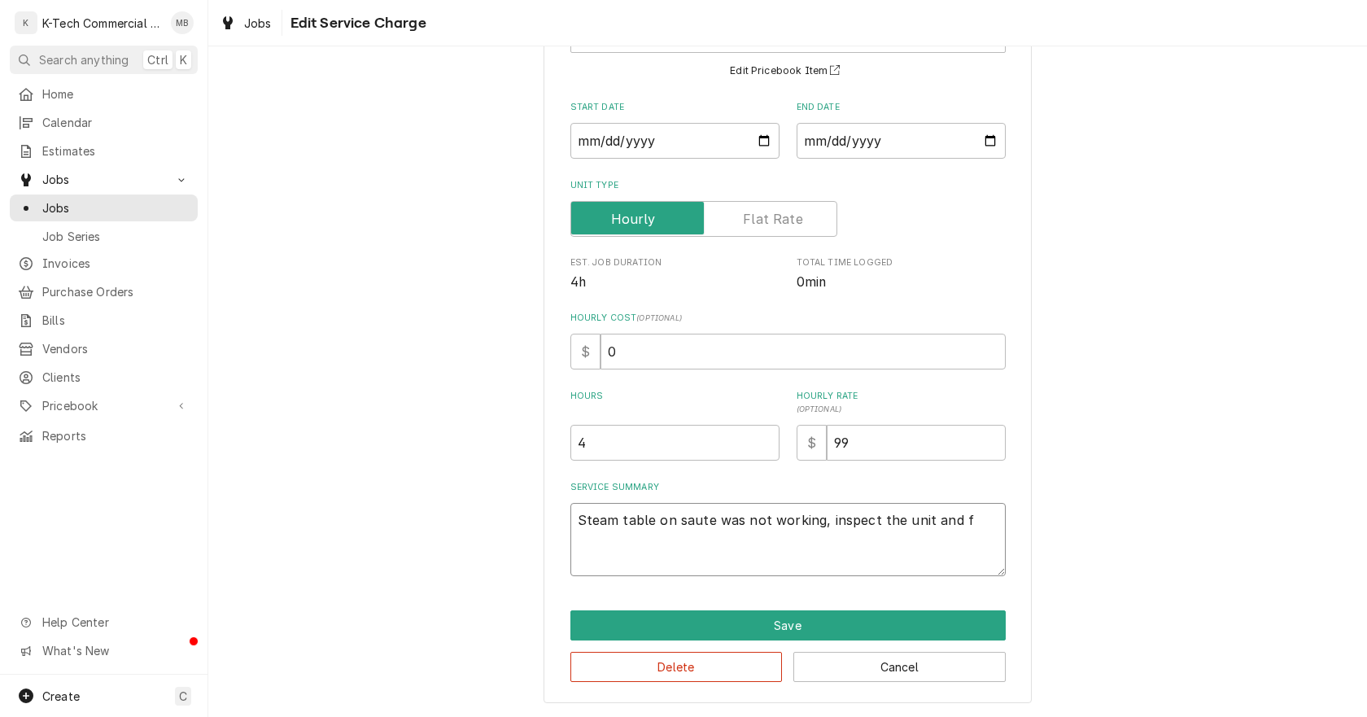
type textarea "x"
type textarea "Steam table on saute was not working, inspect the unit and fo"
type textarea "x"
type textarea "Steam table on saute was not working, inspect the unit and fou"
type textarea "x"
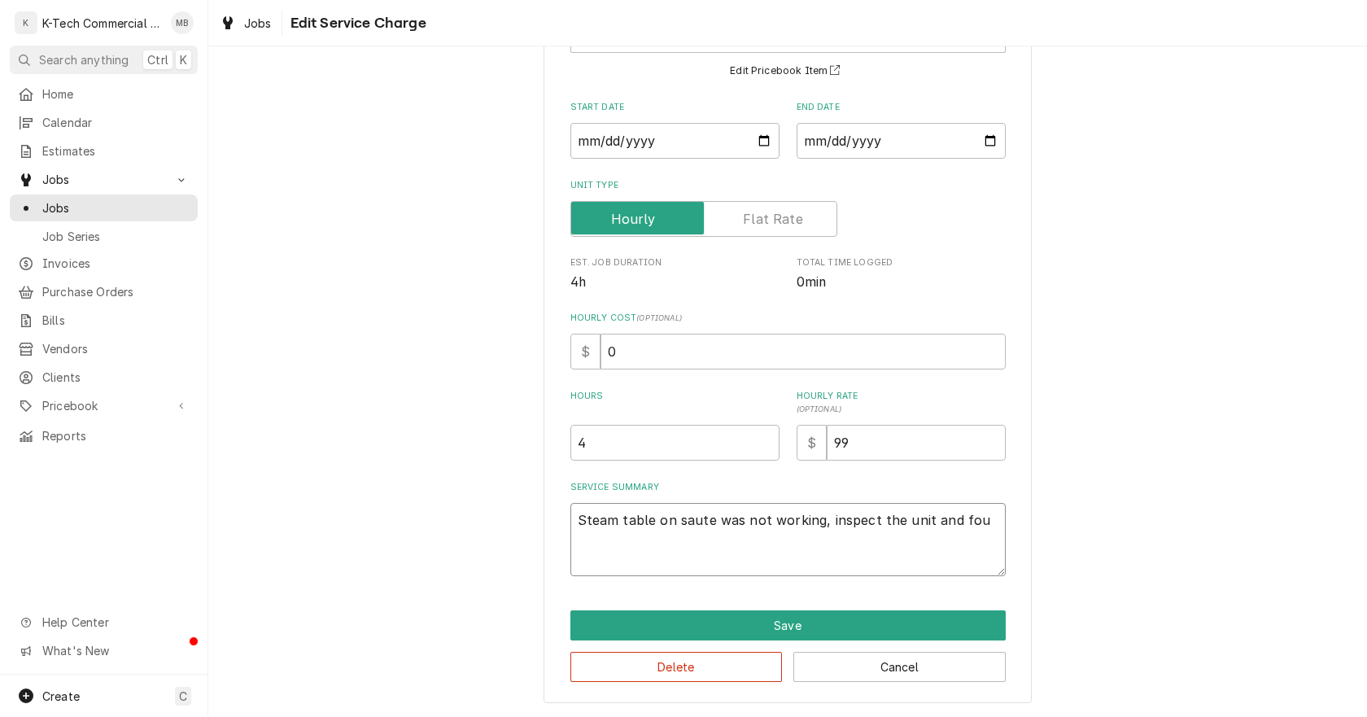
type textarea "Steam table on saute was not working, inspect the unit and foun"
type textarea "x"
type textarea "Steam table on saute was not working, inspect the unit and found"
type textarea "x"
type textarea "Steam table on saute was not working, inspect the unit and found"
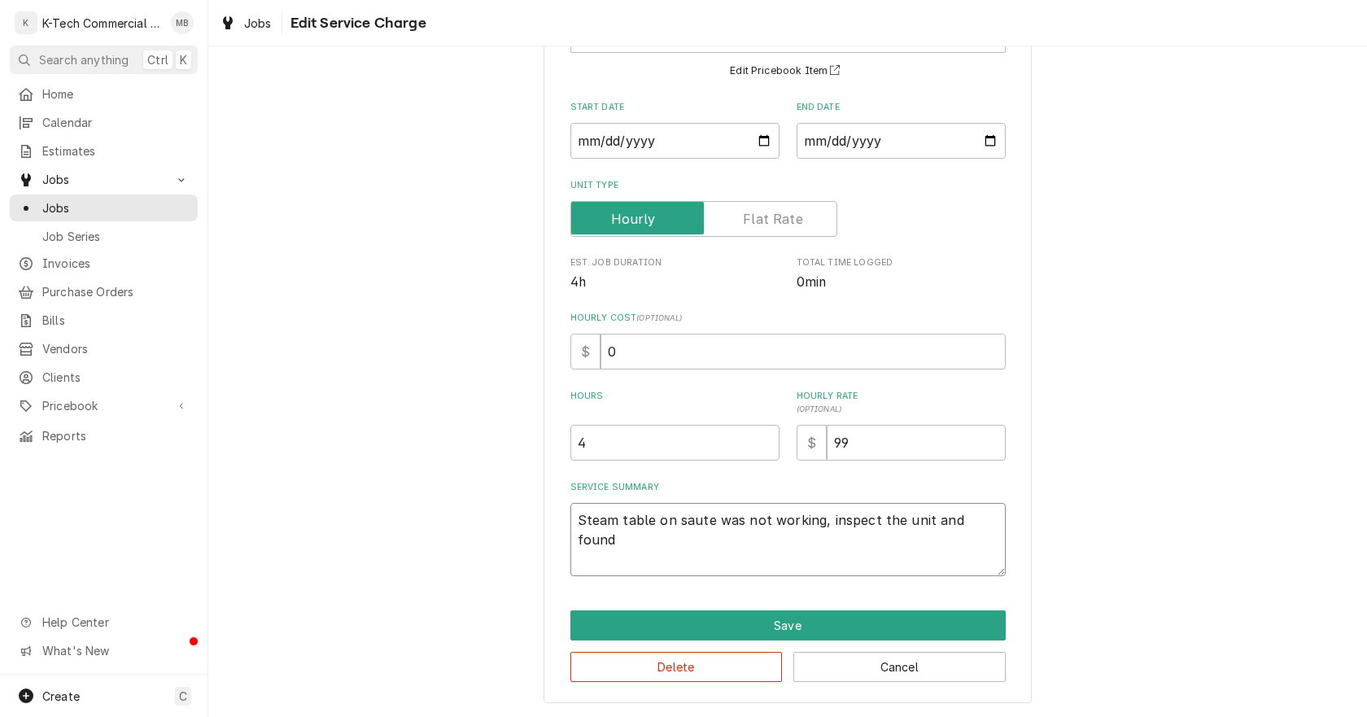
type textarea "x"
type textarea "Steam table on saute was not working, inspect the unit and found b"
type textarea "x"
type textarea "Steam table on saute was not working, inspect the unit and found bu"
type textarea "x"
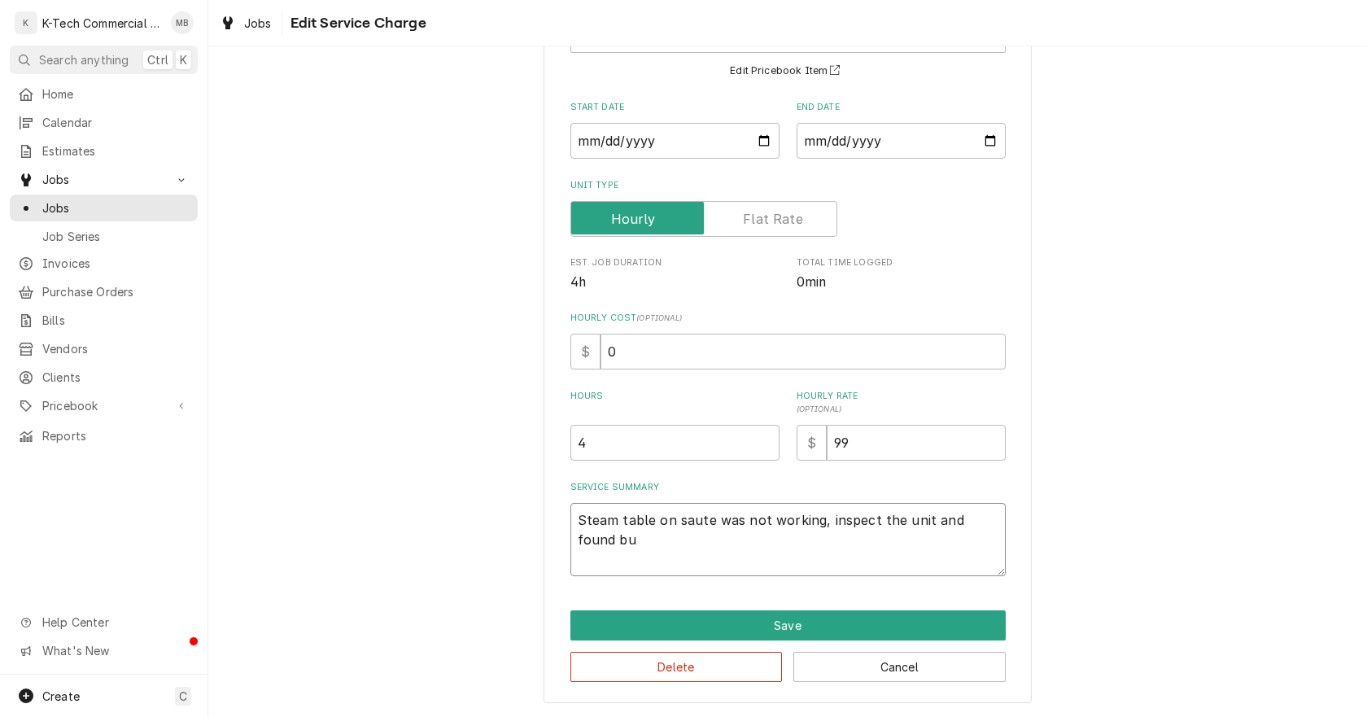
type textarea "Steam table on saute was not working, inspect the unit and found bur"
type textarea "x"
type textarea "Steam table on saute was not working, inspect the unit and found burn"
type textarea "x"
type textarea "Steam table on saute was not working, inspect the unit and found burnt"
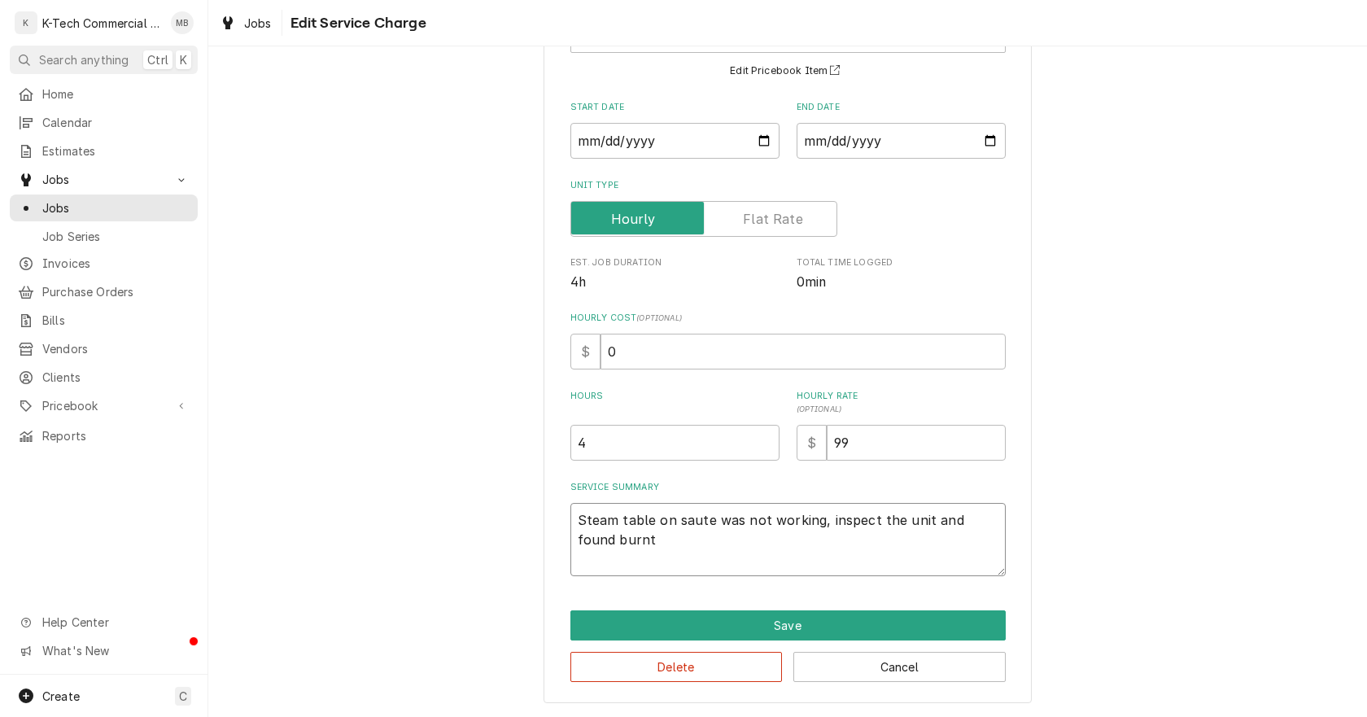
type textarea "x"
type textarea "Steam table on saute was not working, inspect the unit and found burnt"
type textarea "x"
type textarea "Steam table on saute was not working, inspect the unit and found burnt o"
type textarea "x"
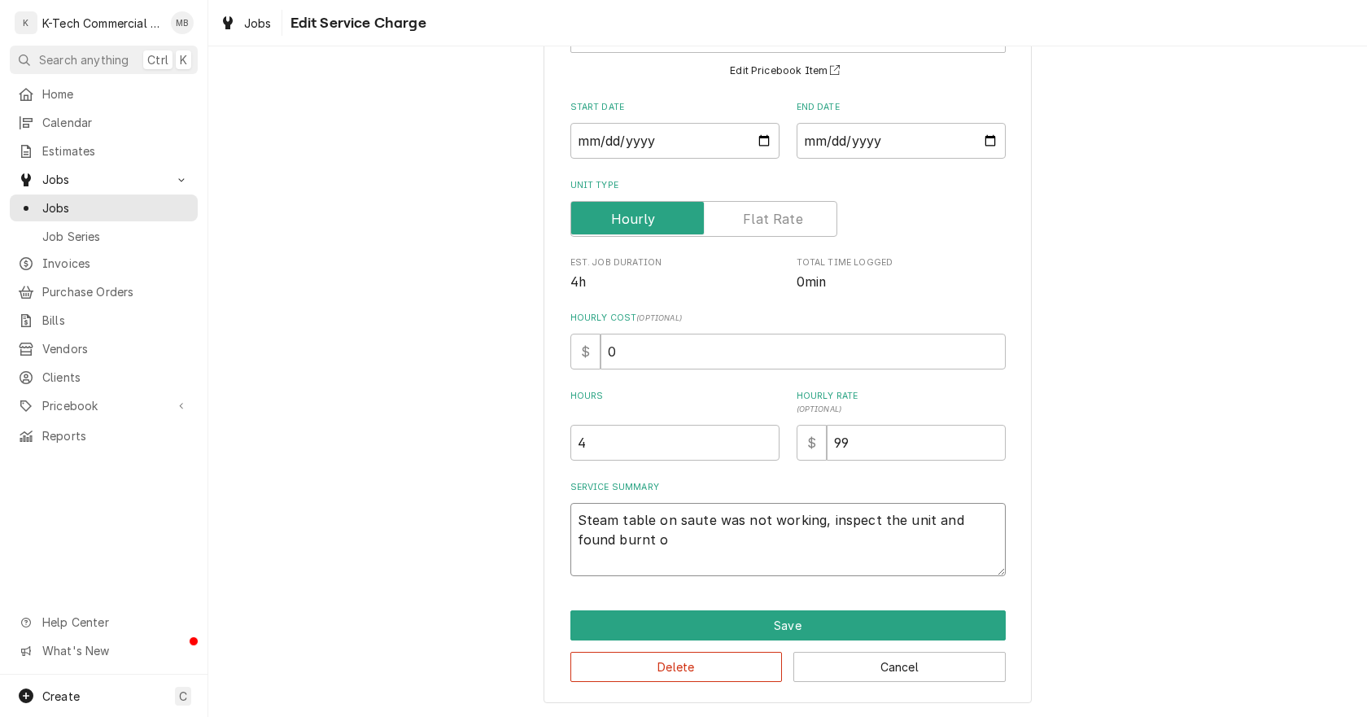
type textarea "Steam table on saute was not working, inspect the unit and found burnt ou"
type textarea "x"
type textarea "Steam table on saute was not working, inspect the unit and found burnt out"
type textarea "x"
type textarea "Steam table on saute was not working, inspect the unit and found burnt out"
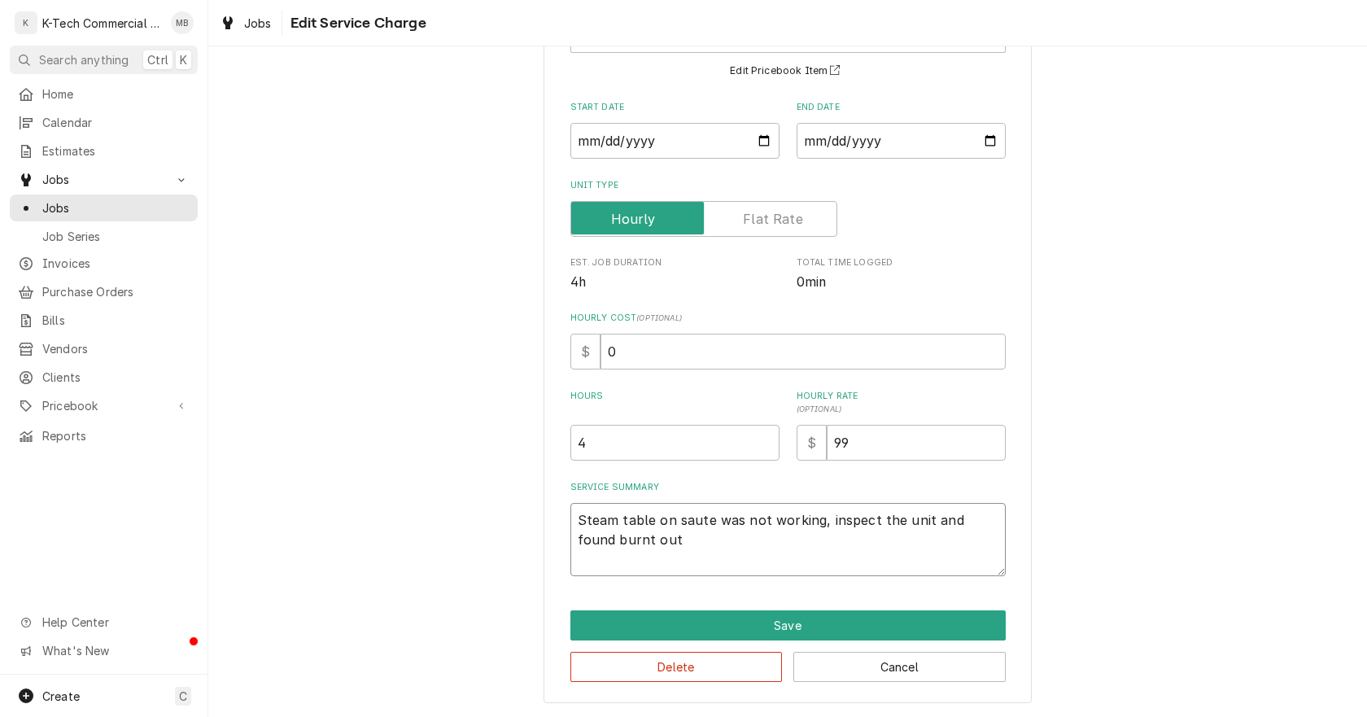
type textarea "x"
type textarea "Steam table on saute was not working, inspect the unit and found burnt out w"
type textarea "x"
type textarea "Steam table on saute was not working, inspect the unit and found burnt out wi"
type textarea "x"
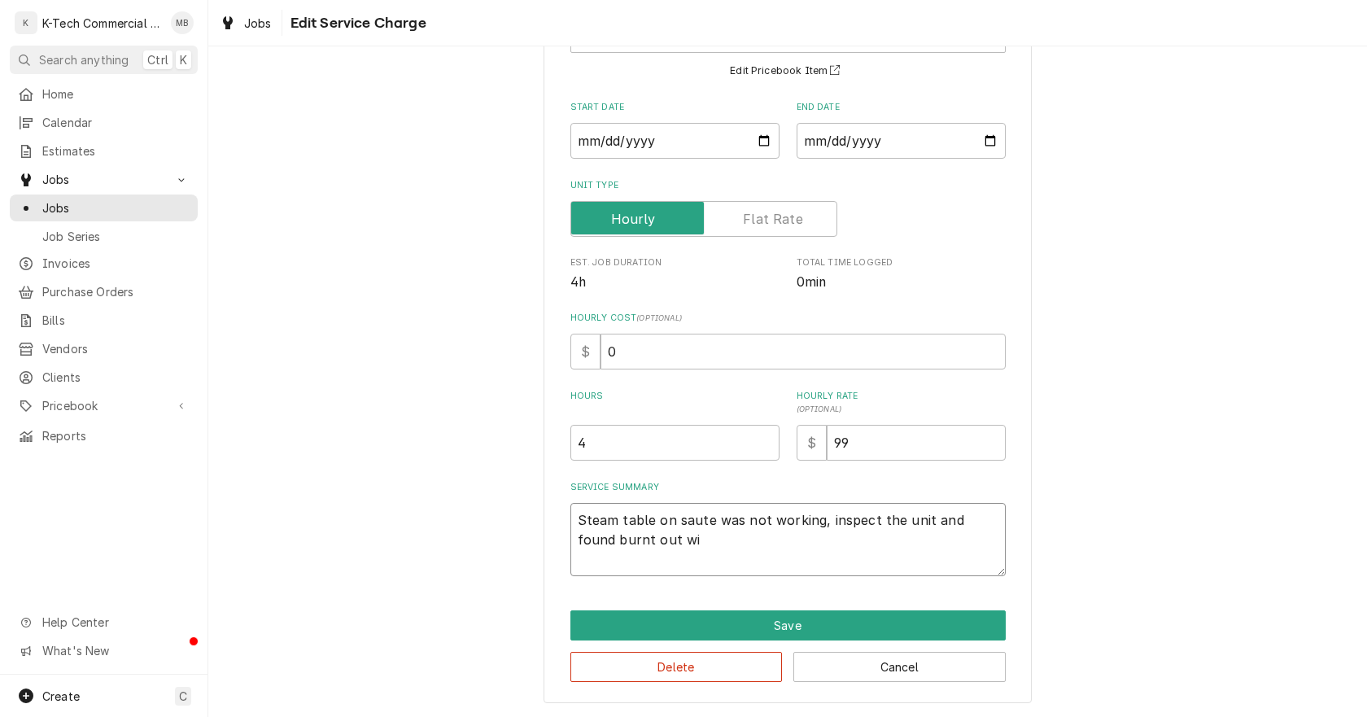
type textarea "Steam table on saute was not working, inspect the unit and found burnt out wir"
type textarea "x"
type textarea "Steam table on saute was not working, inspect the unit and found burnt out wire"
type textarea "x"
type textarea "Steam table on saute was not working, inspect the unit and found burnt out wirem"
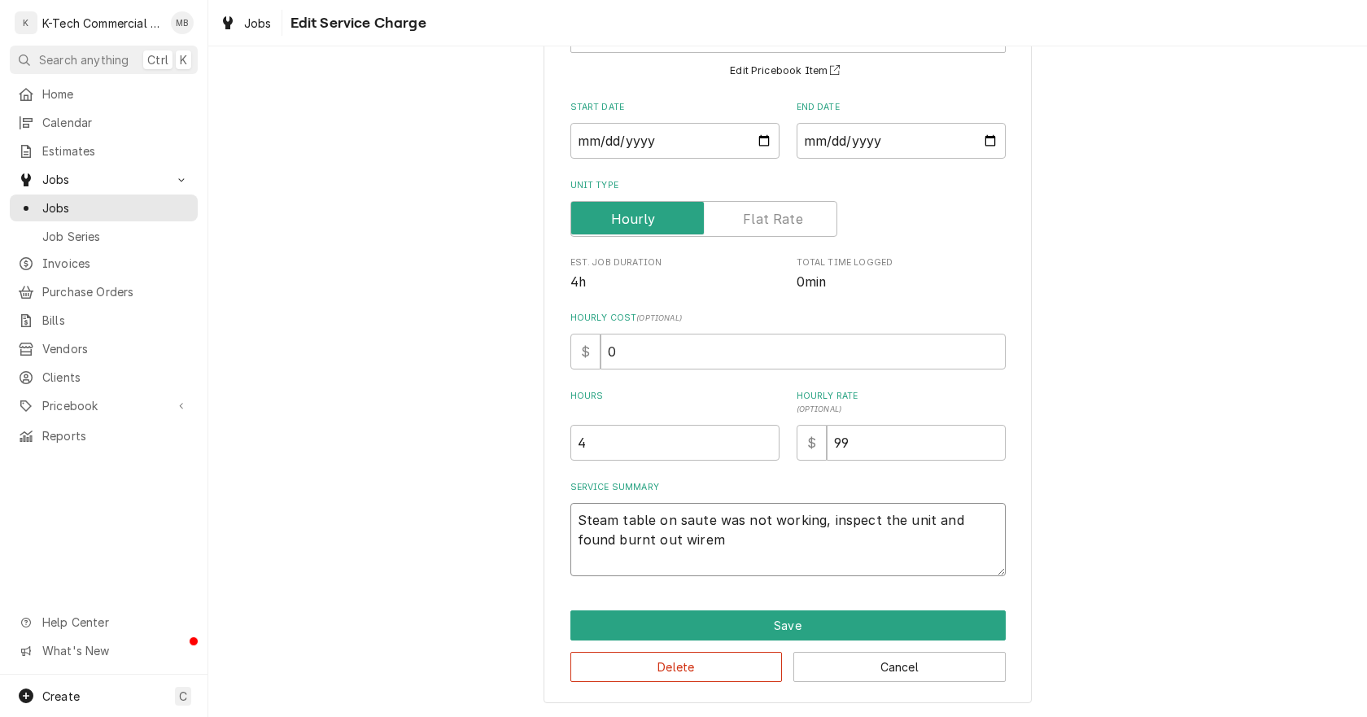
type textarea "x"
type textarea "Steam table on saute was not working, inspect the unit and found burnt out wirem"
type textarea "x"
type textarea "Steam table on saute was not working, inspect the unit and found burnt out wire…"
type textarea "x"
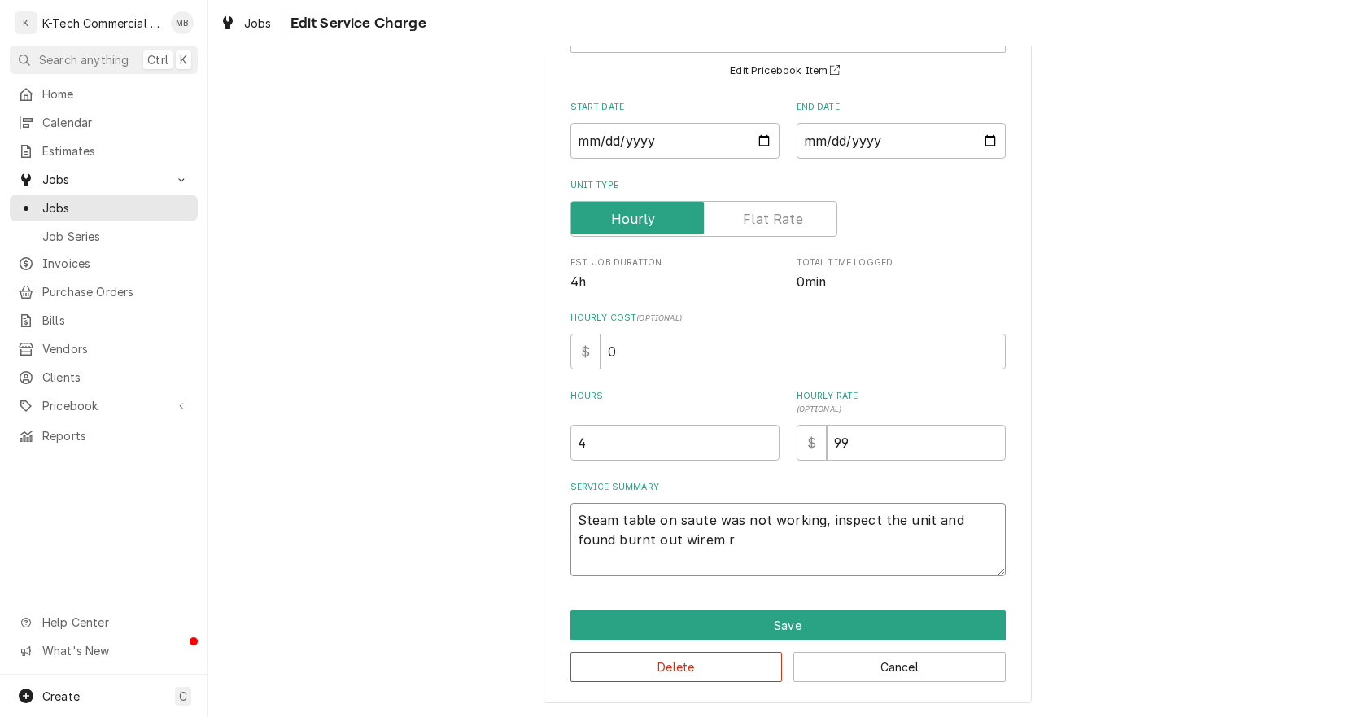
type textarea "Steam table on saute was not working, inspect the unit and found burnt out wire…"
type textarea "x"
type textarea "Steam table on saute was not working, inspect the unit and found burnt out wire…"
type textarea "x"
type textarea "Steam table on saute was not working, inspect the unit and found burnt out wire…"
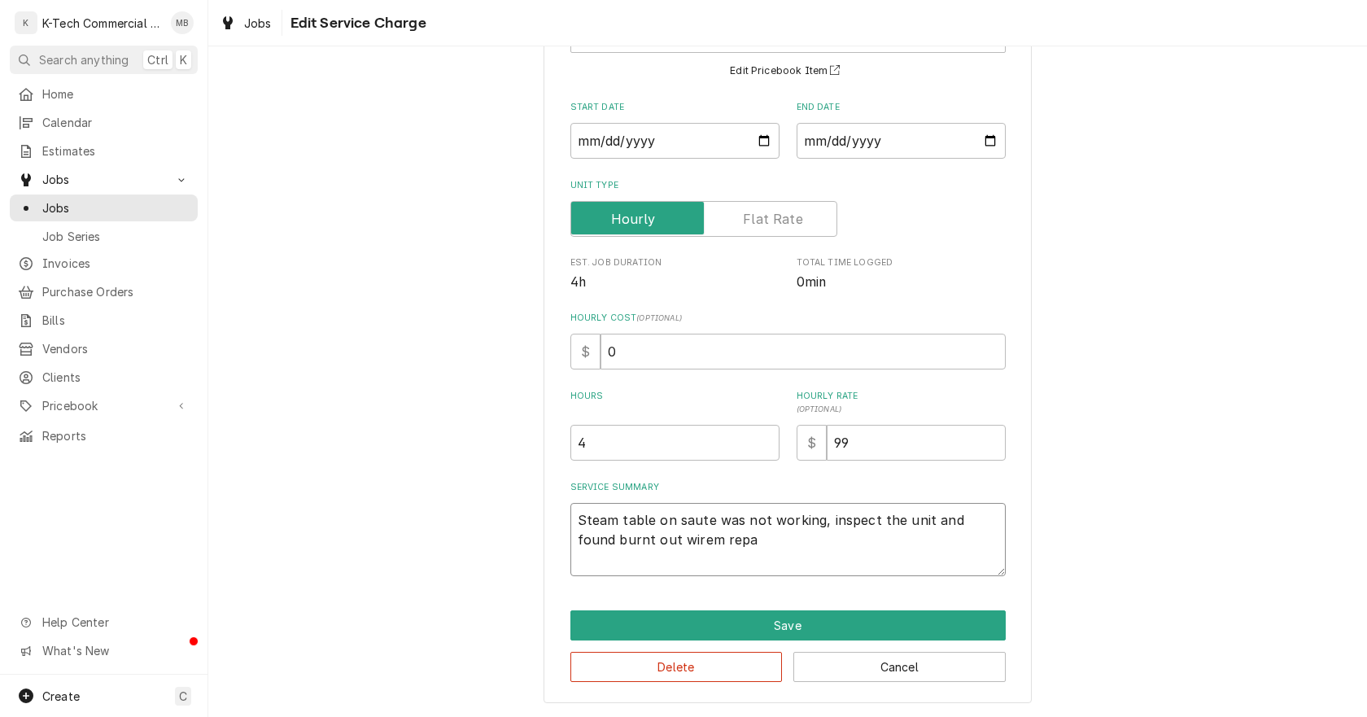
type textarea "x"
type textarea "Steam table on saute was not working, inspect the unit and found burnt out wire…"
type textarea "x"
type textarea "Steam table on saute was not working, inspect the unit and found burnt out wire…"
type textarea "x"
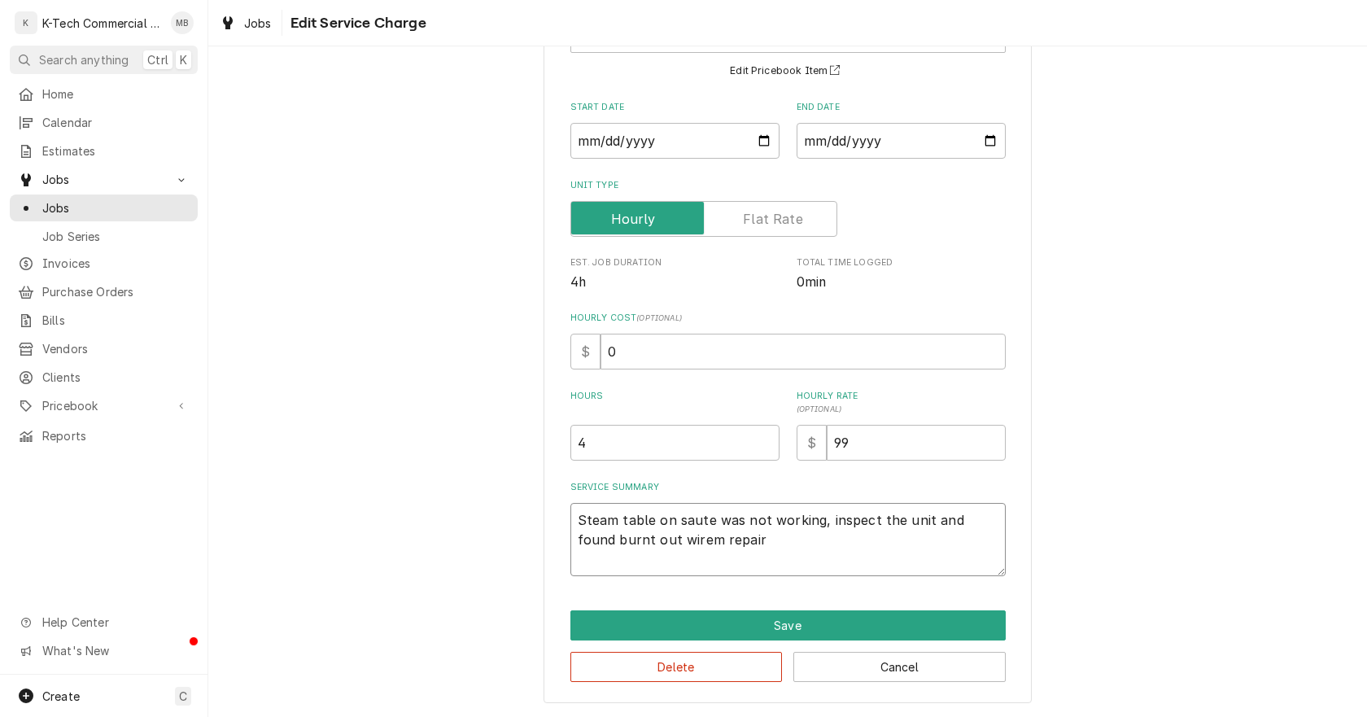
type textarea "Steam table on saute was not working, inspect the unit and found burnt out wire…"
type textarea "x"
type textarea "Steam table on saute was not working, inspect the unit and found burnt out wire…"
type textarea "x"
type textarea "Steam table on saute was not working, inspect the unit and found burnt out wire…"
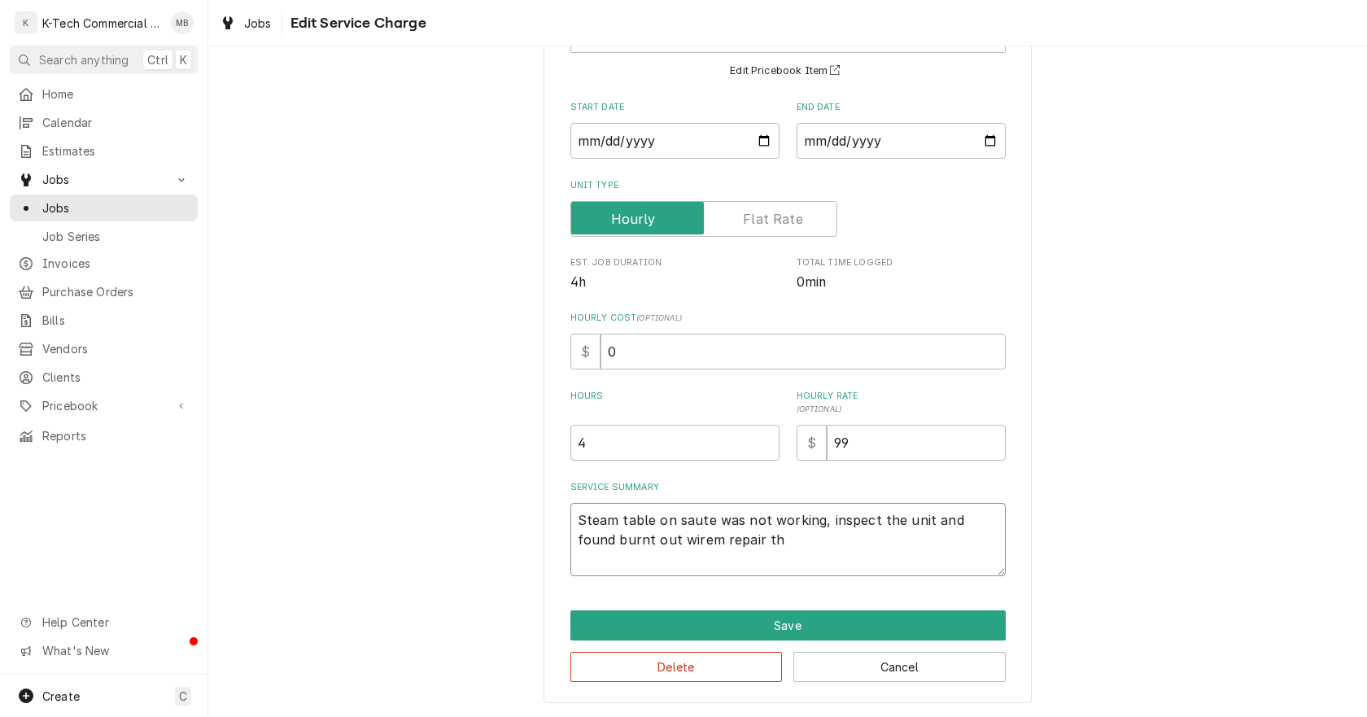
type textarea "x"
type textarea "Steam table on saute was not working, inspect the unit and found burnt out wire…"
type textarea "x"
type textarea "Steam table on saute was not working, inspect the unit and found burnt out wire…"
type textarea "x"
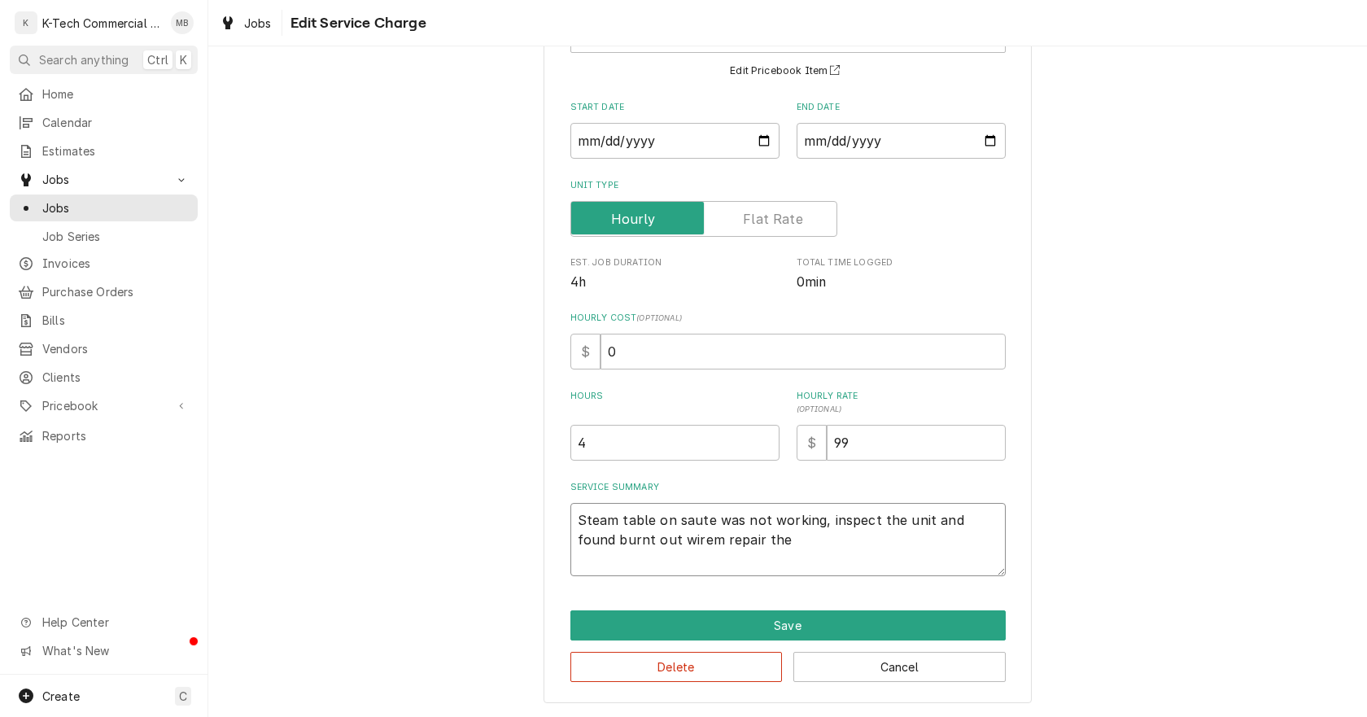
type textarea "Steam table on saute was not working, inspect the unit and found burnt out wire…"
type textarea "x"
type textarea "Steam table on saute was not working, inspect the unit and found burnt out wire…"
type textarea "x"
type textarea "Steam table on saute was not working, inspect the unit and found burnt out wire…"
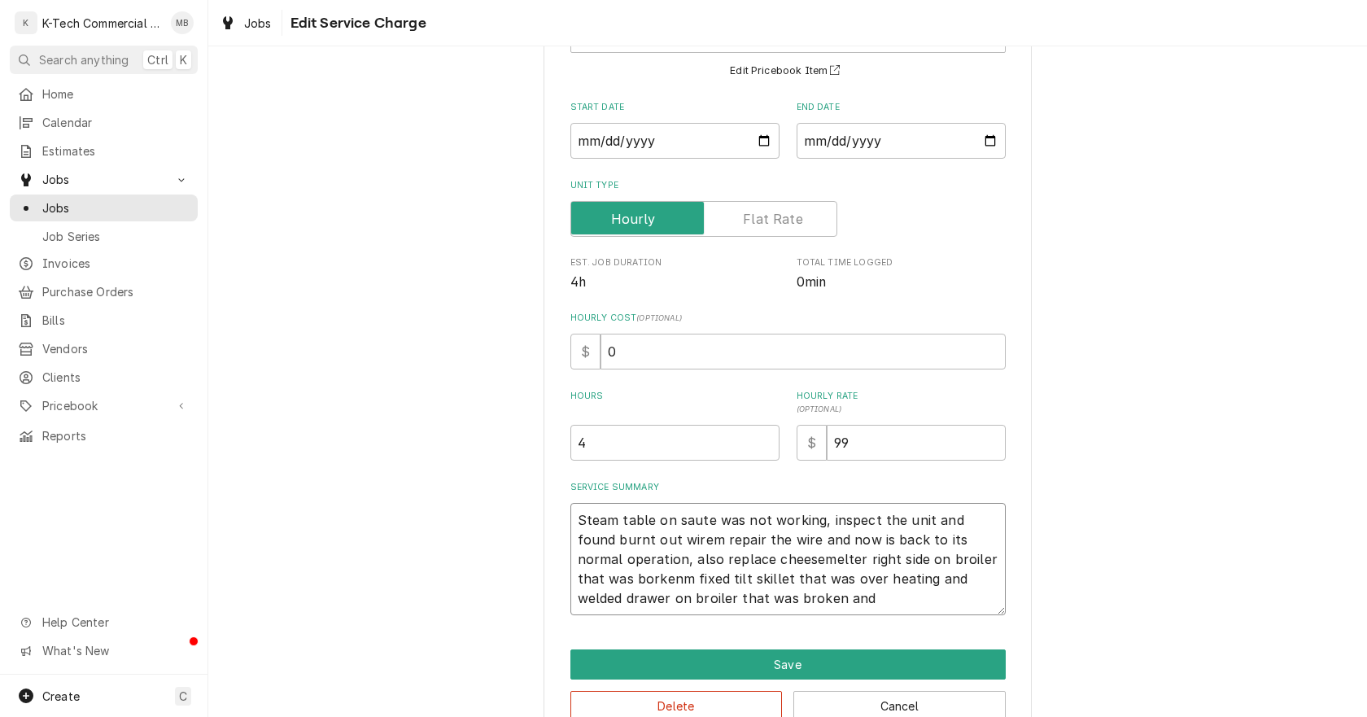
click at [779, 605] on textarea "Steam table on saute was not working, inspect the unit and found burnt out wire…" at bounding box center [788, 559] width 435 height 112
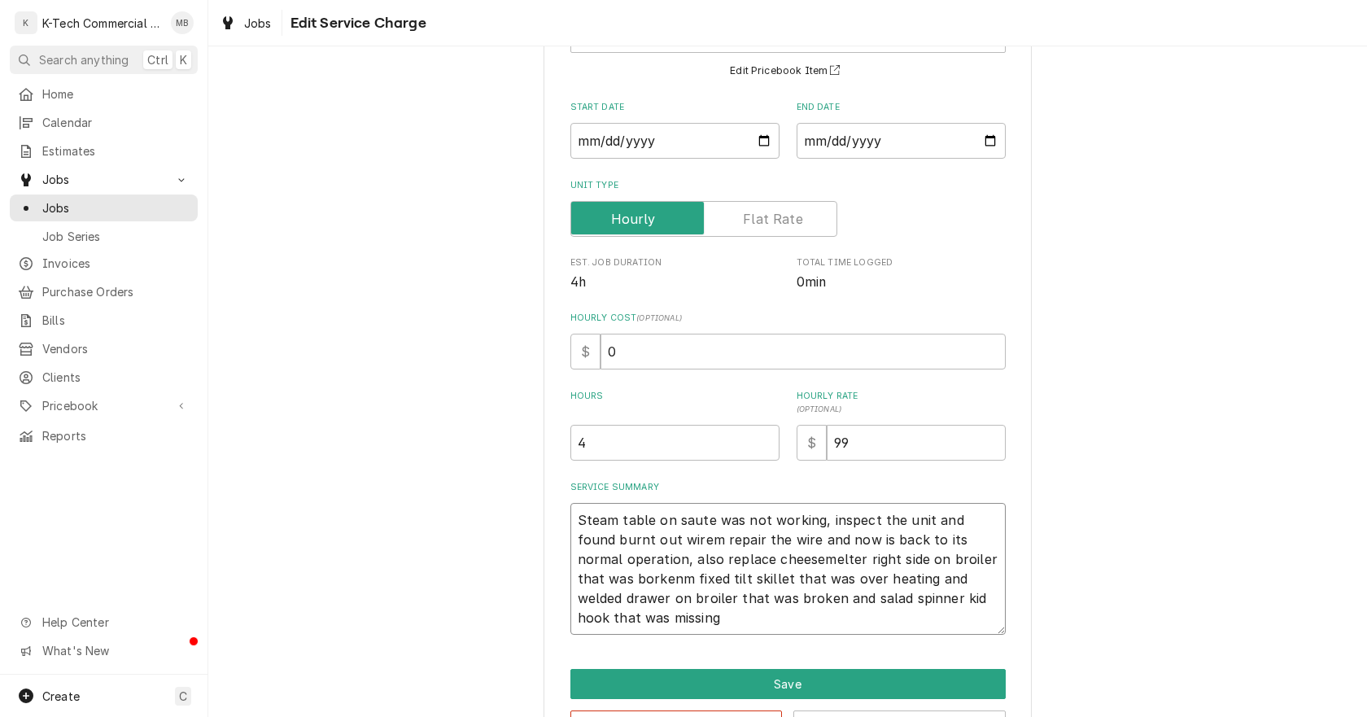
click at [668, 548] on textarea "Steam table on saute was not working, inspect the unit and found burnt out wire…" at bounding box center [788, 569] width 435 height 132
click at [624, 584] on textarea "Steam table on saute was not working, inspect the unit and found burnt out wire…" at bounding box center [788, 569] width 435 height 132
click at [858, 608] on textarea "Steam table on saute was not working, inspect the unit and found burnt out wire…" at bounding box center [788, 569] width 435 height 132
drag, startPoint x: 643, startPoint y: 464, endPoint x: 550, endPoint y: 456, distance: 93.1
click at [550, 456] on div "Use the fields below to edit this service charge Short Description hot well Edi…" at bounding box center [788, 351] width 488 height 822
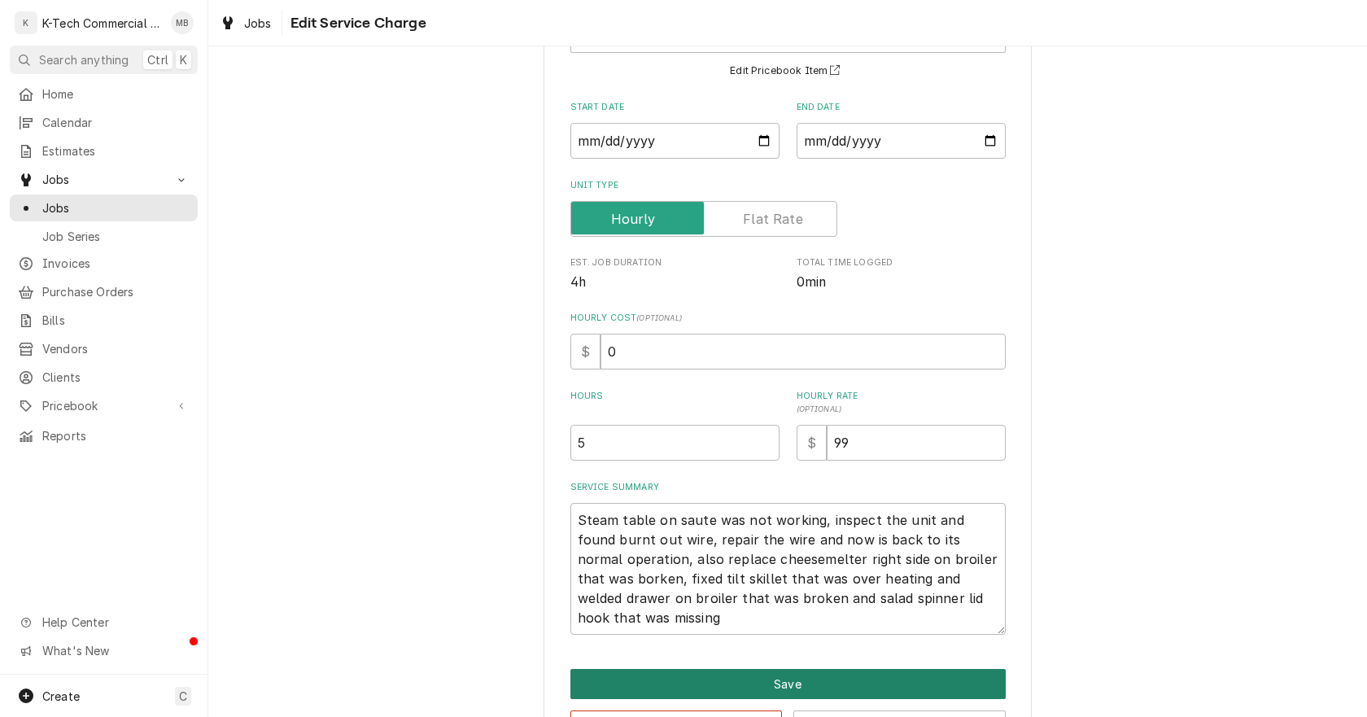
click at [833, 680] on button "Save" at bounding box center [788, 684] width 435 height 30
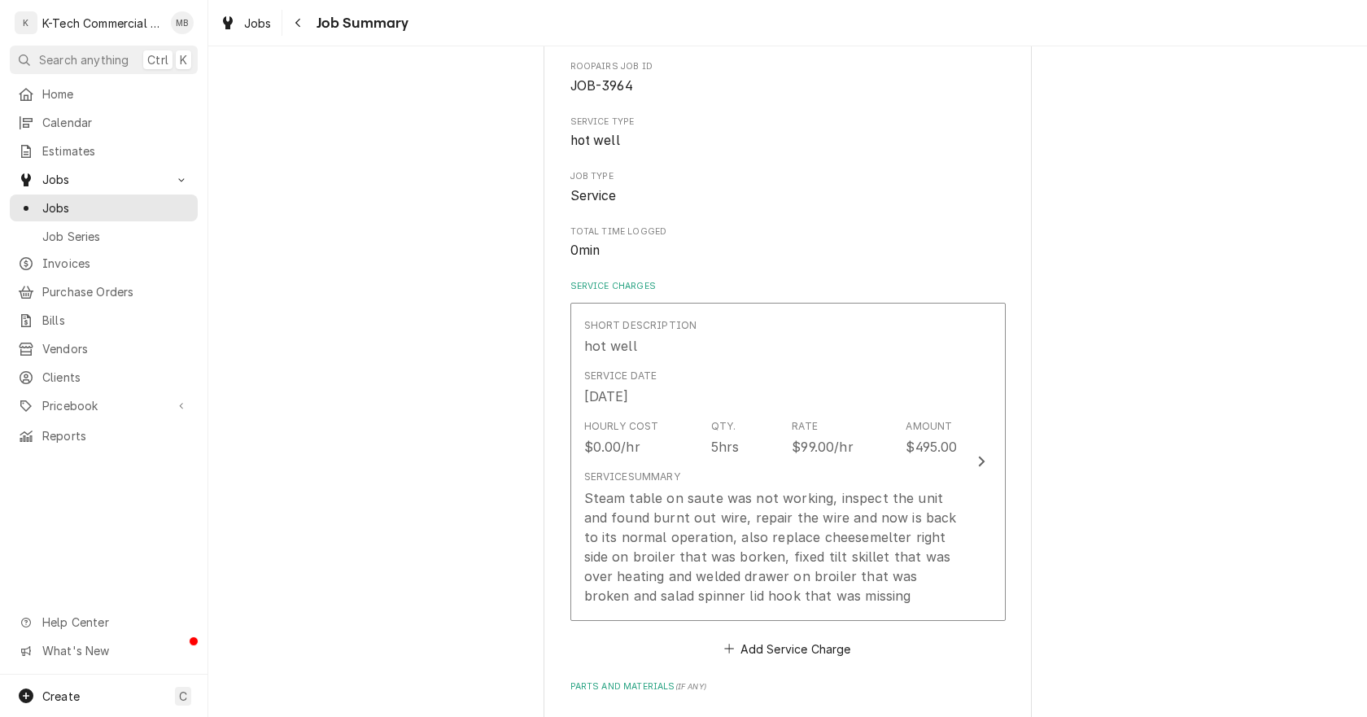
scroll to position [407, 0]
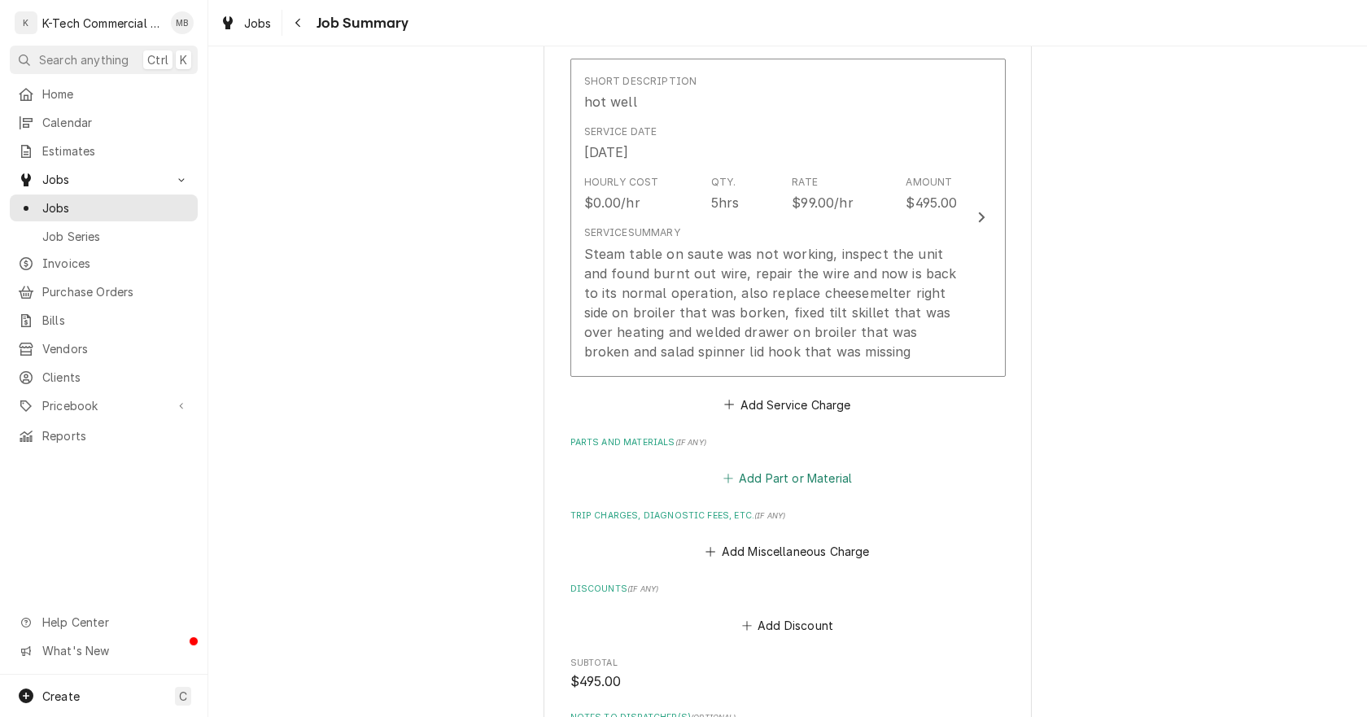
click at [774, 483] on button "Add Part or Material" at bounding box center [787, 478] width 134 height 23
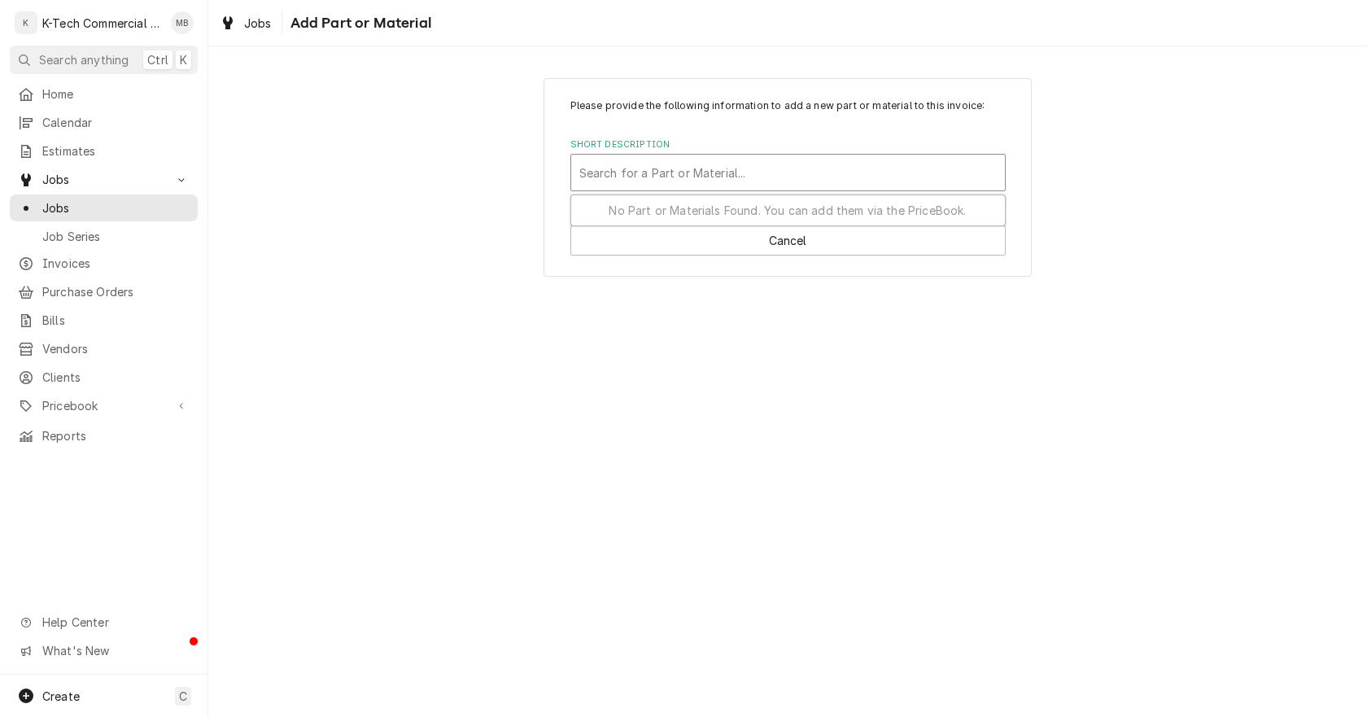
click at [675, 176] on div "Short Description" at bounding box center [789, 172] width 418 height 29
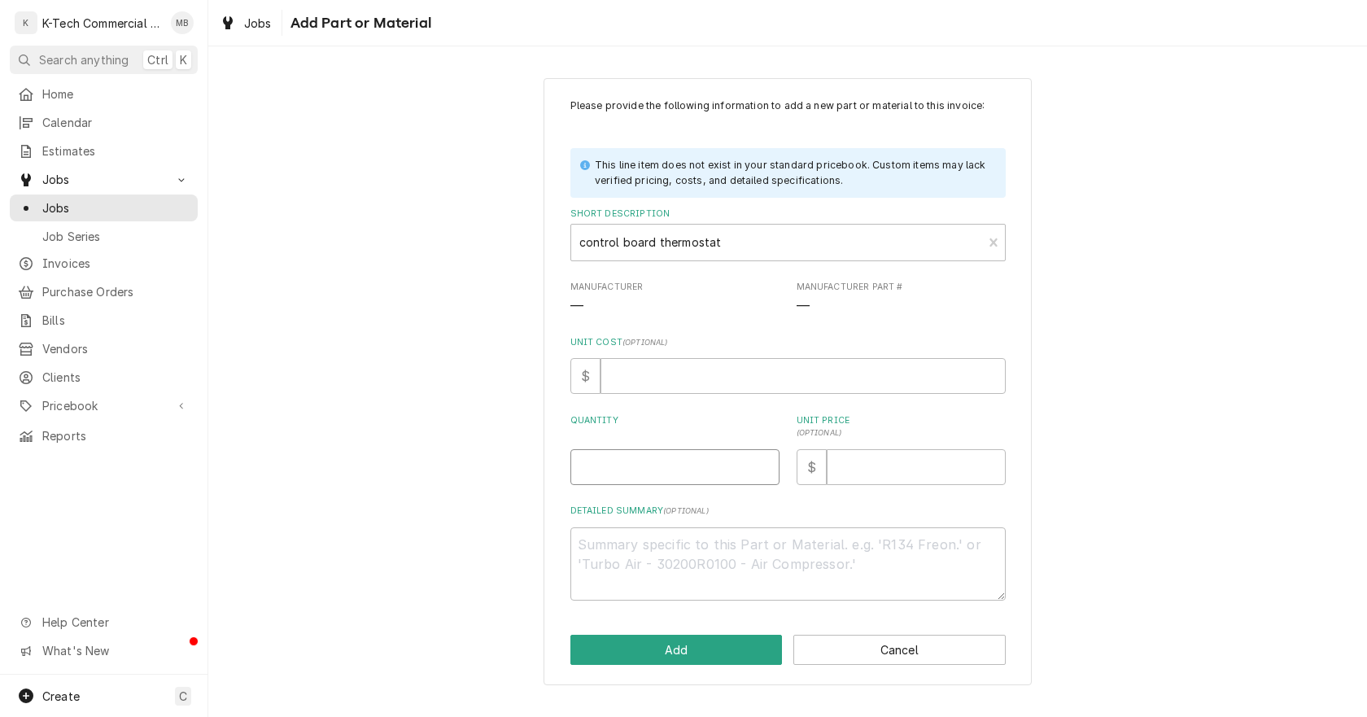
click at [684, 449] on input "Quantity" at bounding box center [675, 467] width 209 height 36
click at [895, 478] on input "Unit Price ( optional )" at bounding box center [916, 467] width 179 height 36
click at [653, 650] on button "Add" at bounding box center [677, 650] width 212 height 30
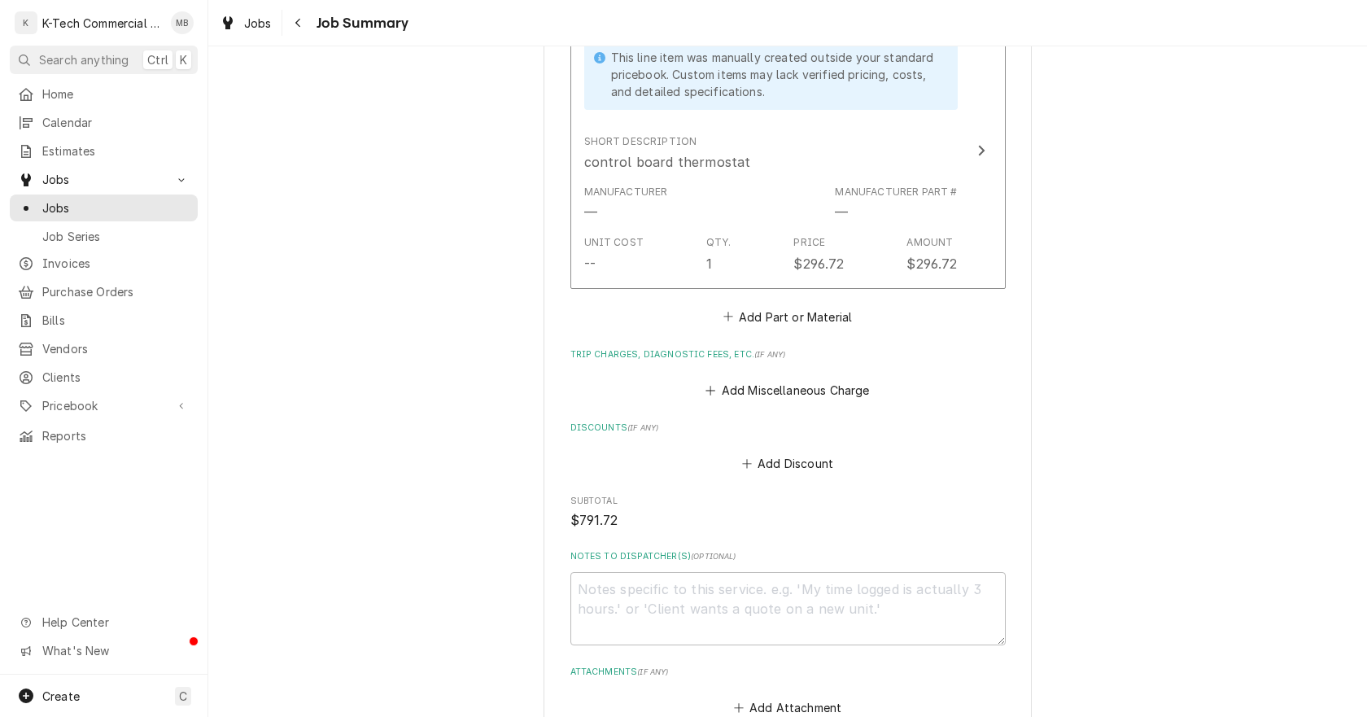
scroll to position [895, 0]
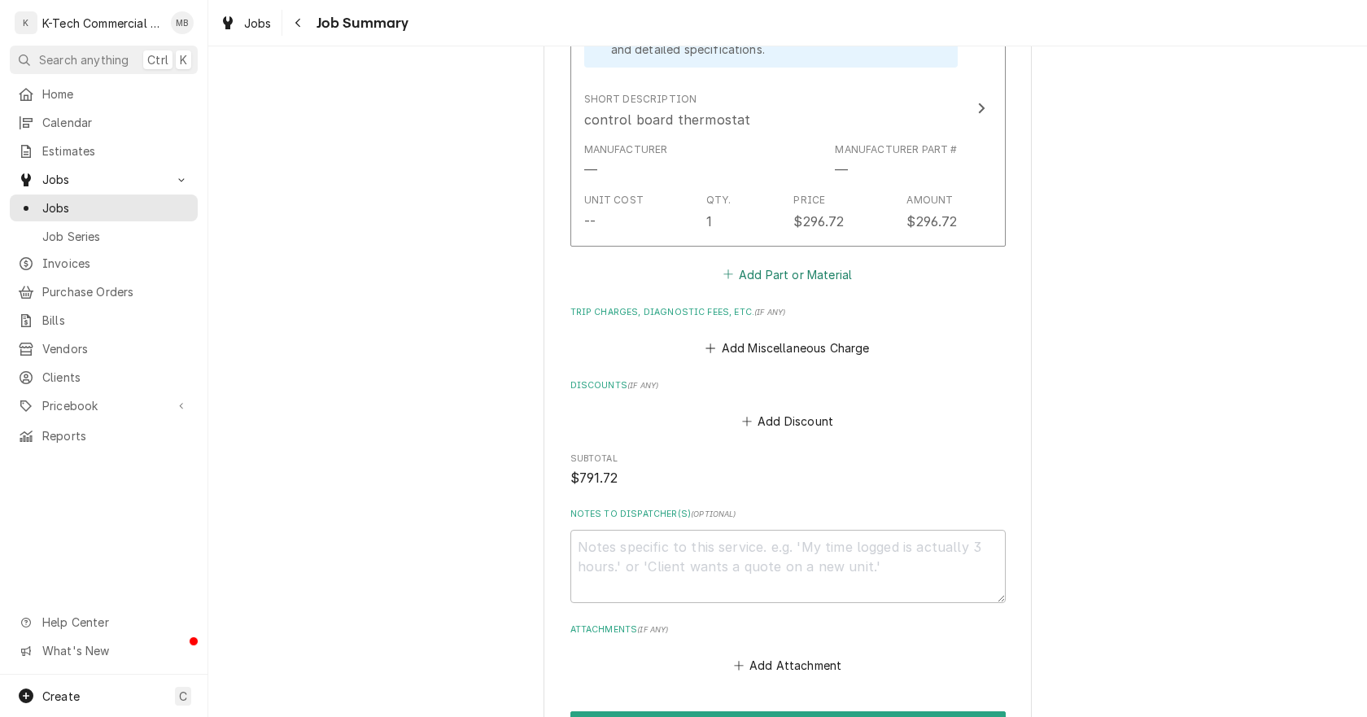
click at [798, 278] on button "Add Part or Material" at bounding box center [787, 274] width 134 height 23
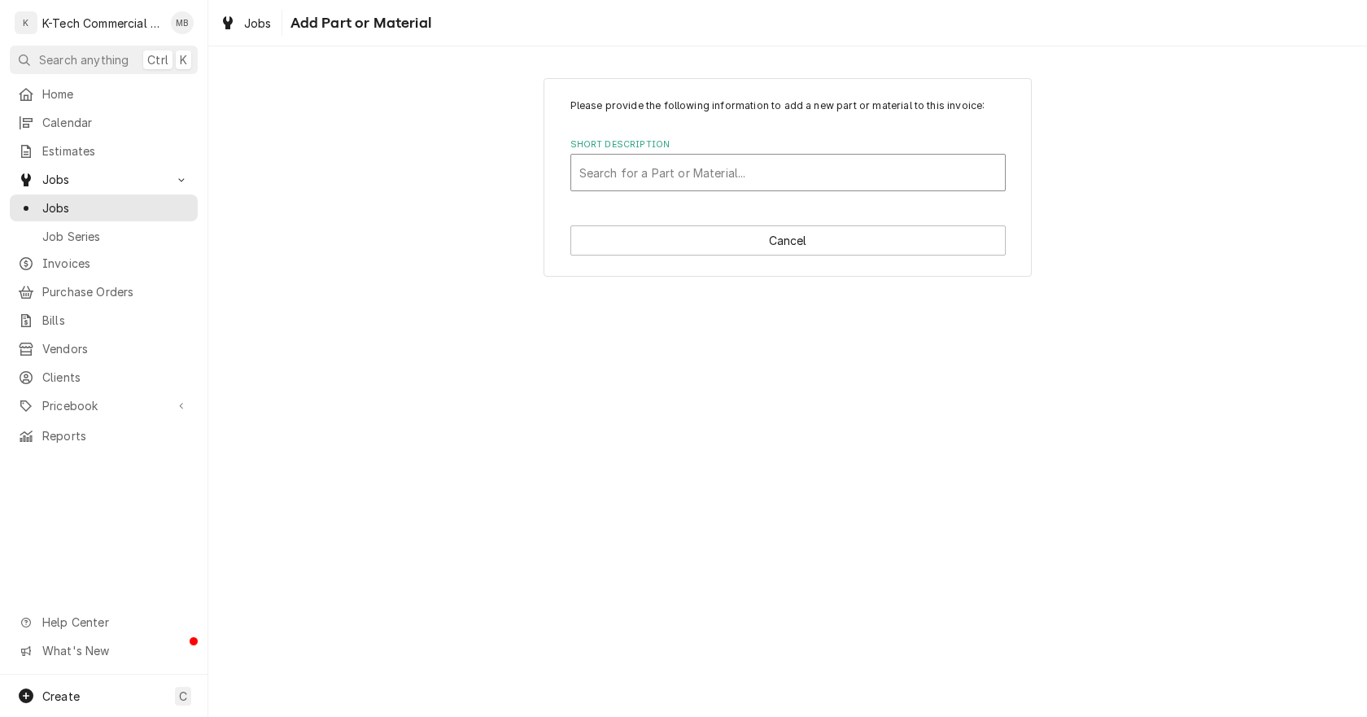
click at [675, 175] on div "Short Description" at bounding box center [789, 172] width 418 height 29
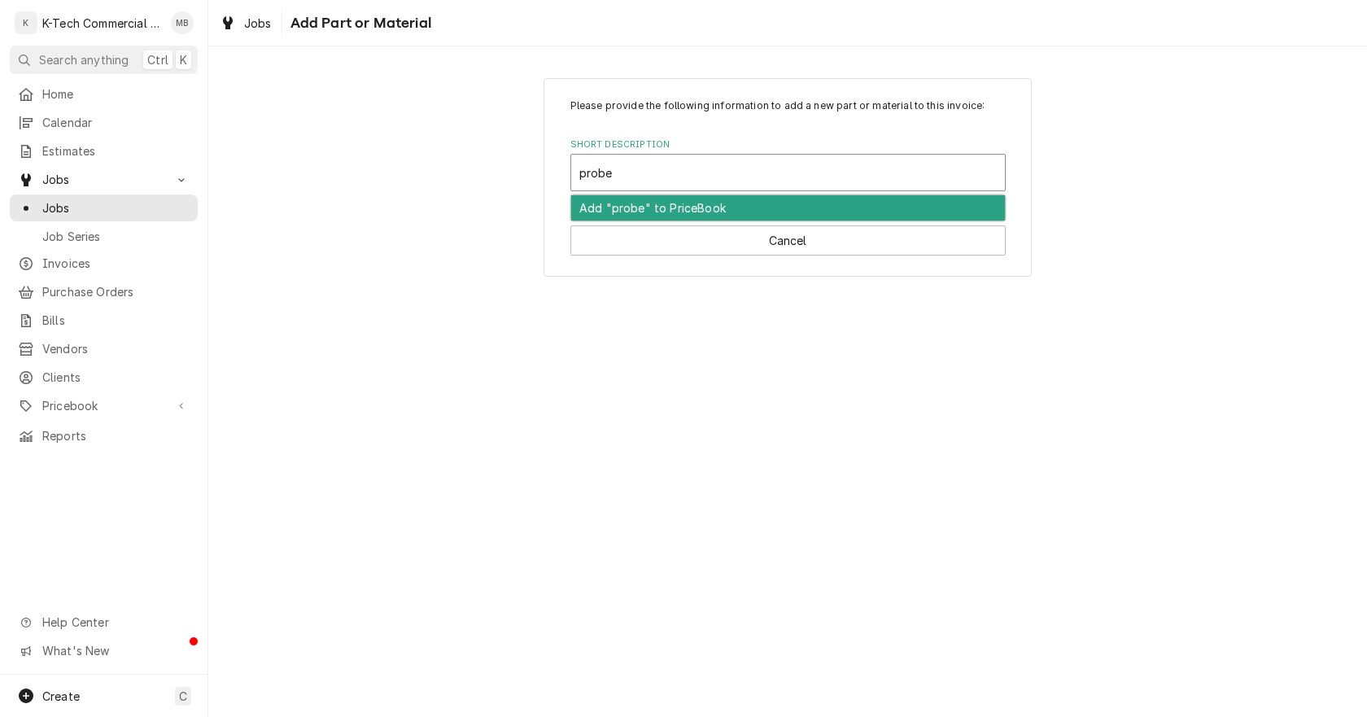
click at [645, 209] on div "Add "probe" to PriceBook" at bounding box center [788, 207] width 434 height 25
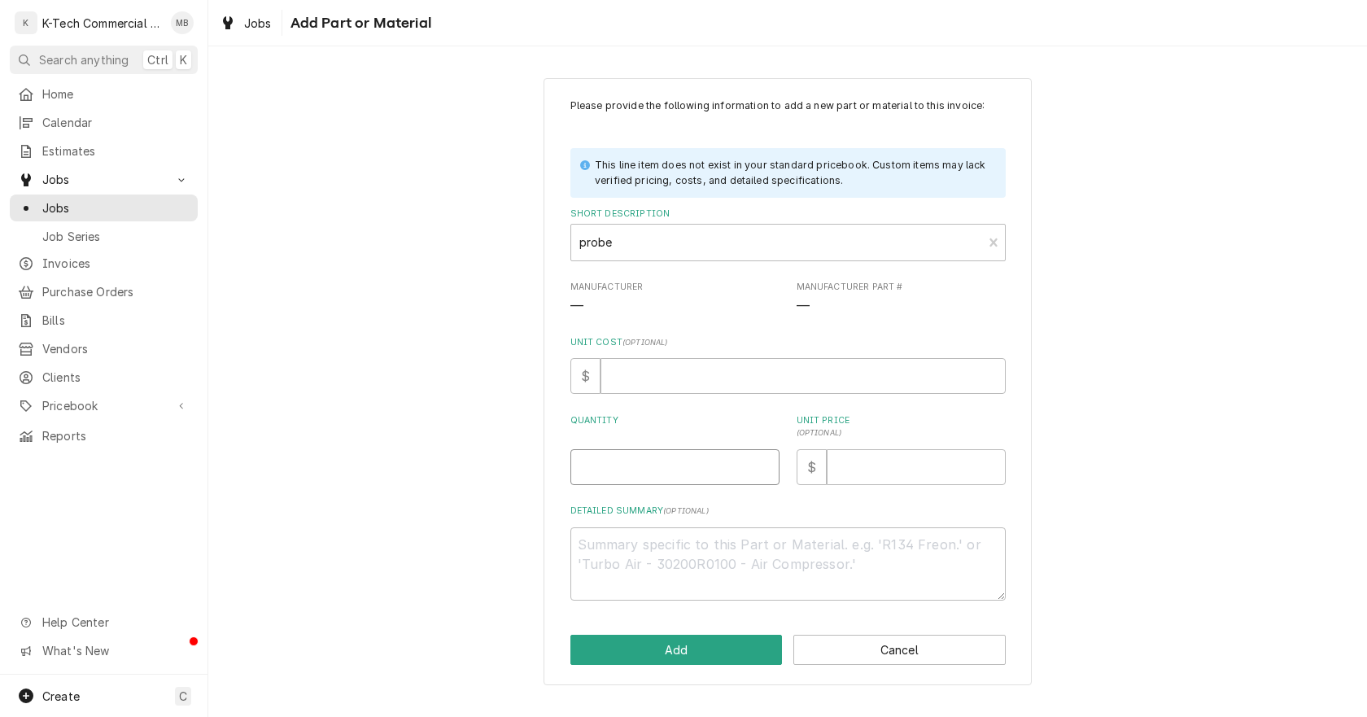
click at [669, 470] on input "Quantity" at bounding box center [675, 467] width 209 height 36
drag, startPoint x: 1143, startPoint y: 271, endPoint x: 1163, endPoint y: 125, distance: 147.9
click at [1164, 231] on div "Please provide the following information to add a new part or material to this …" at bounding box center [787, 381] width 1159 height 637
click at [911, 475] on input "Unit Price ( optional )" at bounding box center [916, 467] width 179 height 36
click at [715, 647] on button "Add" at bounding box center [677, 650] width 212 height 30
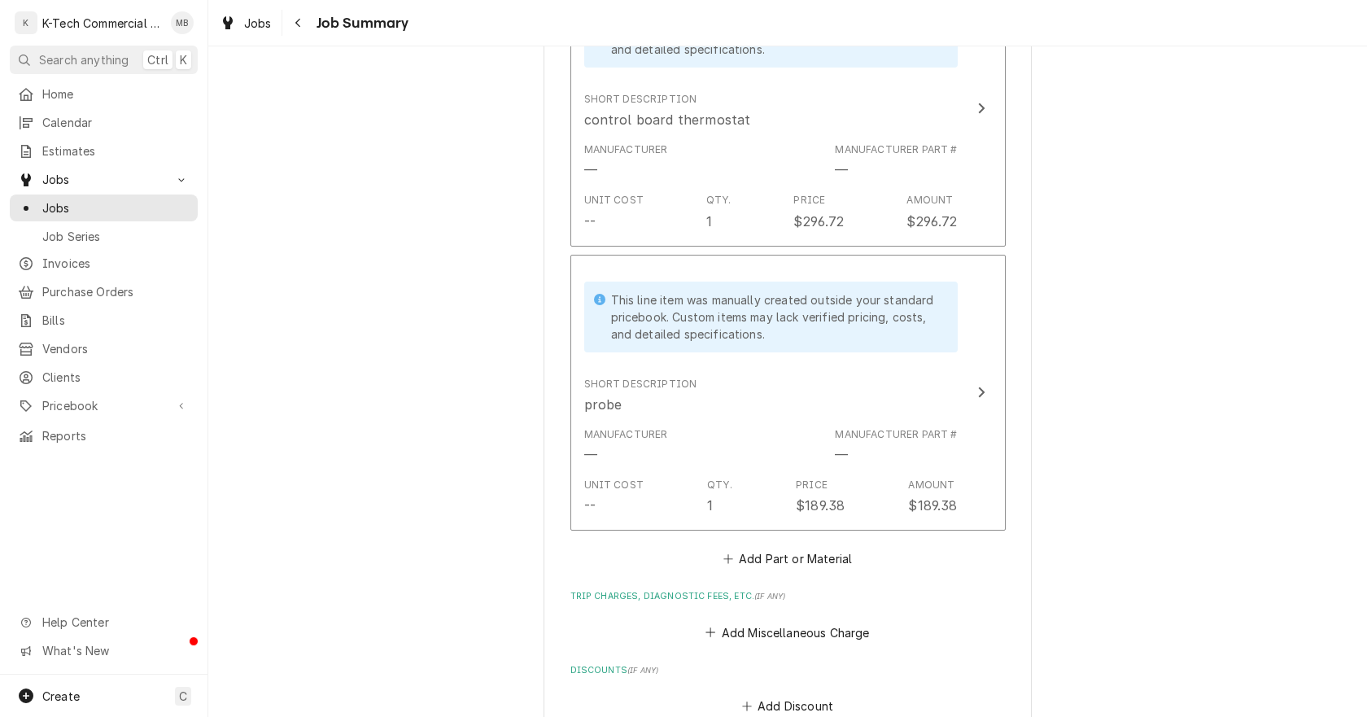
scroll to position [1316, 0]
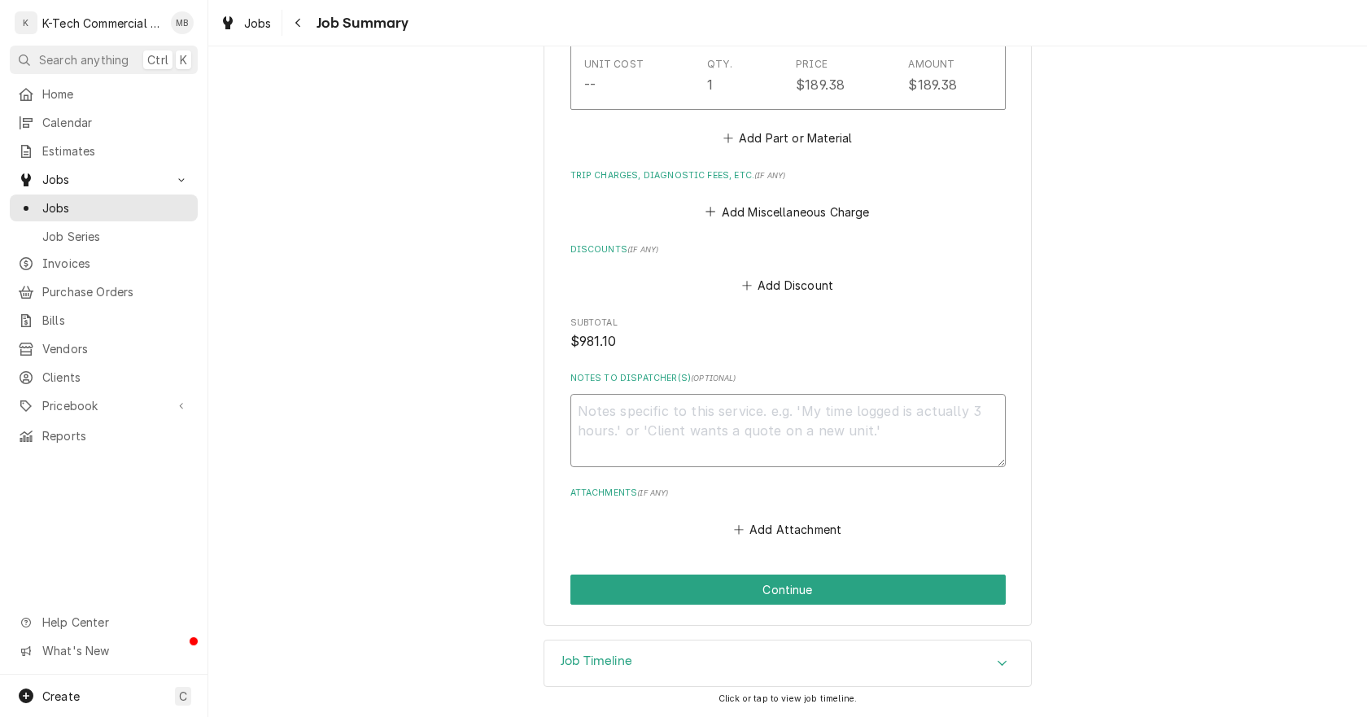
click at [740, 448] on textarea "Notes to Dispatcher(s) ( optional )" at bounding box center [788, 430] width 435 height 73
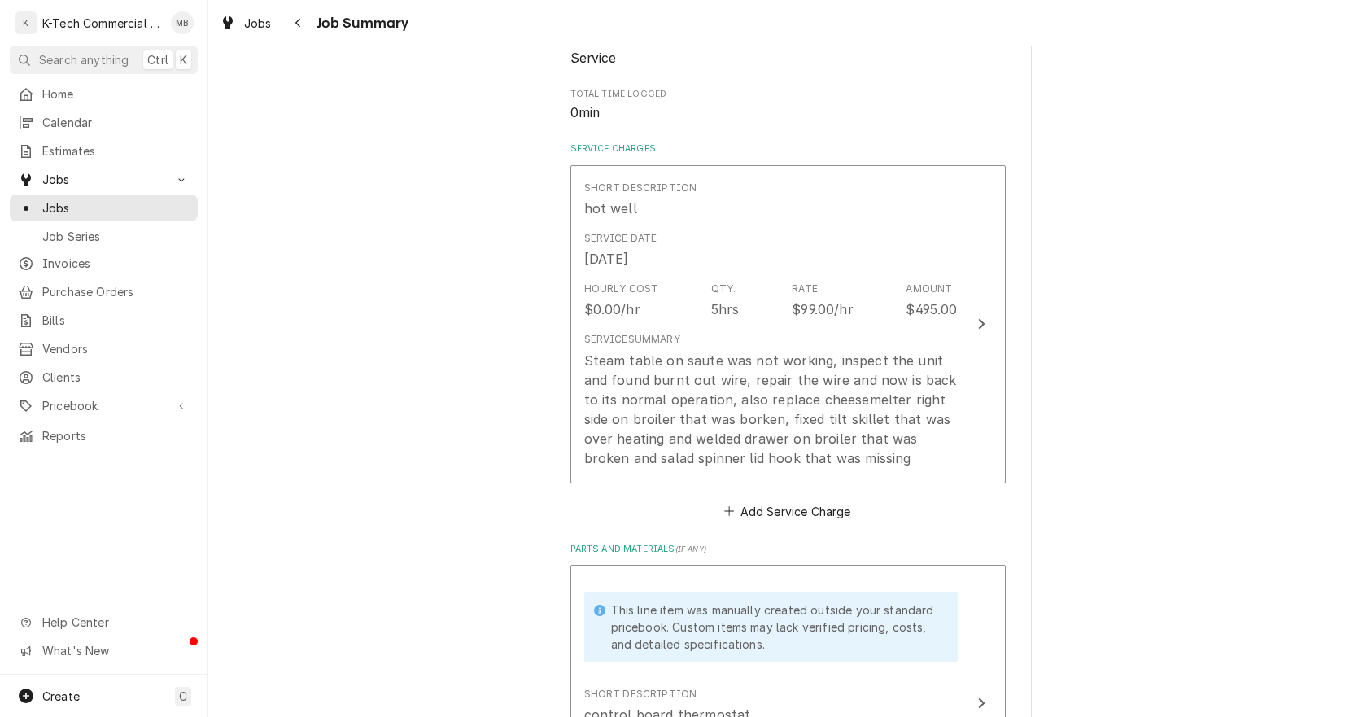
scroll to position [339, 0]
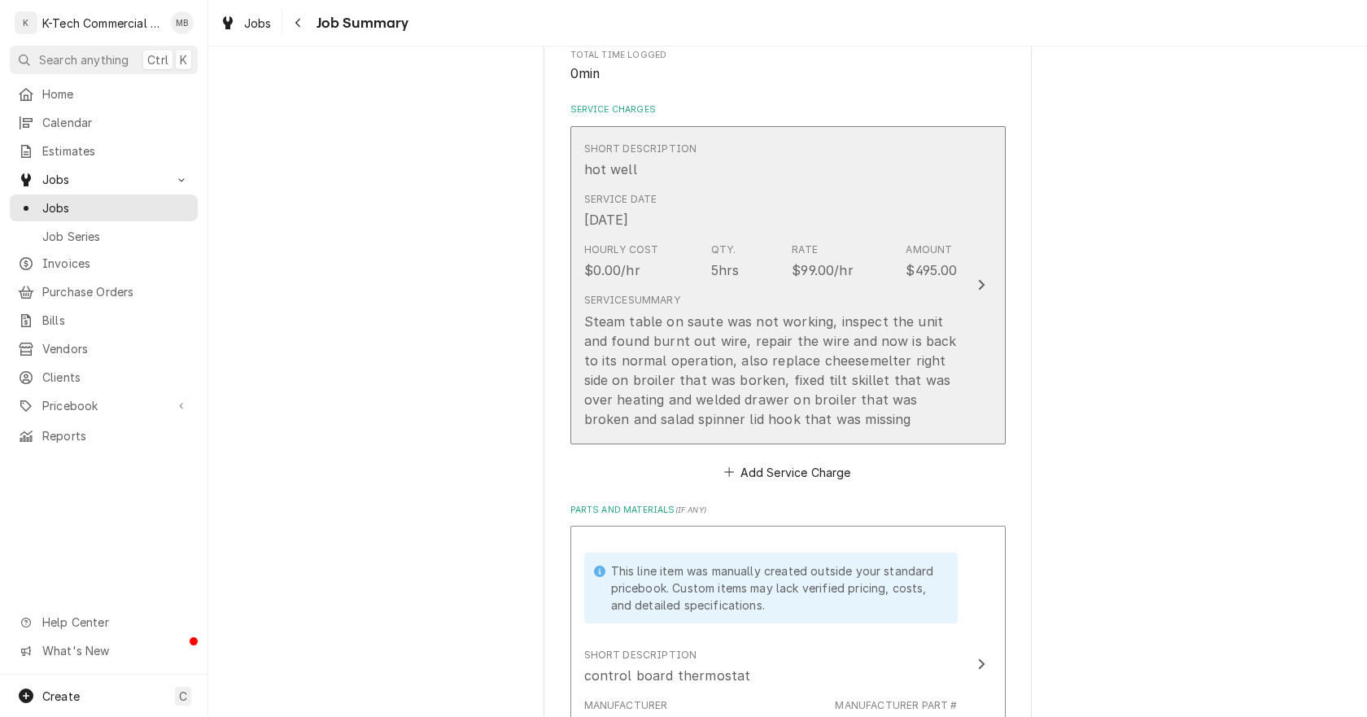
click at [759, 392] on div "Steam table on saute was not working, inspect the unit and found burnt out wire…" at bounding box center [771, 370] width 374 height 117
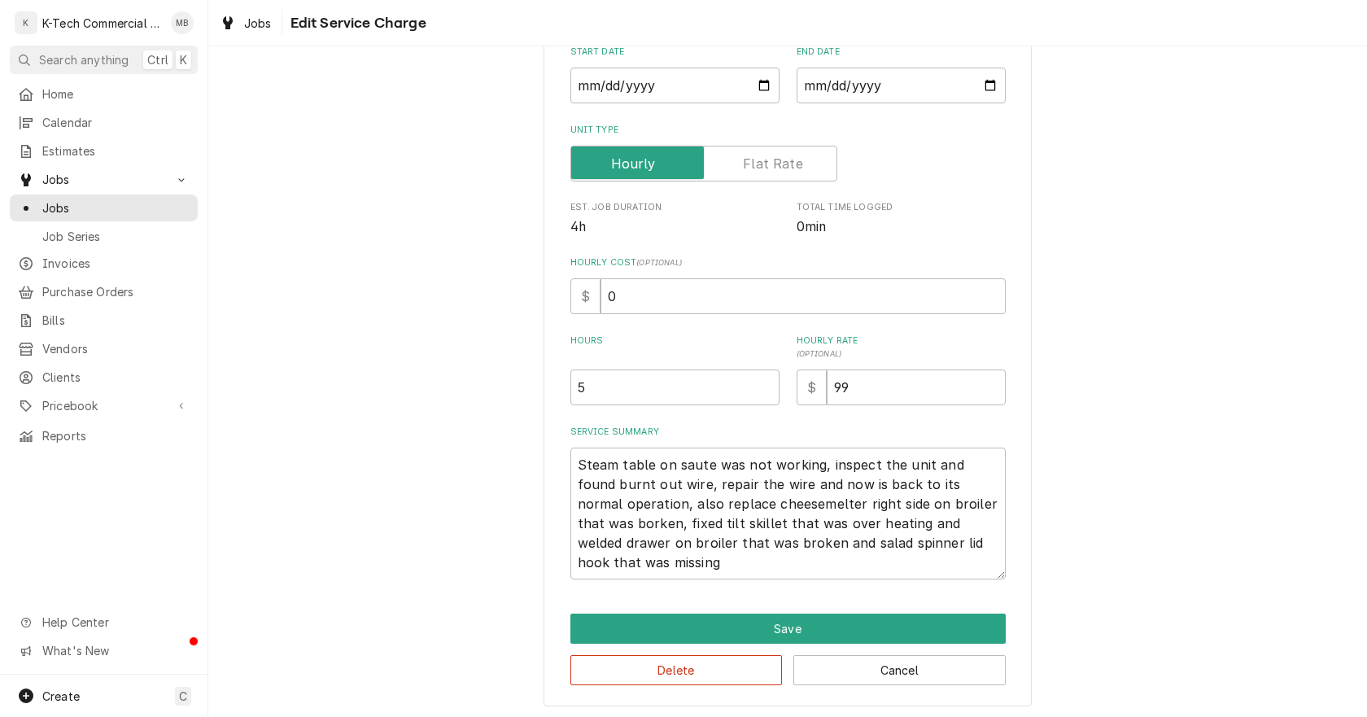
scroll to position [197, 0]
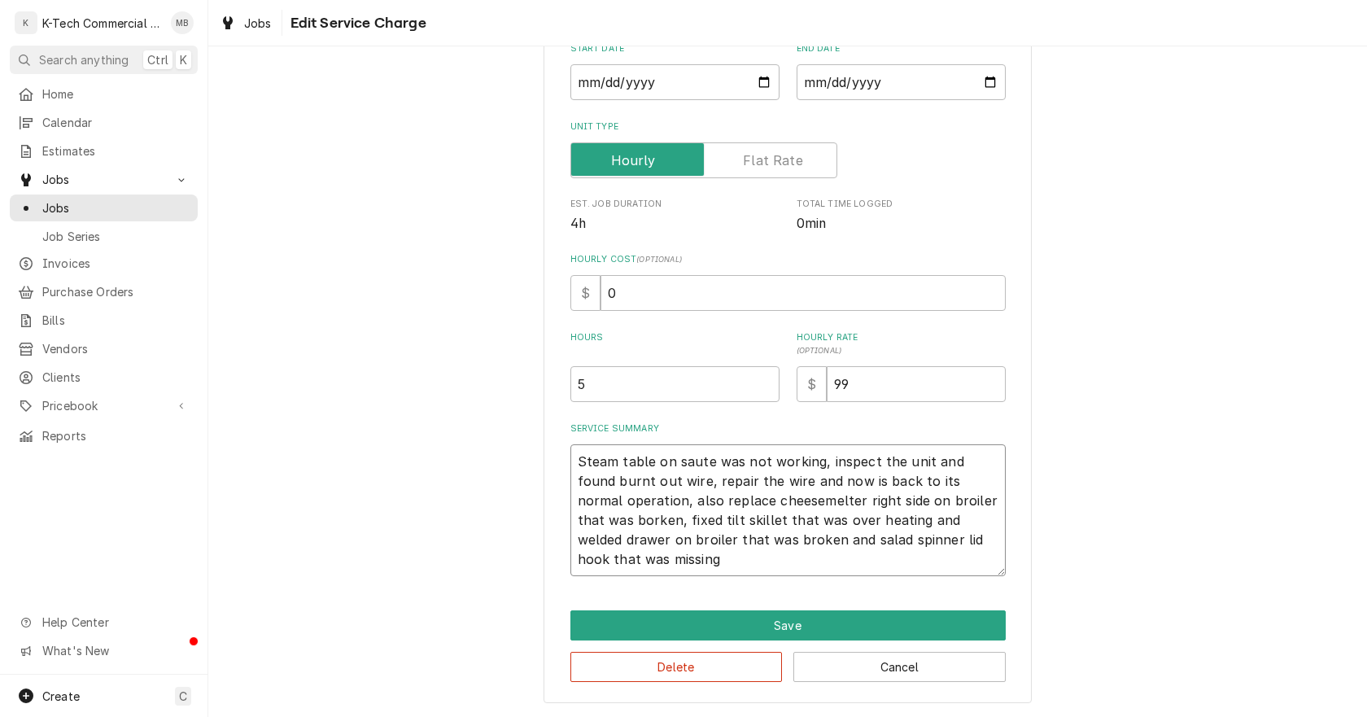
click at [591, 523] on textarea "Steam table on saute was not working, inspect the unit and found burnt out wire…" at bounding box center [788, 510] width 435 height 132
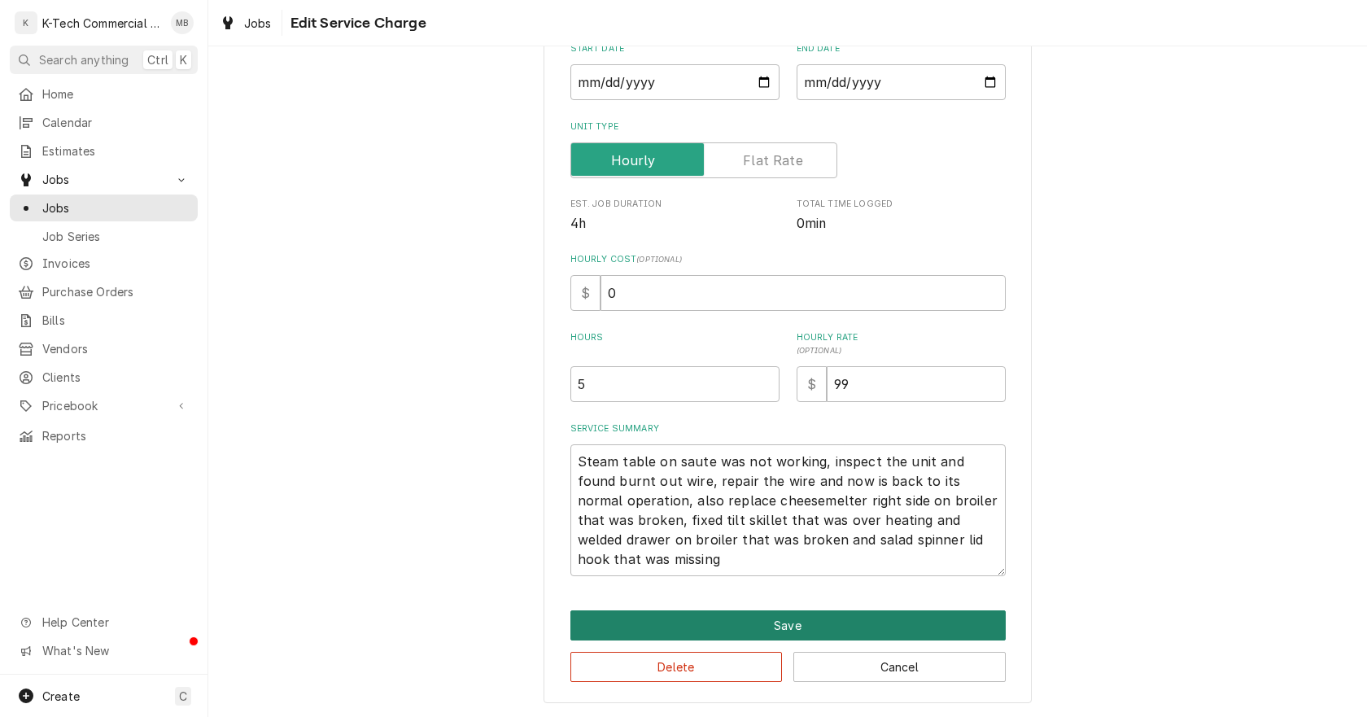
click at [927, 623] on button "Save" at bounding box center [788, 625] width 435 height 30
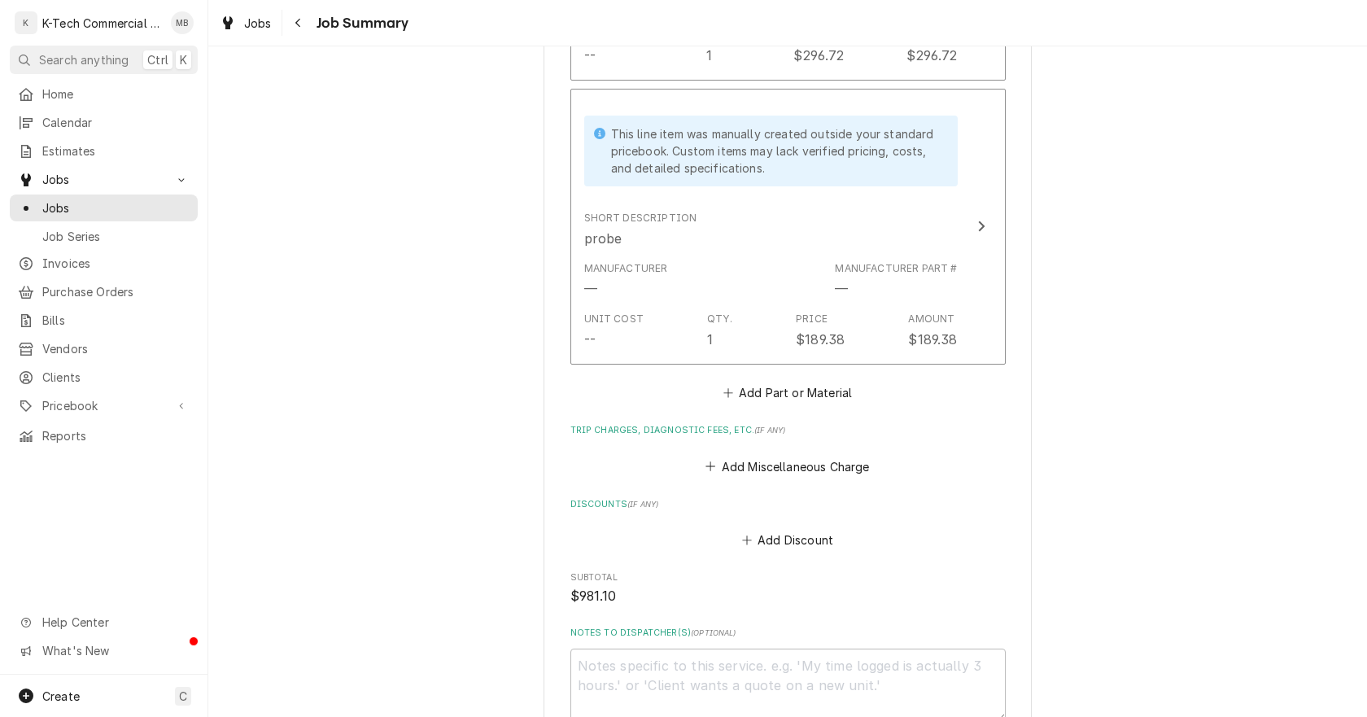
scroll to position [1235, 0]
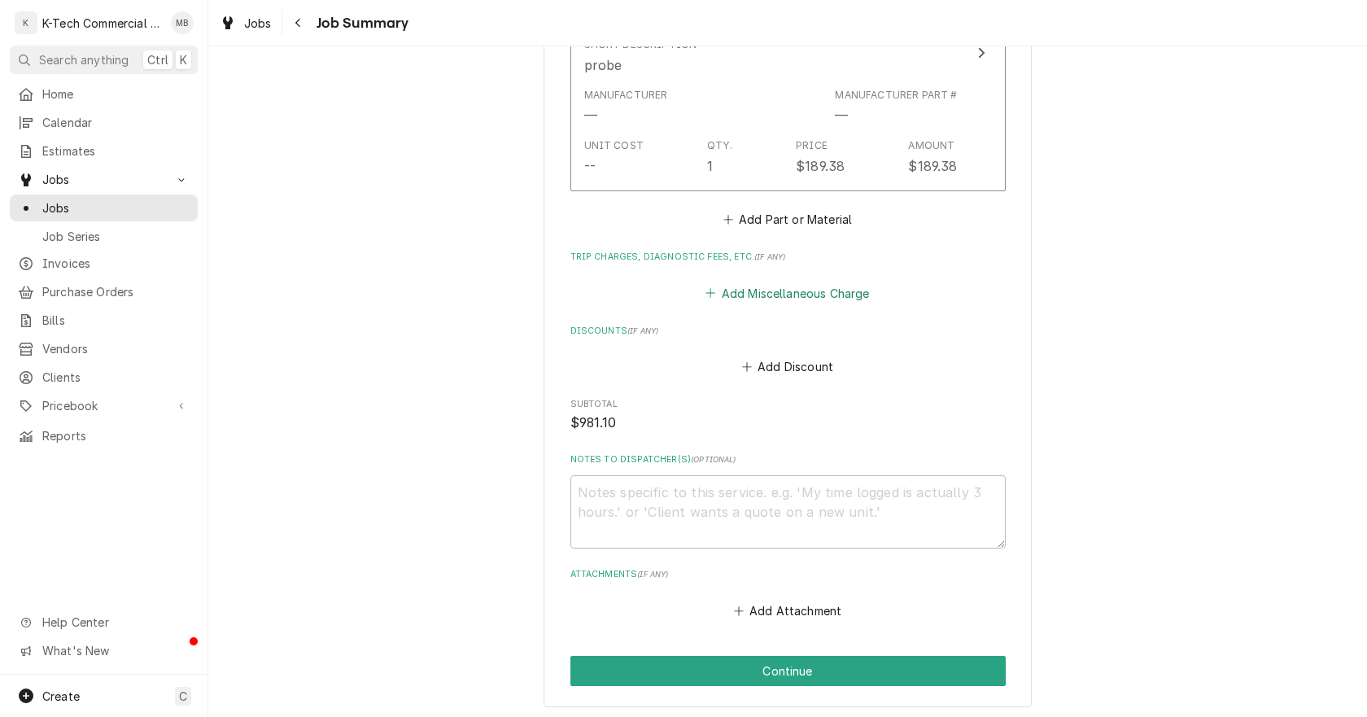
click at [801, 291] on button "Add Miscellaneous Charge" at bounding box center [787, 293] width 169 height 23
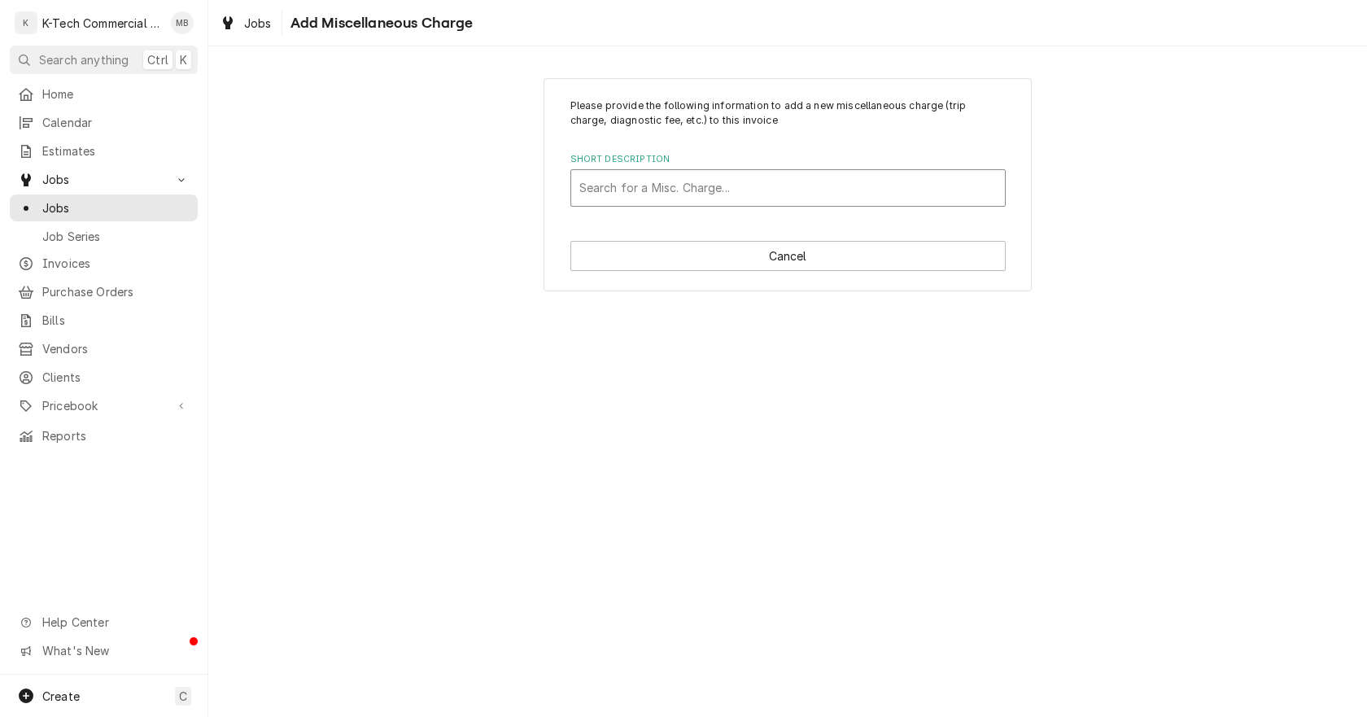
click at [745, 184] on div "Short Description" at bounding box center [789, 187] width 418 height 29
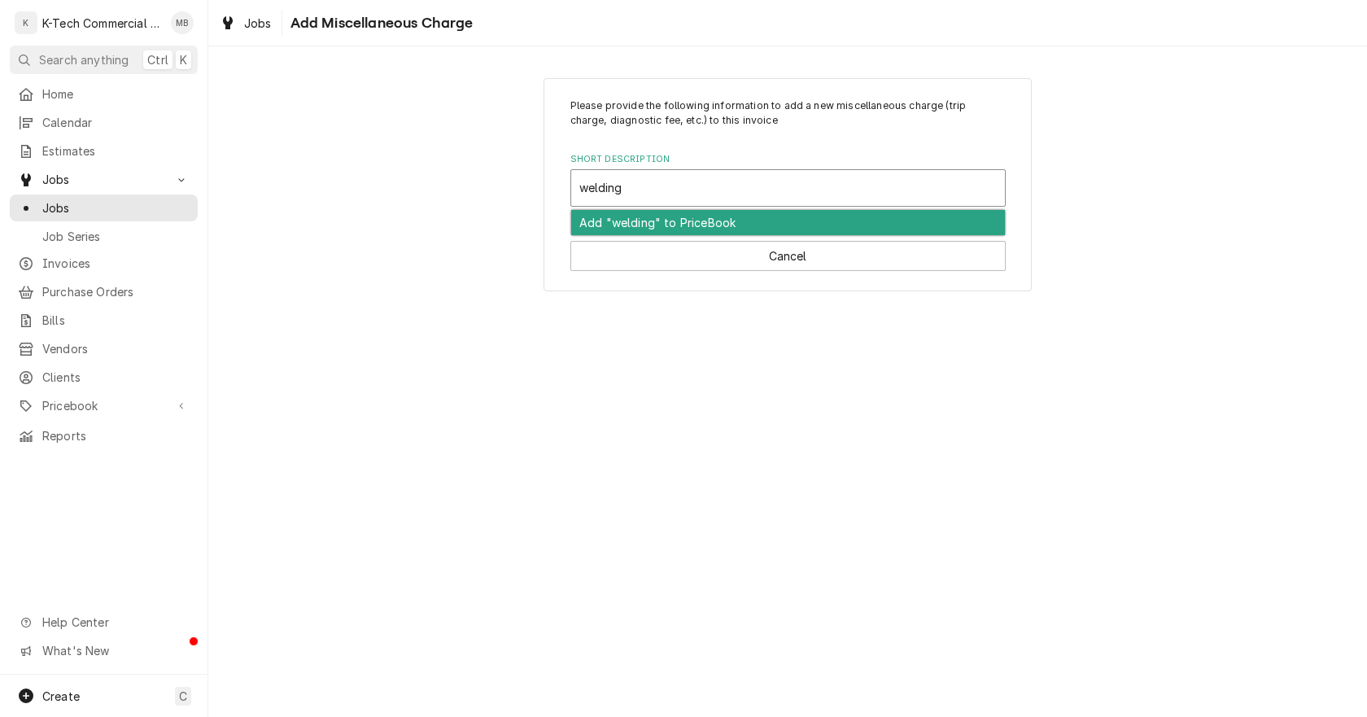
click at [614, 228] on div "Add "welding" to PriceBook" at bounding box center [788, 222] width 434 height 25
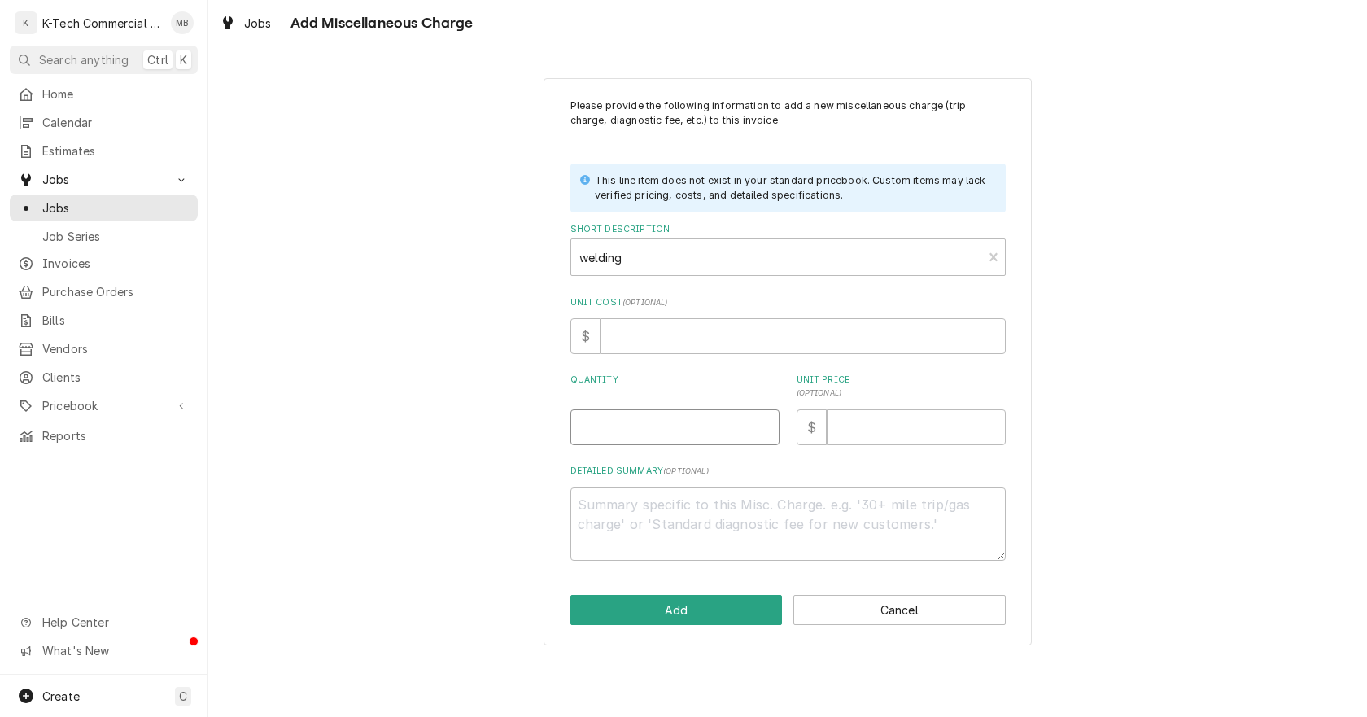
click at [687, 425] on input "Quantity" at bounding box center [675, 427] width 209 height 36
click at [917, 431] on input "Unit Price ( optional )" at bounding box center [916, 427] width 179 height 36
click at [750, 615] on button "Add" at bounding box center [677, 610] width 212 height 30
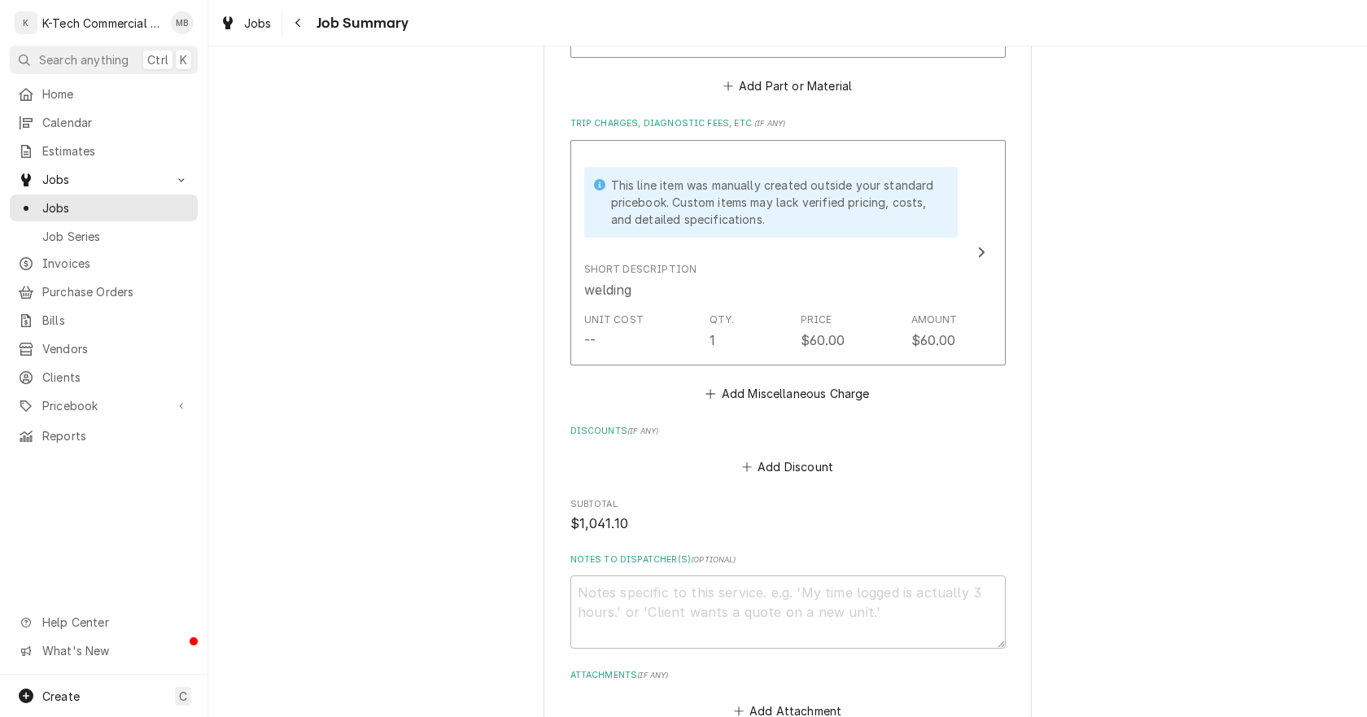
scroll to position [1550, 0]
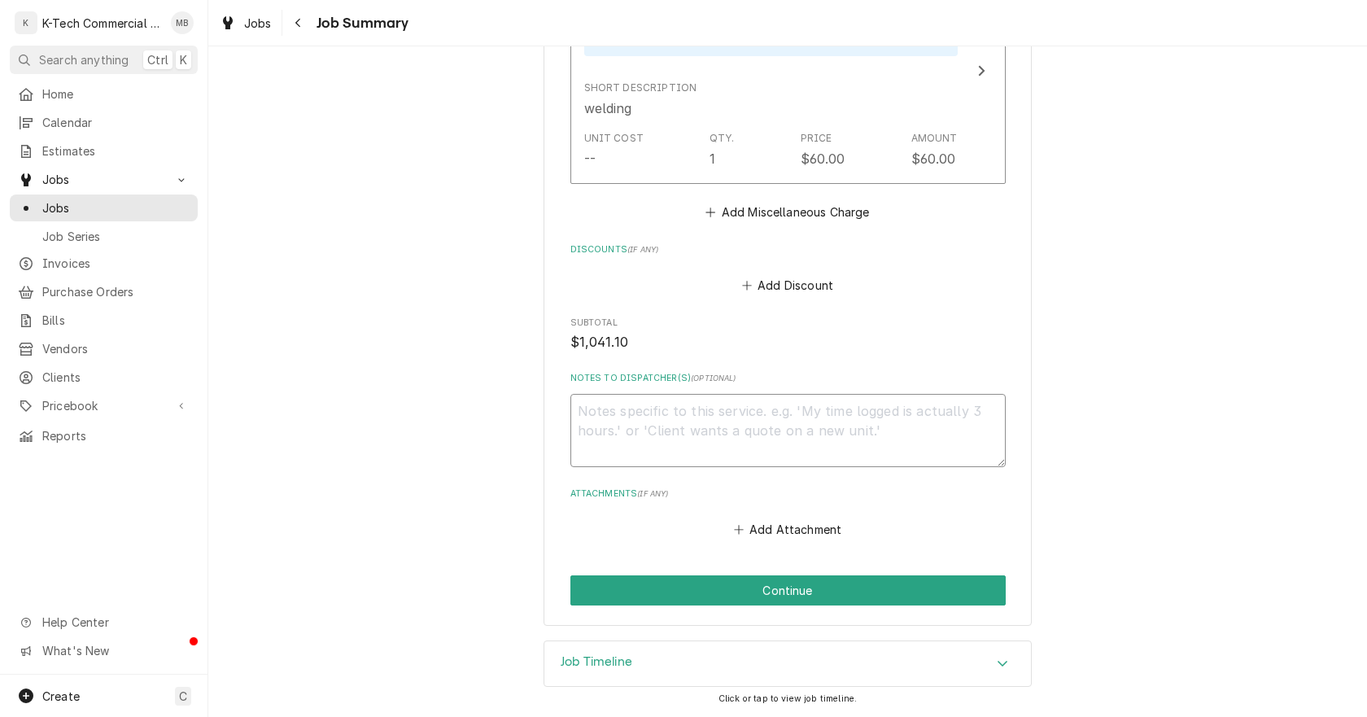
click at [808, 444] on textarea "Notes to Dispatcher(s) ( optional )" at bounding box center [788, 430] width 435 height 73
click at [652, 586] on button "Continue" at bounding box center [788, 590] width 435 height 30
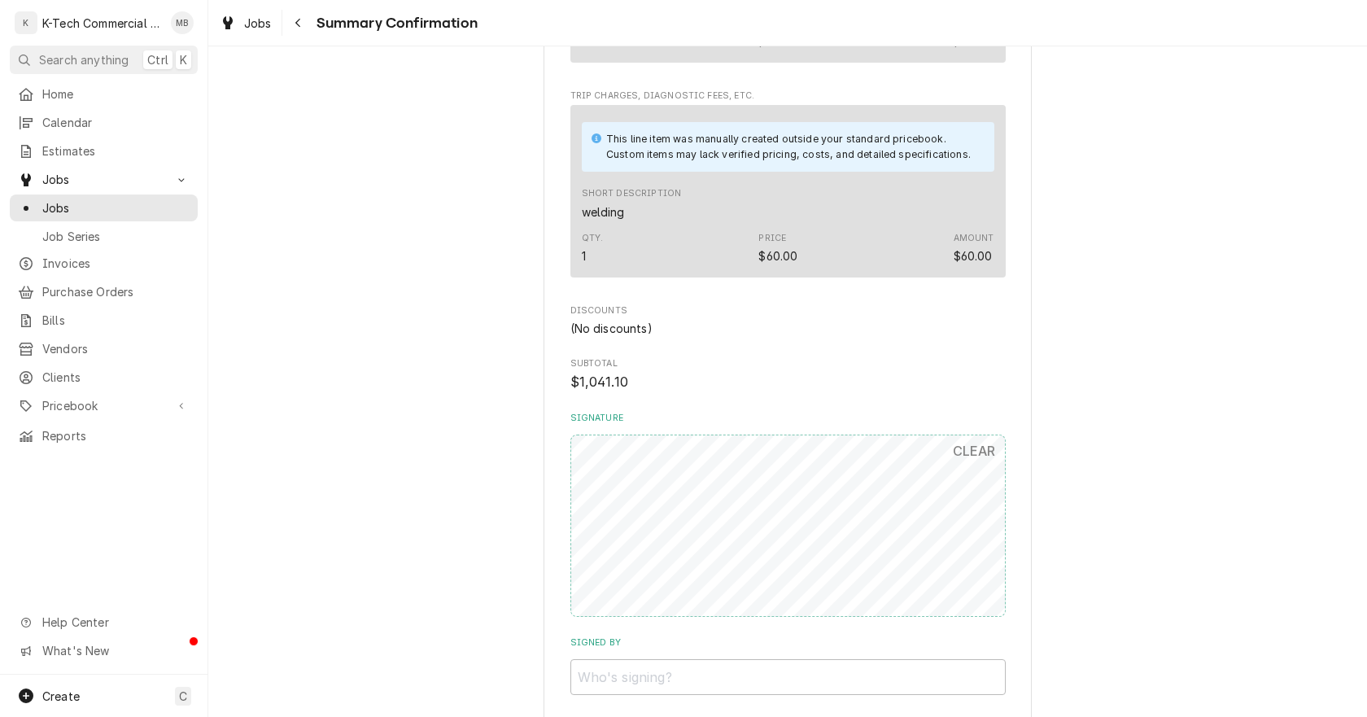
scroll to position [1376, 0]
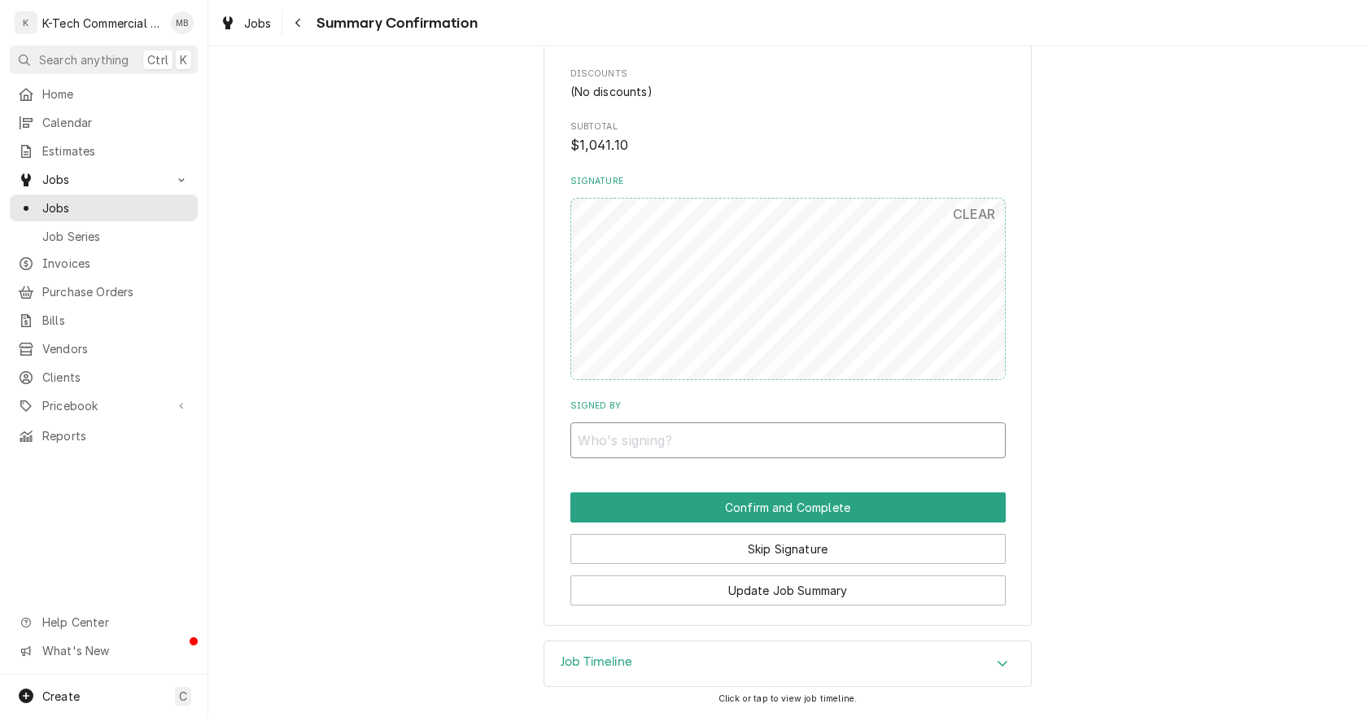
click at [666, 445] on input "Signed By" at bounding box center [788, 440] width 435 height 36
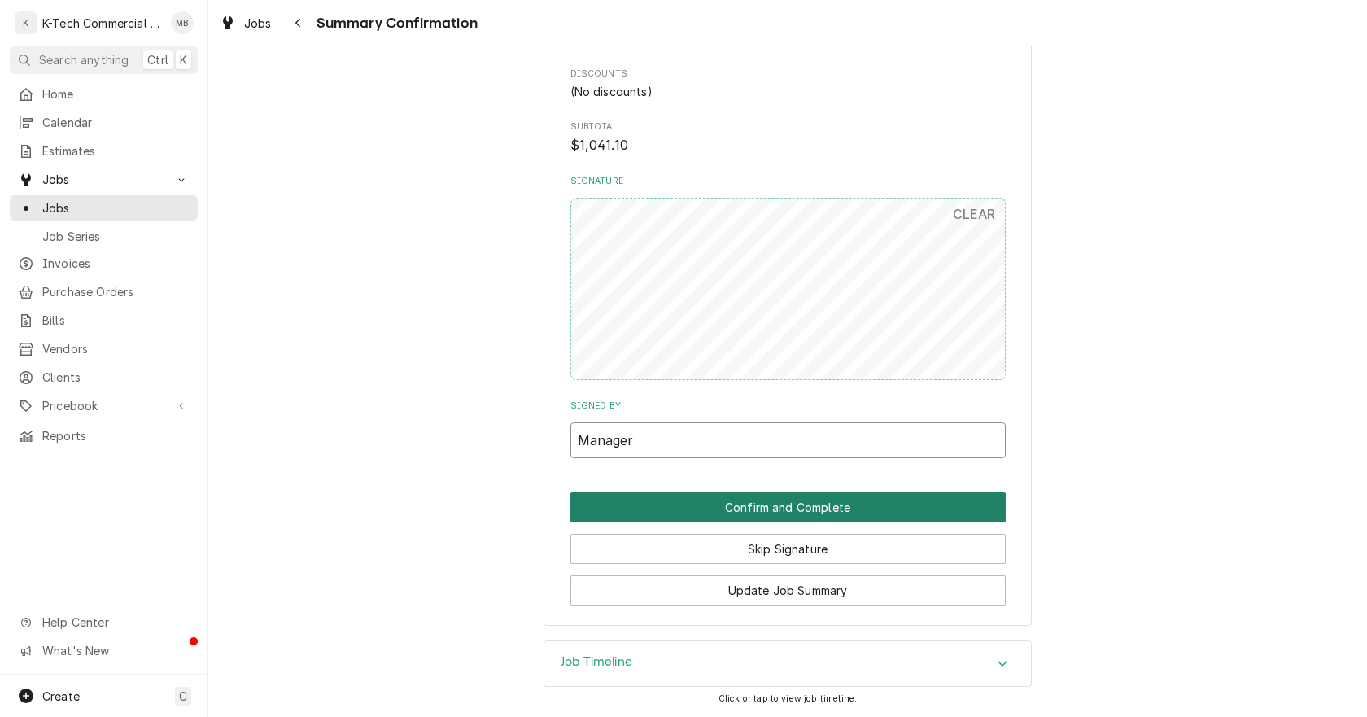
type input "Manager"
click at [692, 512] on button "Confirm and Complete" at bounding box center [788, 507] width 435 height 30
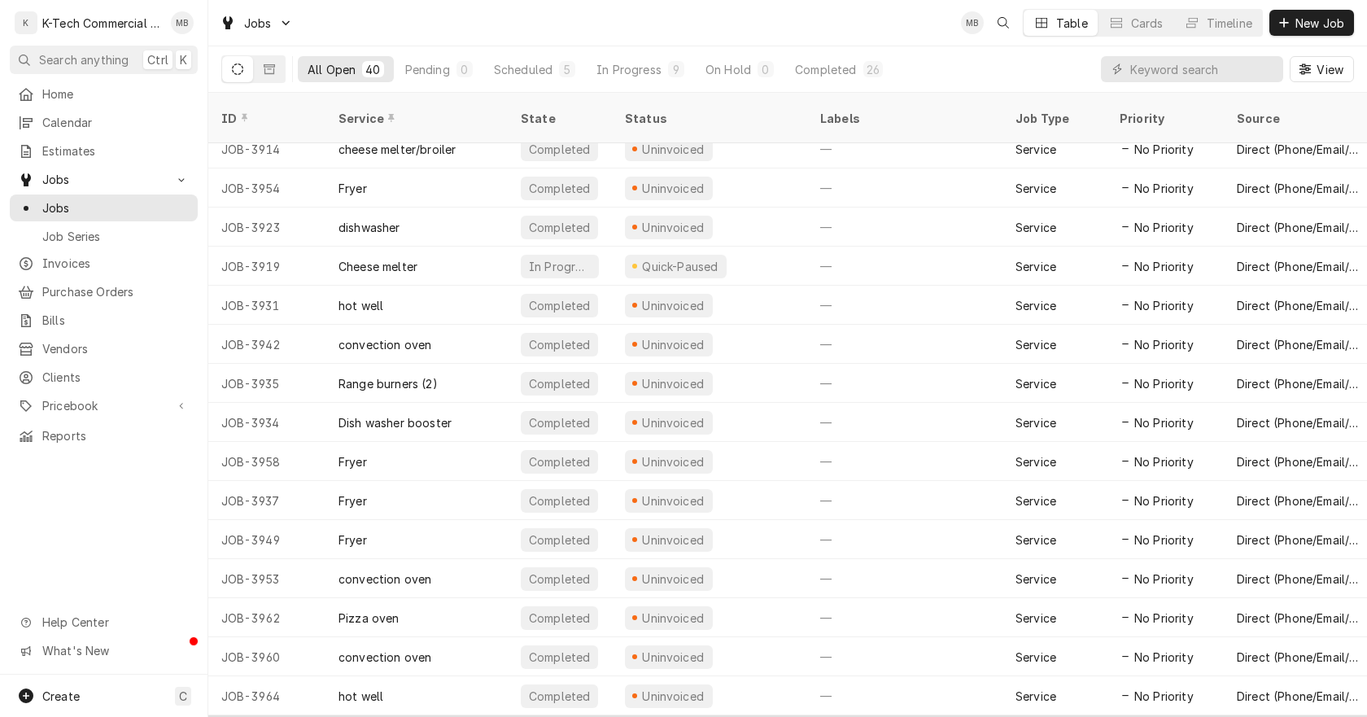
scroll to position [737, 0]
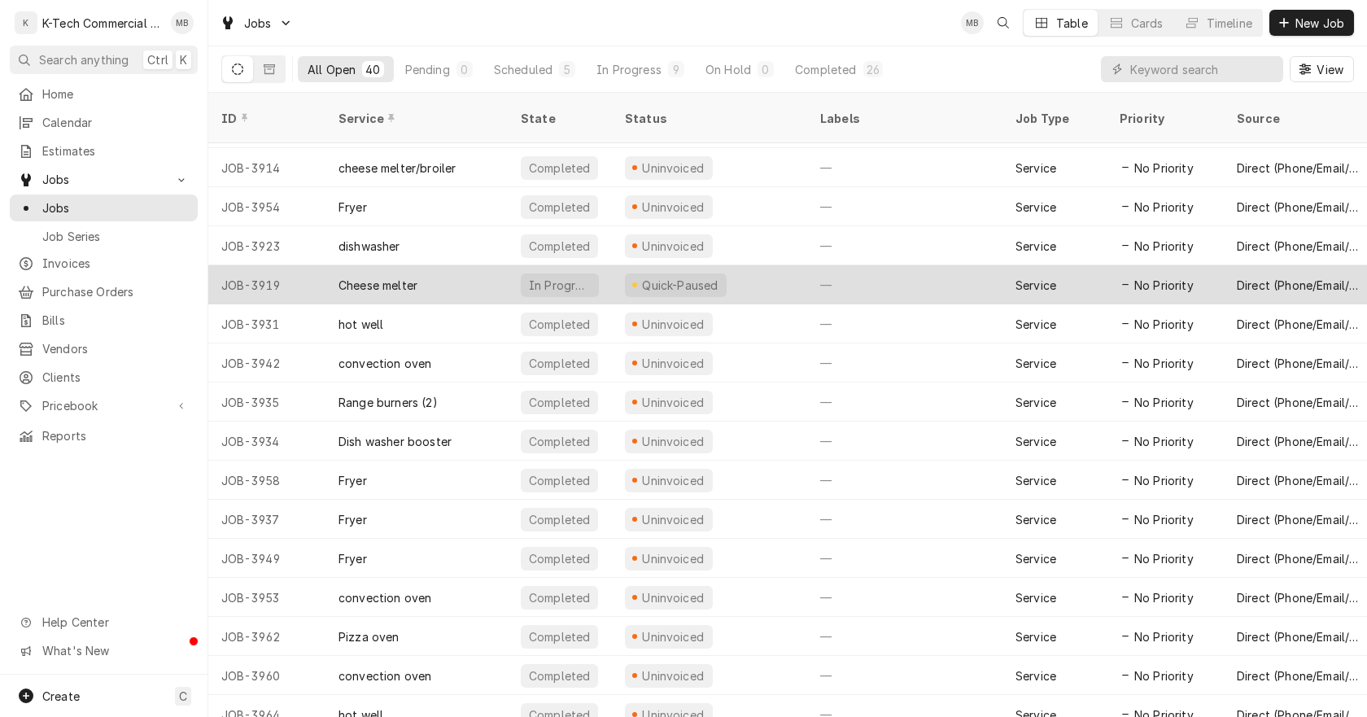
click at [776, 265] on div "Quick-Paused" at bounding box center [709, 284] width 195 height 39
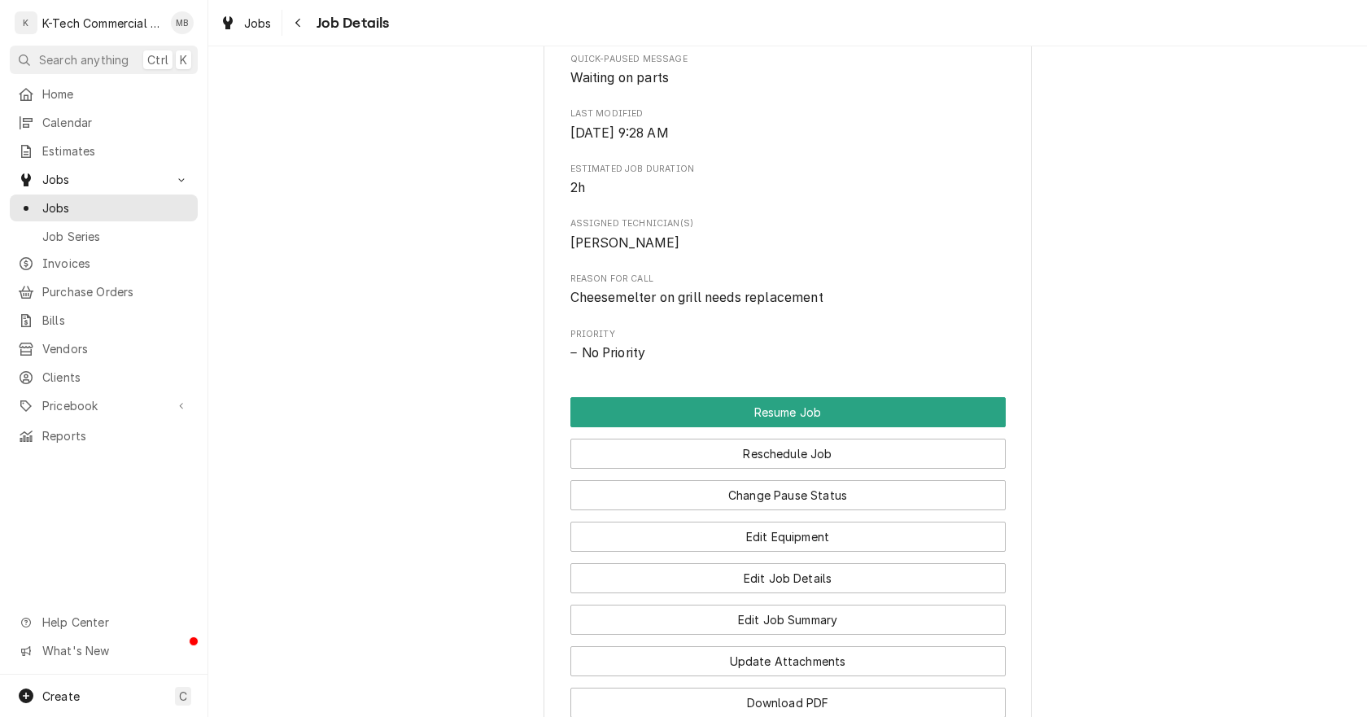
scroll to position [651, 0]
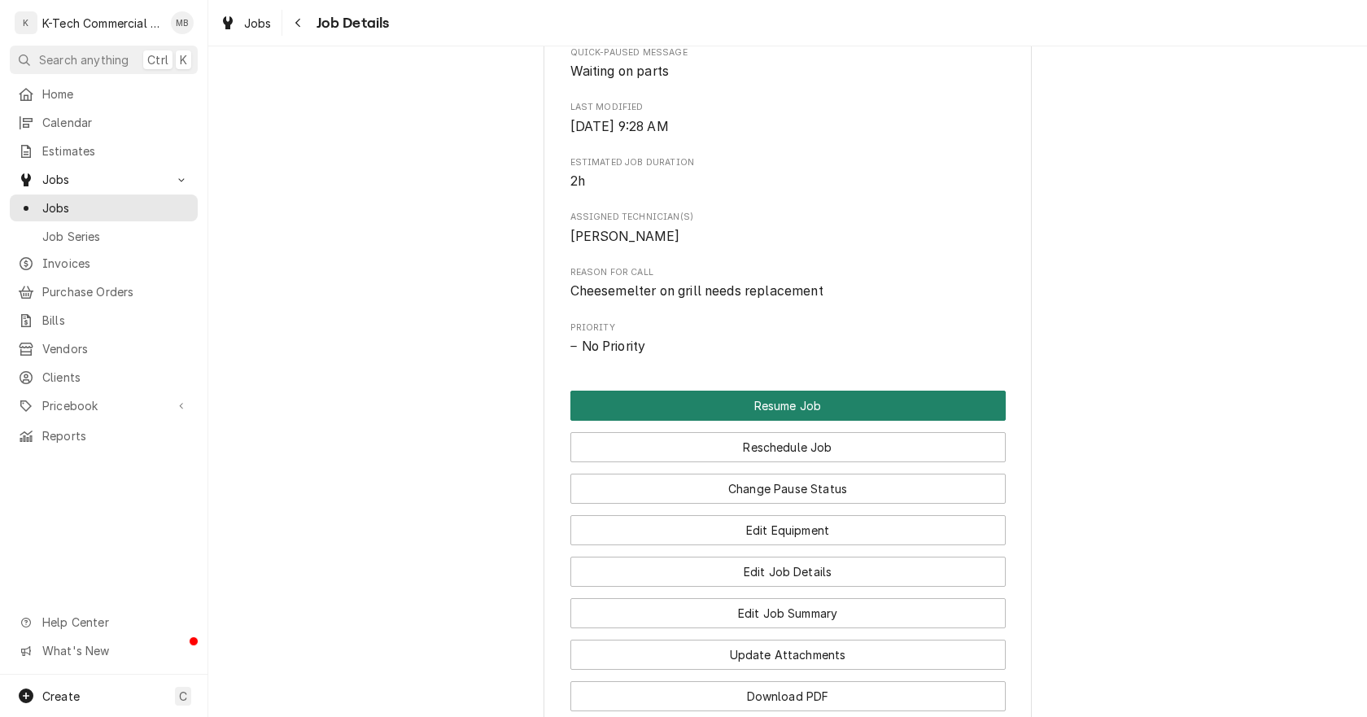
click at [784, 400] on button "Resume Job" at bounding box center [788, 406] width 435 height 30
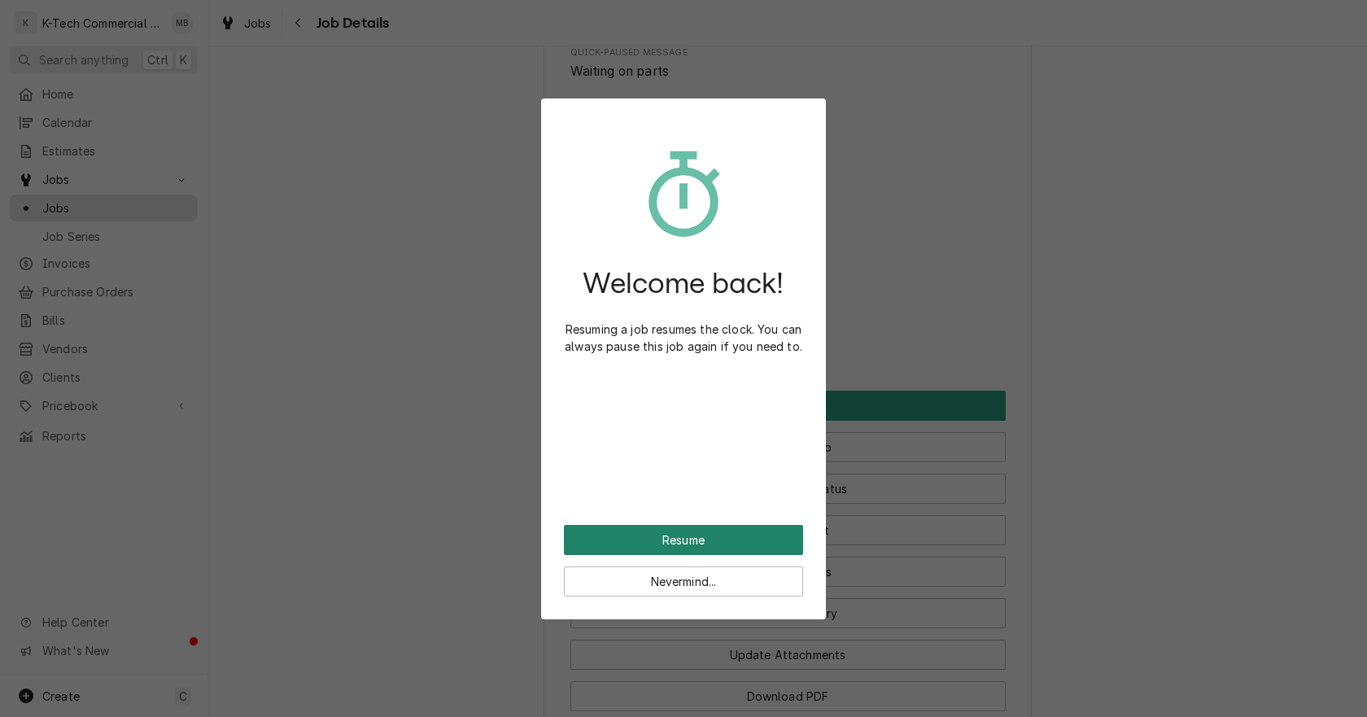
click at [692, 540] on button "Resume" at bounding box center [683, 540] width 239 height 30
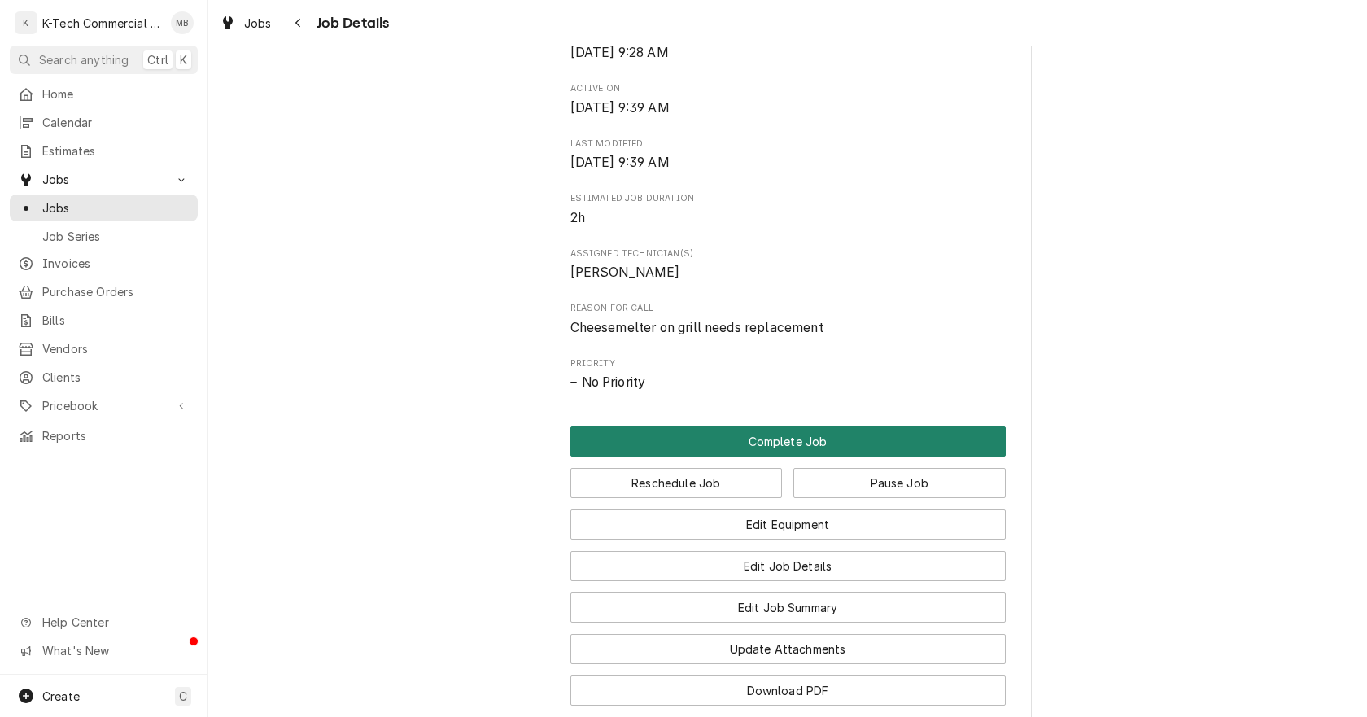
scroll to position [570, 0]
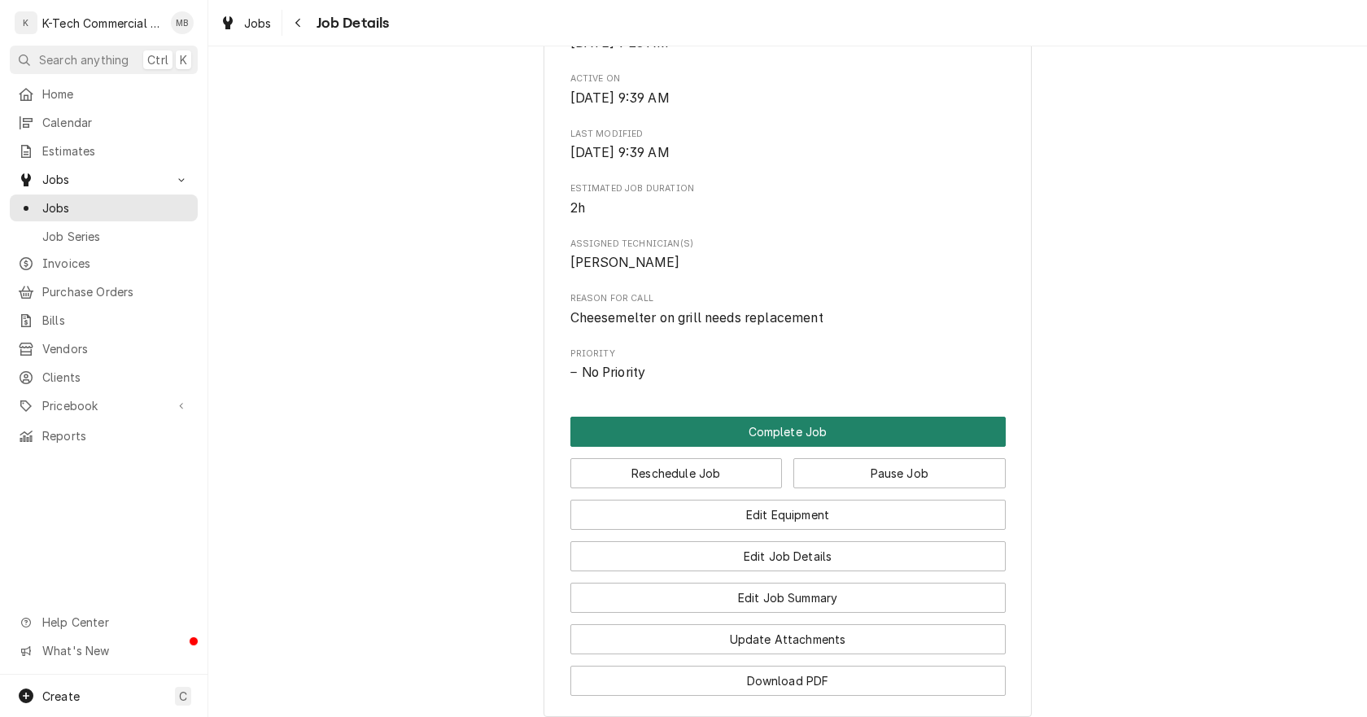
click at [819, 431] on button "Complete Job" at bounding box center [788, 432] width 435 height 30
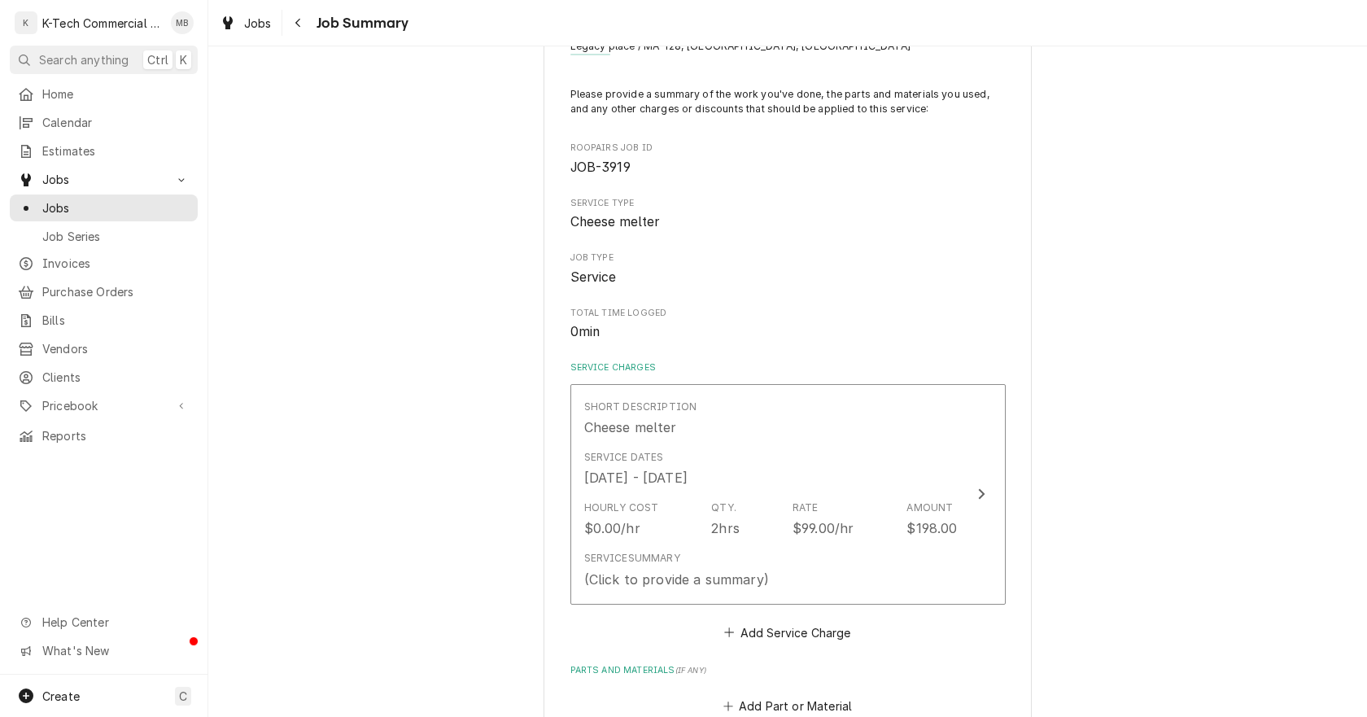
scroll to position [244, 0]
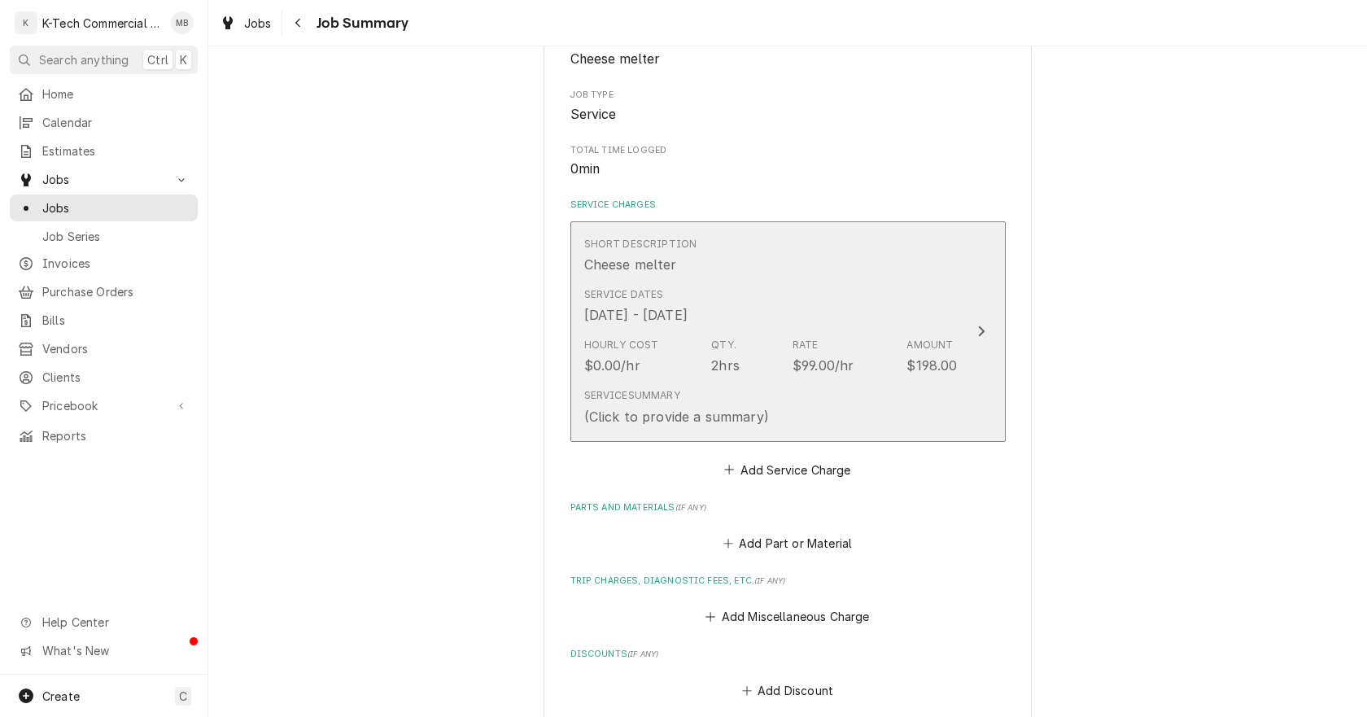
click at [756, 343] on div "Hourly Cost $0.00/hr Qty. 2hrs Rate $99.00/hr Amount $198.00" at bounding box center [771, 356] width 374 height 50
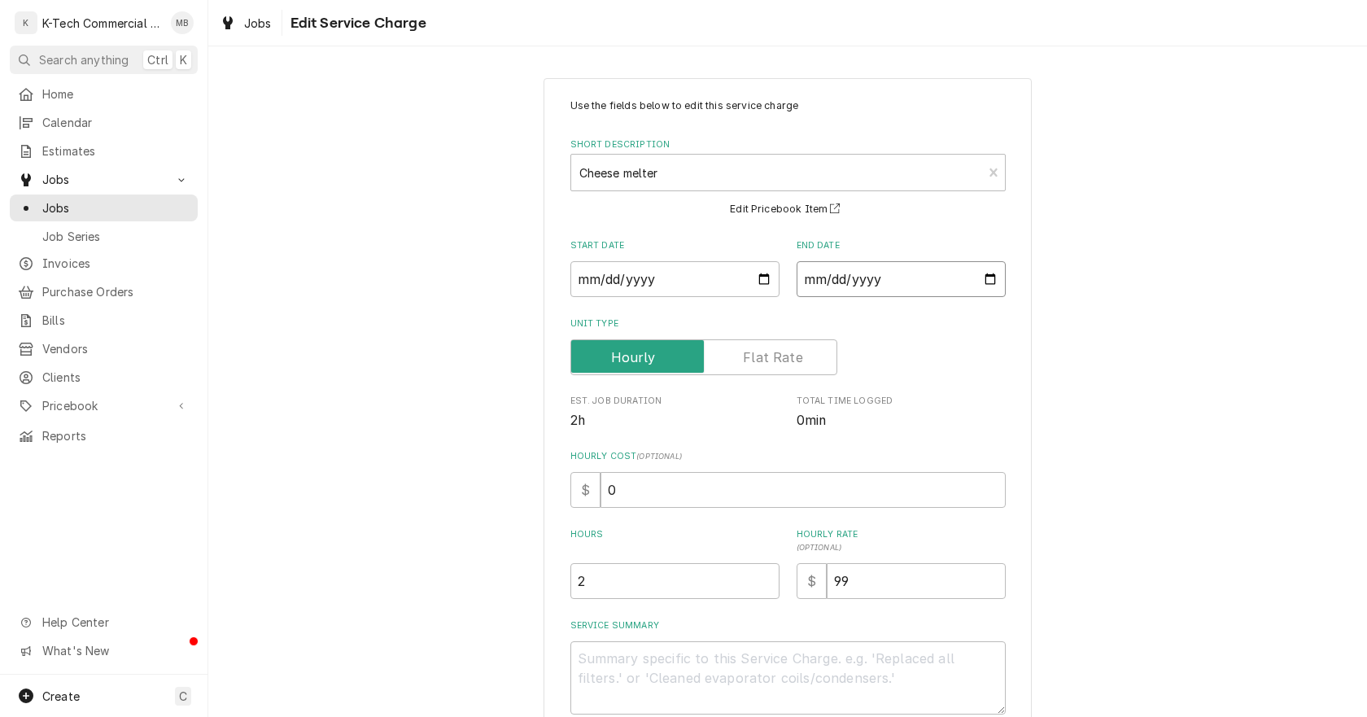
click at [989, 280] on input "[DATE]" at bounding box center [901, 279] width 209 height 36
type textarea "x"
type input "[DATE]"
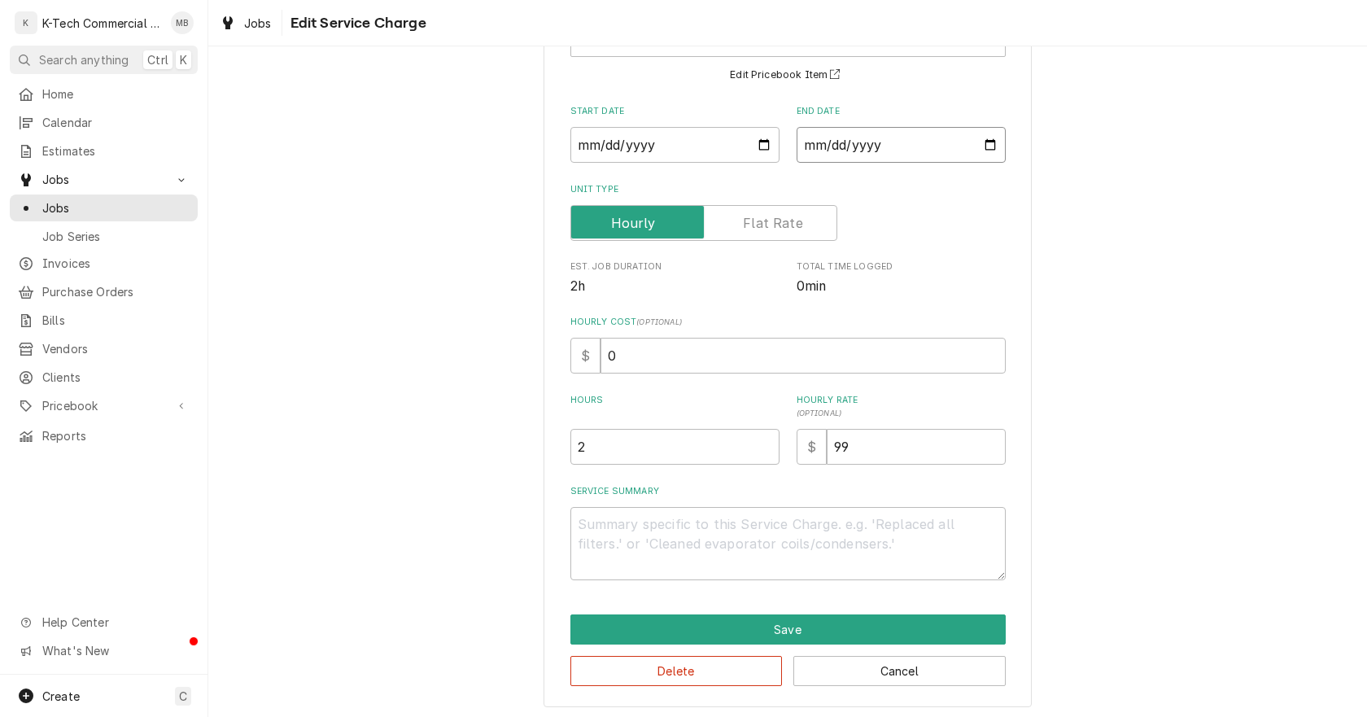
scroll to position [138, 0]
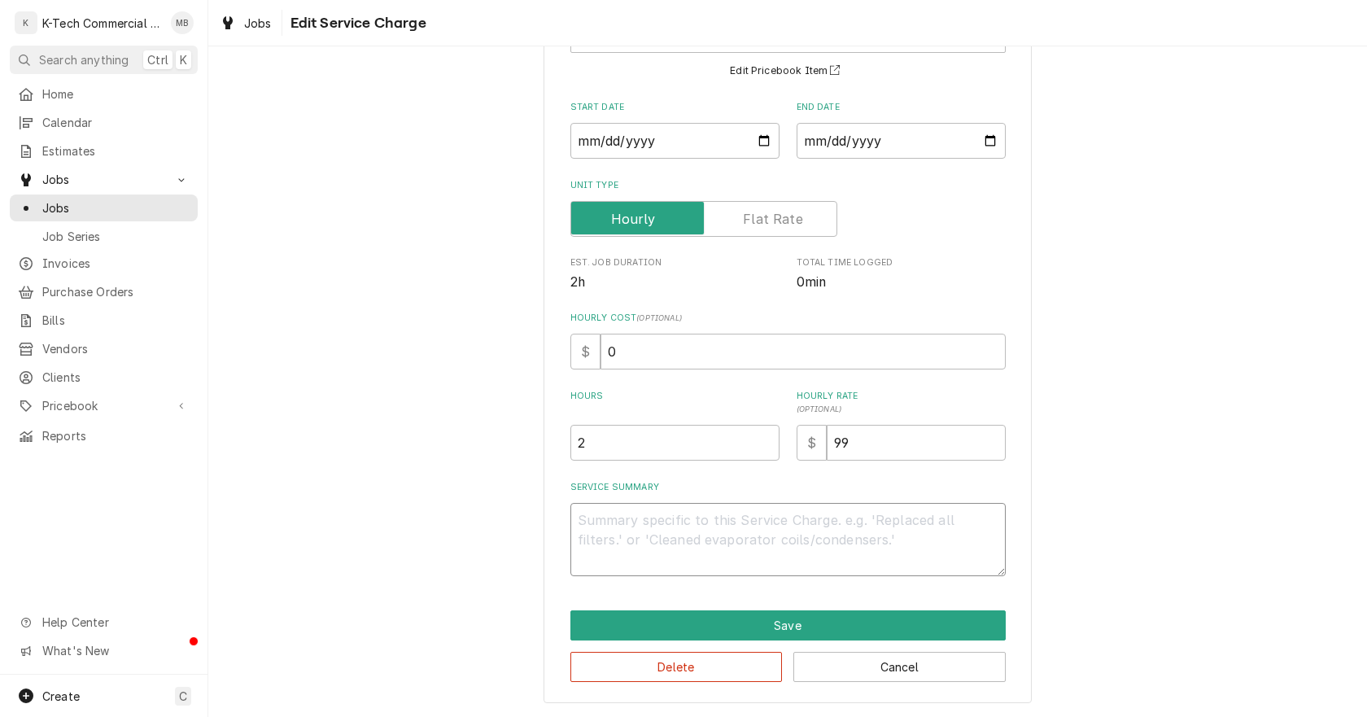
click at [748, 536] on textarea "Service Summary" at bounding box center [788, 539] width 435 height 73
type textarea "x"
type textarea "C"
type textarea "x"
type textarea "Ch"
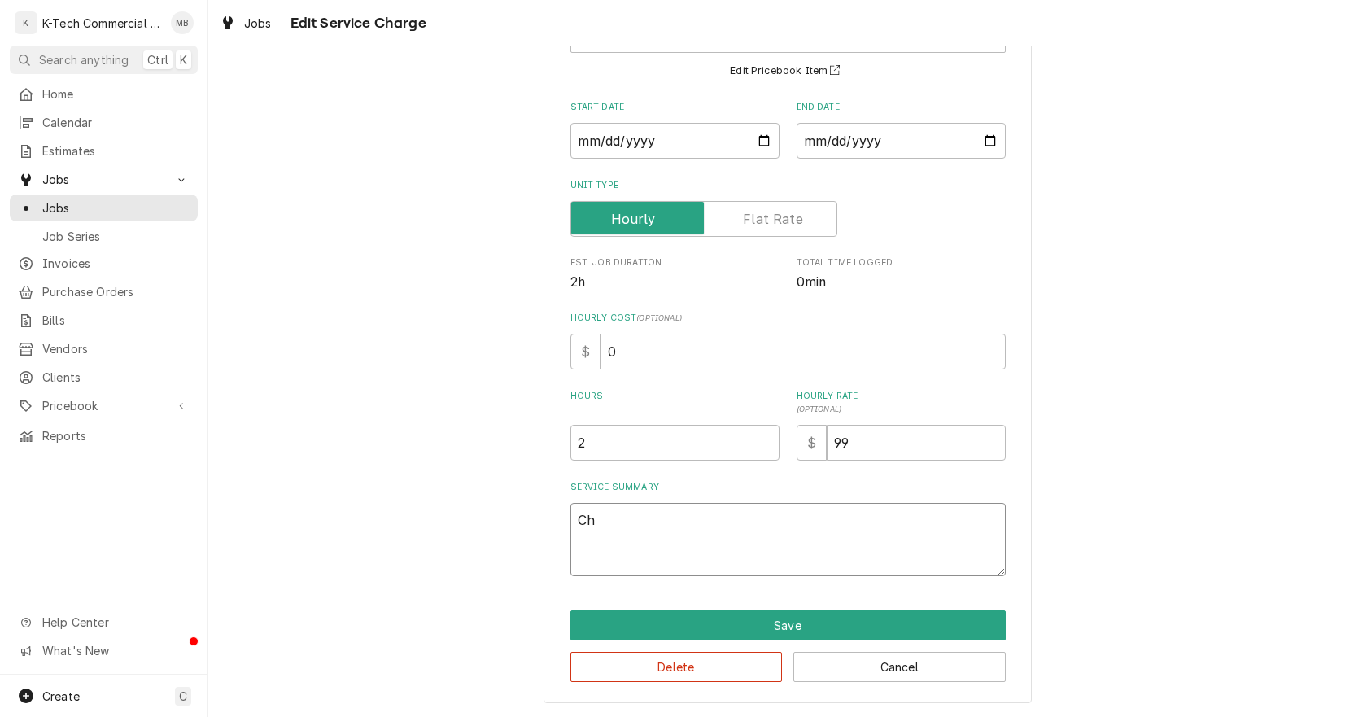
type textarea "x"
type textarea "Che"
type textarea "x"
type textarea "Chee"
type textarea "x"
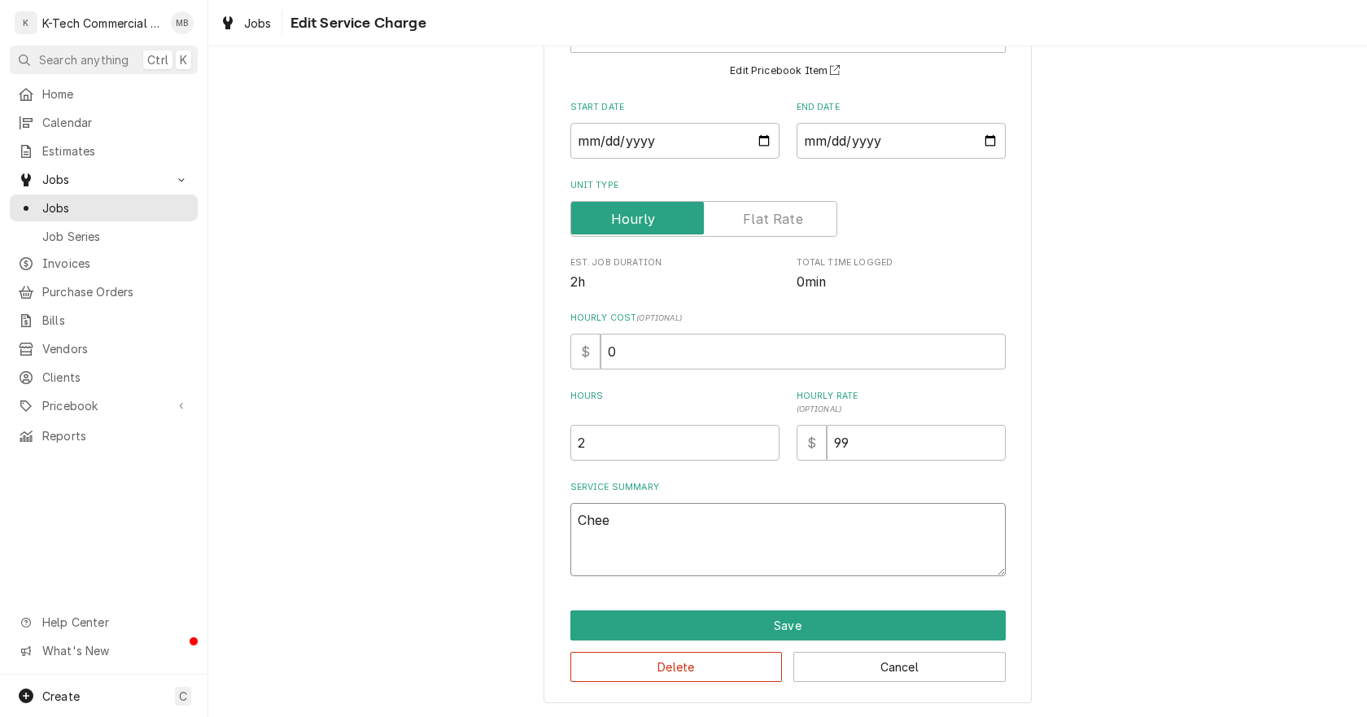
type textarea "Chees"
type textarea "x"
type textarea "Cheese"
type textarea "x"
type textarea "Cheesem"
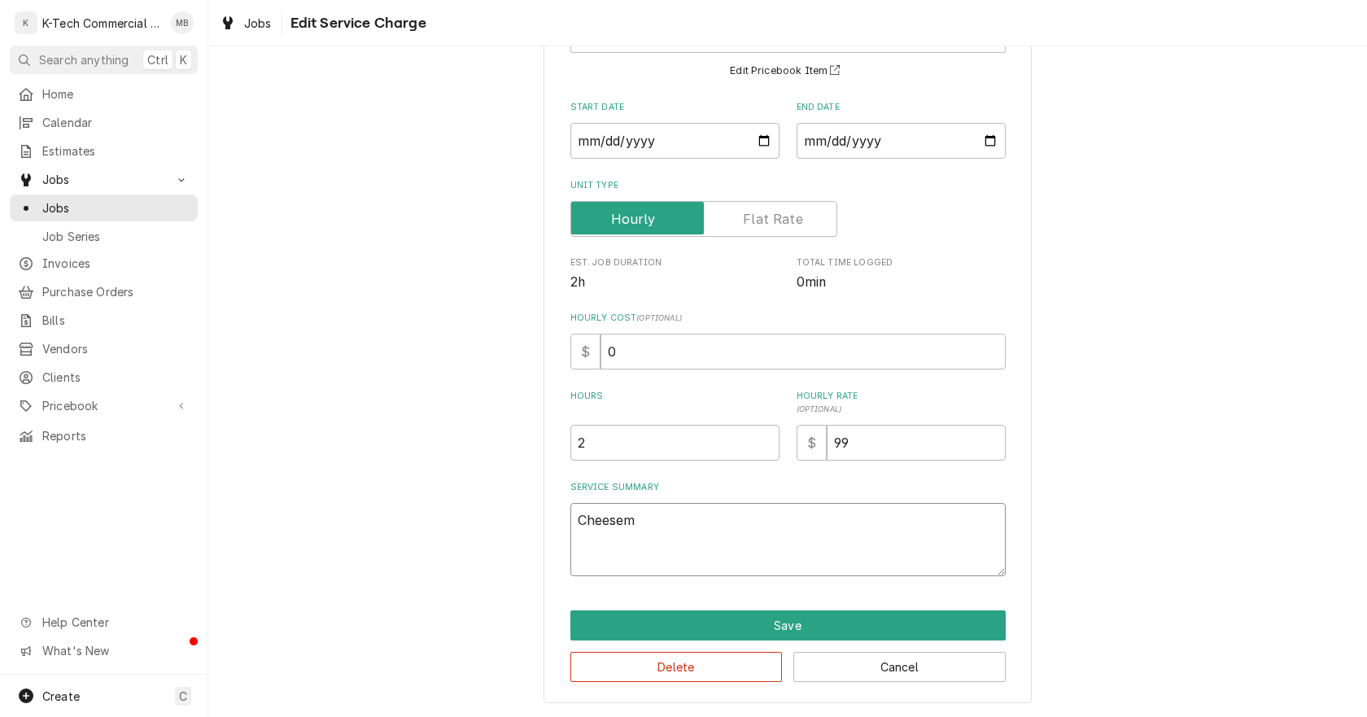
type textarea "x"
type textarea "Cheeseme"
type textarea "x"
type textarea "Cheeseme;"
type textarea "x"
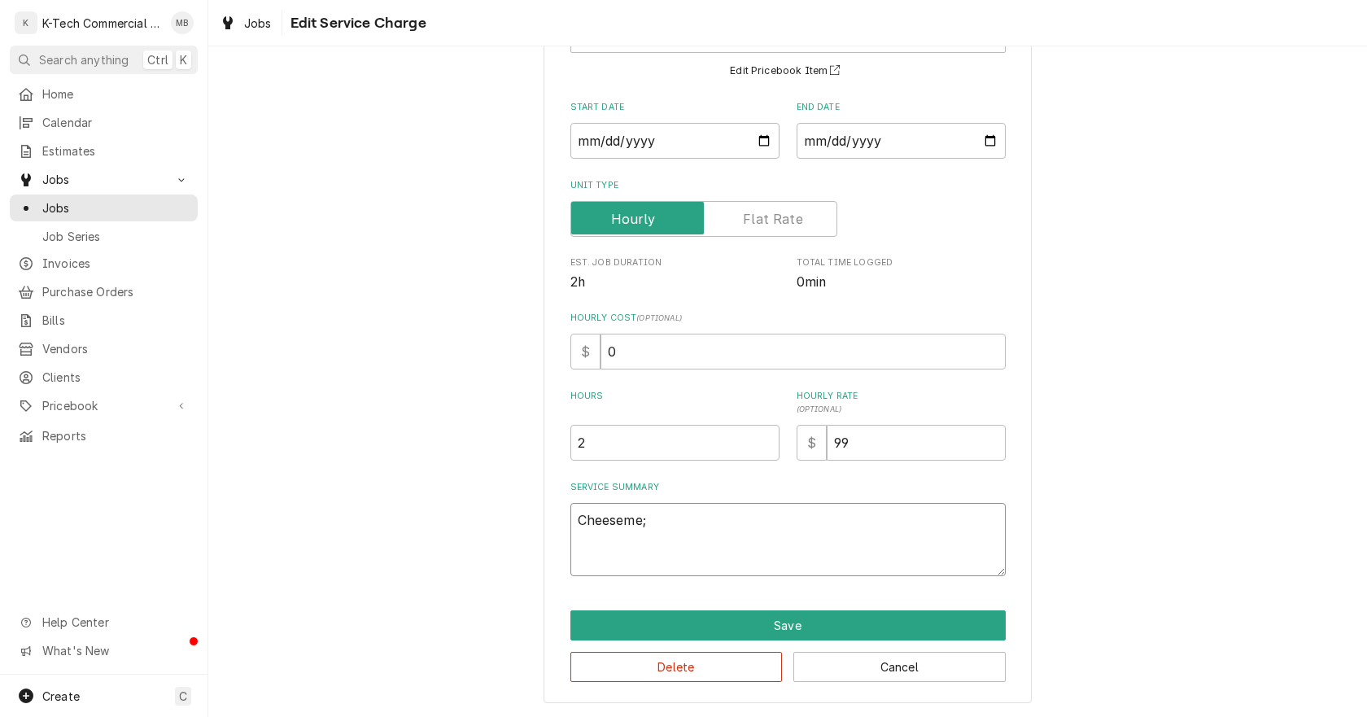
type textarea "Cheeseme;l"
type textarea "x"
type textarea "Cheeseme;"
type textarea "x"
type textarea "Cheeseme"
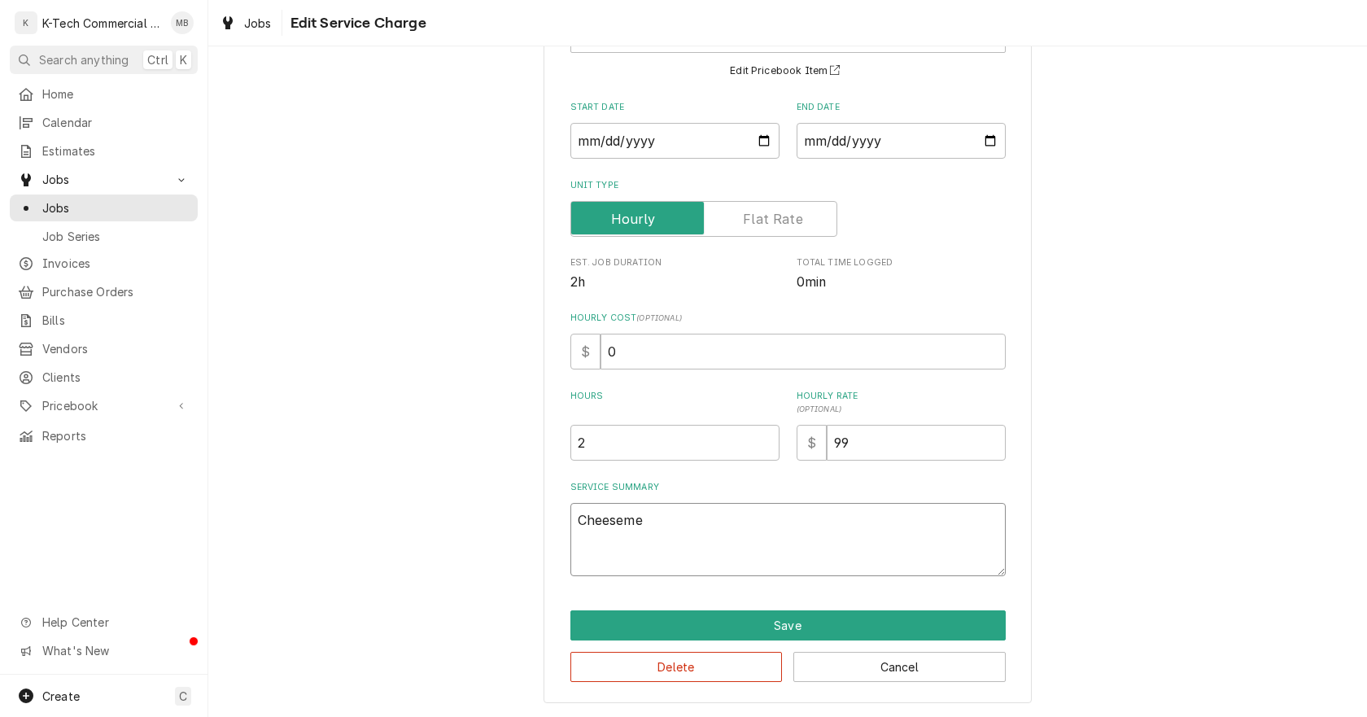
type textarea "x"
type textarea "Cheesemel"
type textarea "x"
type textarea "Cheesemelt"
type textarea "x"
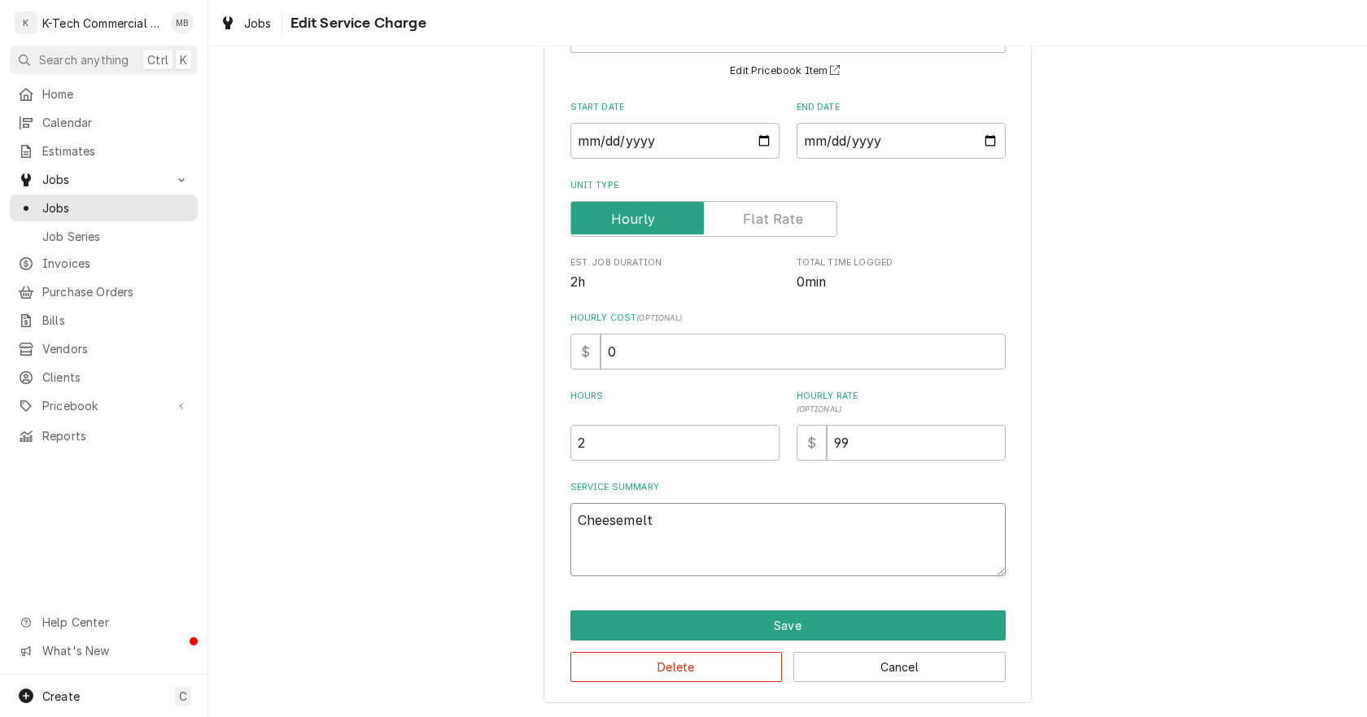
type textarea "Cheesemelte"
type textarea "x"
type textarea "Cheesemelter"
type textarea "x"
type textarea "Cheesemelter"
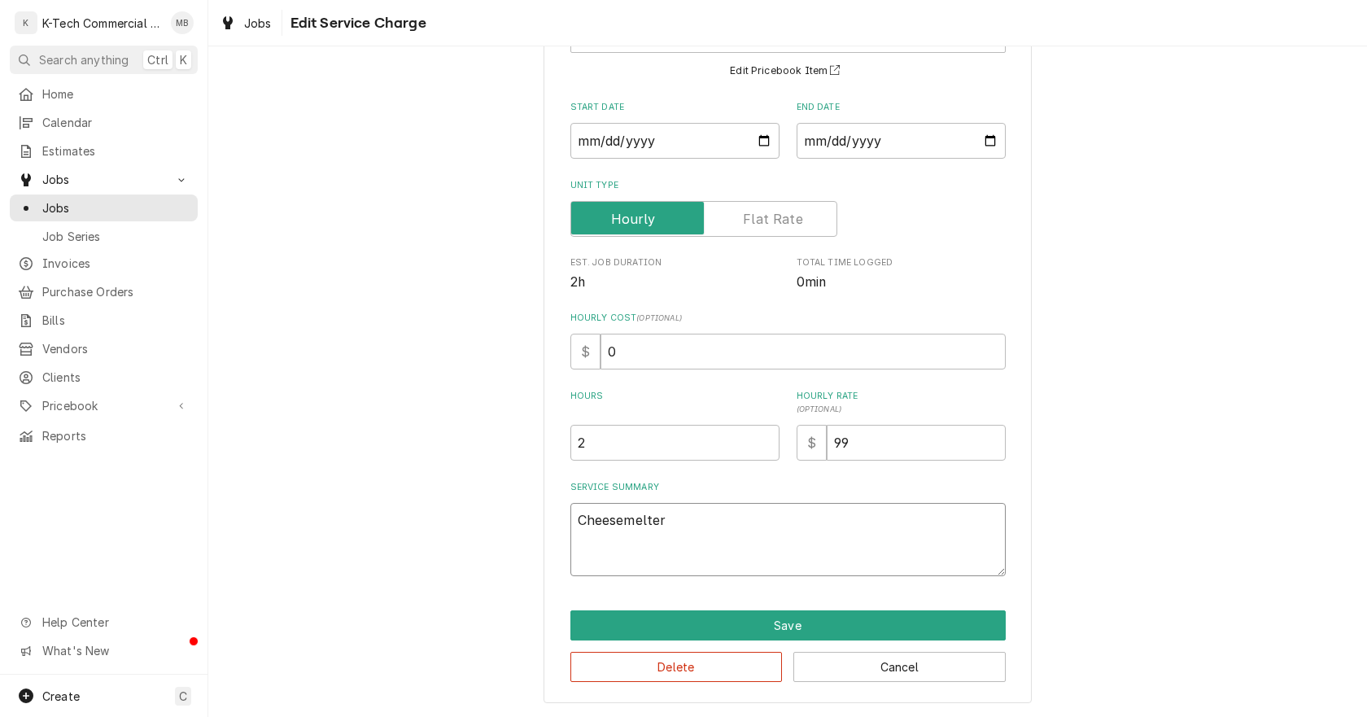
type textarea "x"
type textarea "Cheesemelter l"
type textarea "x"
type textarea "Cheesemelter le"
type textarea "x"
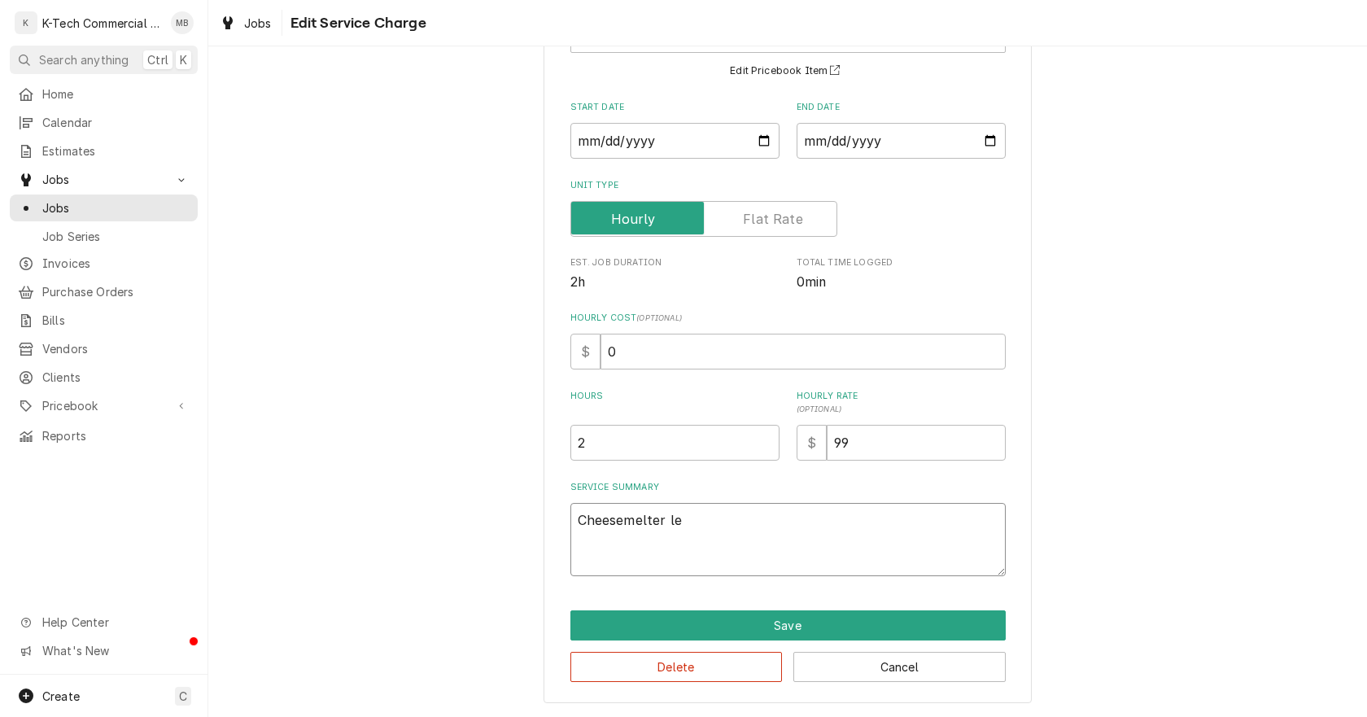
type textarea "Cheesemelter lef"
type textarea "x"
type textarea "Cheesemelter left"
type textarea "x"
type textarea "Cheesemelter leftr"
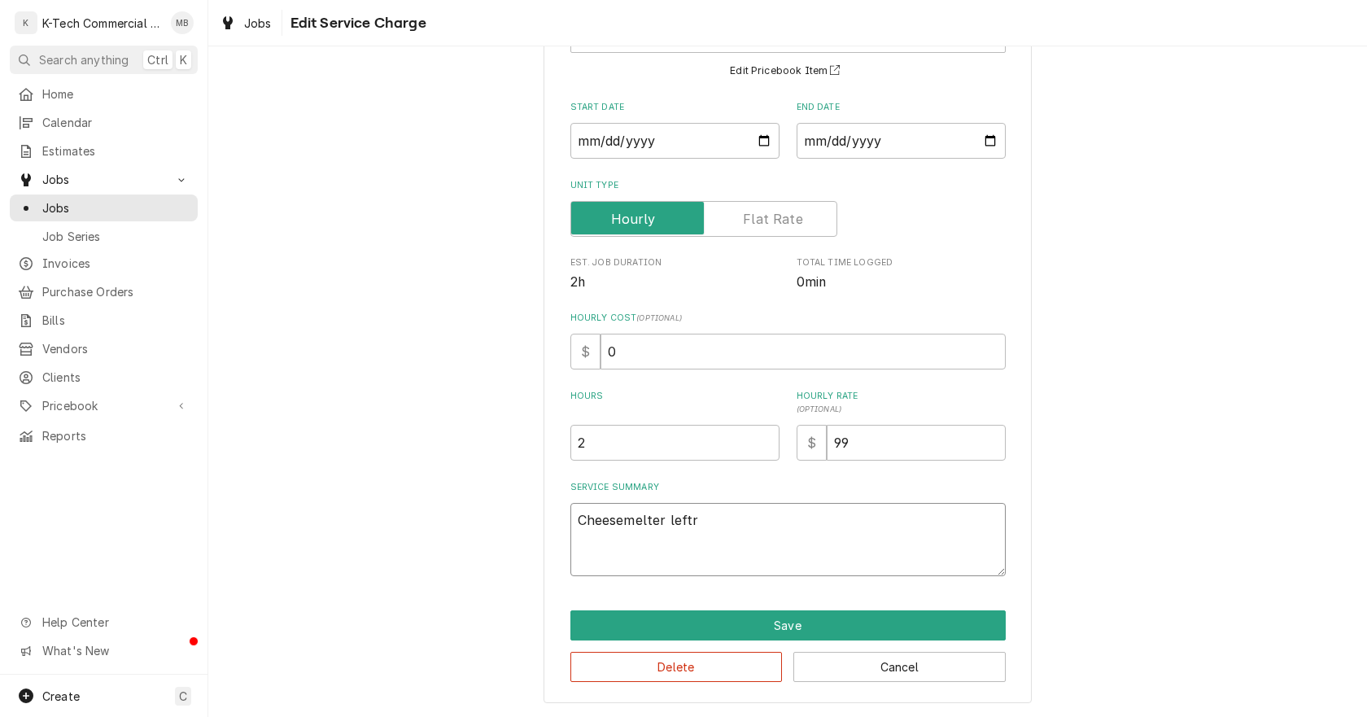
type textarea "x"
type textarea "Cheesemelter left"
type textarea "x"
type textarea "Cheesemelter left"
type textarea "x"
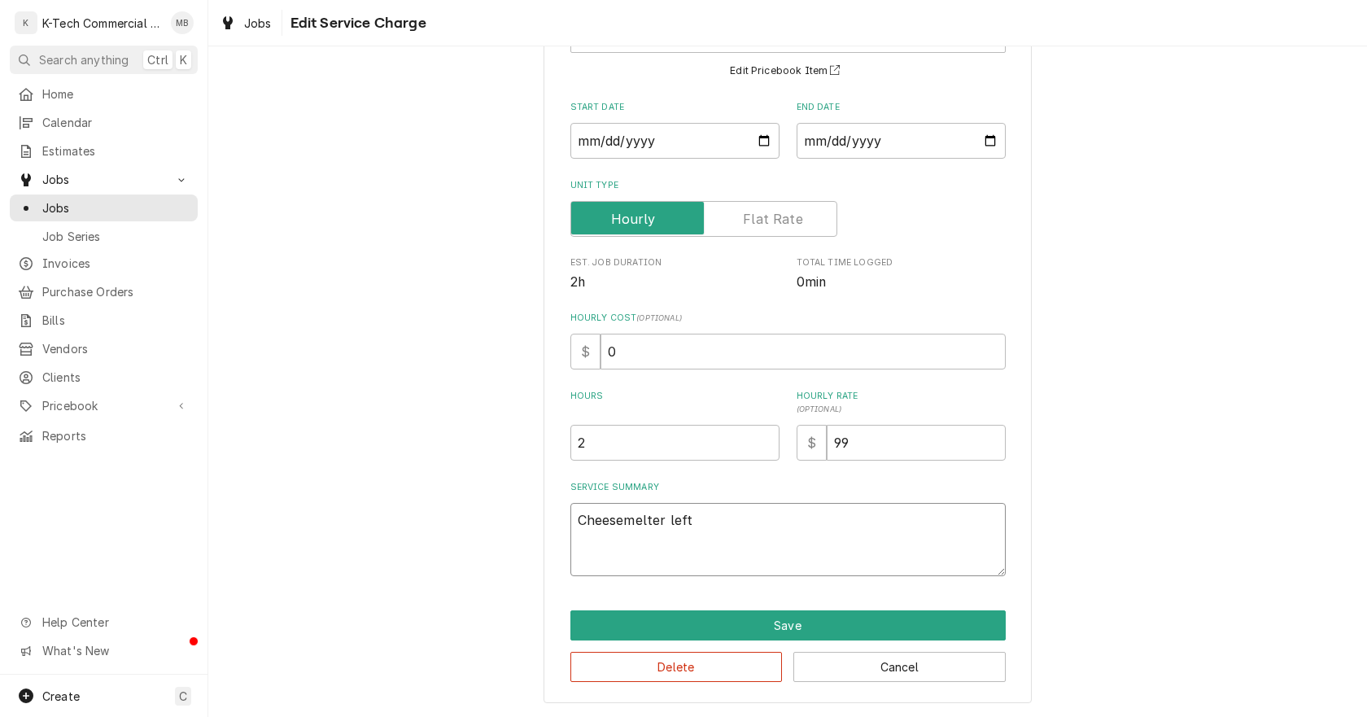
type textarea "Cheesemelter left s"
type textarea "x"
type textarea "Cheesemelter left si"
type textarea "x"
type textarea "Cheesemelter left sid"
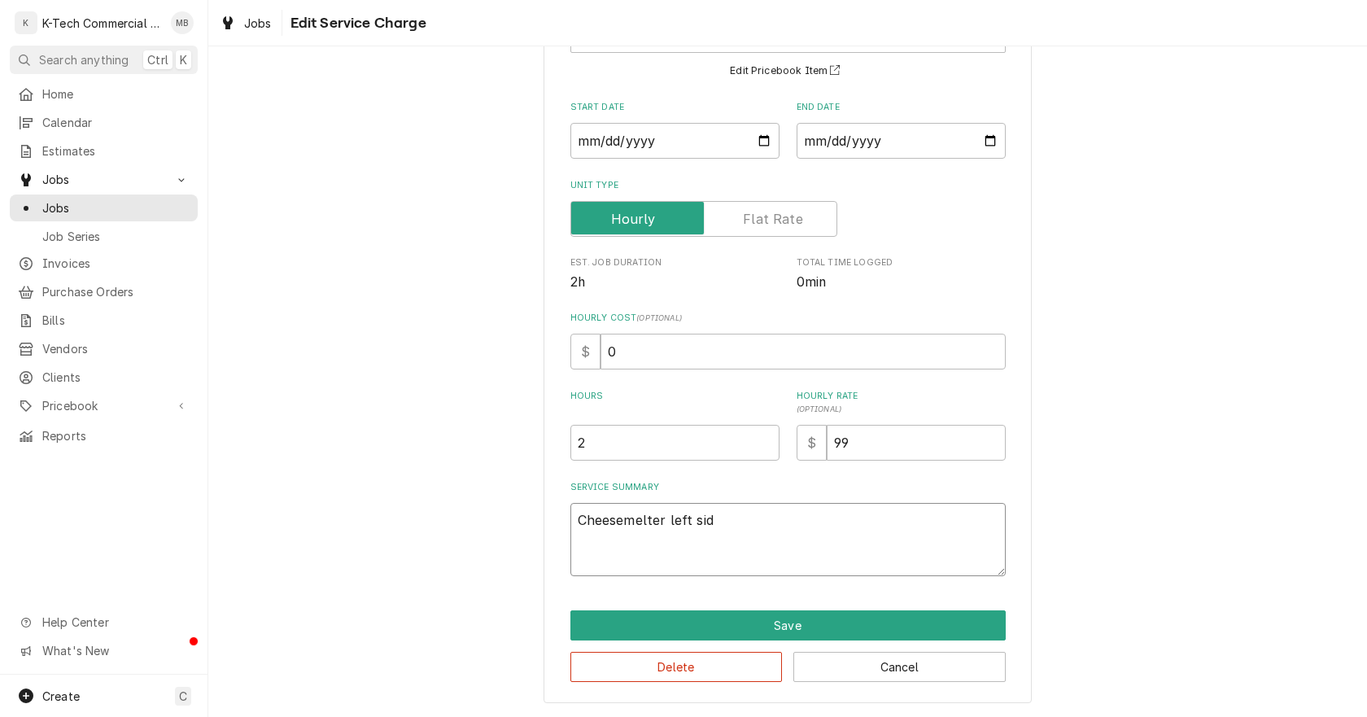
type textarea "x"
type textarea "Cheesemelter left side"
type textarea "x"
type textarea "Cheesemelter left side"
type textarea "x"
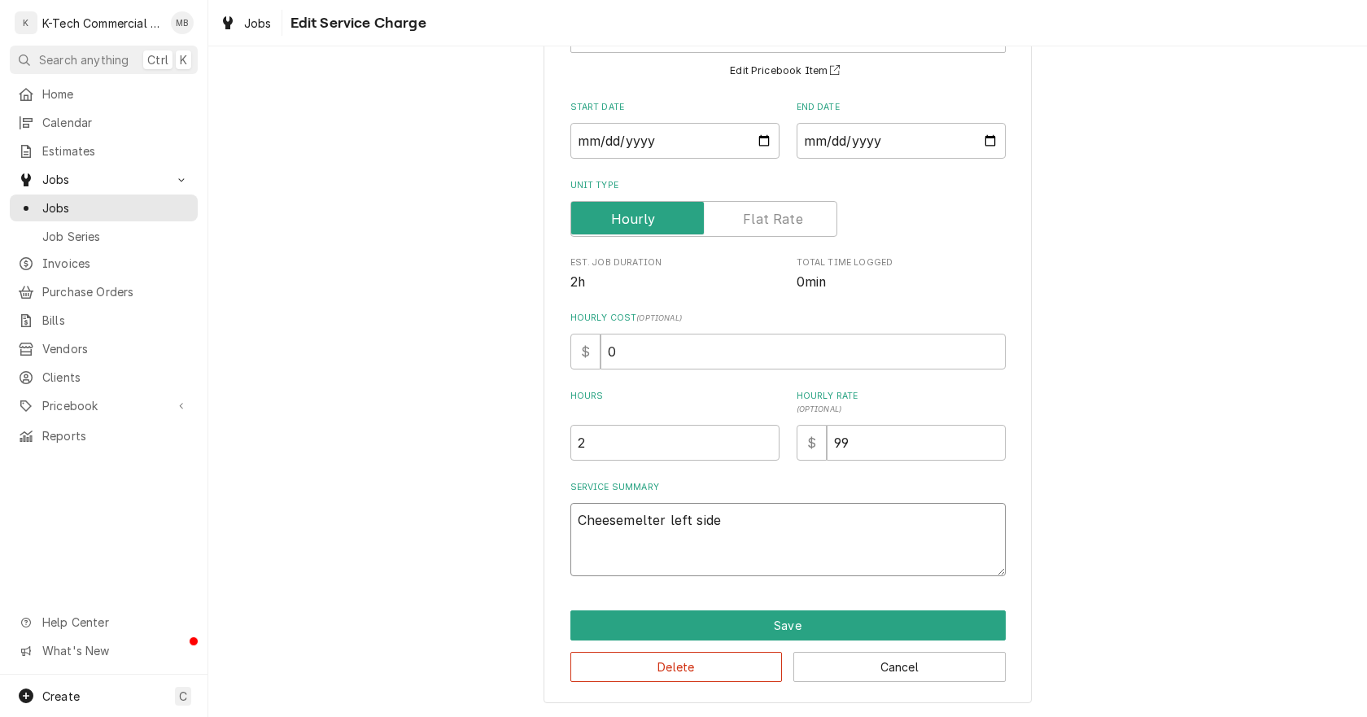
type textarea "Cheesemelter left side w"
type textarea "x"
type textarea "Cheesemelter left side wa"
type textarea "x"
type textarea "Cheesemelter left side was"
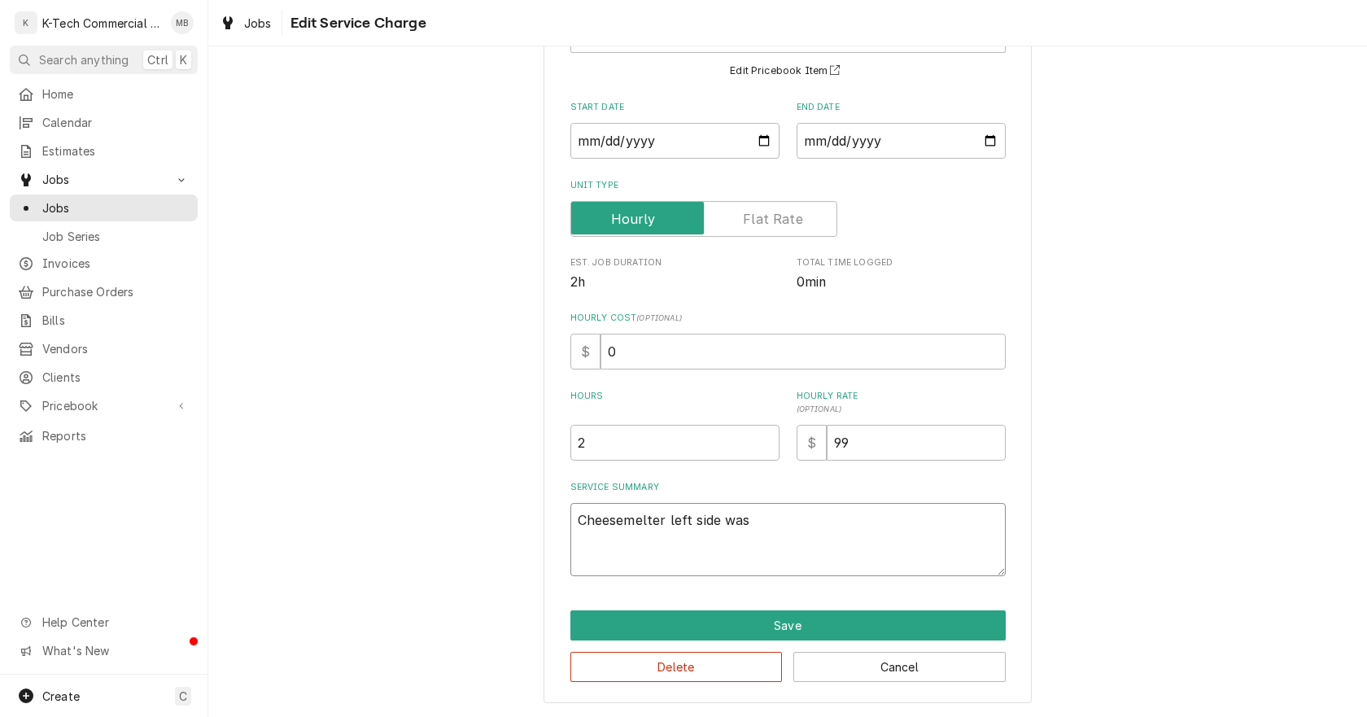
type textarea "x"
type textarea "Cheesemelter left side was"
type textarea "x"
type textarea "Cheesemelter left side was n"
type textarea "x"
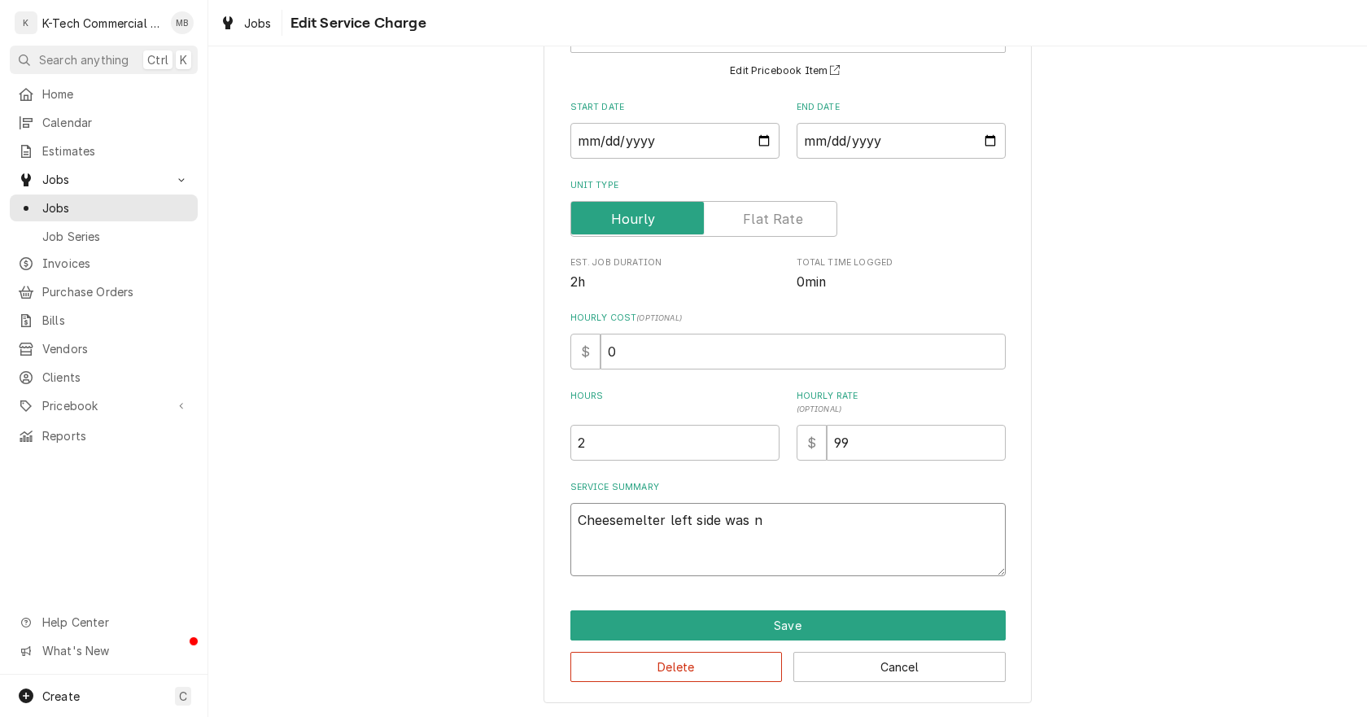
type textarea "Cheesemelter left side was no"
type textarea "x"
type textarea "Cheesemelter left side was not"
type textarea "x"
type textarea "Cheesemelter left side was not"
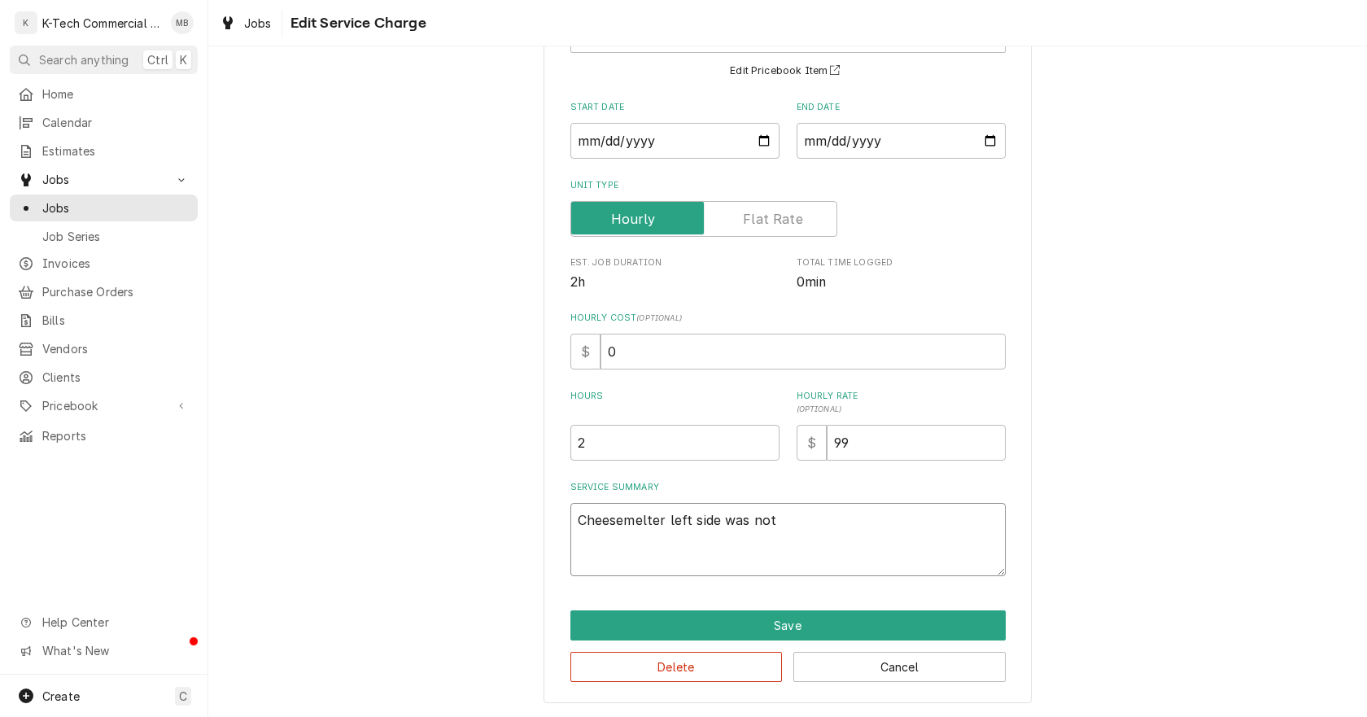
type textarea "x"
type textarea "Cheesemelter left side was not w"
type textarea "x"
type textarea "Cheesemelter left side was not wo"
type textarea "x"
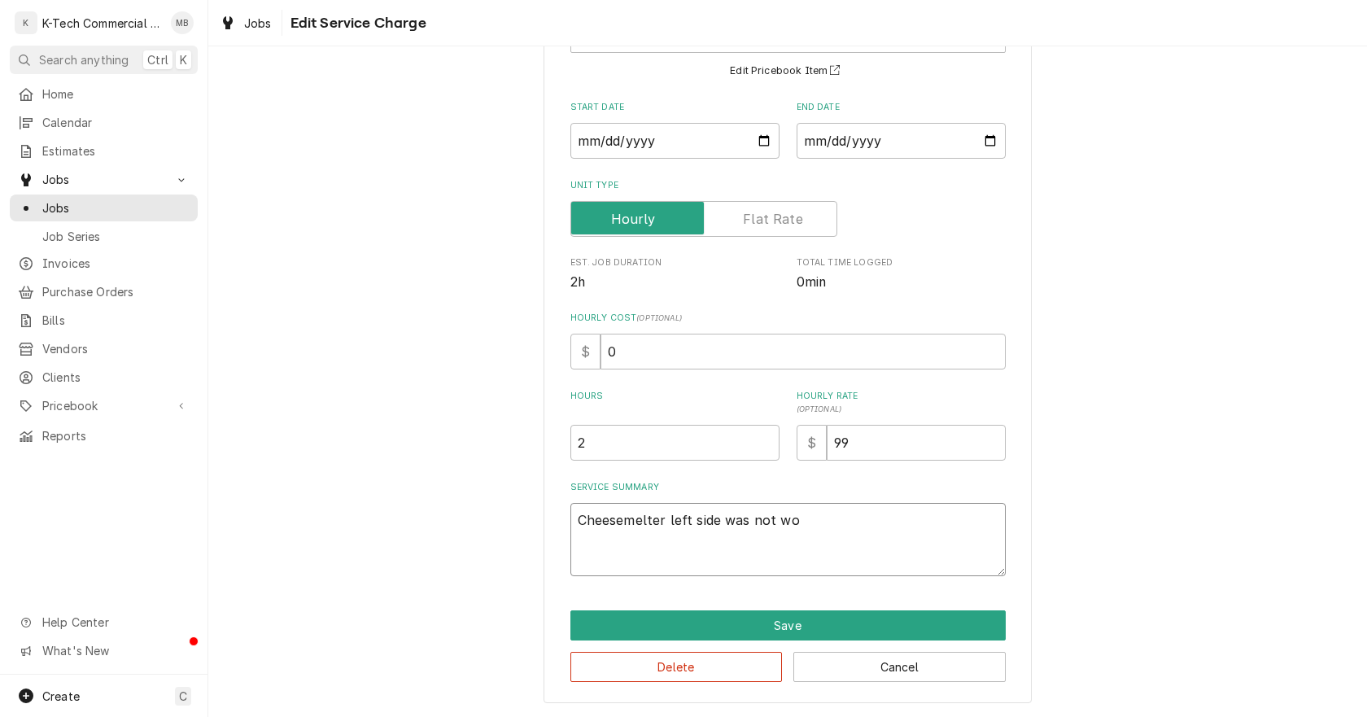
type textarea "Cheesemelter left side was not wor"
type textarea "x"
type textarea "Cheesemelter left side was not work"
type textarea "x"
type textarea "Cheesemelter left side was not worki"
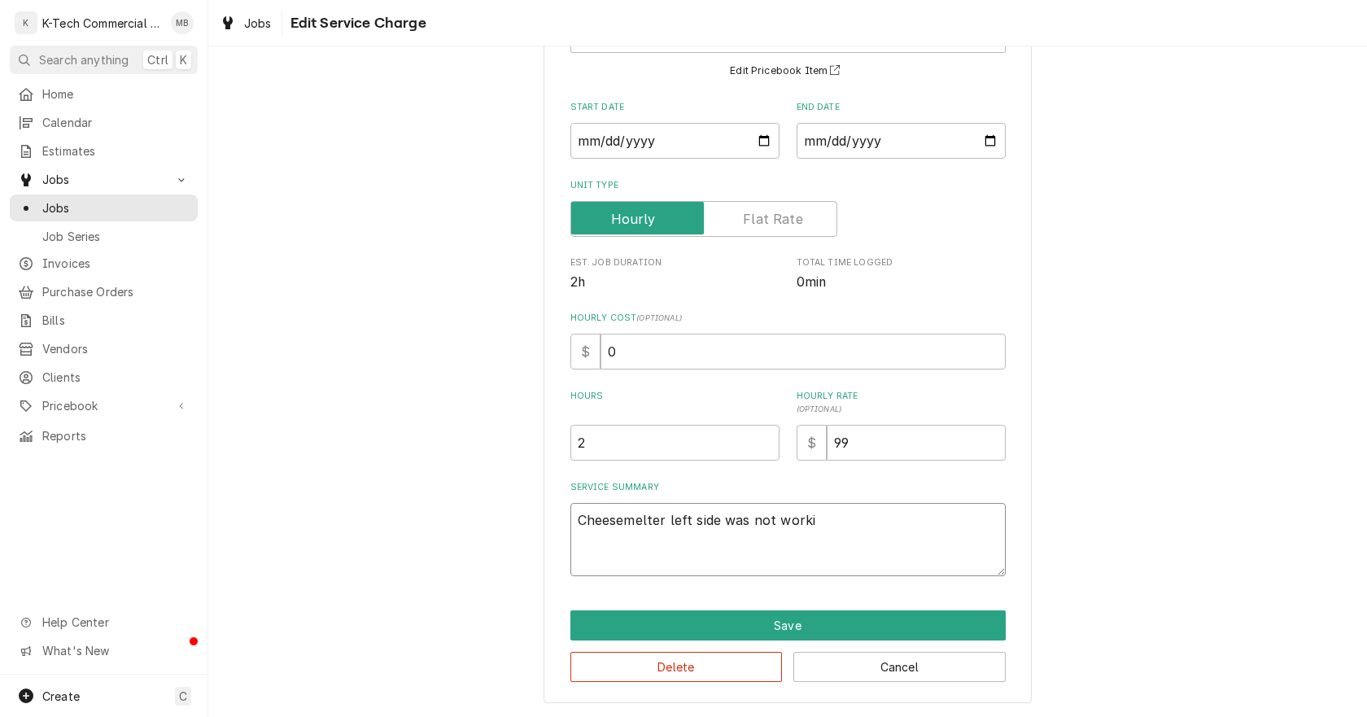
type textarea "x"
type textarea "Cheesemelter left side was not workin"
type textarea "x"
type textarea "Cheesemelter left side was not working"
type textarea "x"
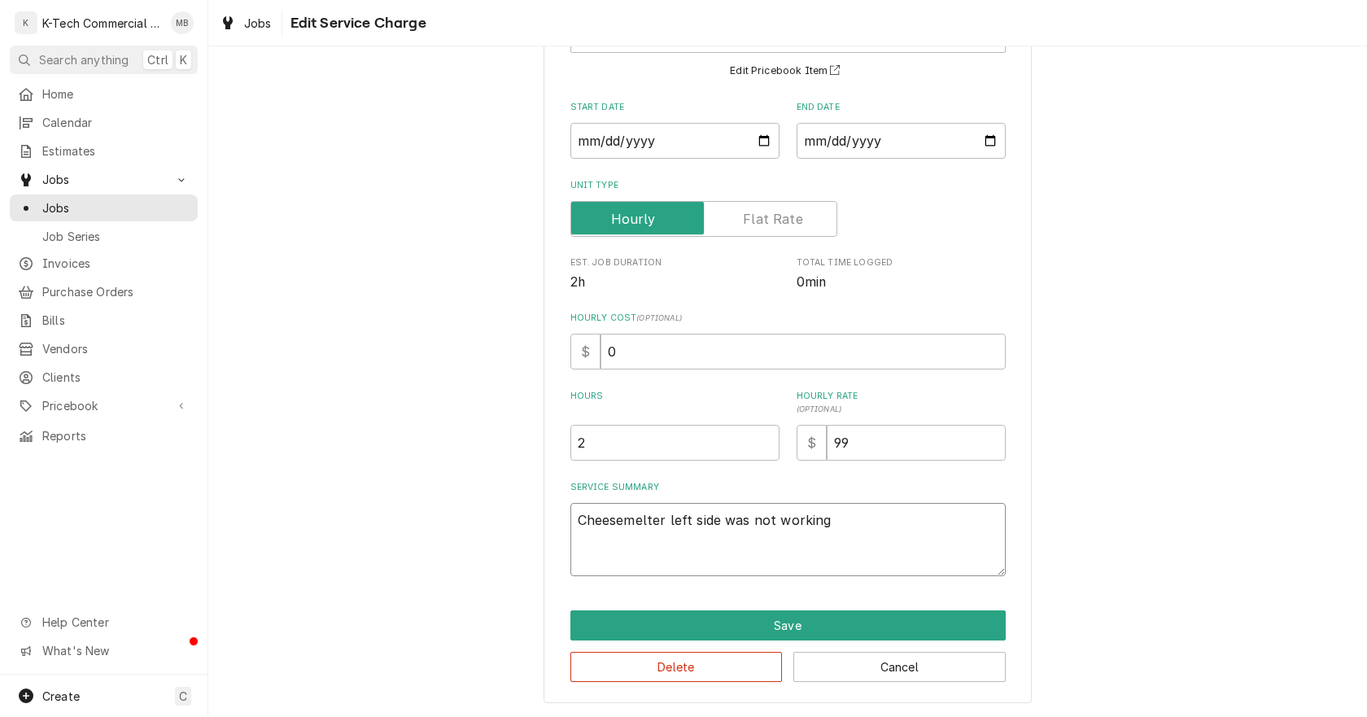
type textarea "Cheesemelter left side was not working"
type textarea "x"
type textarea "Cheesemelter left side was not working p"
type textarea "x"
type textarea "Cheesemelter left side was not working pr"
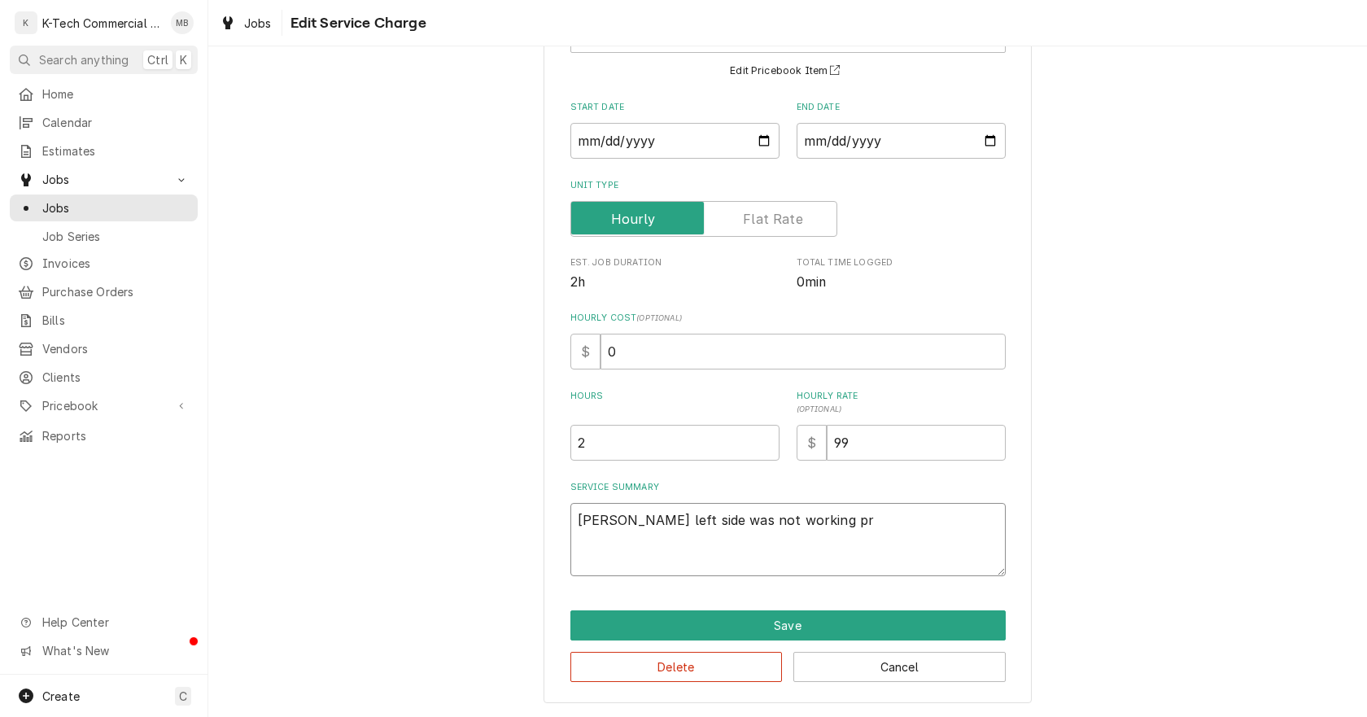
type textarea "x"
type textarea "Cheesemelter left side was not working pro"
type textarea "x"
type textarea "Cheesemelter left side was not working proe"
type textarea "x"
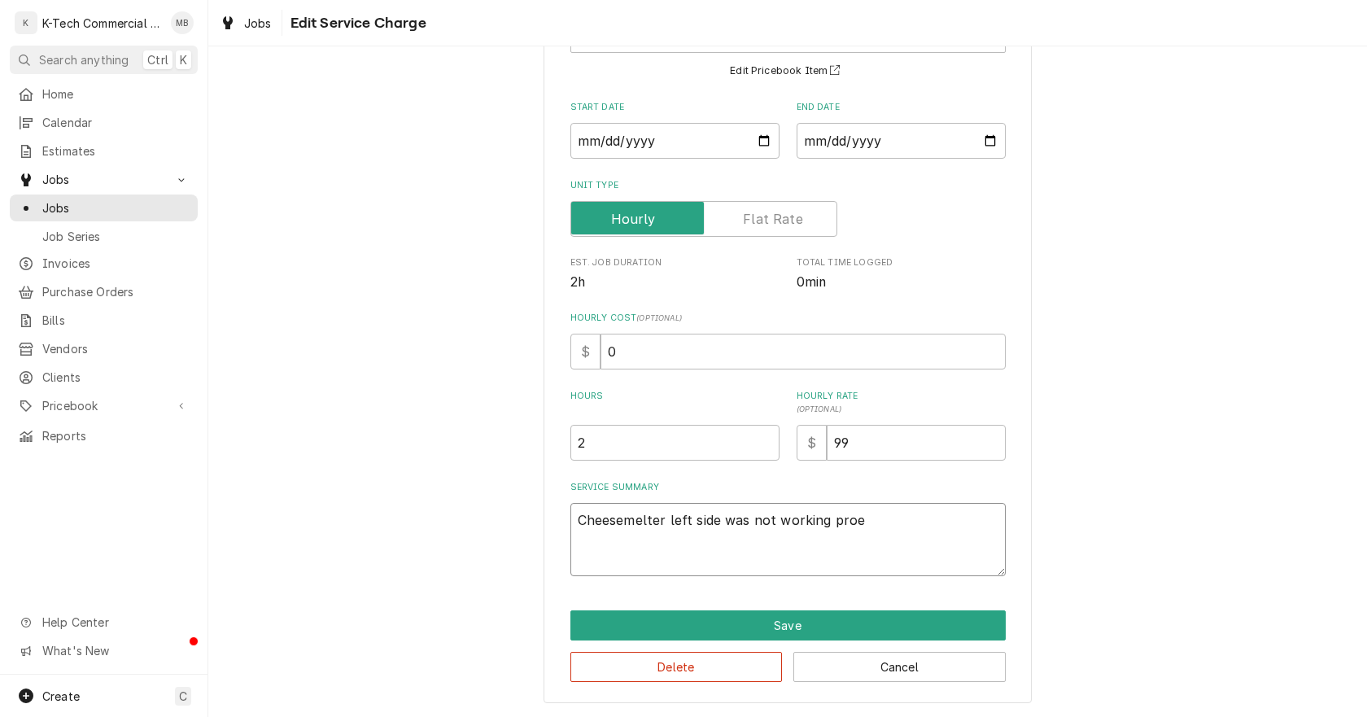
type textarea "Cheesemelter left side was not working proep"
type textarea "x"
type textarea "Cheesemelter left side was not working proe"
type textarea "x"
type textarea "Cheesemelter left side was not working pro"
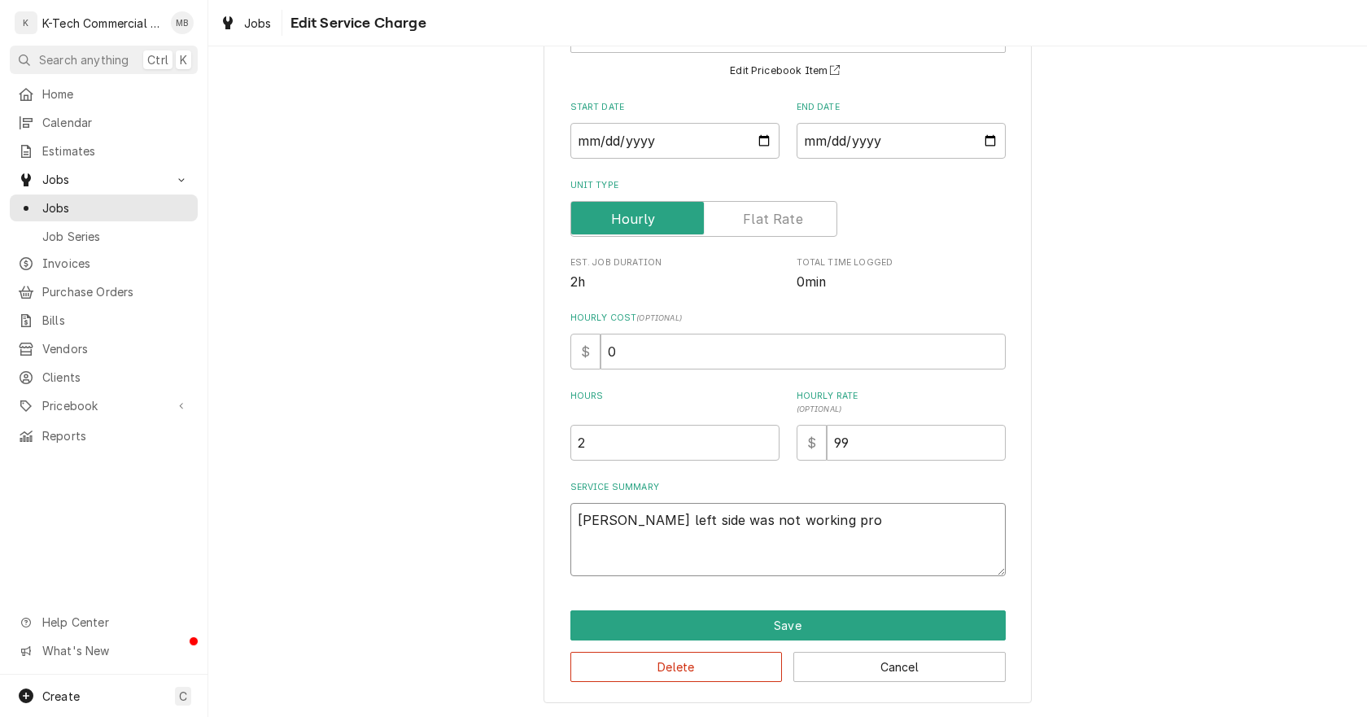
type textarea "x"
type textarea "Cheesemelter left side was not working prop"
type textarea "x"
type textarea "Cheesemelter left side was not working prope"
type textarea "x"
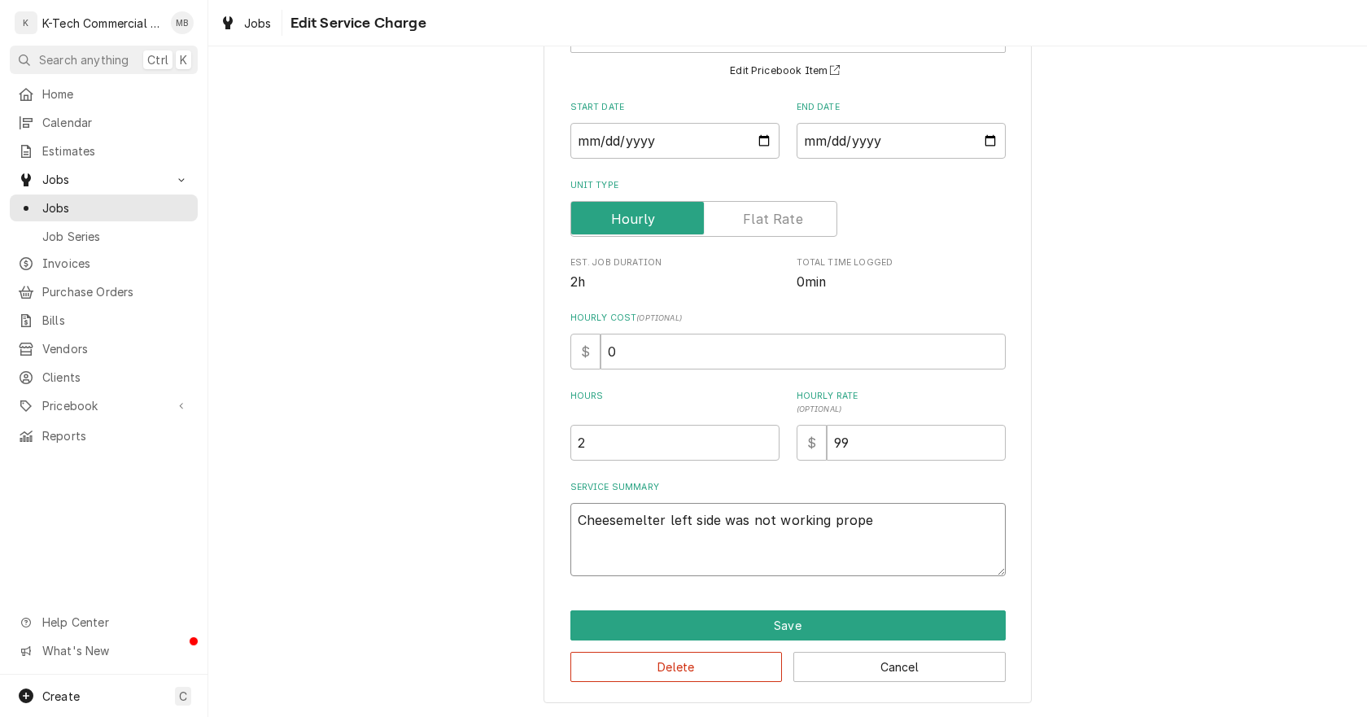
type textarea "Cheesemelter left side was not working proper"
type textarea "x"
type textarea "Cheesemelter left side was not working properl"
type textarea "x"
type textarea "Cheesemelter left side was not working properly"
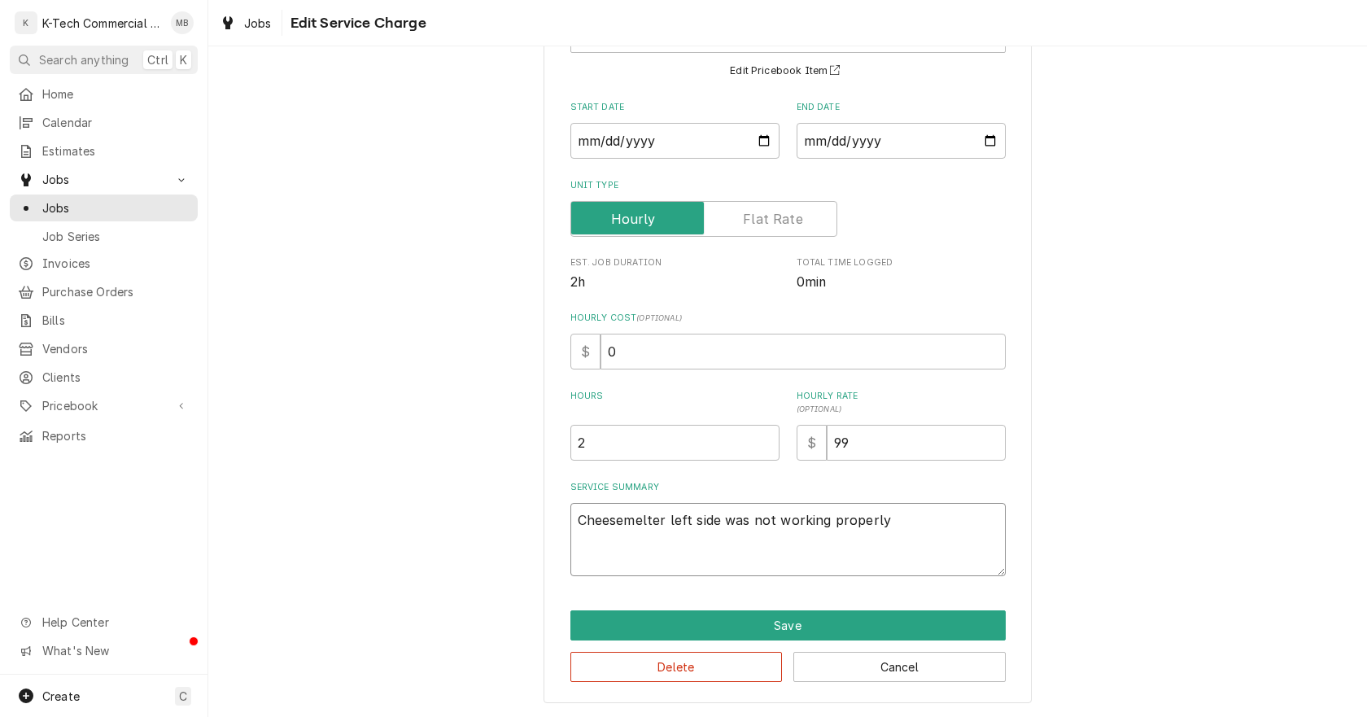
type textarea "x"
type textarea "Cheesemelter left side was not working properly,"
type textarea "x"
type textarea "Cheesemelter left side was not working properly,"
type textarea "x"
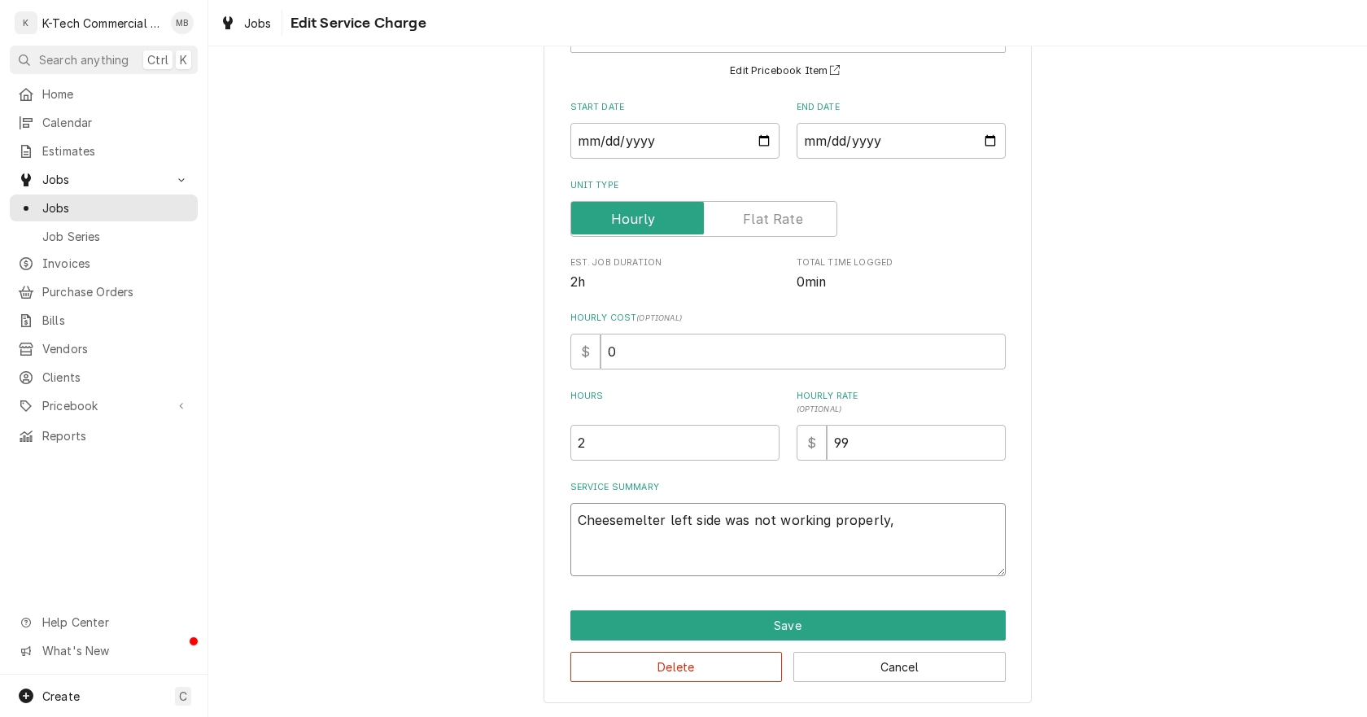
type textarea "Cheesemelter left side was not working properly, i"
type textarea "x"
type textarea "Cheesemelter left side was not working properly, in"
type textarea "x"
type textarea "Cheesemelter left side was not working properly, ins"
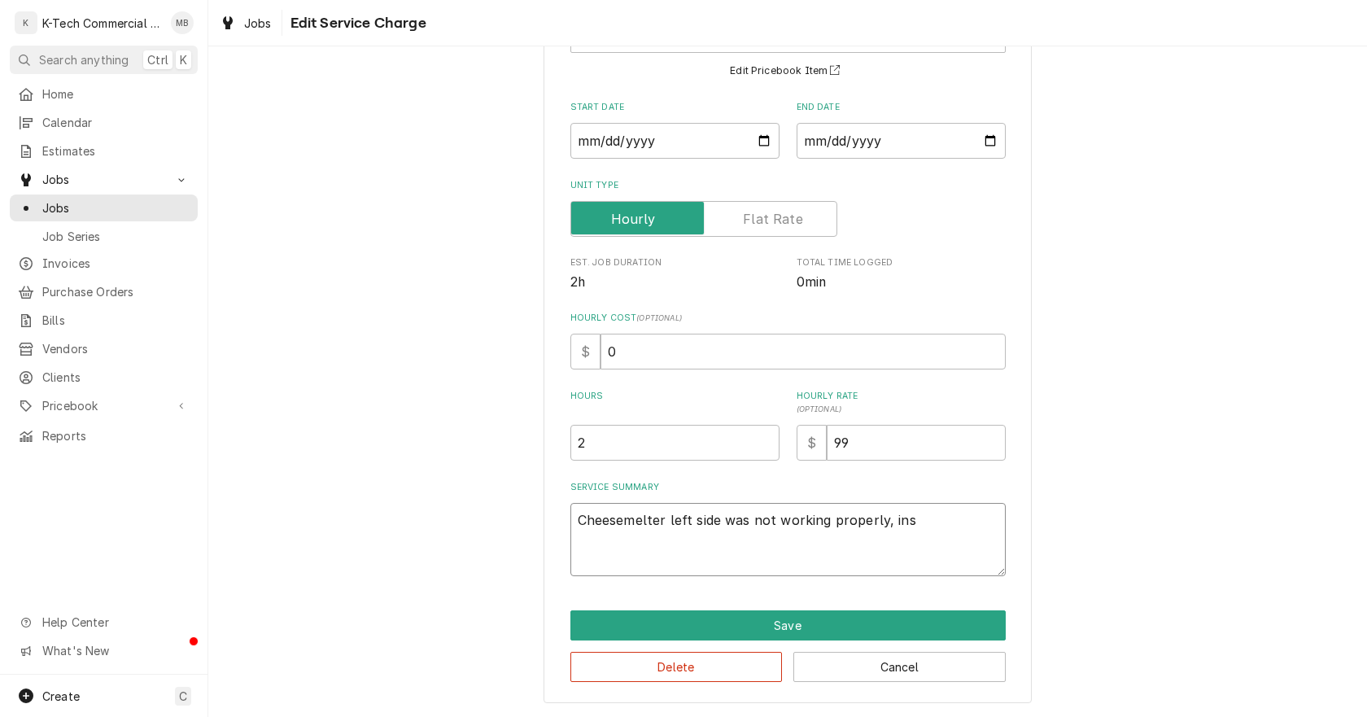
type textarea "x"
type textarea "Cheesemelter left side was not working properly, insp"
type textarea "x"
type textarea "Cheesemelter left side was not working properly, inspe"
type textarea "x"
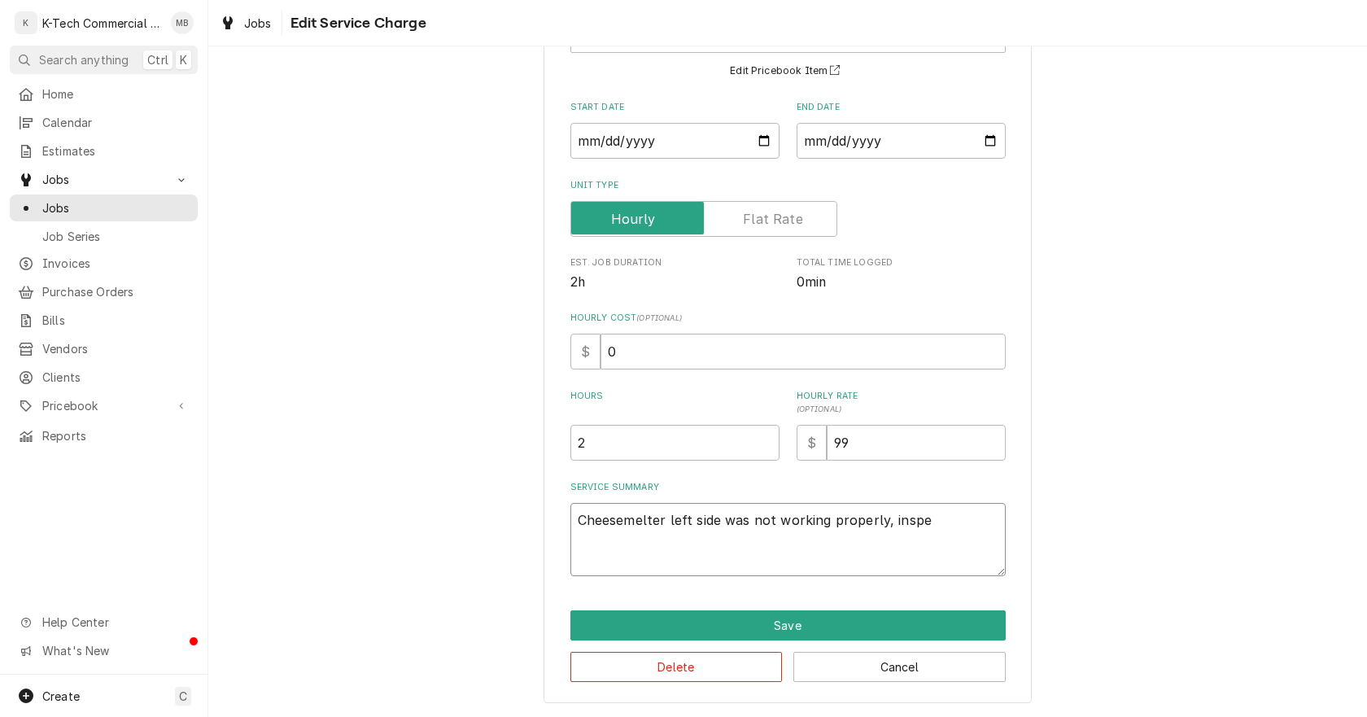
type textarea "Cheesemelter left side was not working properly, inspec"
type textarea "x"
type textarea "Cheesemelter left side was not working properly, inspect"
type textarea "x"
type textarea "Cheesemelter left side was not working properly, inspect"
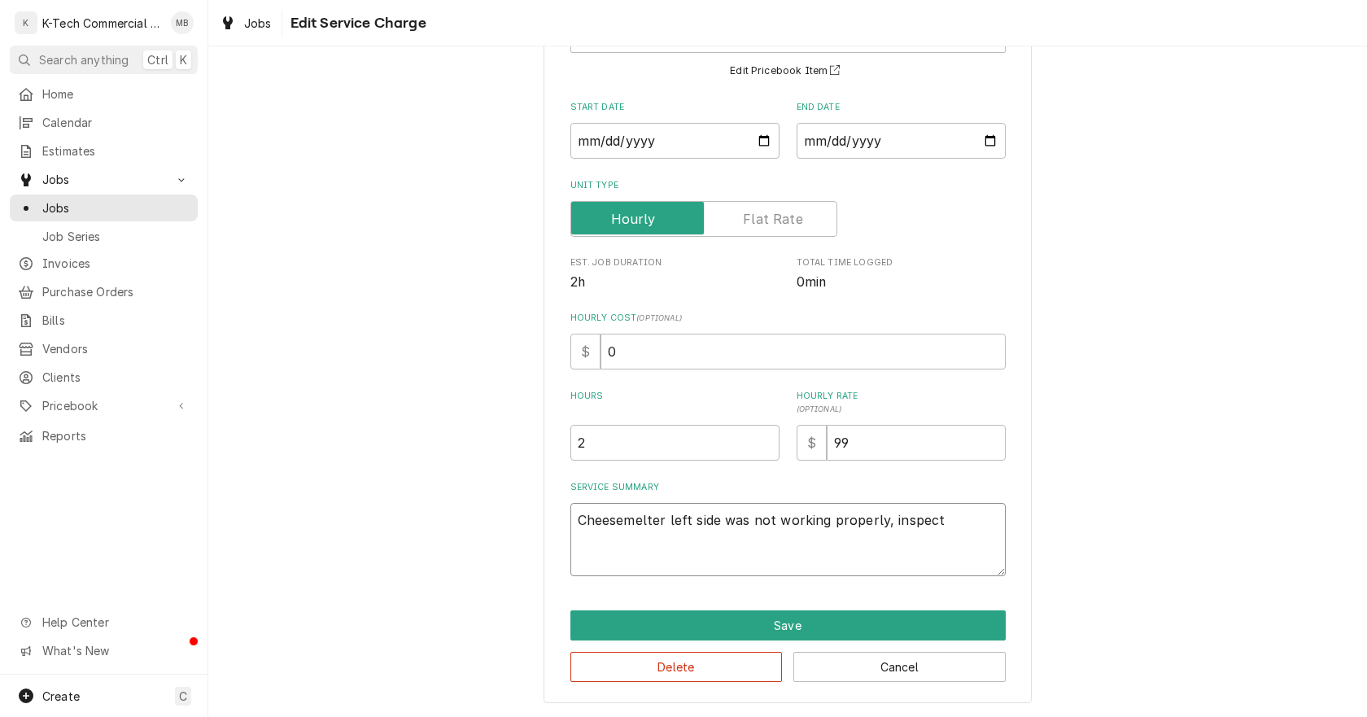
type textarea "x"
type textarea "Cheesemelter left side was not working properly, inspect t"
type textarea "x"
type textarea "Cheesemelter left side was not working properly, inspect th"
type textarea "x"
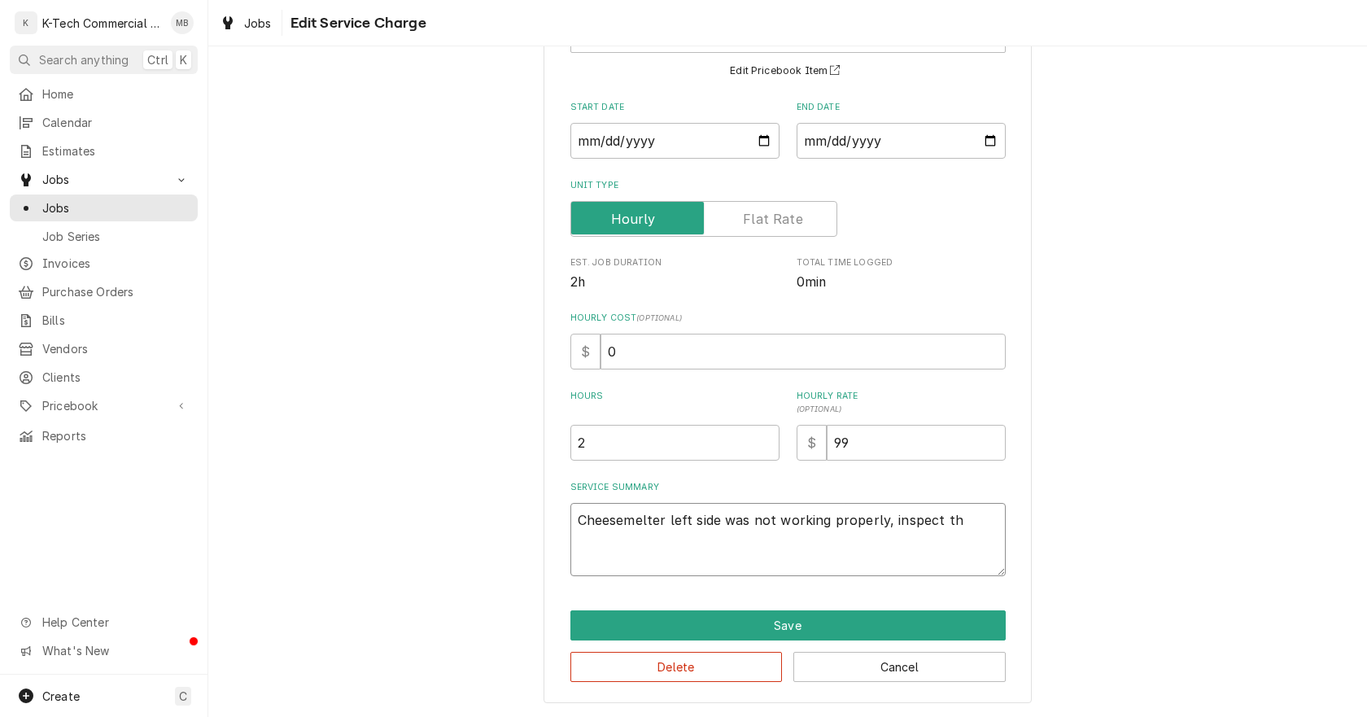
type textarea "Cheesemelter left side was not working properly, inspect the"
type textarea "x"
type textarea "Cheesemelter left side was not working properly, inspect the"
type textarea "x"
type textarea "Cheesemelter left side was not working properly, inspect the u"
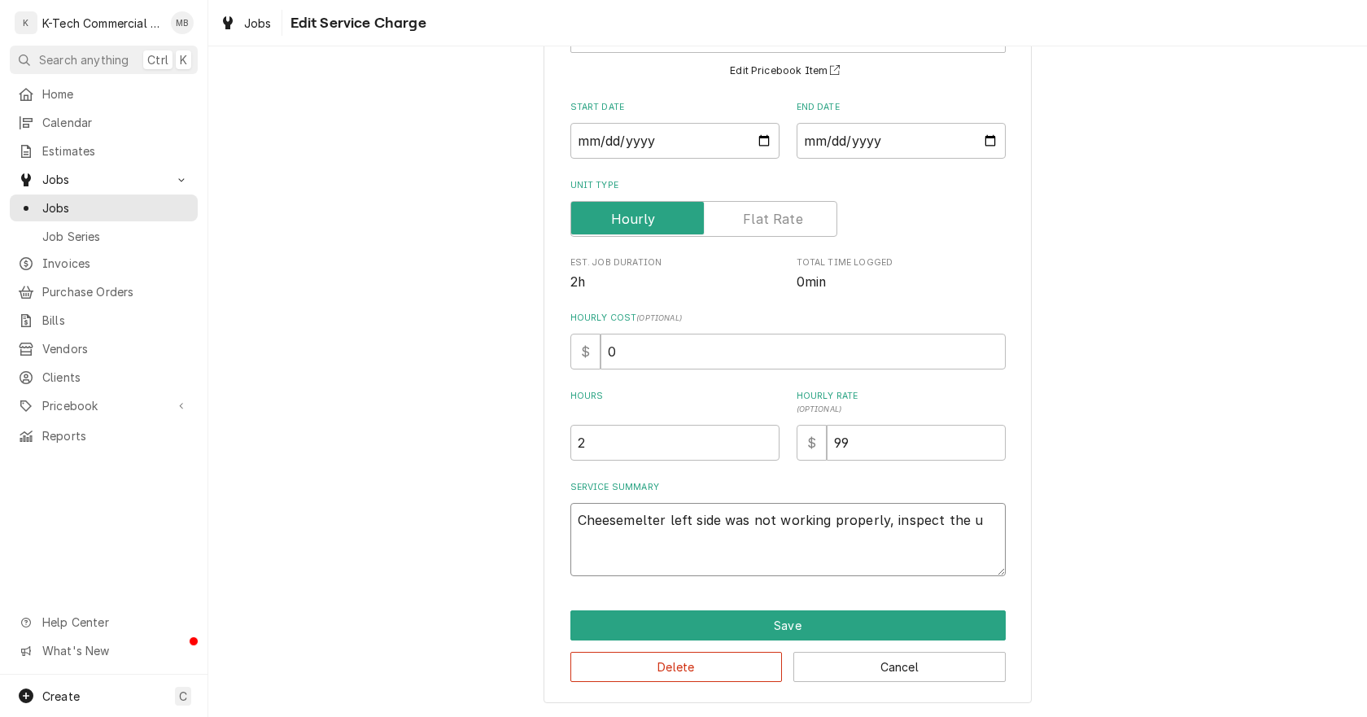
type textarea "x"
type textarea "Cheesemelter left side was not working properly, inspect the un"
type textarea "x"
type textarea "Cheesemelter left side was not working properly, inspect the uni"
type textarea "x"
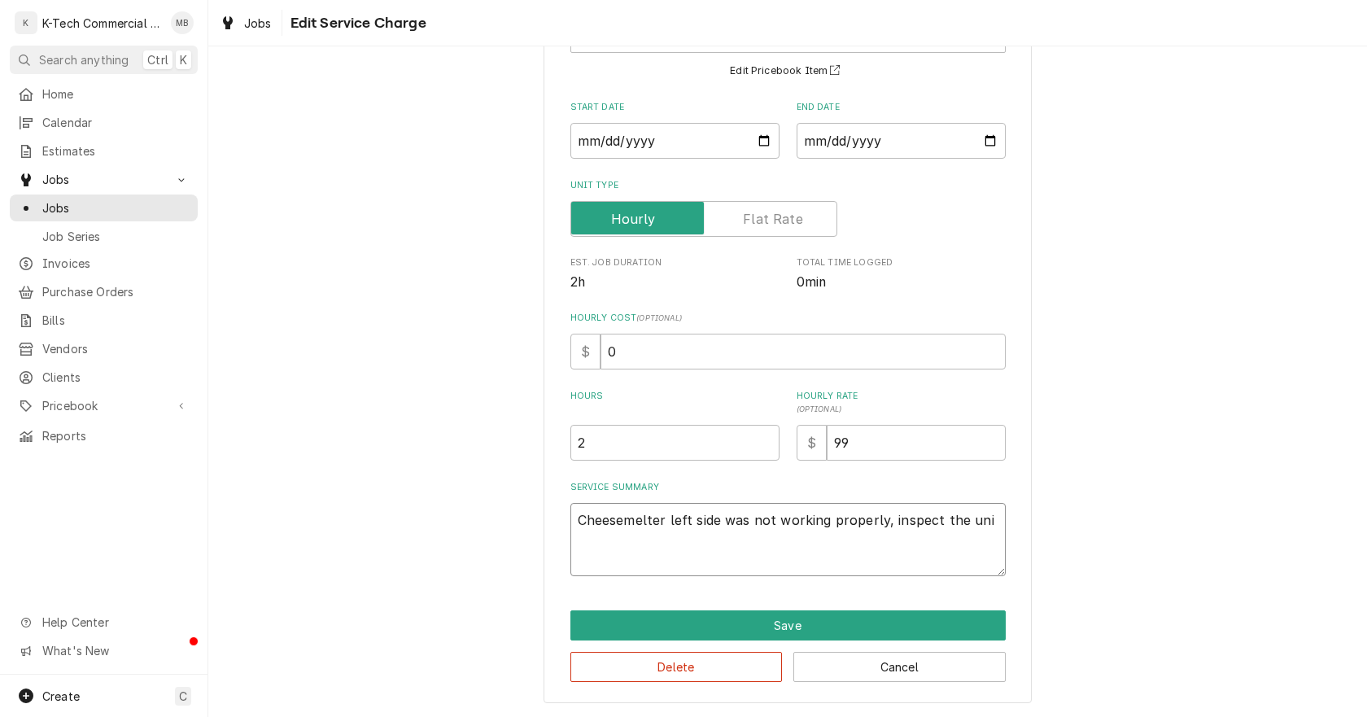
type textarea "Cheesemelter left side was not working properly, inspect the unit"
type textarea "x"
type textarea "Cheesemelter left side was not working properly, inspect the unit"
type textarea "x"
type textarea "Cheesemelter left side was not working properly, inspect the unit a"
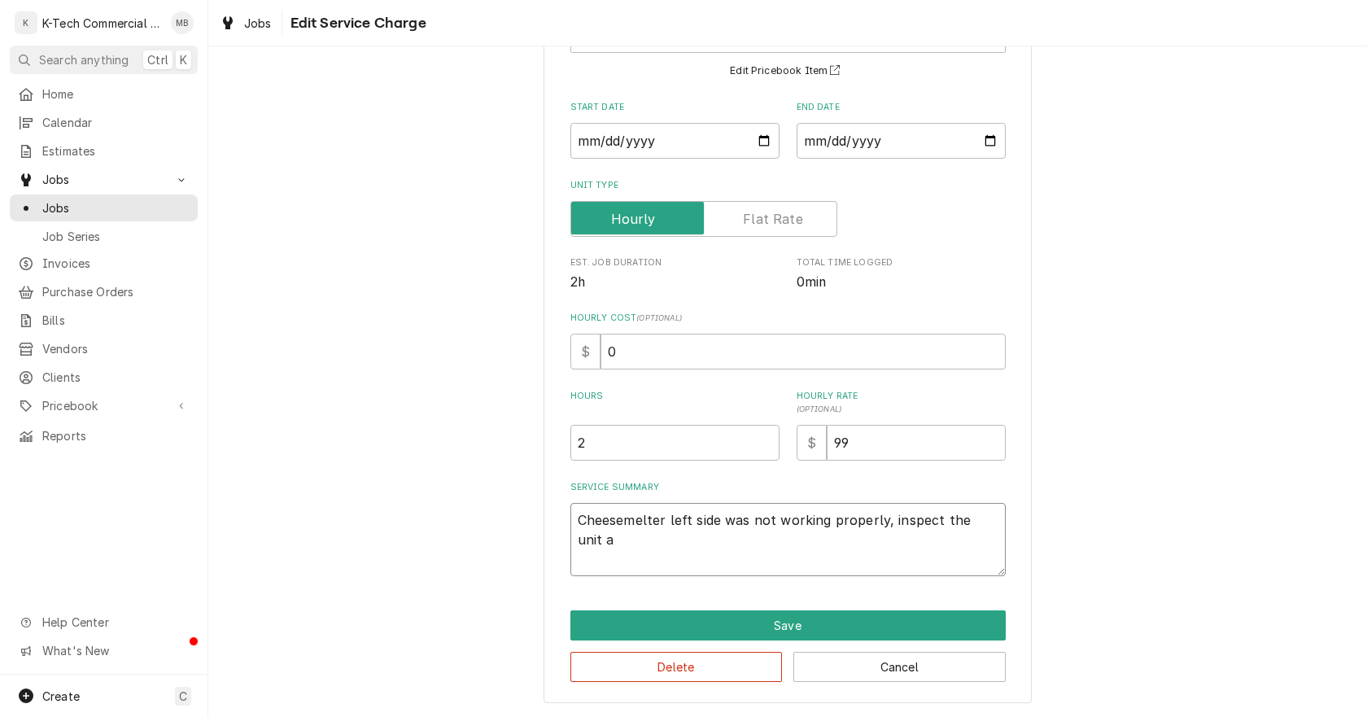
type textarea "x"
type textarea "Cheesemelter left side was not working properly, inspect the unit an"
type textarea "x"
type textarea "Cheesemelter left side was not working properly, inspect the unit and"
type textarea "x"
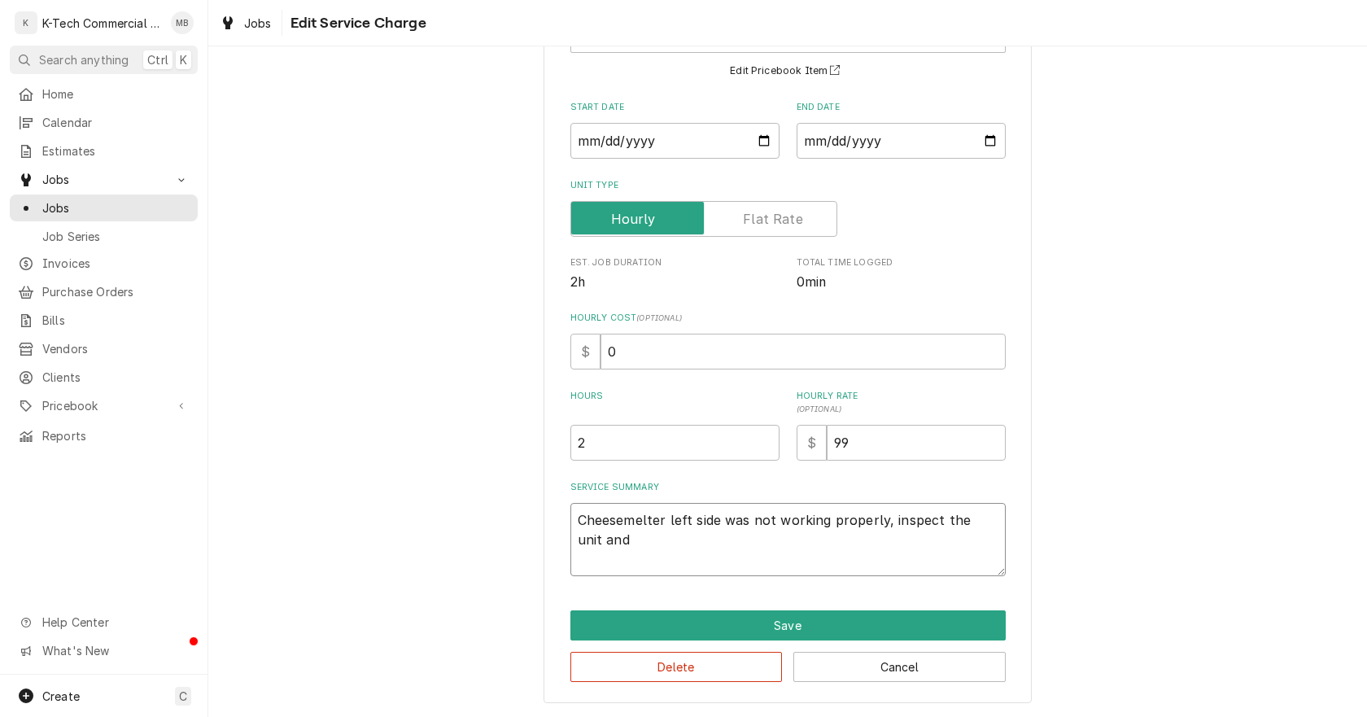
type textarea "Cheesemelter left side was not working properly, inspect the unit and"
type textarea "x"
type textarea "Cheesemelter left side was not working properly, inspect the unit and f"
type textarea "x"
type textarea "Cheesemelter left side was not working properly, inspect the unit and fo"
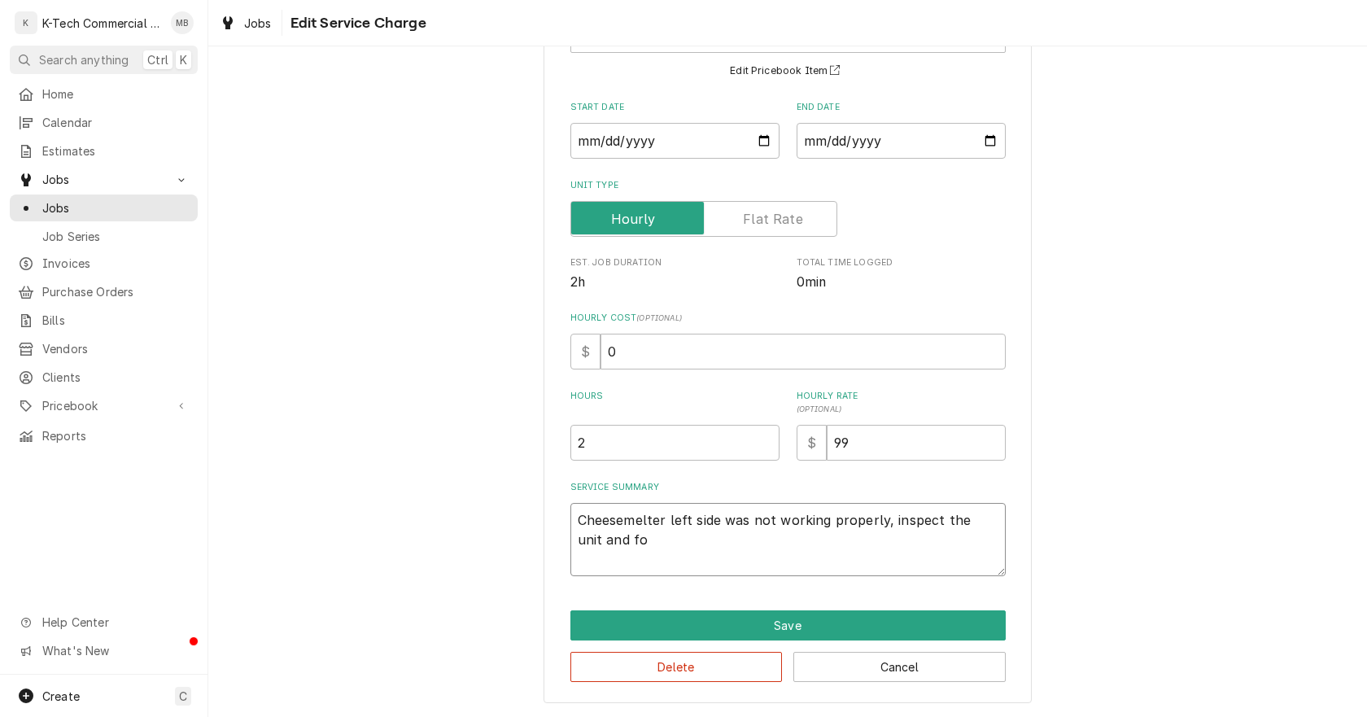
type textarea "x"
type textarea "Cheesemelter left side was not working properly, inspect the unit and fou"
type textarea "x"
type textarea "Cheesemelter left side was not working properly, inspect the unit and foun"
type textarea "x"
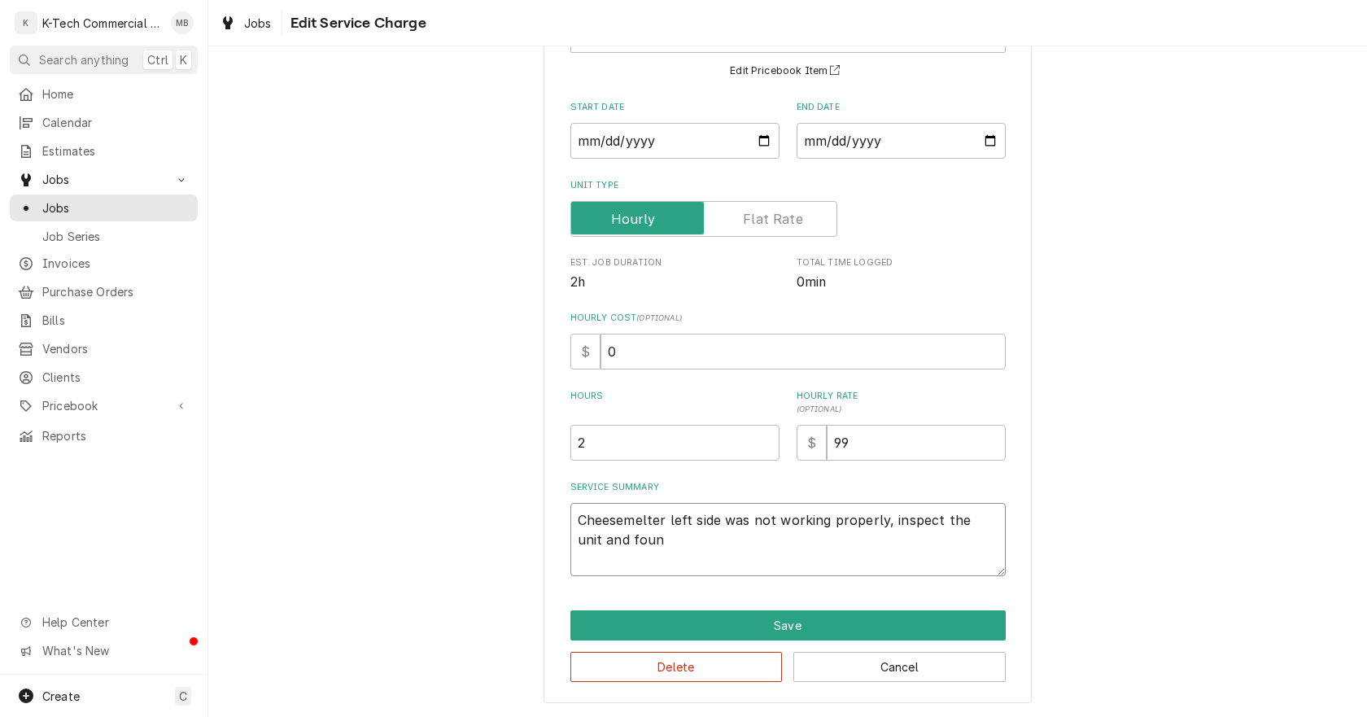
type textarea "Cheesemelter left side was not working properly, inspect the unit and found"
type textarea "x"
type textarea "Cheesemelter left side was not working properly, inspect the unit and found"
type textarea "x"
type textarea "Cheesemelter left side was not working properly, inspect the unit and found c"
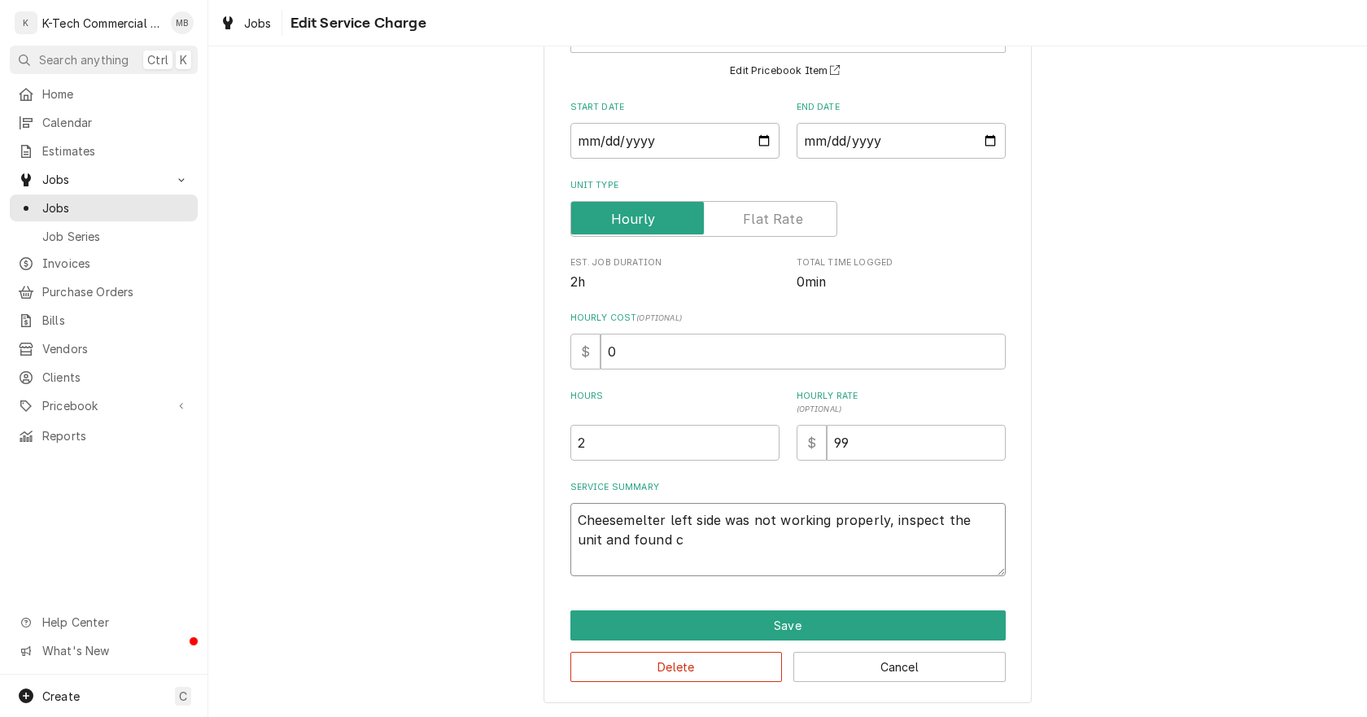
type textarea "x"
type textarea "Cheesemelter left side was not working properly, inspect the unit and found ch"
type textarea "x"
type textarea "Cheesemelter left side was not working properly, inspect the unit and found che"
type textarea "x"
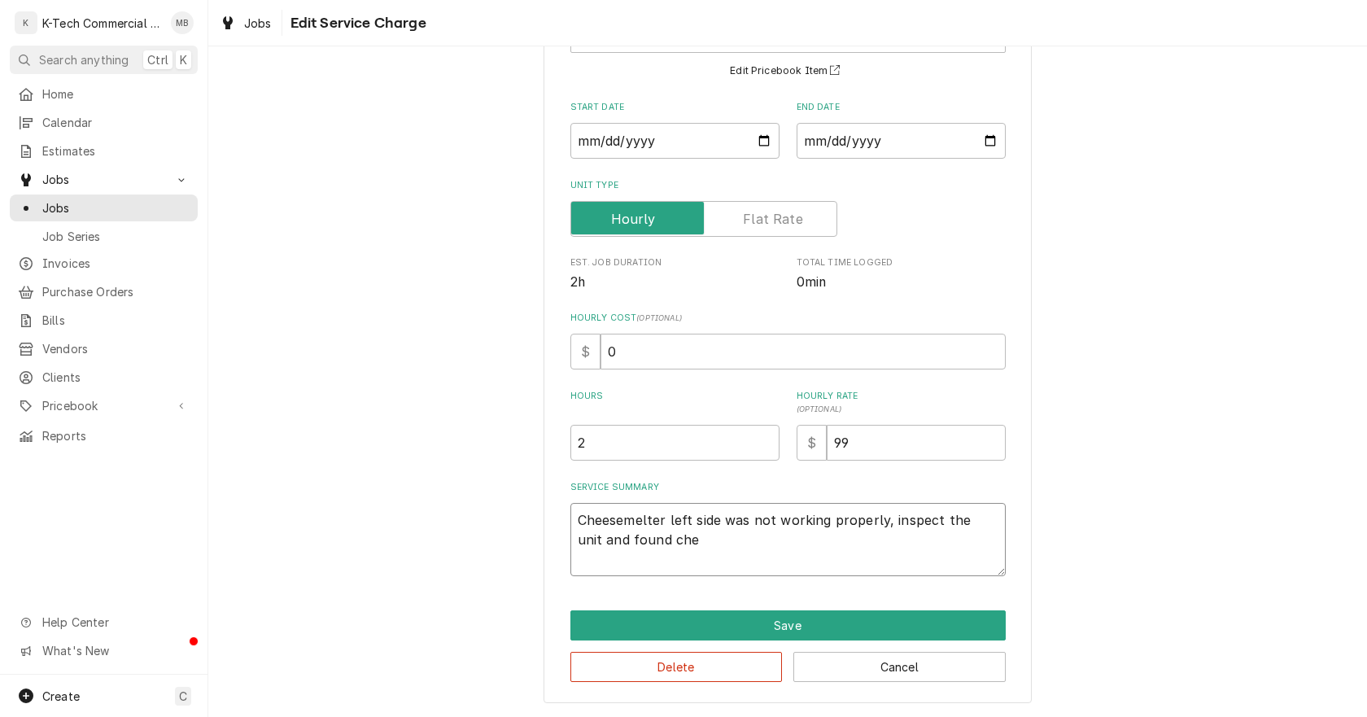
type textarea "Cheesemelter left side was not working properly, inspect the unit and found chee"
type textarea "x"
type textarea "Cheesemelter left side was not working properly, inspect the unit and found che…"
type textarea "x"
type textarea "Cheesemelter left side was not working properly, inspect the unit and found che…"
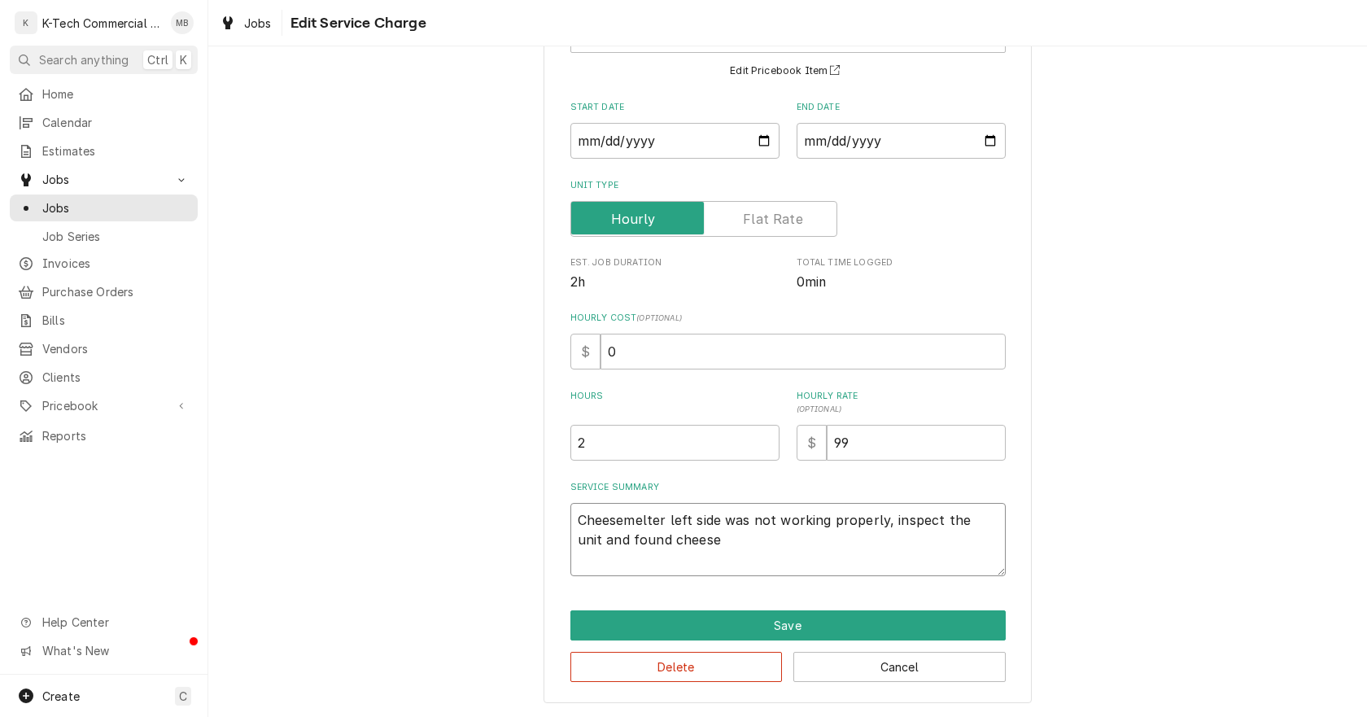
type textarea "x"
type textarea "Cheesemelter left side was not working properly, inspect the unit and found che…"
type textarea "x"
type textarea "Cheesemelter left side was not working properly, inspect the unit and found che…"
type textarea "x"
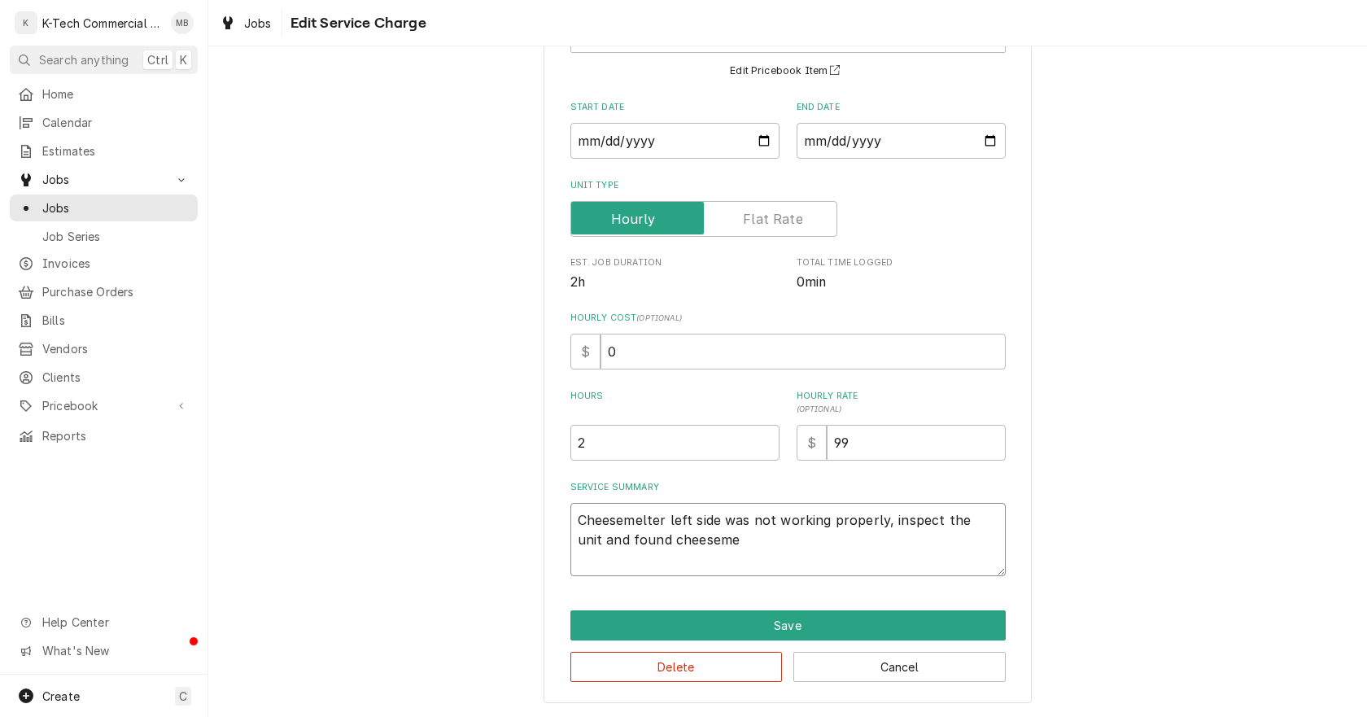
type textarea "Cheesemelter left side was not working properly, inspect the unit and found che…"
type textarea "x"
type textarea "Cheesemelter left side was not working properly, inspect the unit and found che…"
type textarea "x"
type textarea "Cheesemelter left side was not working properly, inspect the unit and found che…"
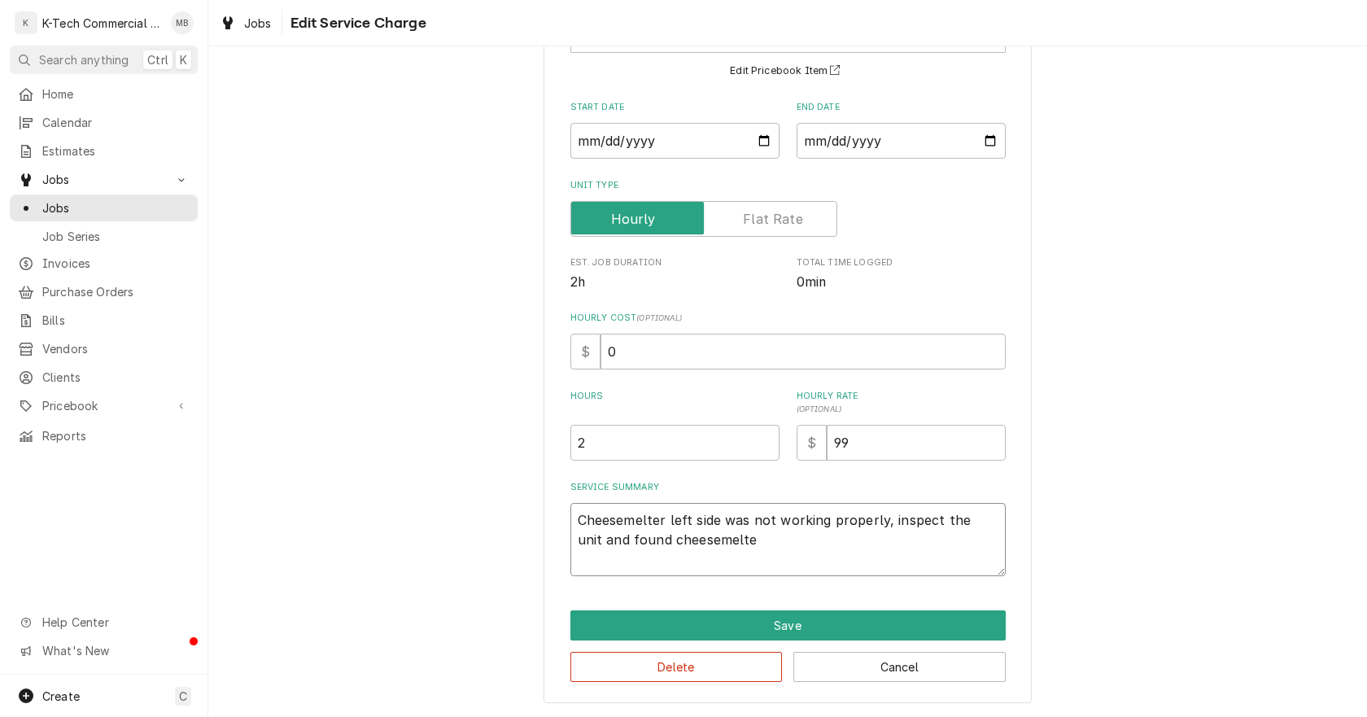
type textarea "x"
type textarea "Cheesemelter left side was not working properly, inspect the unit and found che…"
type textarea "x"
type textarea "Cheesemelter left side was not working properly, inspect the unit and found che…"
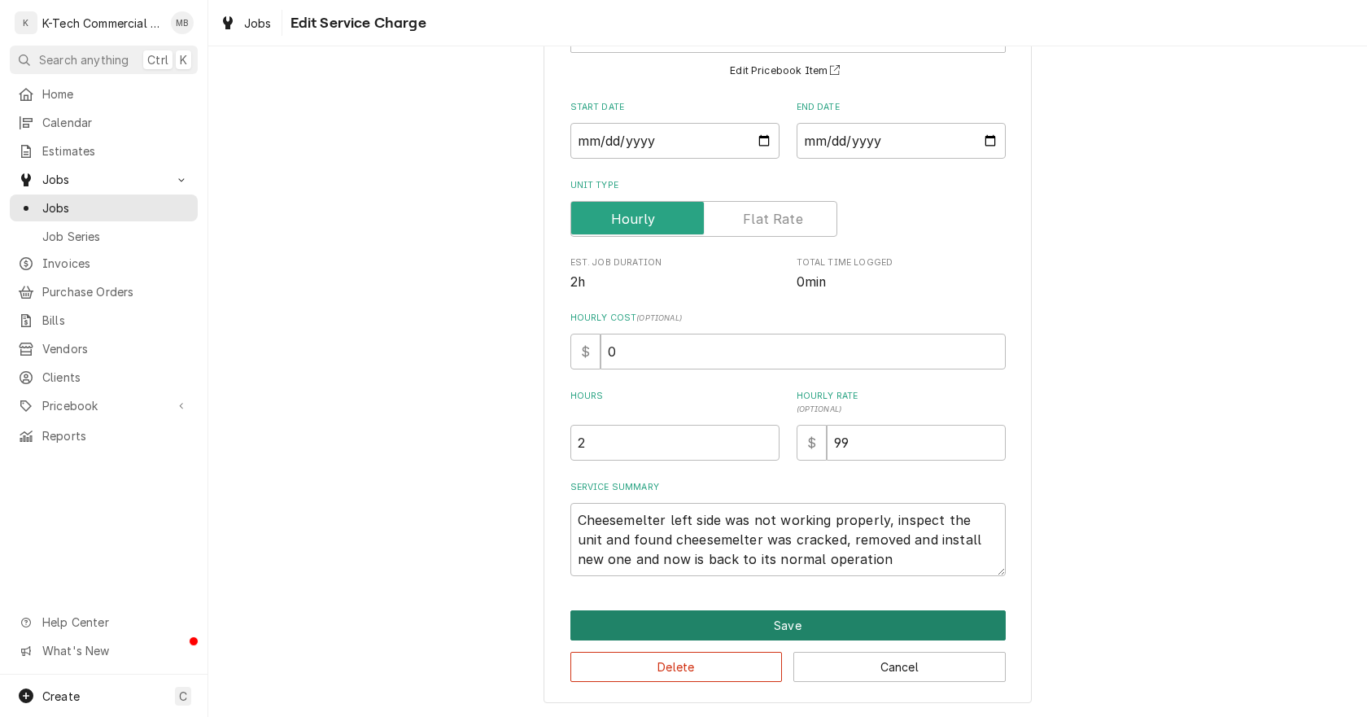
click at [875, 625] on button "Save" at bounding box center [788, 625] width 435 height 30
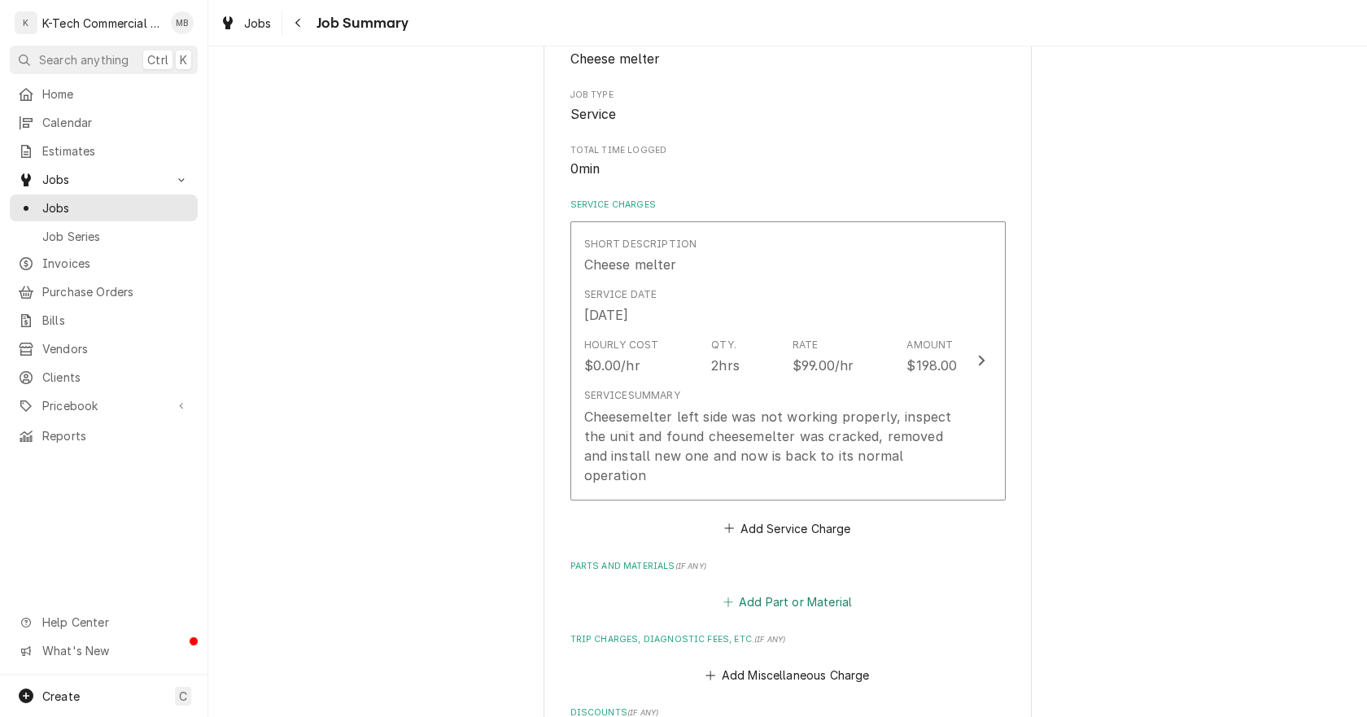
click at [807, 591] on button "Add Part or Material" at bounding box center [787, 602] width 134 height 23
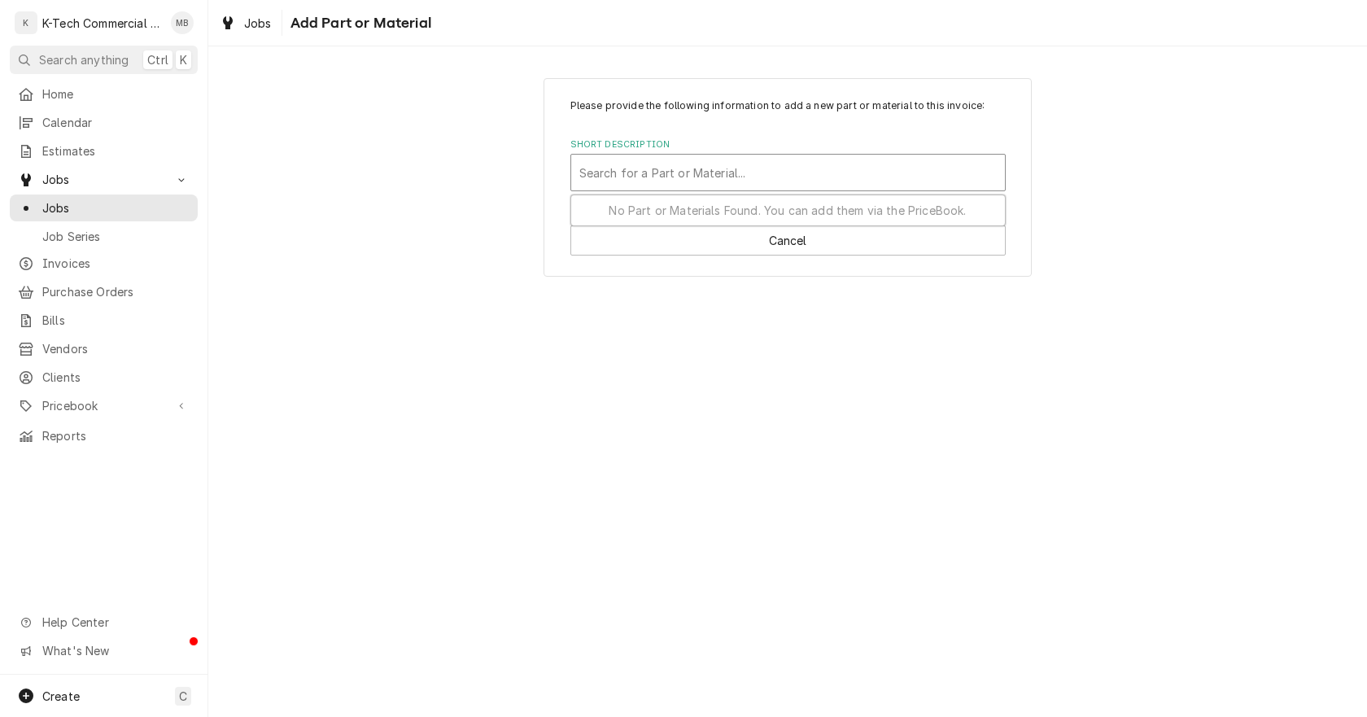
click at [702, 179] on div "Short Description" at bounding box center [789, 172] width 418 height 29
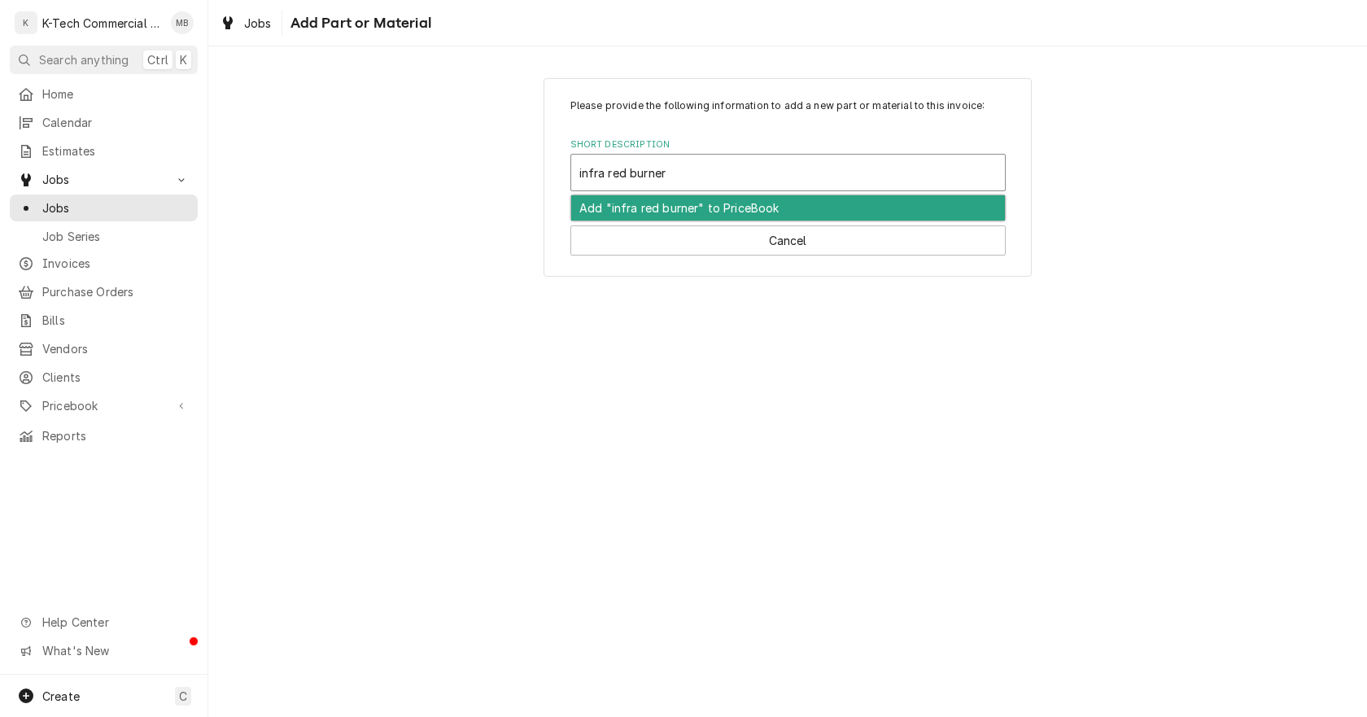
click at [610, 205] on div "Add "infra red burner" to PriceBook" at bounding box center [788, 207] width 434 height 25
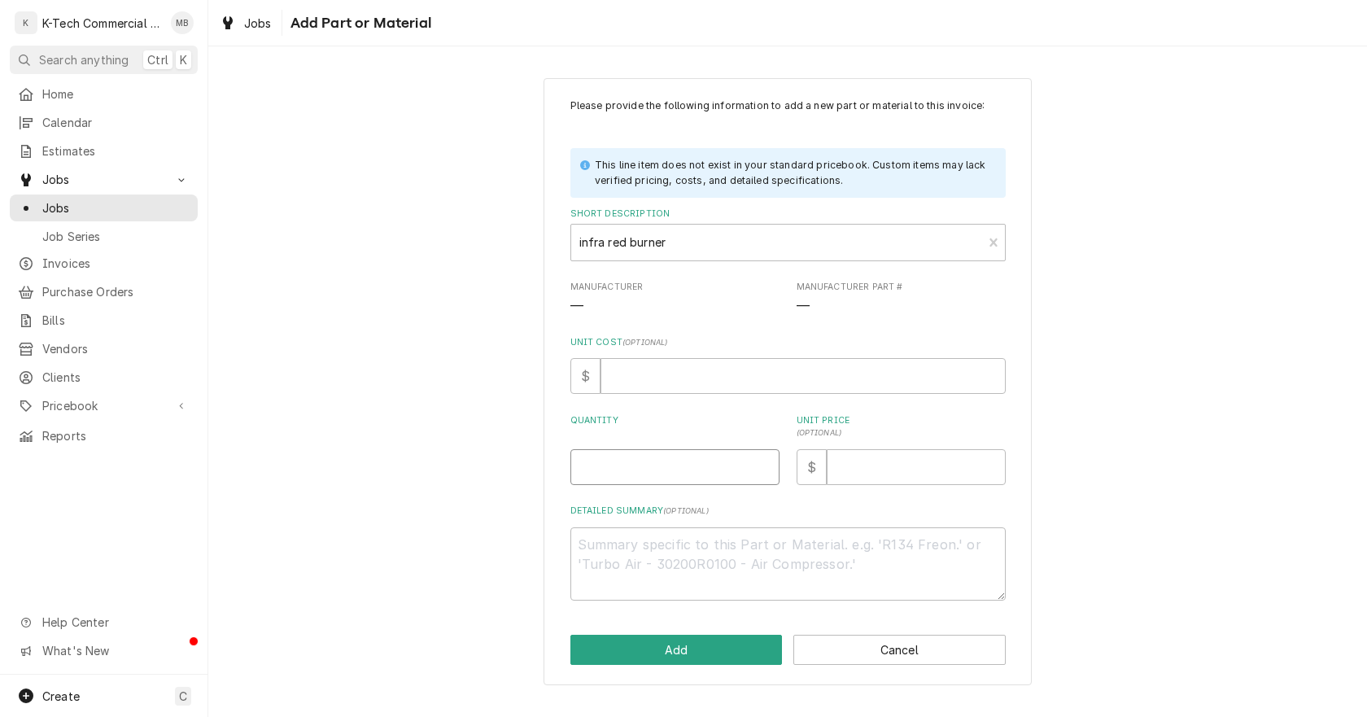
click at [685, 462] on input "Quantity" at bounding box center [675, 467] width 209 height 36
click at [905, 471] on input "Unit Price ( optional )" at bounding box center [916, 467] width 179 height 36
click at [867, 470] on input "682.85" at bounding box center [916, 467] width 179 height 36
click at [727, 557] on textarea "Detailed Summary ( optional )" at bounding box center [788, 563] width 435 height 73
click at [709, 650] on button "Add" at bounding box center [677, 650] width 212 height 30
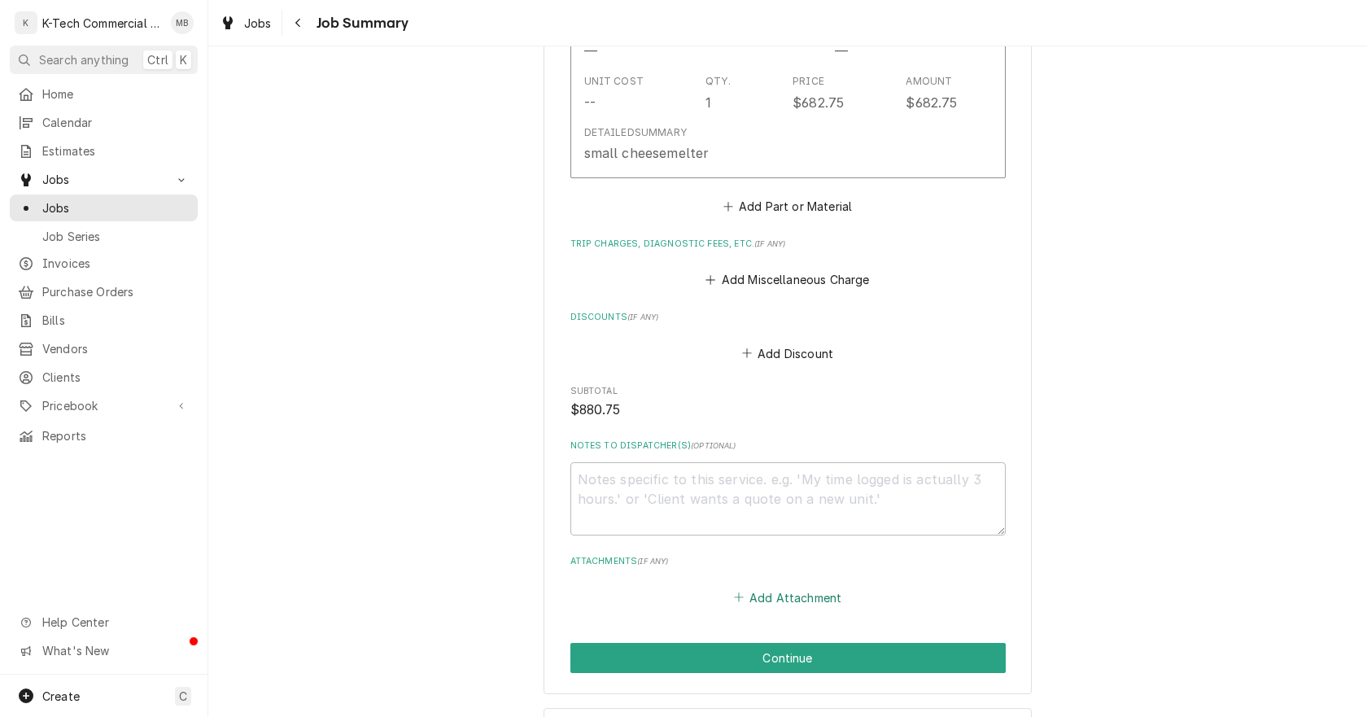
scroll to position [977, 0]
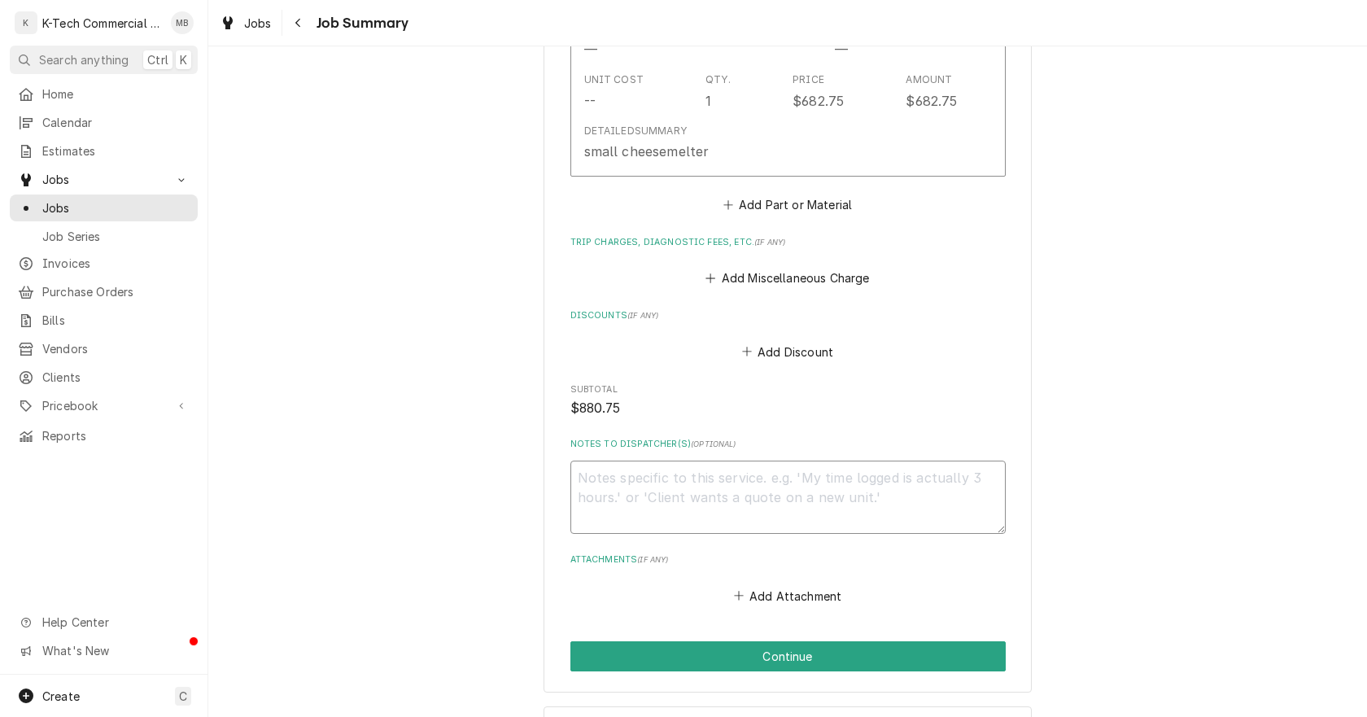
click at [668, 483] on textarea "Notes to Dispatcher(s) ( optional )" at bounding box center [788, 497] width 435 height 73
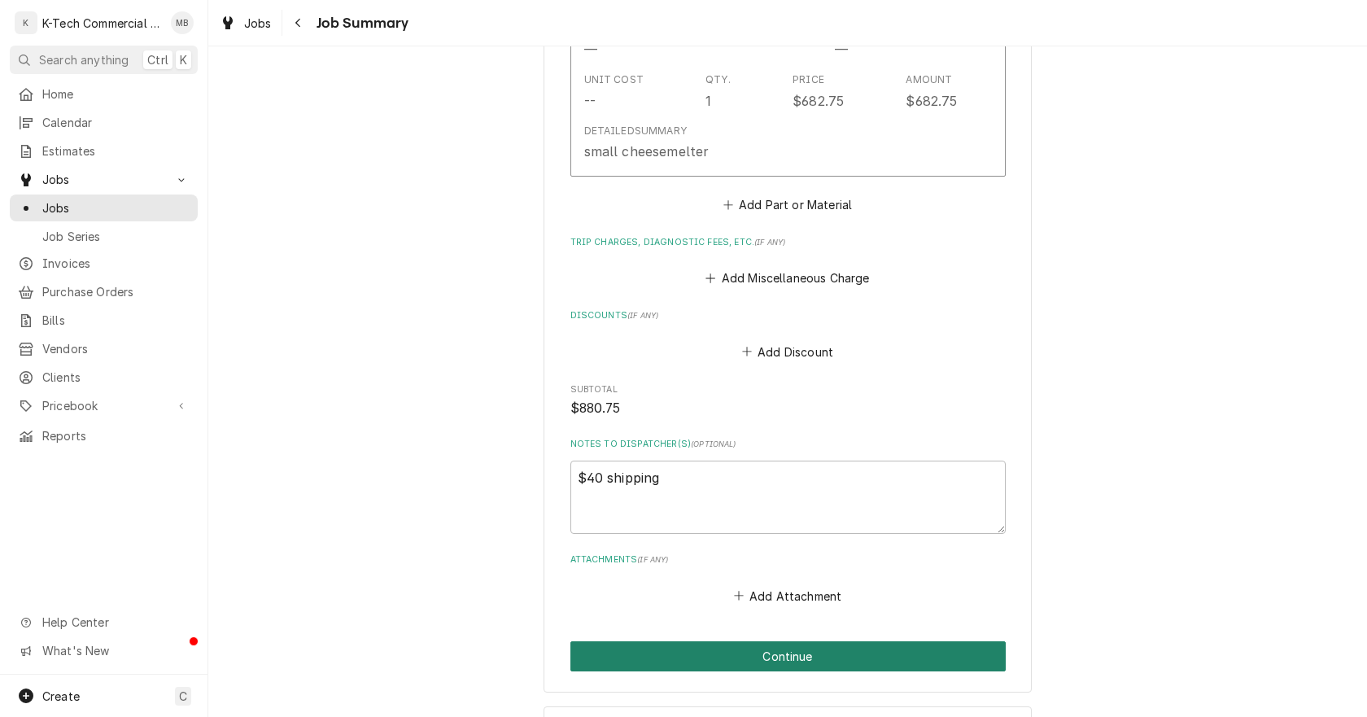
click at [740, 641] on button "Continue" at bounding box center [788, 656] width 435 height 30
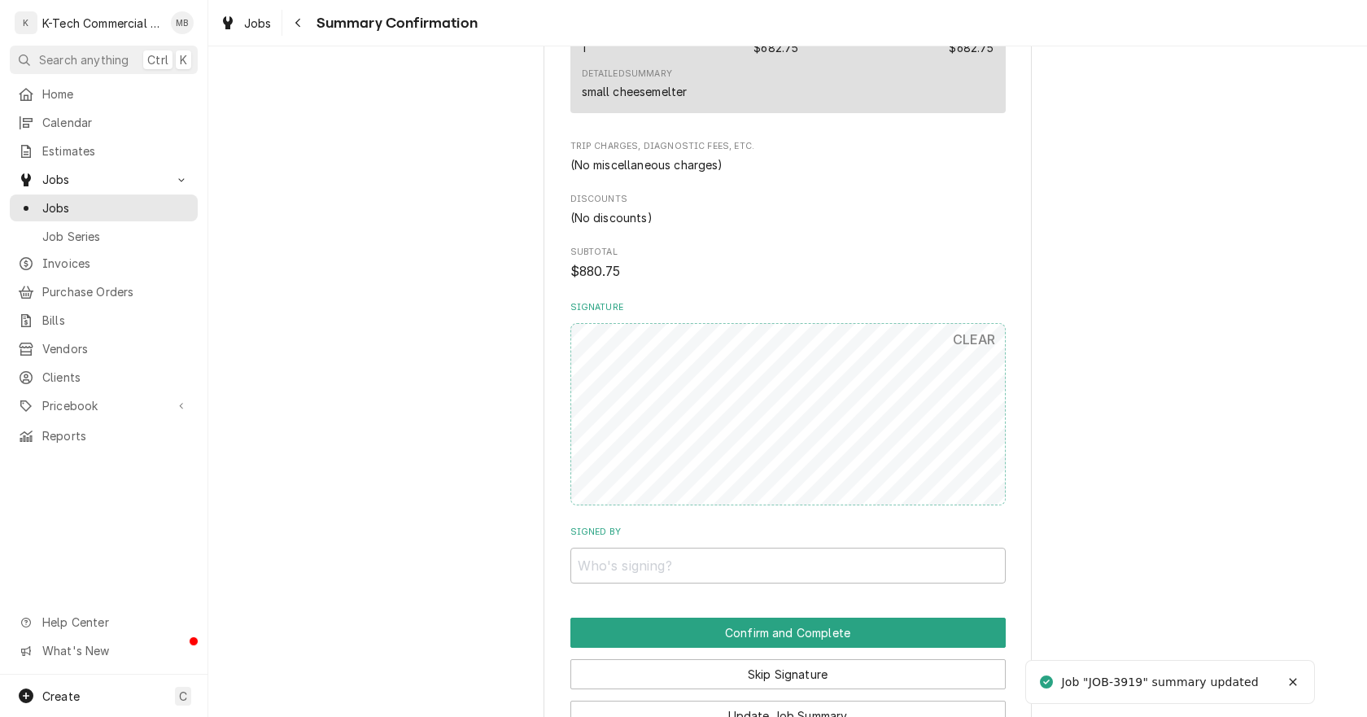
scroll to position [977, 0]
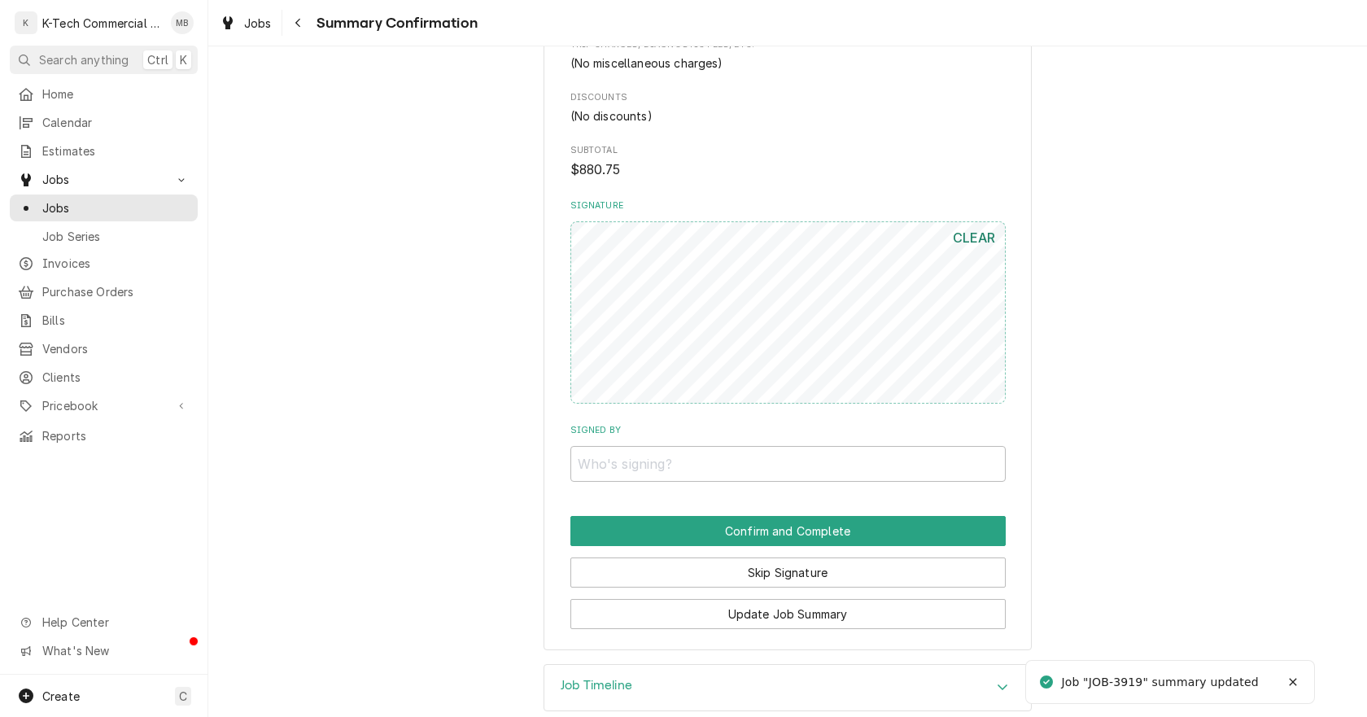
click at [974, 239] on button "CLEAR" at bounding box center [974, 237] width 63 height 33
click at [734, 470] on input "Signed By" at bounding box center [788, 464] width 435 height 36
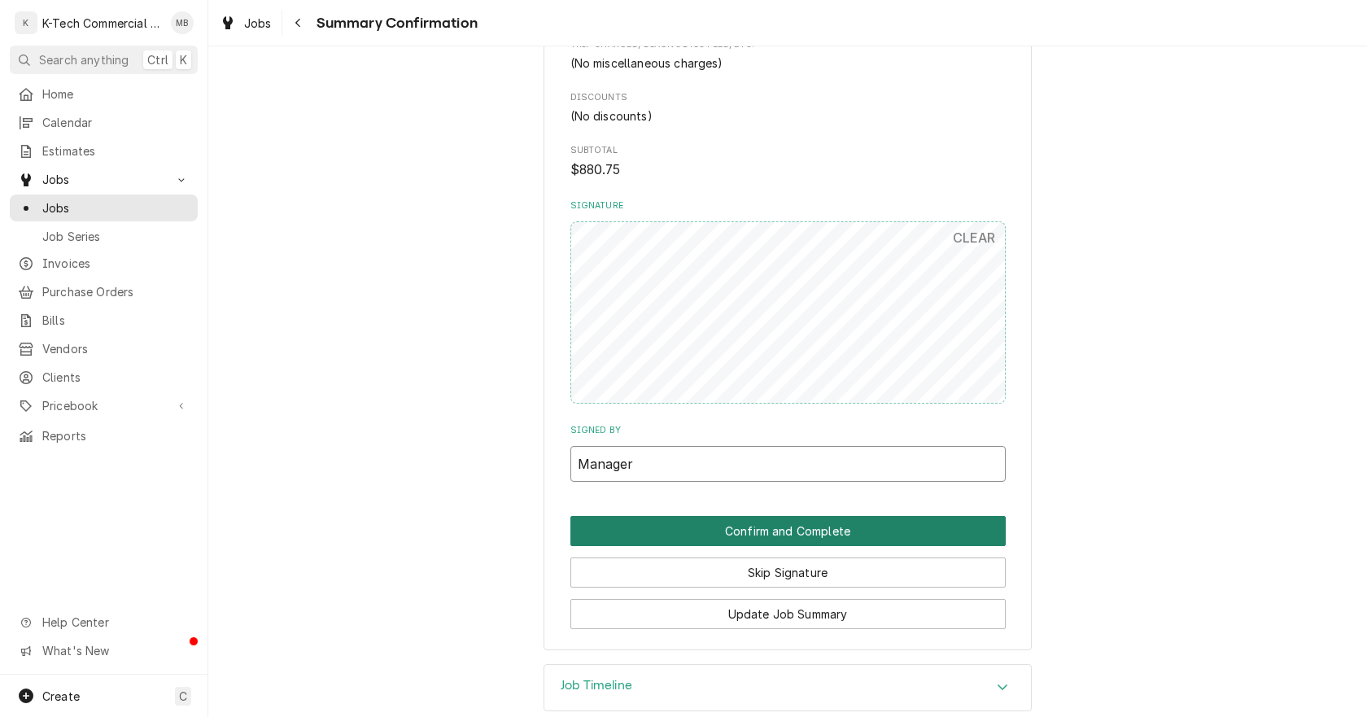
type input "Manager"
click at [716, 534] on button "Confirm and Complete" at bounding box center [788, 531] width 435 height 30
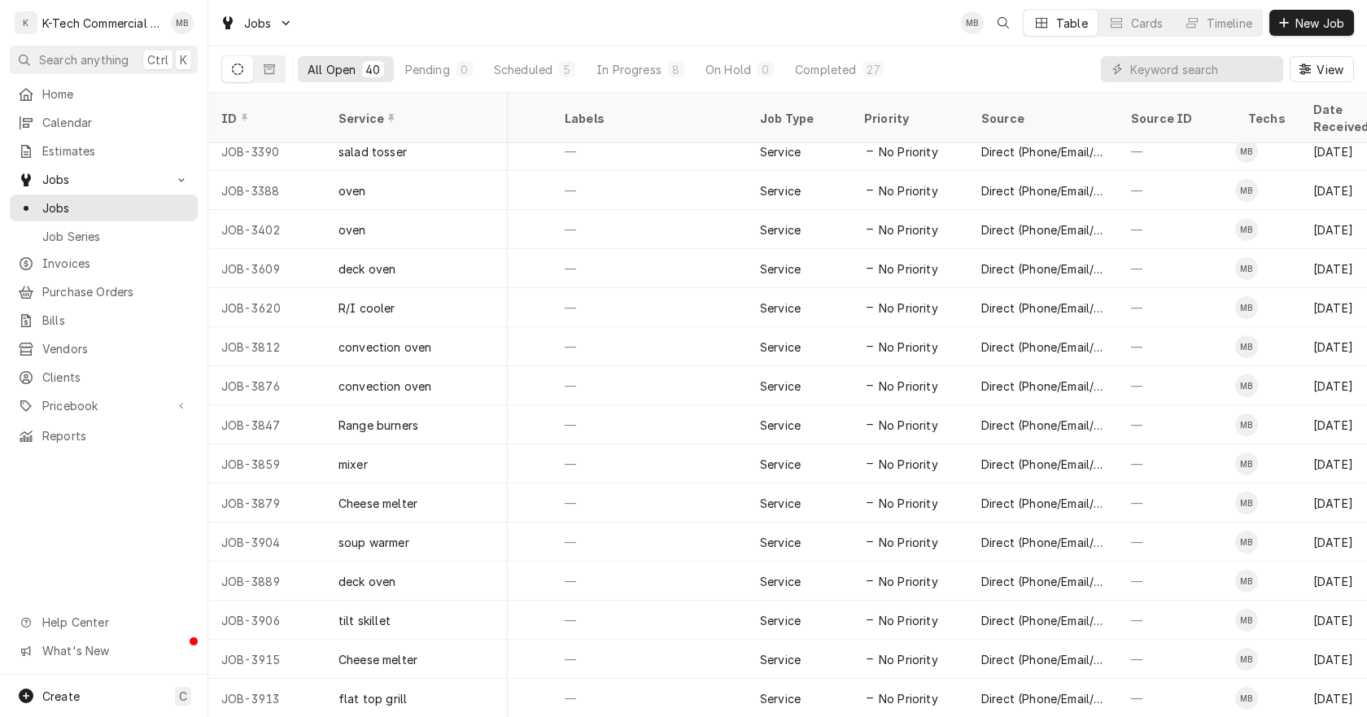
scroll to position [168, 0]
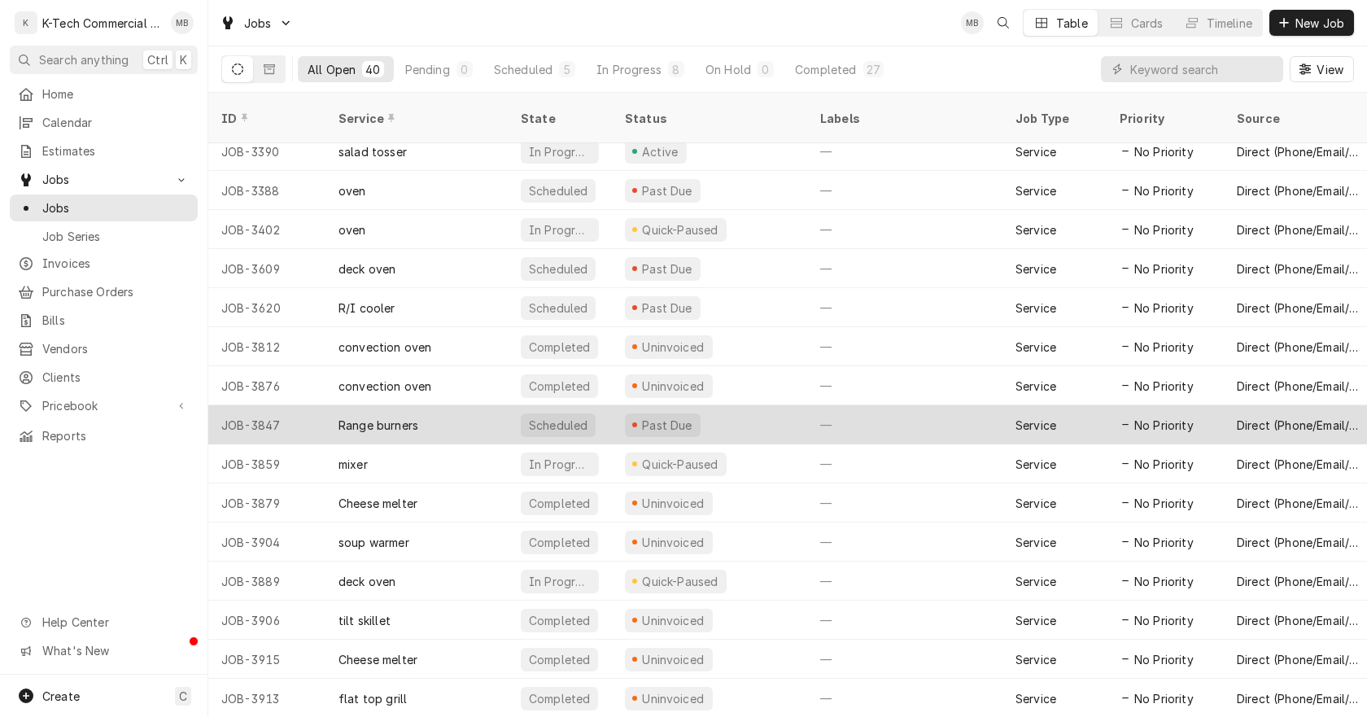
click at [741, 405] on div "Past Due" at bounding box center [709, 424] width 195 height 39
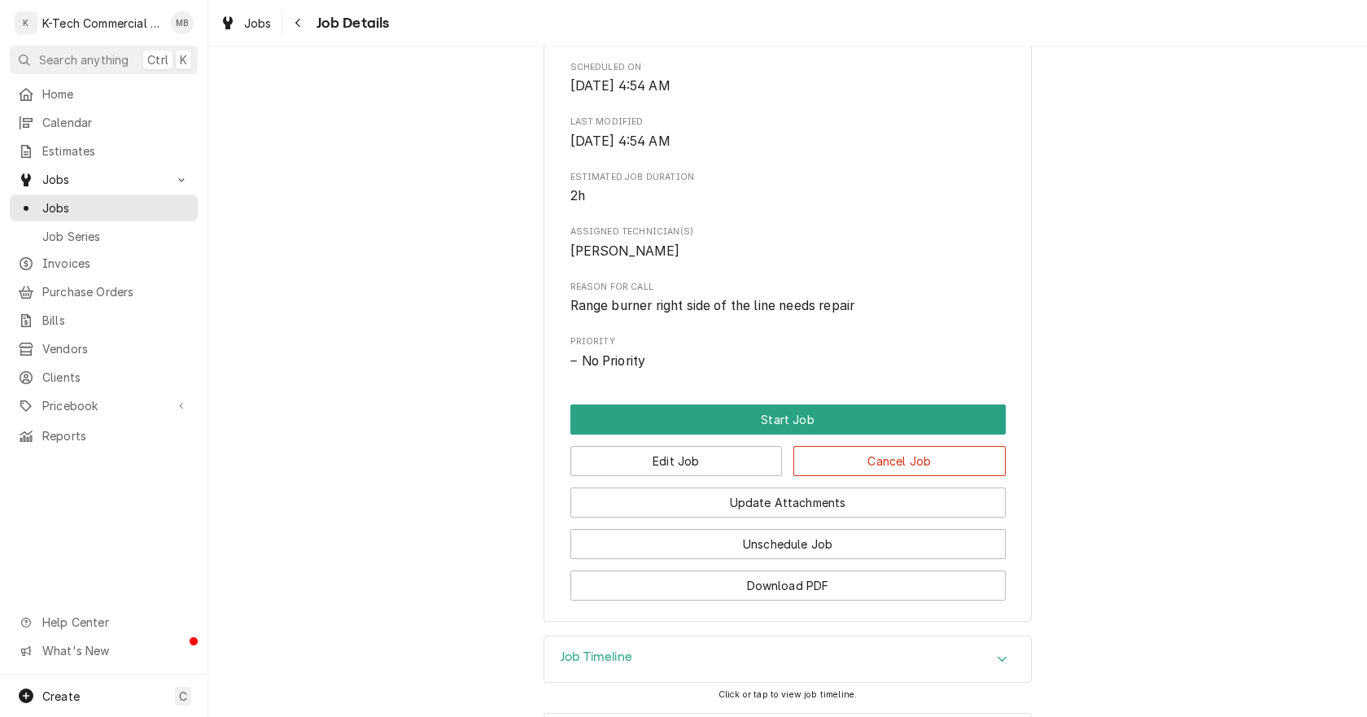
scroll to position [570, 0]
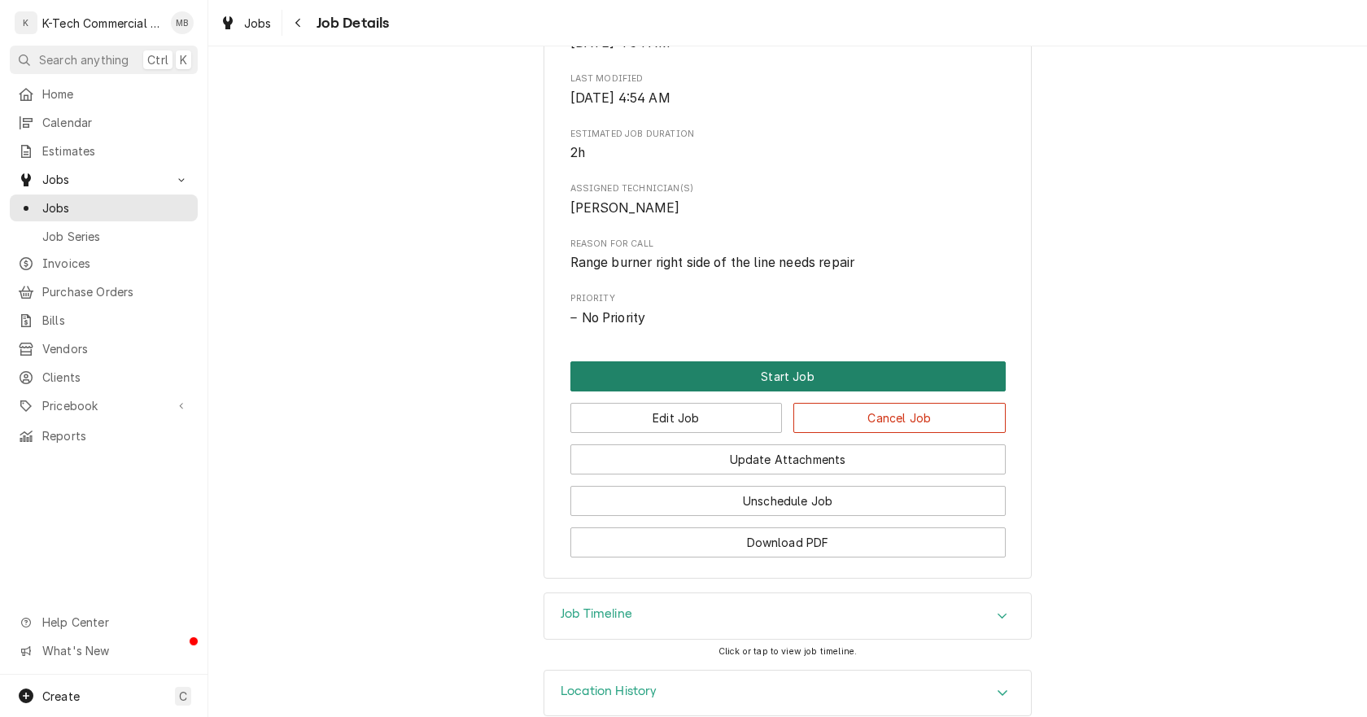
click at [842, 376] on button "Start Job" at bounding box center [788, 376] width 435 height 30
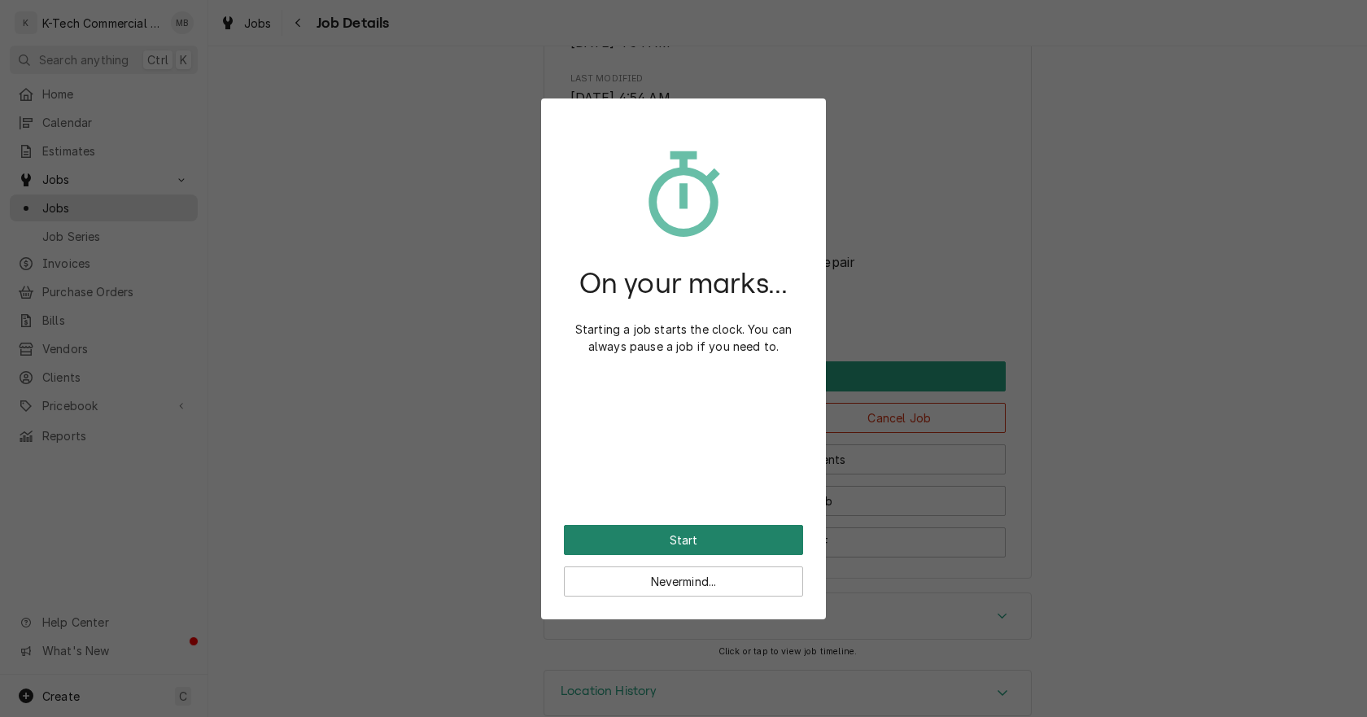
click at [746, 539] on button "Start" at bounding box center [683, 540] width 239 height 30
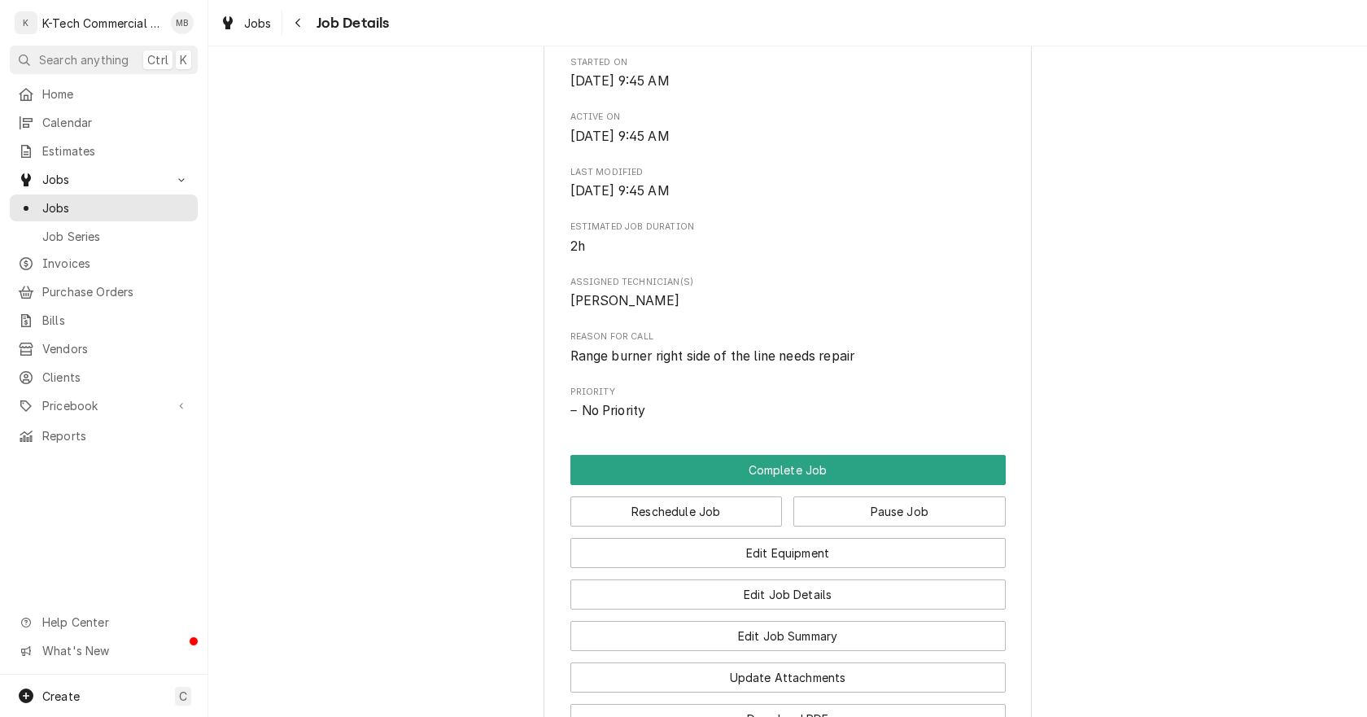
scroll to position [570, 0]
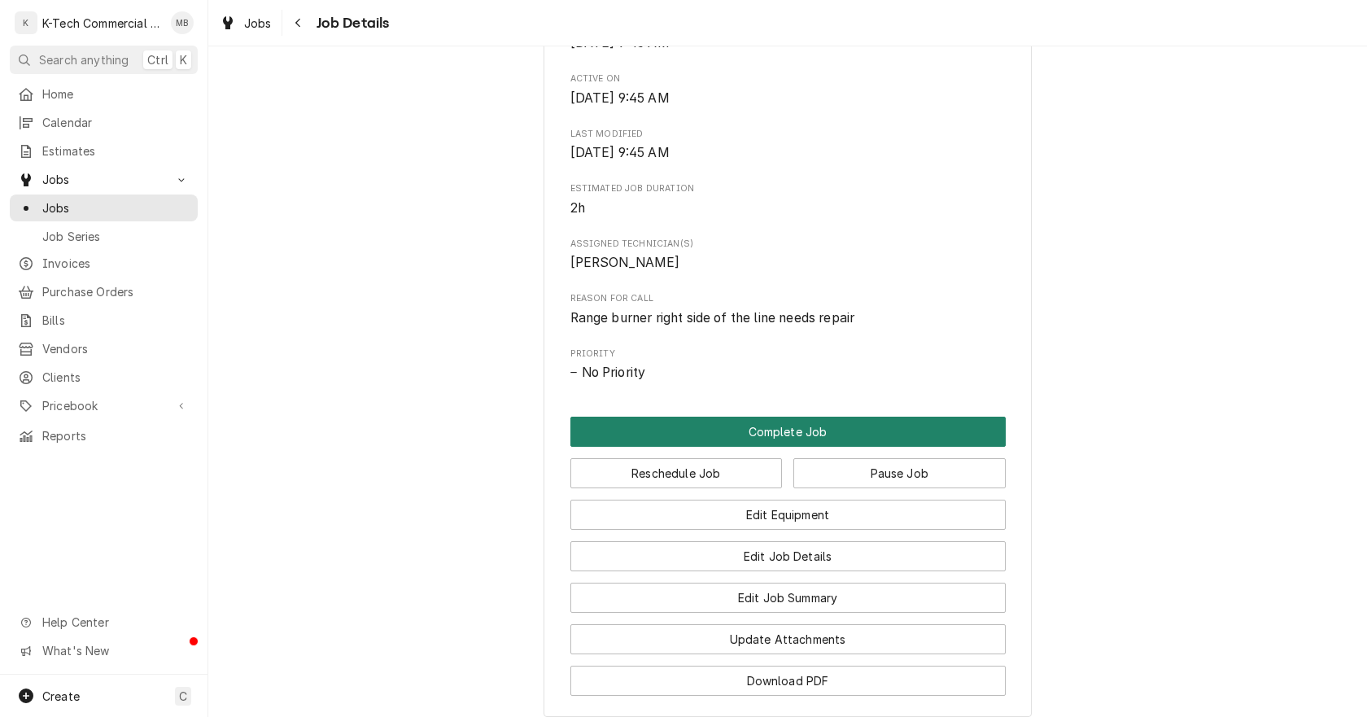
click at [759, 431] on button "Complete Job" at bounding box center [788, 432] width 435 height 30
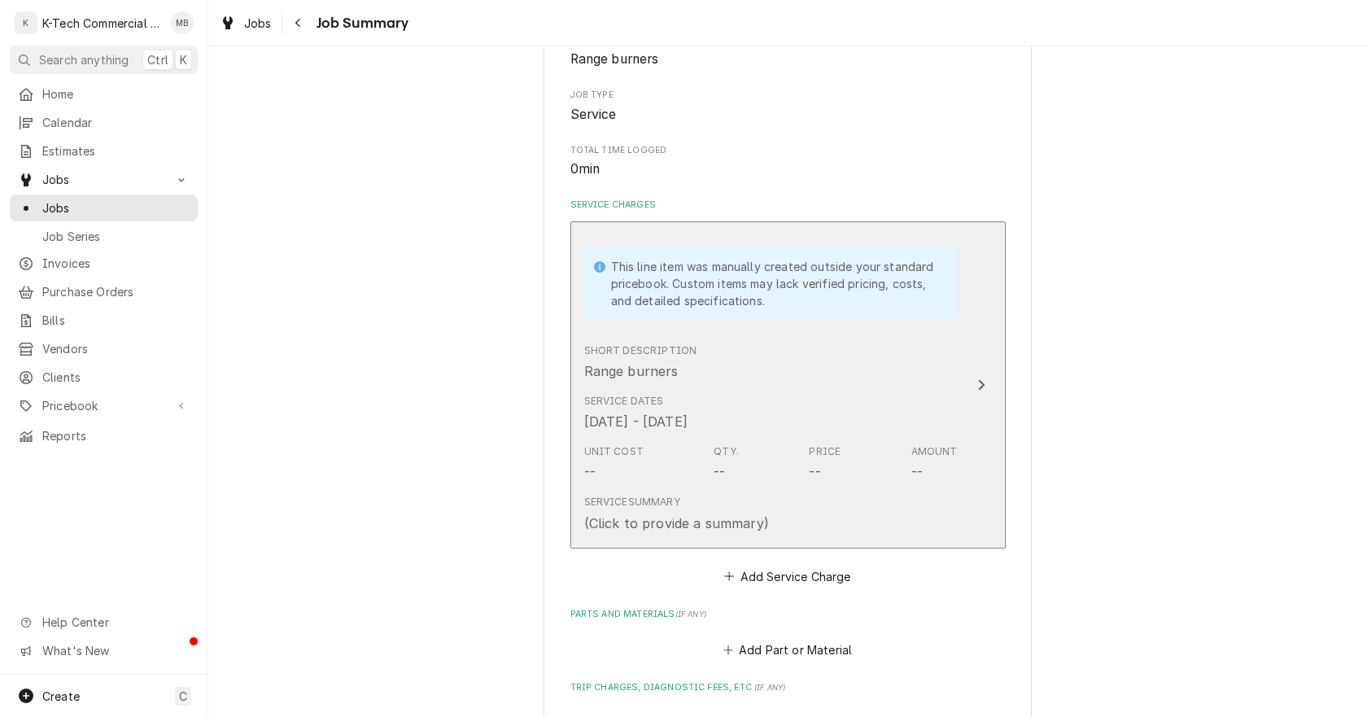
click at [688, 405] on div "Service Dates [DATE] - [DATE]" at bounding box center [635, 412] width 103 height 37
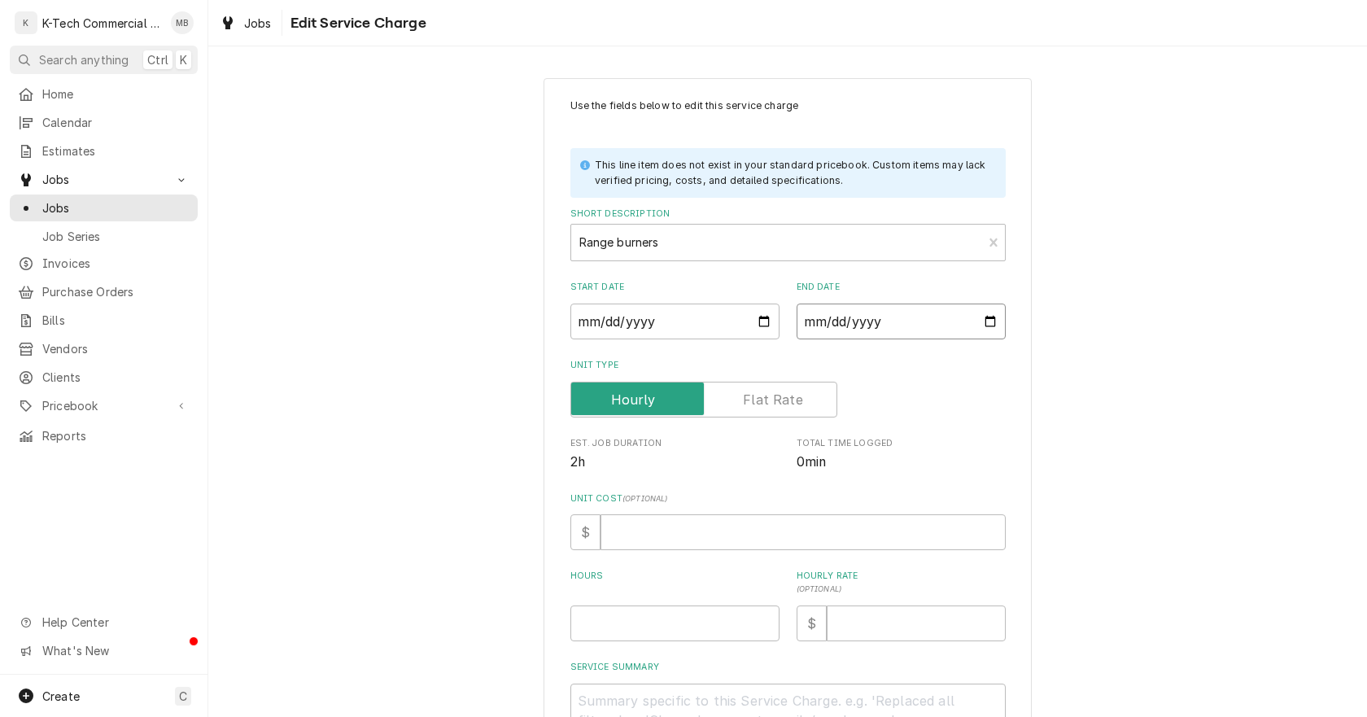
click at [985, 319] on input "2025-08-16" at bounding box center [901, 322] width 209 height 36
type textarea "x"
type input "2025-07-16"
type textarea "x"
type input "2025-07-02"
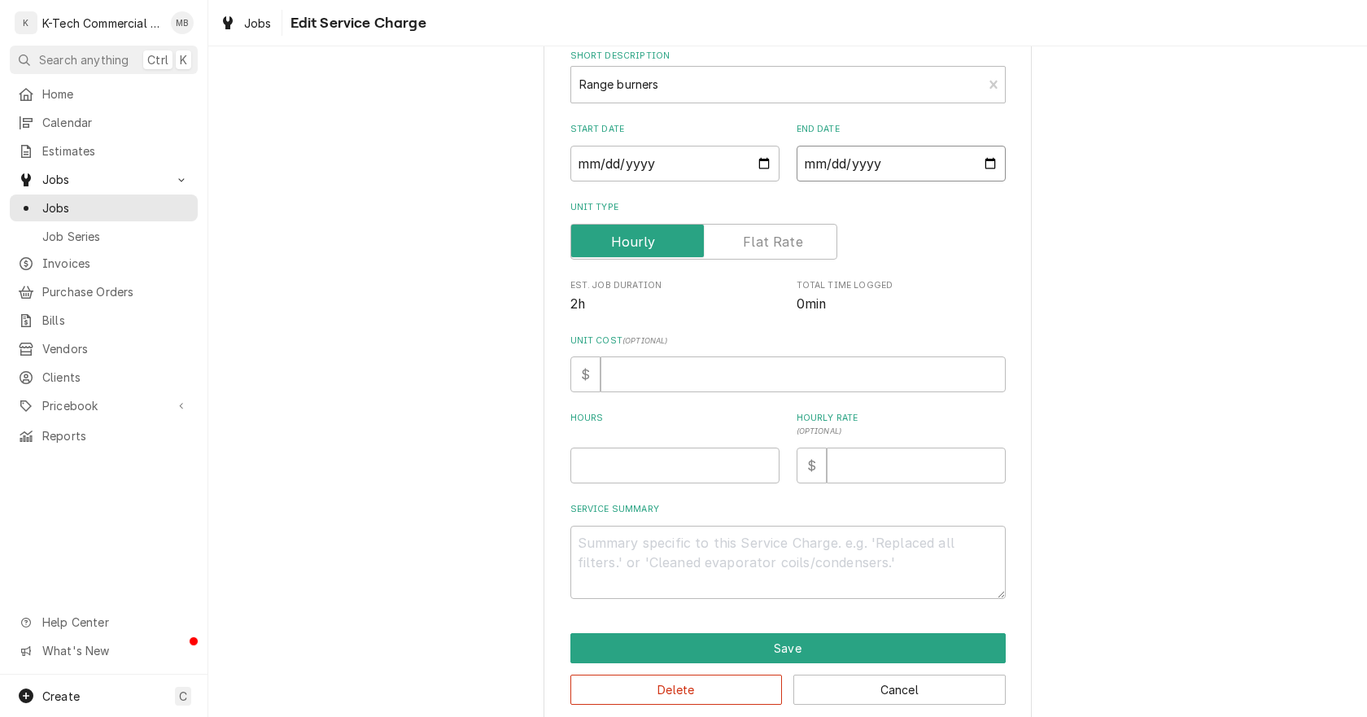
scroll to position [181, 0]
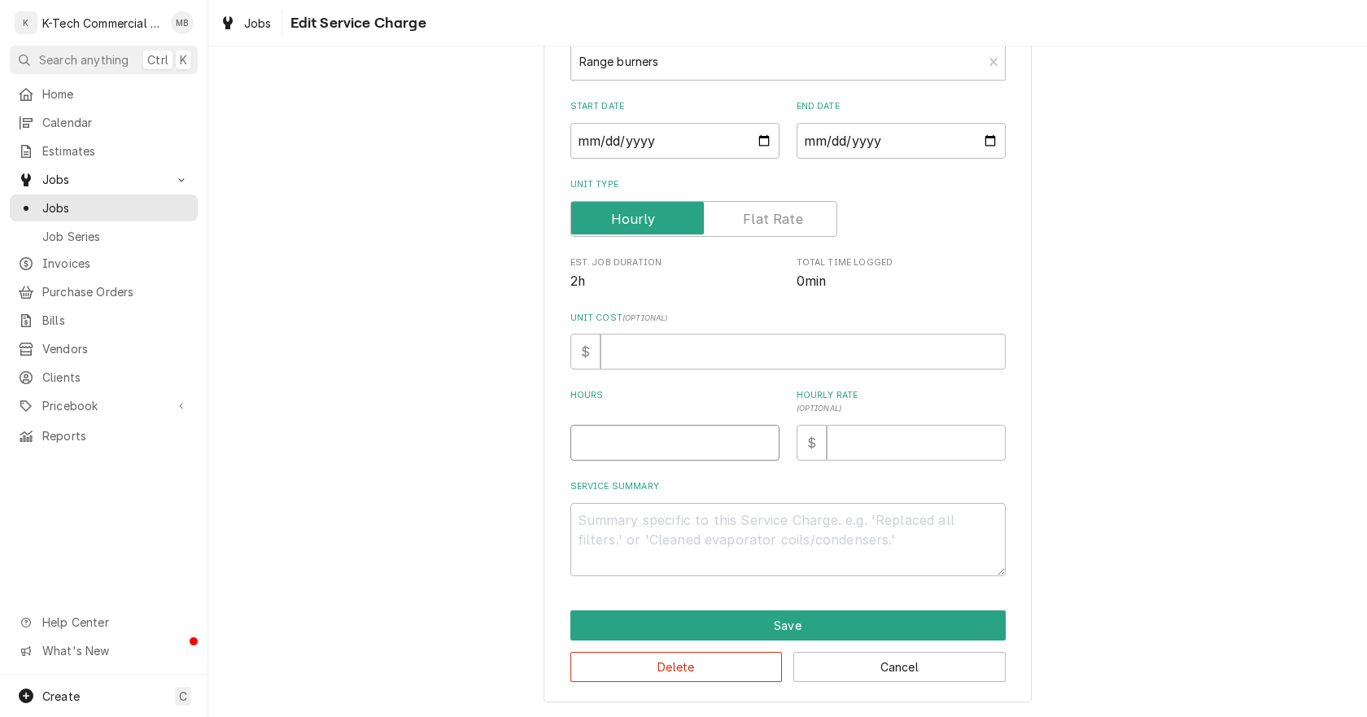
click at [666, 446] on input "Hours" at bounding box center [675, 443] width 209 height 36
type textarea "x"
type input "2"
click at [698, 536] on textarea "Service Summary" at bounding box center [788, 539] width 435 height 73
type textarea "x"
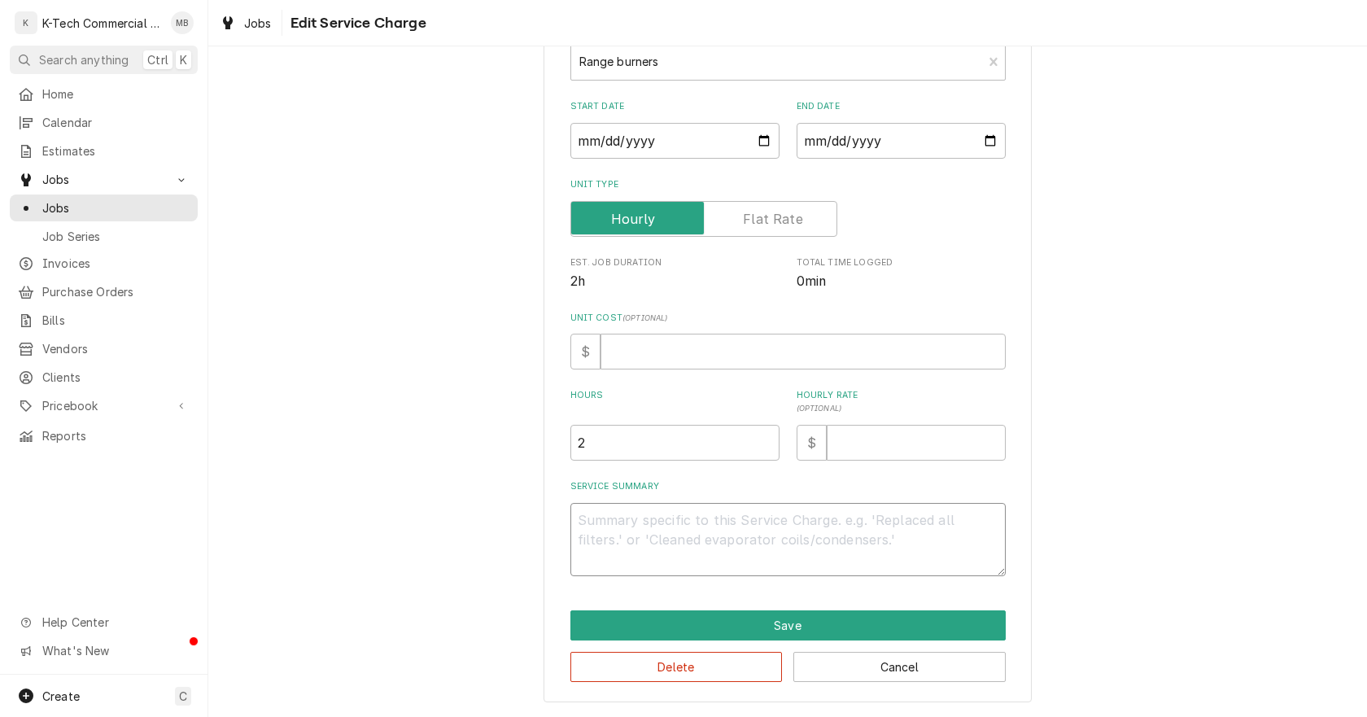
type textarea "R"
type textarea "x"
type textarea "Ri"
type textarea "x"
type textarea "Rig"
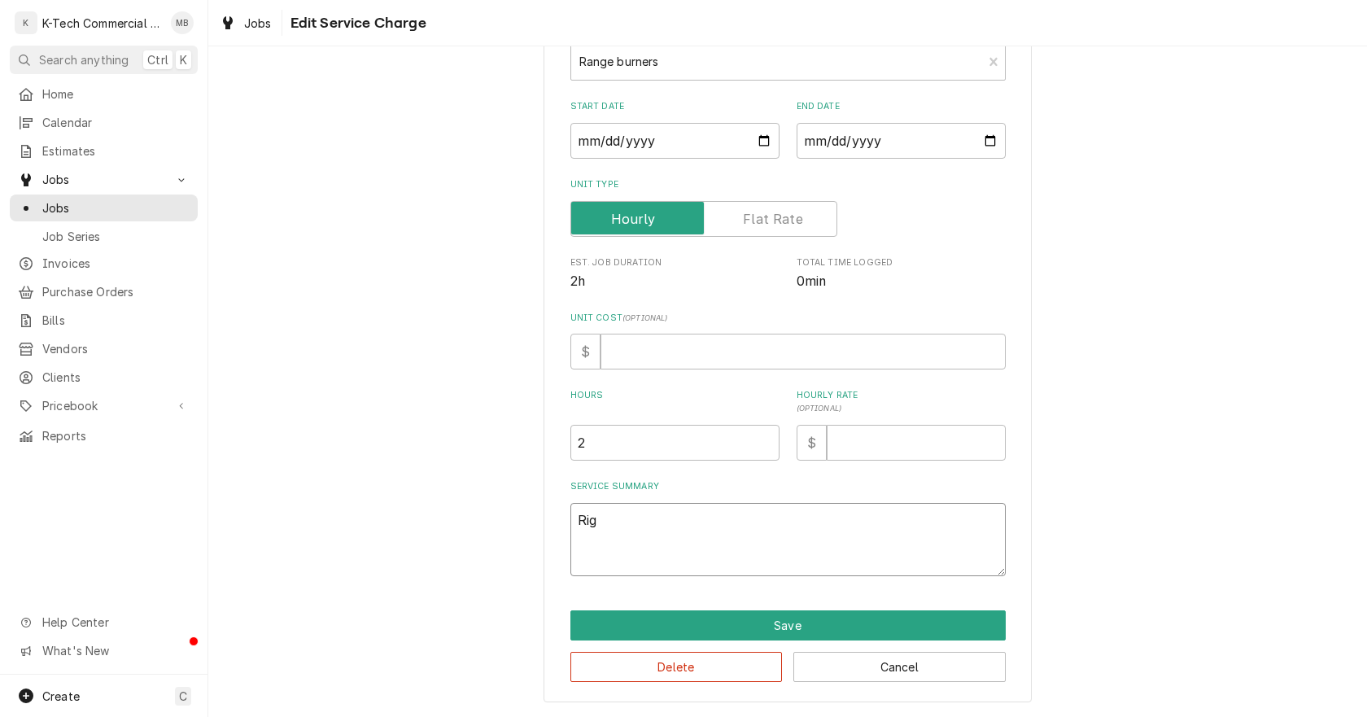
type textarea "x"
type textarea "Righ"
type textarea "x"
type textarea "Right"
type textarea "x"
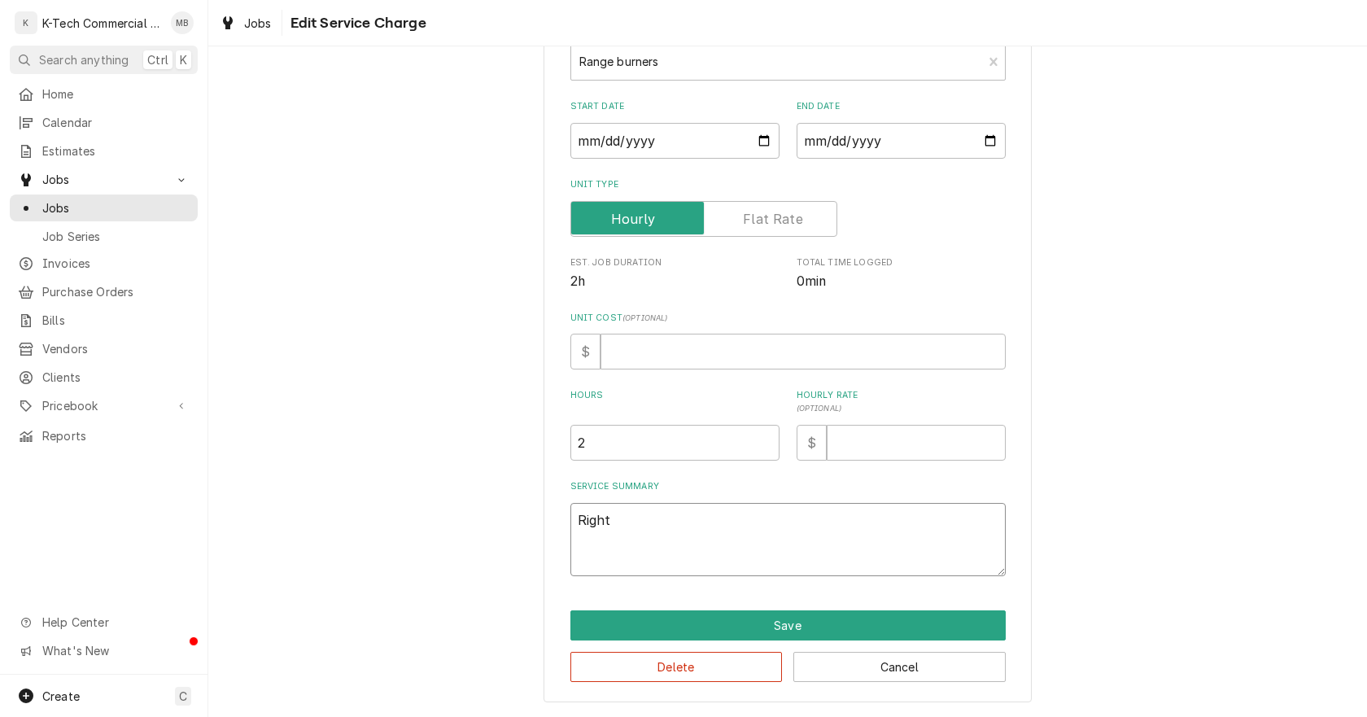
type textarea "Right"
type textarea "x"
type textarea "Right s"
type textarea "x"
type textarea "Right si"
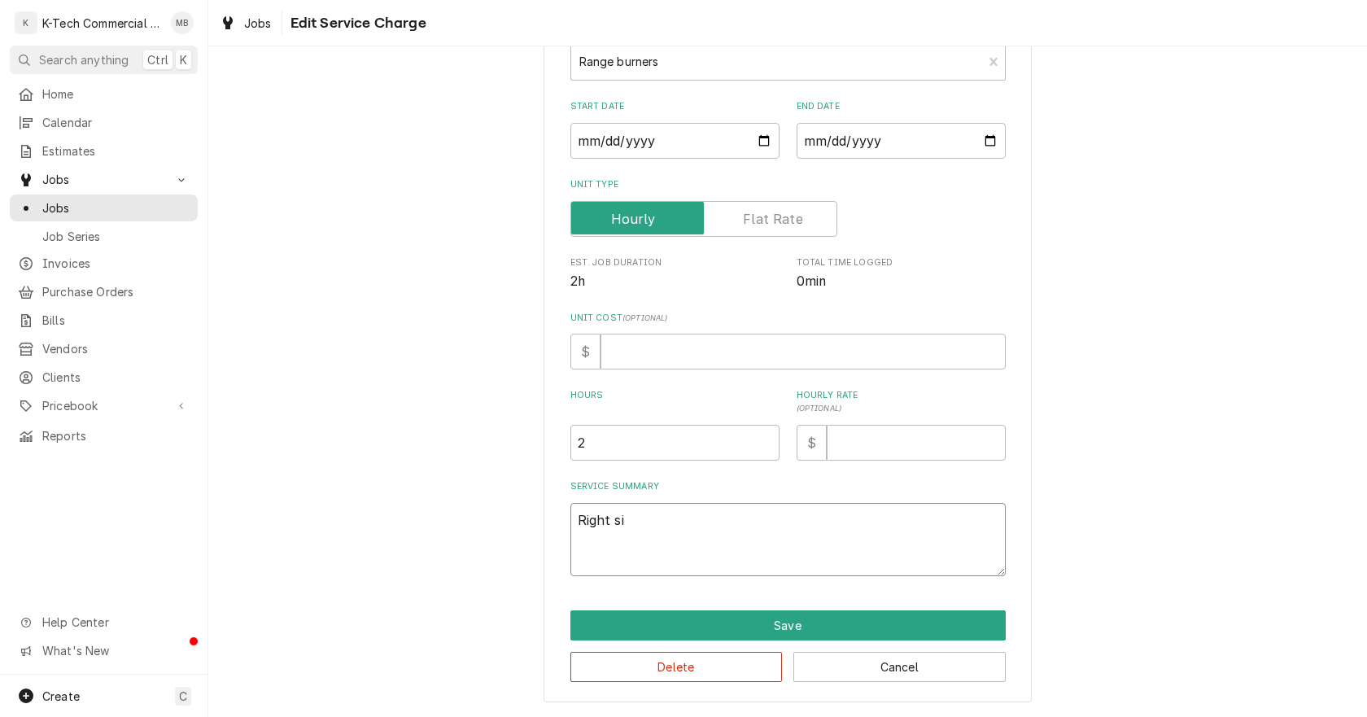
type textarea "x"
type textarea "Right sid"
type textarea "x"
type textarea "Right side"
type textarea "x"
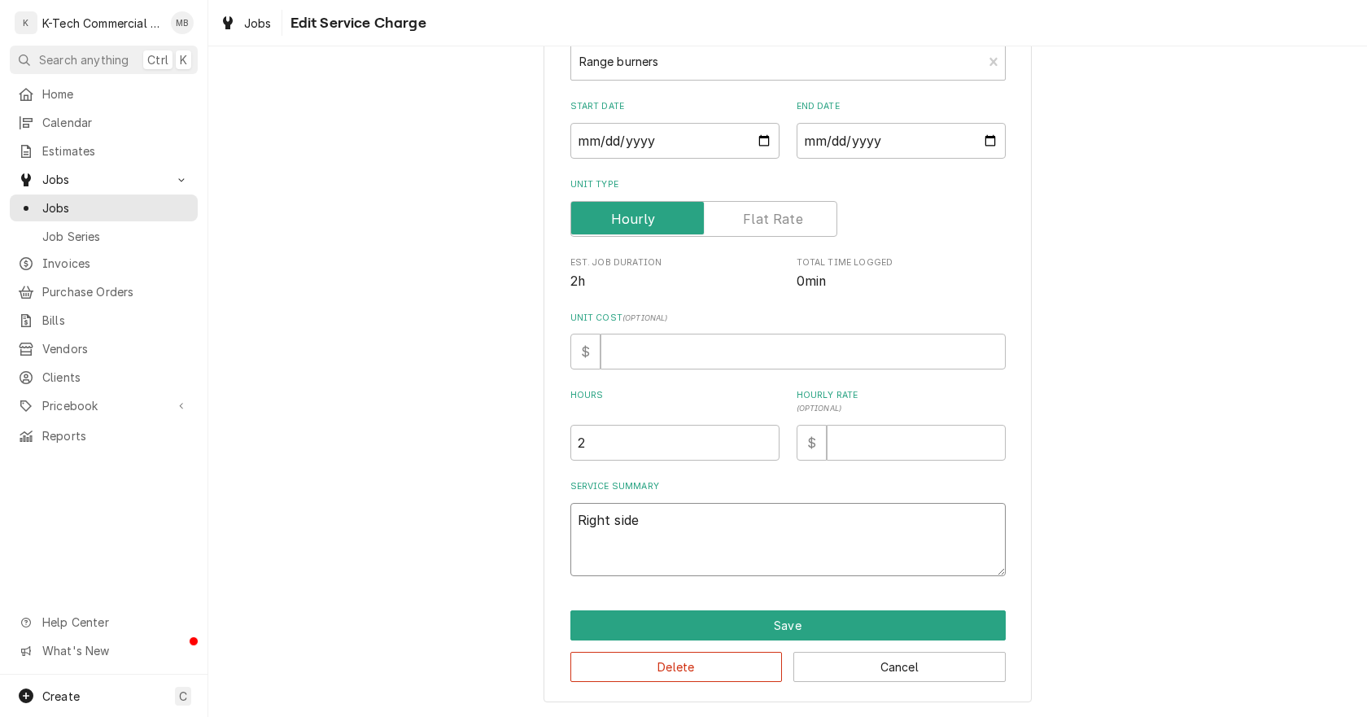
type textarea "Right side"
type textarea "x"
type textarea "Right side b"
type textarea "x"
type textarea "Right side bu"
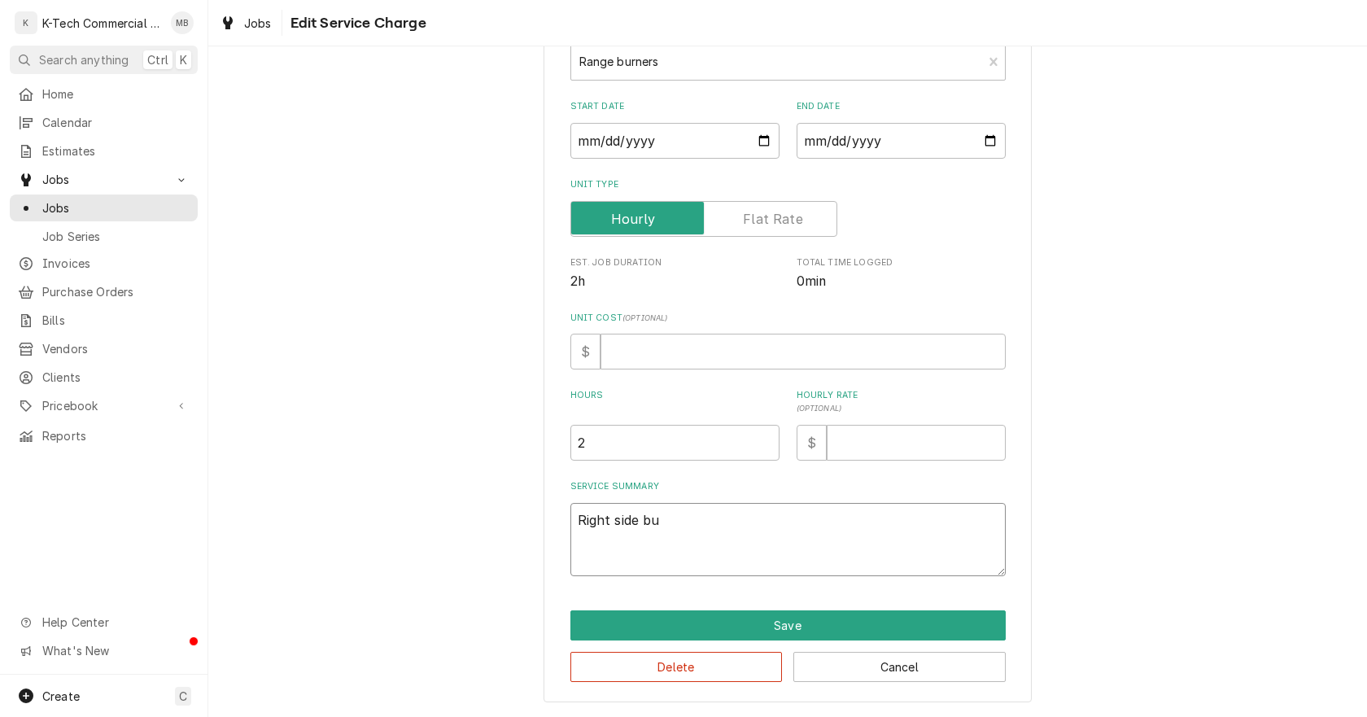
type textarea "x"
type textarea "Right side bur"
type textarea "x"
type textarea "Right side burn"
type textarea "x"
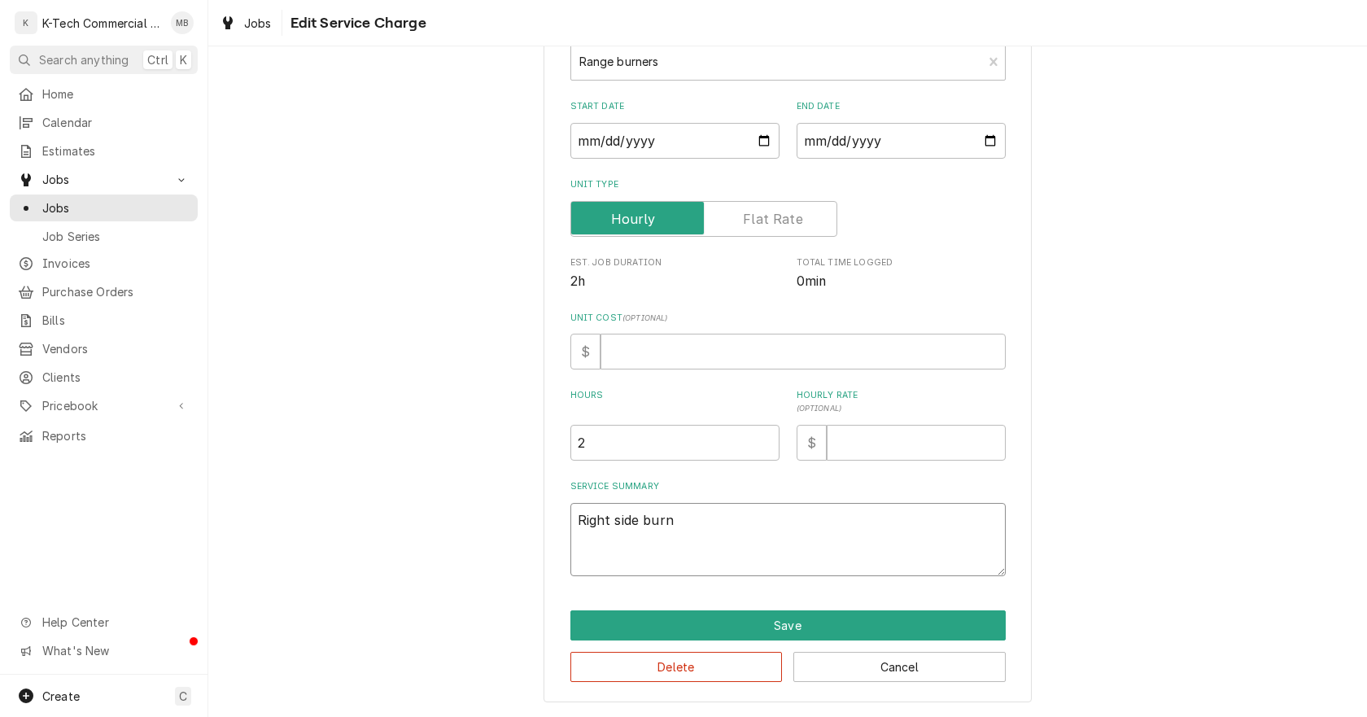
type textarea "Right side burne"
type textarea "x"
type textarea "Right side burner"
type textarea "x"
type textarea "Right side burner"
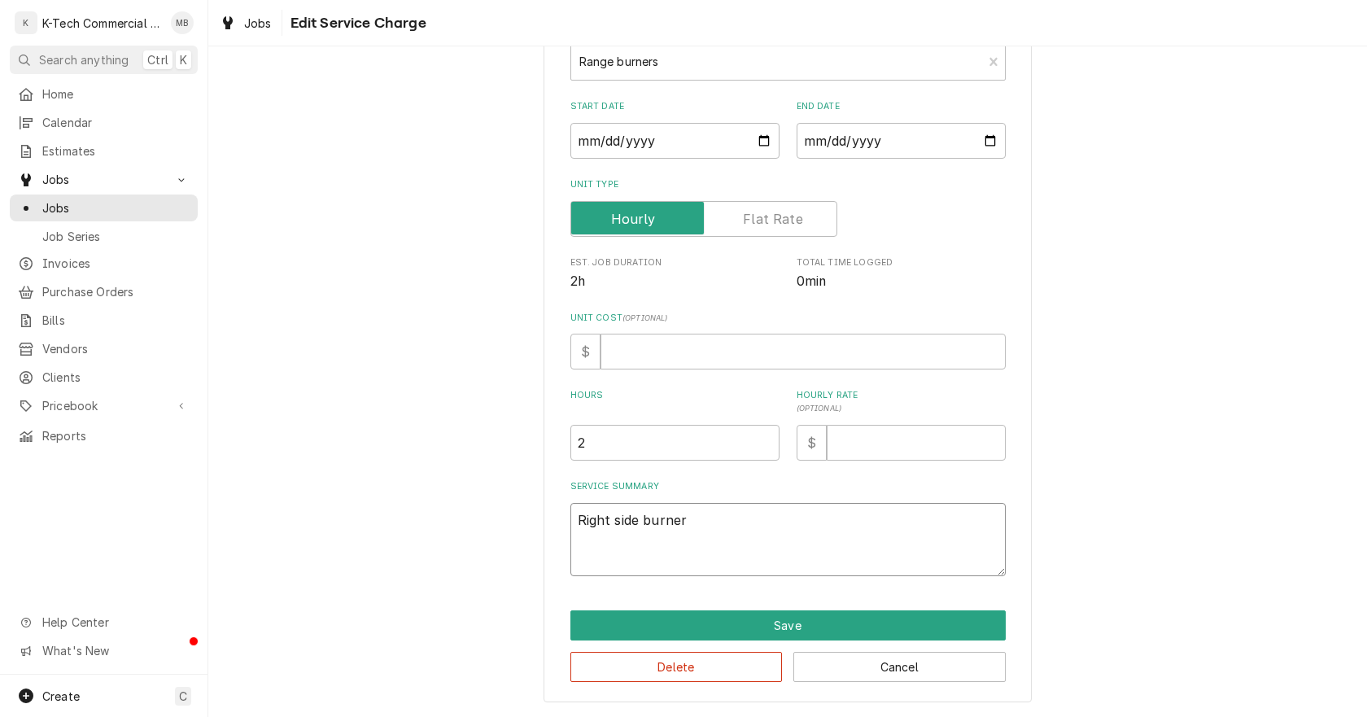
type textarea "x"
type textarea "Right side burner r"
type textarea "x"
type textarea "Right side burner ra"
type textarea "x"
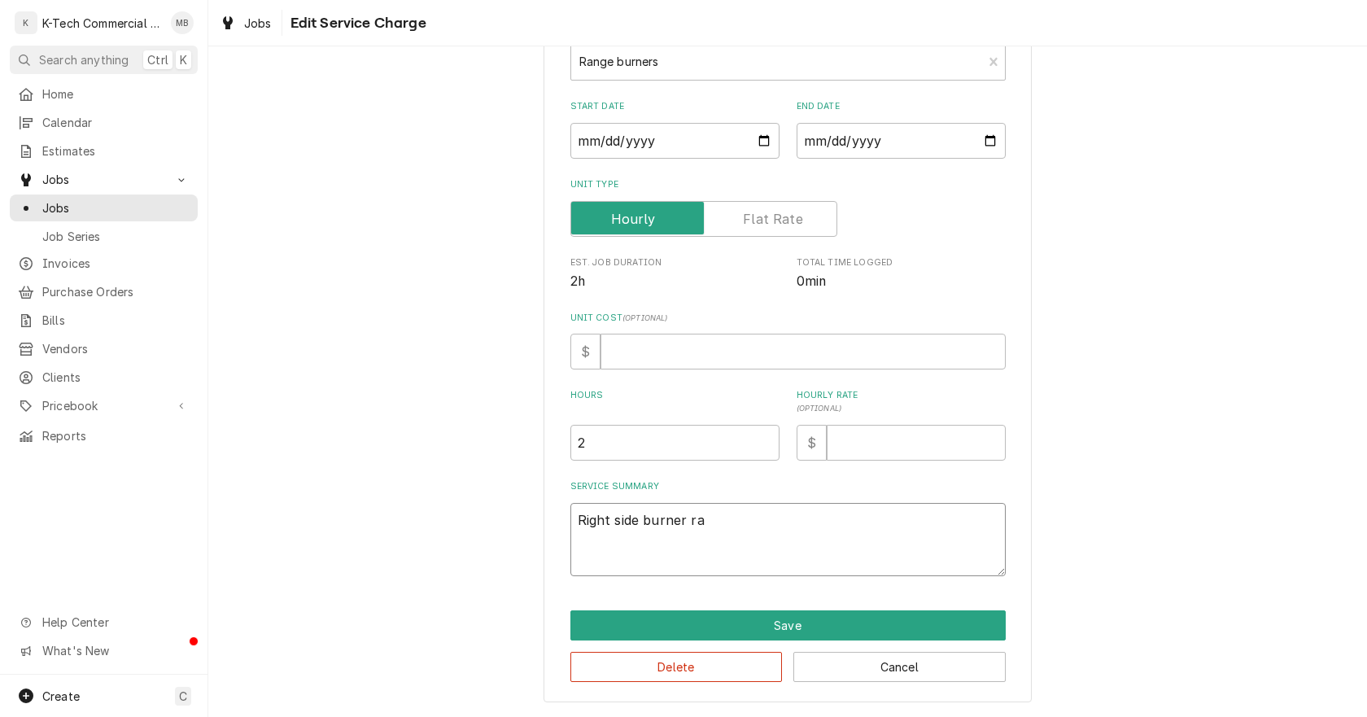
type textarea "Right side burner ran"
type textarea "x"
type textarea "Right side burner rang"
type textarea "x"
type textarea "Right side burner range"
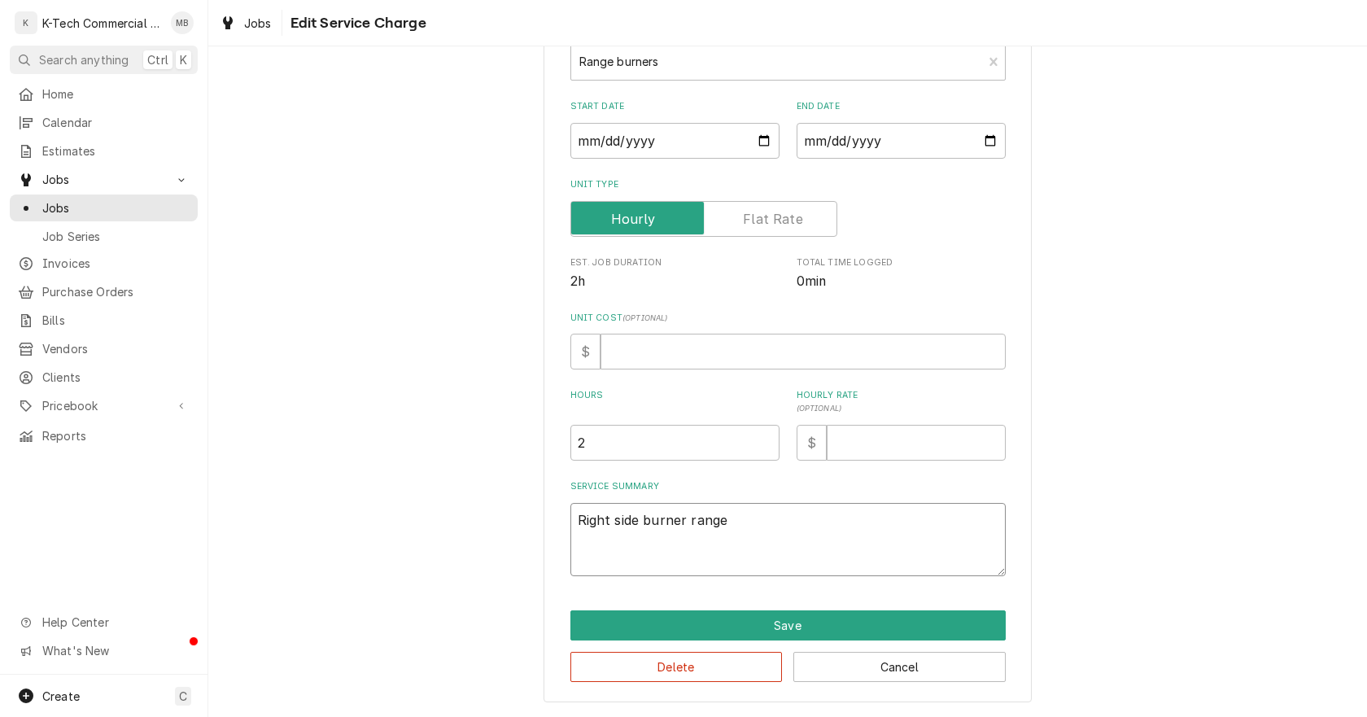
type textarea "x"
type textarea "Right side burner ranges"
type textarea "x"
type textarea "Right side burner ranges"
type textarea "x"
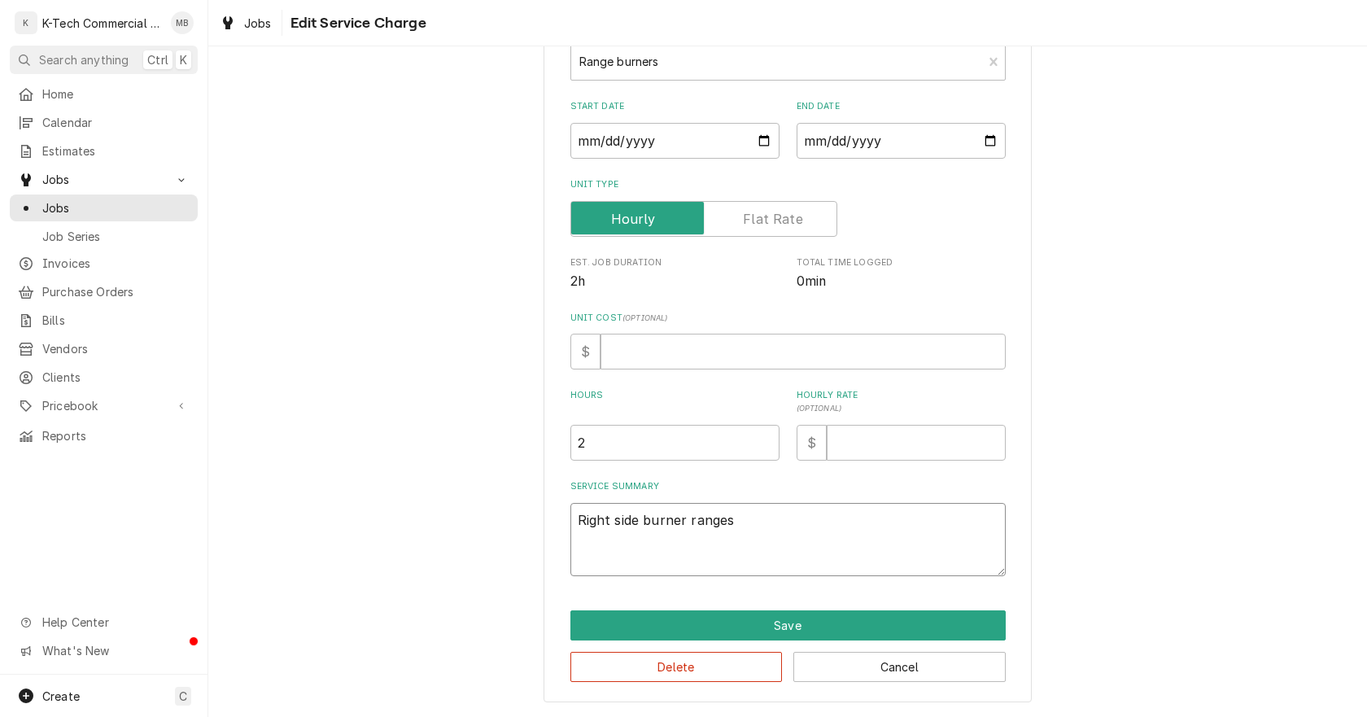
type textarea "Right side burner ranges n"
type textarea "x"
type textarea "Right side burner ranges ne"
type textarea "x"
type textarea "Right side burner ranges nee"
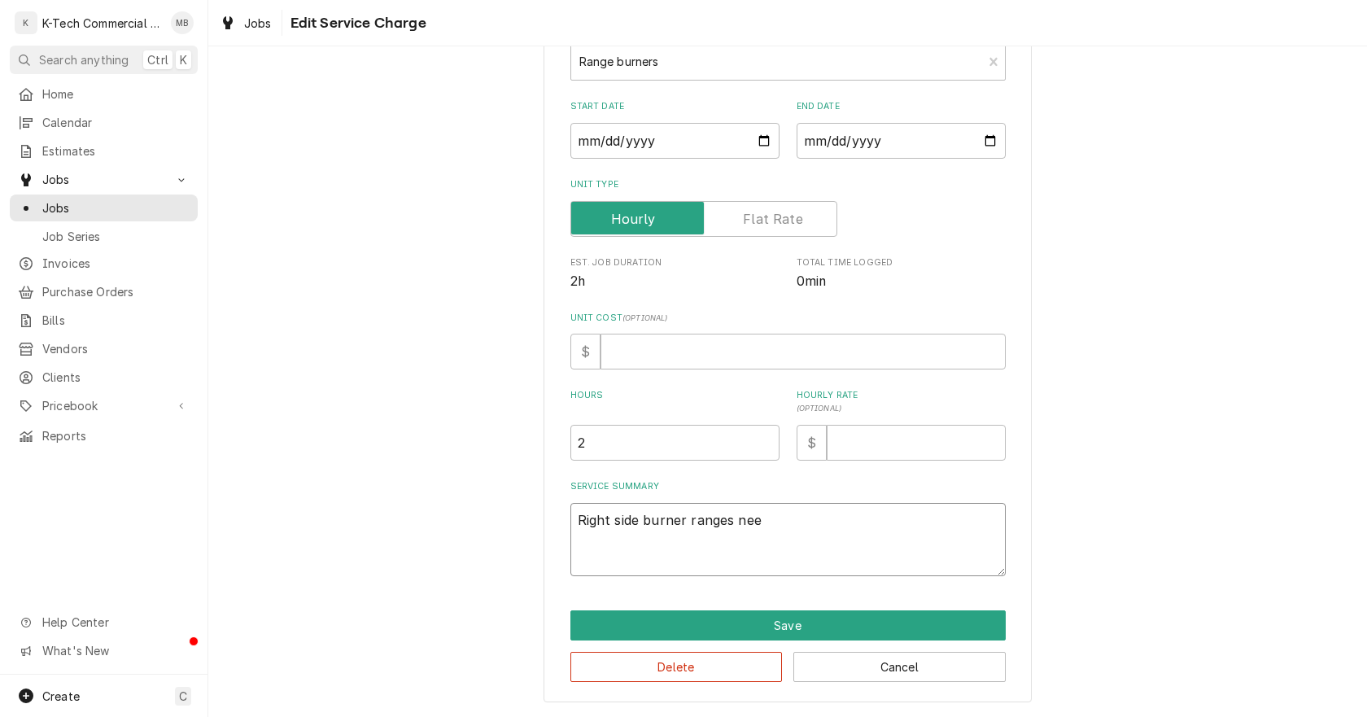
type textarea "x"
type textarea "Right side burner ranges need"
type textarea "x"
type textarea "Right side burner ranges neede"
type textarea "x"
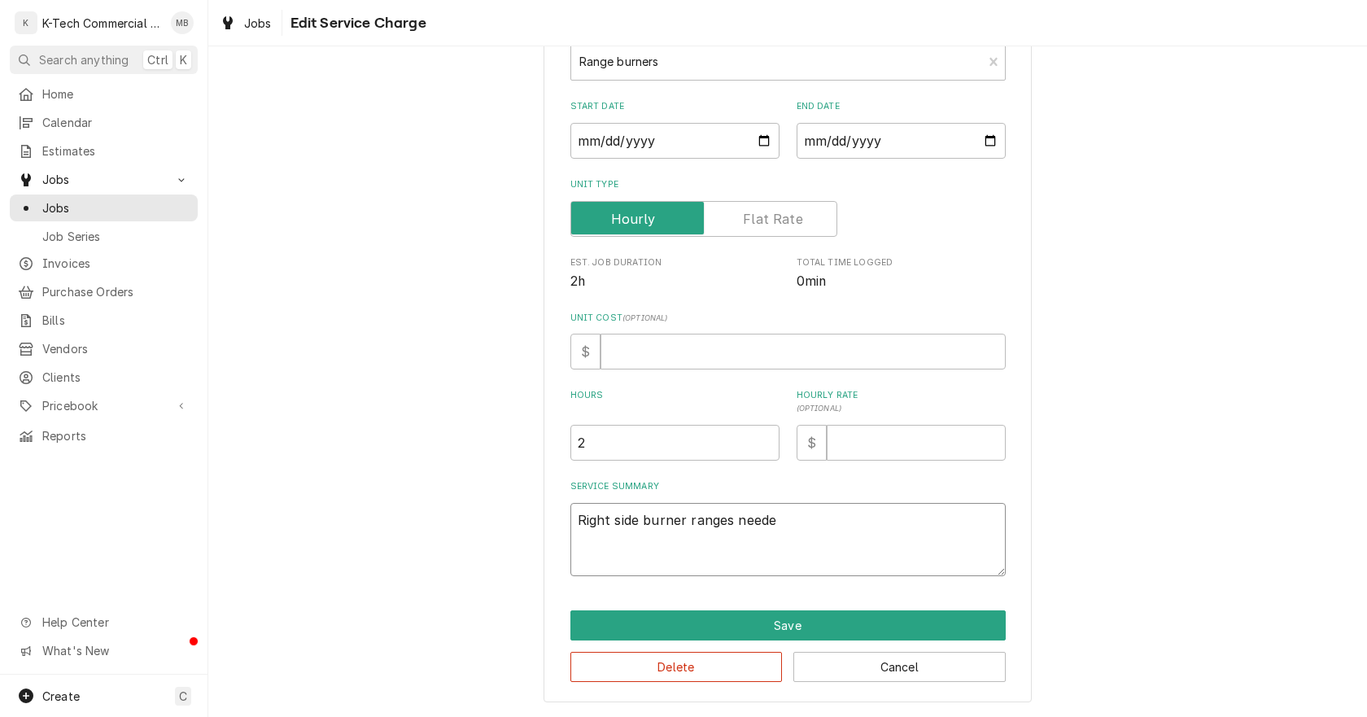
type textarea "Right side burner ranges needed"
type textarea "x"
type textarea "Right side burner ranges needed"
type textarea "x"
type textarea "Right side burner ranges needed o"
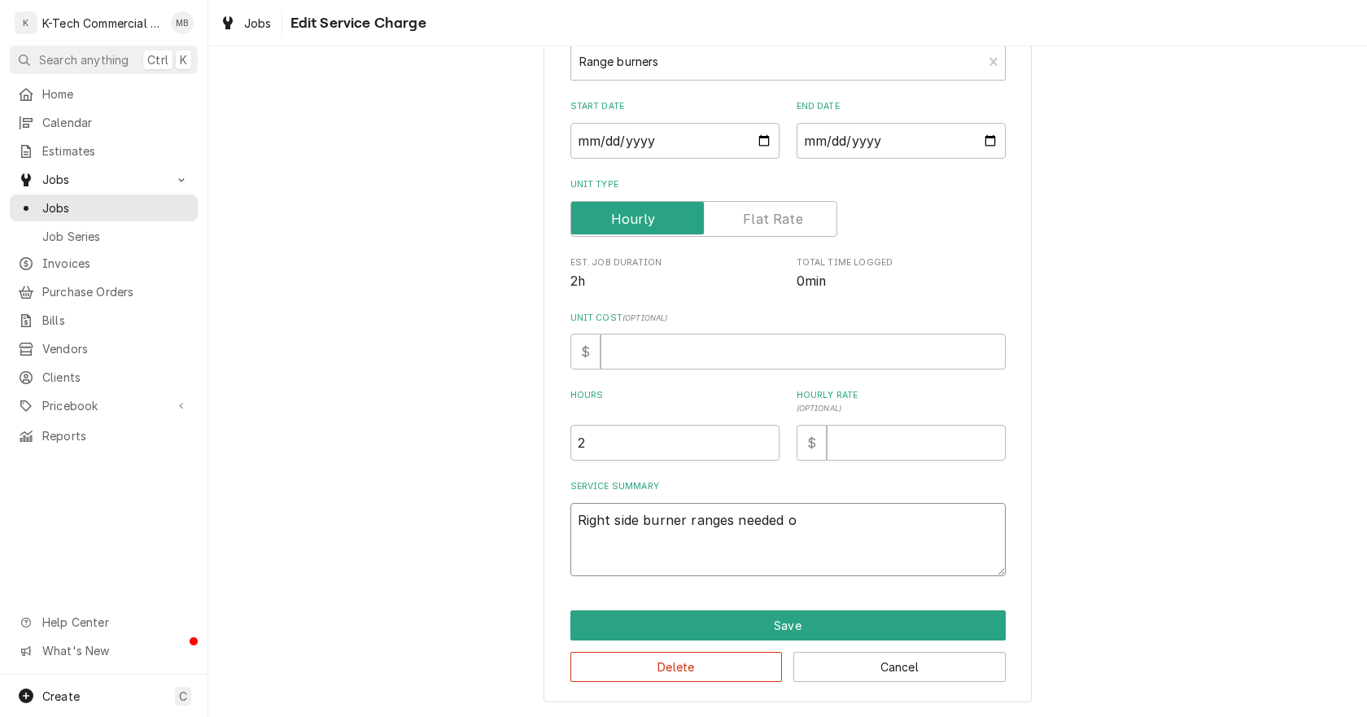
type textarea "x"
type textarea "Right side burner ranges needed on"
type textarea "x"
type textarea "Right side burner ranges needed one"
type textarea "x"
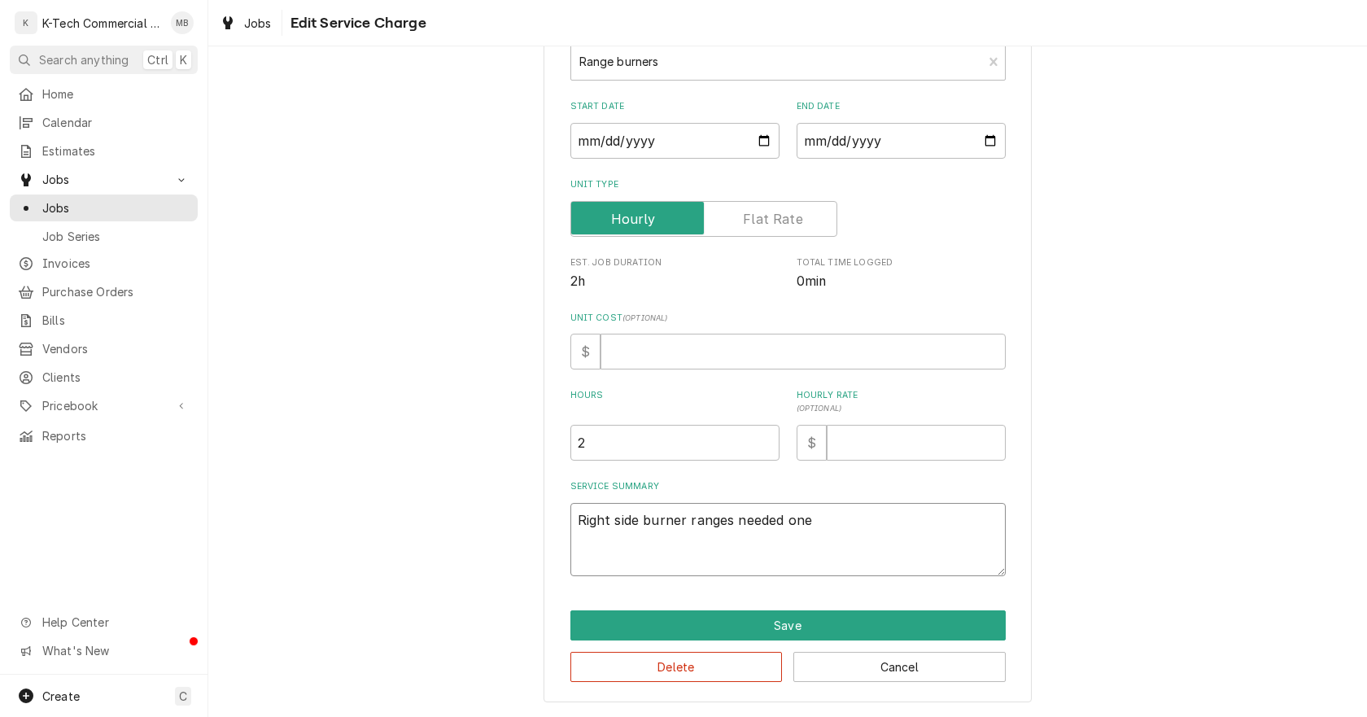
type textarea "Right side burner ranges needed one"
type textarea "x"
type textarea "Right side burner ranges needed one g"
type textarea "x"
type textarea "Right side burner ranges needed one ga"
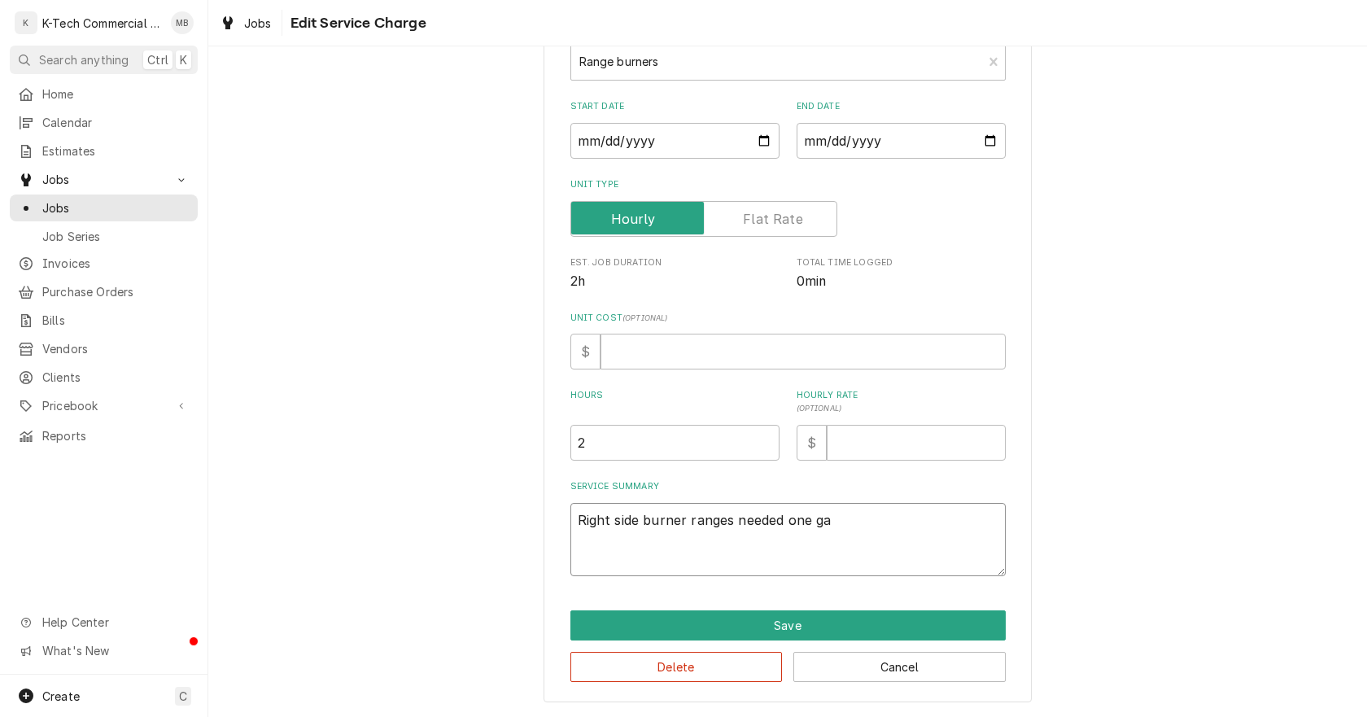
type textarea "x"
type textarea "Right side burner ranges needed one gas"
type textarea "x"
type textarea "Right side burner ranges needed one gas"
type textarea "x"
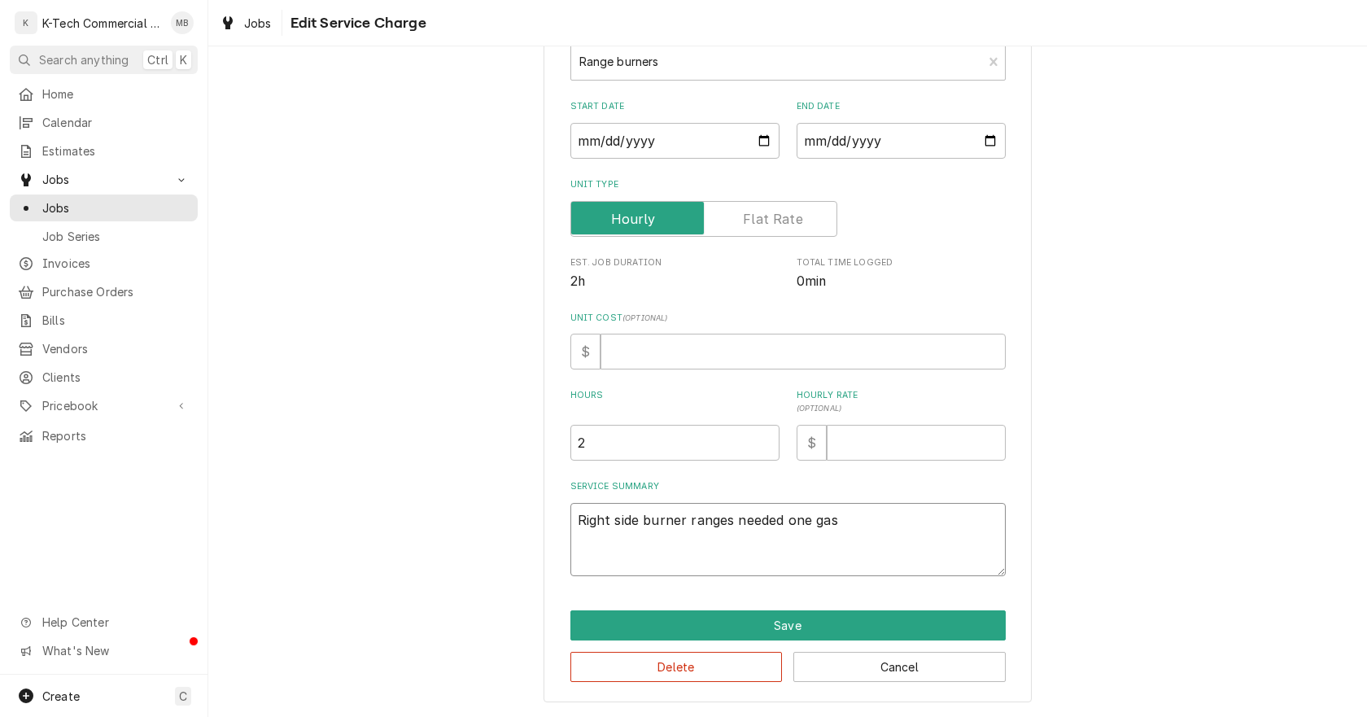
type textarea "Right side burner ranges needed one gas v"
type textarea "x"
type textarea "Right side burner ranges needed one gas va"
type textarea "x"
type textarea "Right side burner ranges needed one gas val"
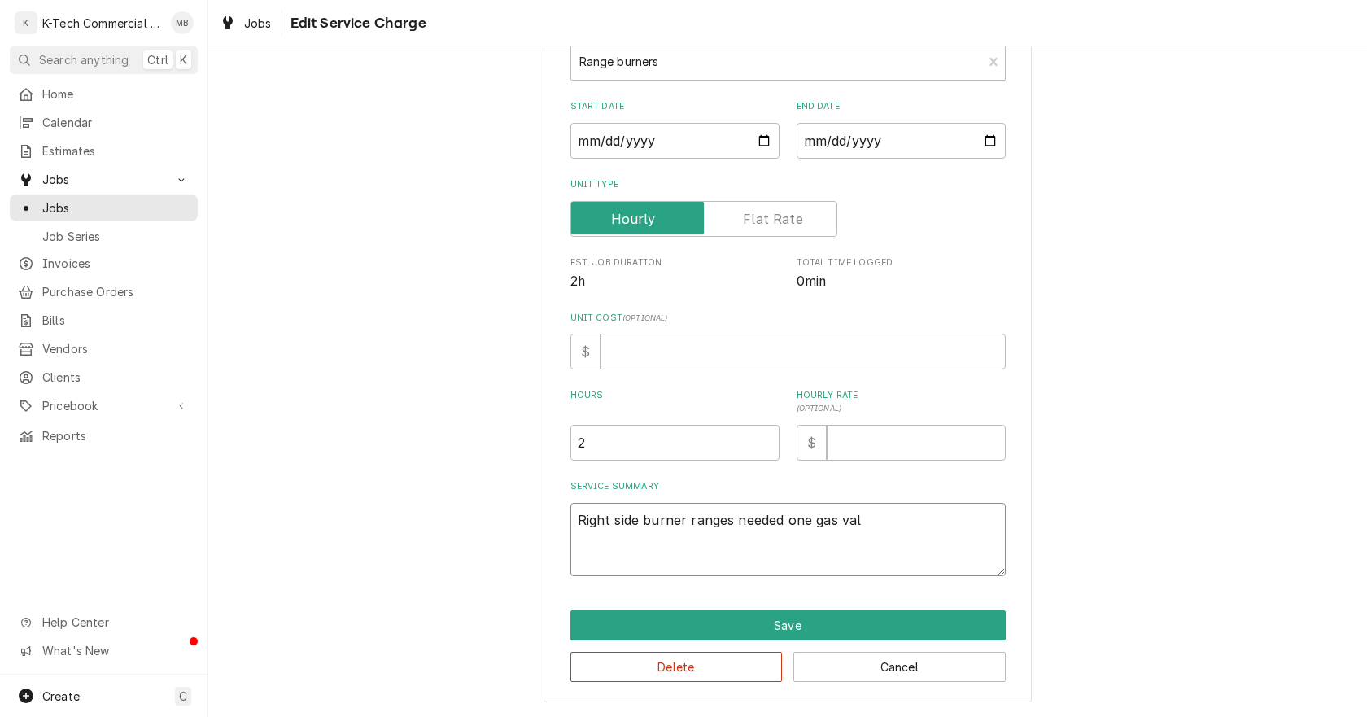
type textarea "x"
type textarea "Right side burner ranges needed one gas valv"
type textarea "x"
type textarea "Right side burner ranges needed one gas valve"
type textarea "x"
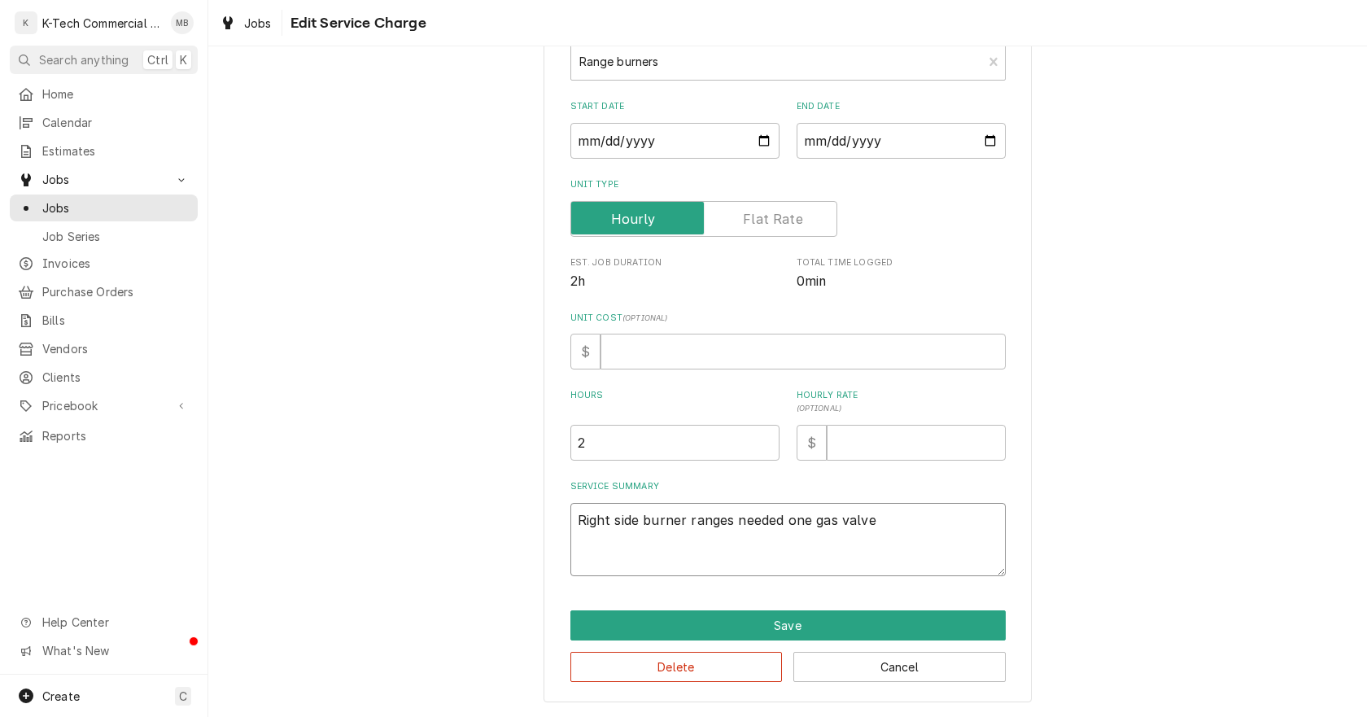
type textarea "Right side burner ranges needed one gas valve"
type textarea "x"
type textarea "Right side burner ranges needed one gas valve r"
type textarea "x"
type textarea "Right side burner ranges needed one gas valve re"
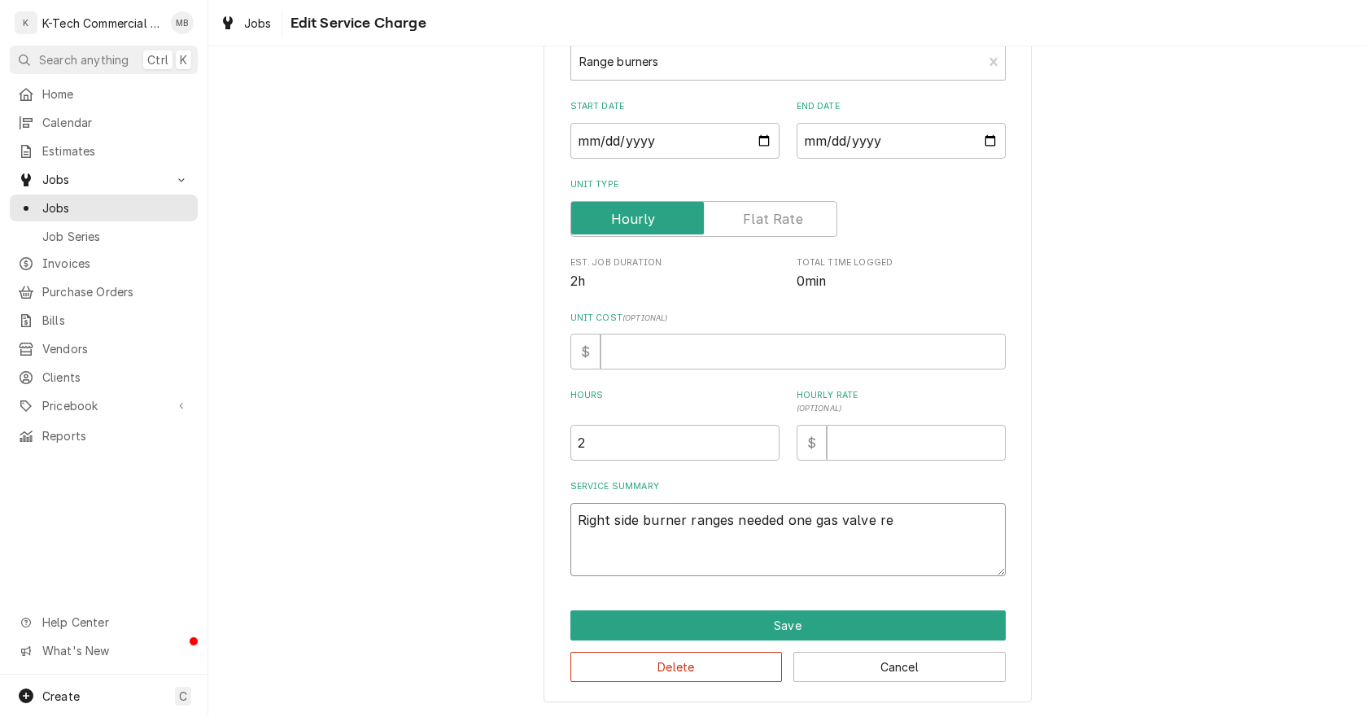
type textarea "x"
type textarea "Right side burner ranges needed one gas valve rep"
type textarea "x"
type textarea "Right side burner ranges needed one gas valve repl"
type textarea "x"
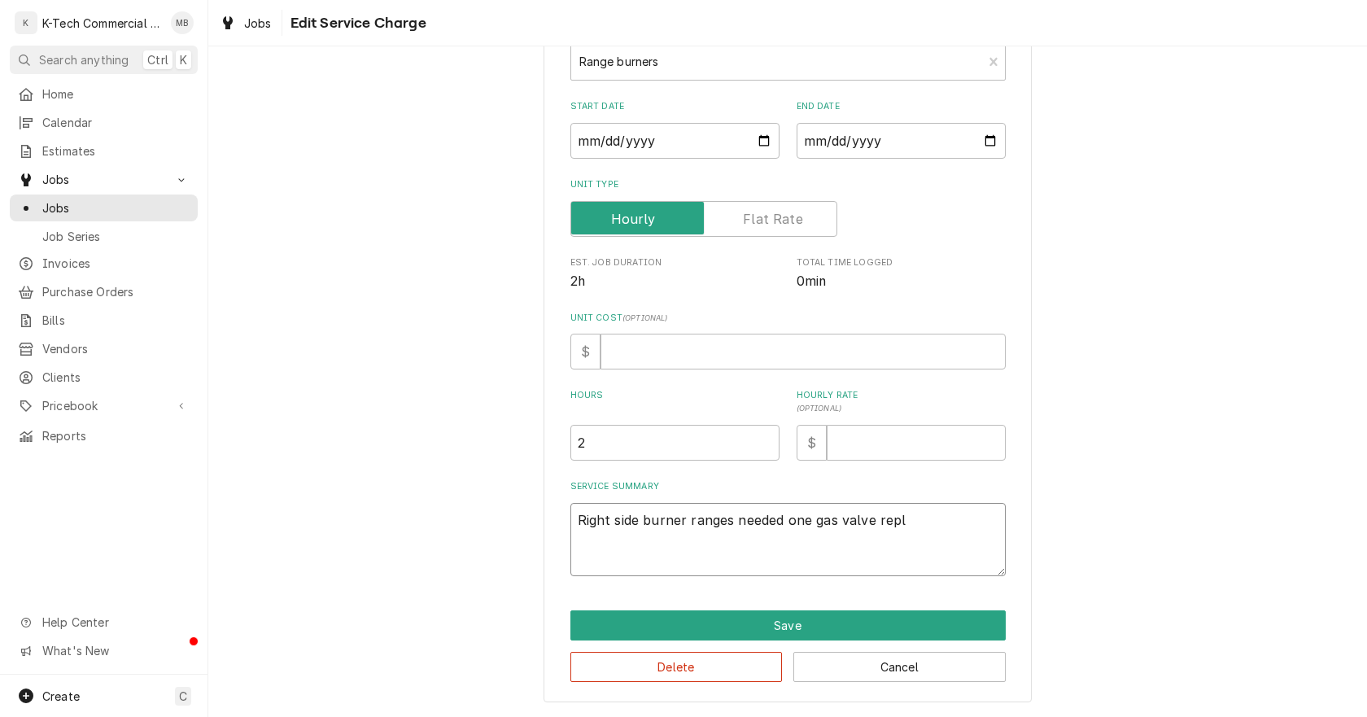
type textarea "Right side burner ranges needed one gas valve repla"
type textarea "x"
type textarea "Right side burner ranges needed one gas valve replac"
type textarea "x"
type textarea "Right side burner ranges needed one gas valve replace"
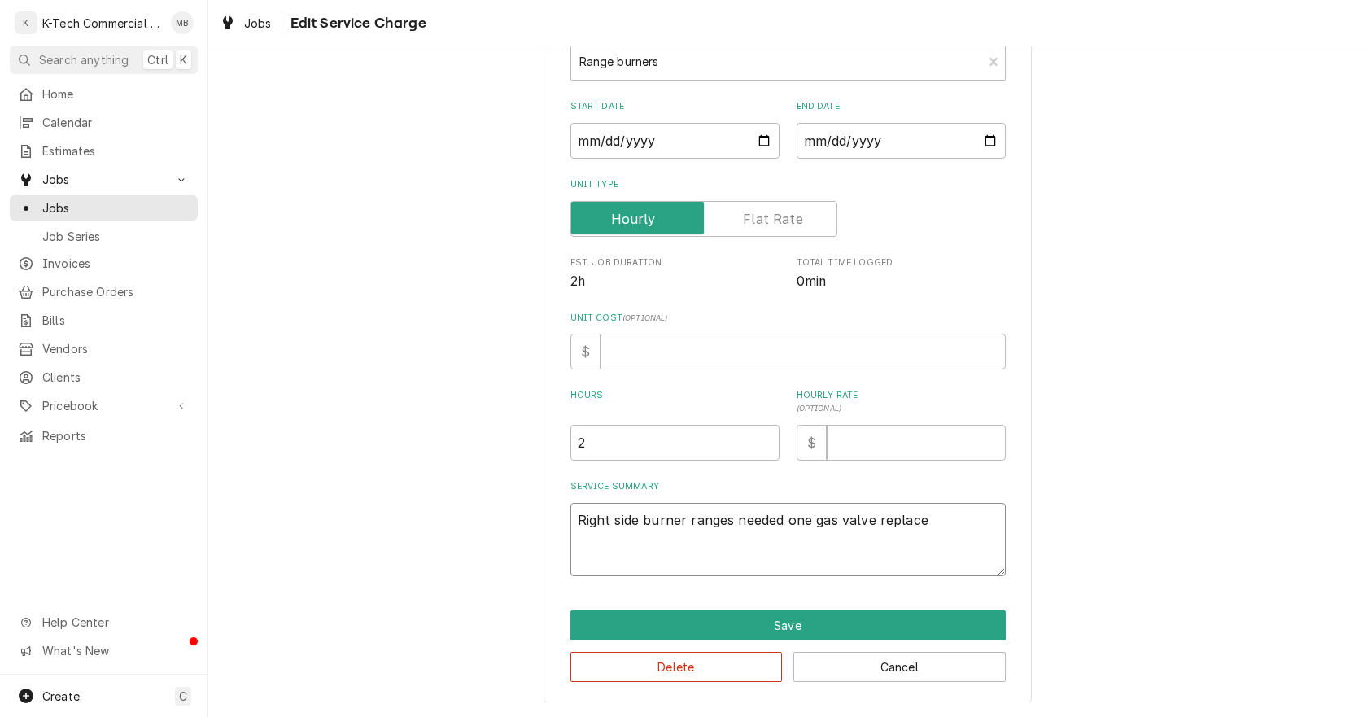
type textarea "x"
type textarea "Right side burner ranges needed one gas valve replaced"
type textarea "x"
type textarea "Right side burner ranges needed one gas valve replaced,"
type textarea "x"
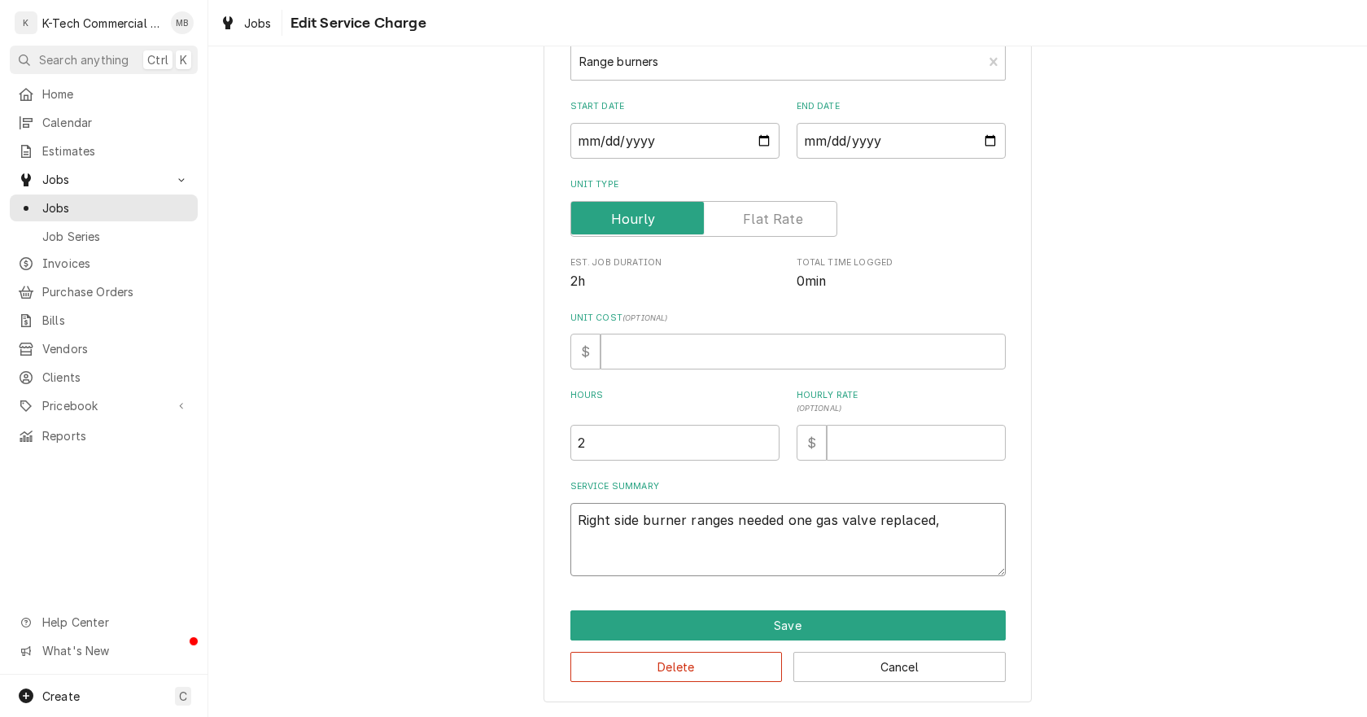
type textarea "Right side burner ranges needed one gas valve replaced,"
type textarea "x"
type textarea "Right side burner ranges needed one gas valve replaced, r"
type textarea "x"
type textarea "Right side burner ranges needed one gas valve replaced, re"
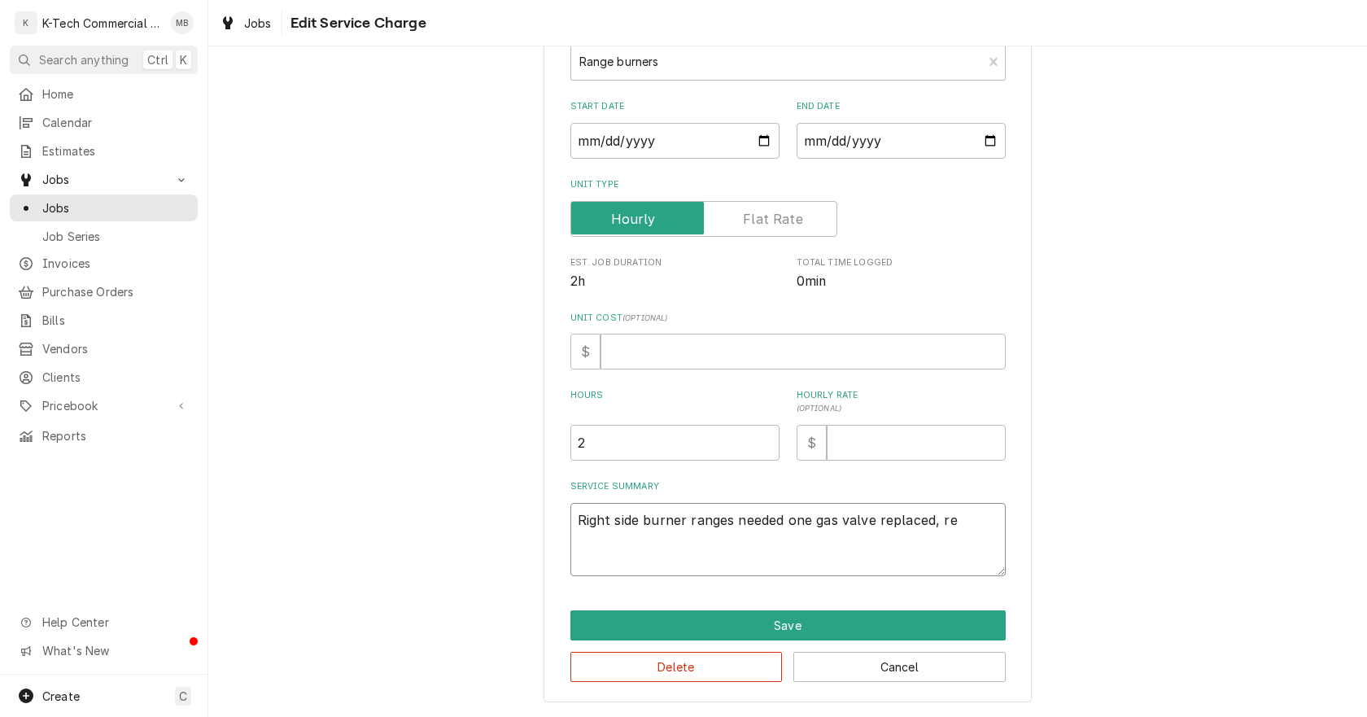
type textarea "x"
type textarea "Right side burner ranges needed one gas valve replaced, rem"
type textarea "x"
type textarea "Right side burner ranges needed one gas valve replaced, remo"
type textarea "x"
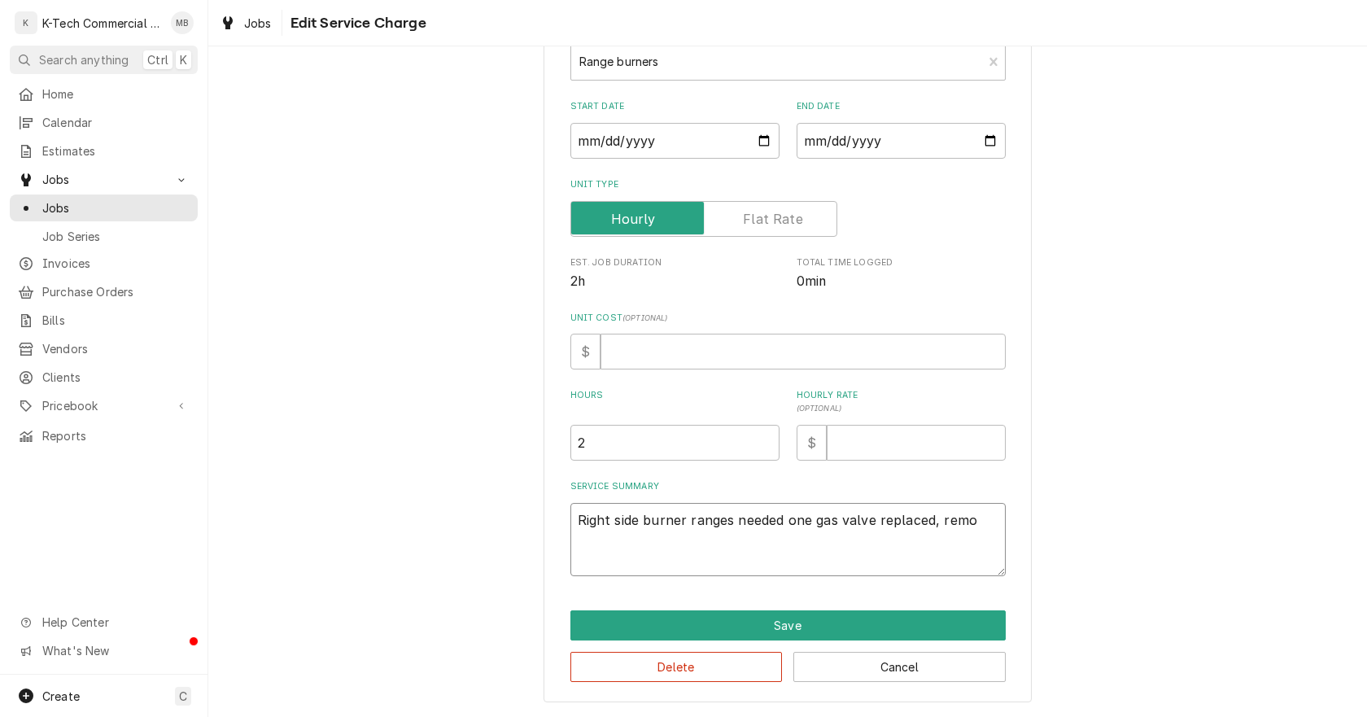
type textarea "Right side burner ranges needed one gas valve replaced, remov"
type textarea "x"
type textarea "Right side burner ranges needed one gas valve replaced, remove"
type textarea "x"
type textarea "Right side burner ranges needed one gas valve replaced, removed"
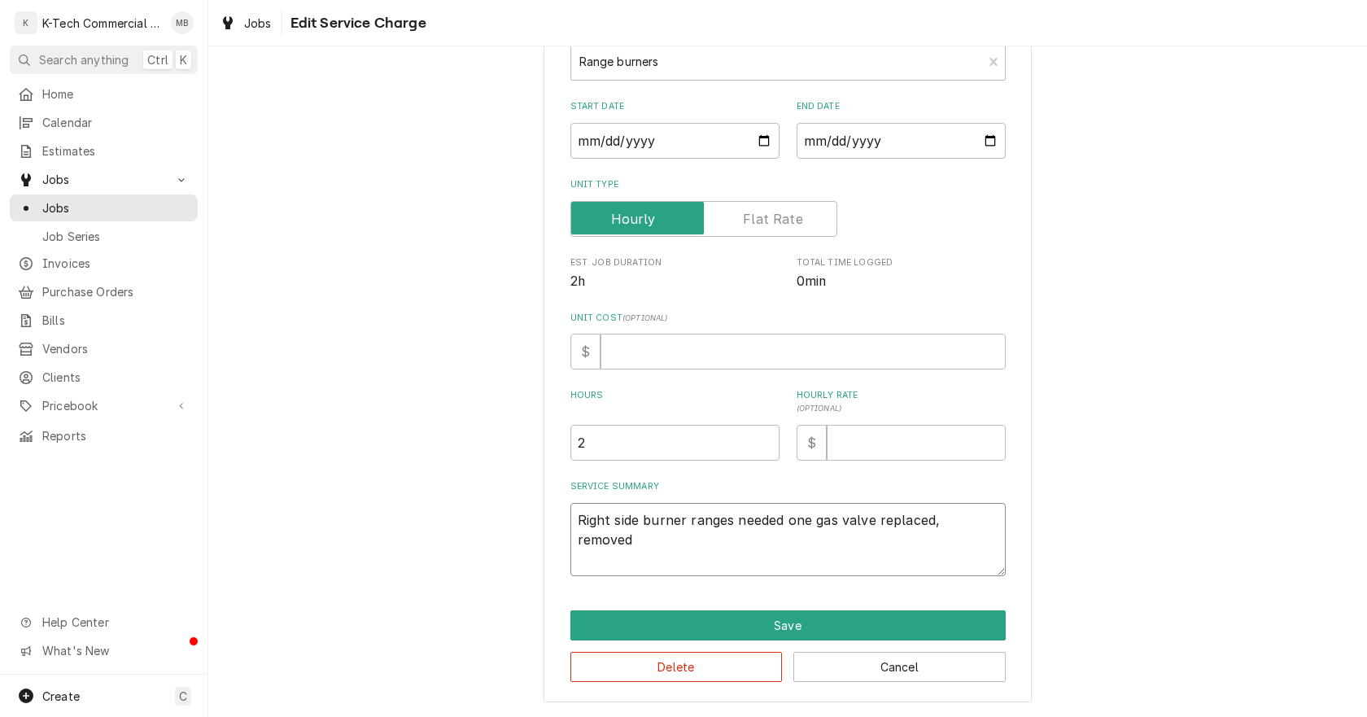
type textarea "x"
type textarea "Right side burner ranges needed one gas valve replaced, removed"
type textarea "x"
type textarea "Right side burner ranges needed one gas valve replaced, removed a"
type textarea "x"
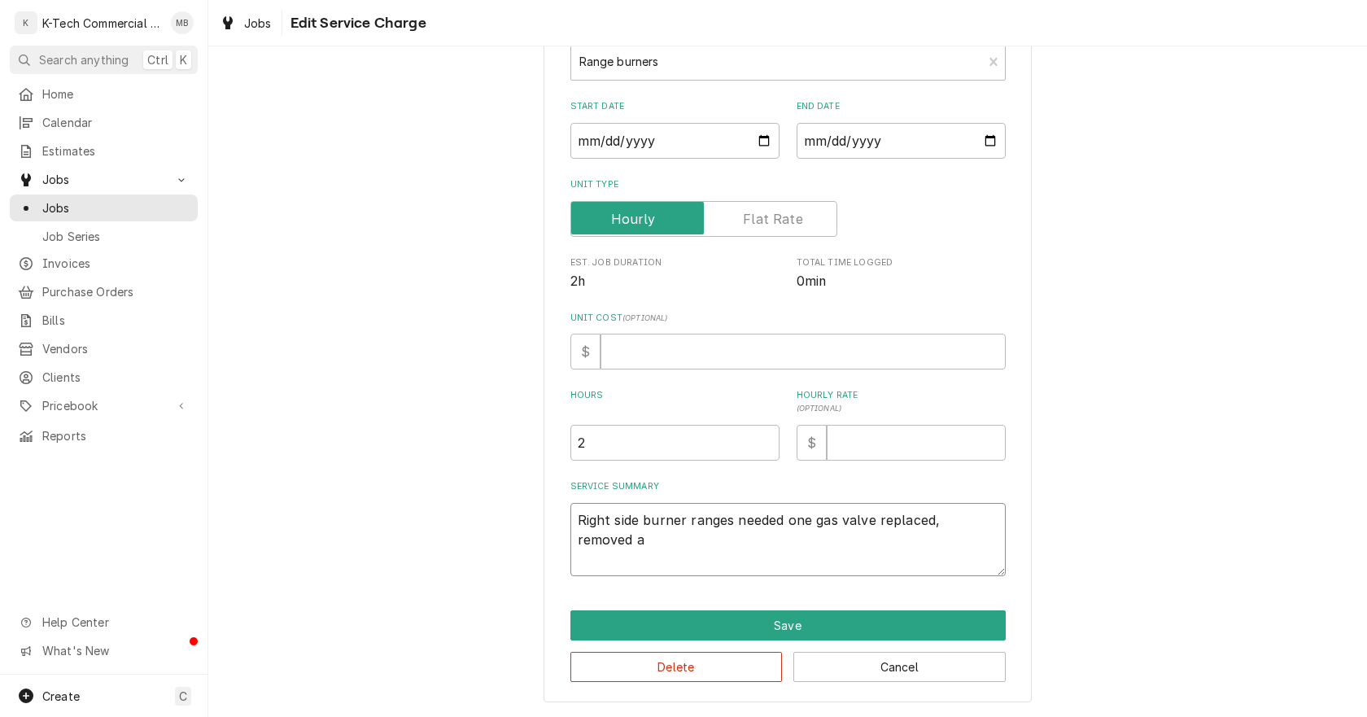
type textarea "Right side burner ranges needed one gas valve replaced, removed an"
type textarea "x"
type textarea "Right side burner ranges needed one gas valve replaced, removed and"
type textarea "x"
type textarea "Right side burner ranges needed one gas valve replaced, removed and"
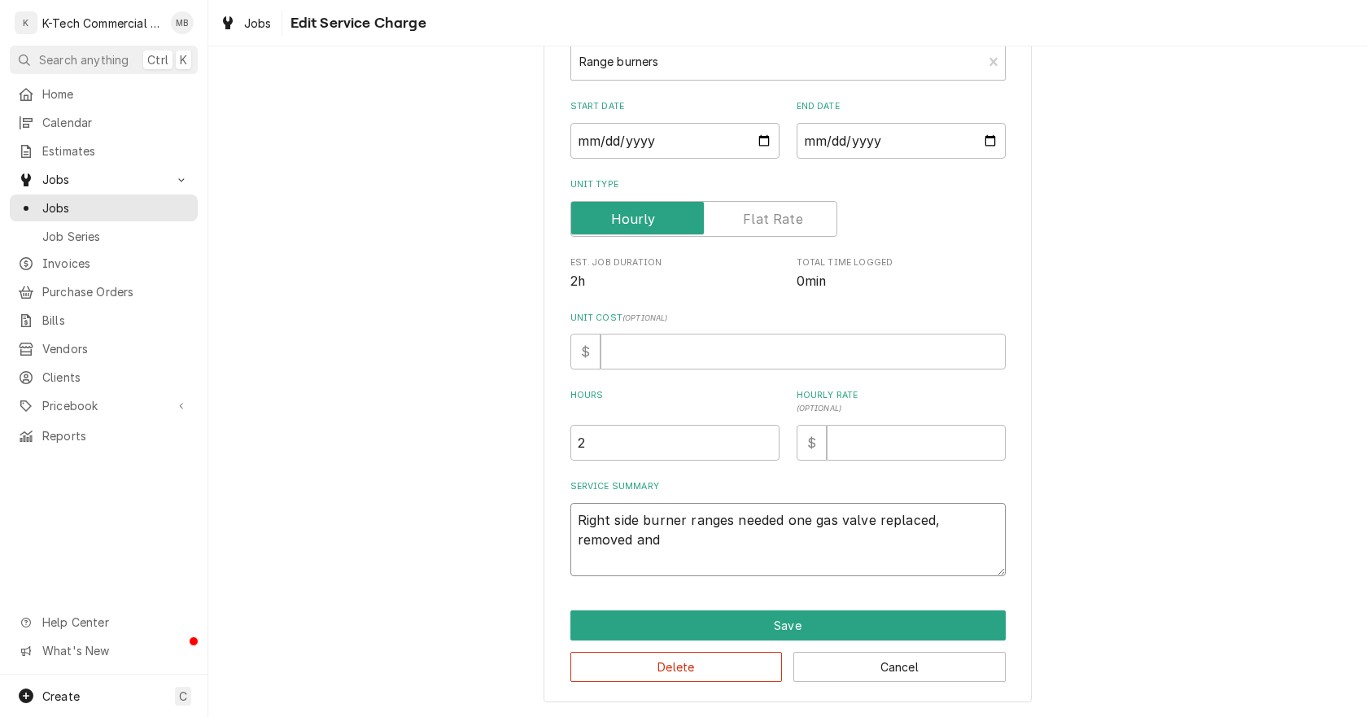
type textarea "x"
type textarea "Right side burner ranges needed one gas valve replaced, removed and i"
type textarea "x"
type textarea "Right side burner ranges needed one gas valve replaced, removed and in"
type textarea "x"
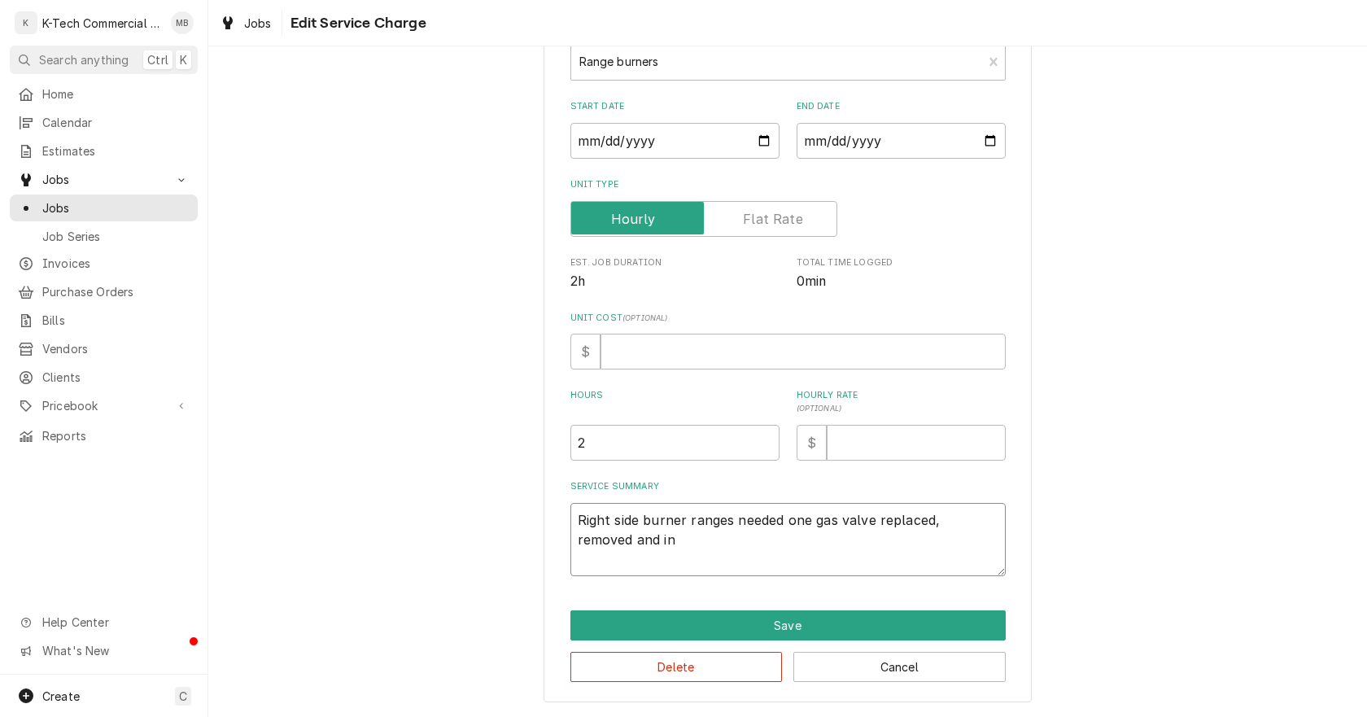
type textarea "Right side burner ranges needed one gas valve replaced, removed and ins"
type textarea "x"
type textarea "Right side burner ranges needed one gas valve replaced, removed and inst"
type textarea "x"
type textarea "Right side burner ranges needed one gas valve replaced, removed and insta"
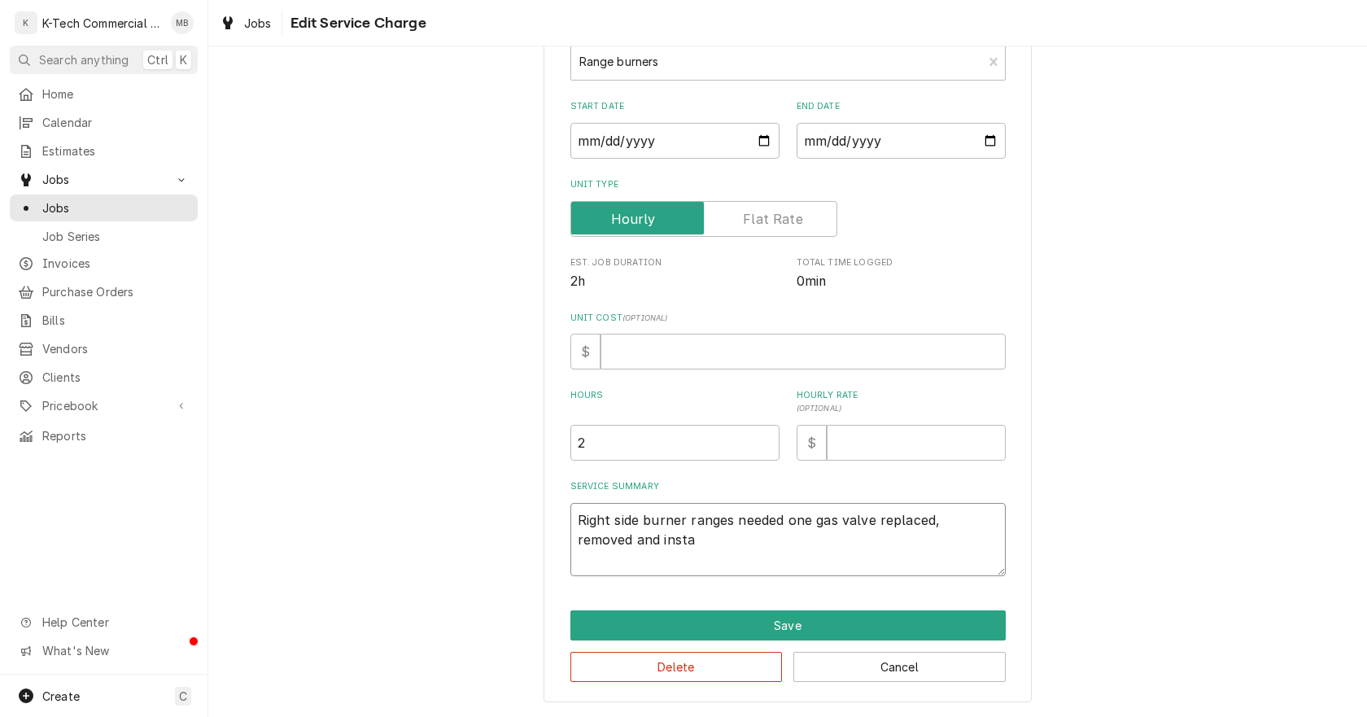
type textarea "x"
type textarea "Right side burner ranges needed one gas valve replaced, removed and instal"
type textarea "x"
type textarea "Right side burner ranges needed one gas valve replaced, removed and install"
type textarea "x"
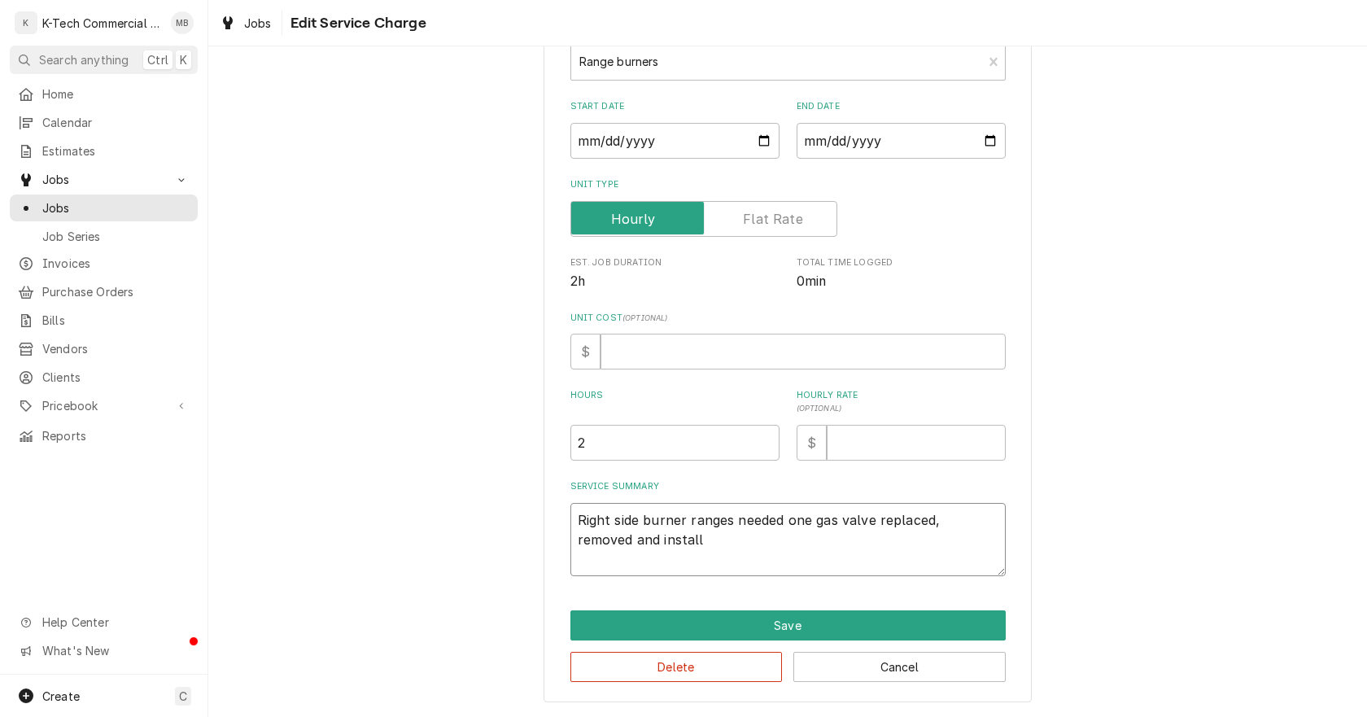
type textarea "Right side burner ranges needed one gas valve replaced, removed and install"
type textarea "x"
type textarea "Right side burner ranges needed one gas valve replaced, removed and install n"
type textarea "x"
type textarea "Right side burner ranges needed one gas valve replaced, removed and install ne"
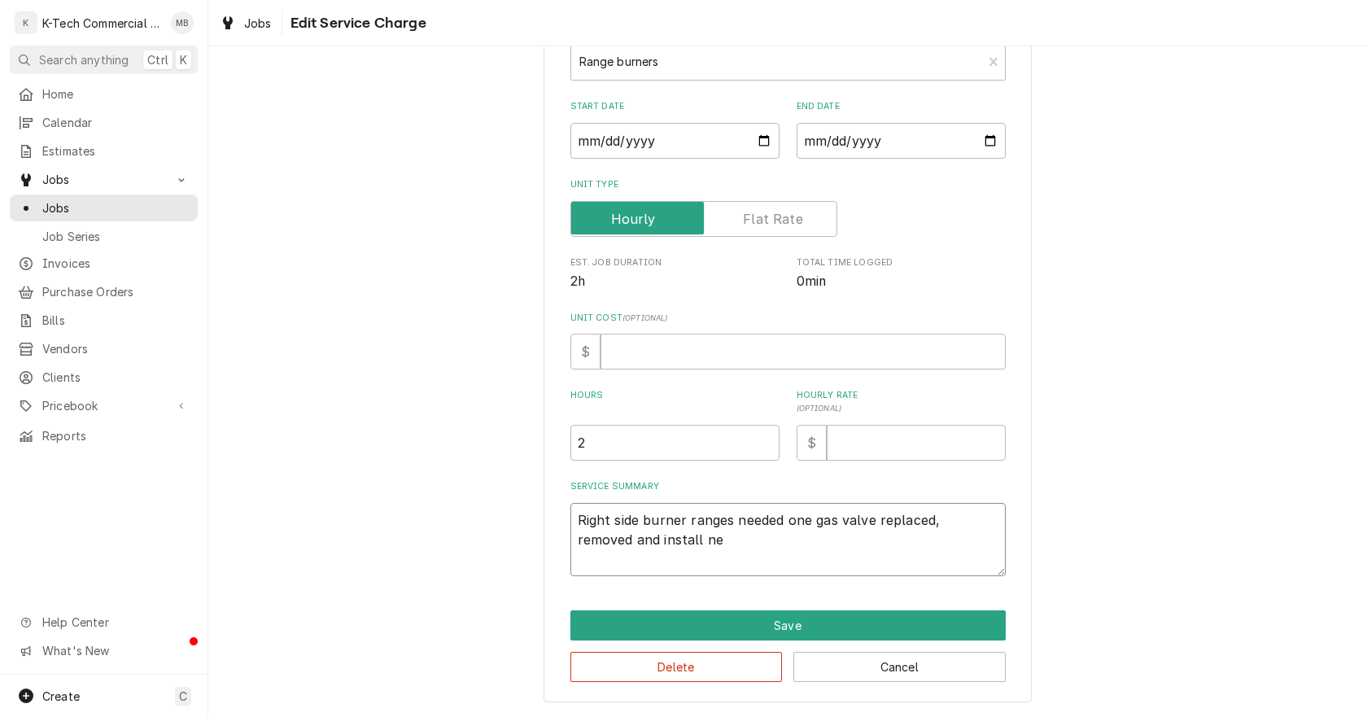
type textarea "x"
type textarea "Right side burner ranges needed one gas valve replaced, removed and install new"
type textarea "x"
type textarea "Right side burner ranges needed one gas valve replaced, removed and install new"
type textarea "x"
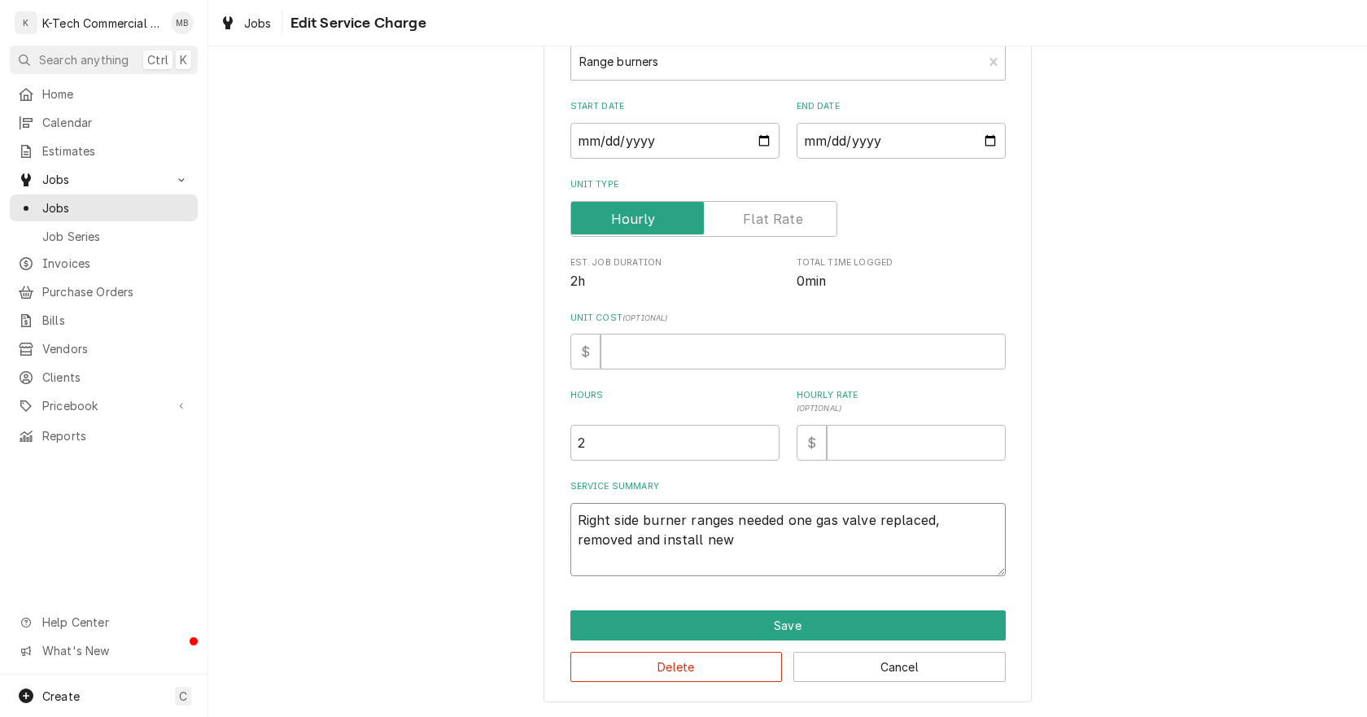
type textarea "Right side burner ranges needed one gas valve replaced, removed and install new…"
type textarea "x"
type textarea "Right side burner ranges needed one gas valve replaced, removed and install new…"
type textarea "x"
type textarea "Right side burner ranges needed one gas valve replaced, removed and install new…"
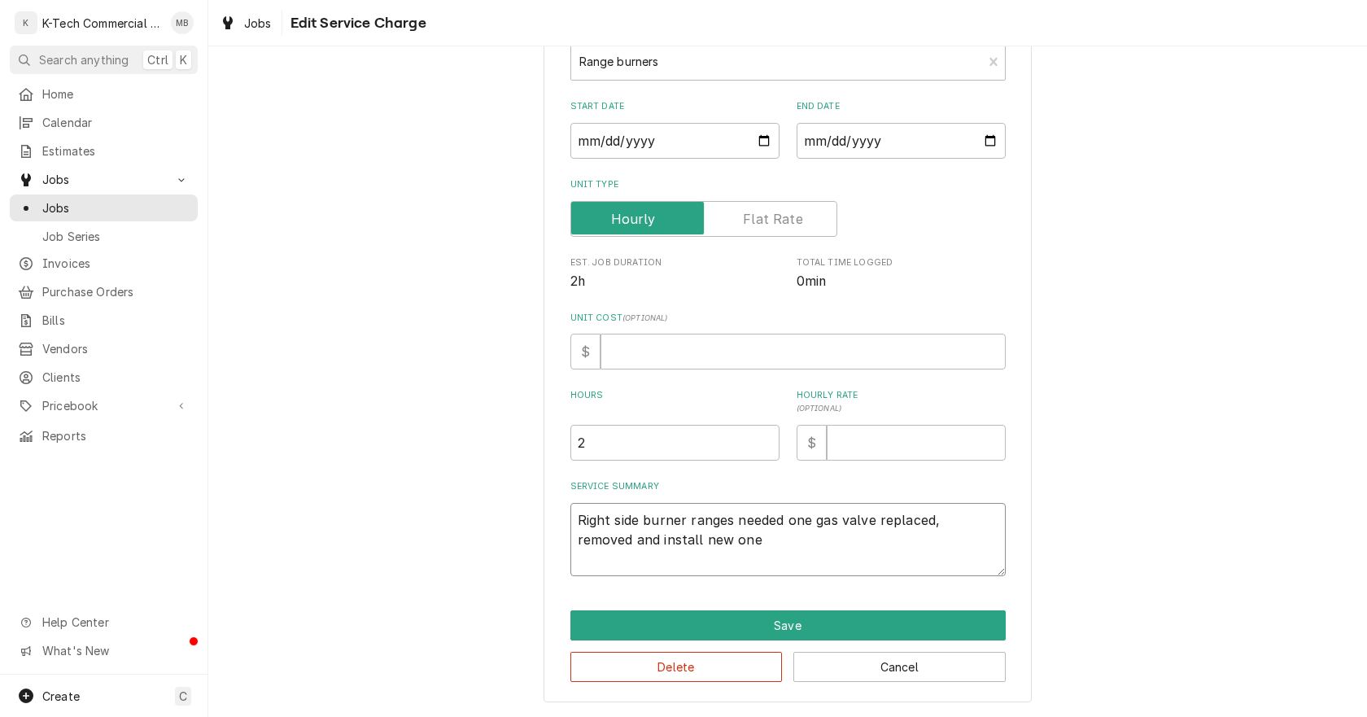
type textarea "x"
type textarea "Right side burner ranges needed one gas valve replaced, removed and install new…"
type textarea "x"
type textarea "Right side burner ranges needed one gas valve replaced, removed and install new…"
type textarea "x"
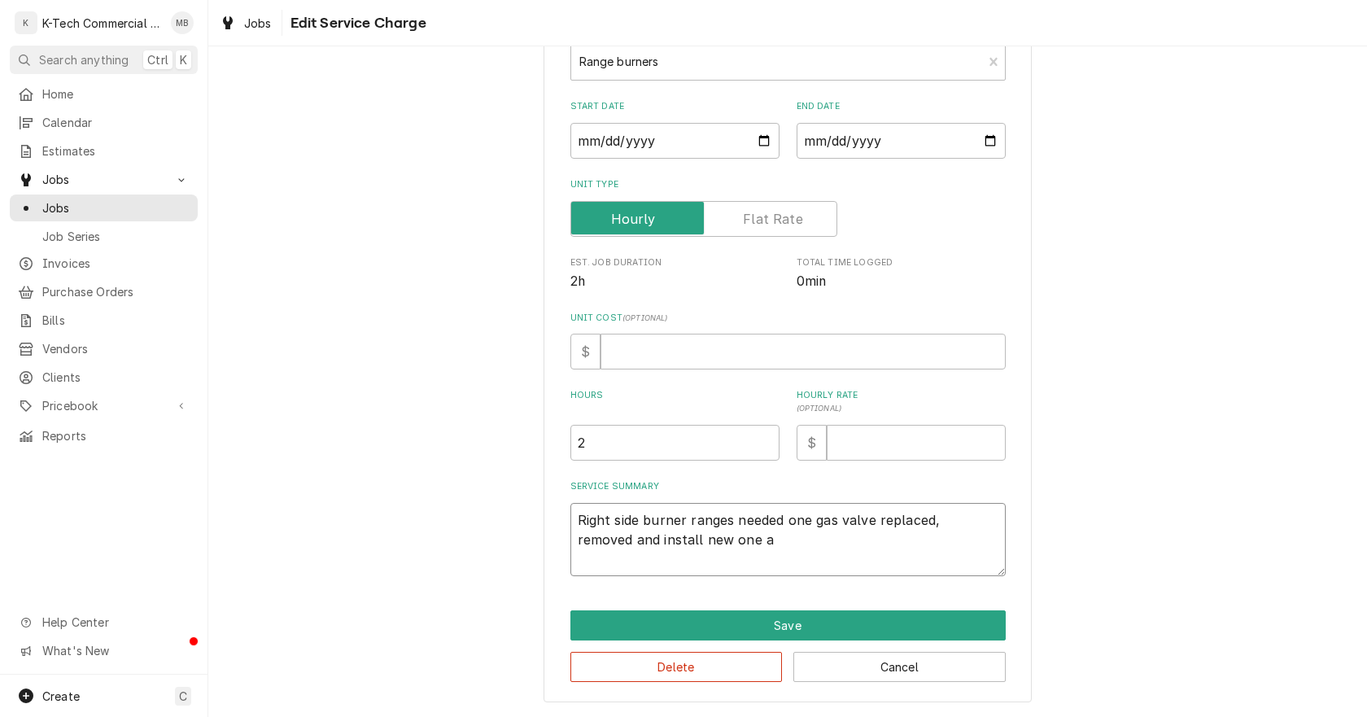
type textarea "Right side burner ranges needed one gas valve replaced, removed and install new…"
type textarea "x"
type textarea "Right side burner ranges needed one gas valve replaced, removed and install new…"
type textarea "x"
type textarea "Right side burner ranges needed one gas valve replaced, removed and install new…"
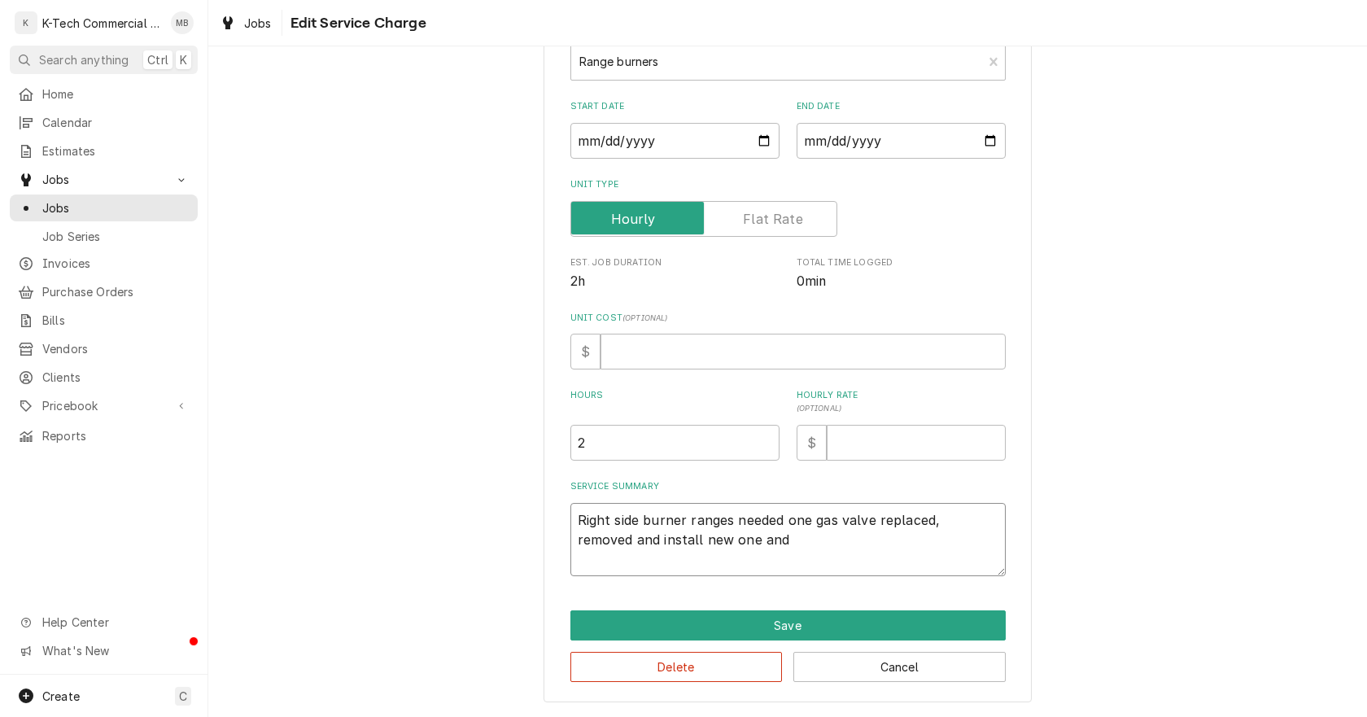
type textarea "x"
type textarea "Right side burner ranges needed one gas valve replaced, removed and install new…"
type textarea "x"
type textarea "Right side burner ranges needed one gas valve replaced, removed and install new…"
type textarea "x"
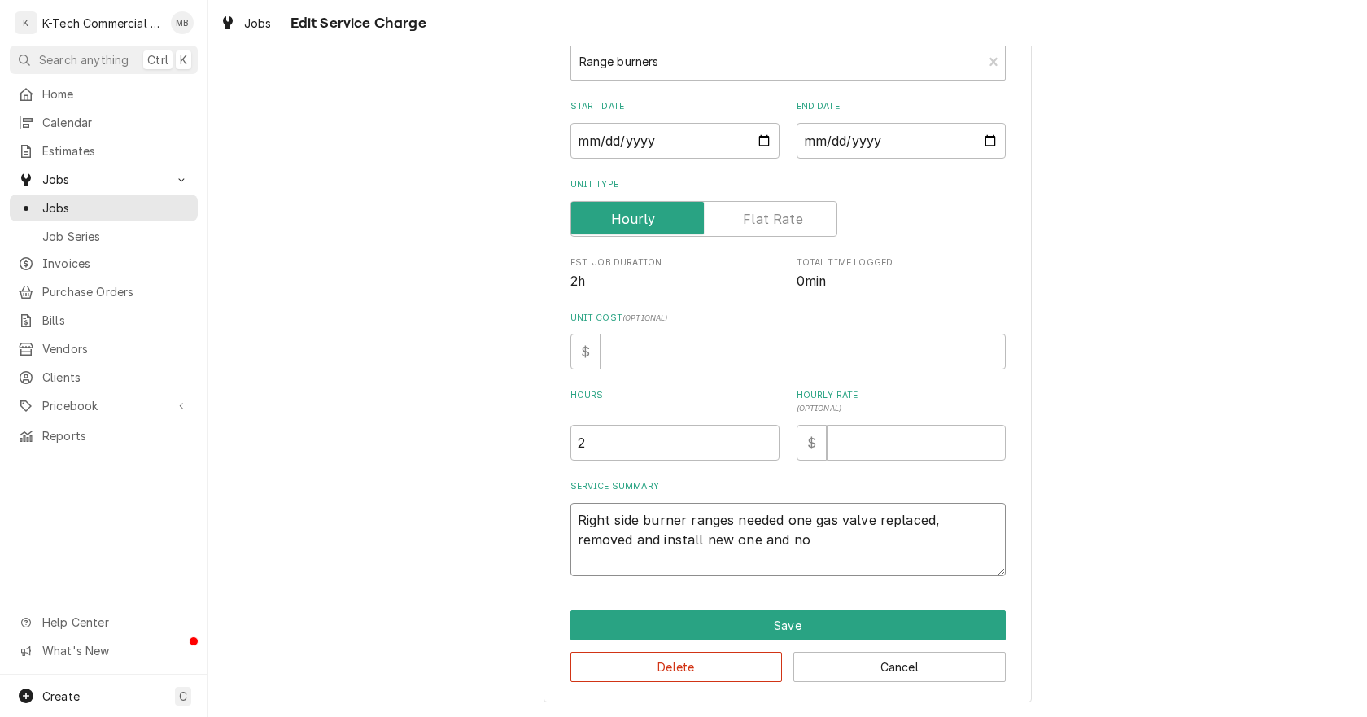
type textarea "Right side burner ranges needed one gas valve replaced, removed and install new…"
type textarea "x"
type textarea "Right side burner ranges needed one gas valve replaced, removed and install new…"
type textarea "x"
type textarea "Right side burner ranges needed one gas valve replaced, removed and install new…"
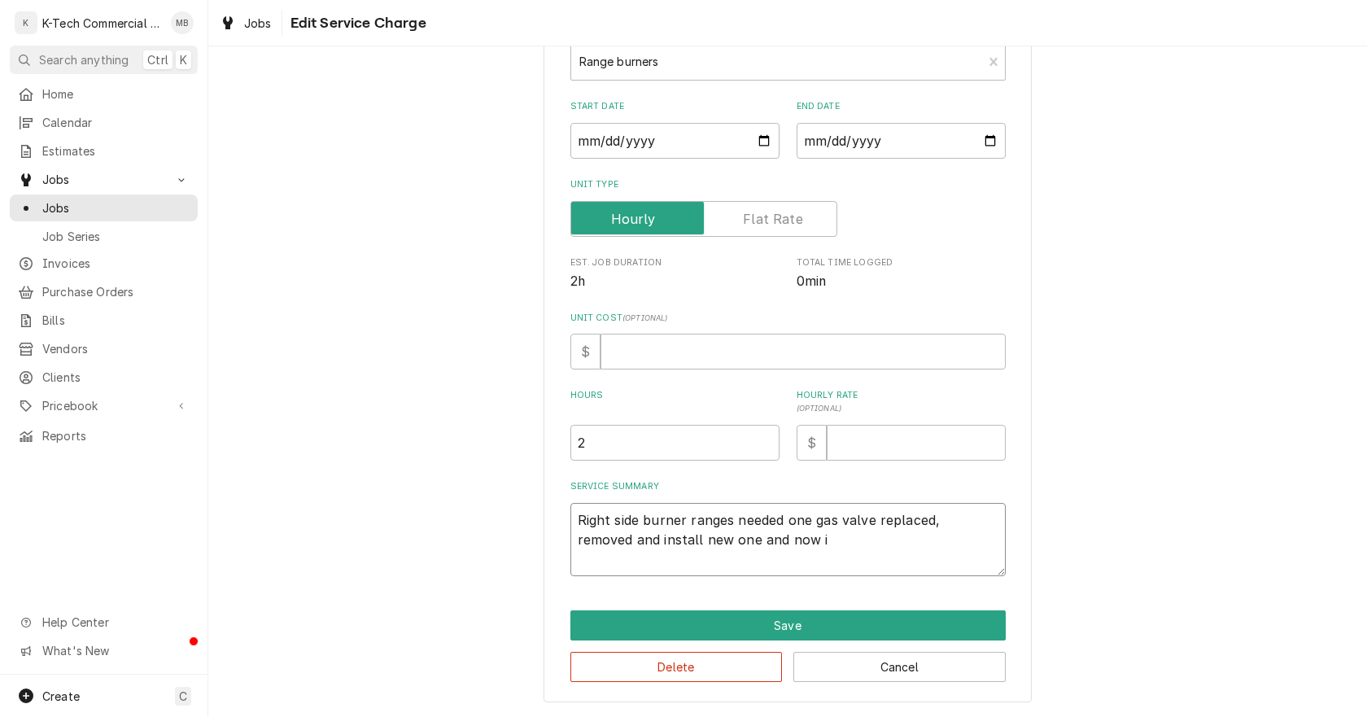
type textarea "x"
type textarea "Right side burner ranges needed one gas valve replaced, removed and install new…"
type textarea "x"
type textarea "Right side burner ranges needed one gas valve replaced, removed and install new…"
type textarea "x"
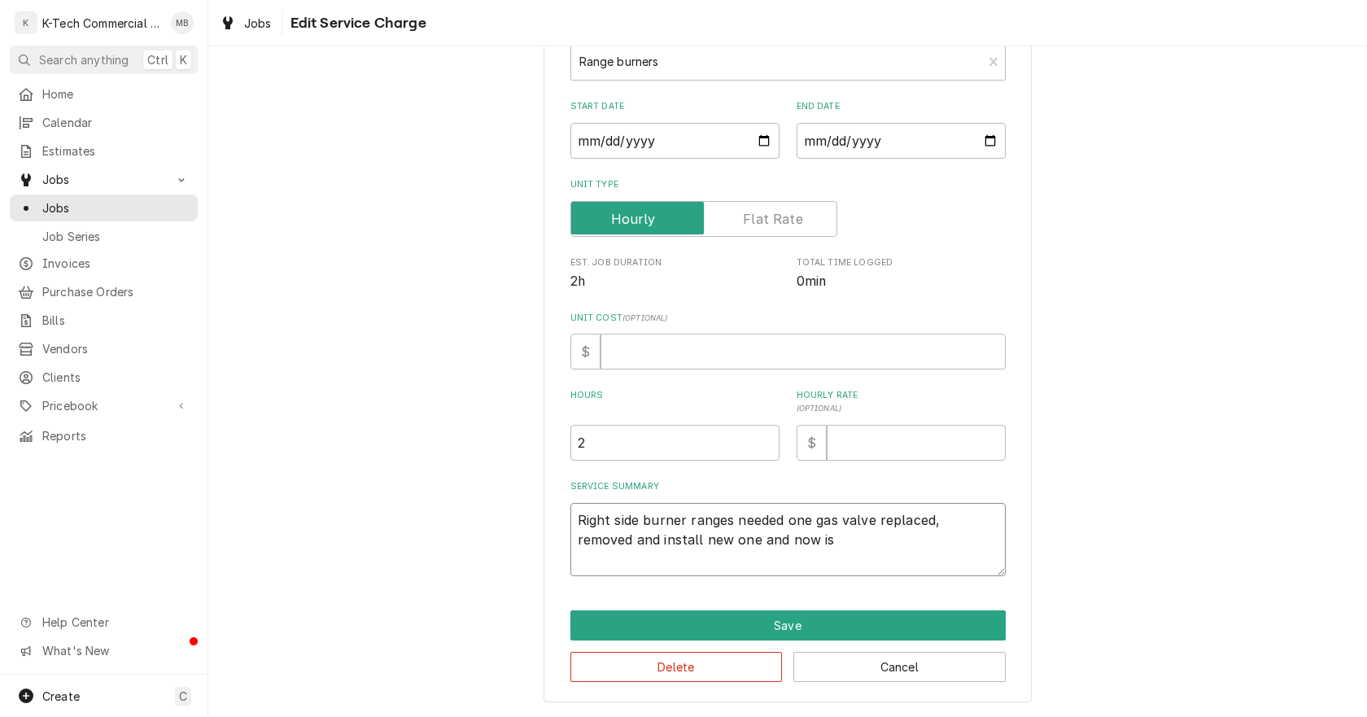
type textarea "Right side burner ranges needed one gas valve replaced, removed and install new…"
type textarea "x"
type textarea "Right side burner ranges needed one gas valve replaced, removed and install new…"
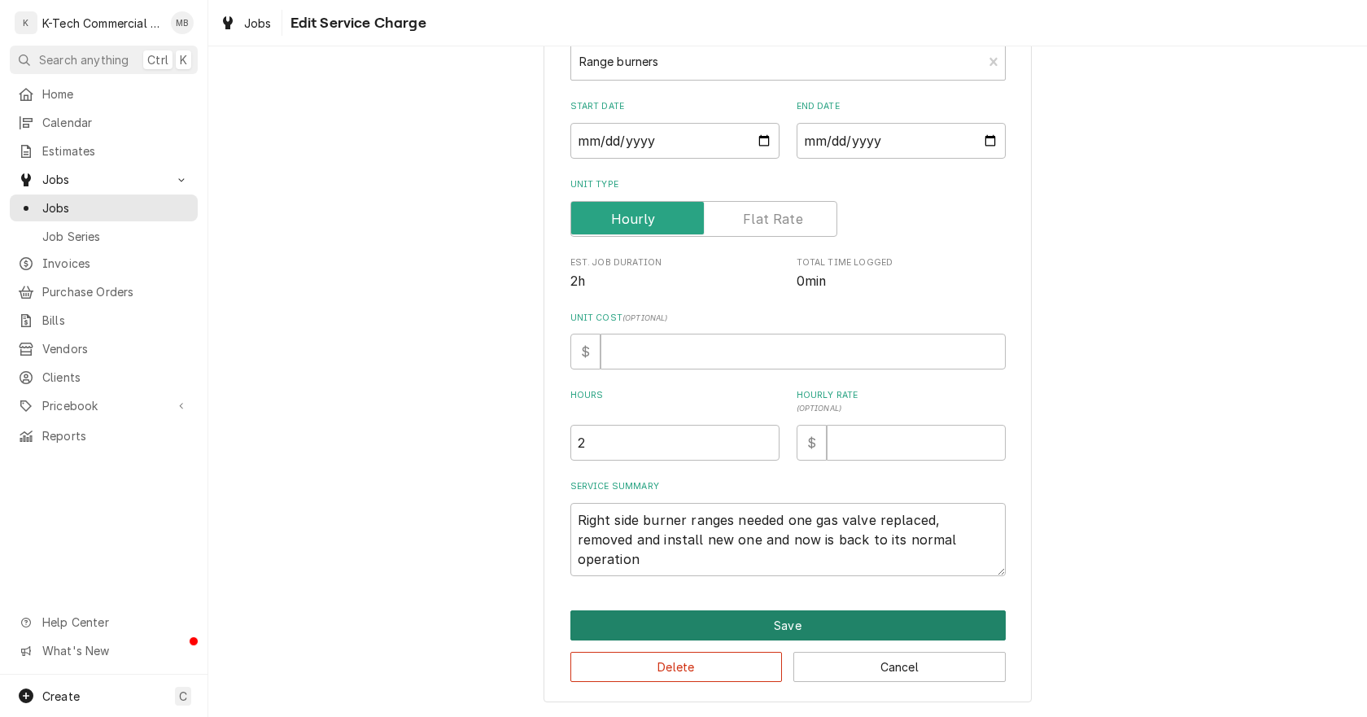
click at [751, 624] on button "Save" at bounding box center [788, 625] width 435 height 30
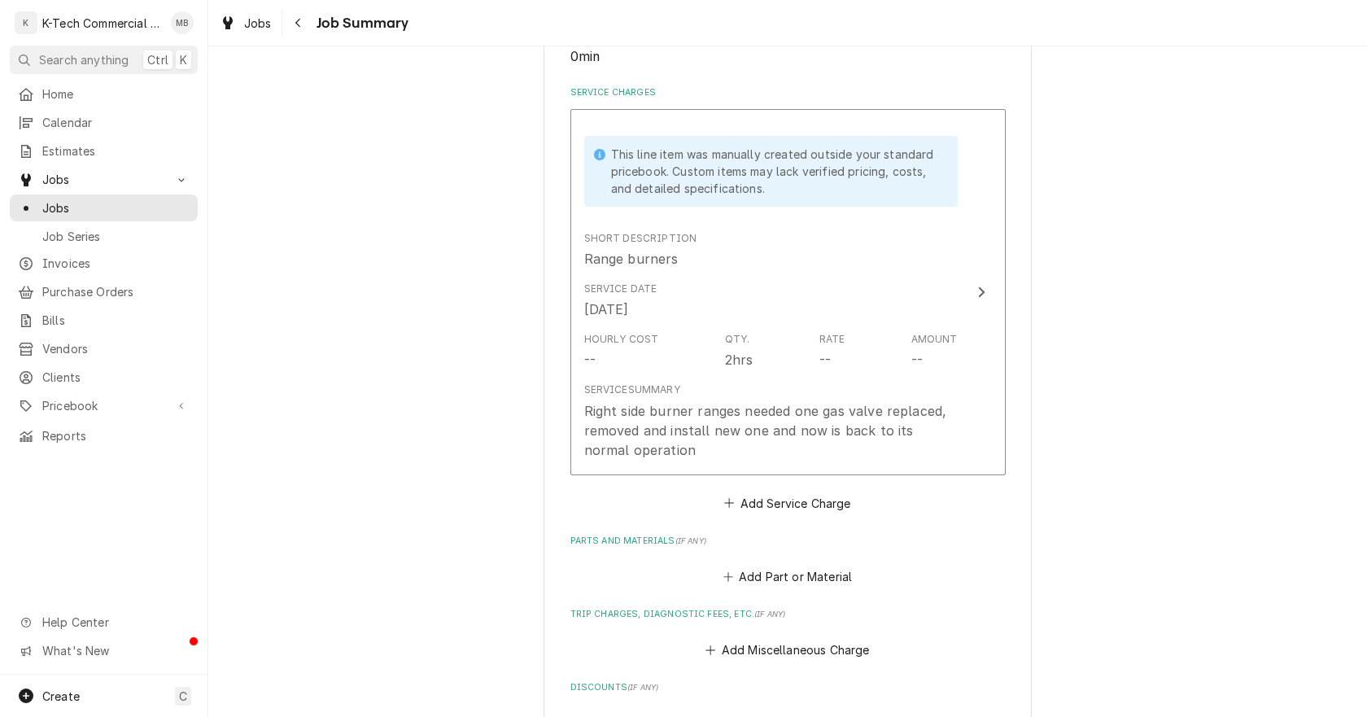
scroll to position [570, 0]
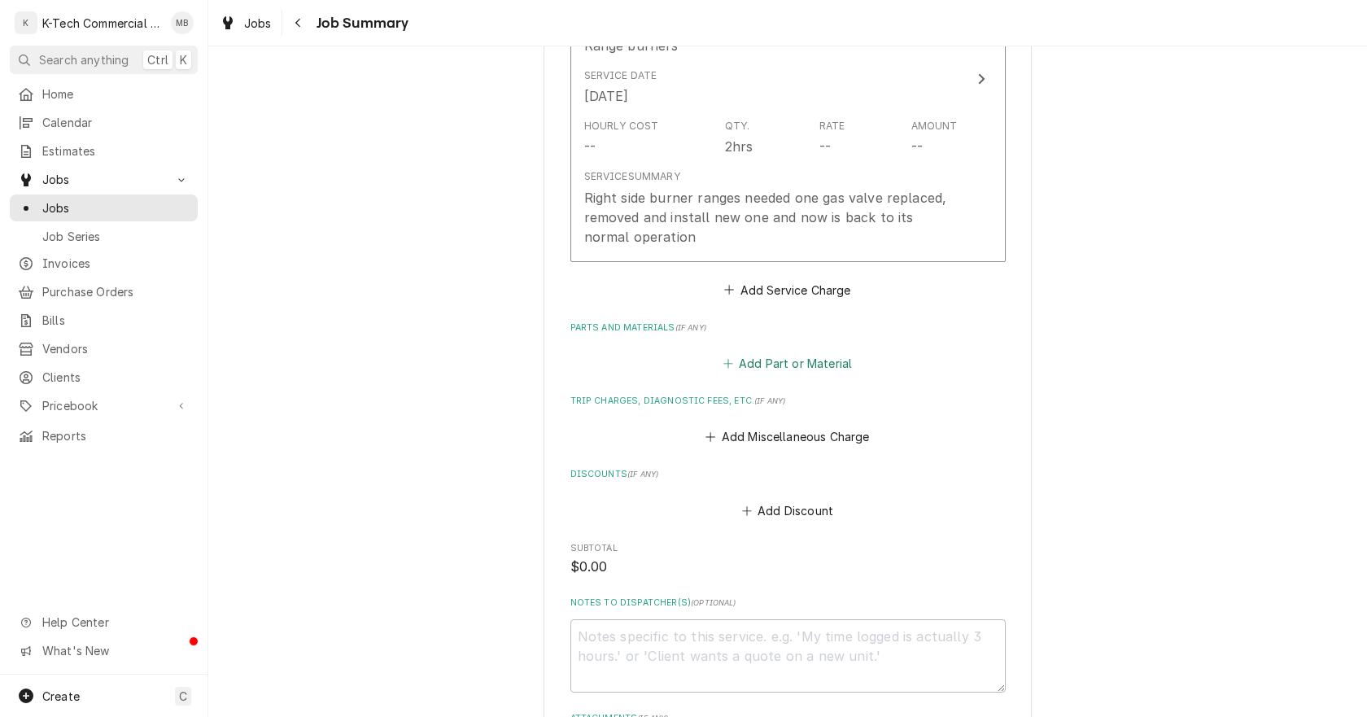
click at [798, 362] on button "Add Part or Material" at bounding box center [787, 363] width 134 height 23
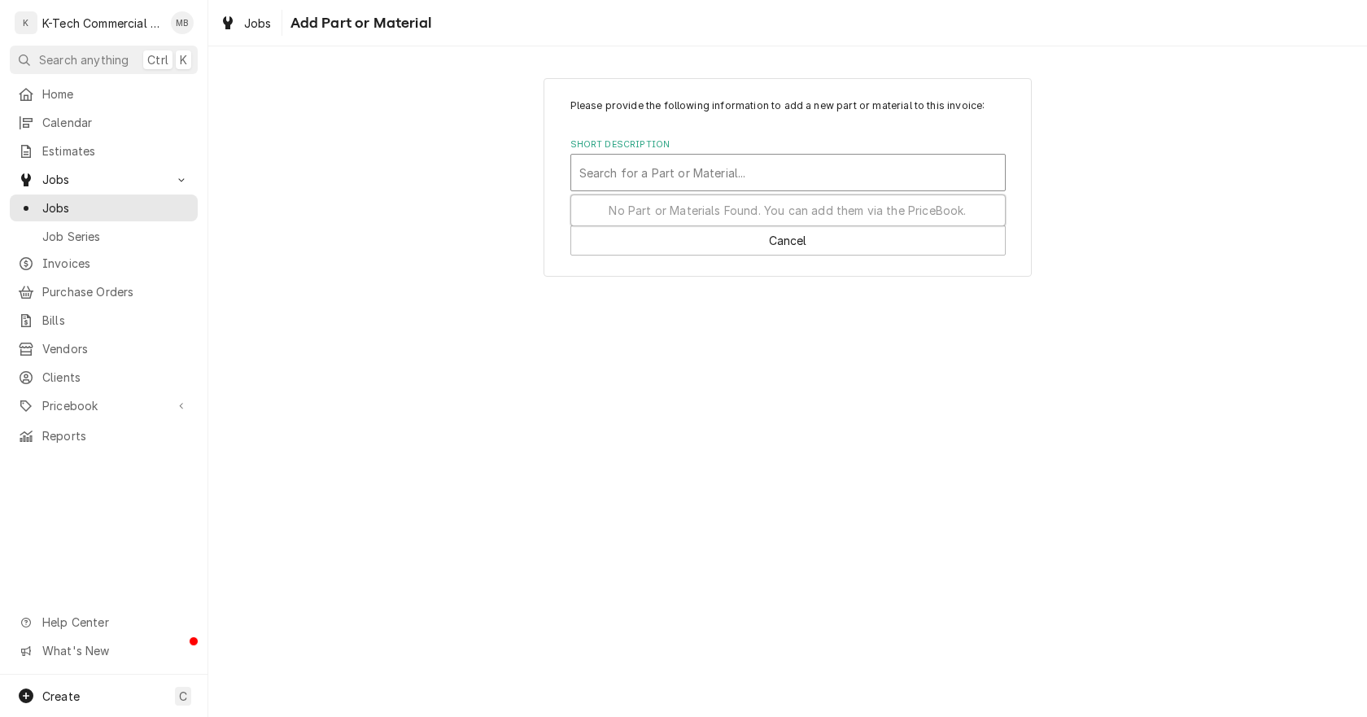
click at [693, 169] on div "Short Description" at bounding box center [789, 172] width 418 height 29
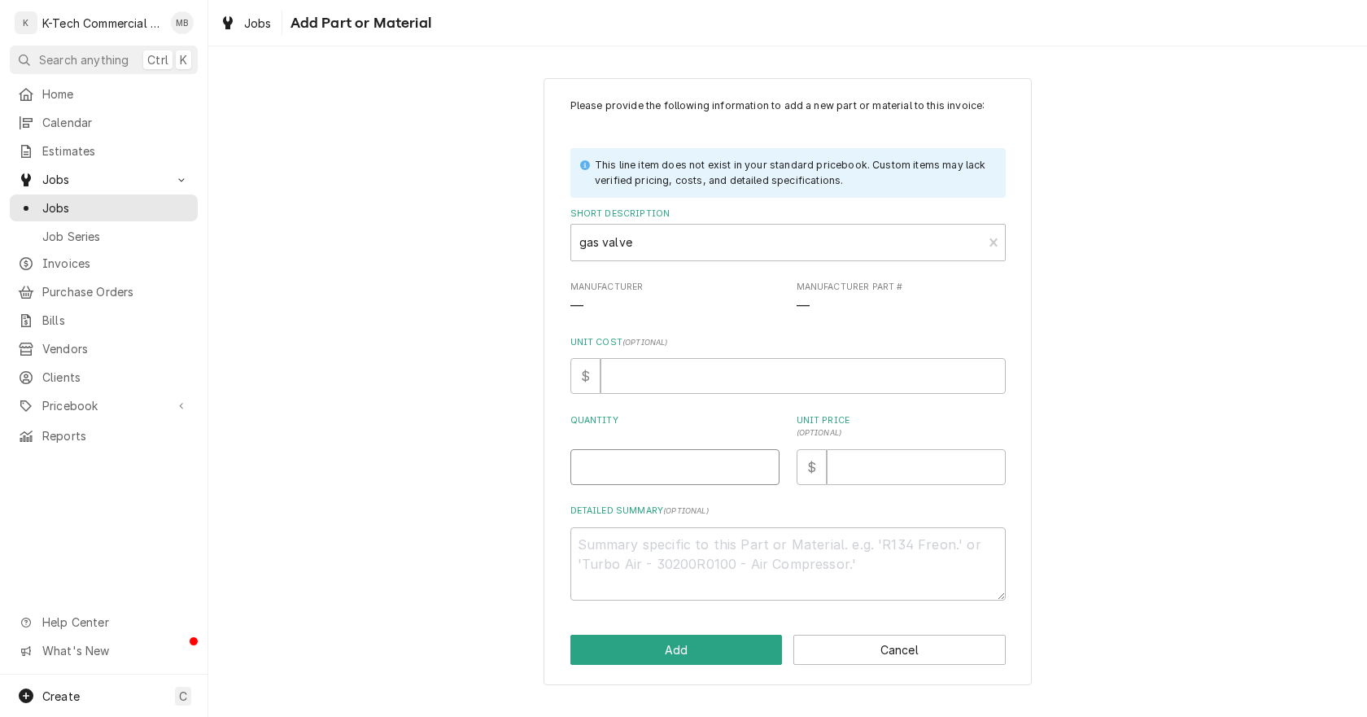
click at [658, 473] on input "Quantity" at bounding box center [675, 467] width 209 height 36
drag, startPoint x: 1074, startPoint y: 383, endPoint x: 1140, endPoint y: 67, distance: 323.4
click at [1087, 367] on div "Please provide the following information to add a new part or material to this …" at bounding box center [787, 381] width 1159 height 637
click at [906, 474] on input "Unit Price ( optional )" at bounding box center [916, 467] width 179 height 36
click at [615, 647] on button "Add" at bounding box center [677, 650] width 212 height 30
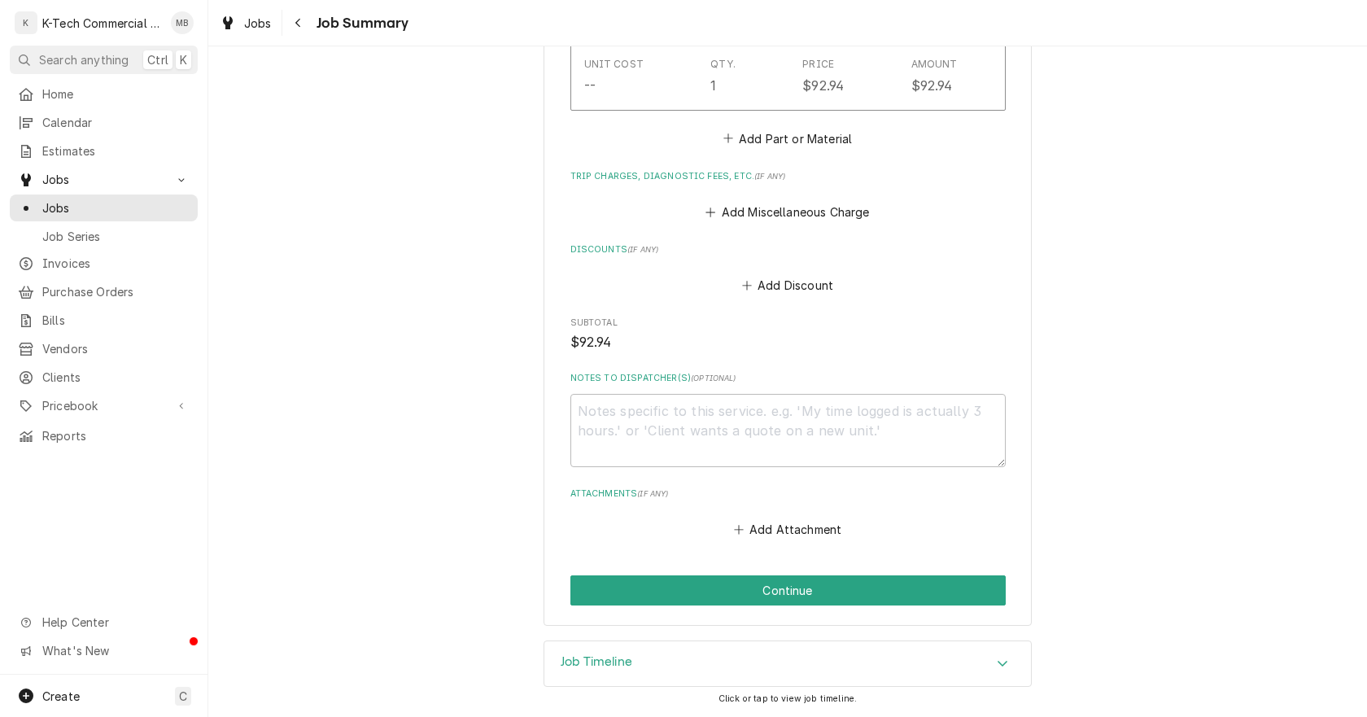
scroll to position [510, 0]
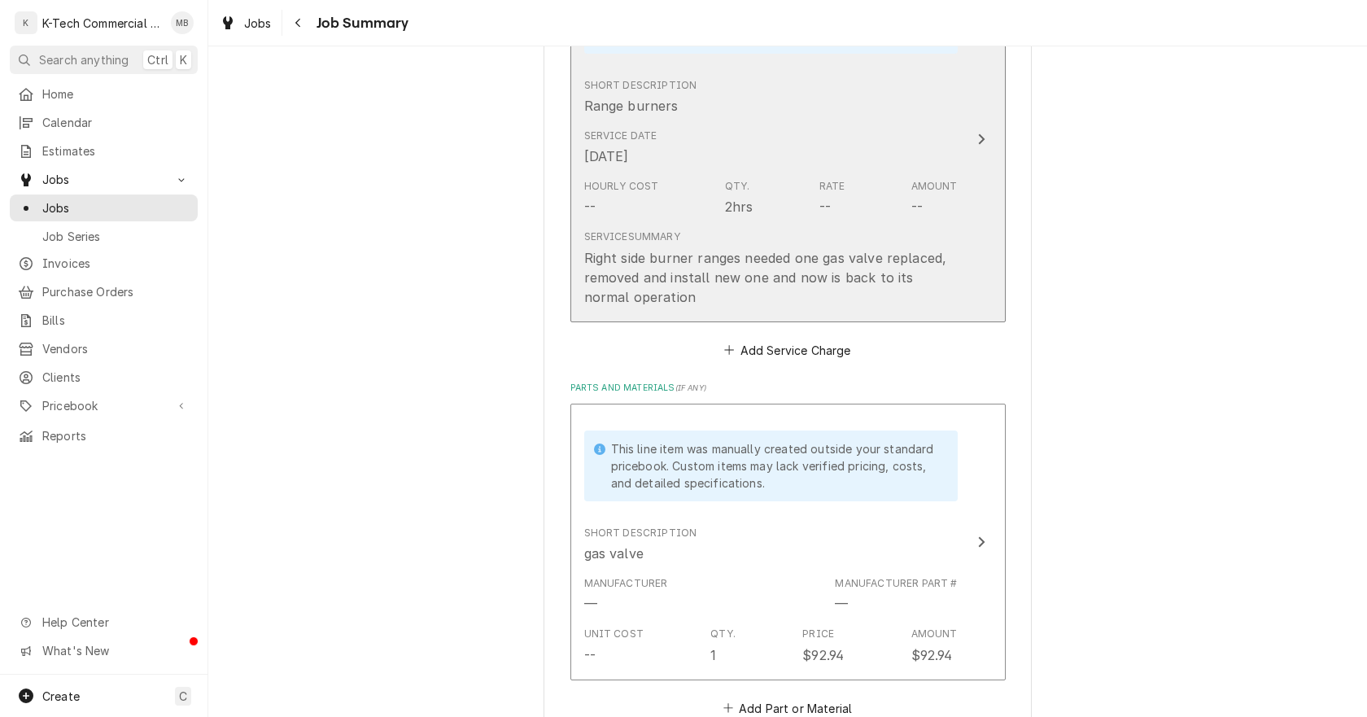
click at [869, 199] on div "Hourly Cost -- Qty. 2hrs Rate -- Amount --" at bounding box center [771, 198] width 374 height 50
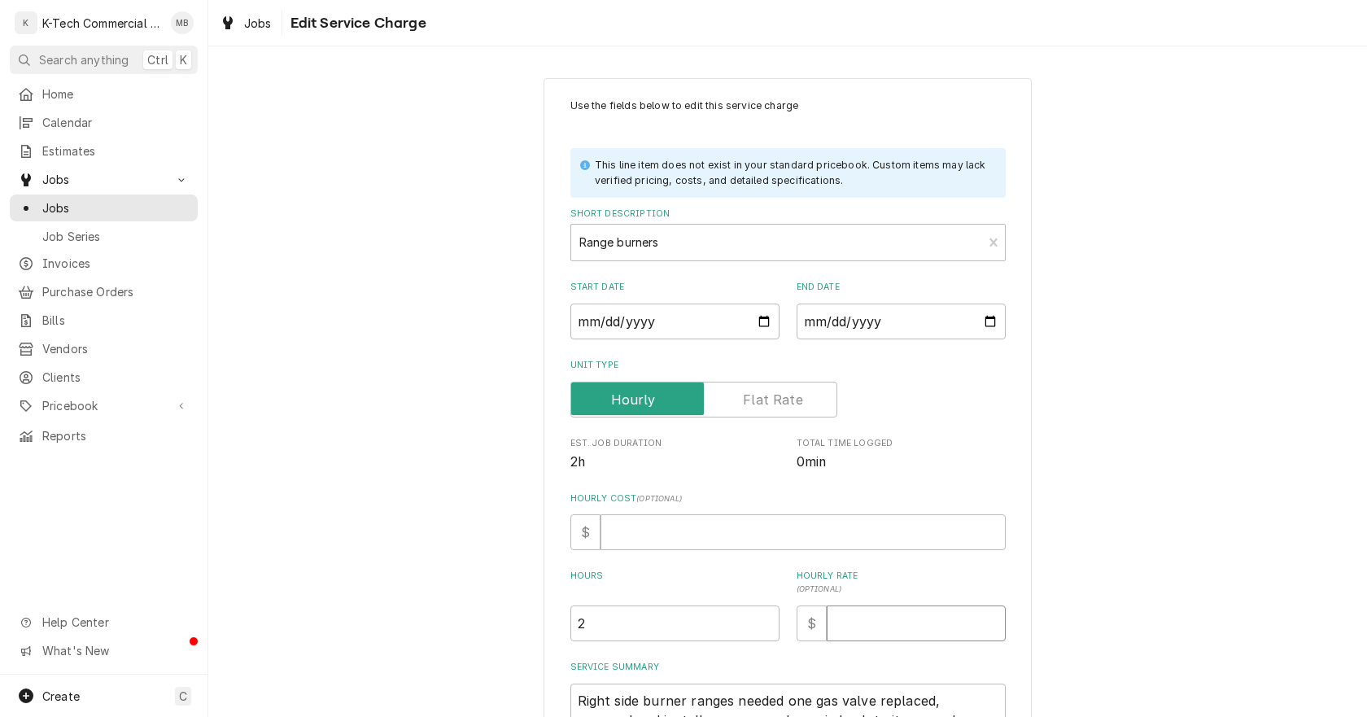
click at [891, 626] on input "Hourly Rate ( optional )" at bounding box center [916, 624] width 179 height 36
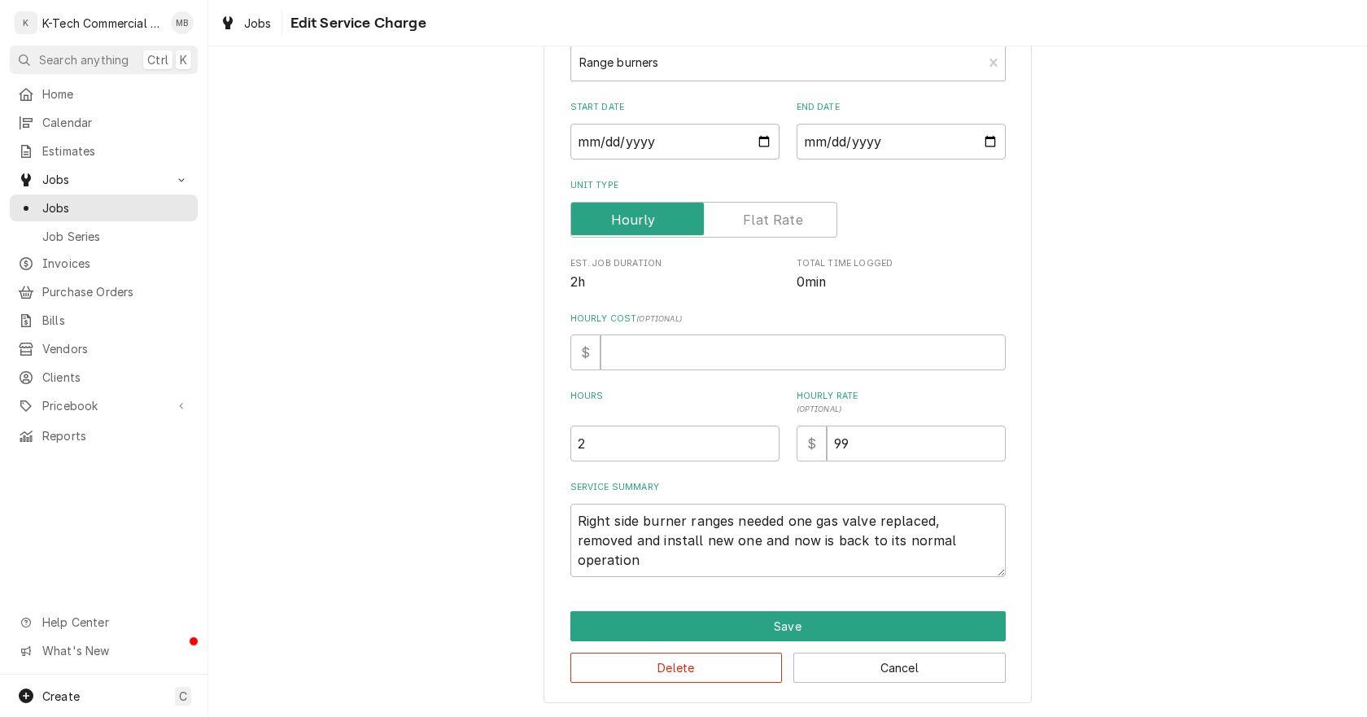
scroll to position [181, 0]
click at [726, 524] on textarea "Right side burner ranges needed one gas valve replaced, removed and install new…" at bounding box center [788, 539] width 435 height 73
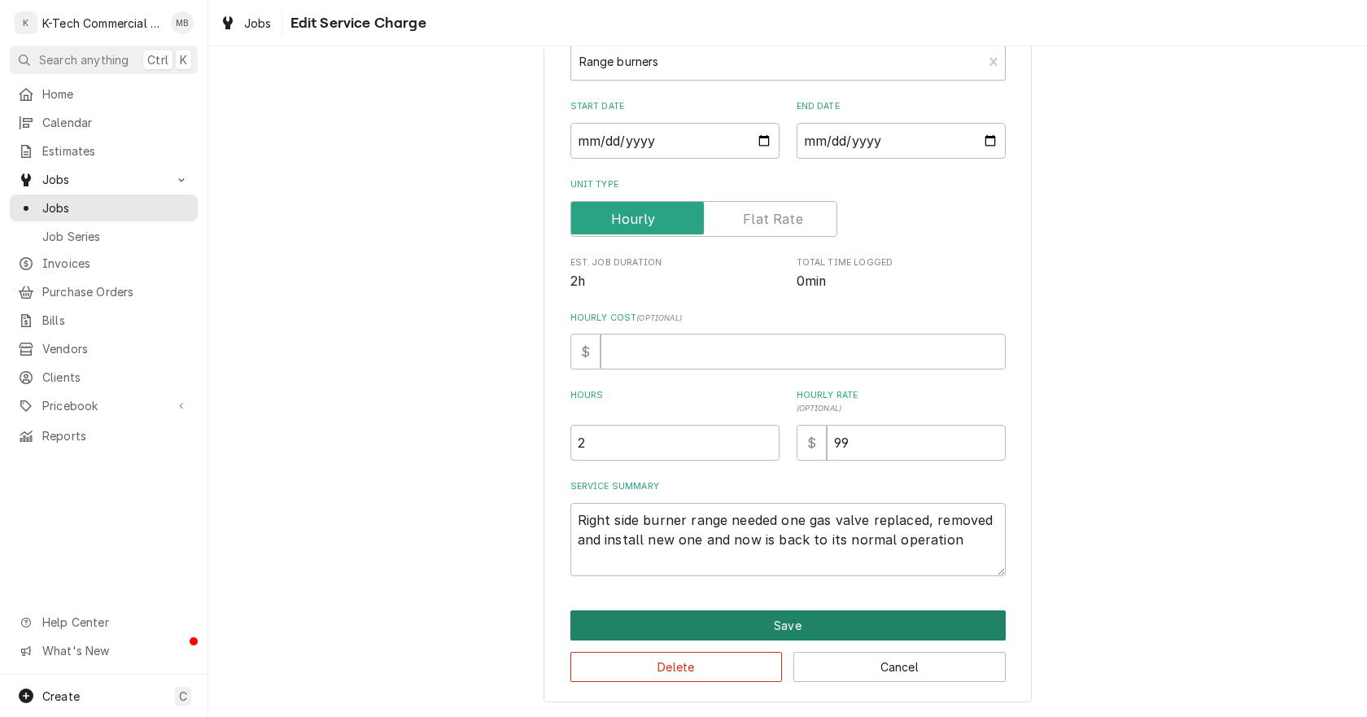
click at [795, 616] on button "Save" at bounding box center [788, 625] width 435 height 30
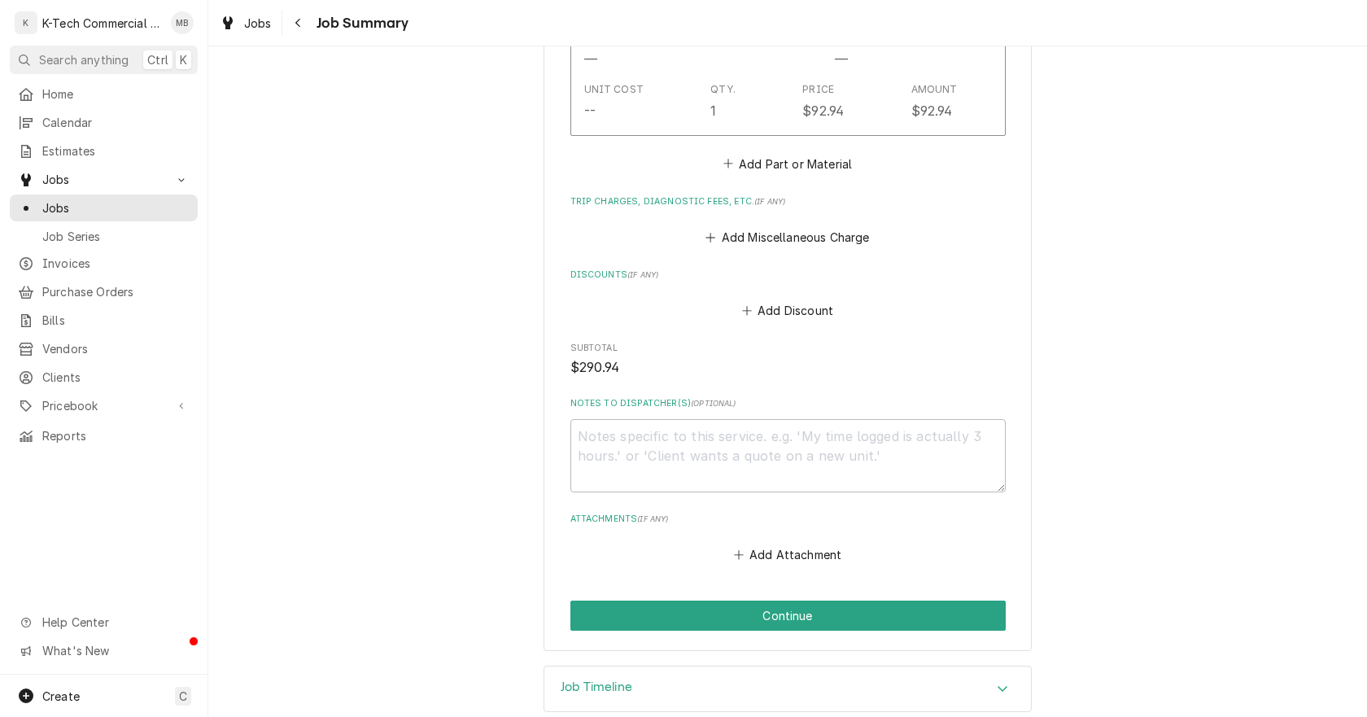
scroll to position [1079, 0]
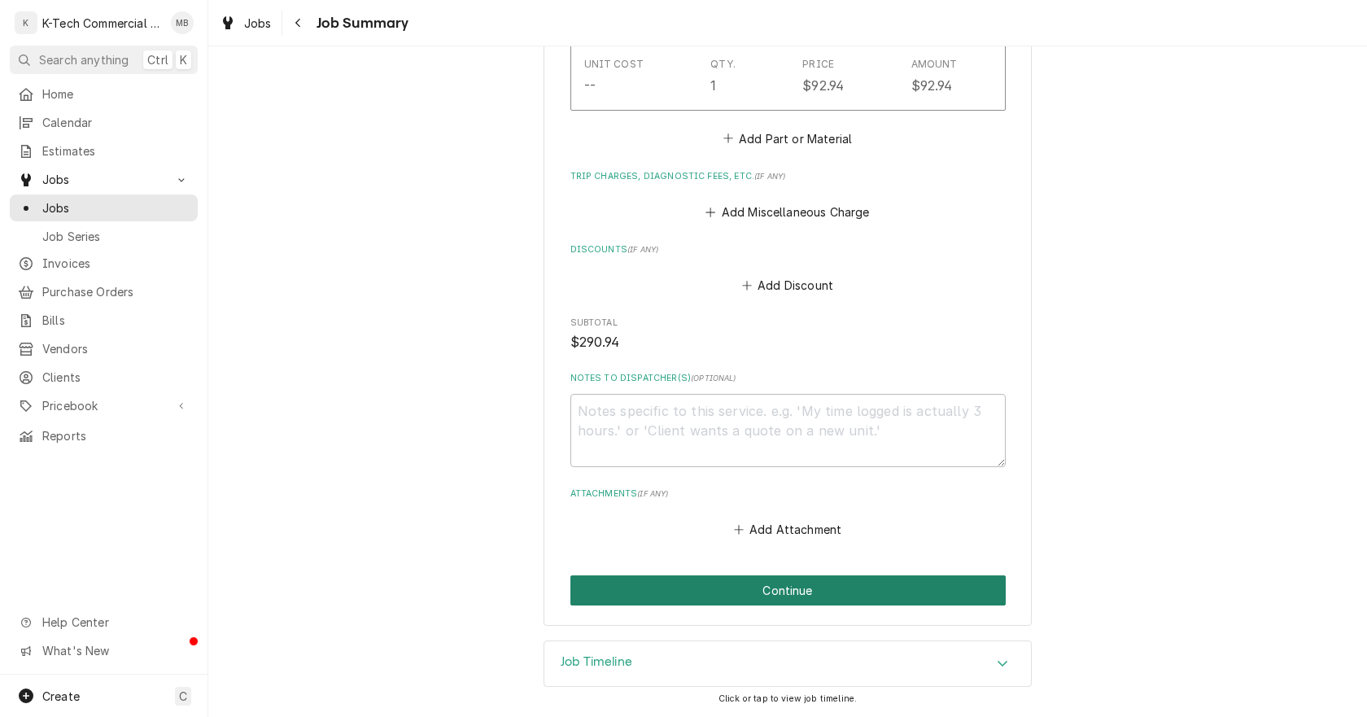
click at [771, 588] on button "Continue" at bounding box center [788, 590] width 435 height 30
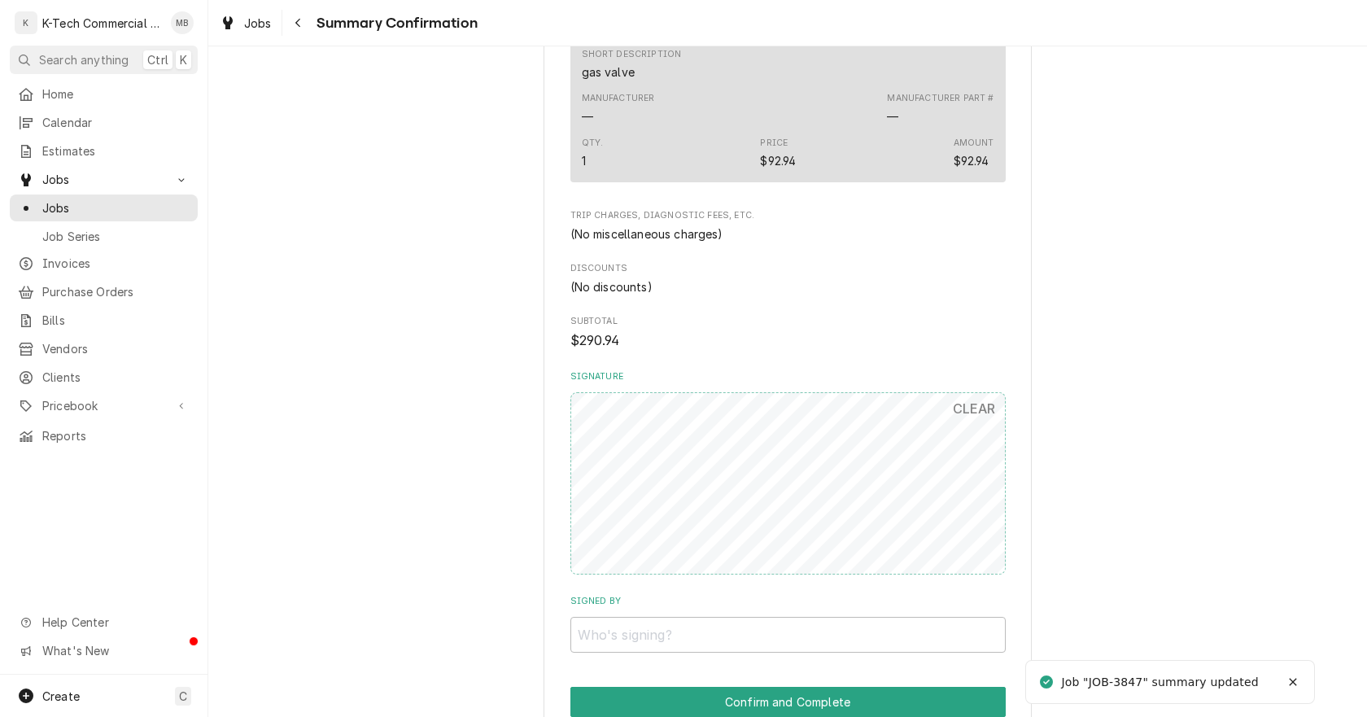
scroll to position [1008, 0]
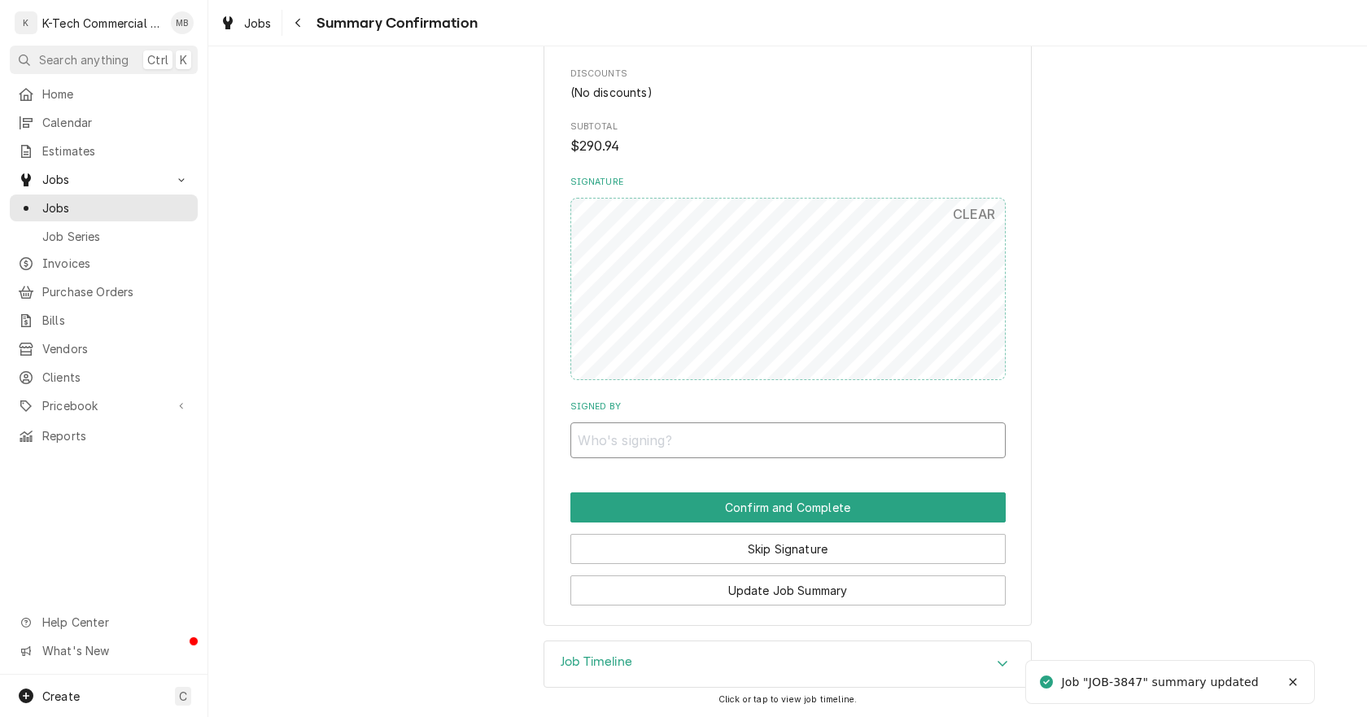
click at [759, 433] on input "Signed By" at bounding box center [788, 440] width 435 height 36
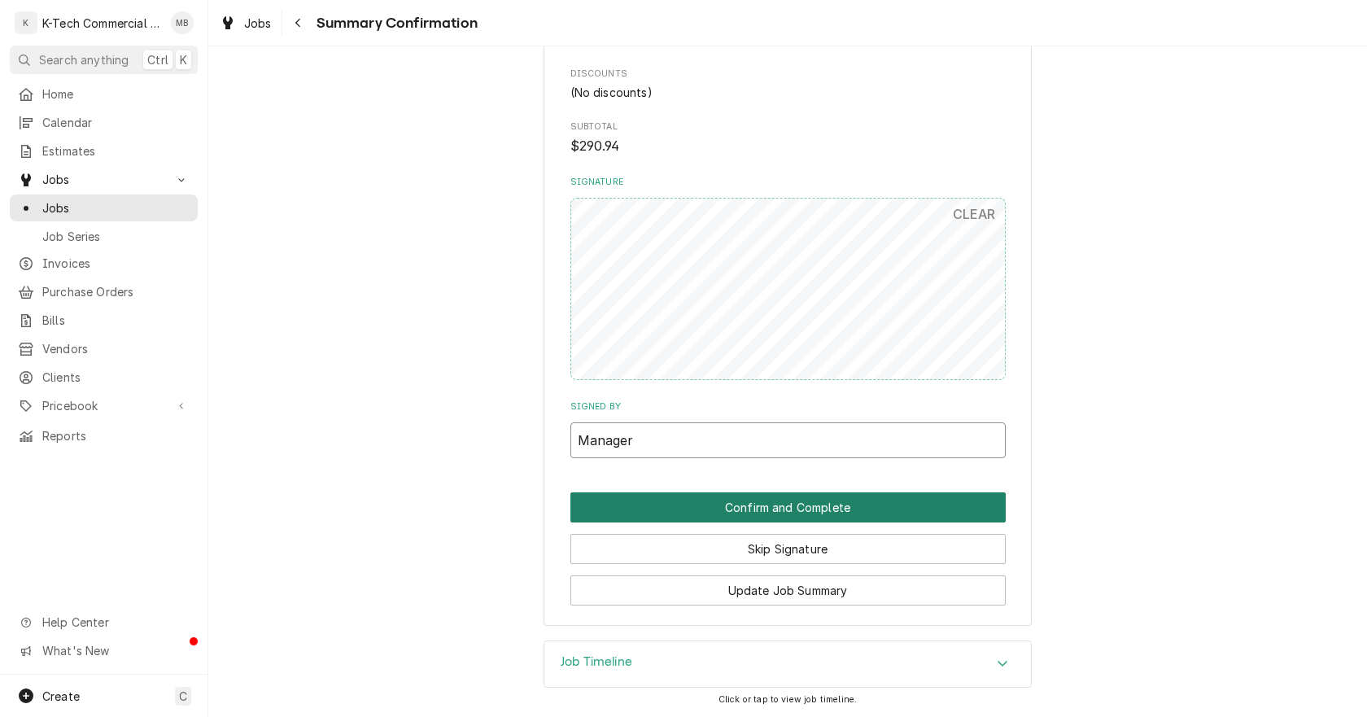
type input "Manager"
click at [772, 507] on button "Confirm and Complete" at bounding box center [788, 507] width 435 height 30
